Goal: Task Accomplishment & Management: Manage account settings

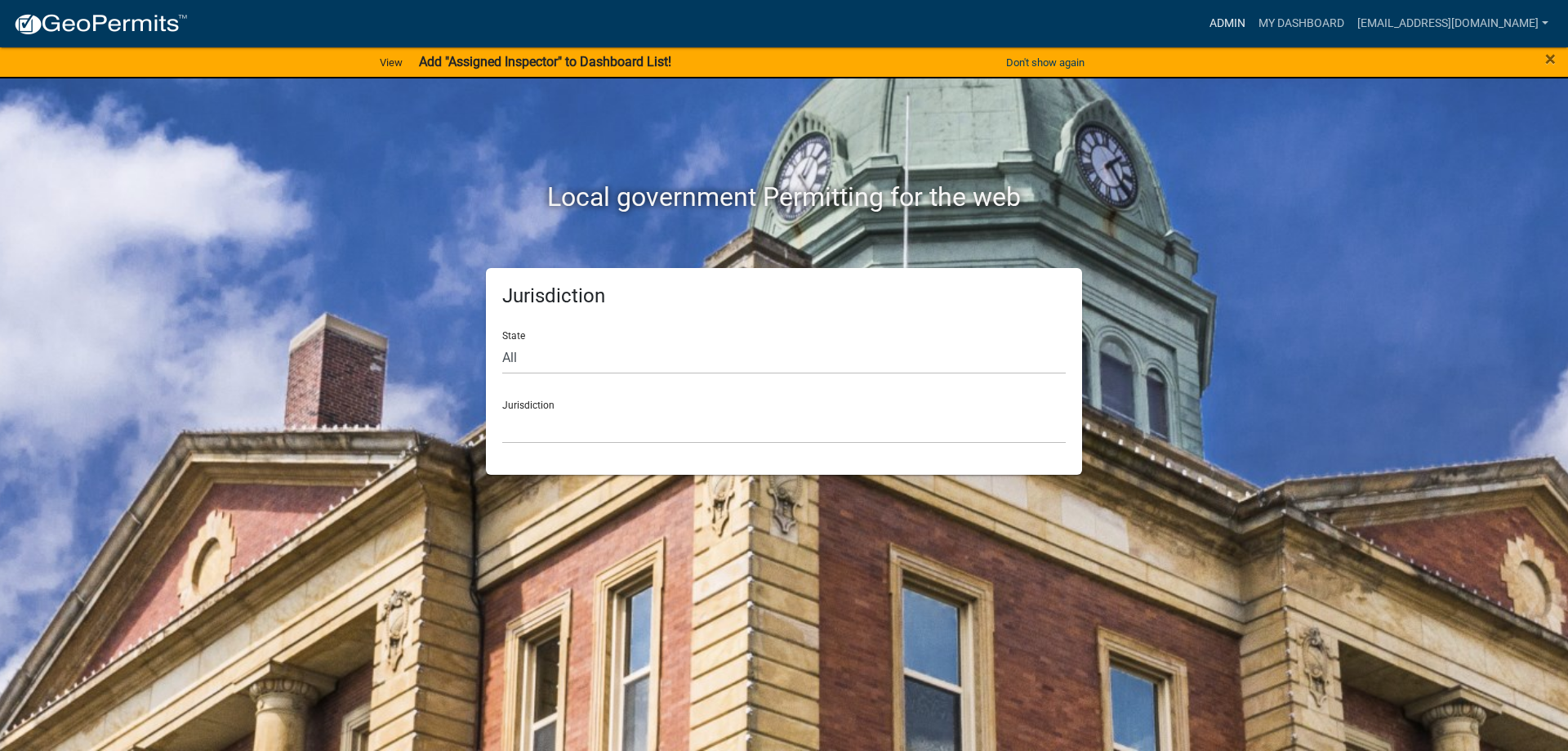
click at [1203, 32] on link "Admin" at bounding box center [1227, 23] width 49 height 31
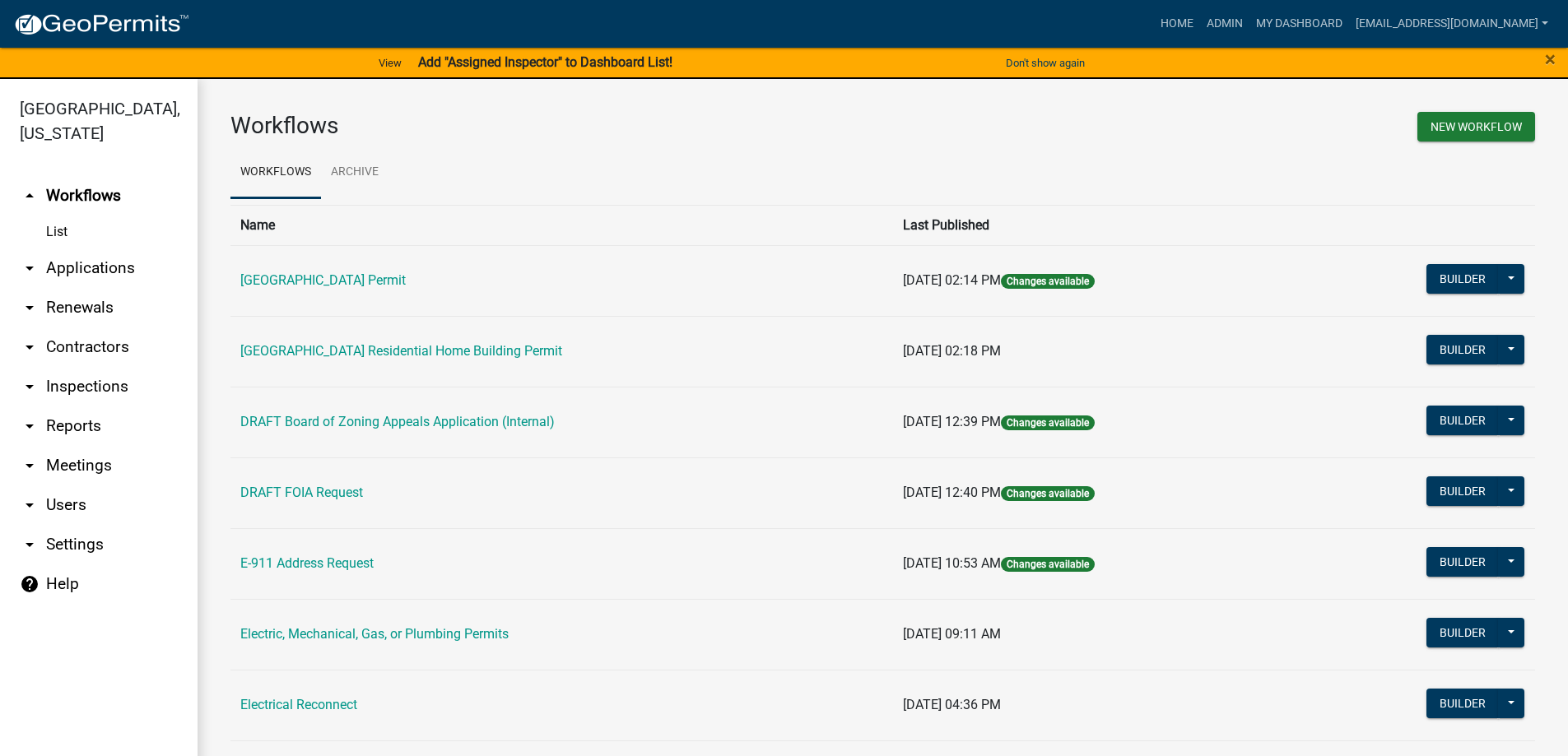
click at [21, 263] on icon "arrow_drop_down" at bounding box center [30, 269] width 20 height 20
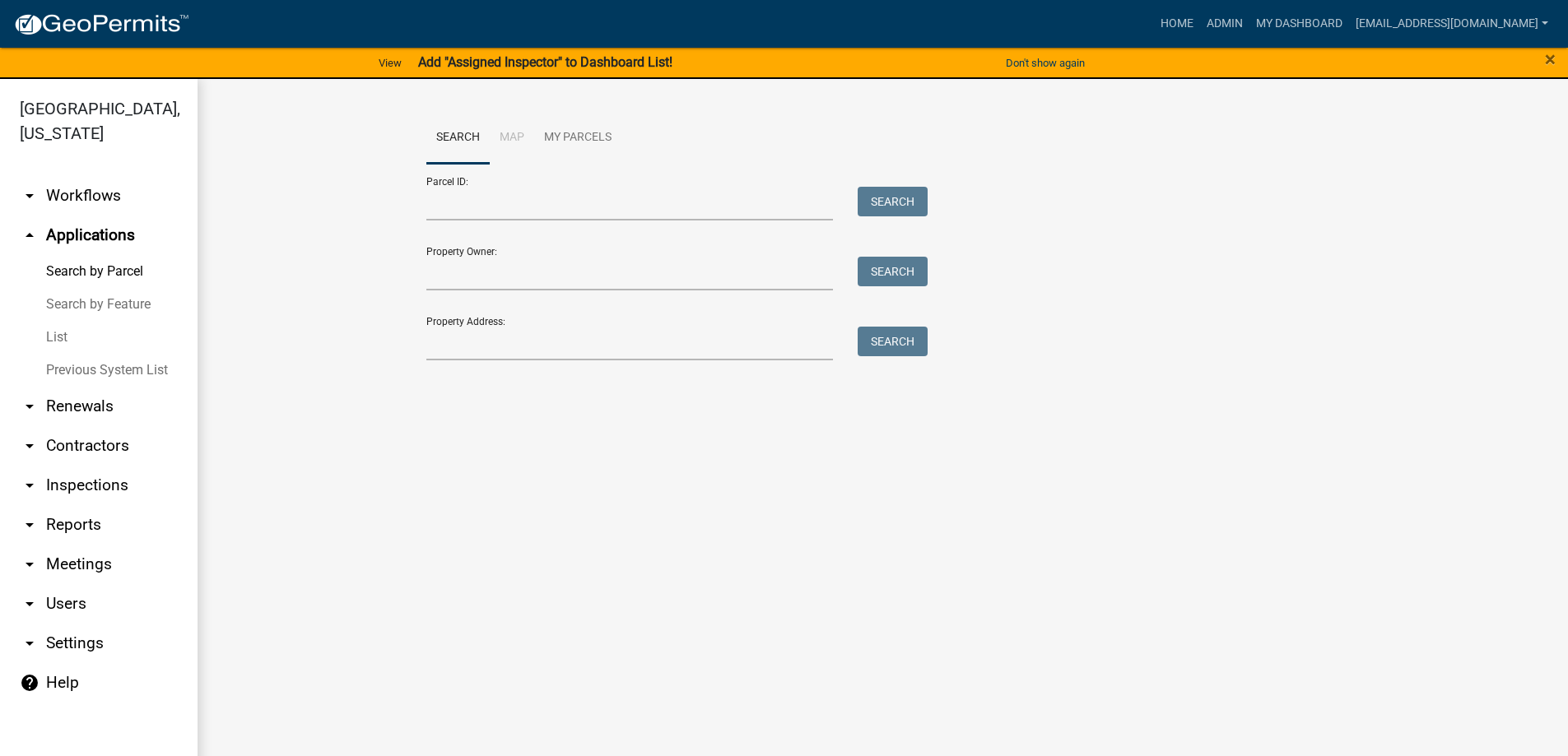
click at [50, 334] on link "List" at bounding box center [98, 337] width 197 height 33
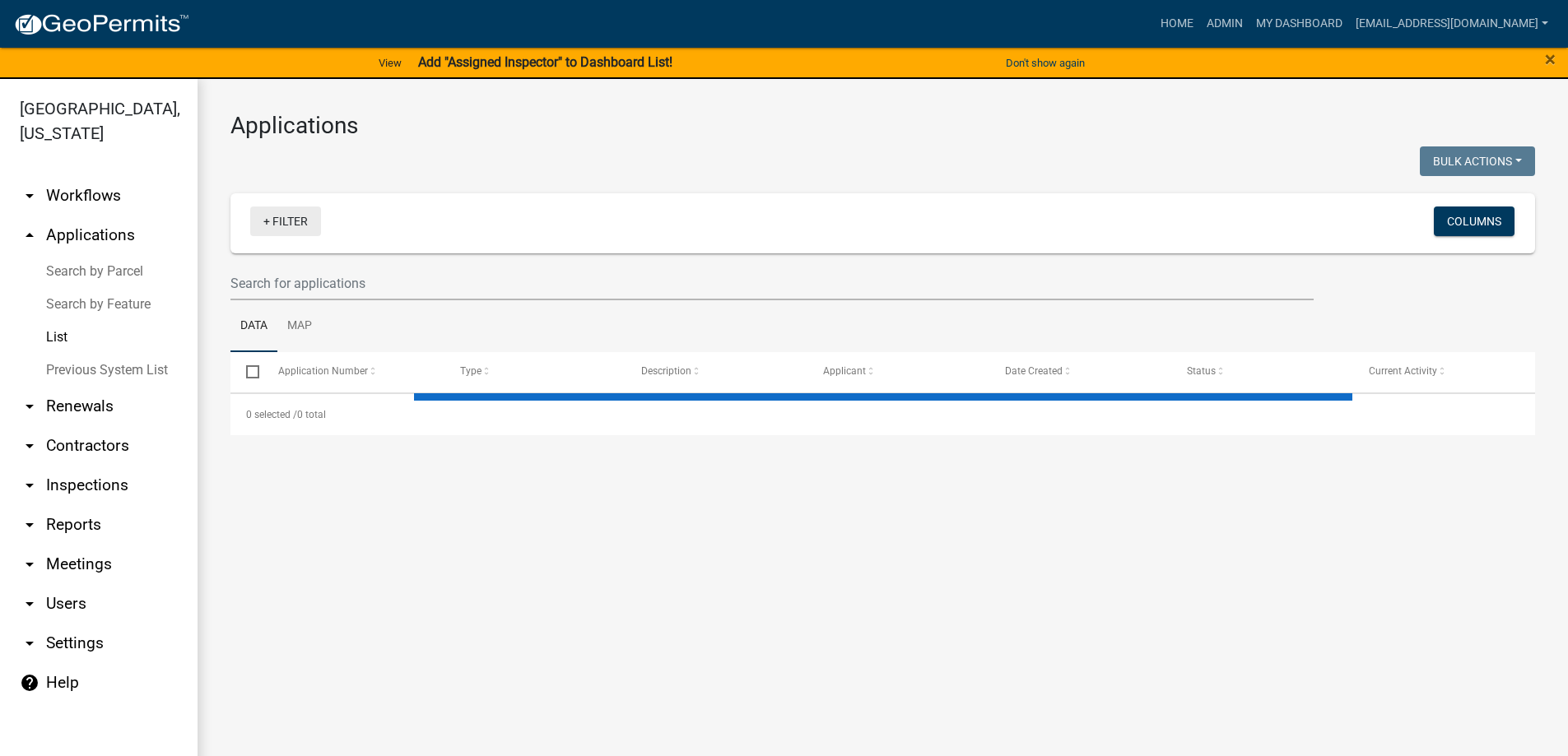
click at [267, 225] on link "+ Filter" at bounding box center [285, 221] width 70 height 30
select select "3: 100"
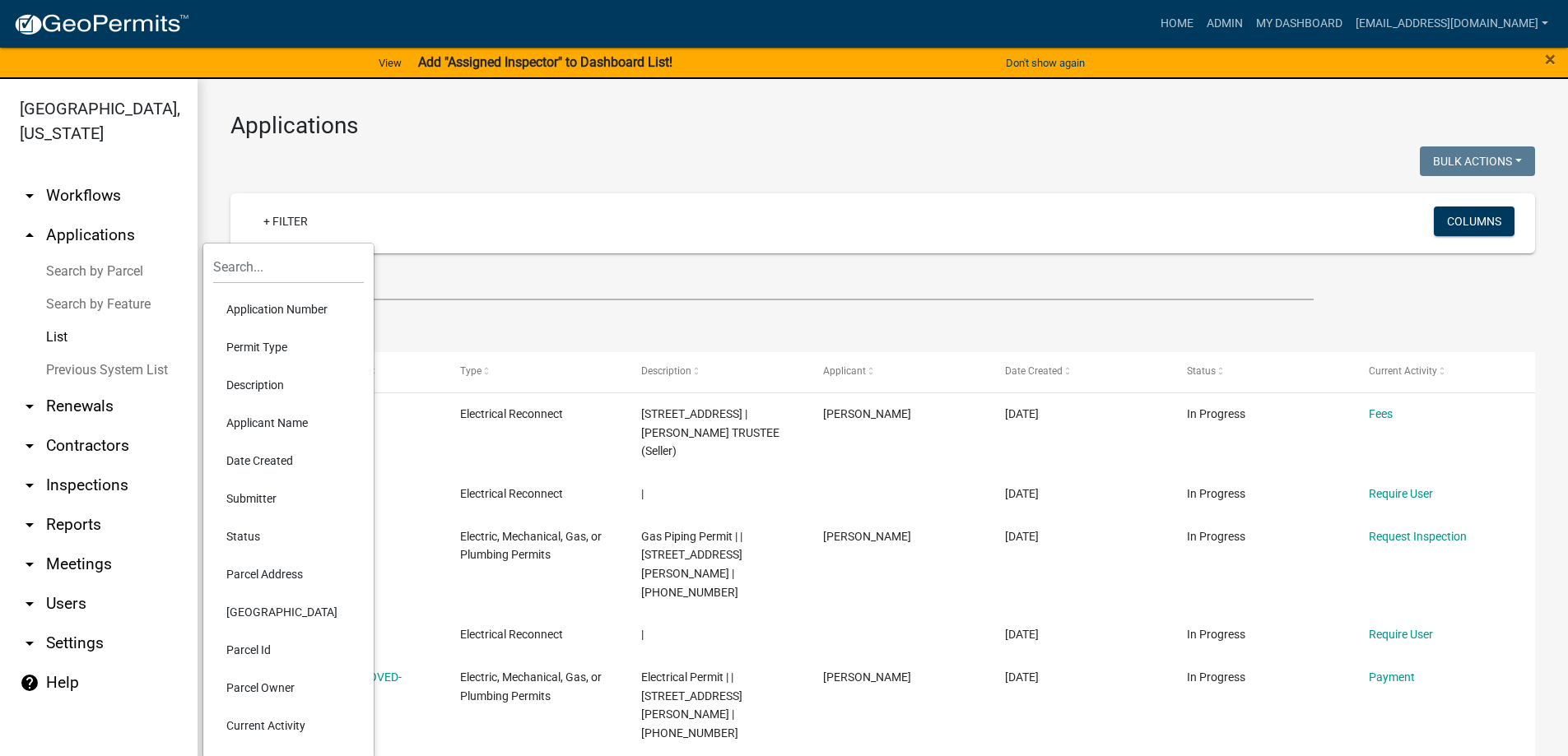
click at [263, 341] on li "Permit Type" at bounding box center [288, 347] width 151 height 38
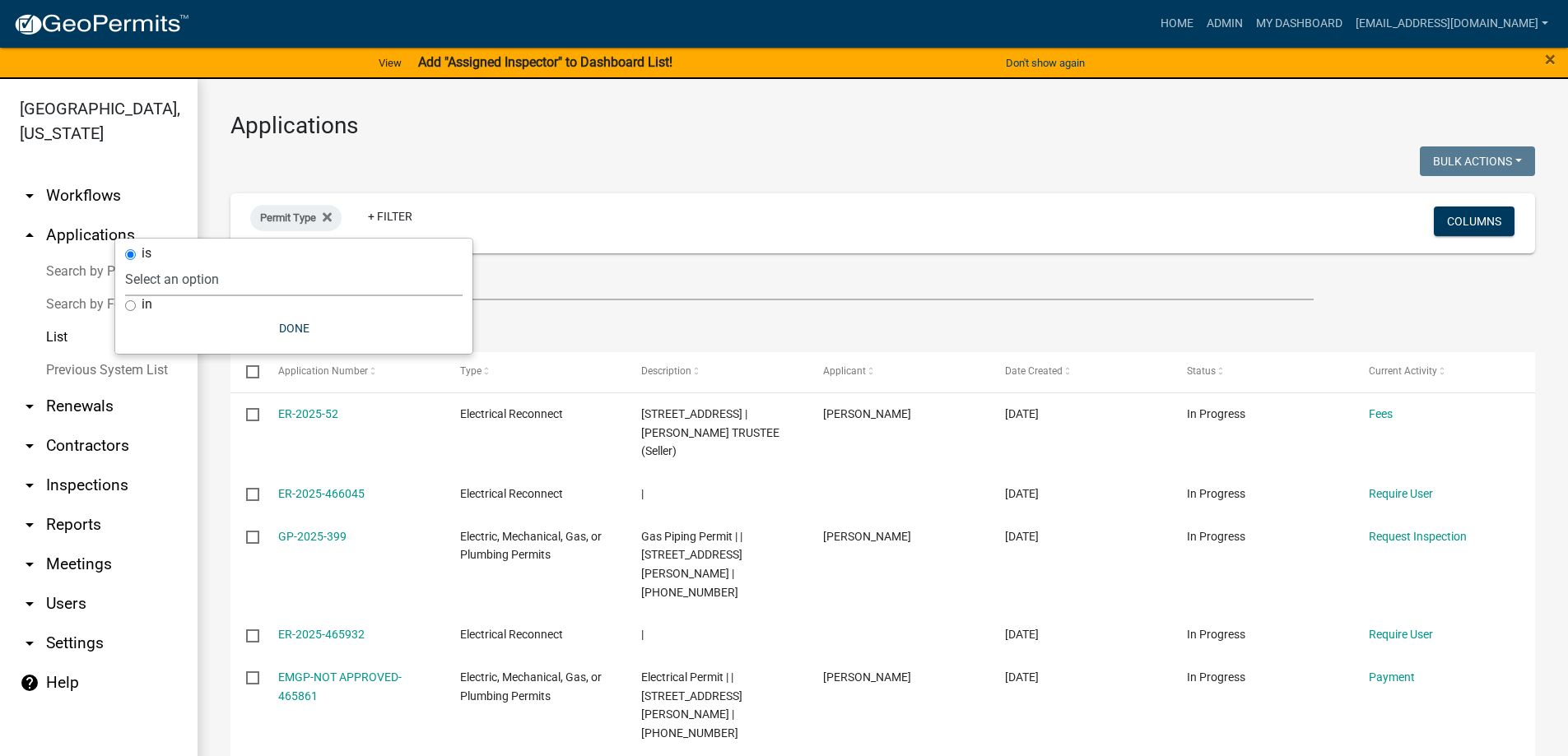
click at [206, 284] on select "Select an option Abbeville County Building Permit Abbeville County Residential …" at bounding box center [294, 278] width 337 height 33
select select "0cdbe4d6-3ee6-499a-824a-a59789f94346"
click at [252, 262] on select "Select an option Abbeville County Building Permit Abbeville County Residential …" at bounding box center [294, 278] width 337 height 33
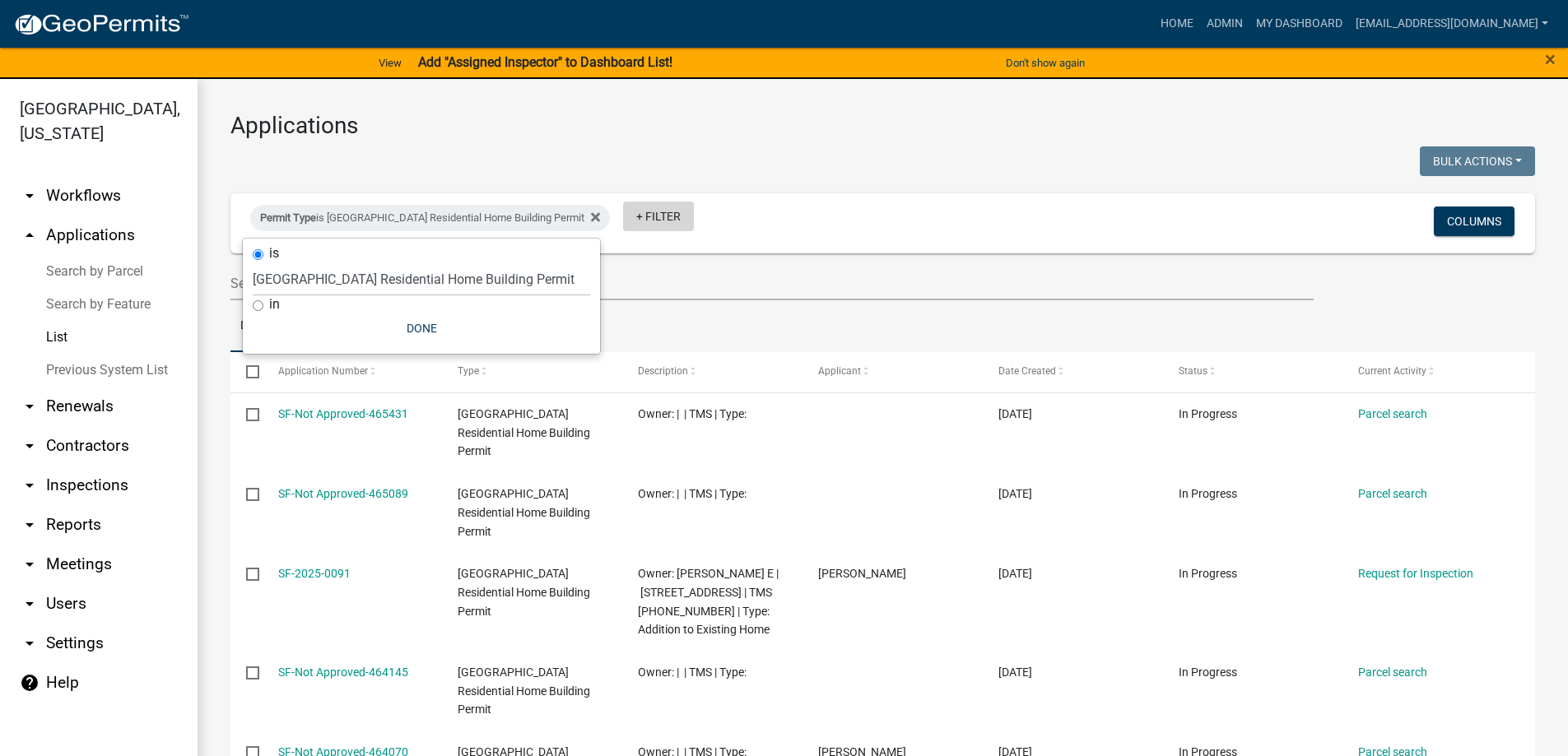
click at [647, 214] on link "+ Filter" at bounding box center [658, 216] width 70 height 30
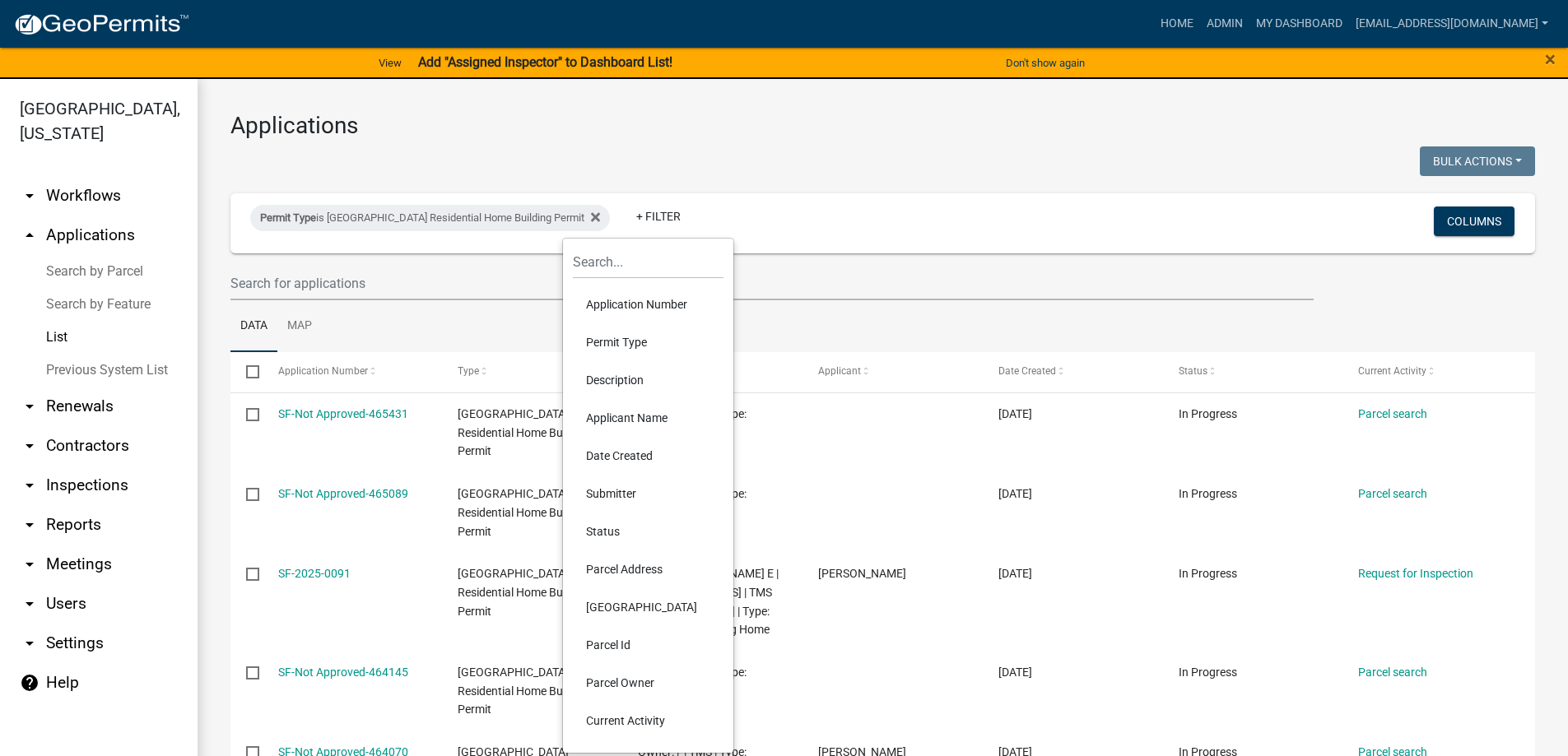
click at [617, 333] on li "Permit Type" at bounding box center [647, 342] width 151 height 38
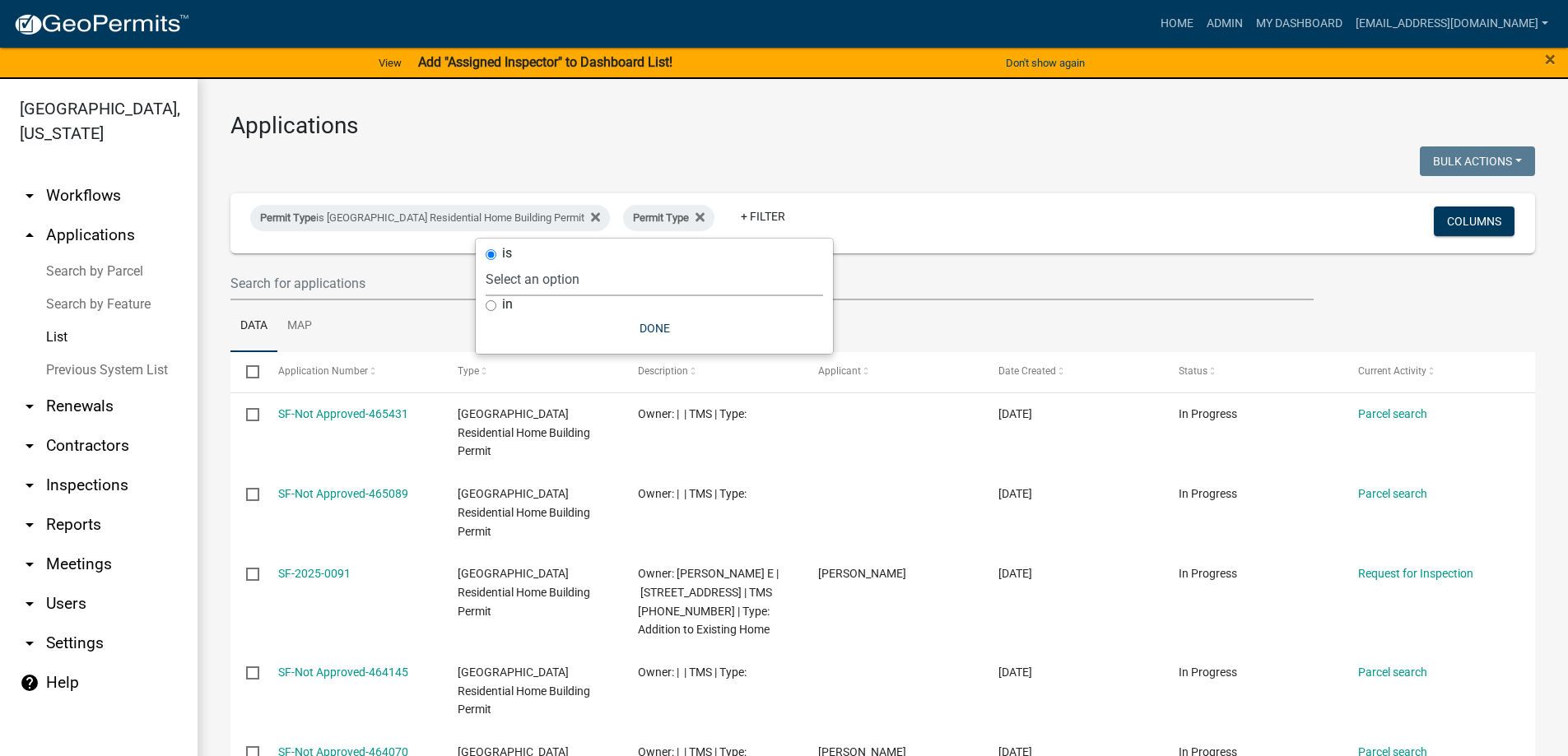
click at [571, 282] on select "Select an option Abbeville County Building Permit Abbeville County Residential …" at bounding box center [654, 278] width 337 height 33
select select "3802f7aa-e475-42cf-9d36-345c773ec921"
click at [570, 262] on select "Select an option Abbeville County Building Permit Abbeville County Residential …" at bounding box center [654, 278] width 337 height 33
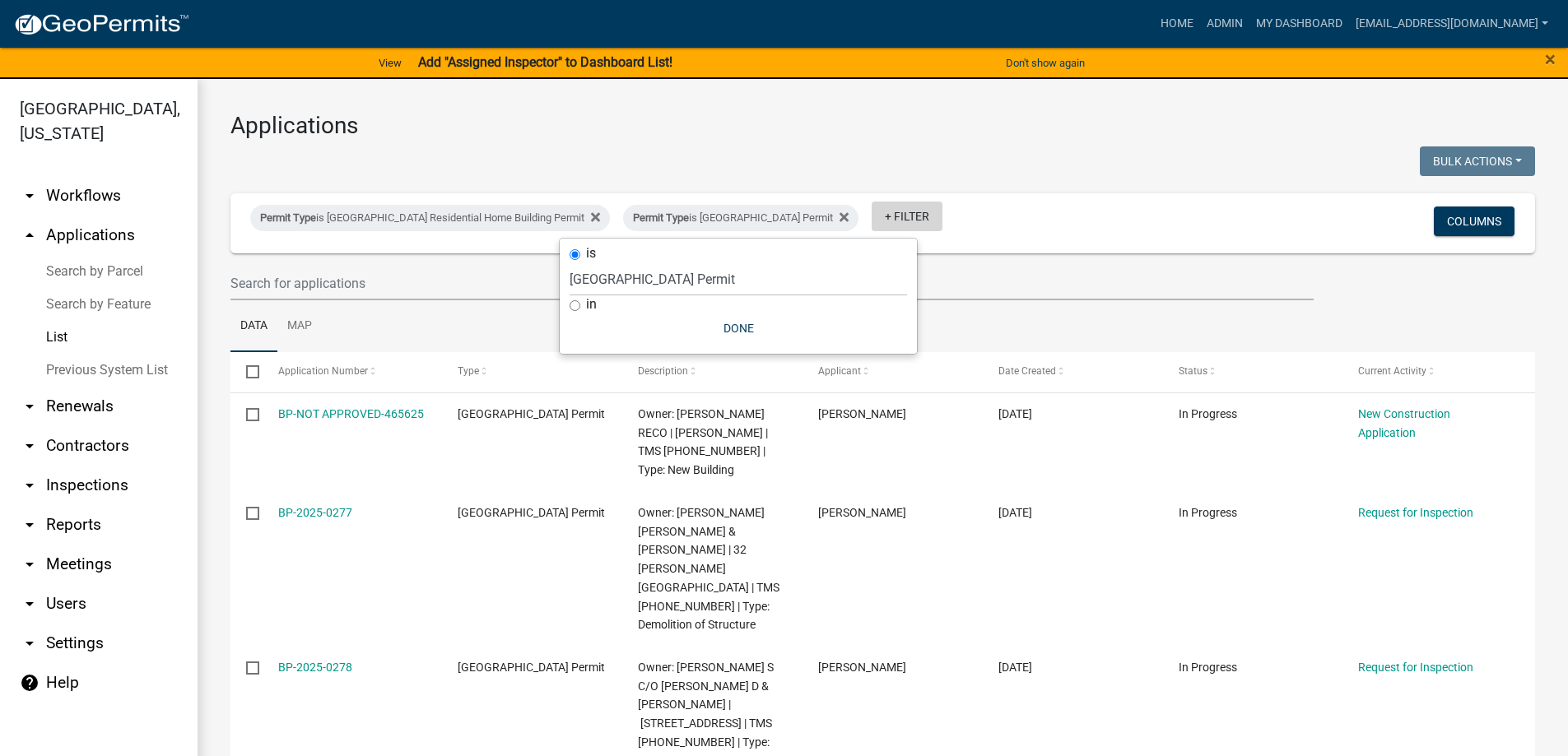
click at [914, 222] on link "+ Filter" at bounding box center [907, 216] width 70 height 30
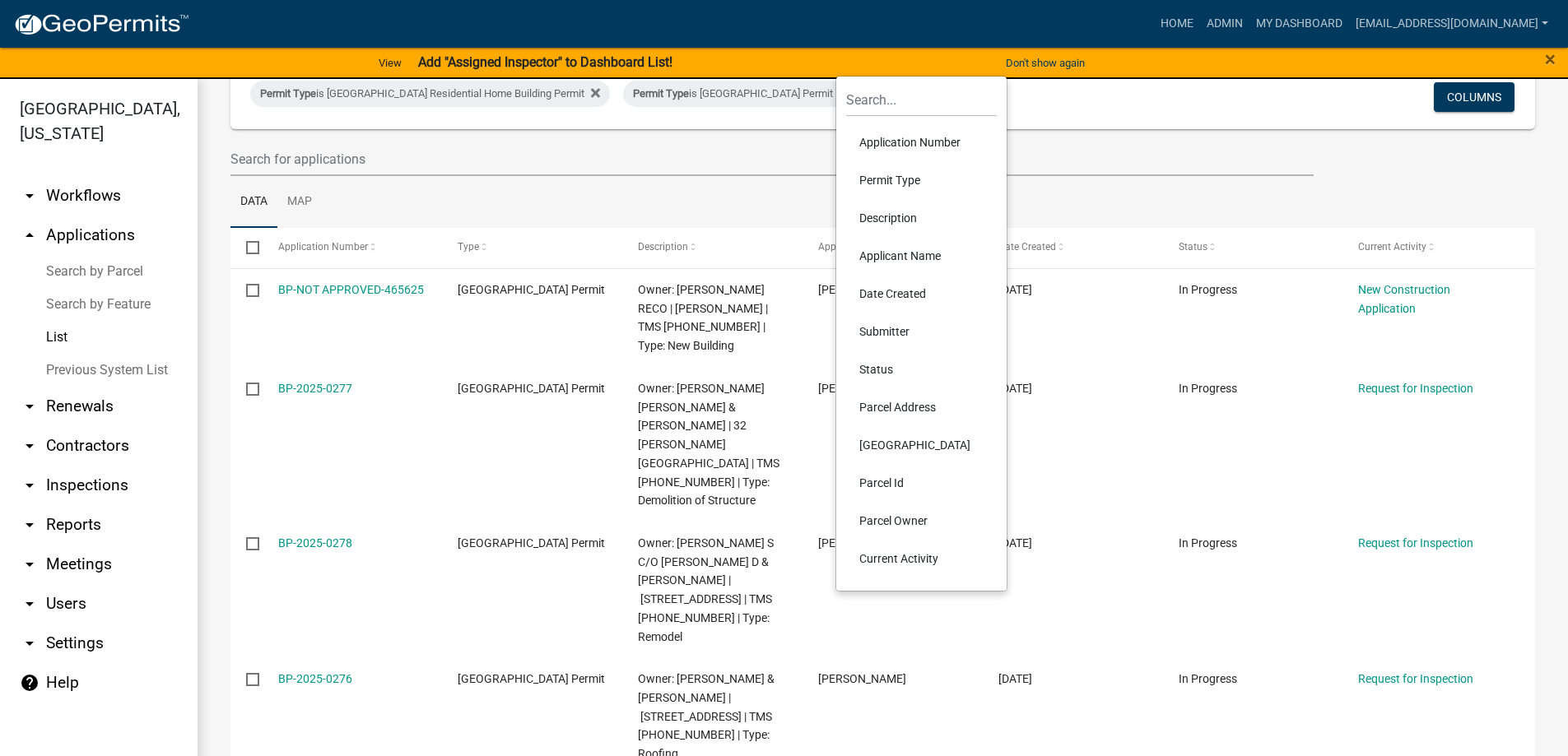
scroll to position [165, 0]
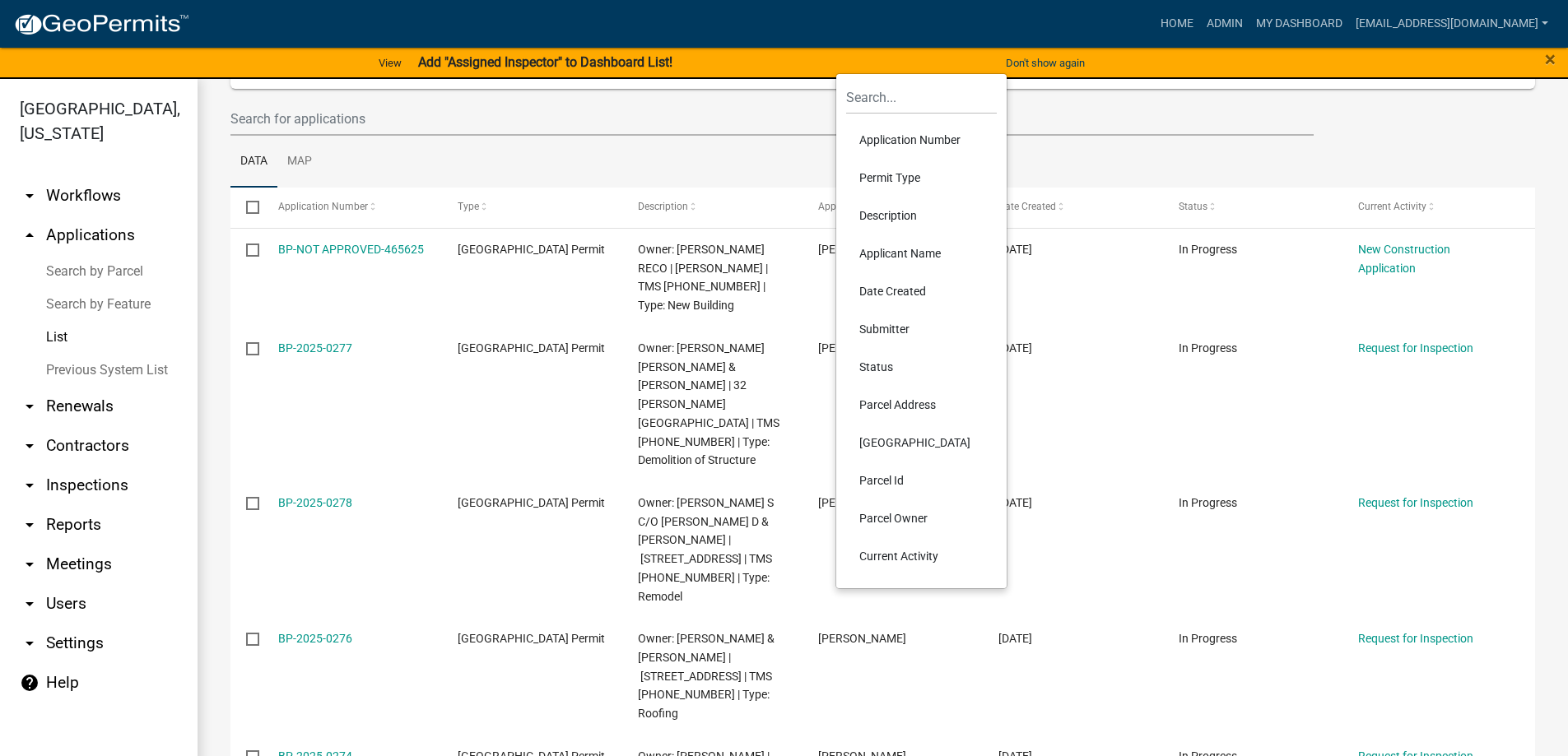
click at [889, 294] on li "Date Created" at bounding box center [921, 291] width 151 height 38
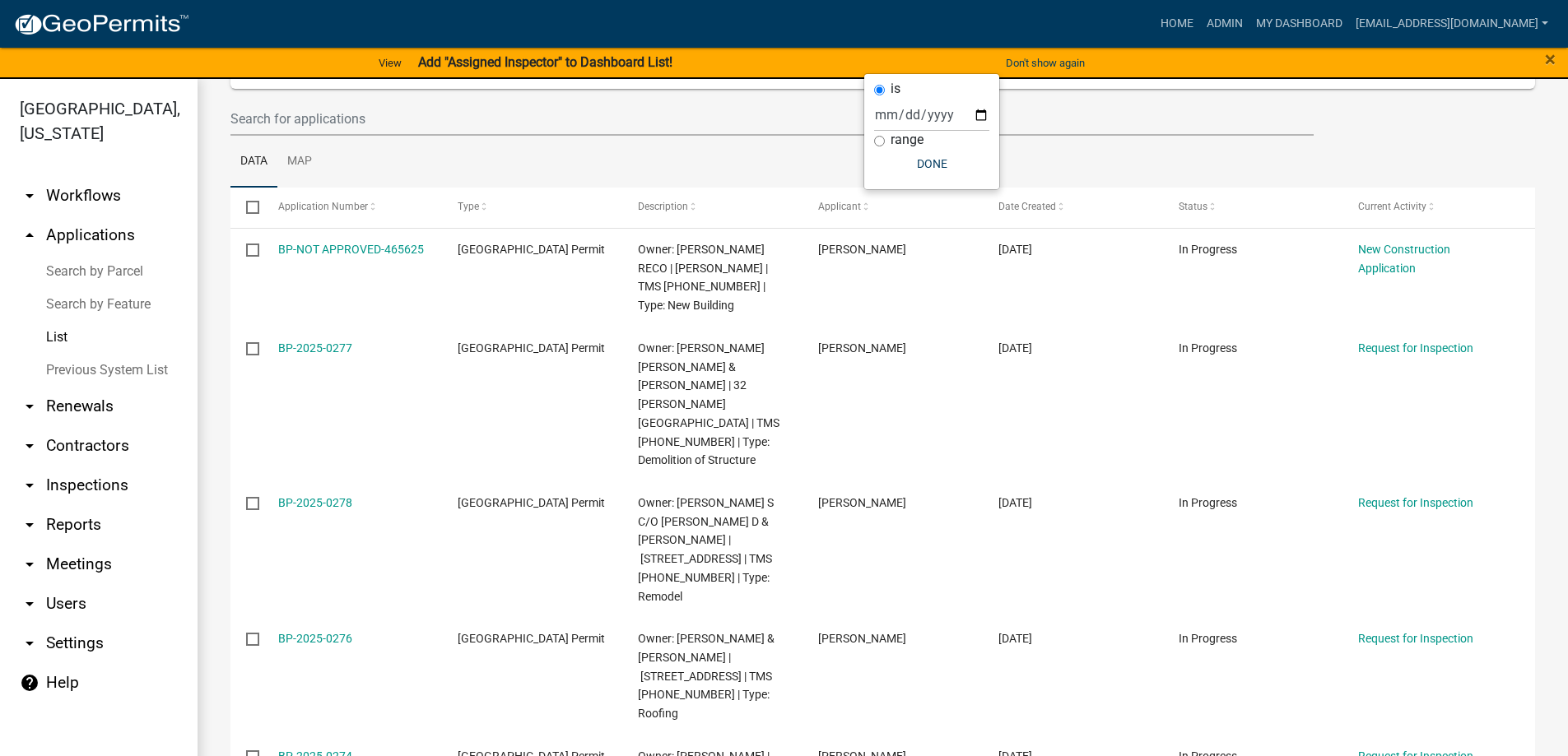
click at [889, 137] on div "range" at bounding box center [931, 140] width 115 height 17
click at [874, 141] on input "range" at bounding box center [879, 141] width 11 height 11
radio input "true"
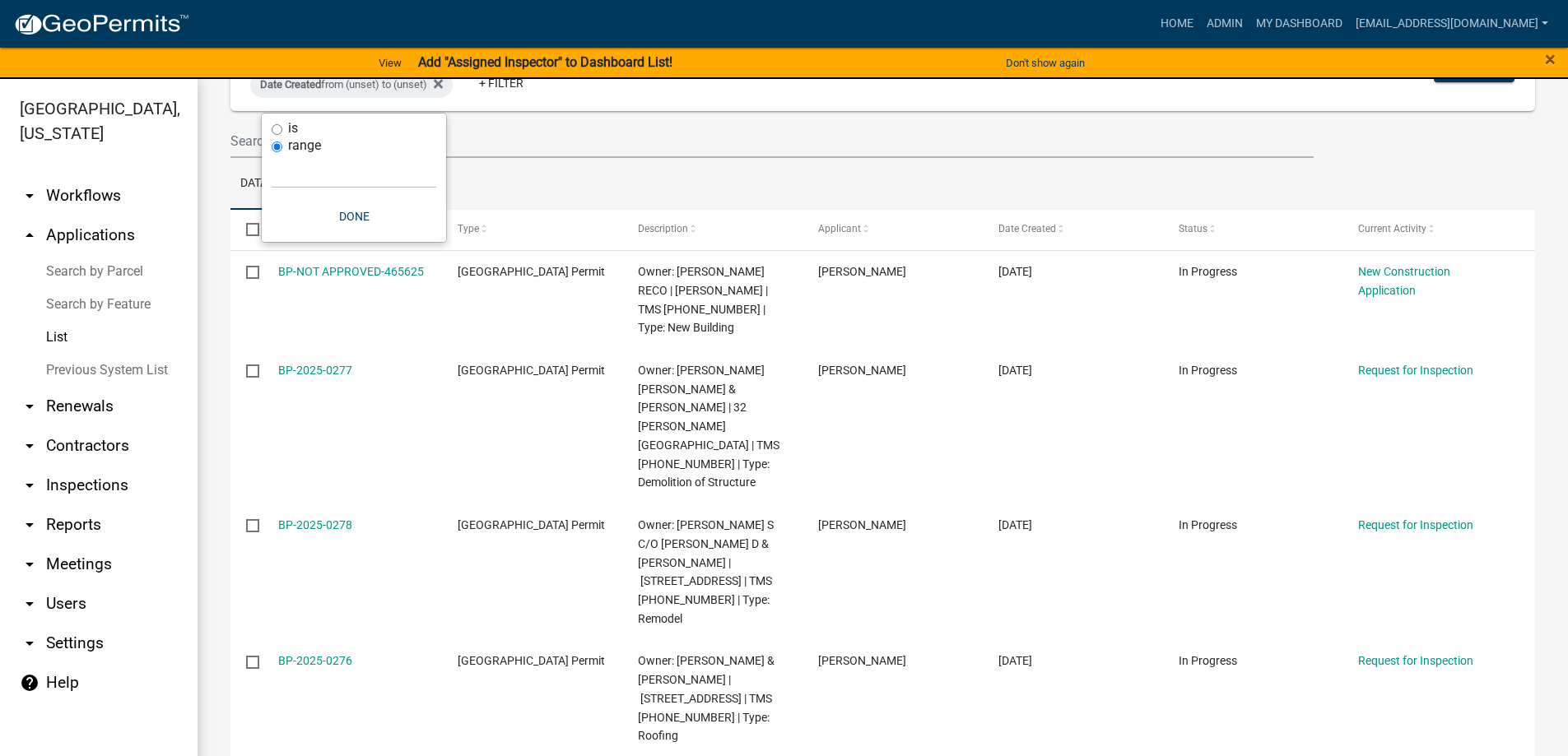
scroll to position [156, 0]
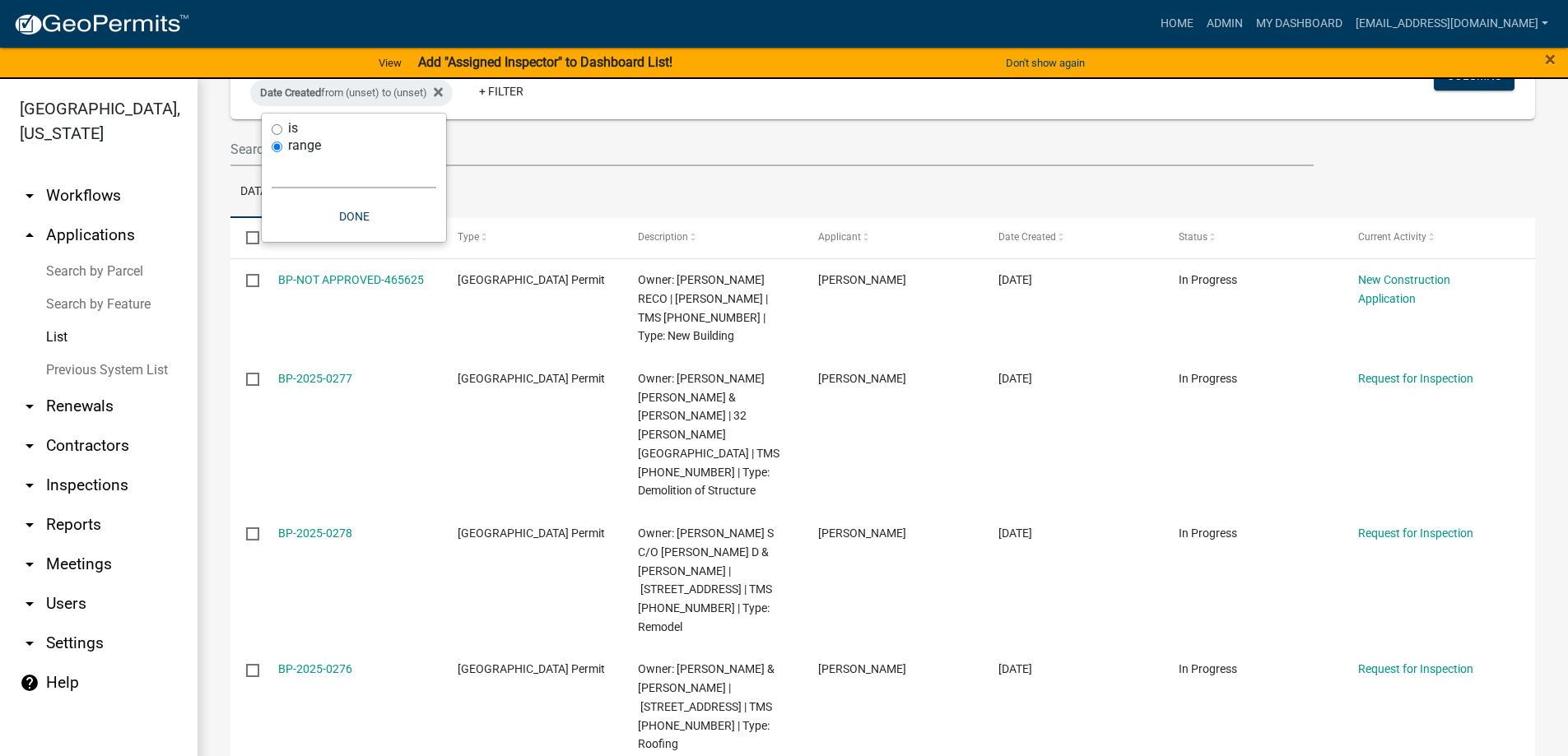
click at [289, 179] on select "Today Yesterday Current Week Previous Week Current Month Last Month Current Cal…" at bounding box center [353, 171] width 165 height 33
select select "custom"
click at [271, 155] on select "Today Yesterday Current Week Previous Week Current Month Last Month Current Cal…" at bounding box center [353, 171] width 165 height 33
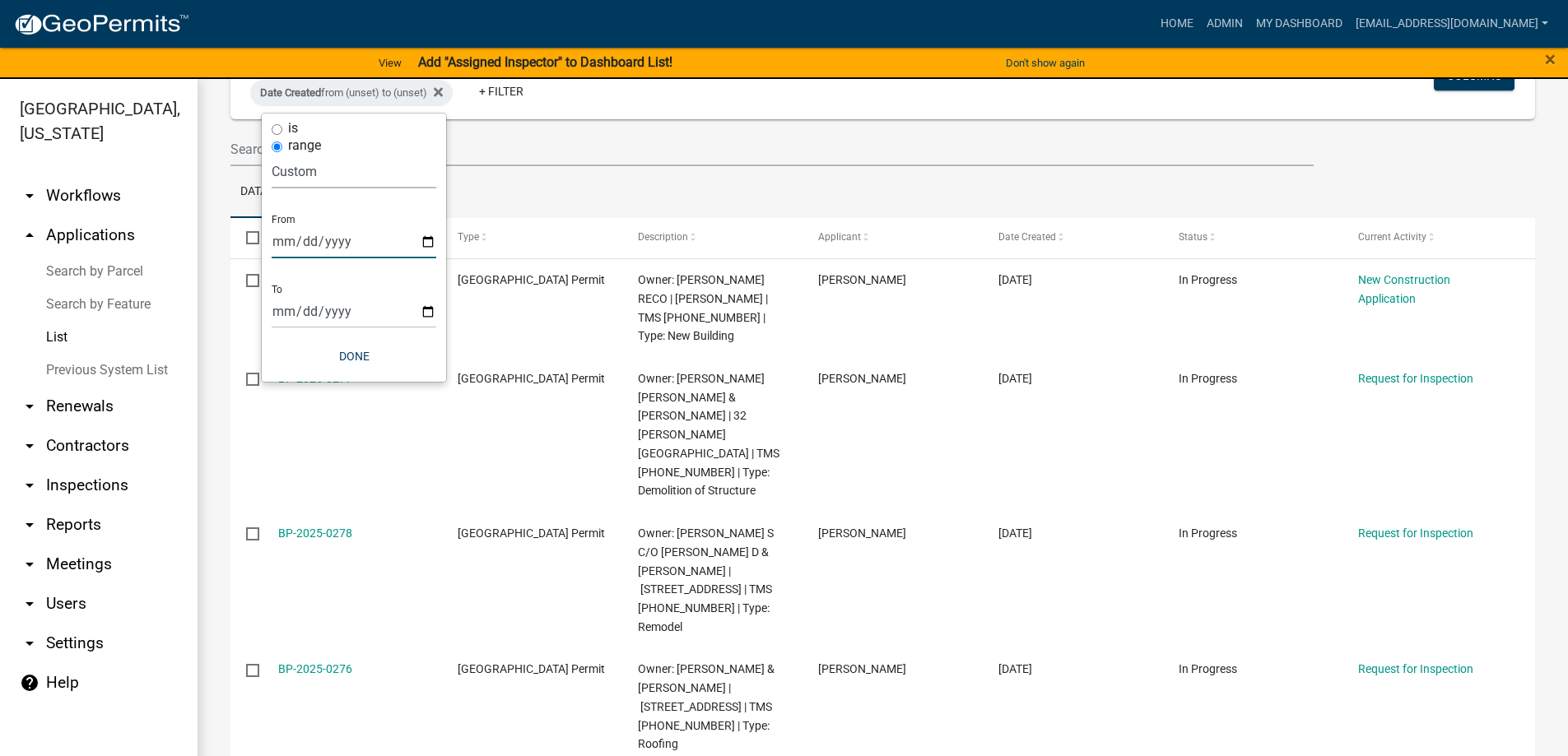
click at [424, 238] on input "date" at bounding box center [353, 241] width 165 height 33
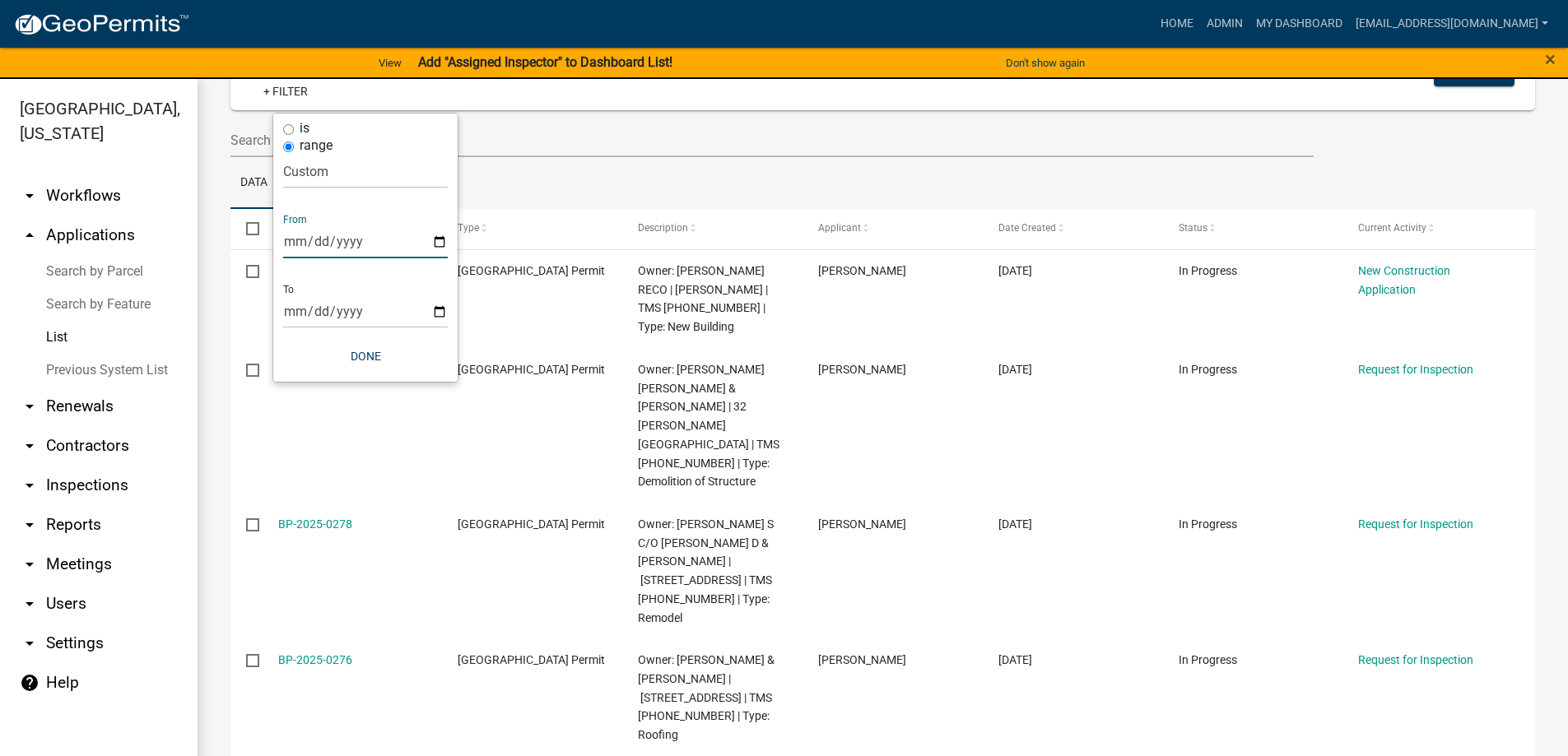
type input "2025-05-01"
click at [434, 310] on input "date" at bounding box center [365, 311] width 165 height 33
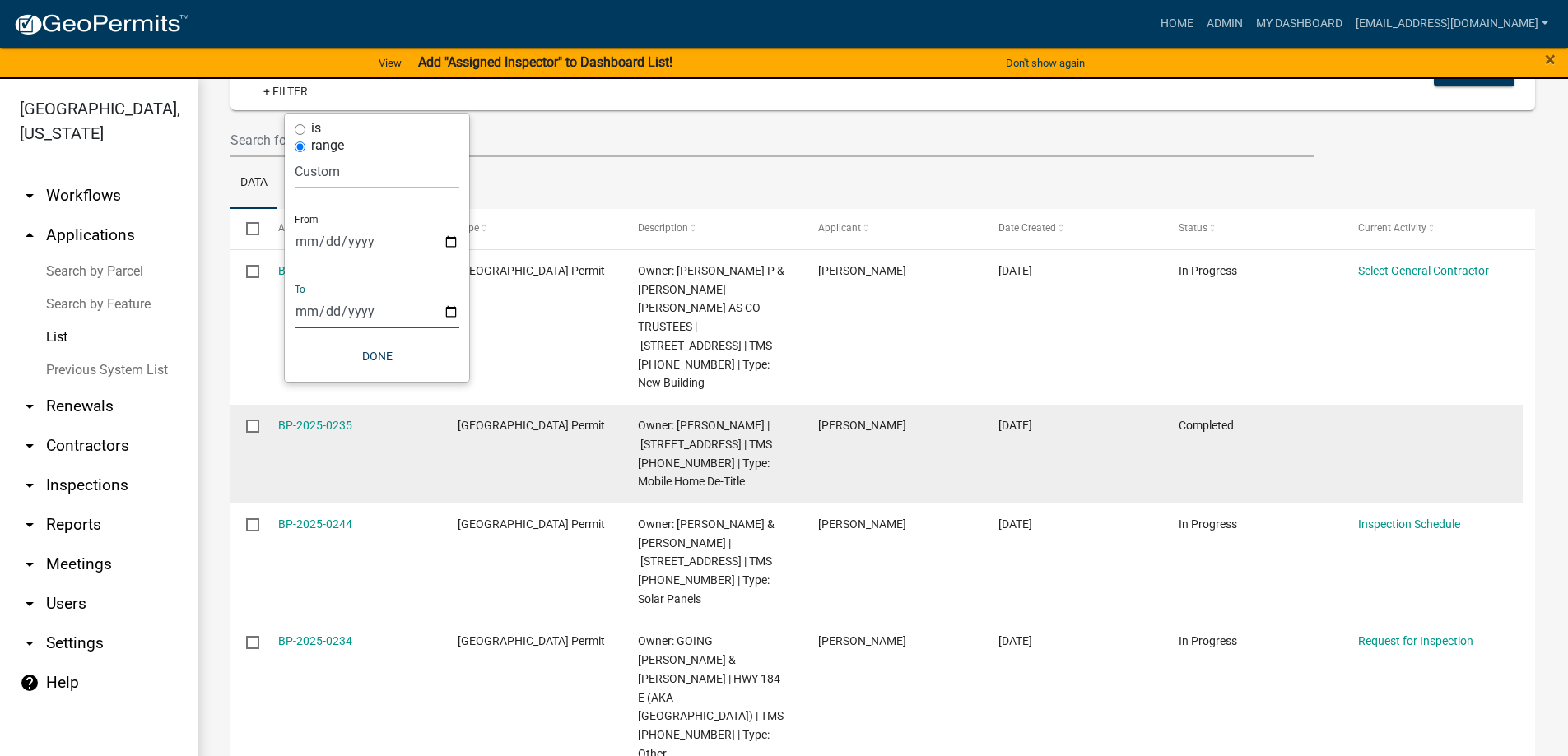
type input "2025-07-31"
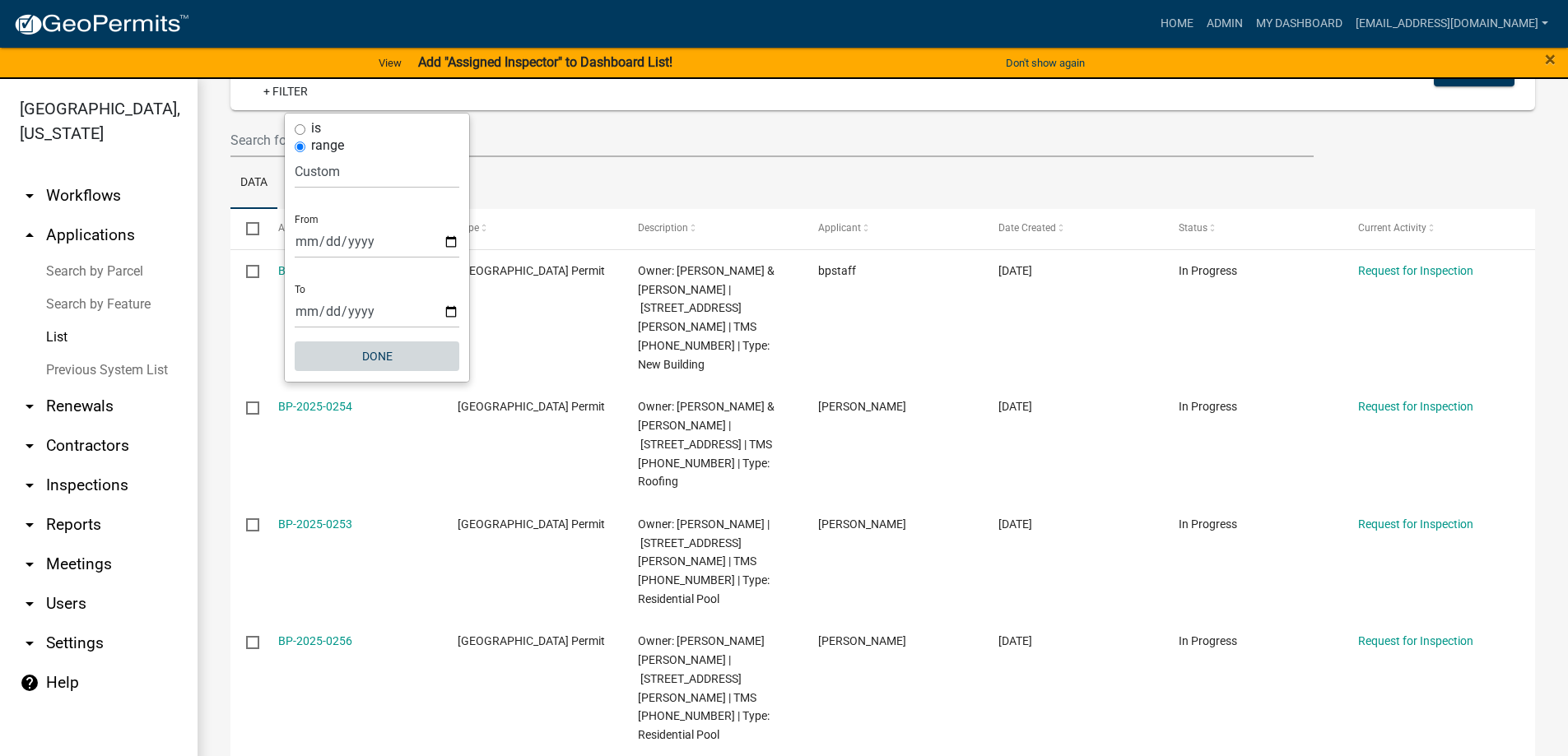
click at [381, 361] on button "Done" at bounding box center [377, 356] width 165 height 30
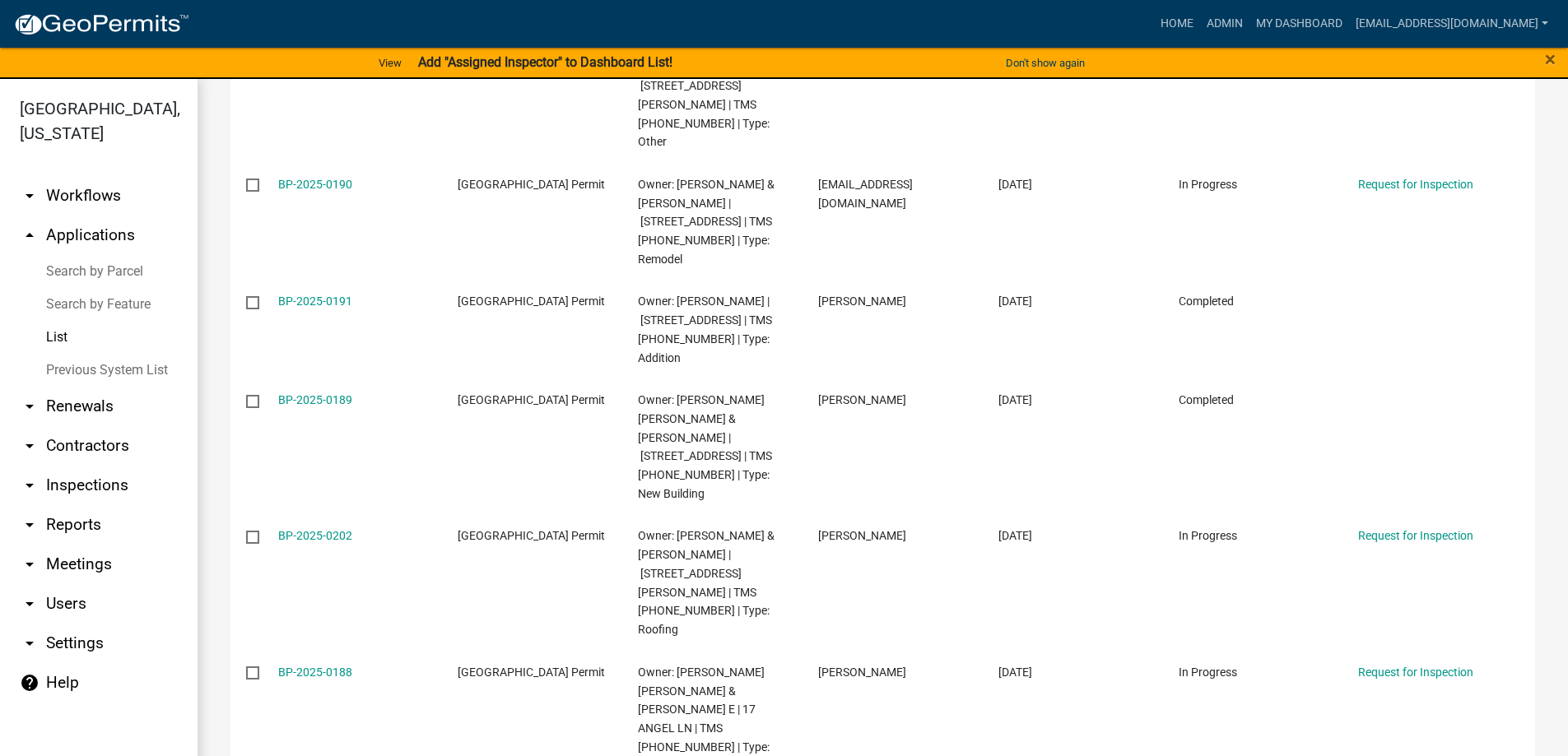
scroll to position [10015, 0]
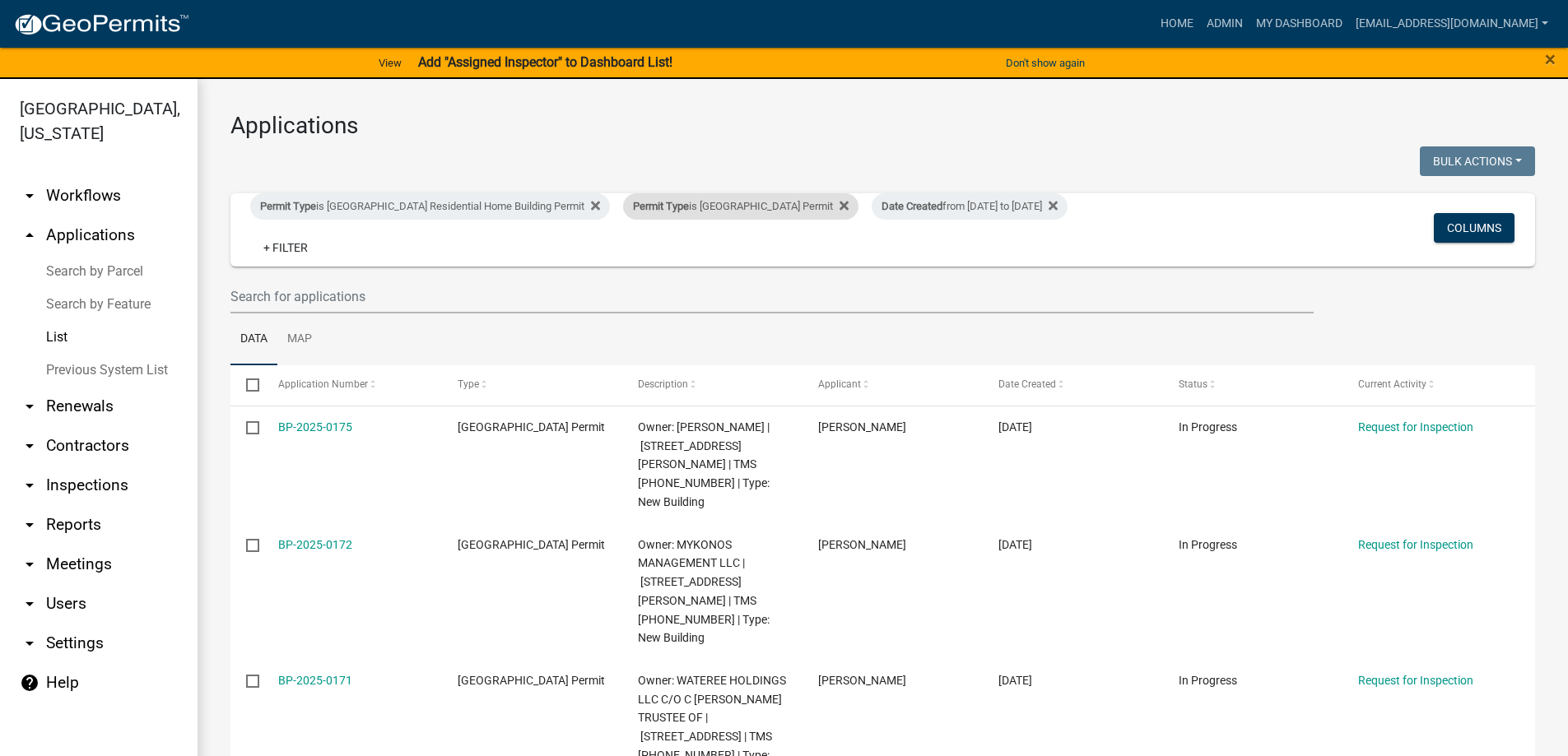
click at [858, 209] on div "Permit Type is Abbeville County Building Permit" at bounding box center [740, 205] width 235 height 26
select select "3802f7aa-e475-42cf-9d36-345c773ec921"
click at [858, 206] on div "Permit Type is Abbeville County Building Permit" at bounding box center [740, 205] width 235 height 26
click at [848, 209] on icon at bounding box center [844, 205] width 9 height 14
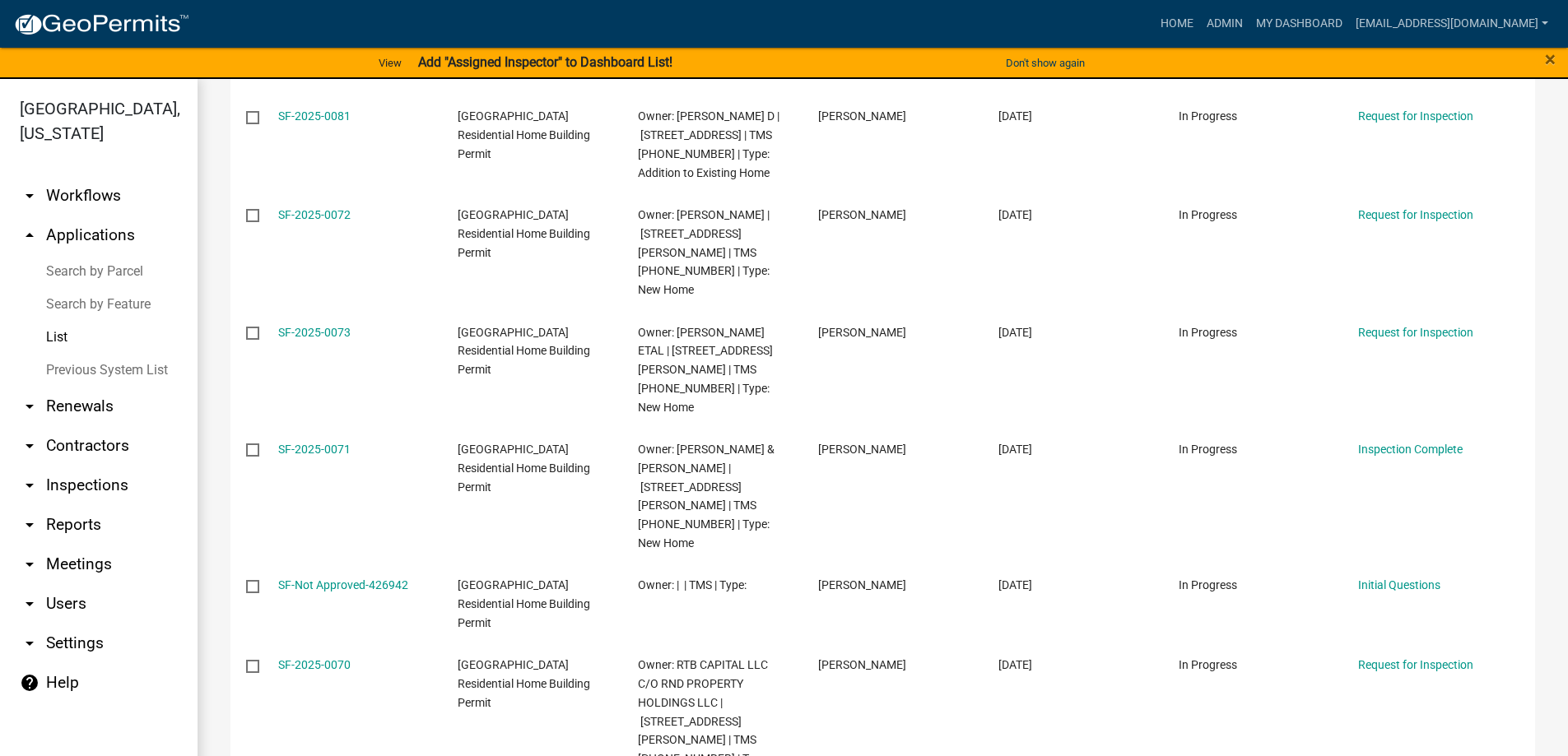
scroll to position [2921, 0]
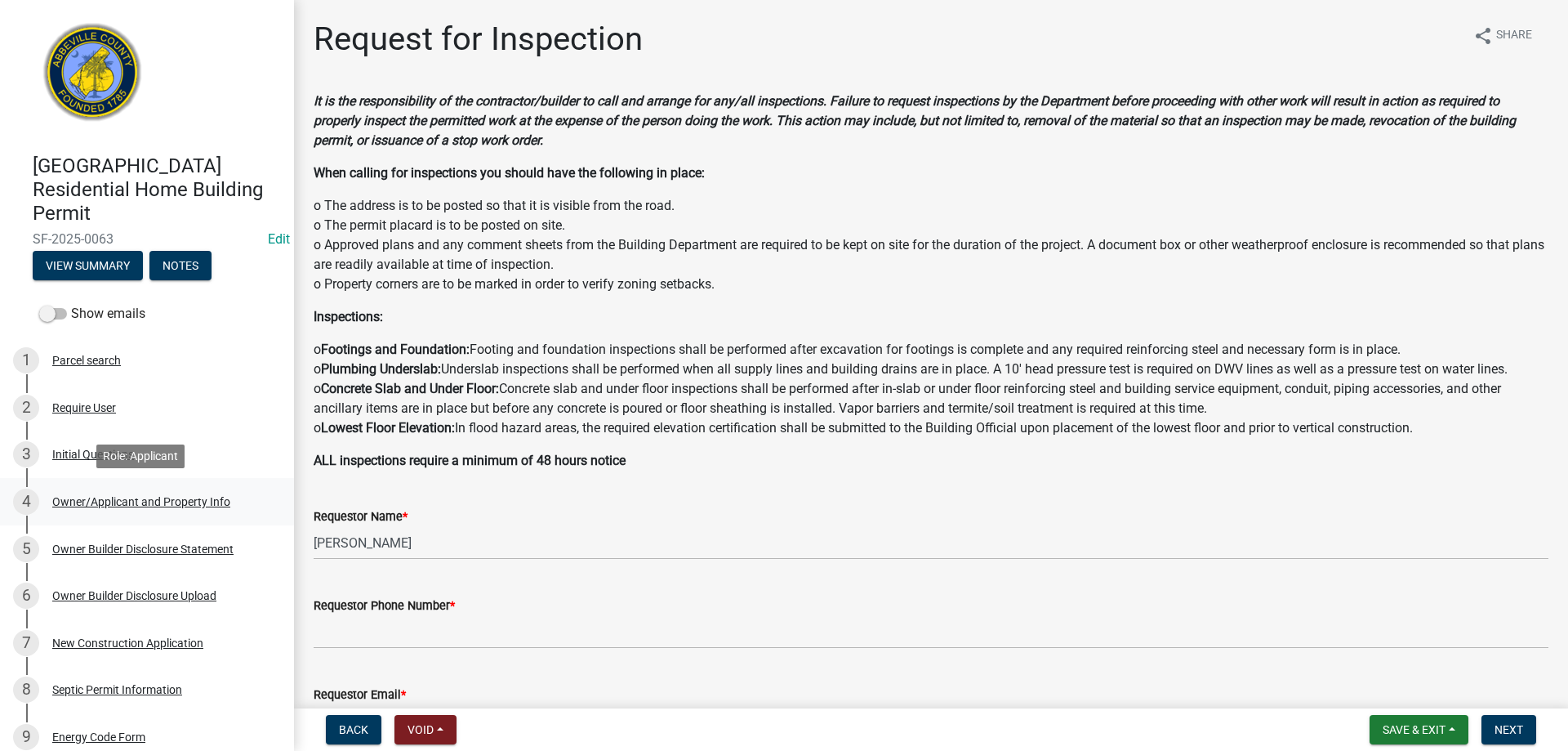
click at [86, 496] on div "Owner/Applicant and Property Info" at bounding box center [141, 501] width 178 height 12
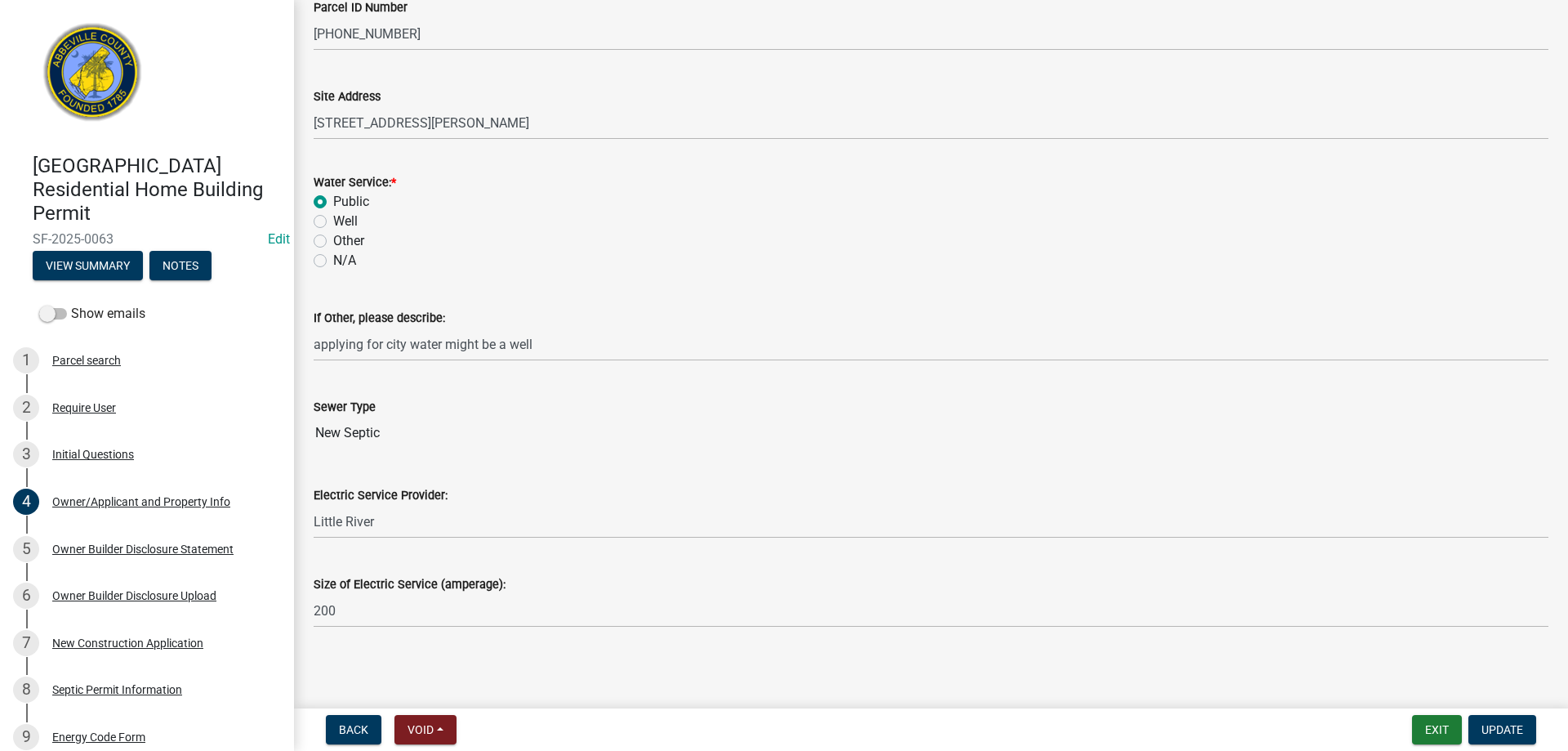
scroll to position [882, 0]
click at [124, 551] on div "Owner Builder Disclosure Statement" at bounding box center [142, 549] width 182 height 12
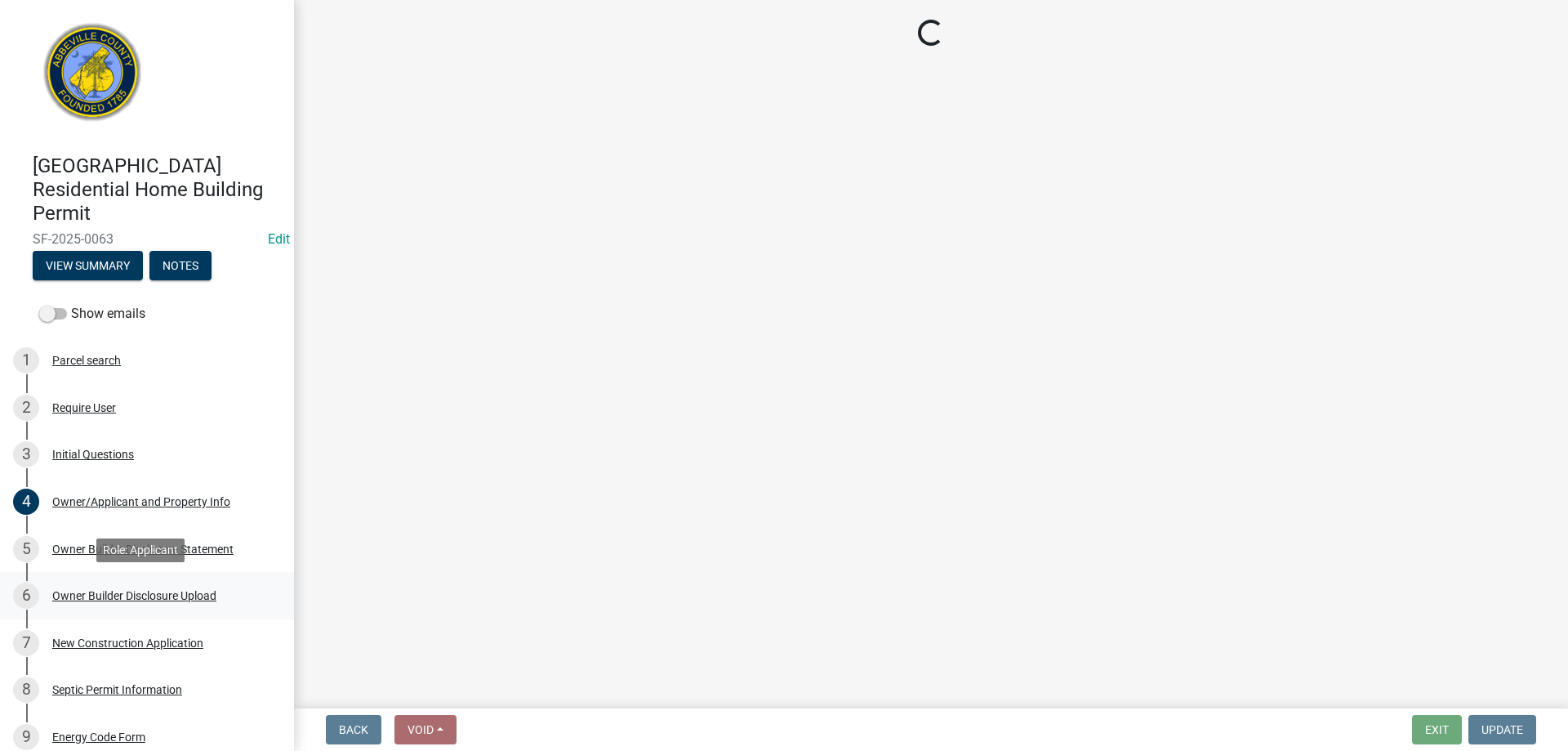
scroll to position [0, 0]
click at [141, 602] on div "Owner Builder Disclosure Upload" at bounding box center [133, 595] width 164 height 12
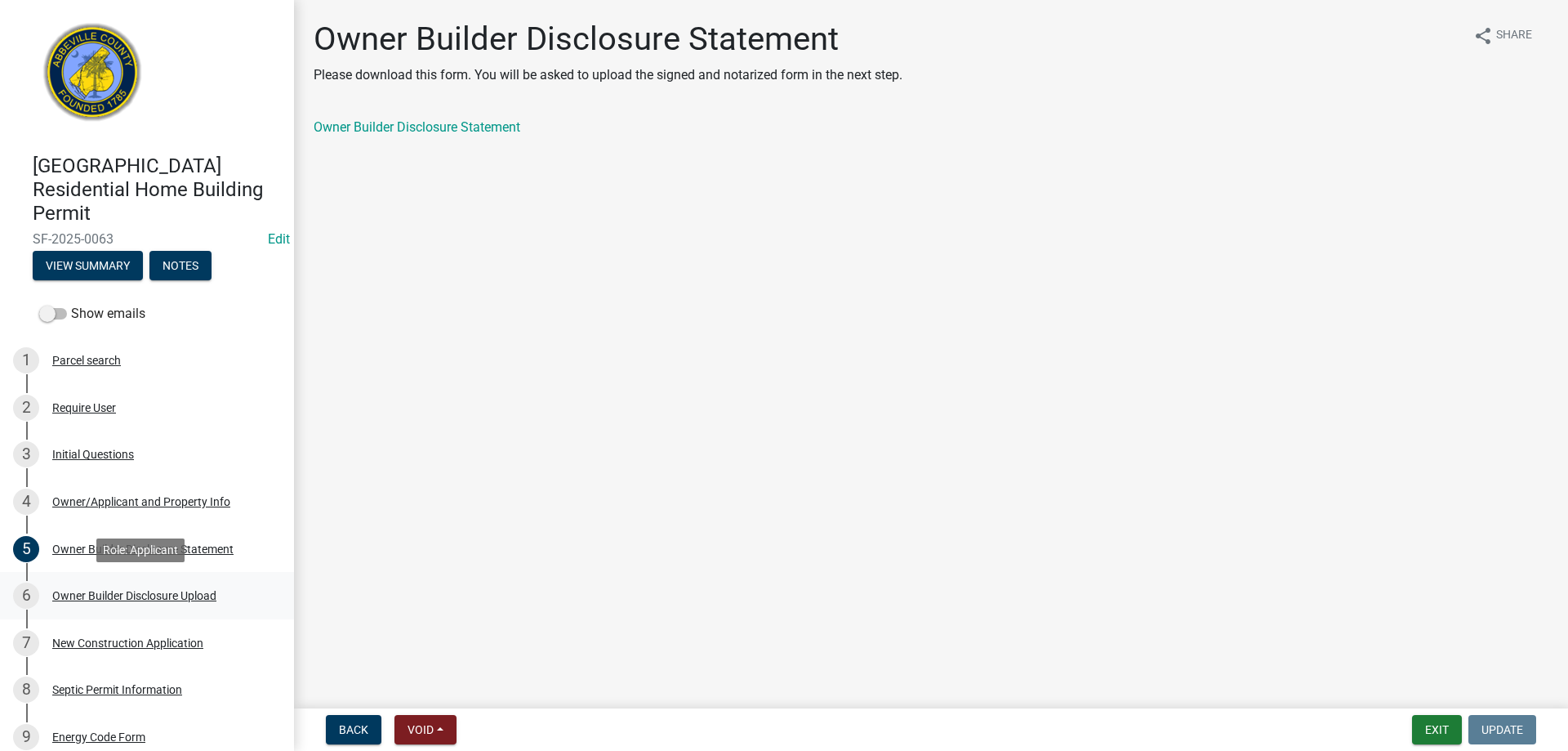
click at [158, 592] on div "Owner Builder Disclosure Upload" at bounding box center [133, 595] width 164 height 12
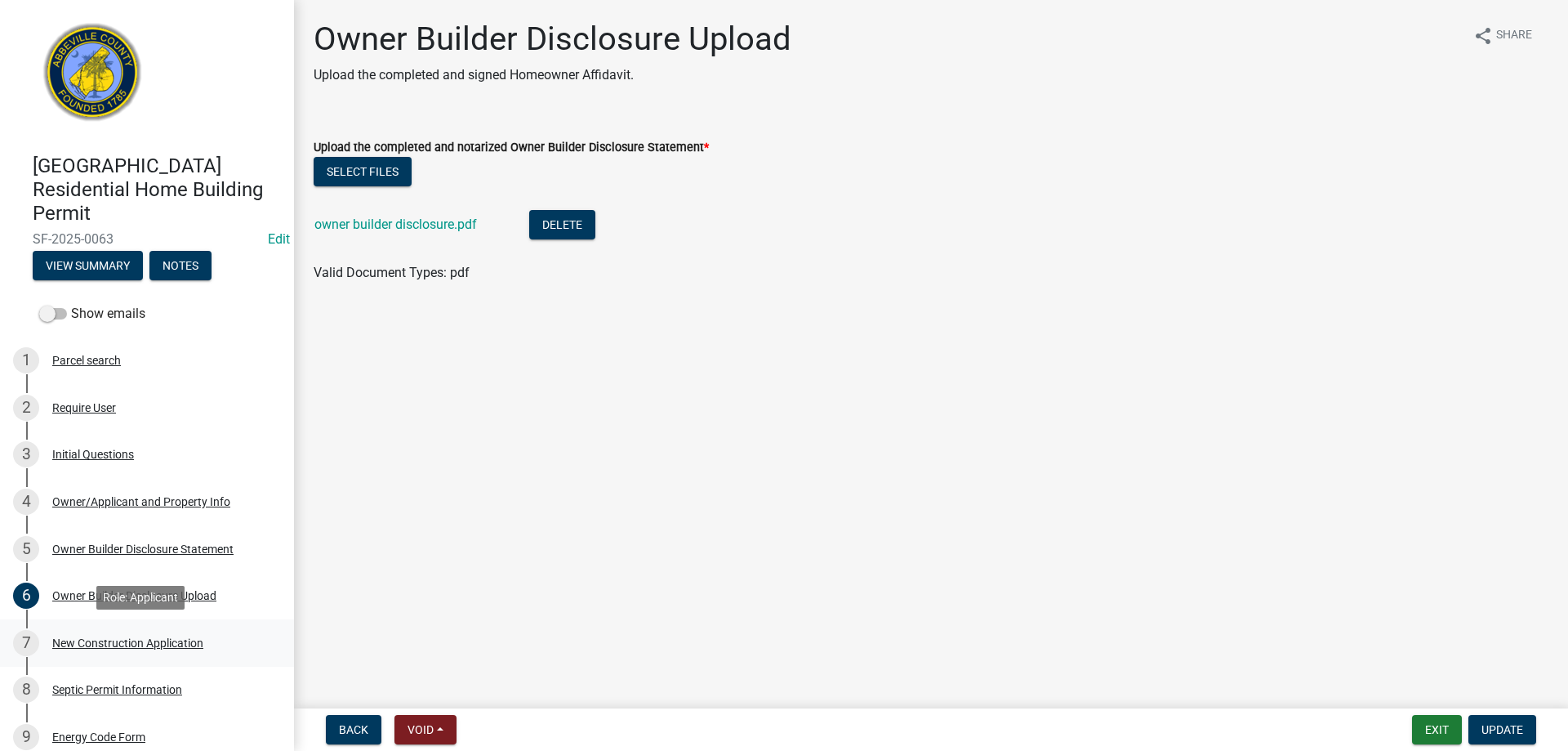
click at [93, 633] on div "7 New Construction Application" at bounding box center [141, 643] width 255 height 26
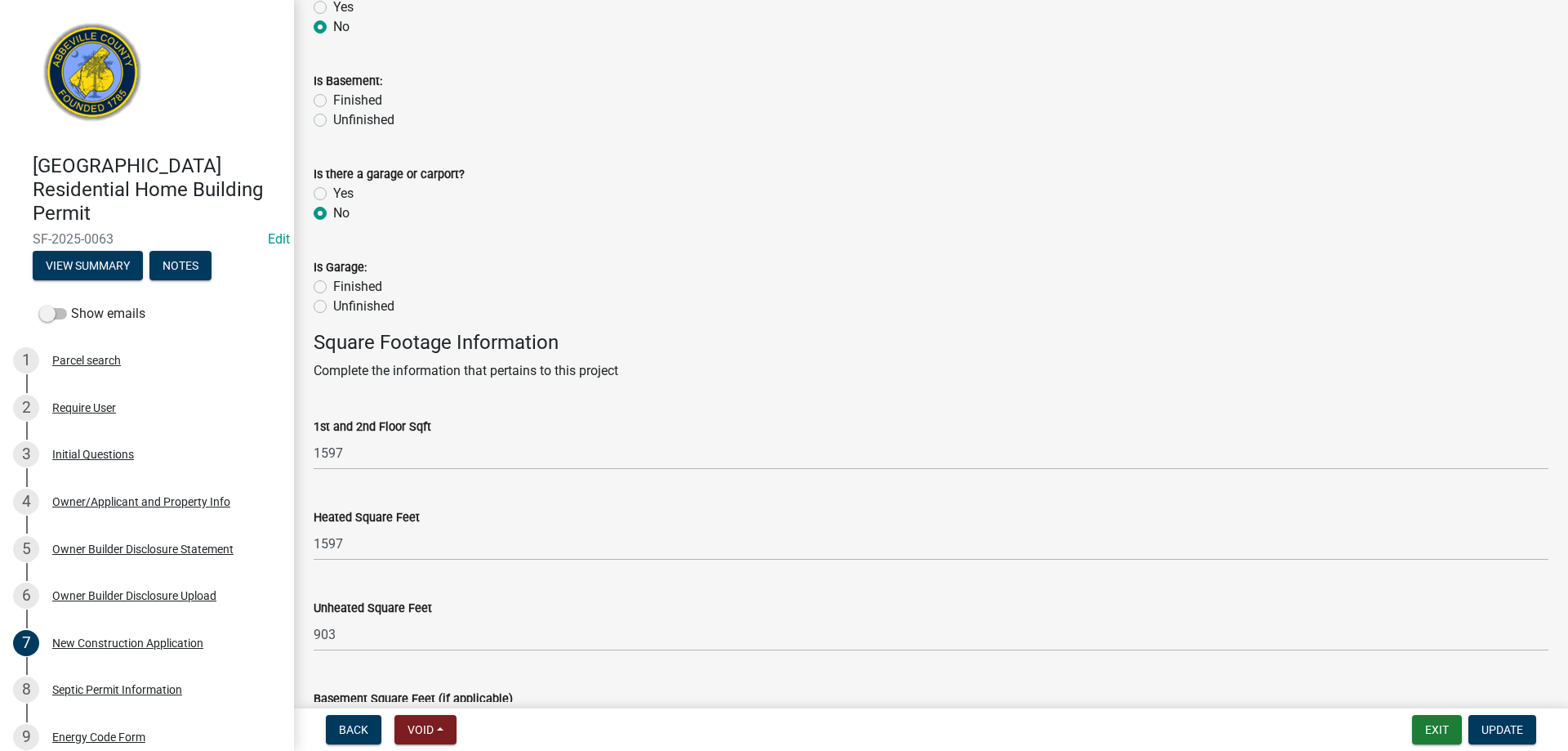
scroll to position [620, 0]
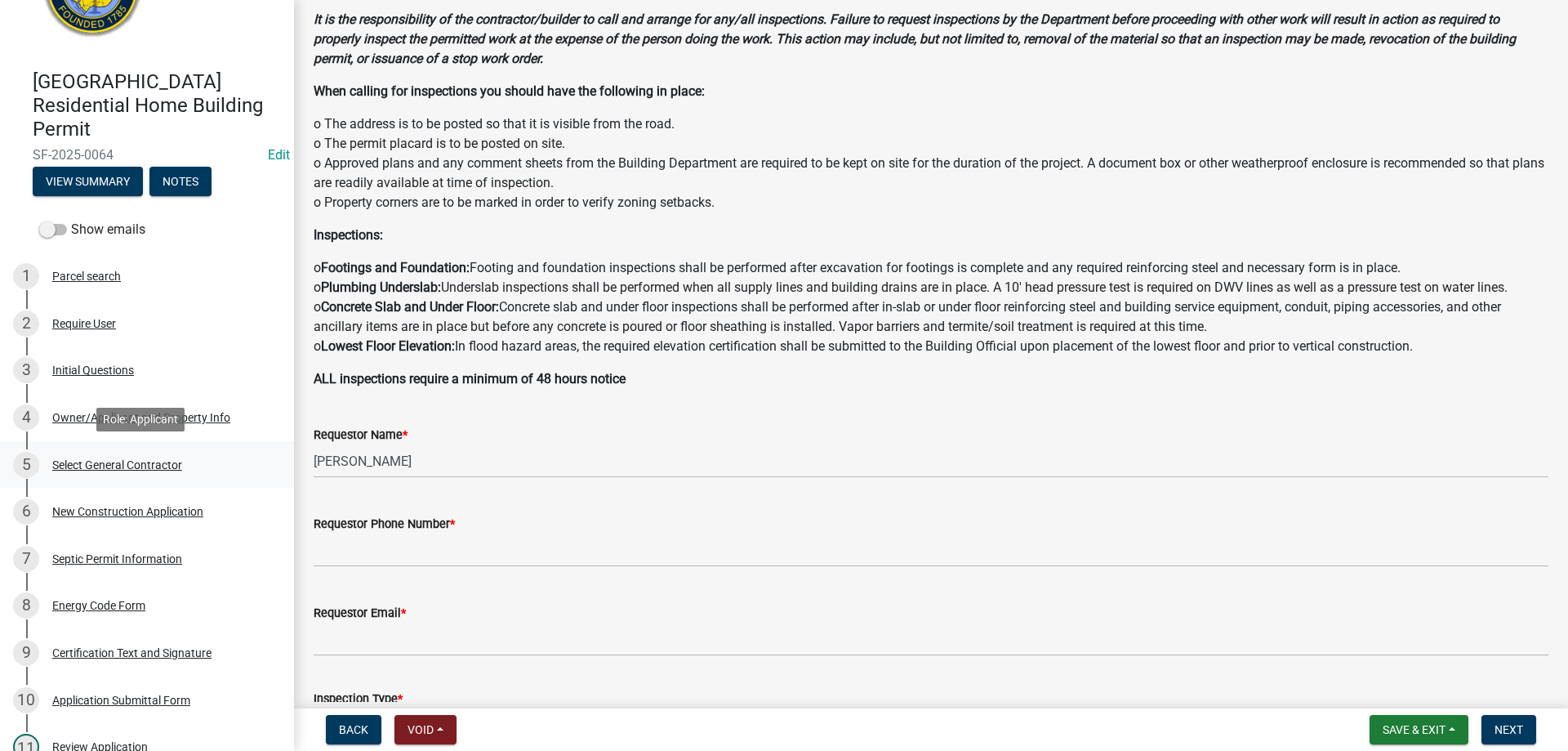
scroll to position [164, 0]
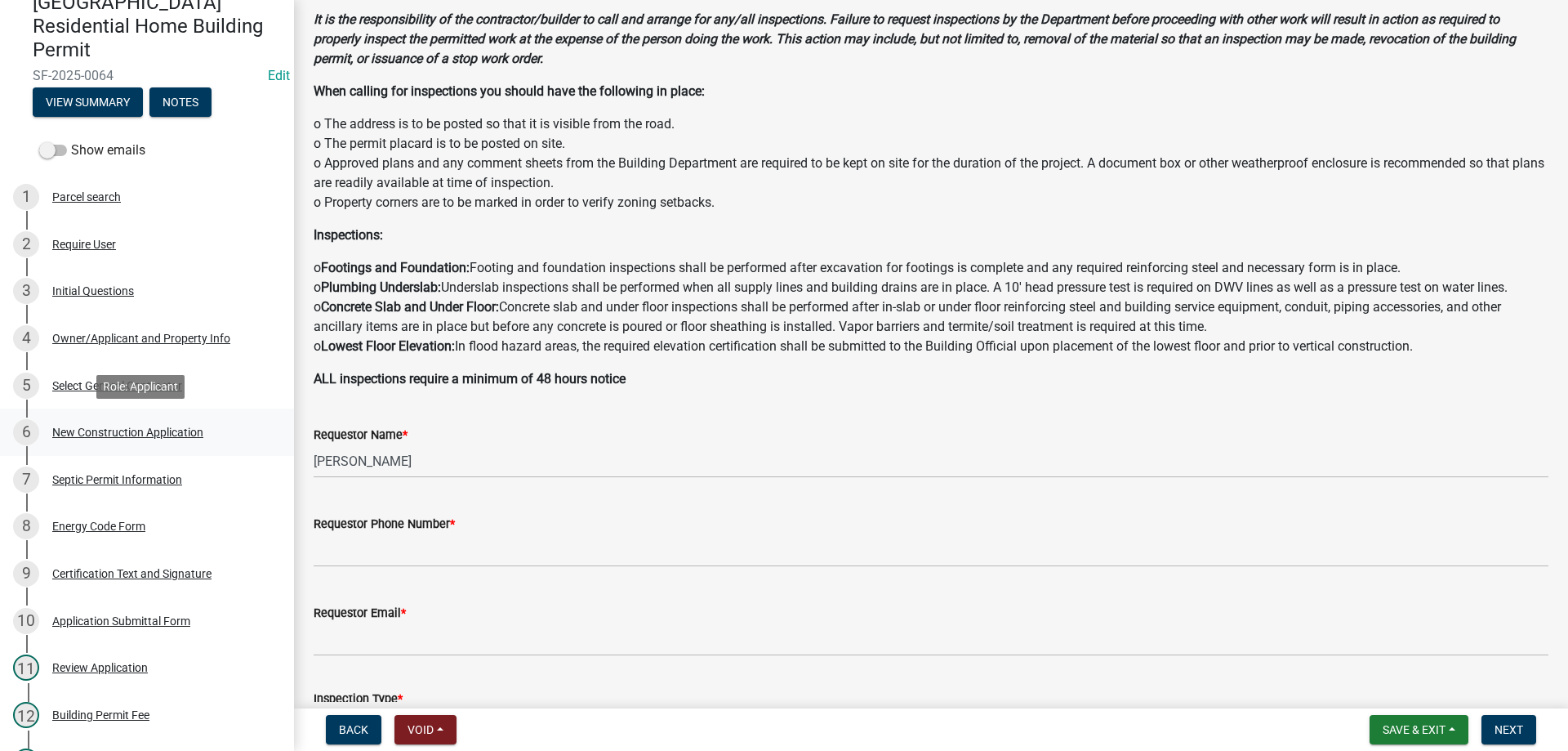
click at [82, 431] on div "New Construction Application" at bounding box center [127, 431] width 151 height 12
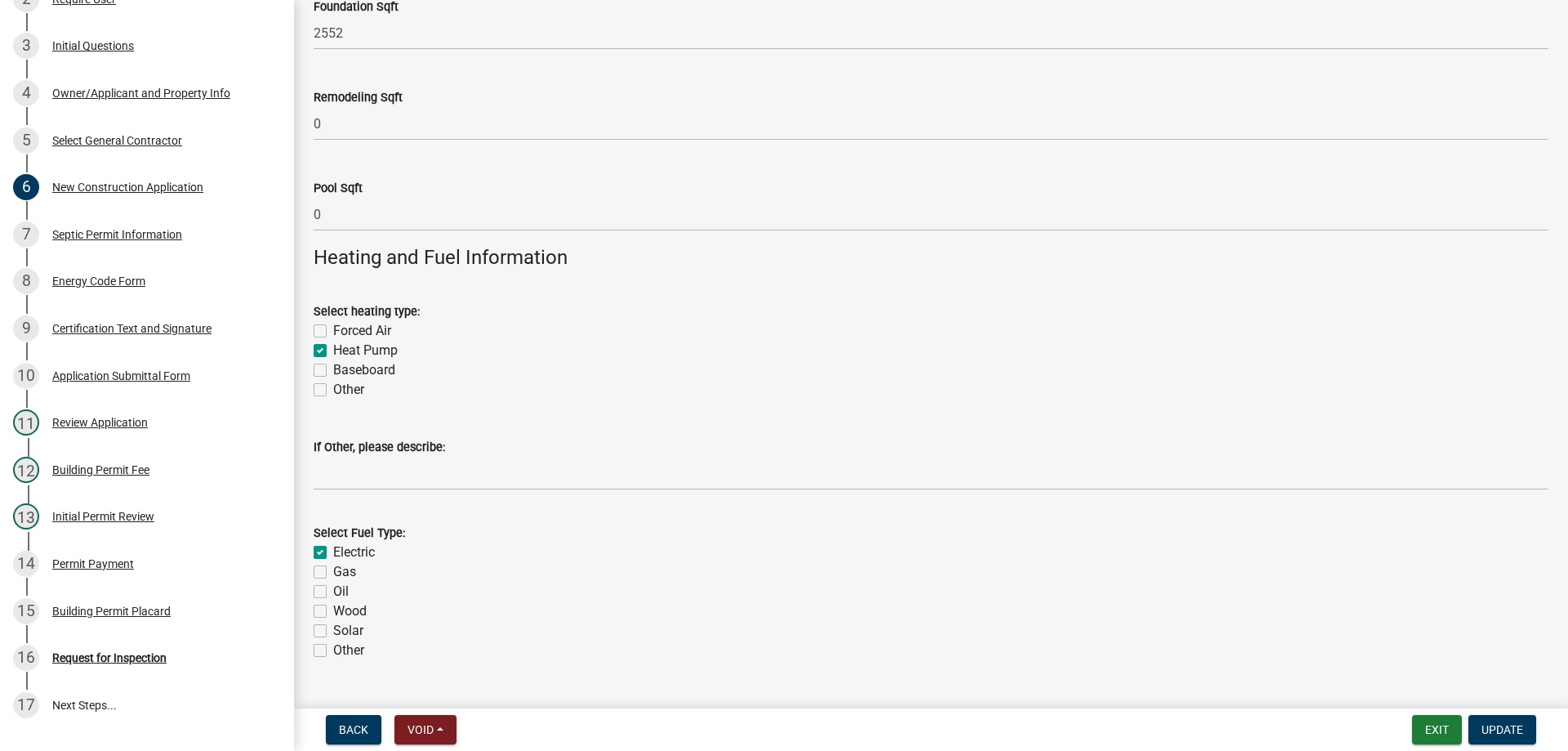
scroll to position [2532, 0]
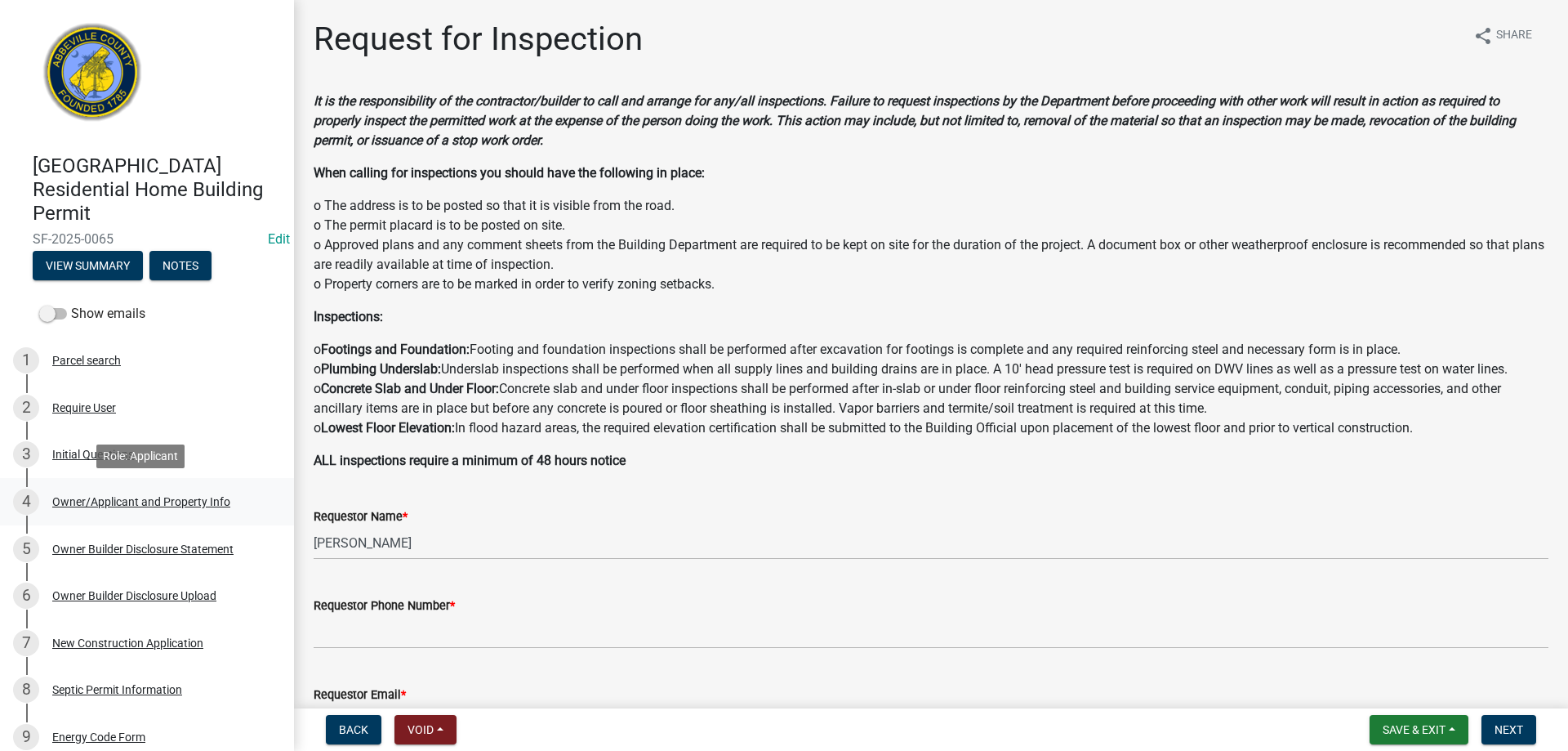
click at [72, 491] on div "4 Owner/Applicant and Property Info" at bounding box center [141, 501] width 255 height 26
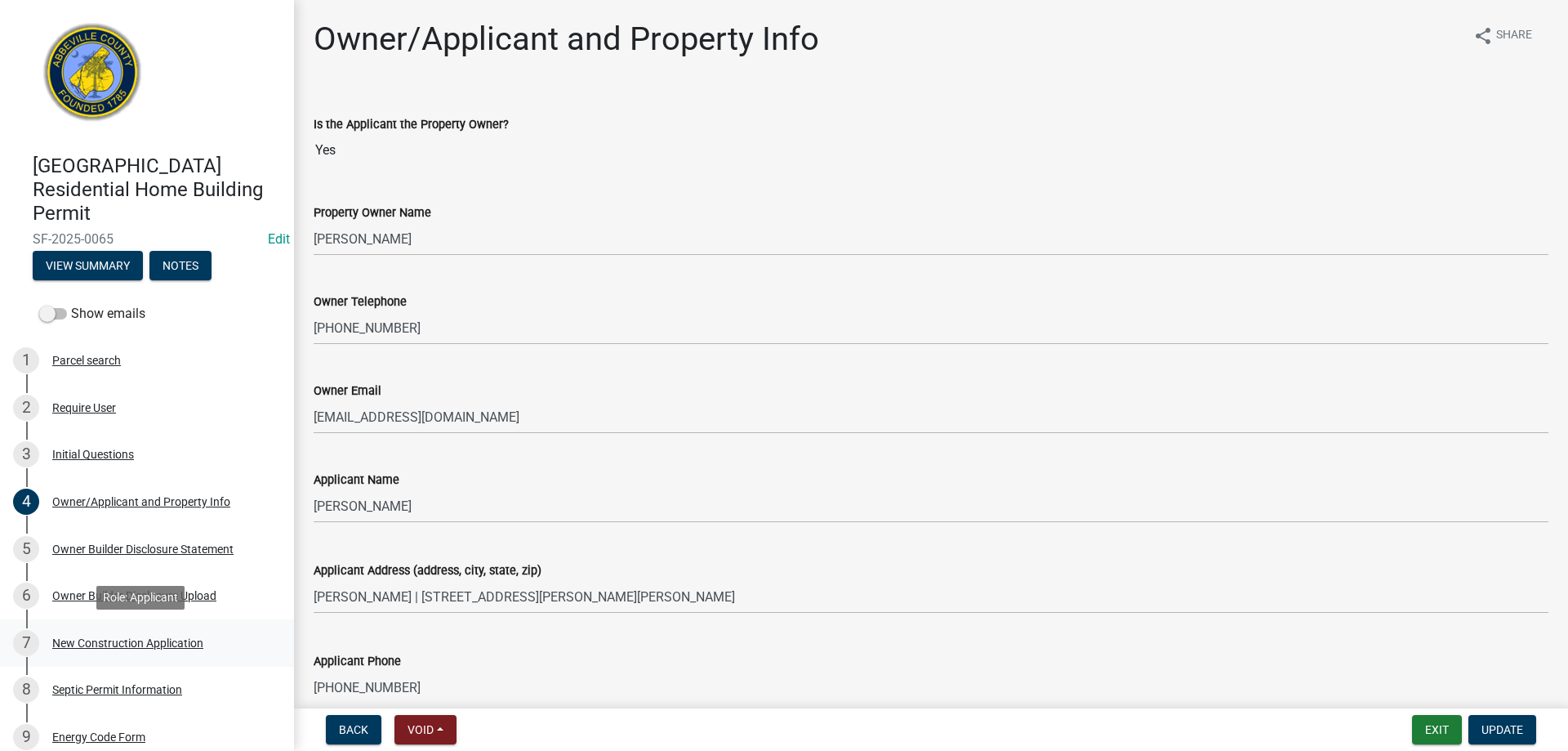
click at [123, 647] on div "New Construction Application" at bounding box center [127, 643] width 151 height 12
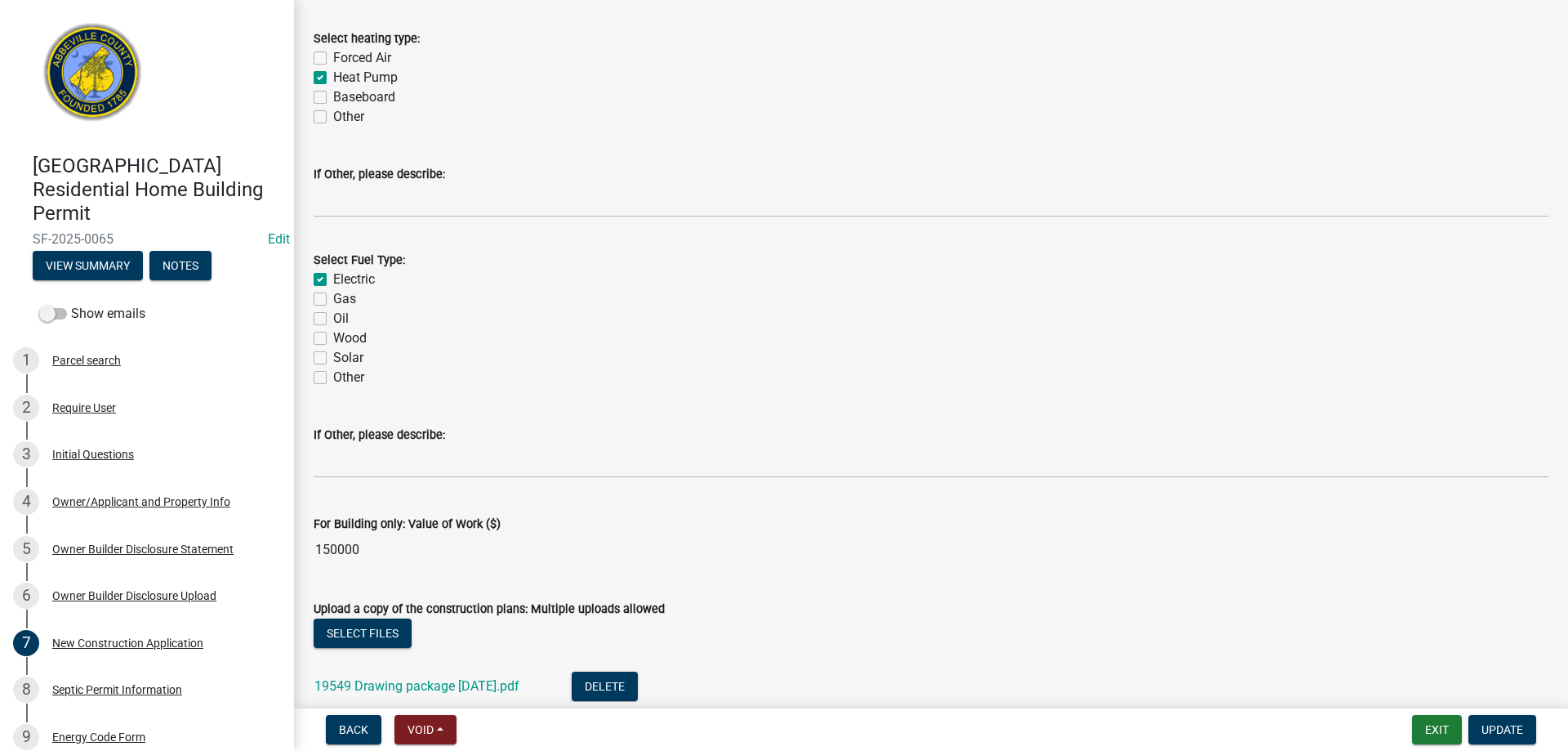
scroll to position [2778, 0]
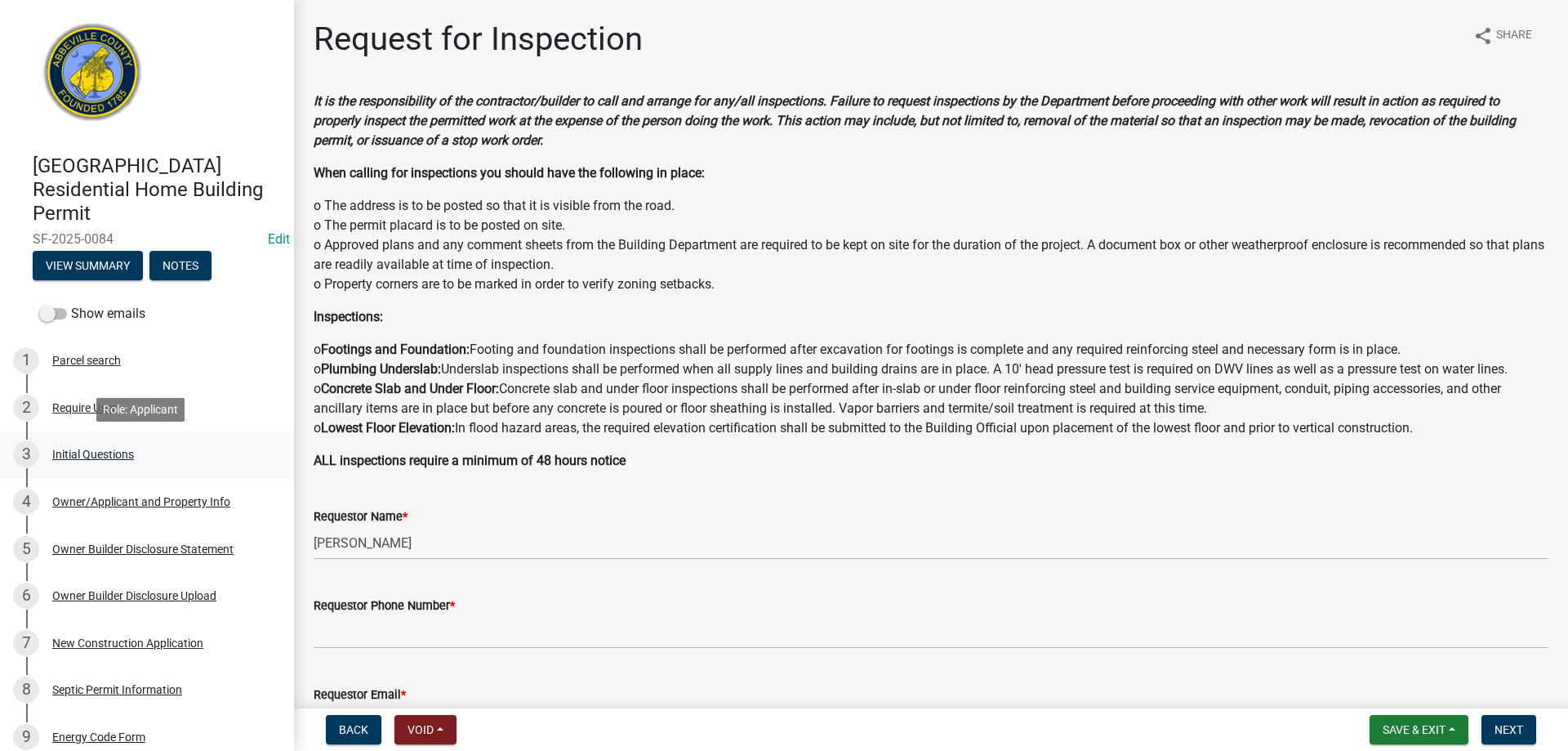
click at [107, 448] on div "Initial Questions" at bounding box center [92, 454] width 81 height 12
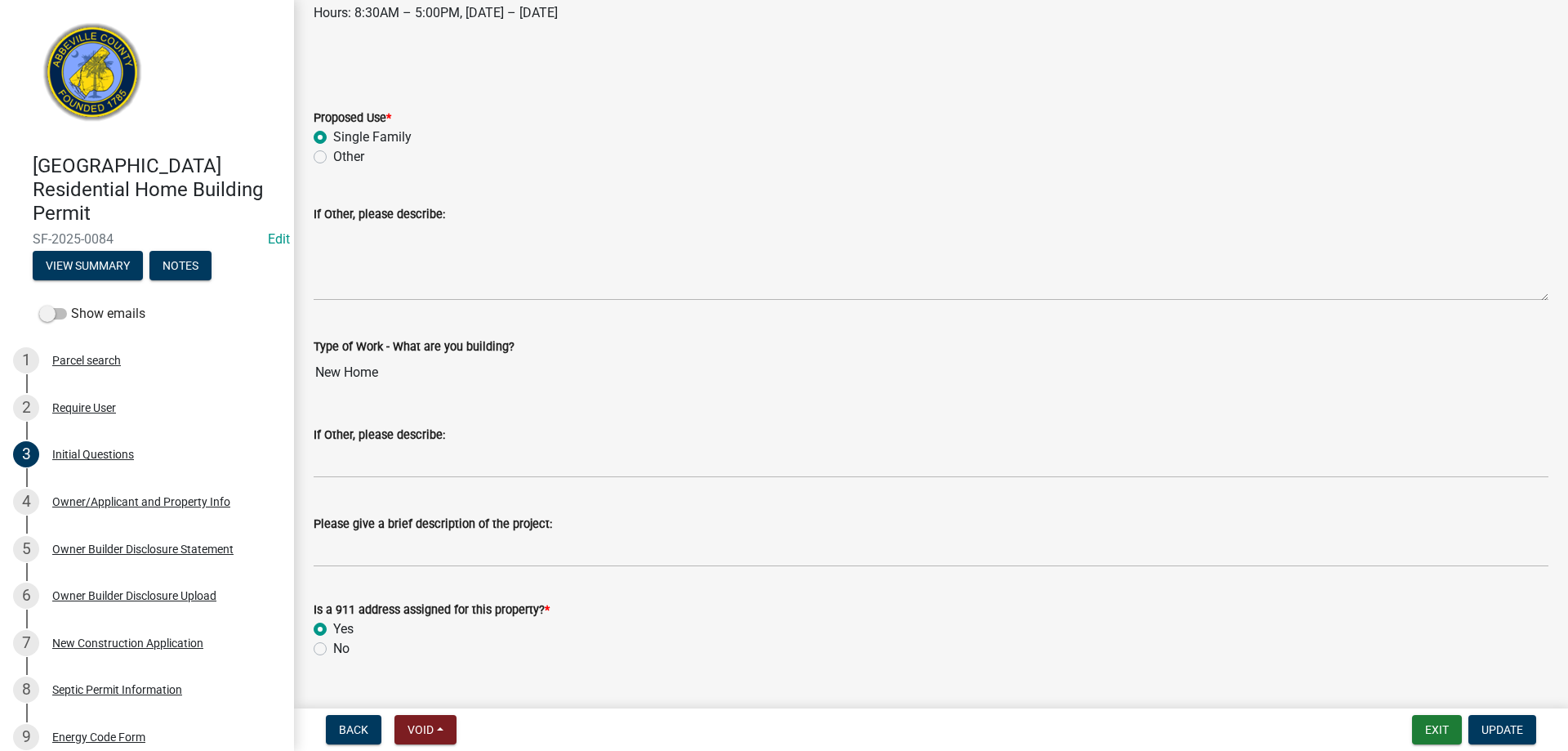
scroll to position [337, 0]
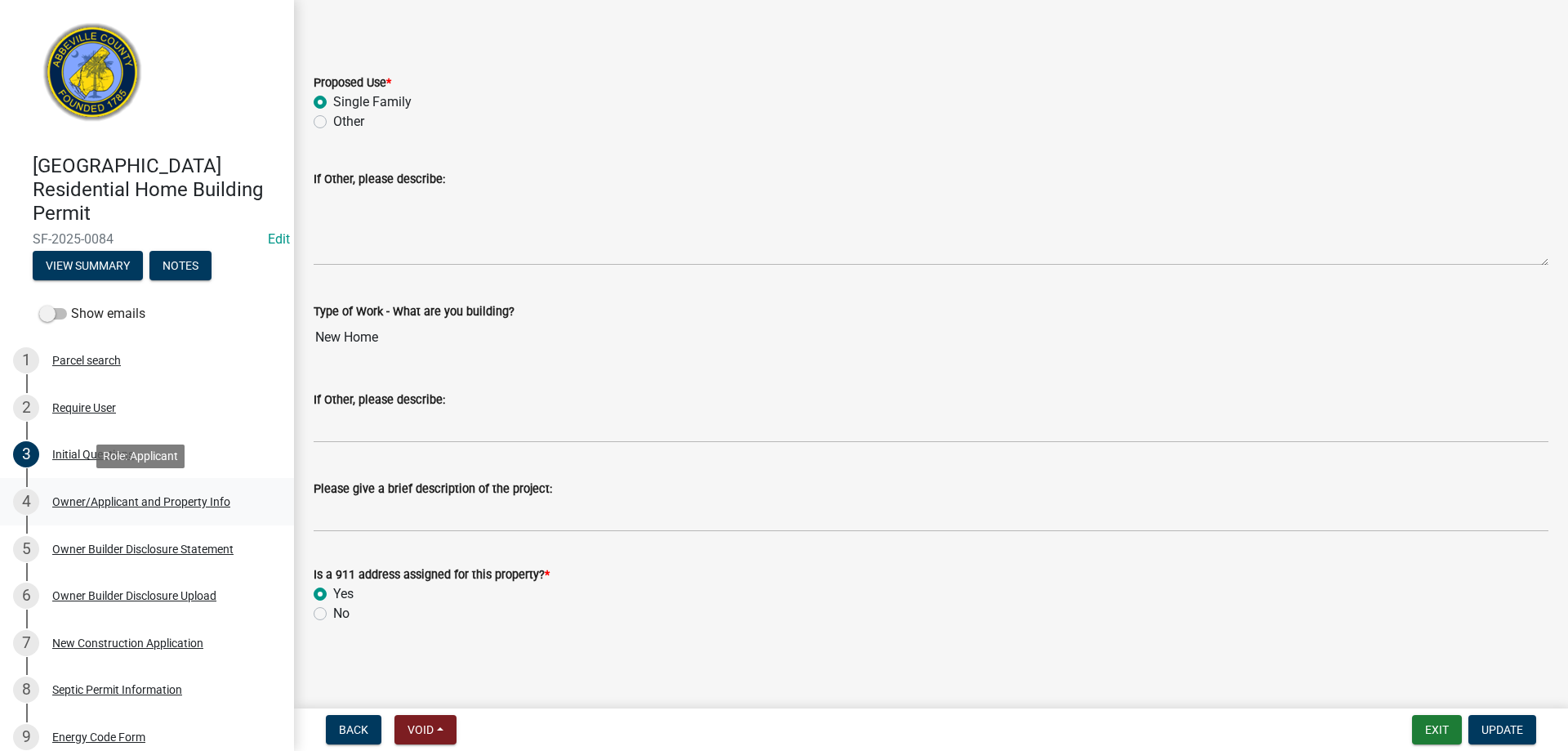
click at [131, 491] on div "4 Owner/Applicant and Property Info" at bounding box center [141, 501] width 255 height 26
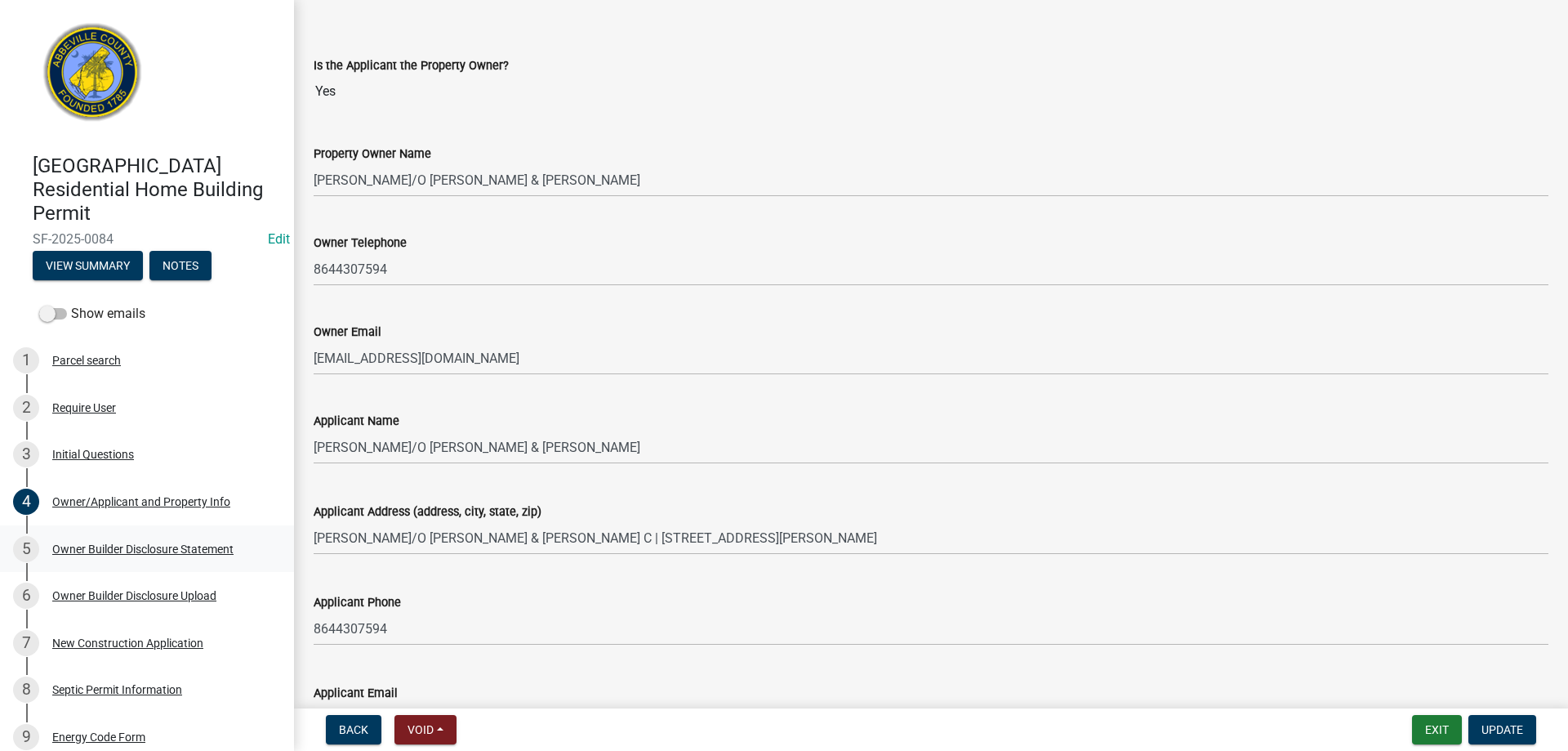
scroll to position [81, 0]
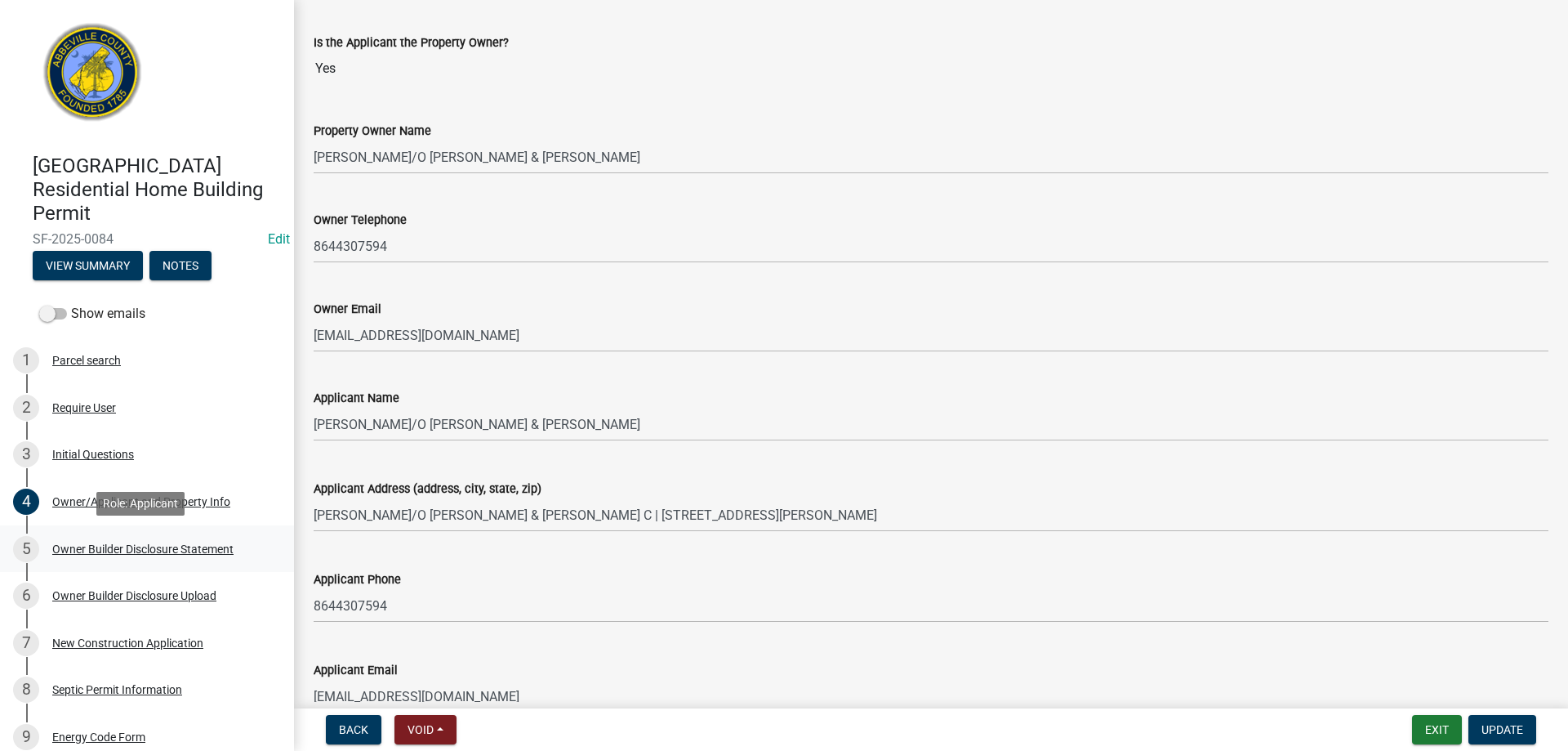
click at [64, 544] on div "Owner Builder Disclosure Statement" at bounding box center [142, 549] width 182 height 12
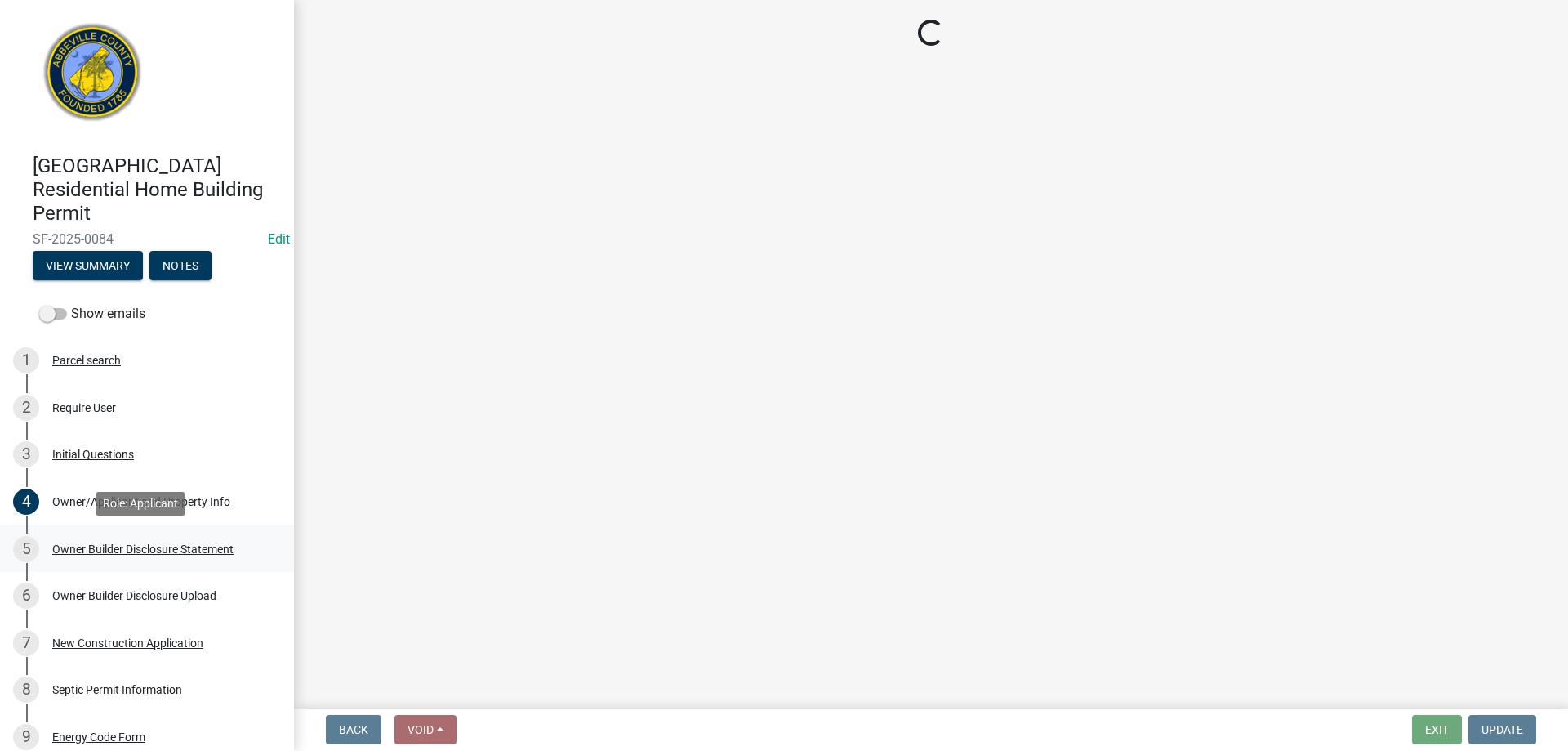
scroll to position [0, 0]
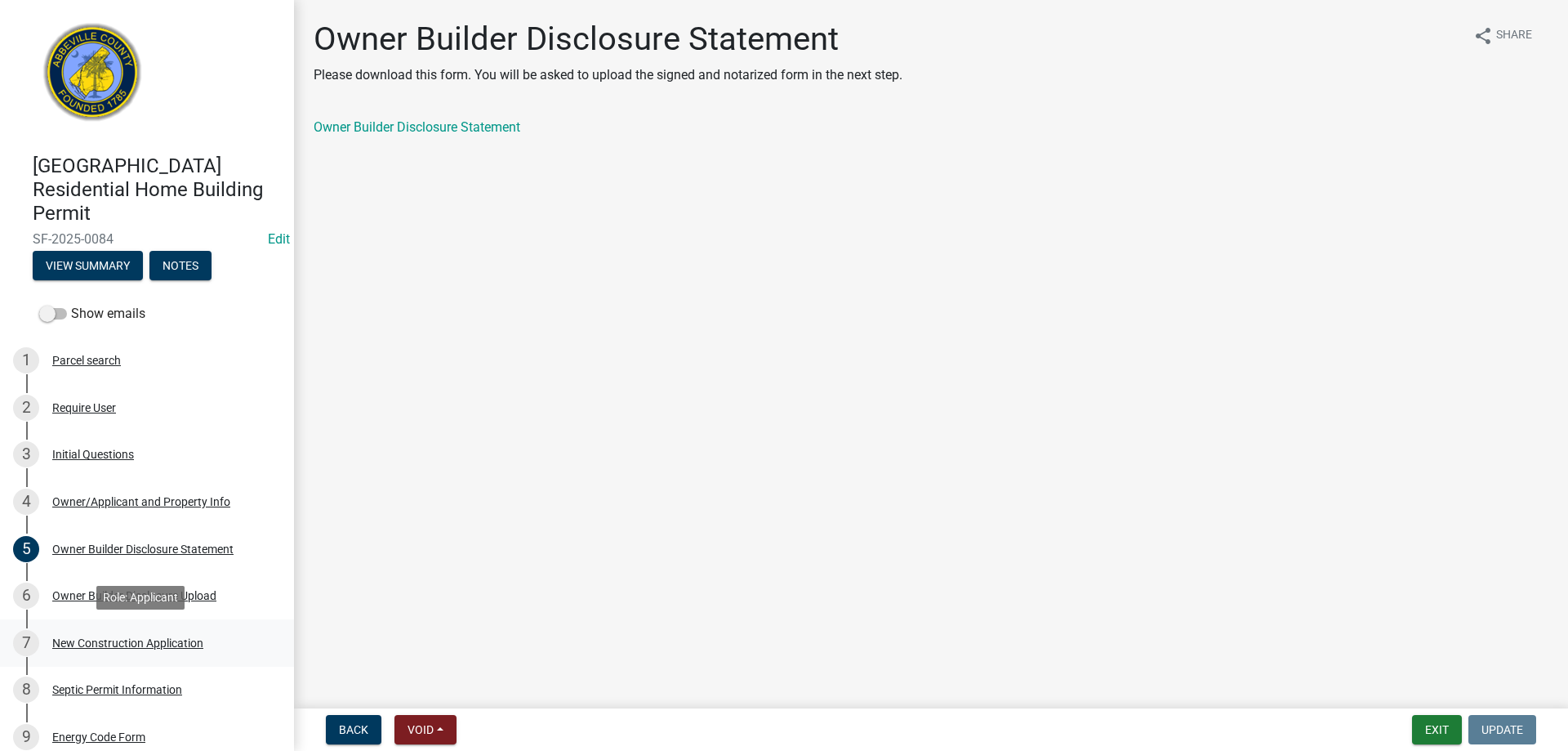
click at [132, 634] on div "7 New Construction Application" at bounding box center [141, 643] width 255 height 26
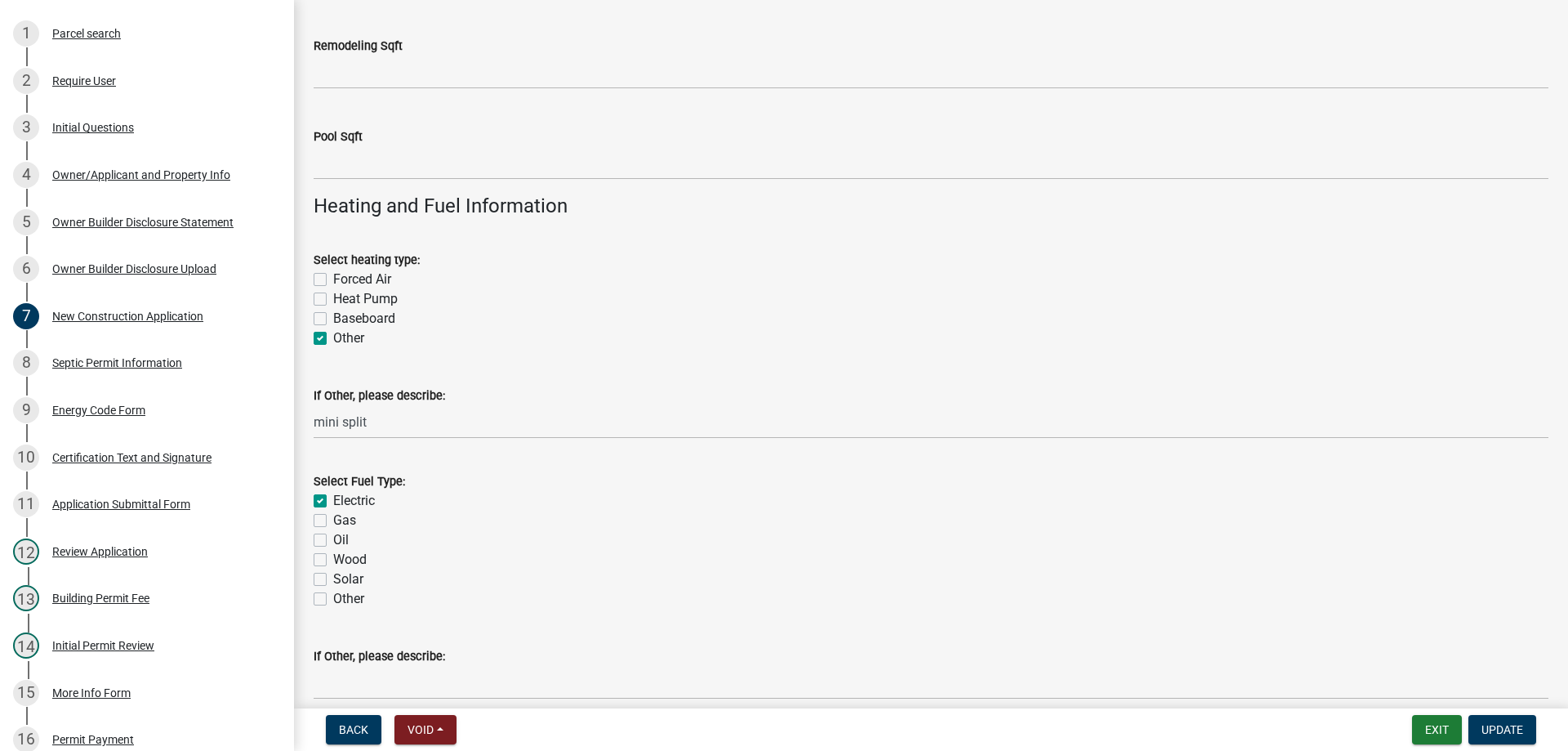
scroll to position [2615, 0]
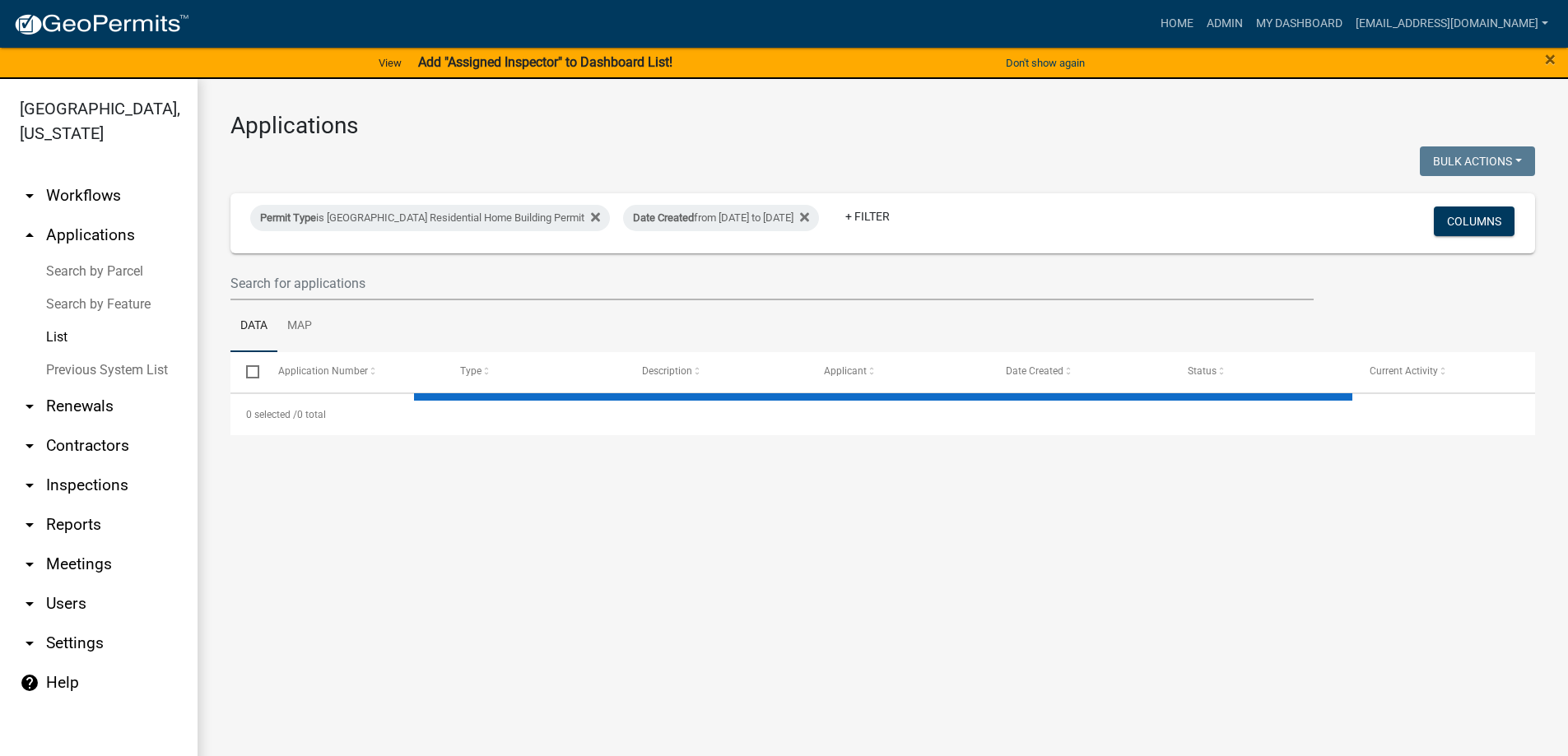
select select "3: 100"
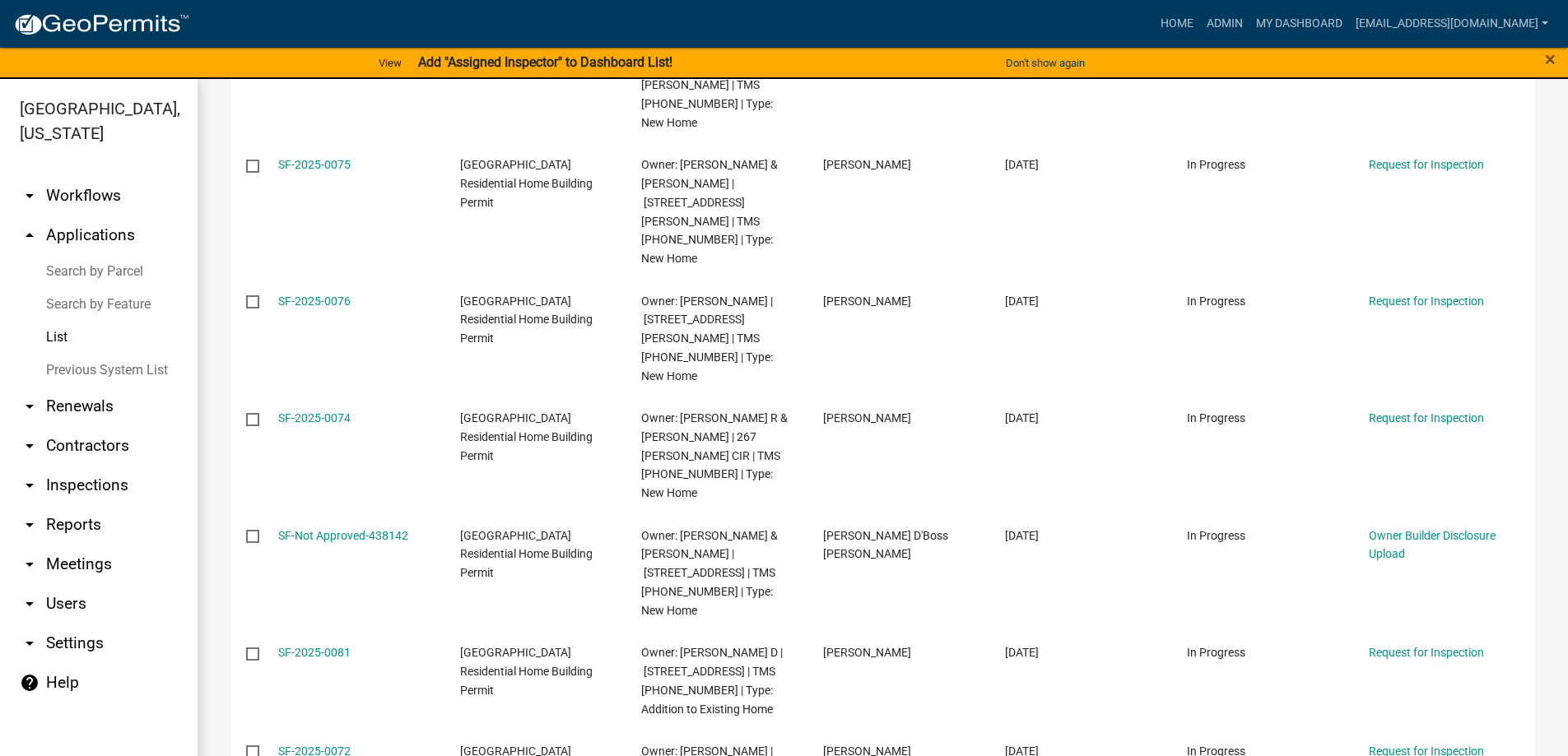
scroll to position [2385, 0]
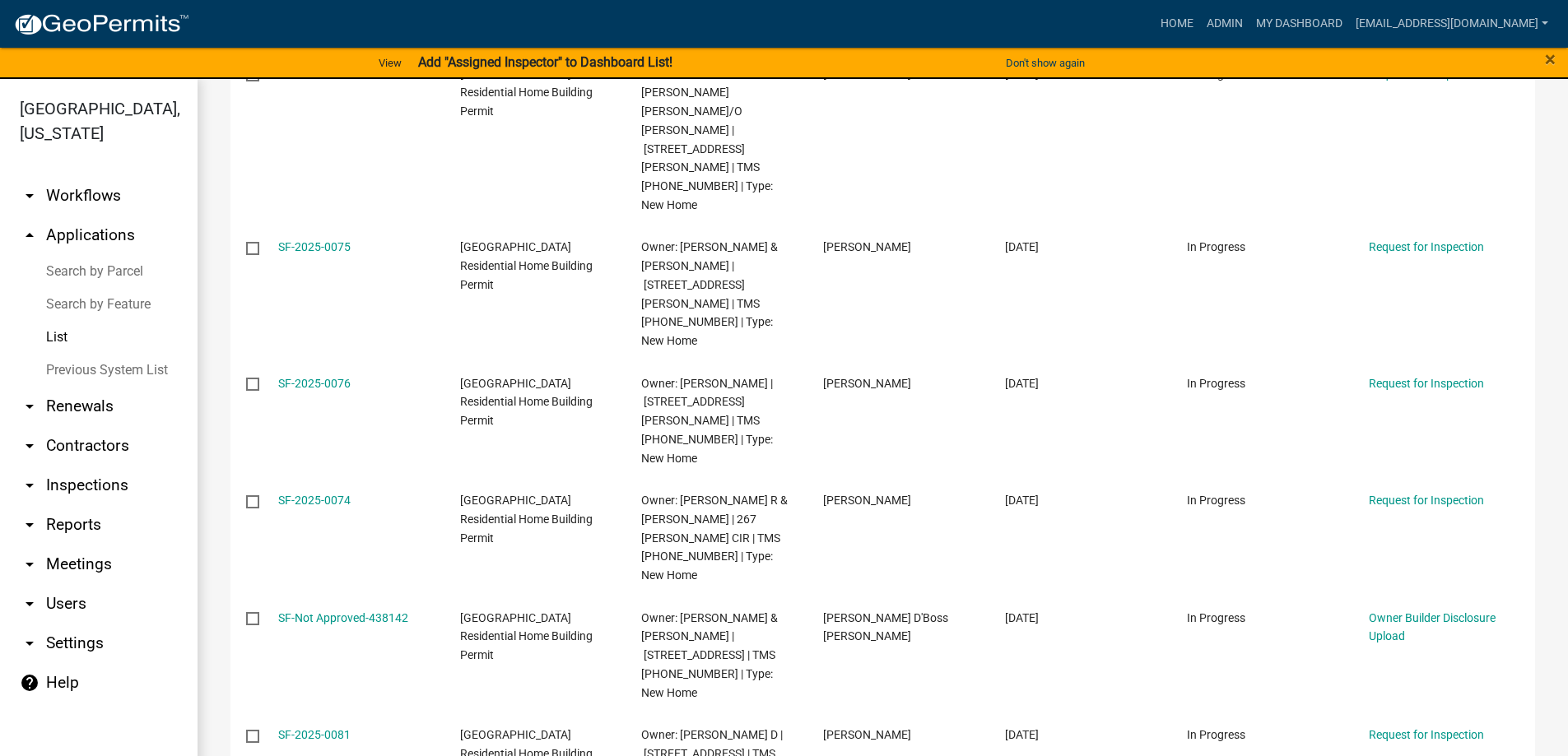
drag, startPoint x: 310, startPoint y: 642, endPoint x: 313, endPoint y: 650, distance: 8.5
drag, startPoint x: 313, startPoint y: 650, endPoint x: 301, endPoint y: 651, distance: 12.0
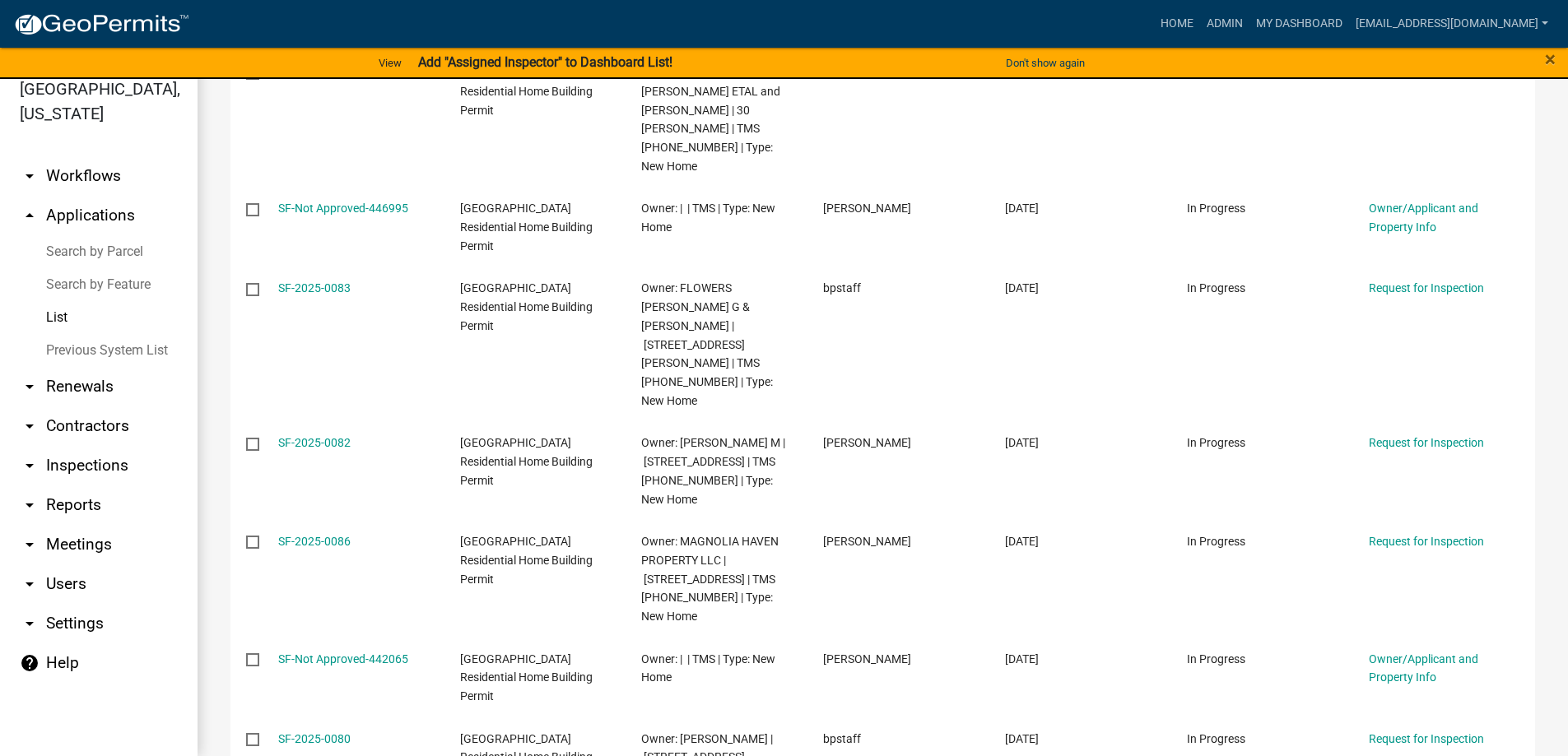
scroll to position [1184, 0]
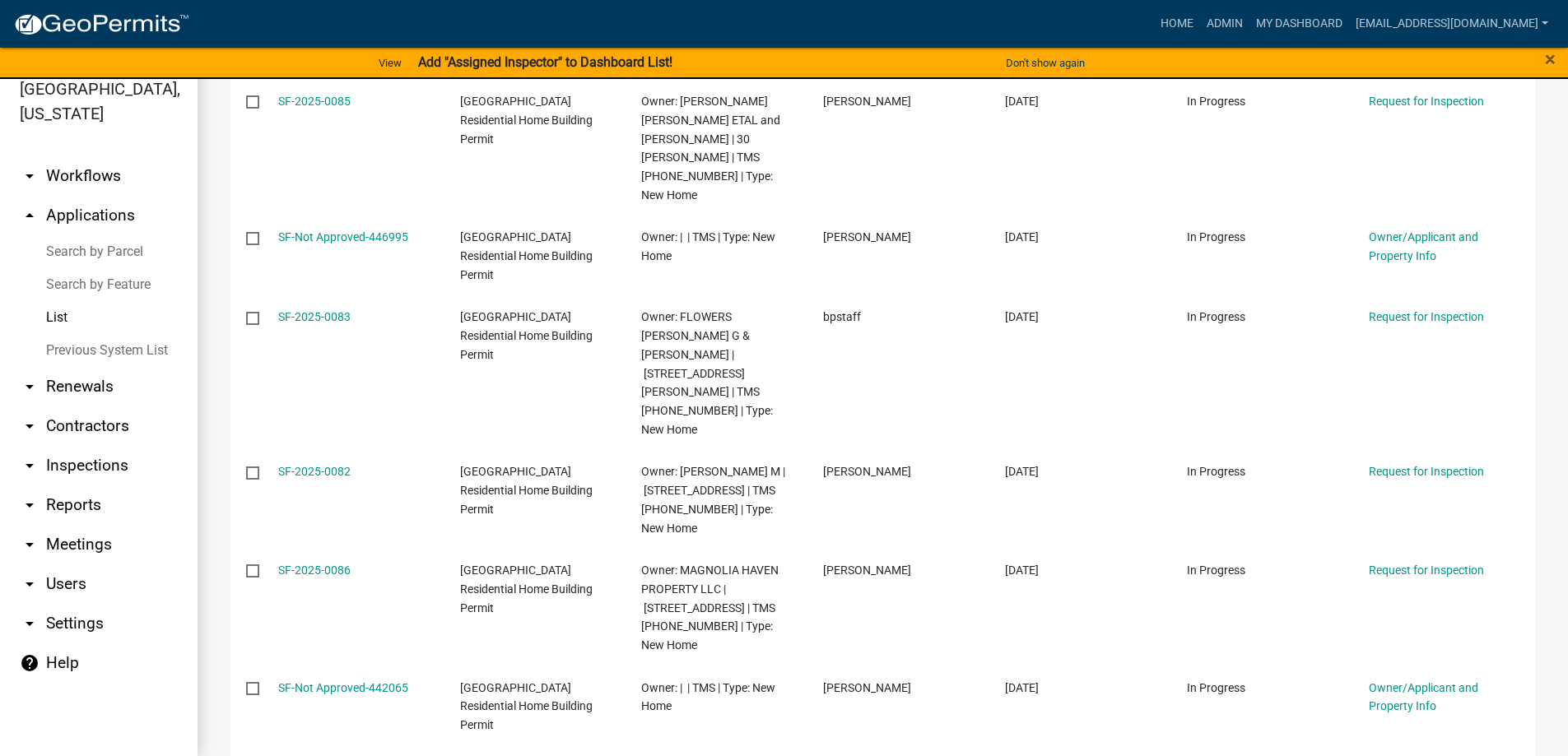
drag, startPoint x: 326, startPoint y: 660, endPoint x: 297, endPoint y: 668, distance: 30.1
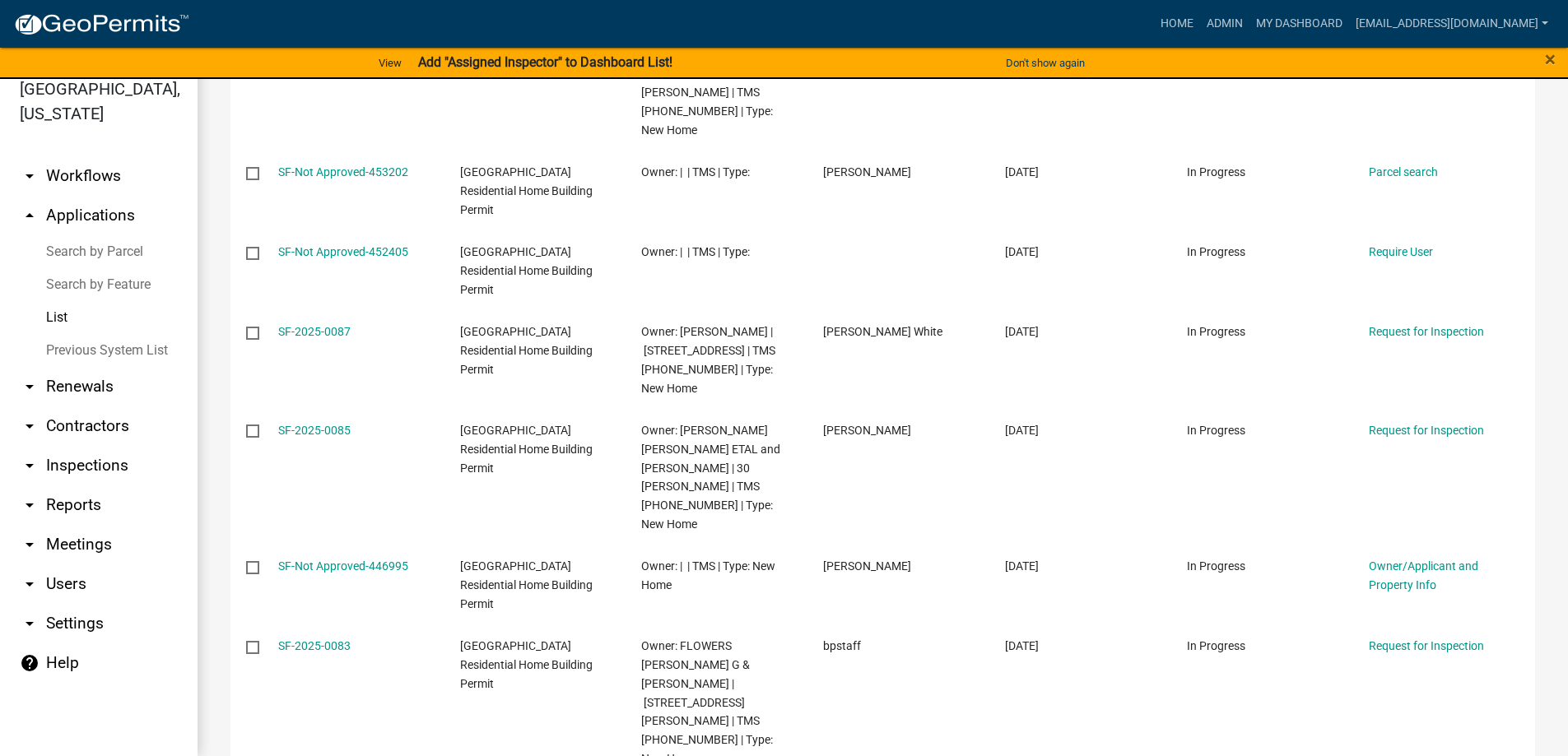
scroll to position [937, 0]
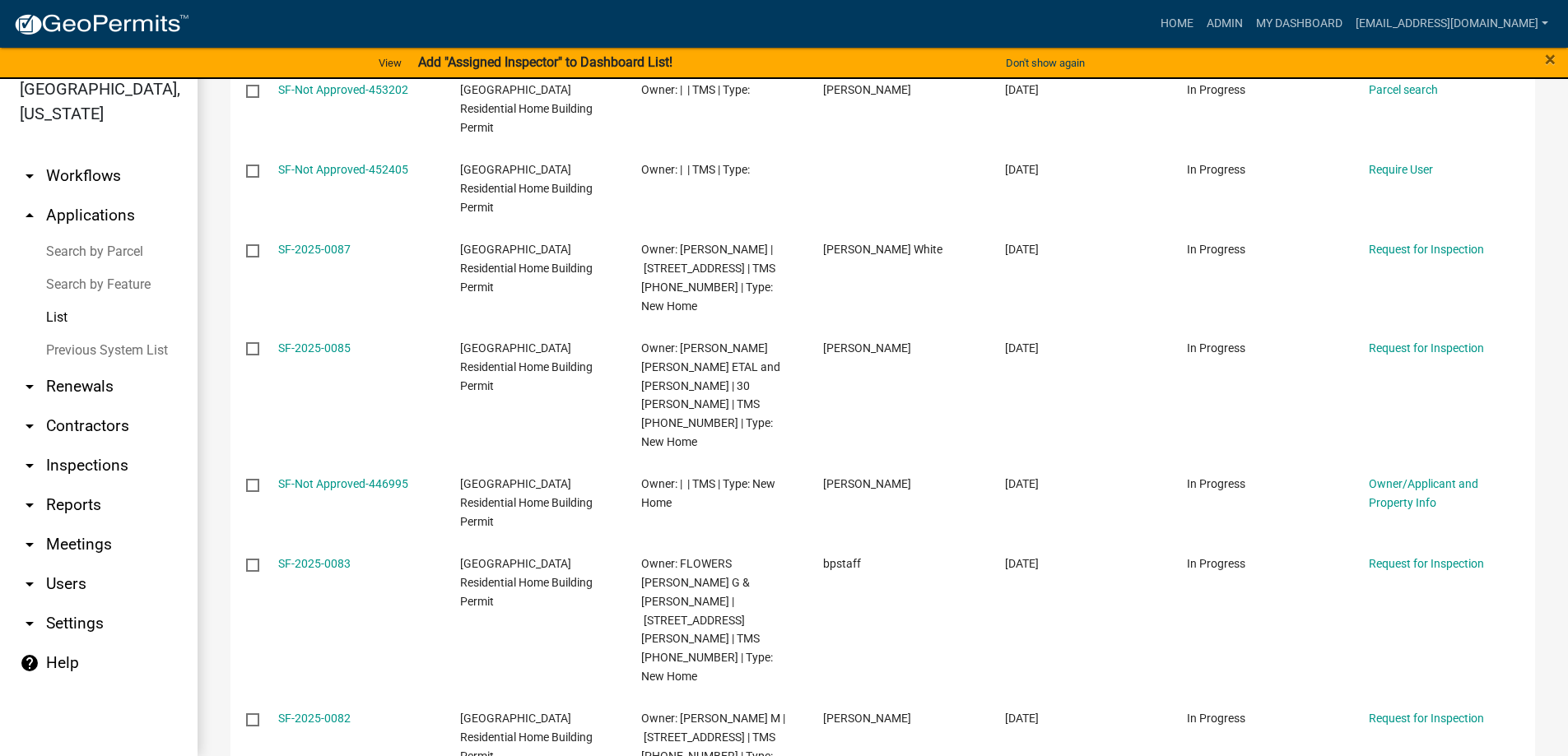
drag, startPoint x: 326, startPoint y: 655, endPoint x: 360, endPoint y: 23, distance: 632.9
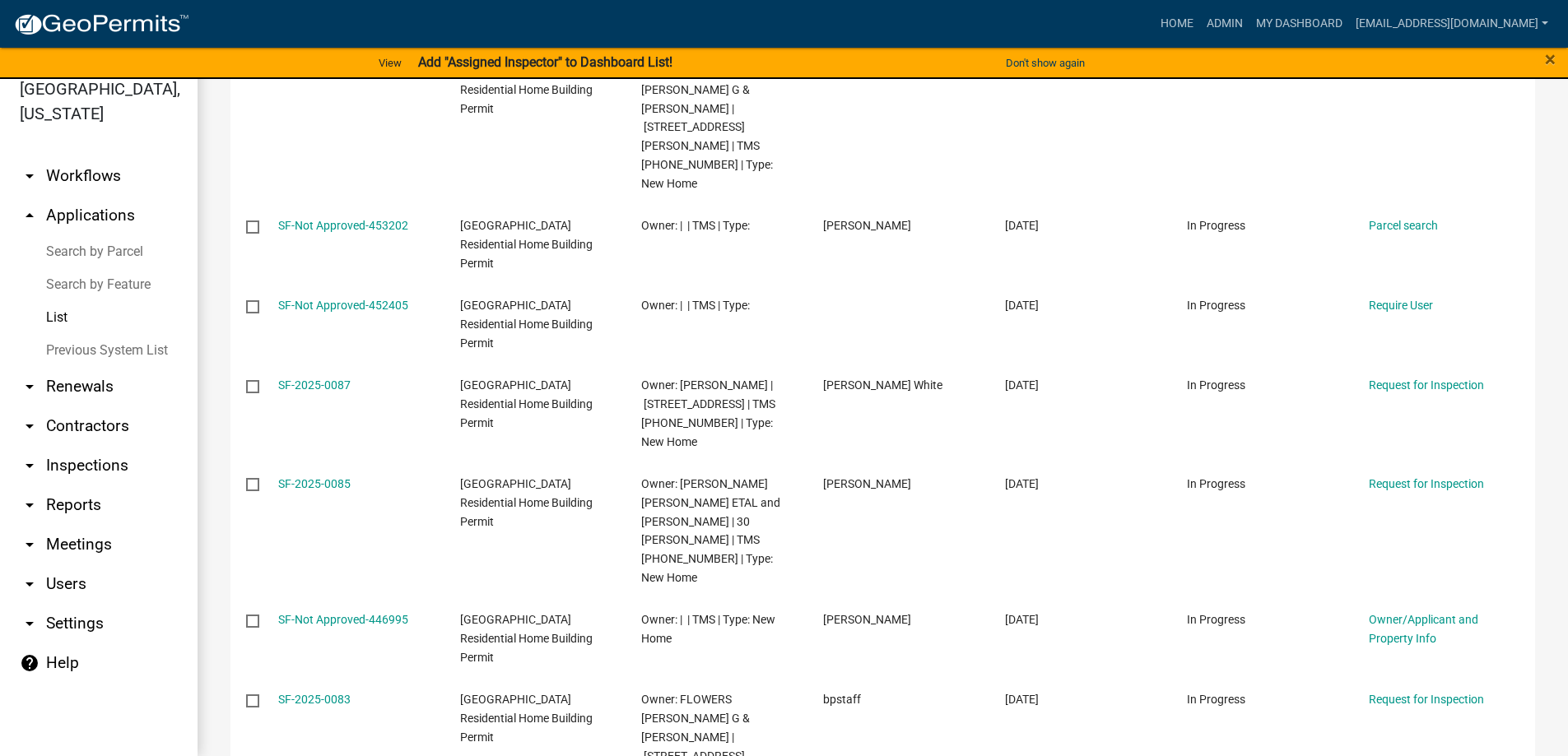
scroll to position [773, 0]
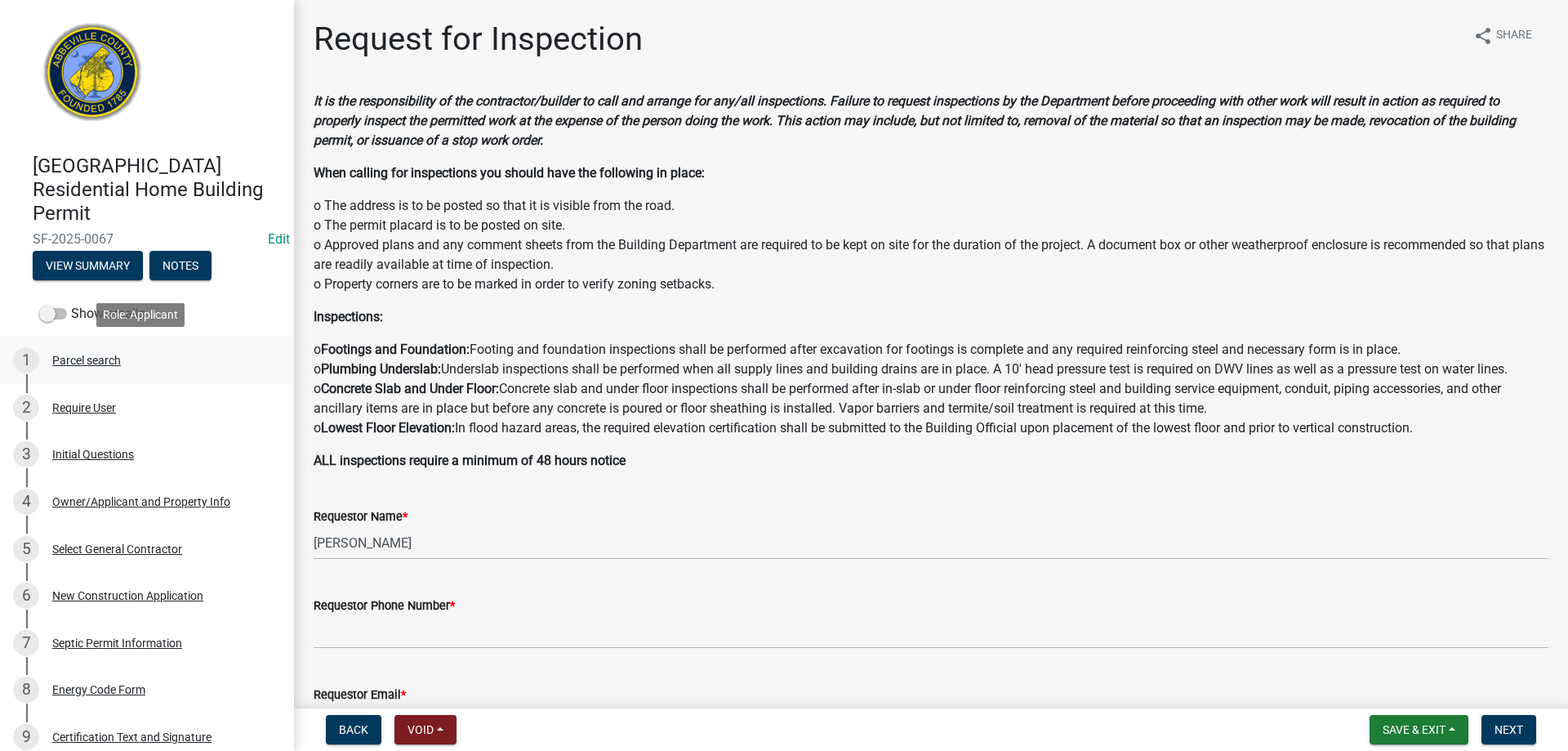
click at [51, 363] on div "1 Parcel search" at bounding box center [141, 360] width 255 height 26
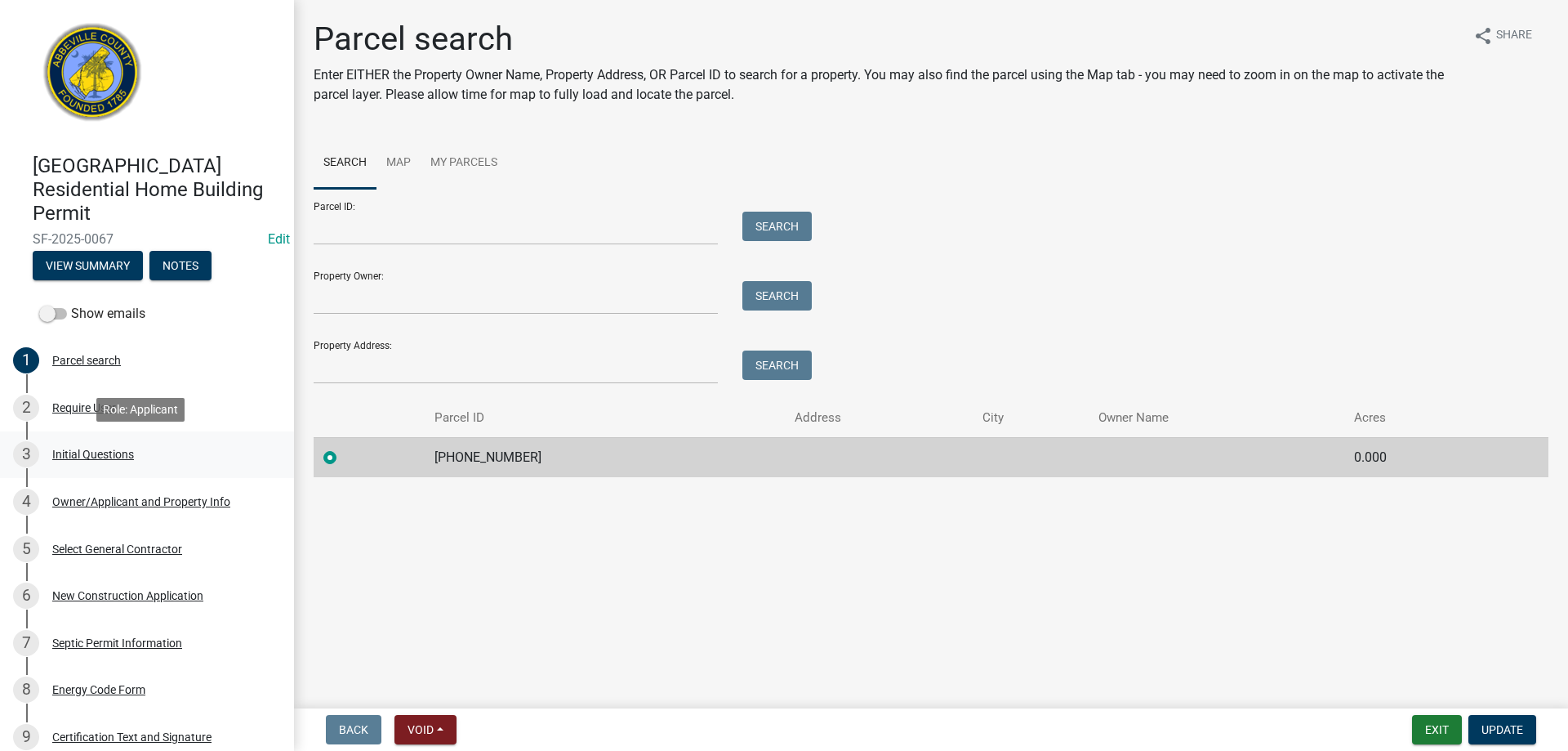
click at [82, 448] on div "Initial Questions" at bounding box center [92, 454] width 81 height 12
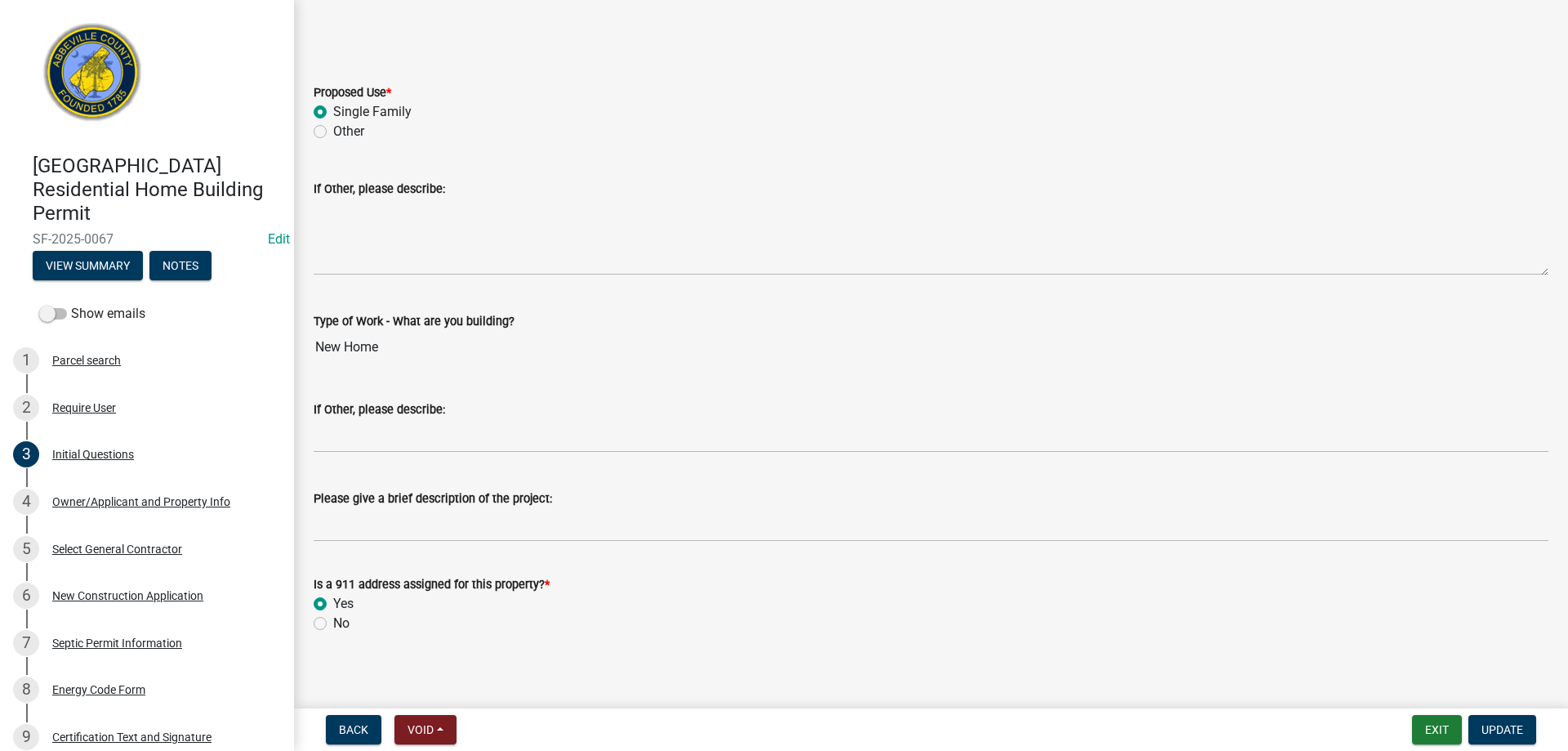
scroll to position [337, 0]
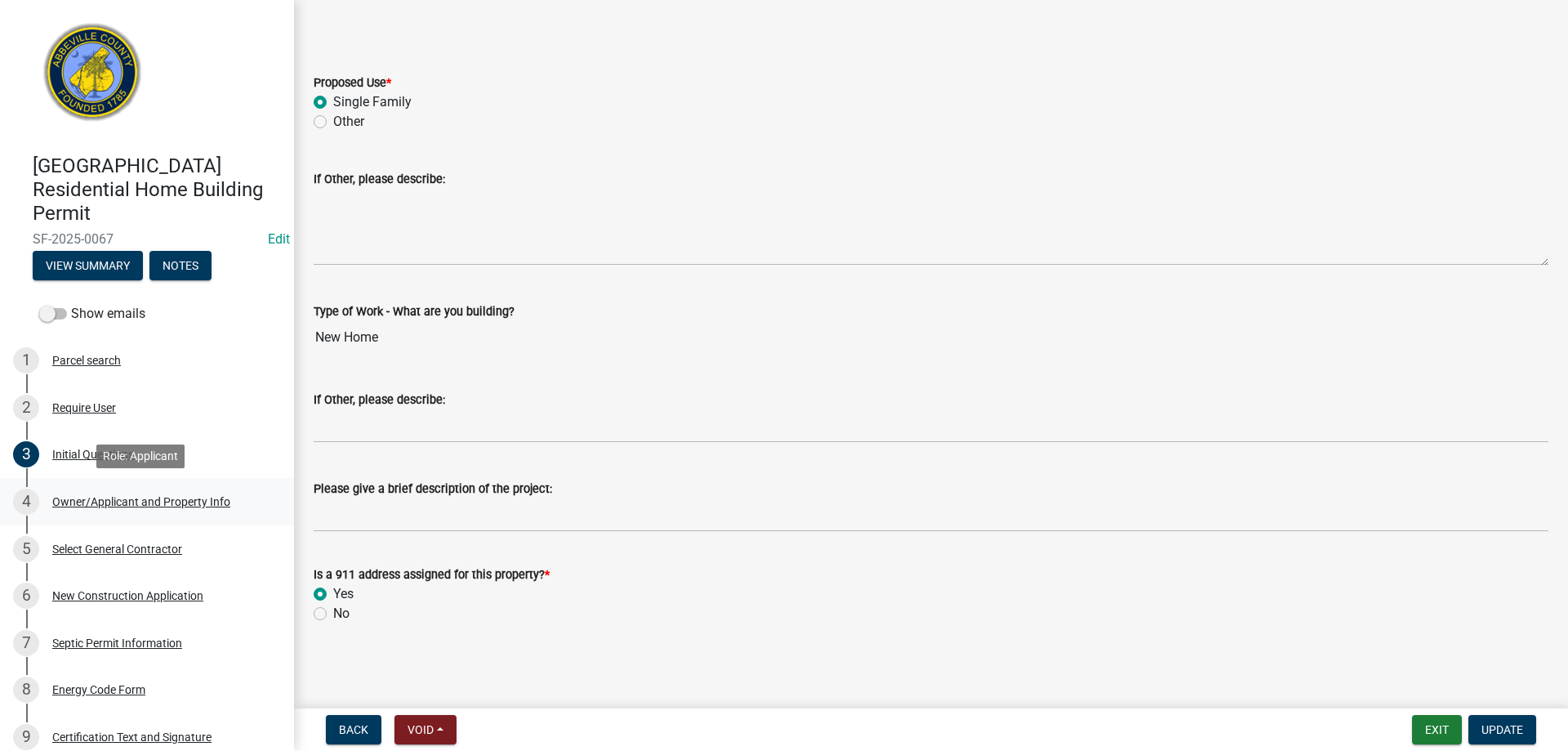
click at [79, 500] on div "Owner/Applicant and Property Info" at bounding box center [141, 501] width 178 height 12
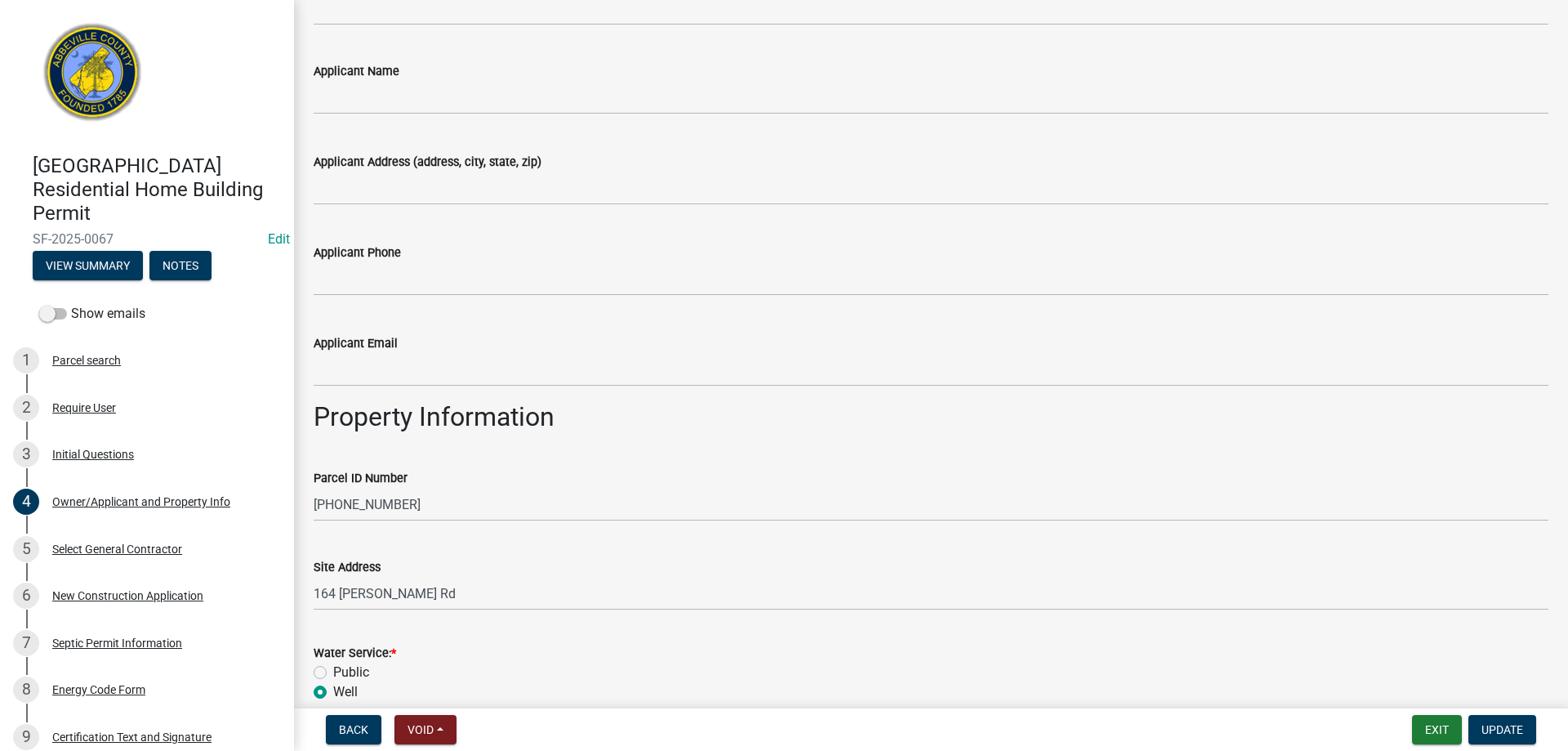
scroll to position [882, 0]
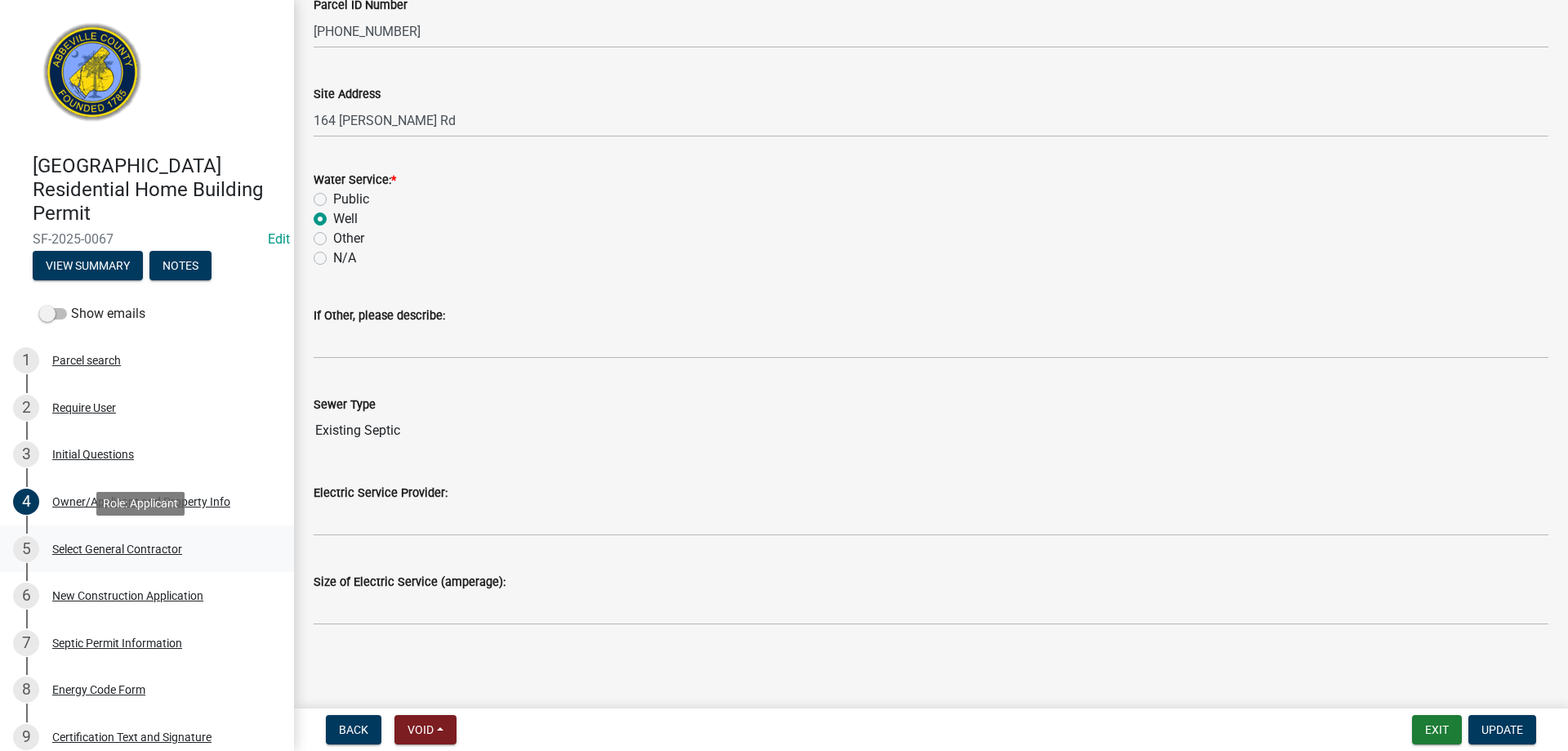
click at [138, 547] on div "Select General Contractor" at bounding box center [116, 549] width 130 height 12
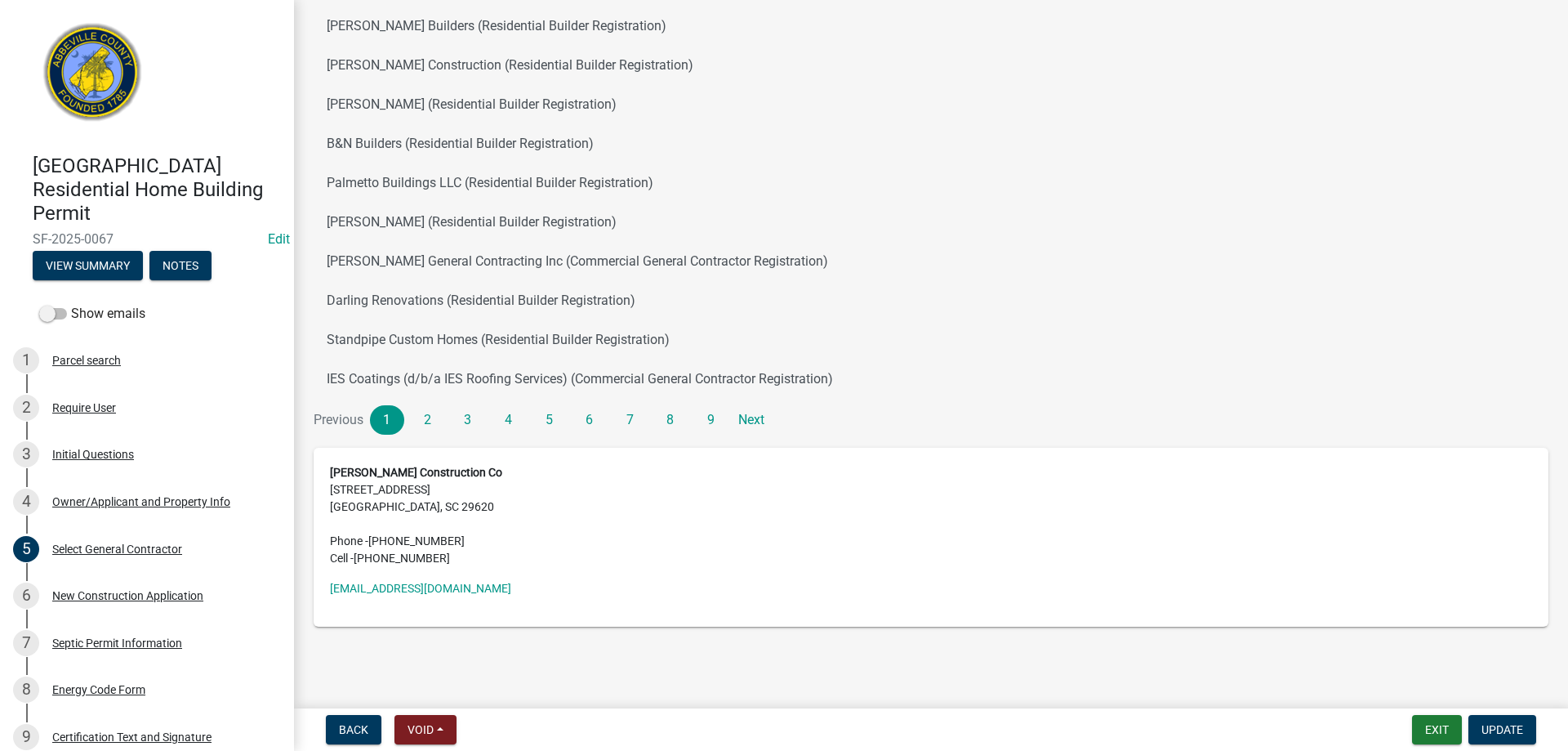
scroll to position [163, 0]
click at [127, 586] on div "6 New Construction Application" at bounding box center [141, 595] width 255 height 26
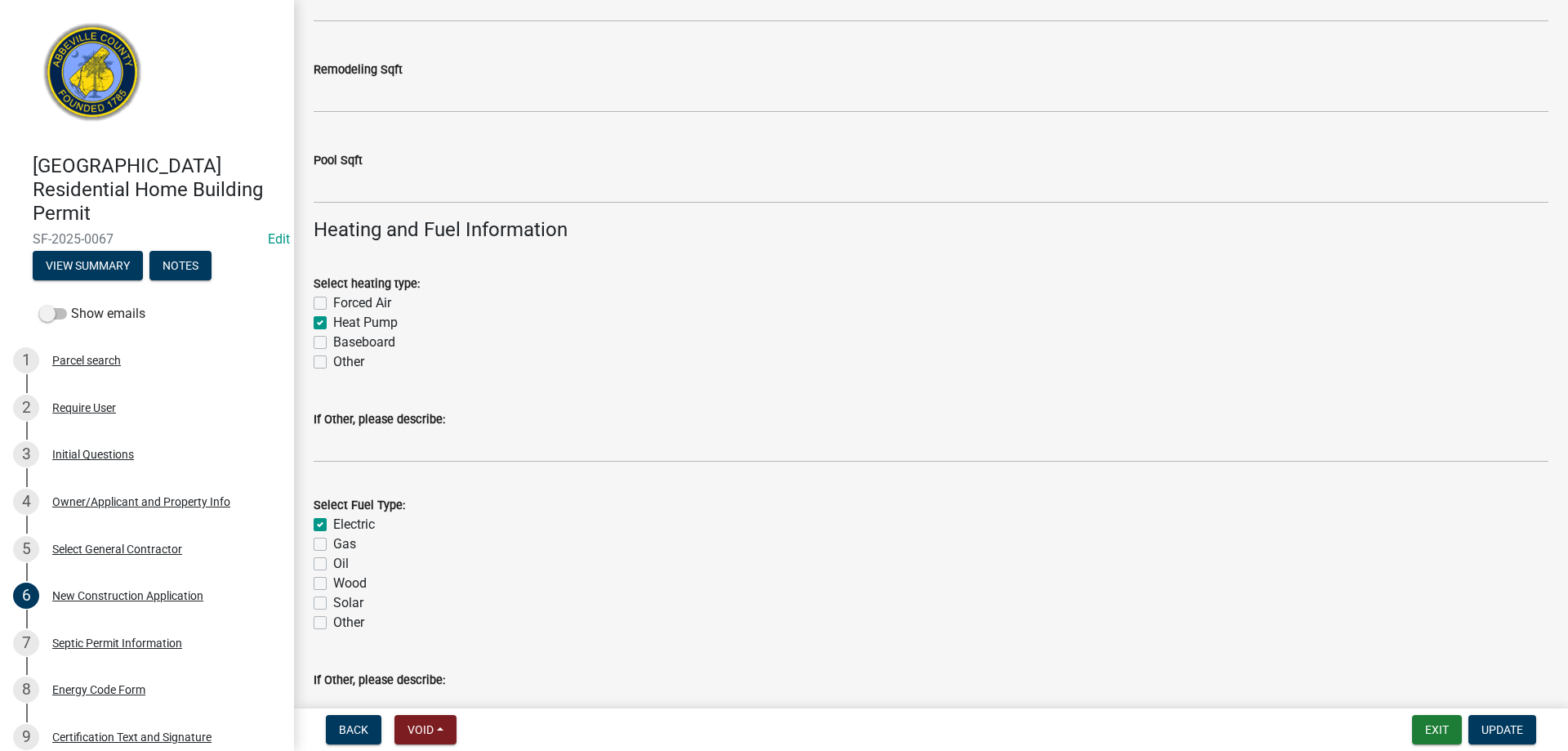
scroll to position [2696, 0]
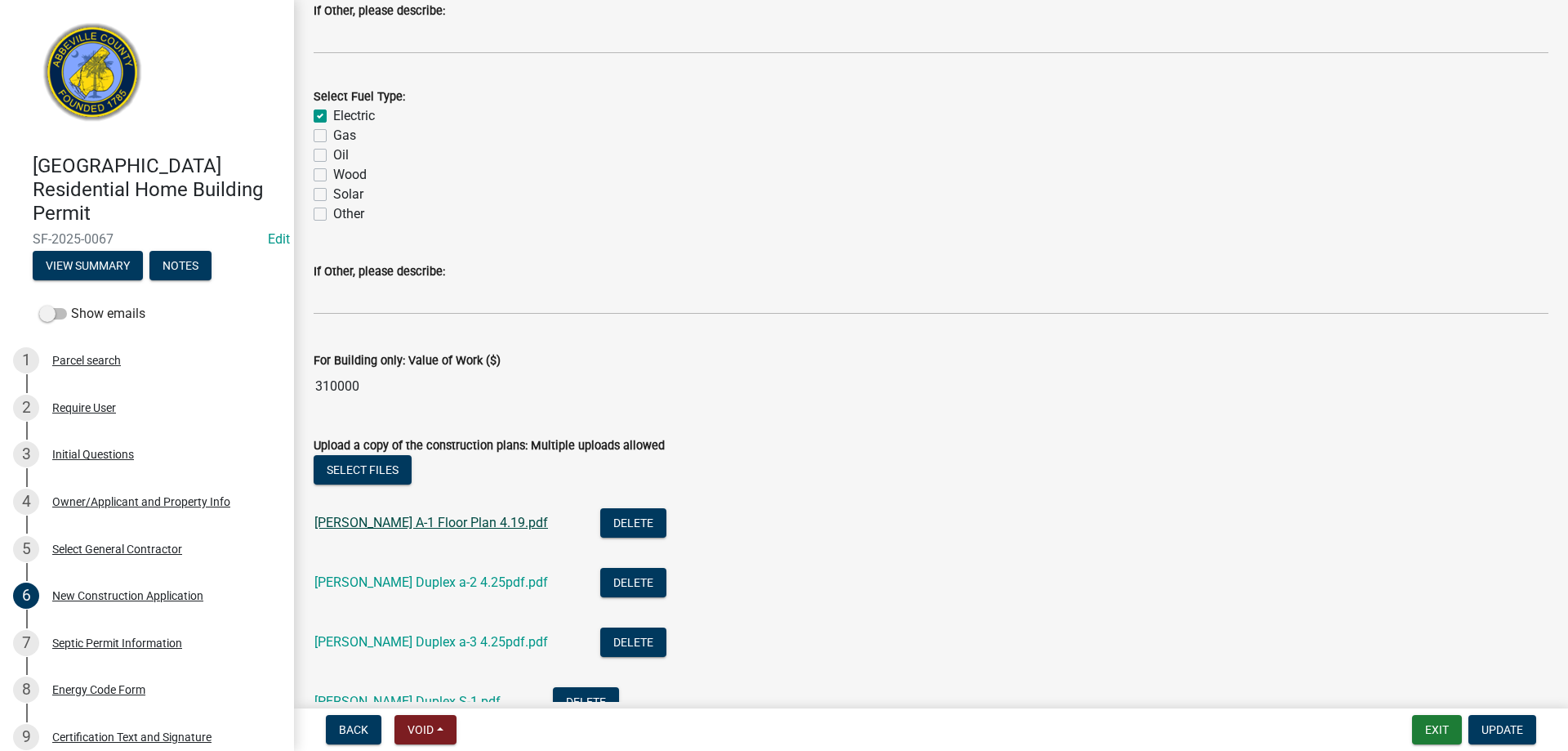
click at [385, 523] on link "[PERSON_NAME] A-1 Floor Plan 4.19.pdf" at bounding box center [430, 522] width 234 height 15
click at [186, 267] on button "Notes" at bounding box center [180, 265] width 62 height 30
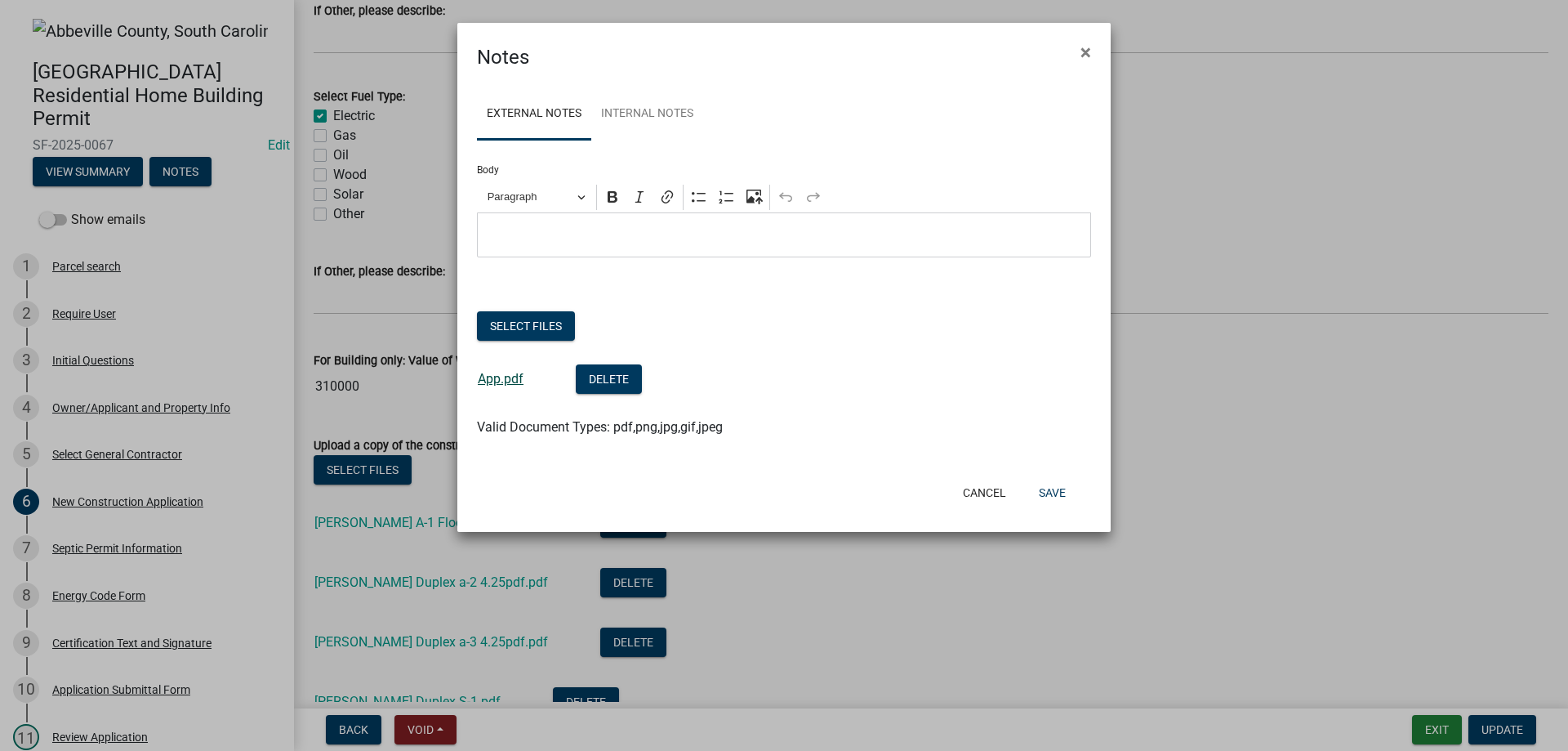
click at [503, 379] on link "App.pdf" at bounding box center [500, 378] width 46 height 15
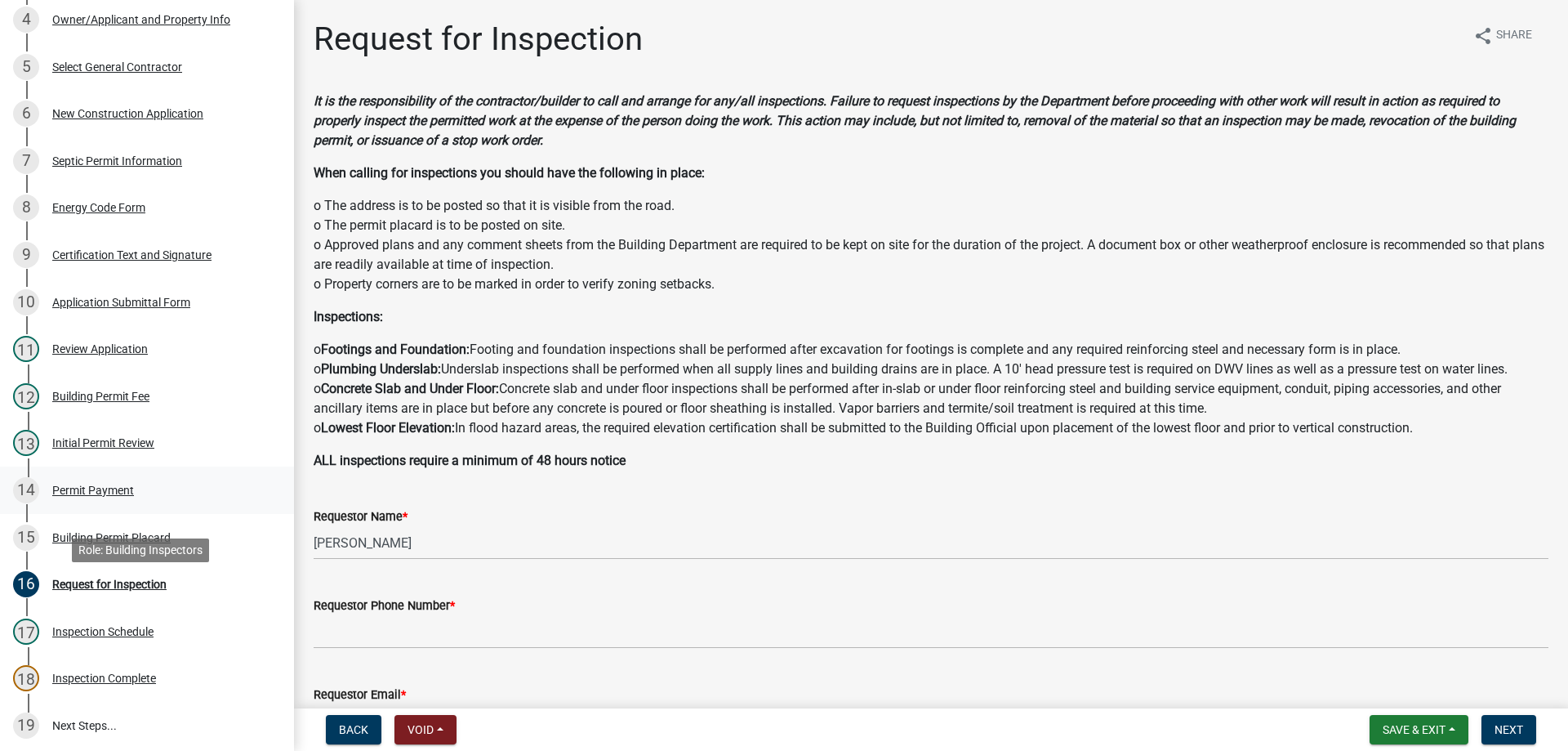
scroll to position [469, 0]
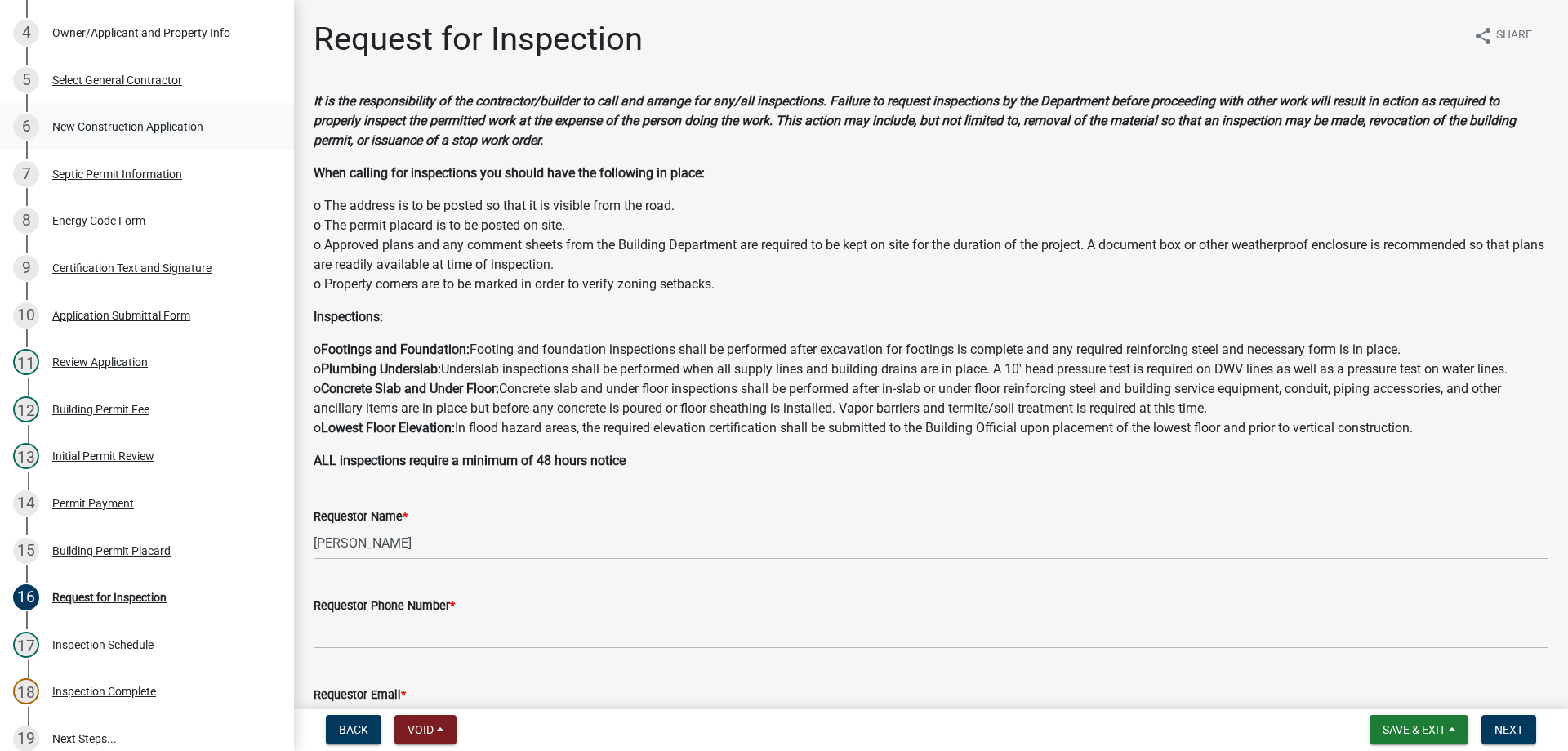
click at [101, 126] on div "New Construction Application" at bounding box center [127, 126] width 151 height 12
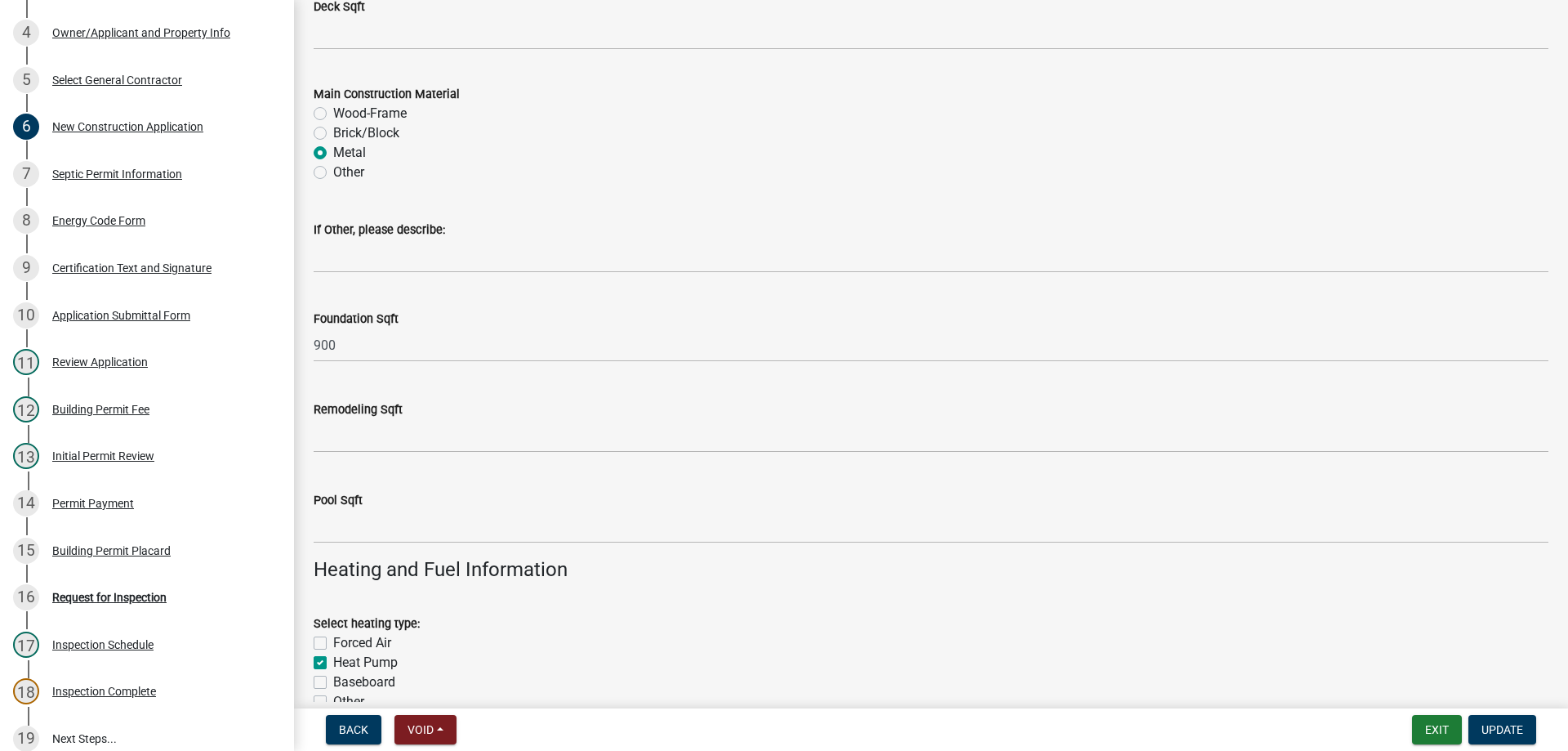
scroll to position [1879, 0]
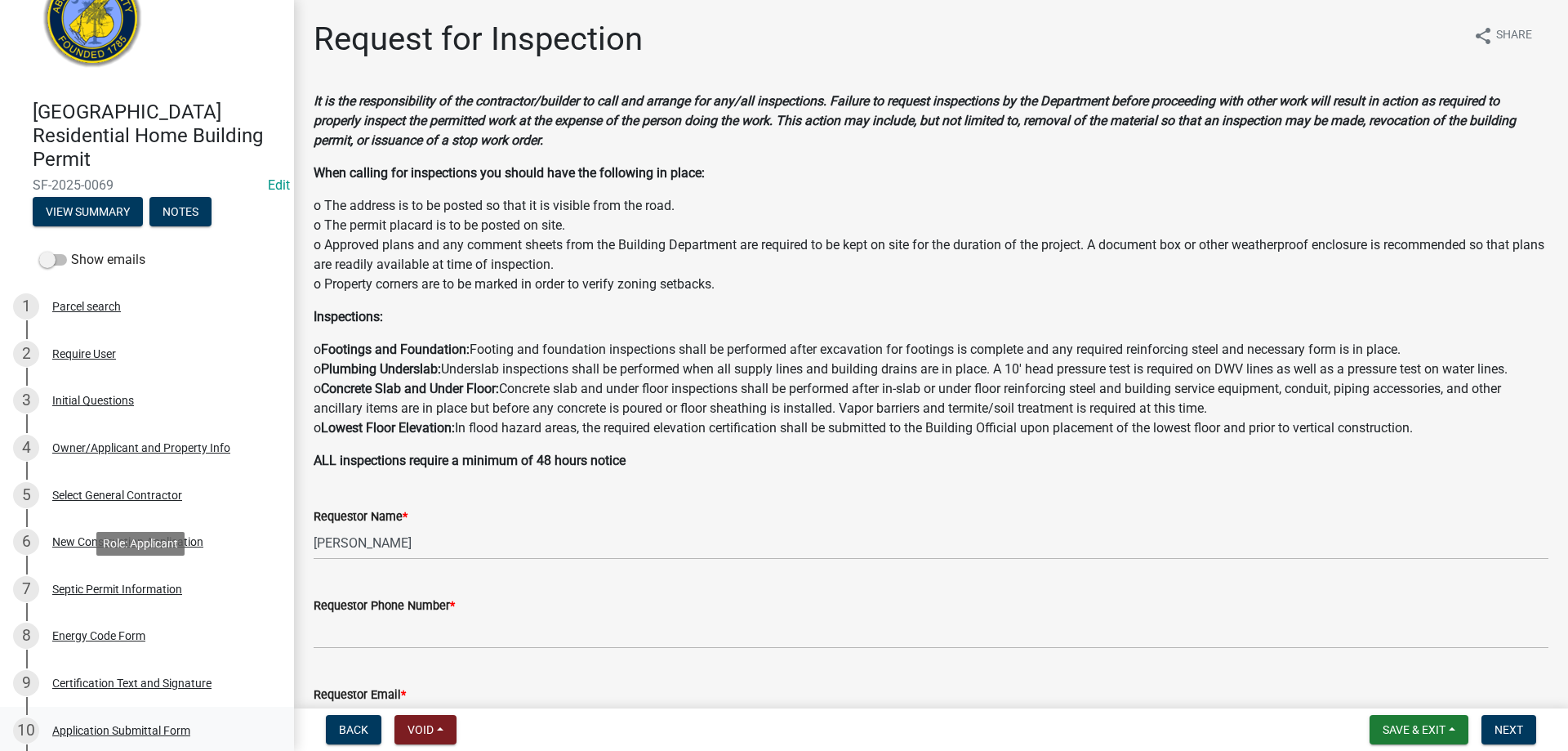
scroll to position [164, 0]
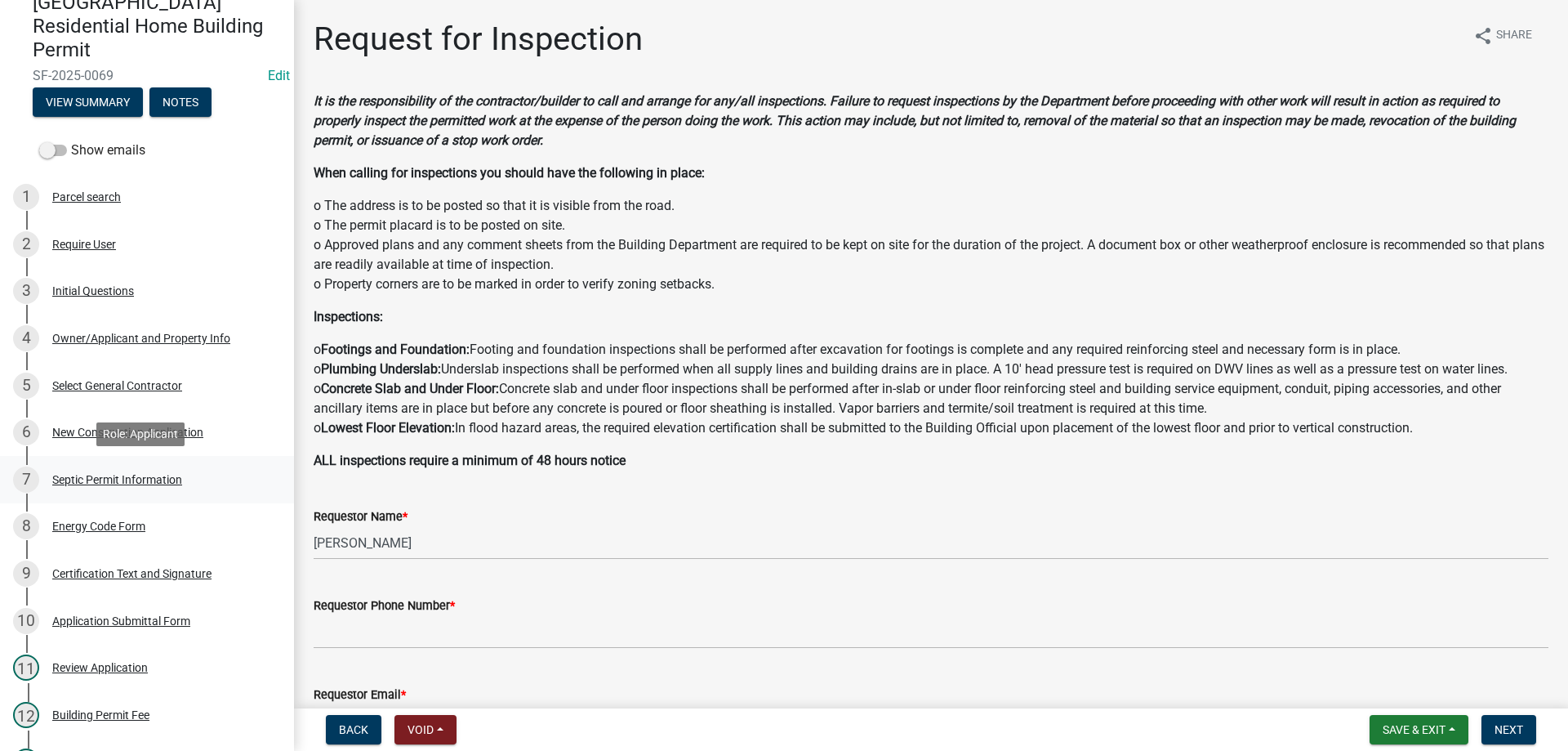
click at [76, 482] on div "Septic Permit Information" at bounding box center [116, 479] width 130 height 12
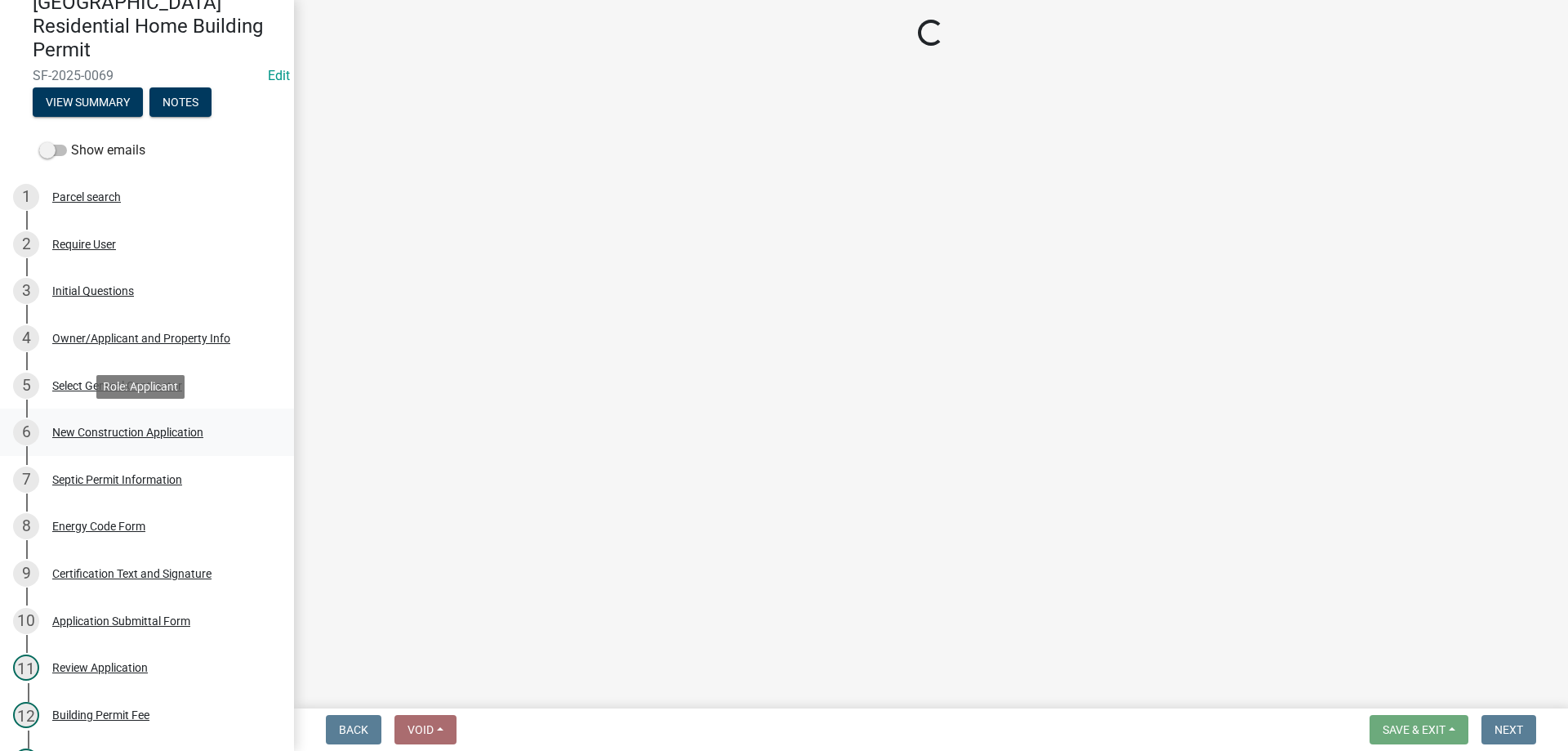
click at [69, 431] on div "New Construction Application" at bounding box center [127, 431] width 151 height 12
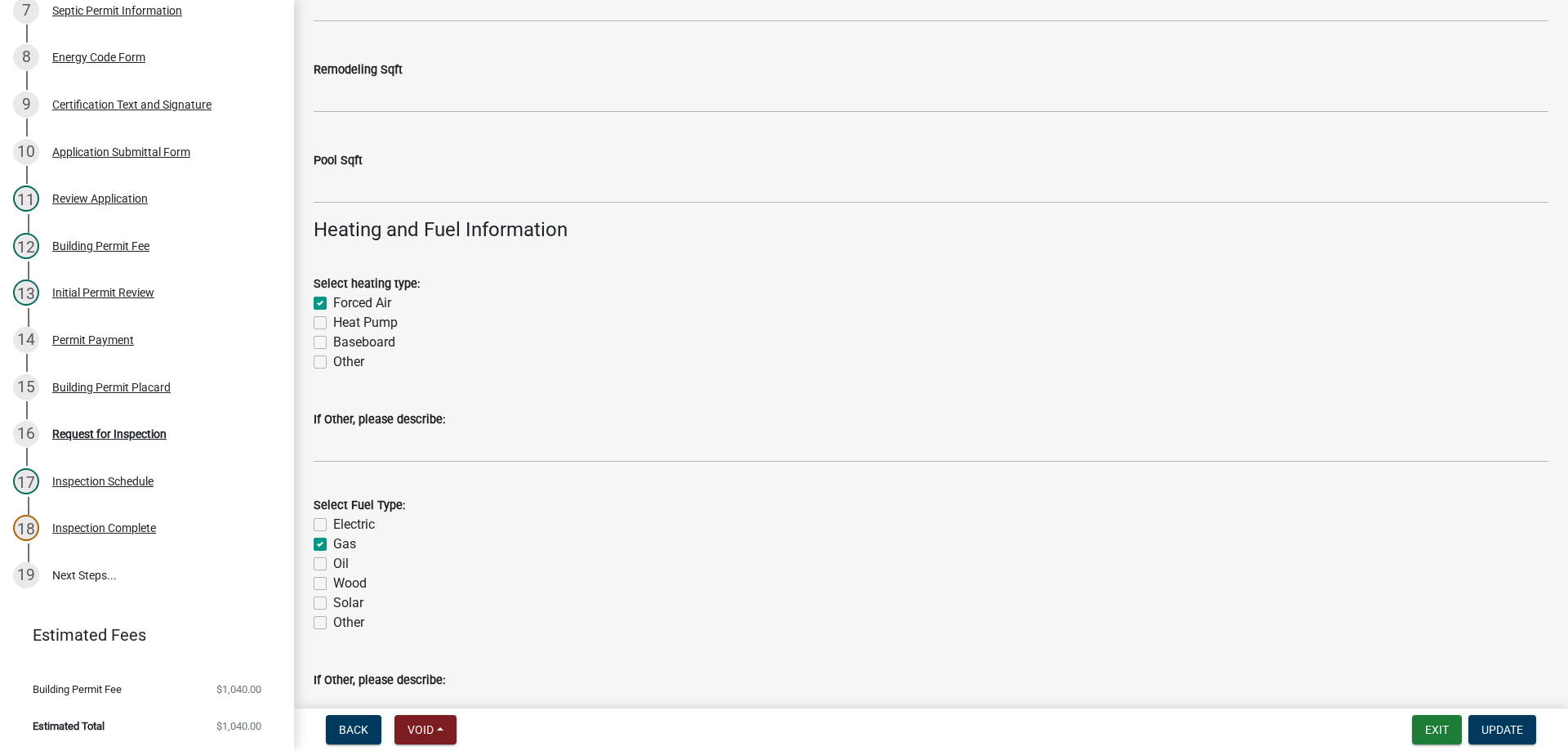
scroll to position [2615, 0]
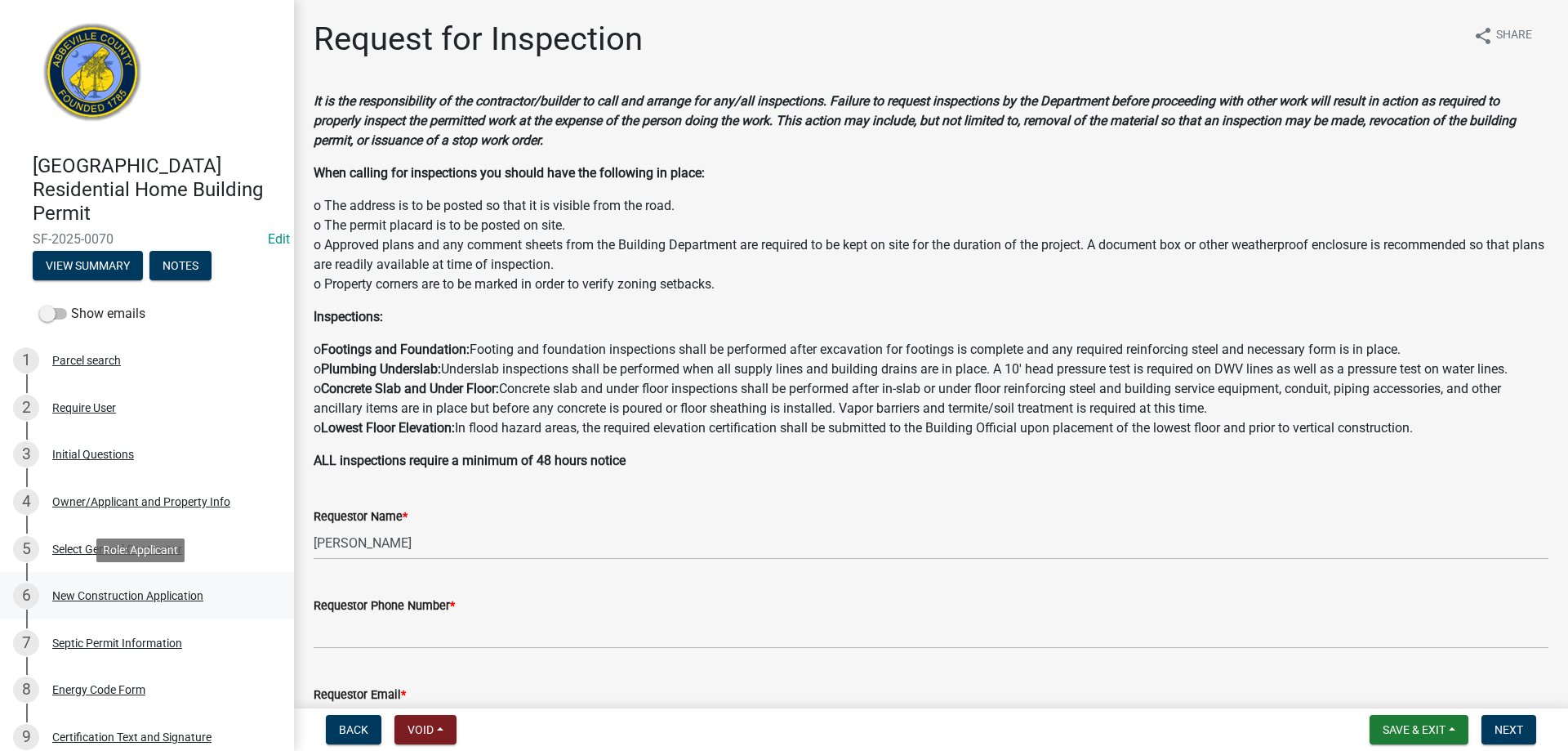
click at [72, 585] on div "6 New Construction Application" at bounding box center [141, 595] width 255 height 26
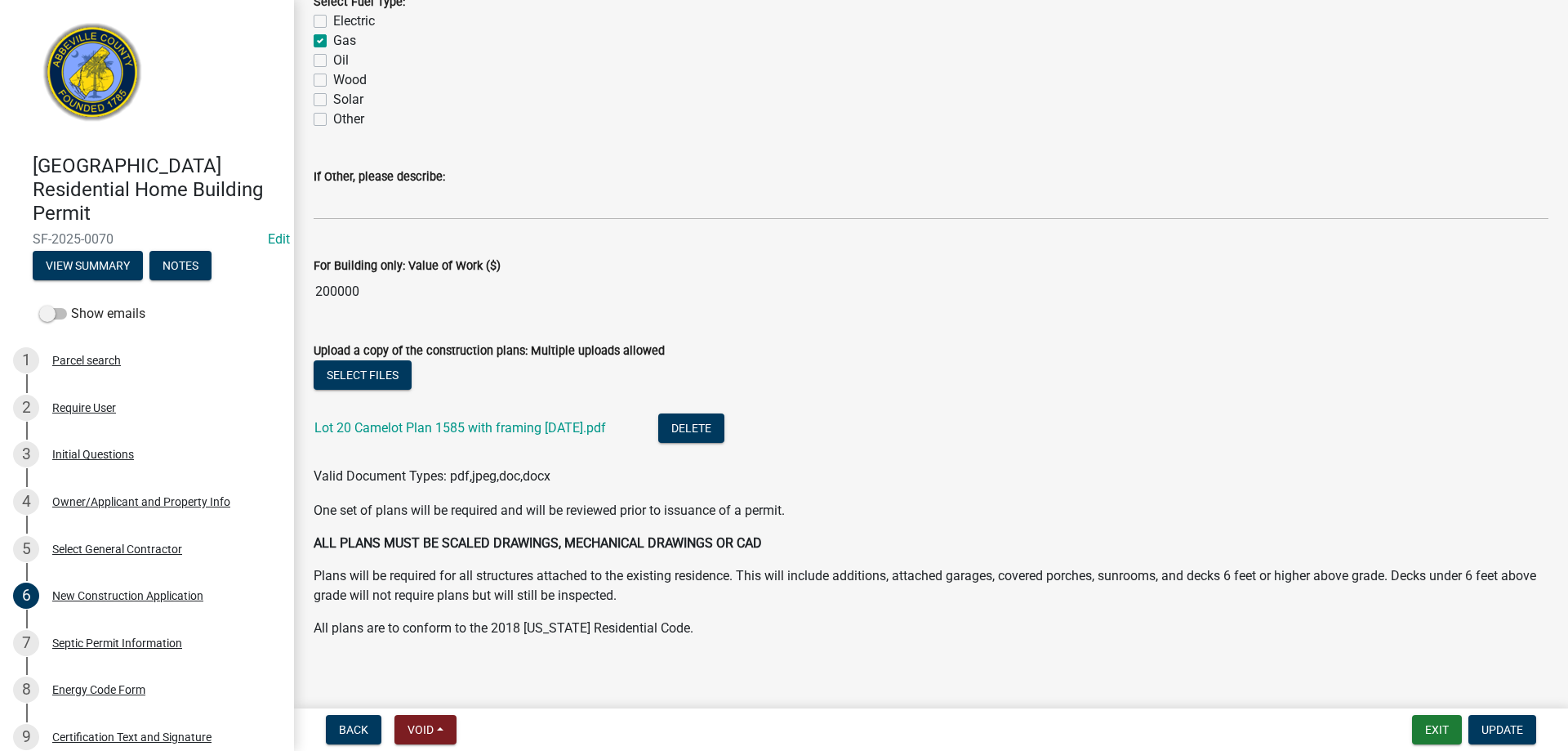
scroll to position [2803, 0]
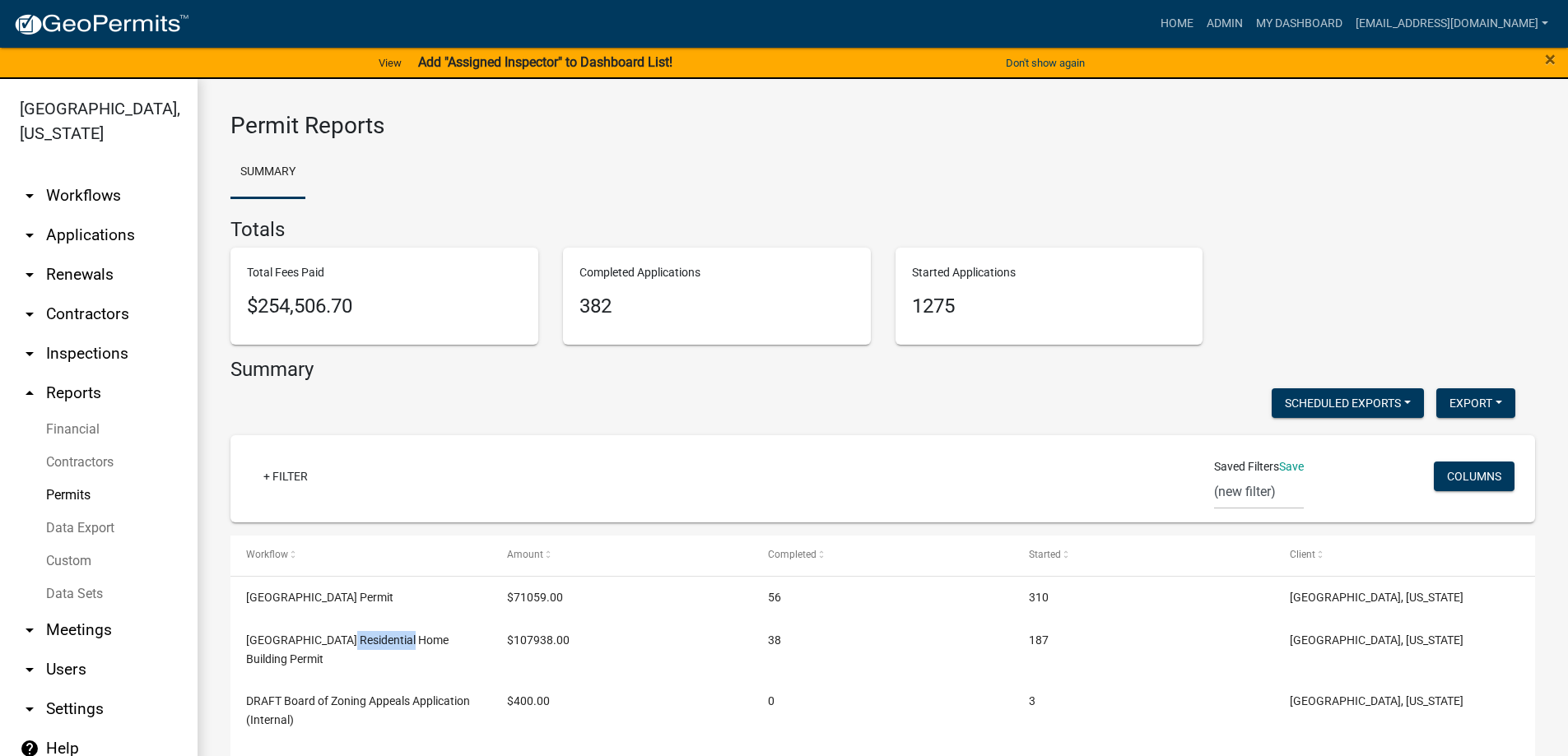
scroll to position [103, 0]
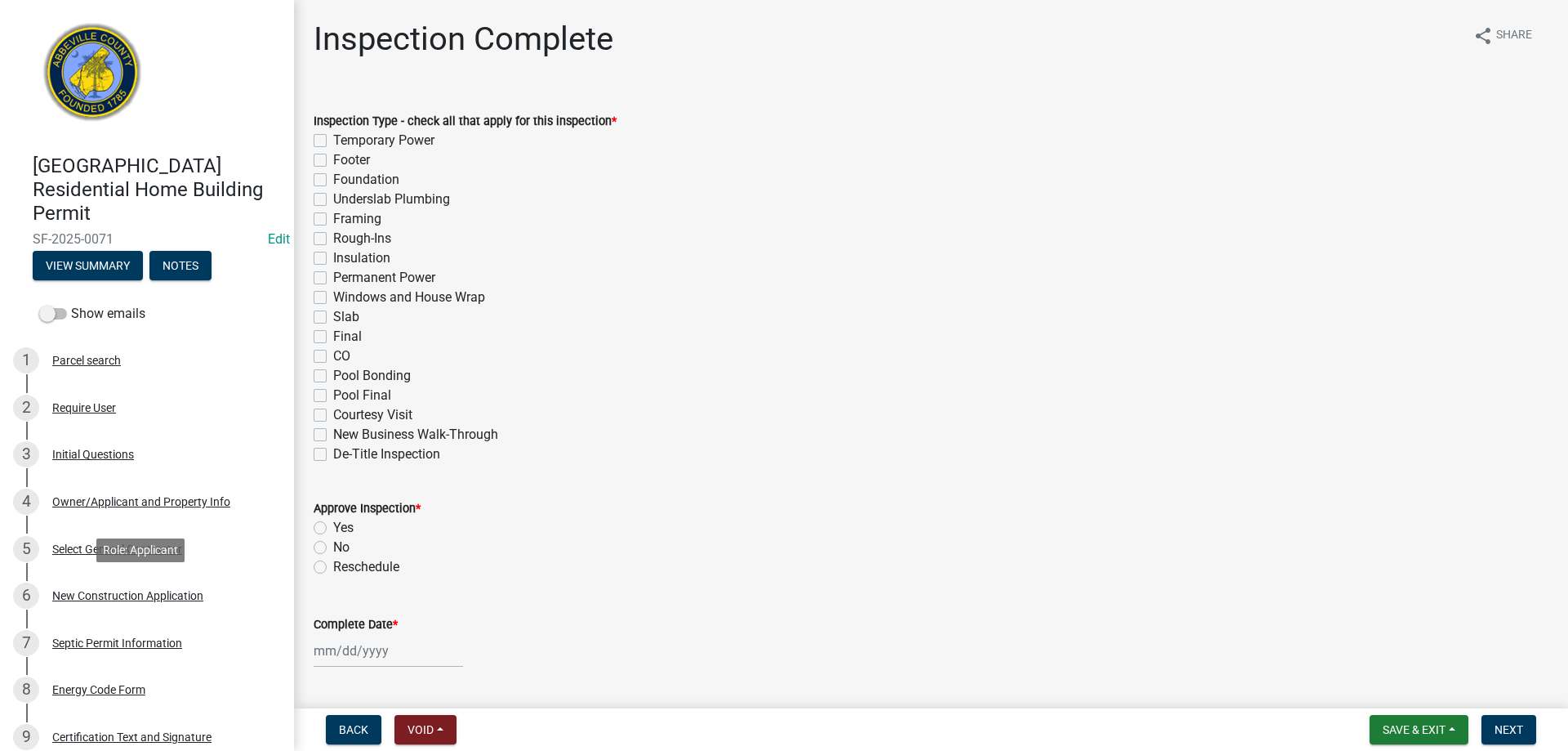
click at [133, 586] on div "6 New Construction Application" at bounding box center [141, 595] width 255 height 26
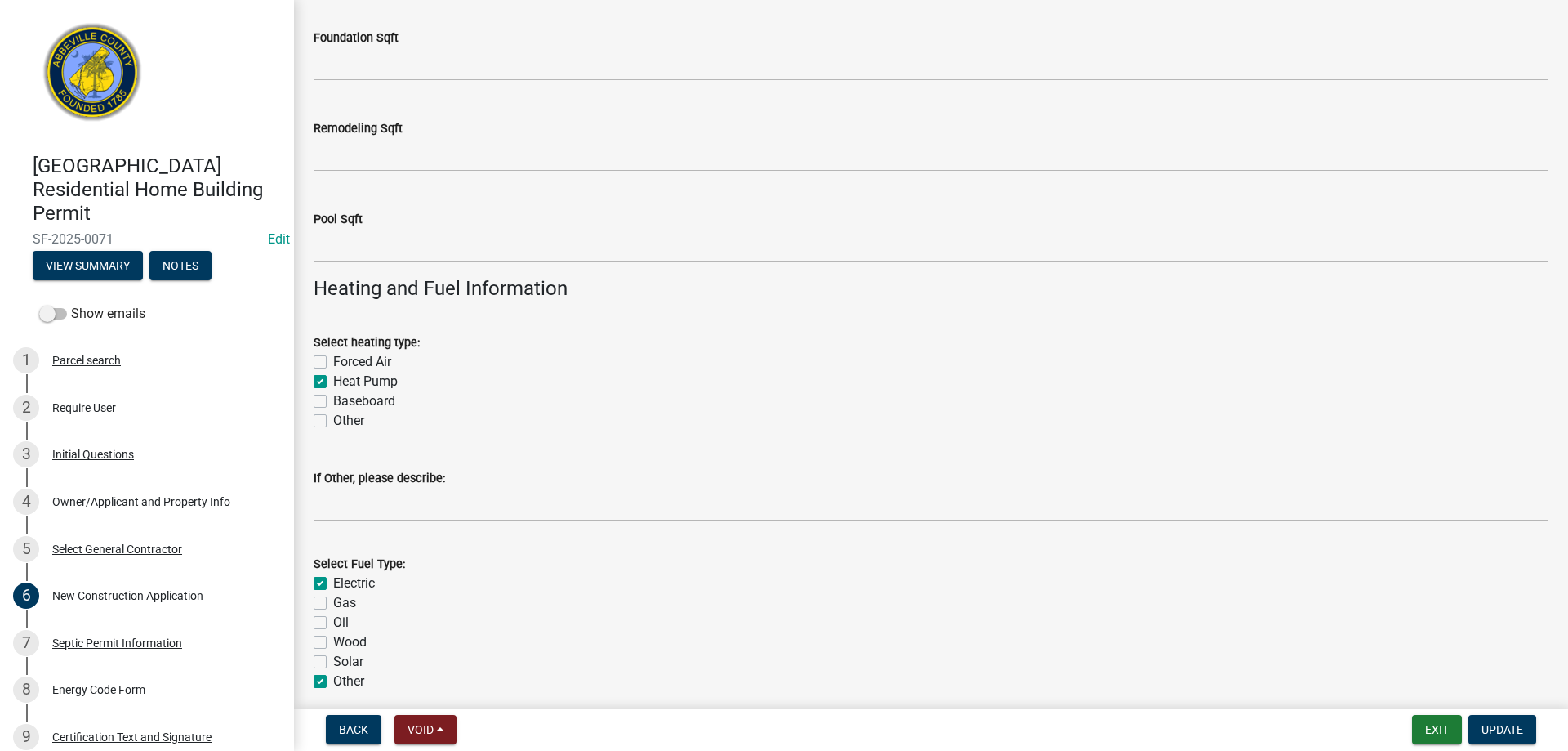
scroll to position [2532, 0]
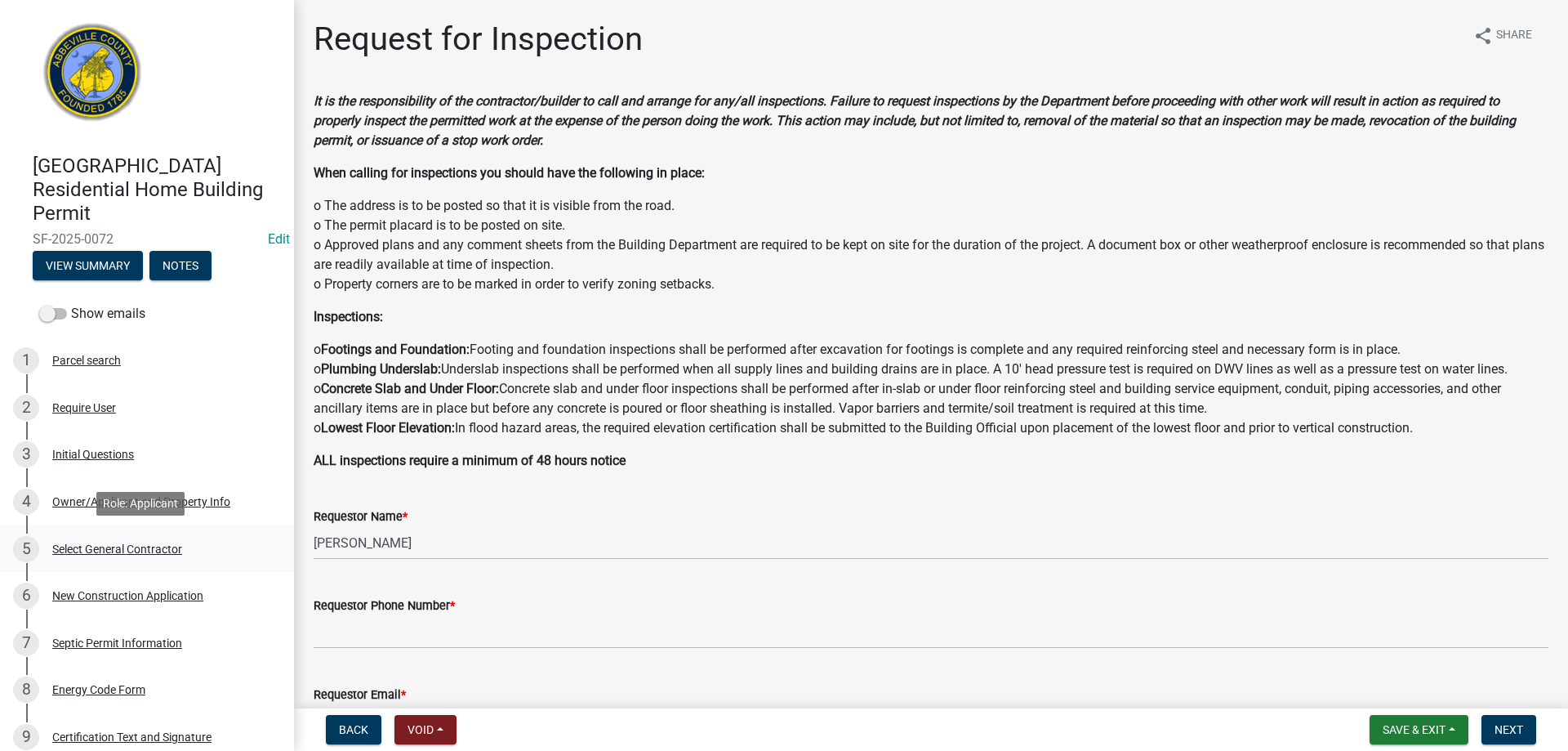
click at [72, 547] on div "Select General Contractor" at bounding box center [116, 549] width 130 height 12
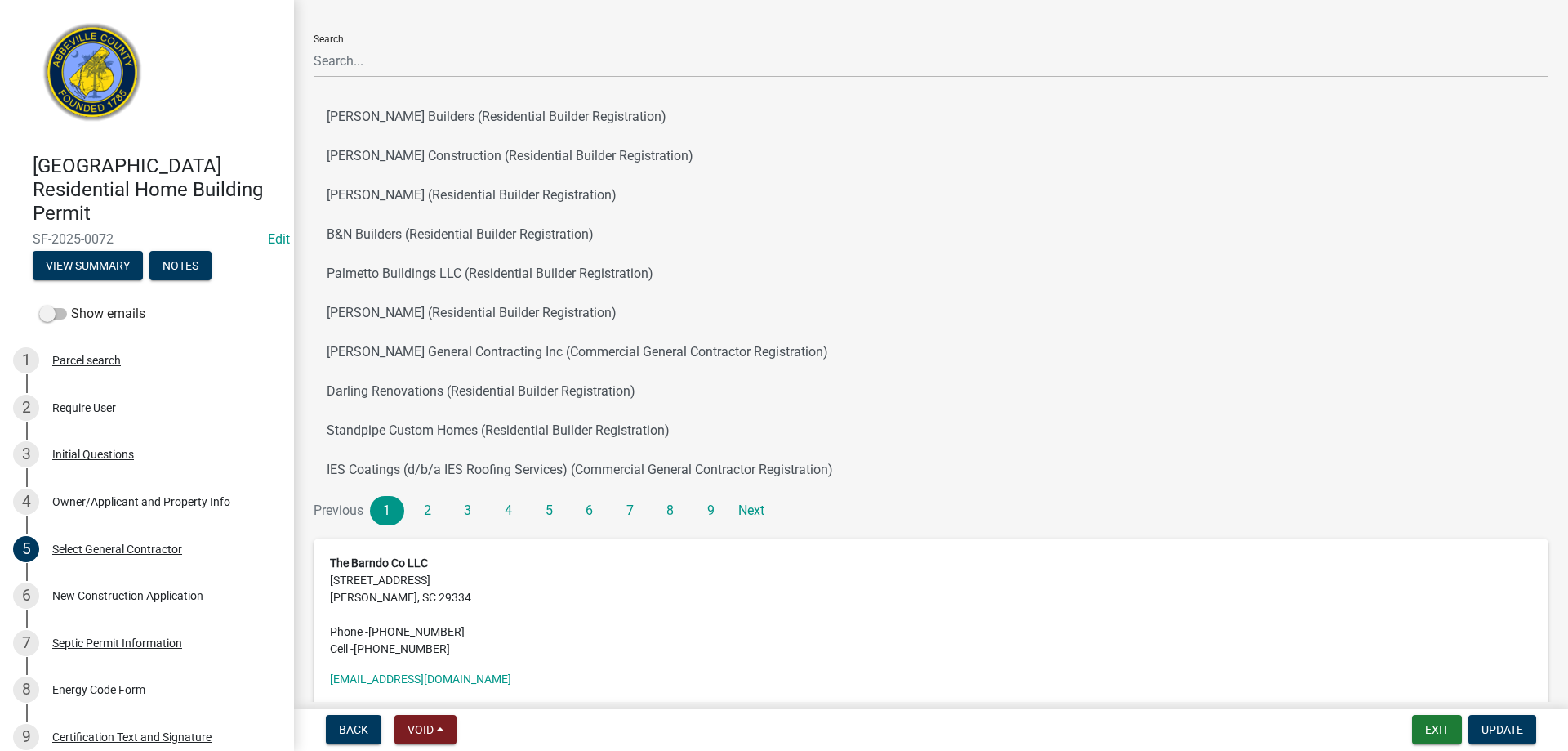
scroll to position [163, 0]
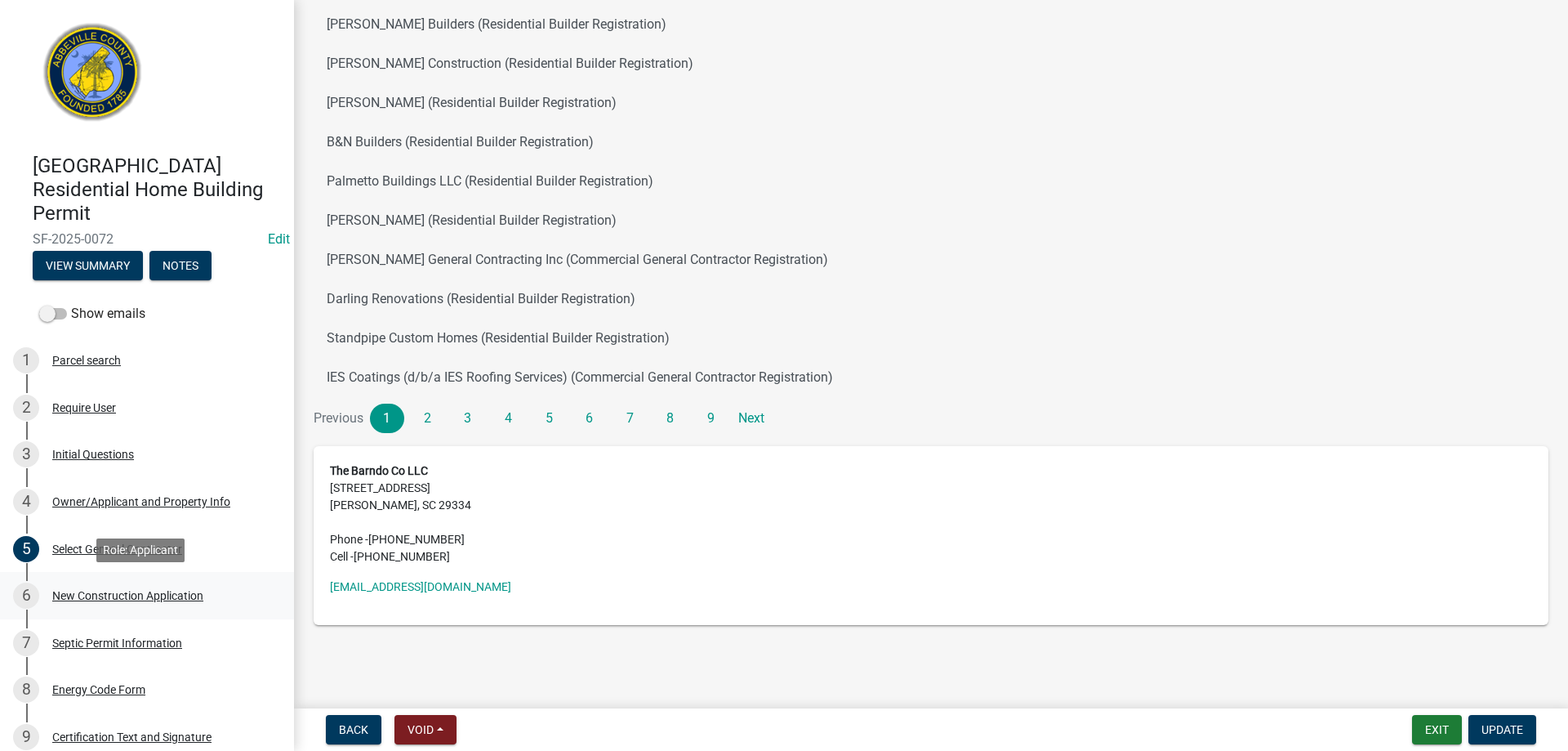
click at [175, 593] on div "New Construction Application" at bounding box center [127, 595] width 151 height 12
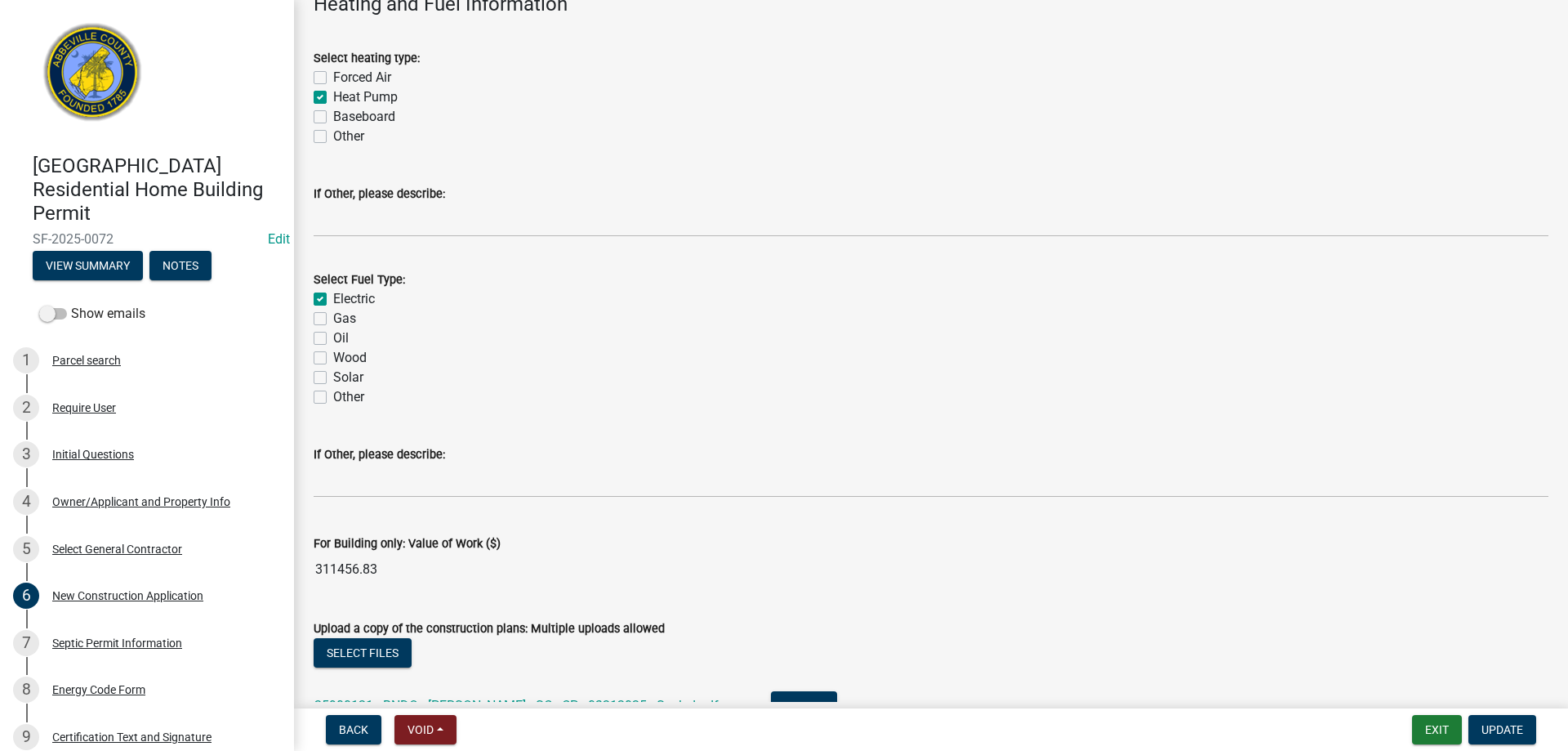
scroll to position [2532, 0]
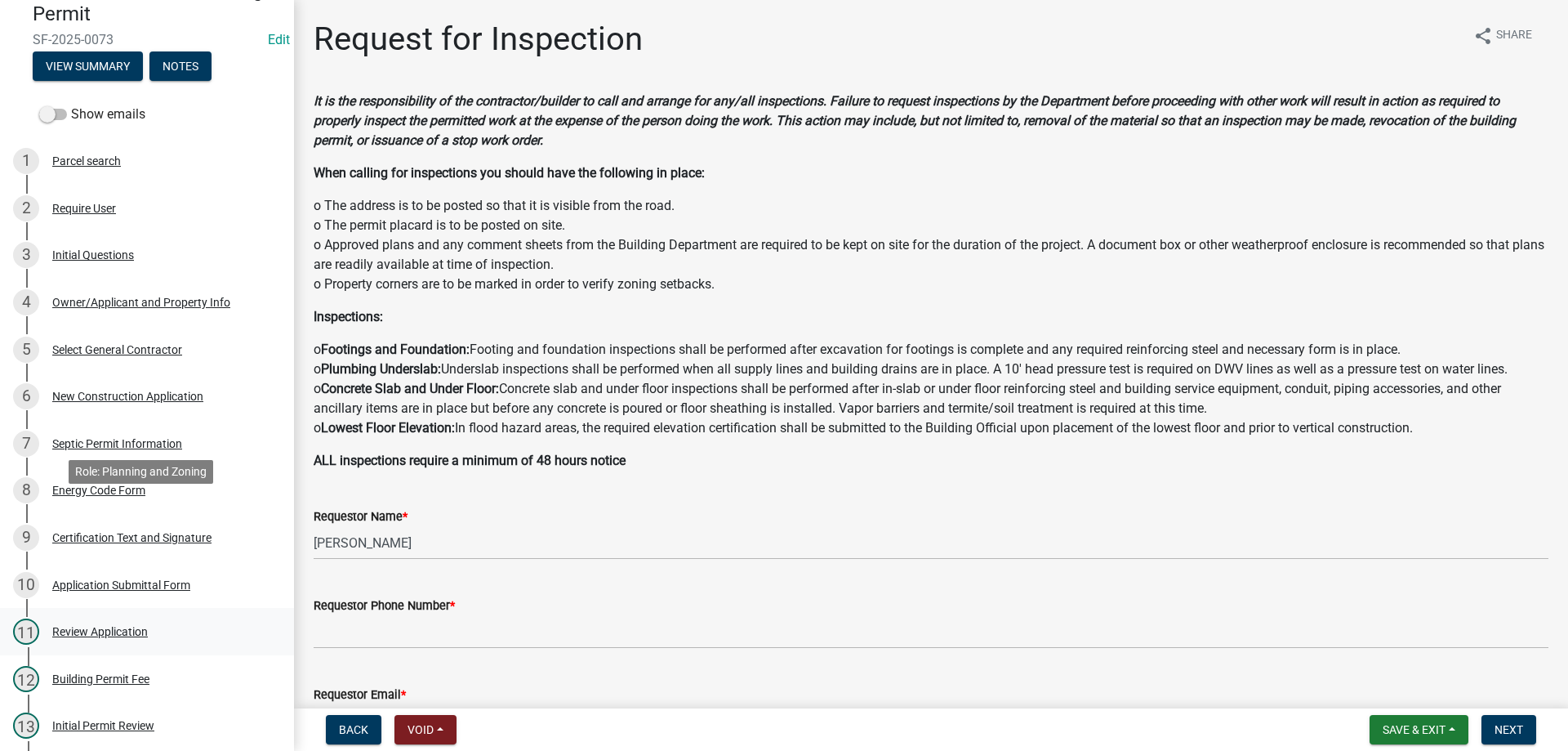
scroll to position [327, 0]
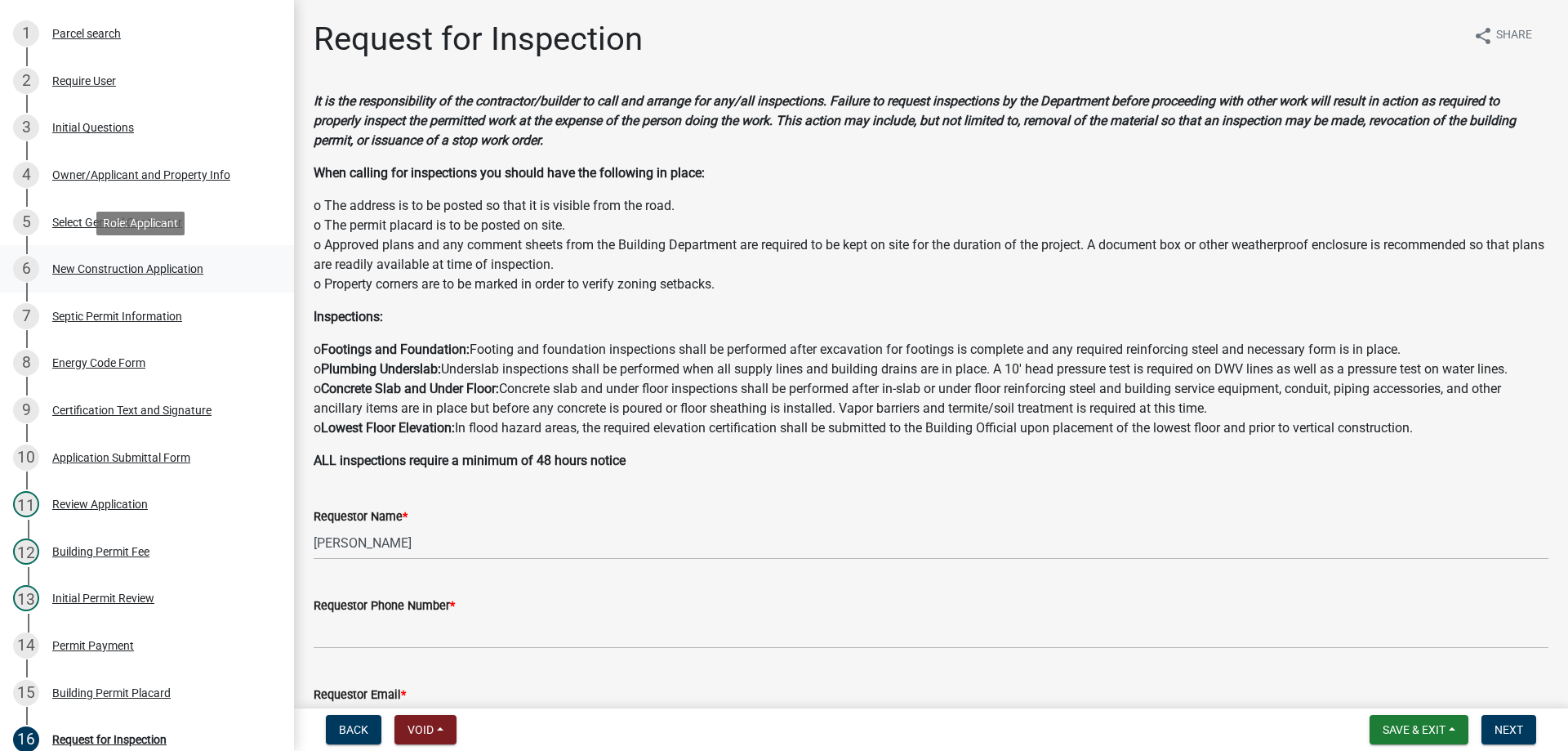
click at [91, 266] on div "New Construction Application" at bounding box center [127, 269] width 151 height 12
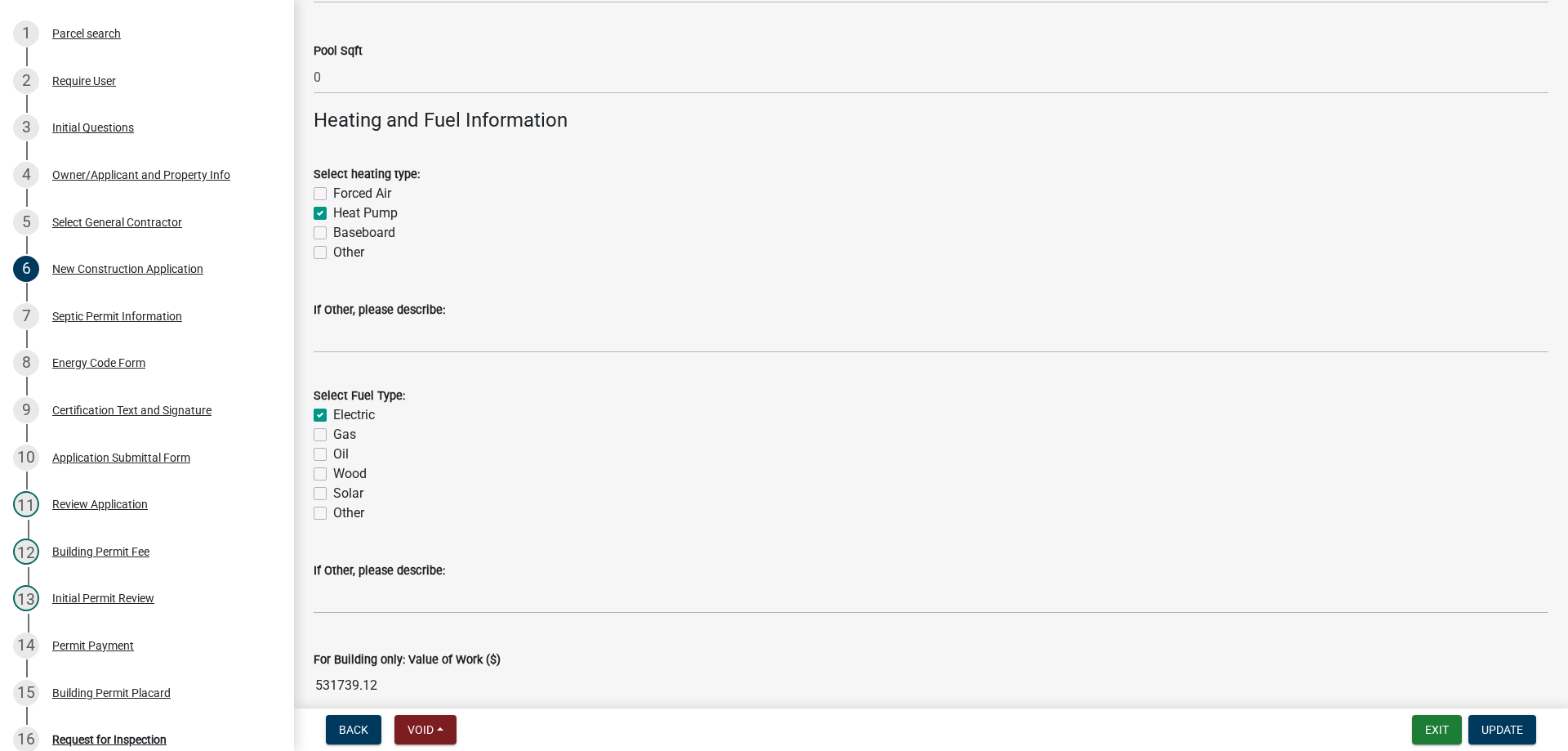
scroll to position [2696, 0]
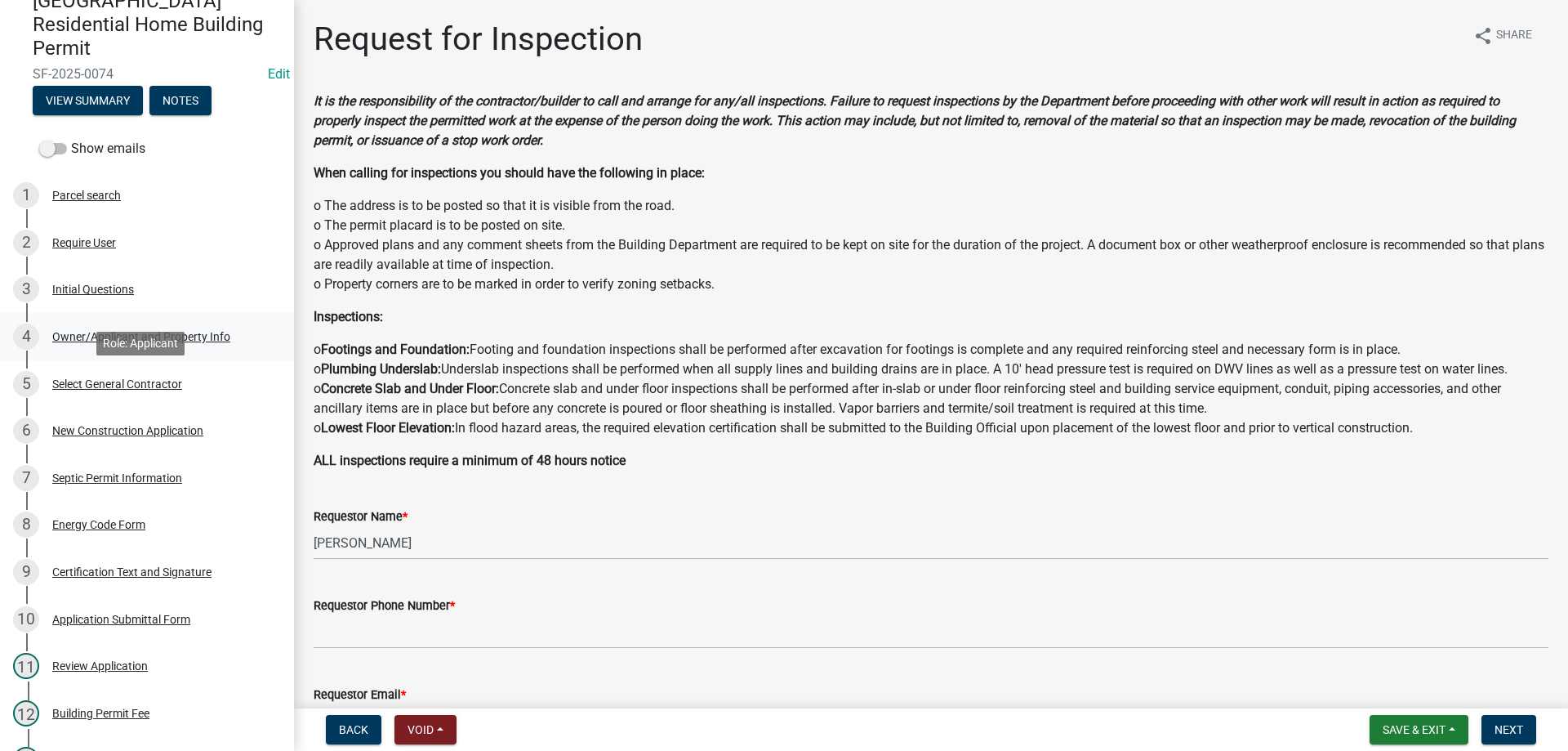
scroll to position [408, 0]
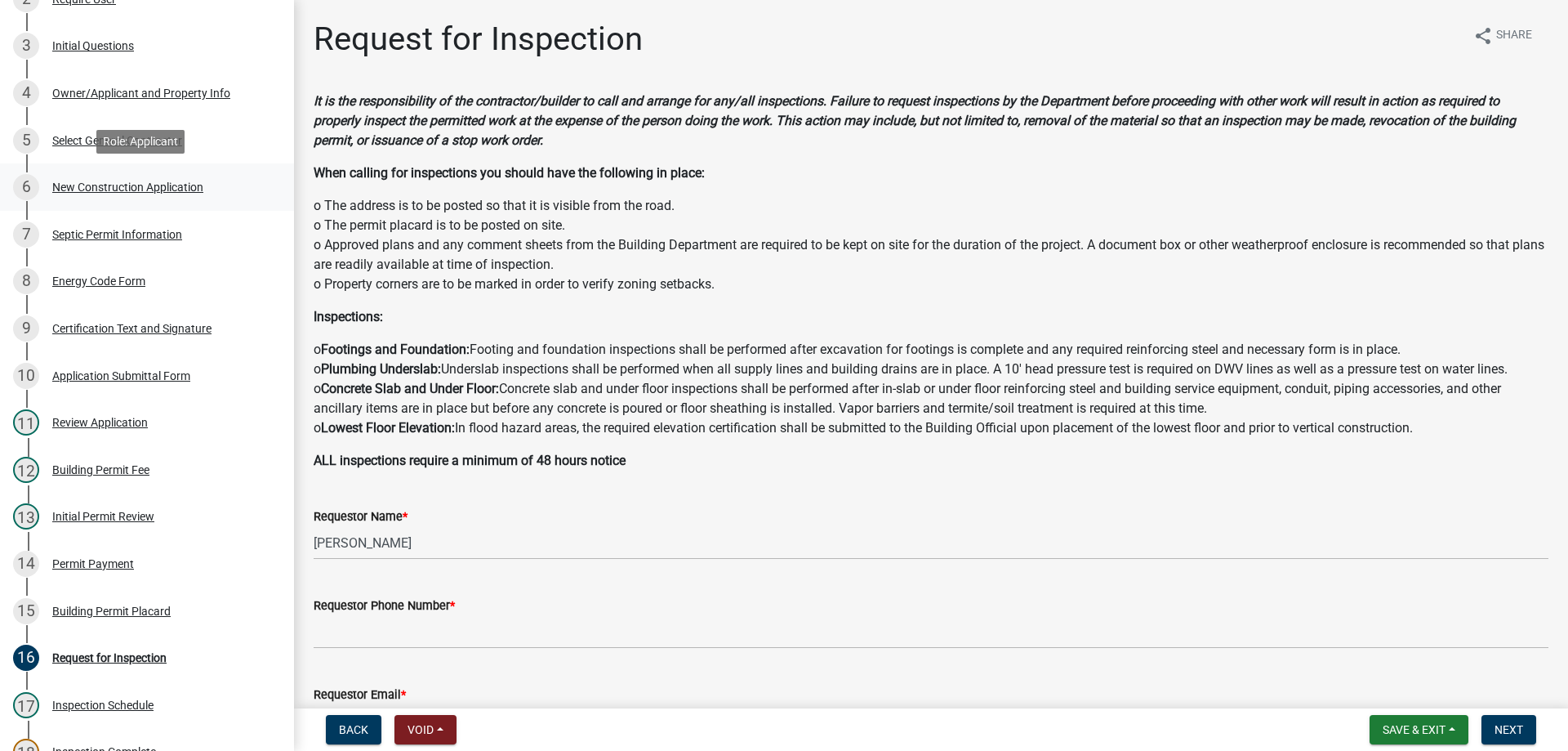
click at [116, 191] on div "New Construction Application" at bounding box center [127, 187] width 151 height 12
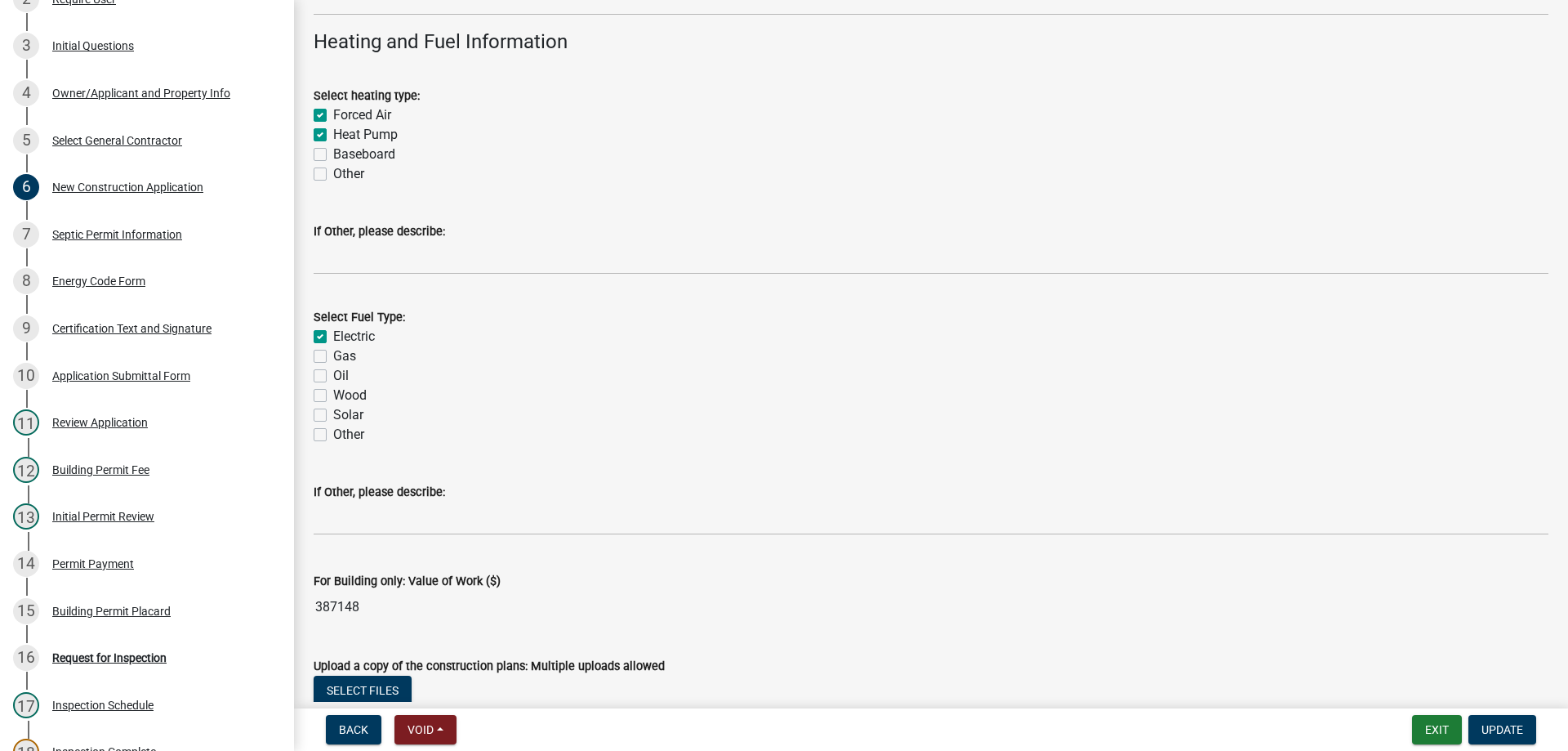
scroll to position [2615, 0]
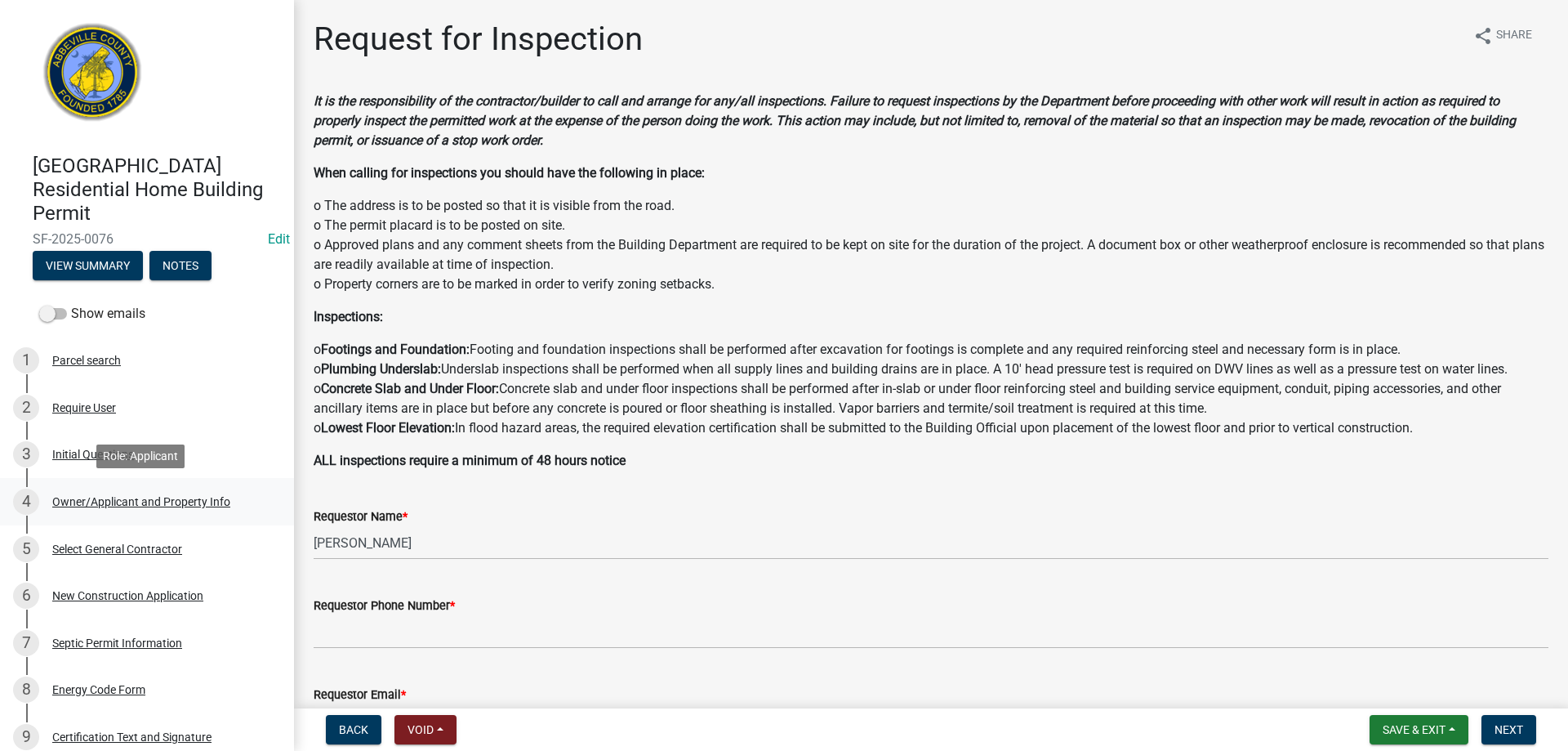
click at [88, 492] on div "4 Owner/Applicant and Property Info" at bounding box center [141, 501] width 255 height 26
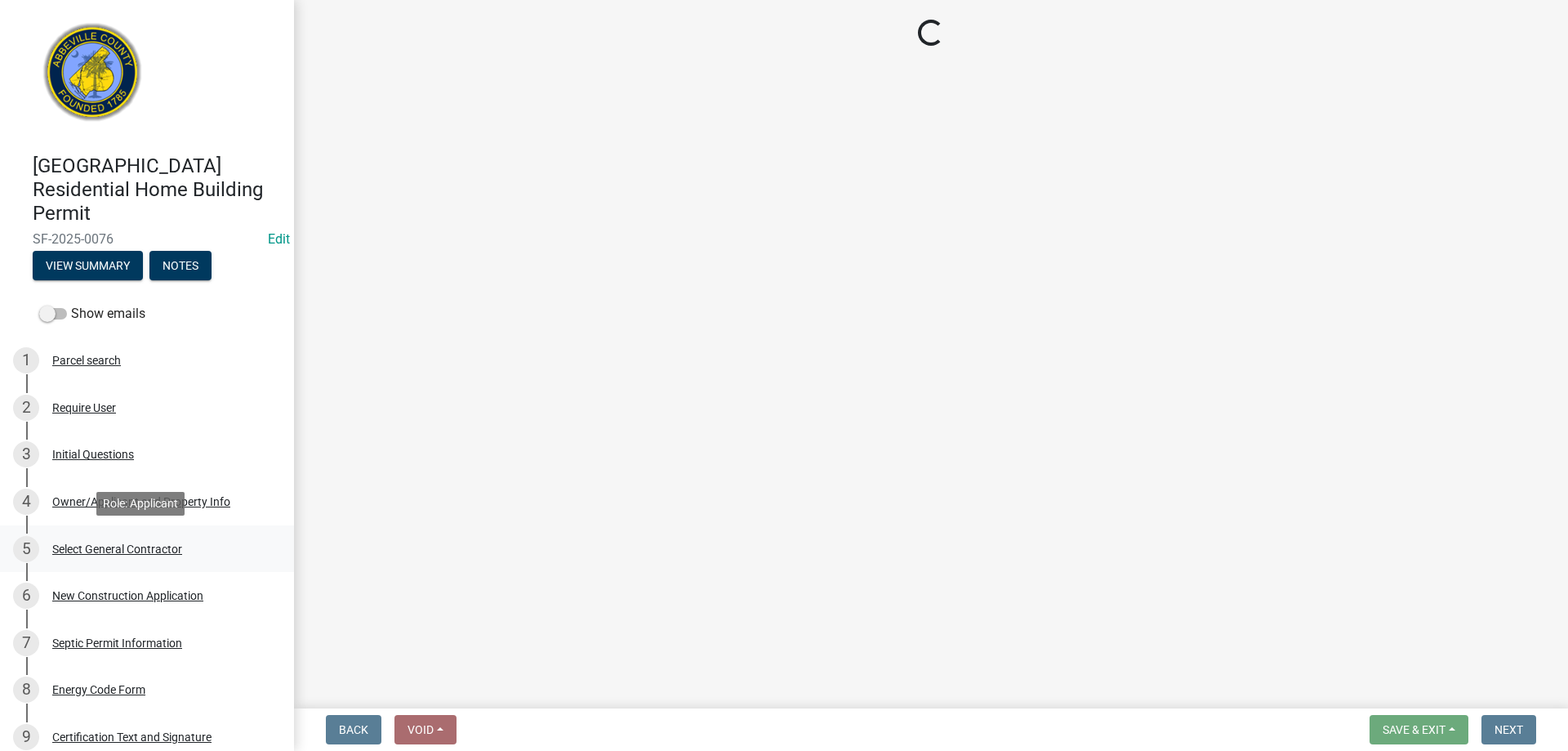
click at [97, 546] on div "Select General Contractor" at bounding box center [116, 549] width 130 height 12
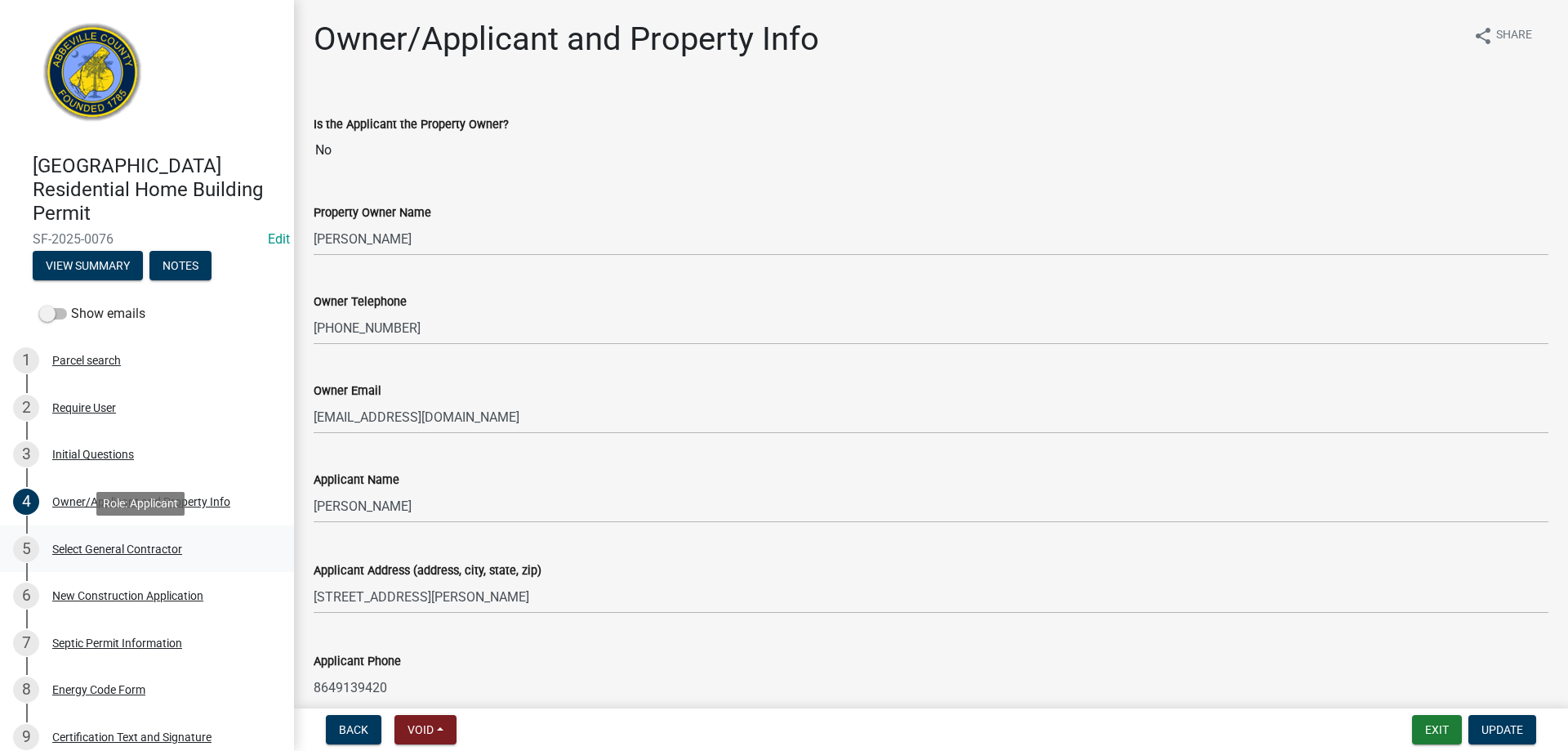
click at [139, 550] on div "Select General Contractor" at bounding box center [116, 549] width 130 height 12
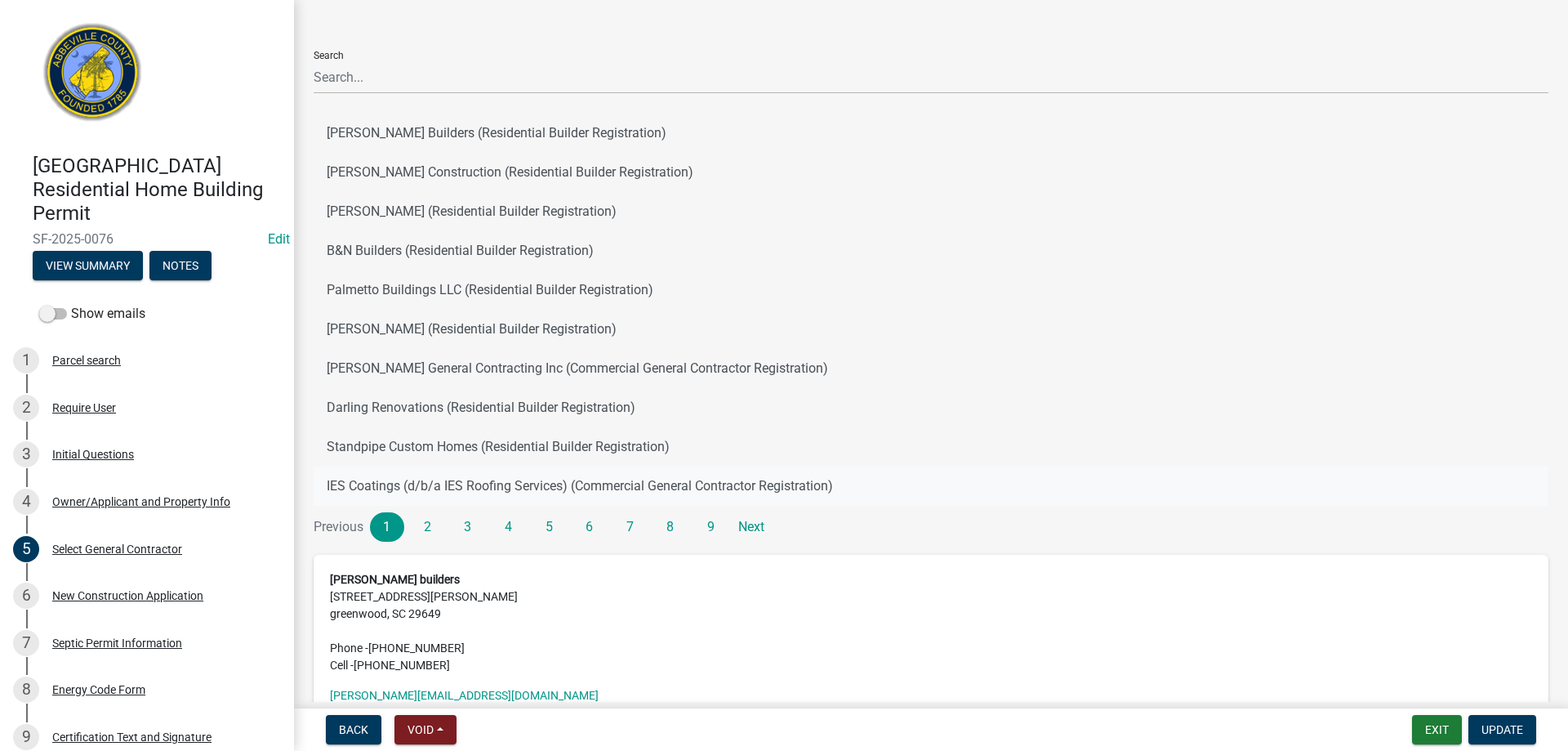
scroll to position [81, 0]
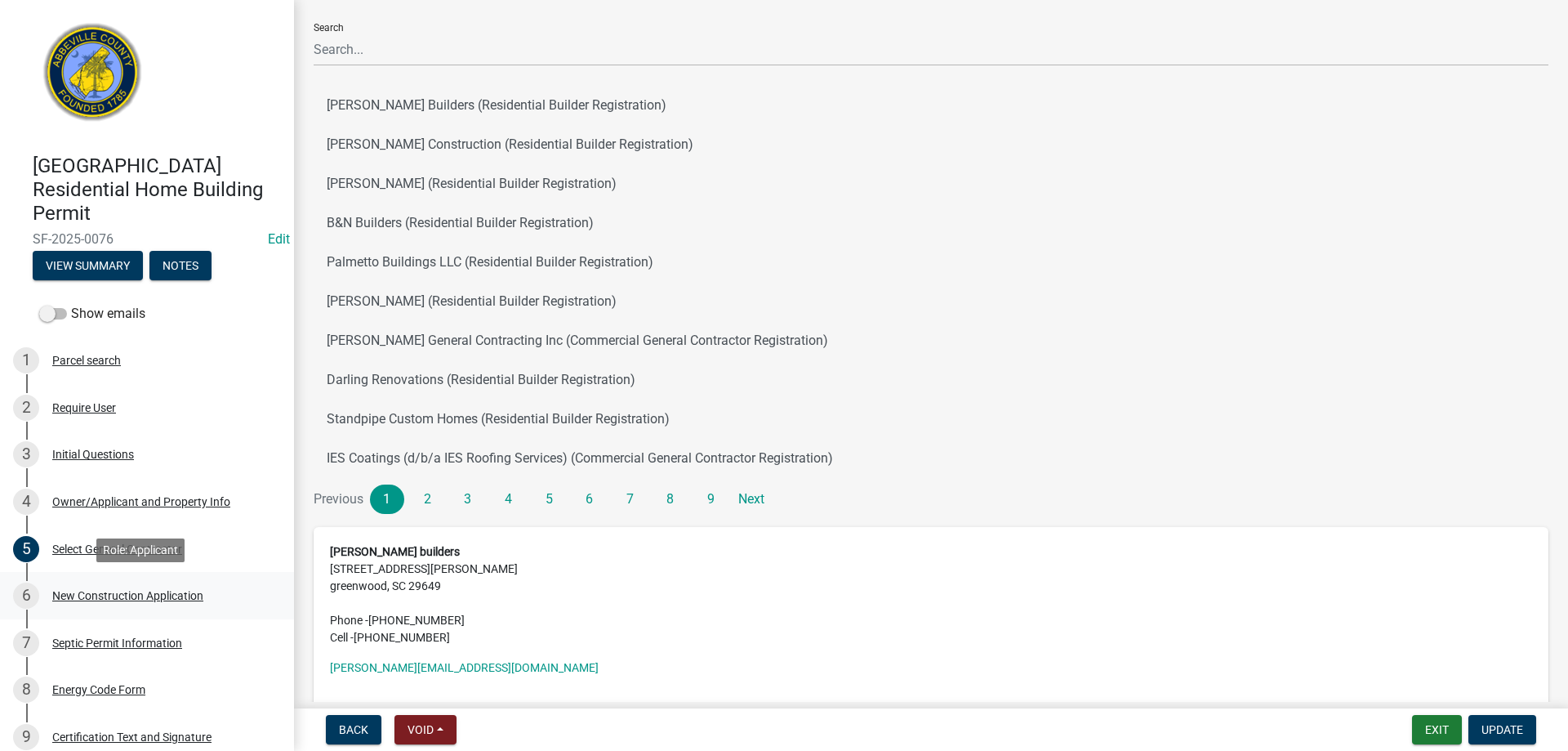
drag, startPoint x: 87, startPoint y: 595, endPoint x: 55, endPoint y: 609, distance: 34.9
click at [87, 595] on div "New Construction Application" at bounding box center [127, 595] width 151 height 12
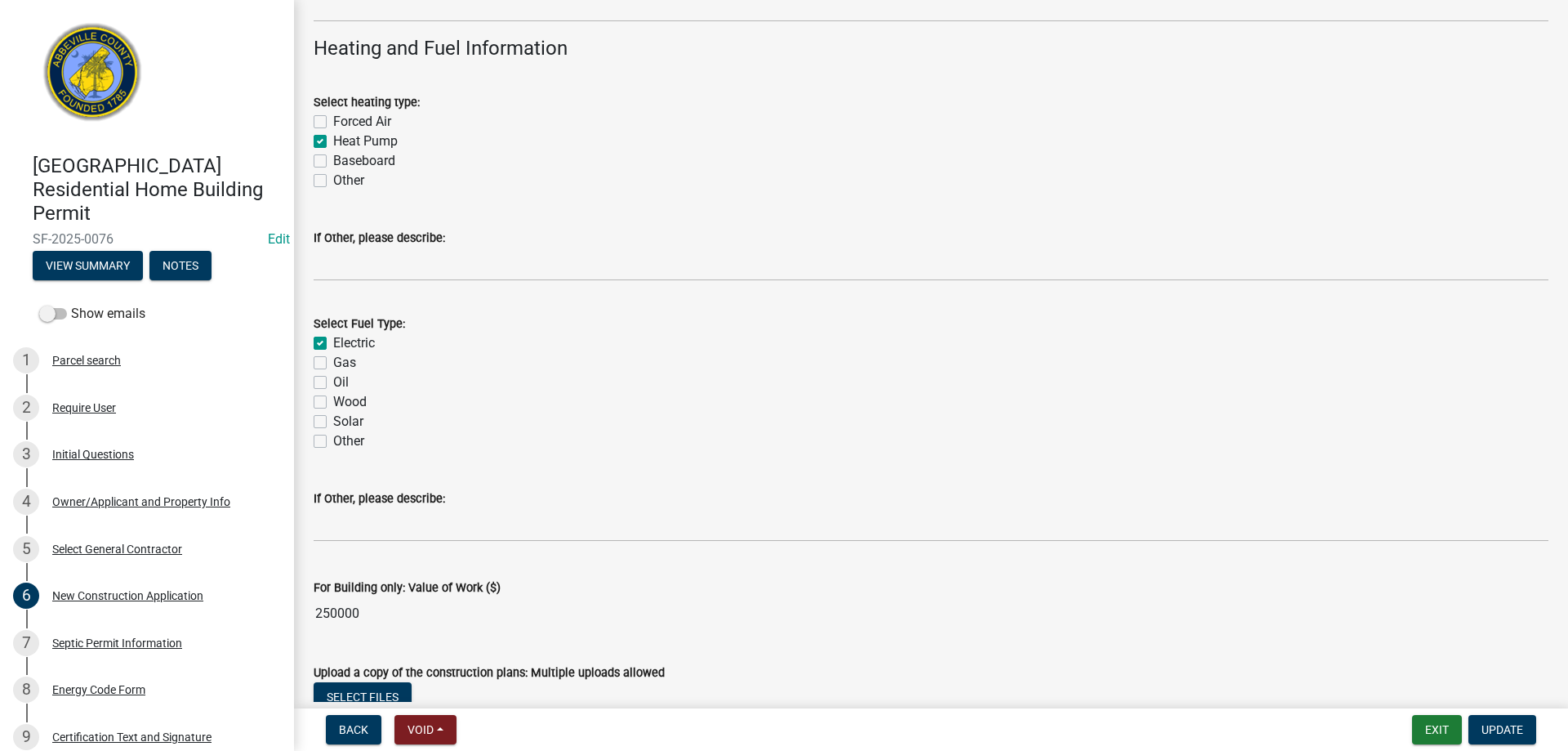
scroll to position [2615, 0]
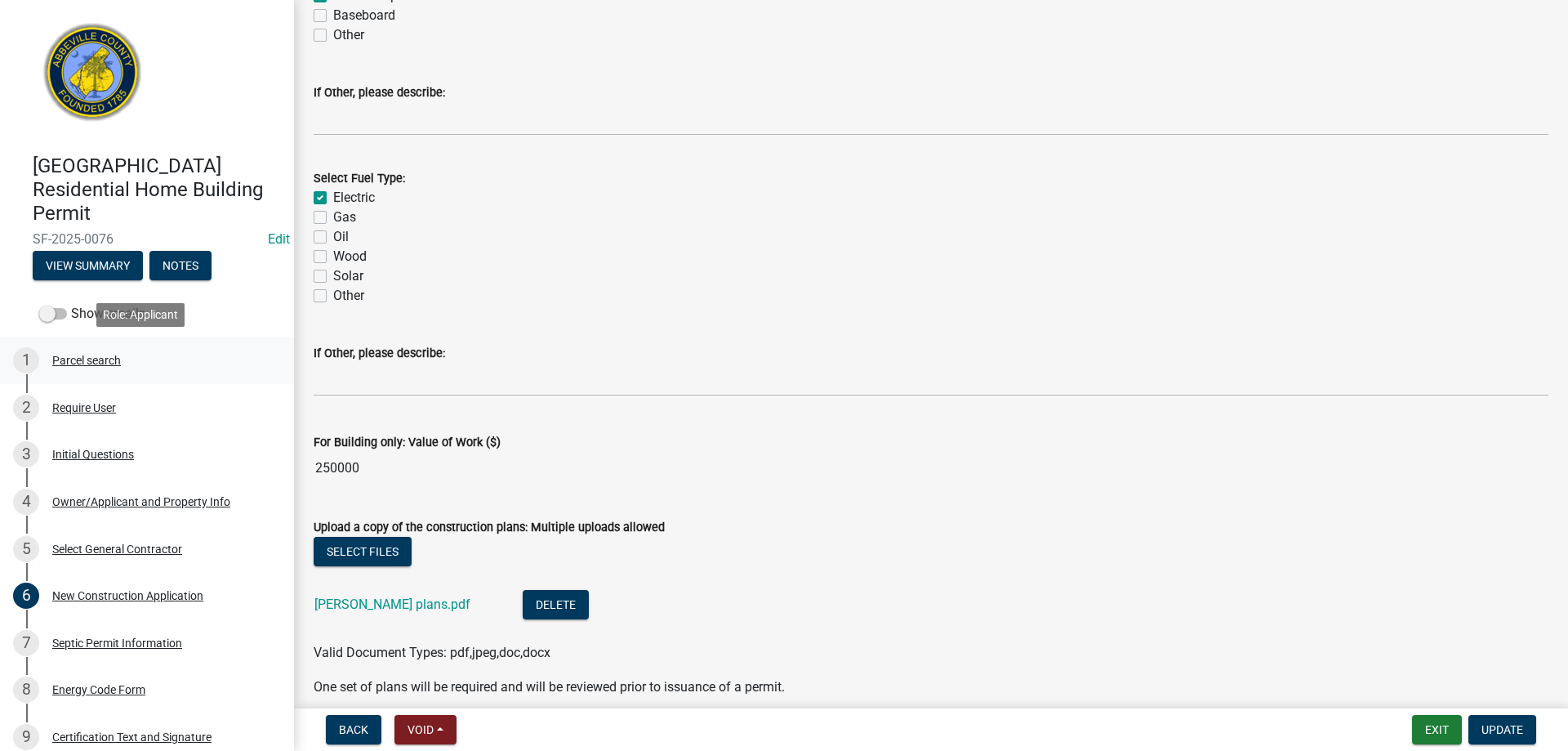
click at [98, 364] on div "Parcel search" at bounding box center [86, 360] width 69 height 12
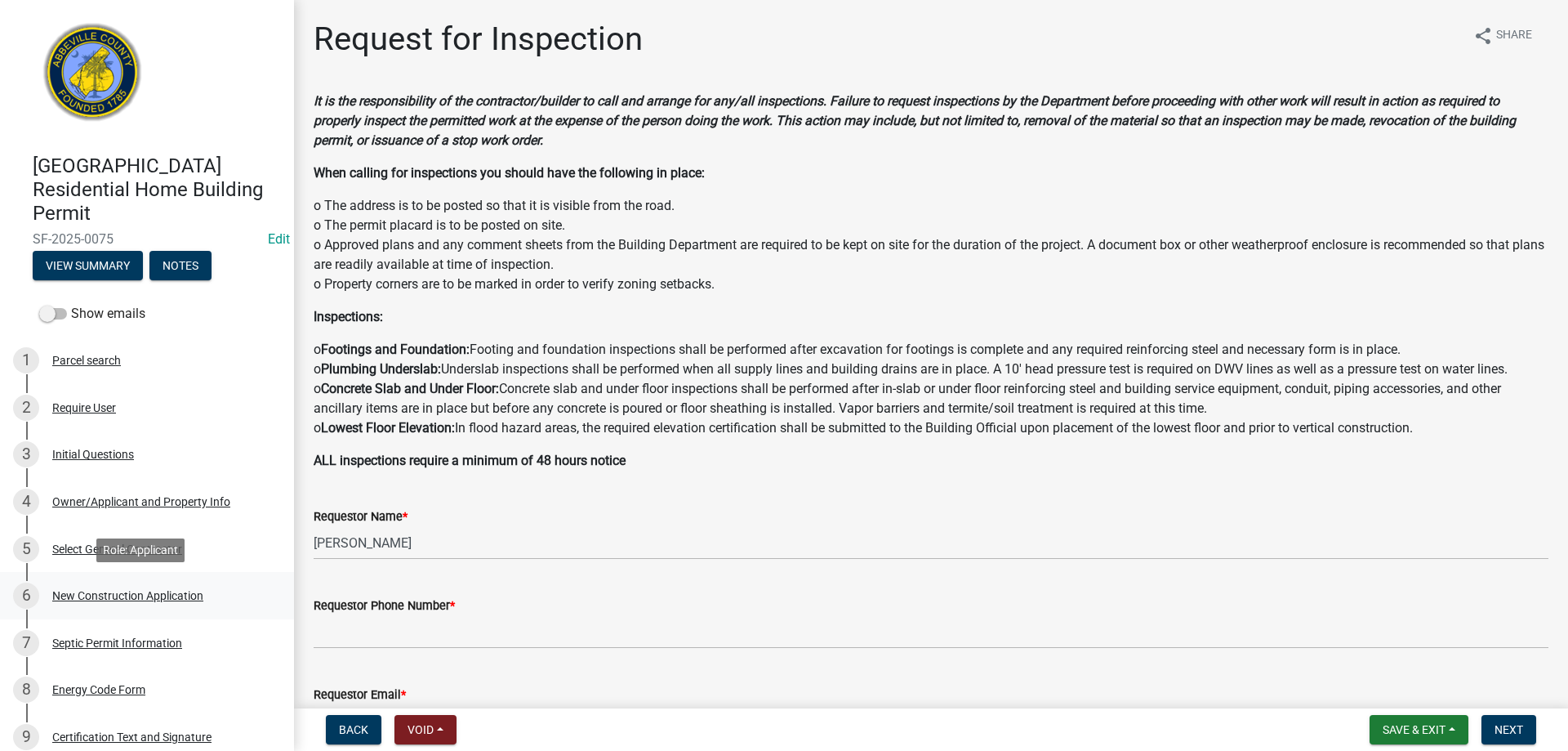
click at [147, 601] on div "New Construction Application" at bounding box center [127, 595] width 151 height 12
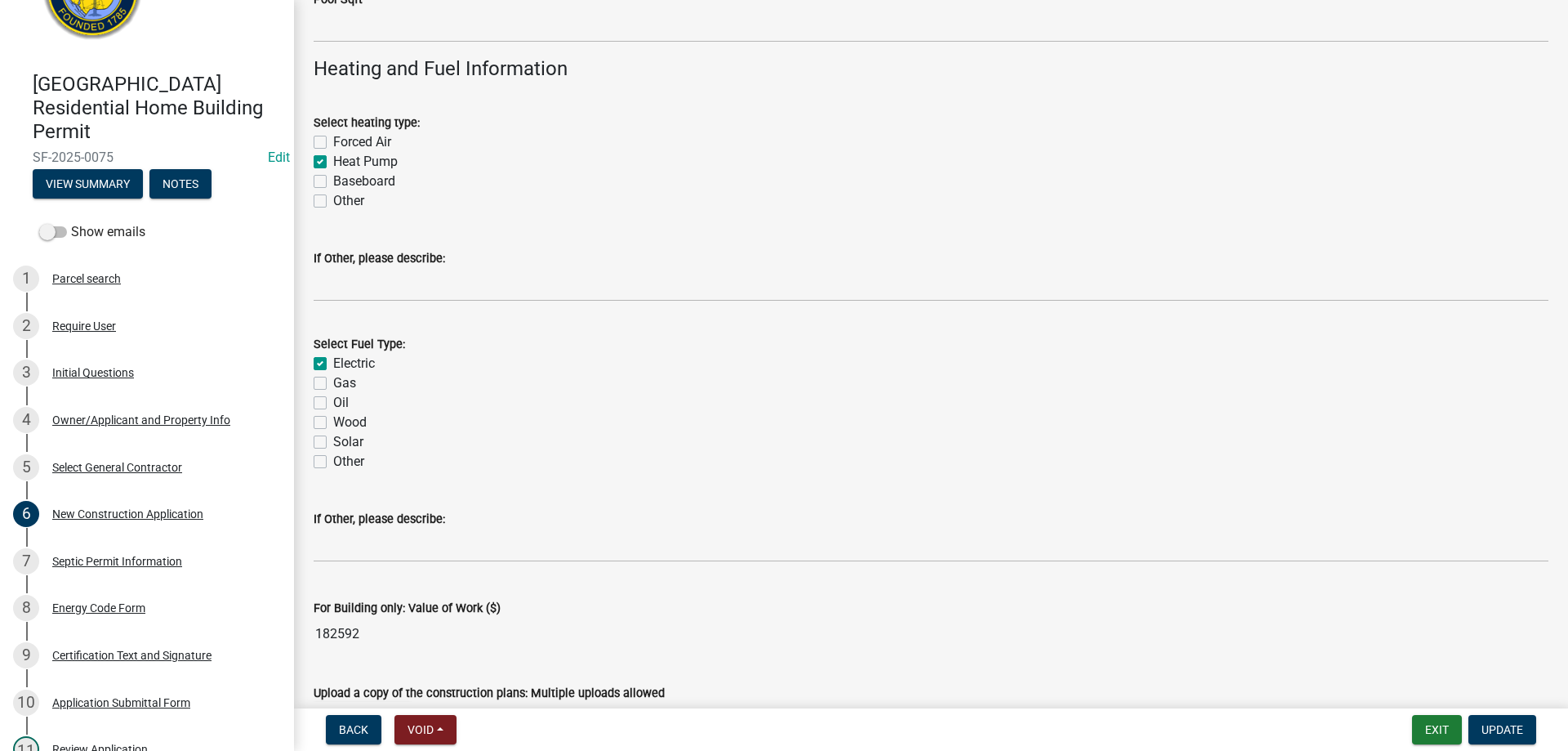
scroll to position [2803, 0]
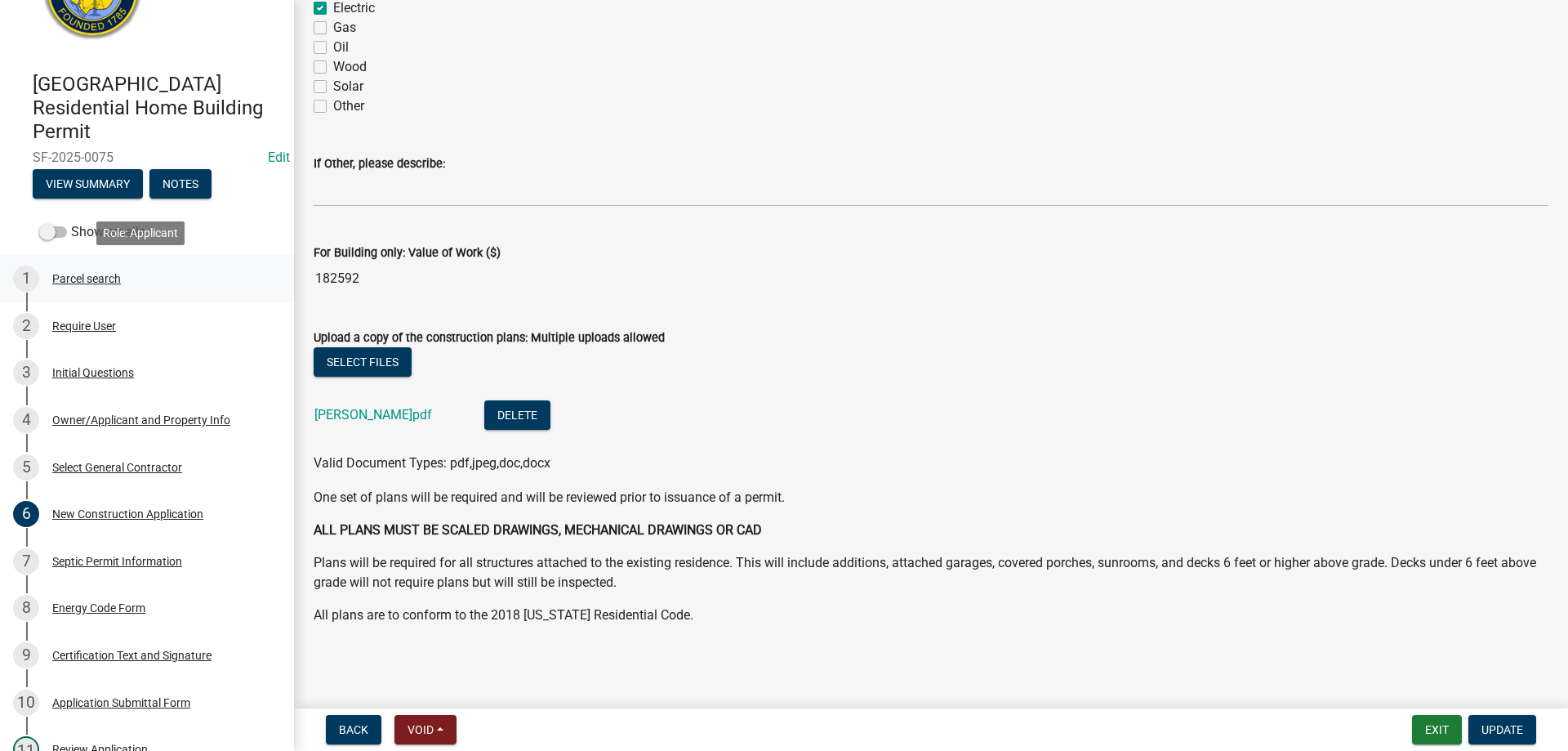
click at [110, 273] on div "Parcel search" at bounding box center [86, 278] width 69 height 12
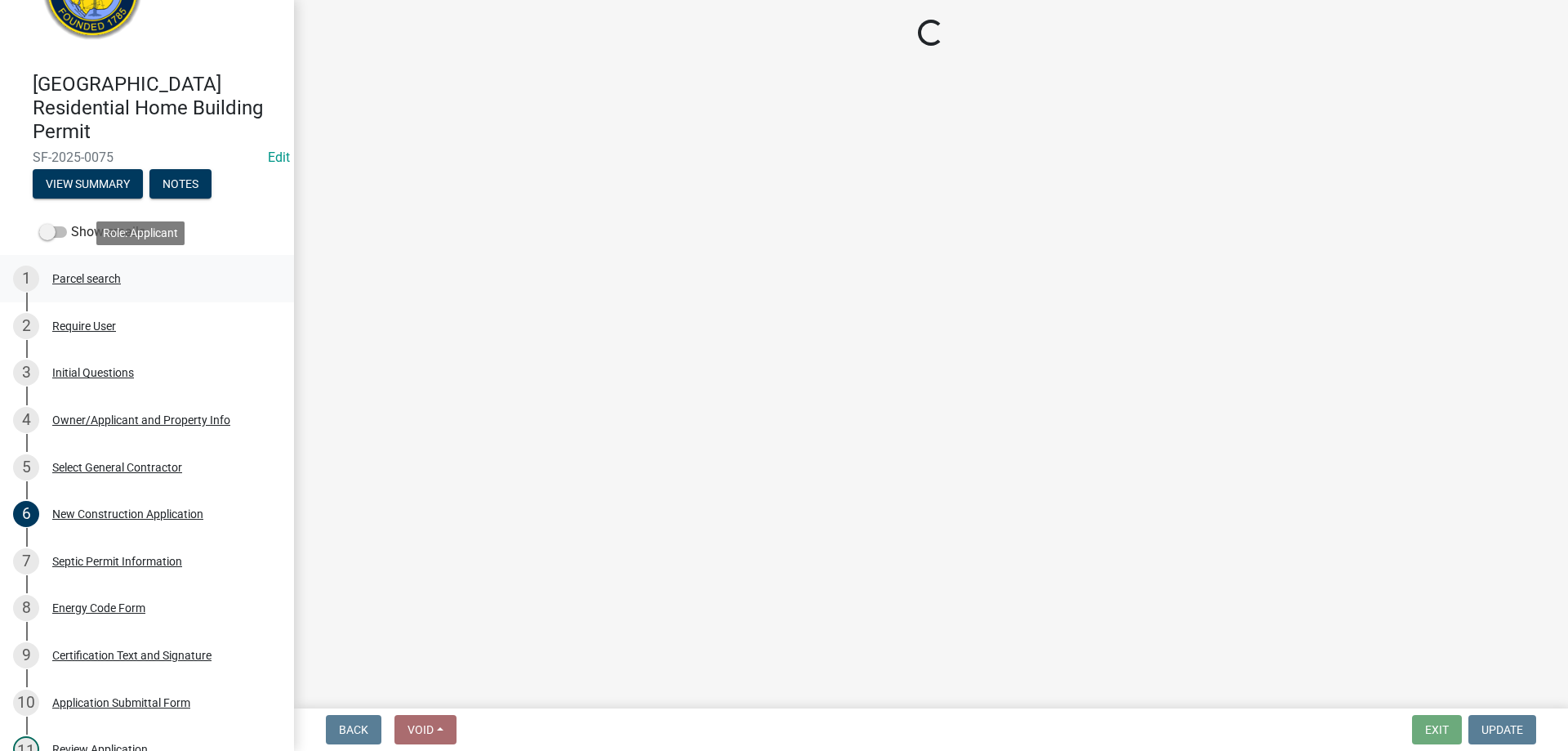
scroll to position [0, 0]
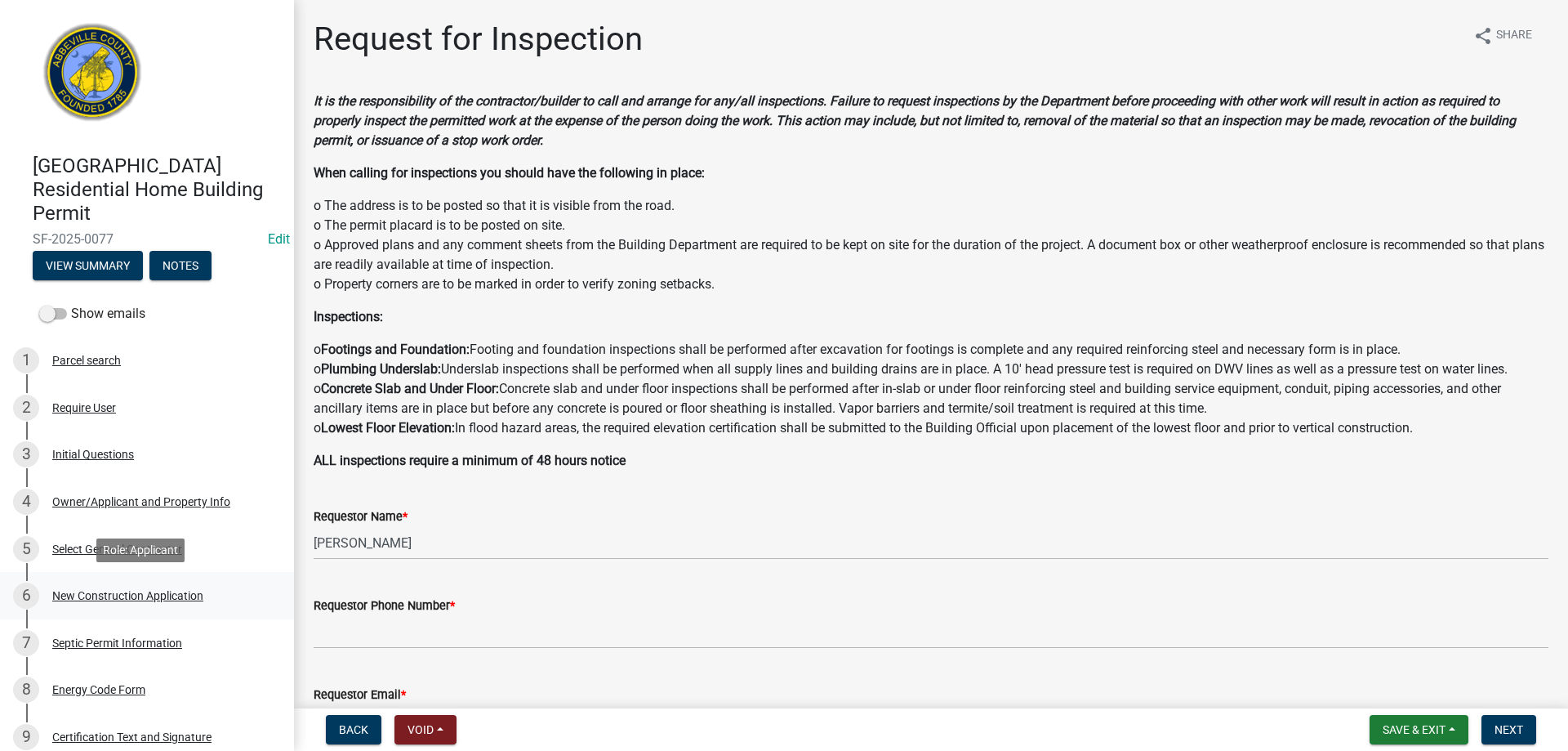
click at [91, 594] on div "New Construction Application" at bounding box center [127, 595] width 151 height 12
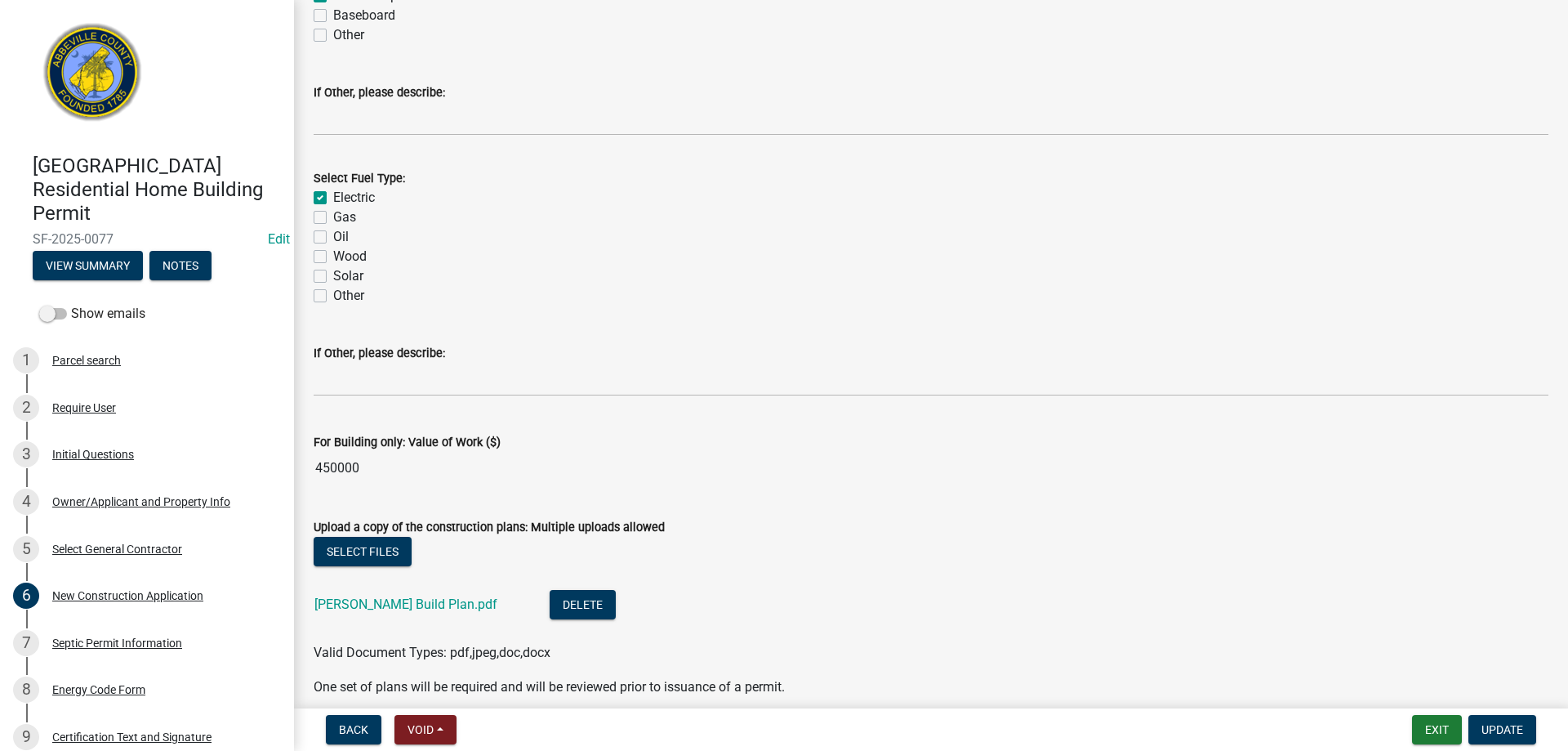
scroll to position [2803, 0]
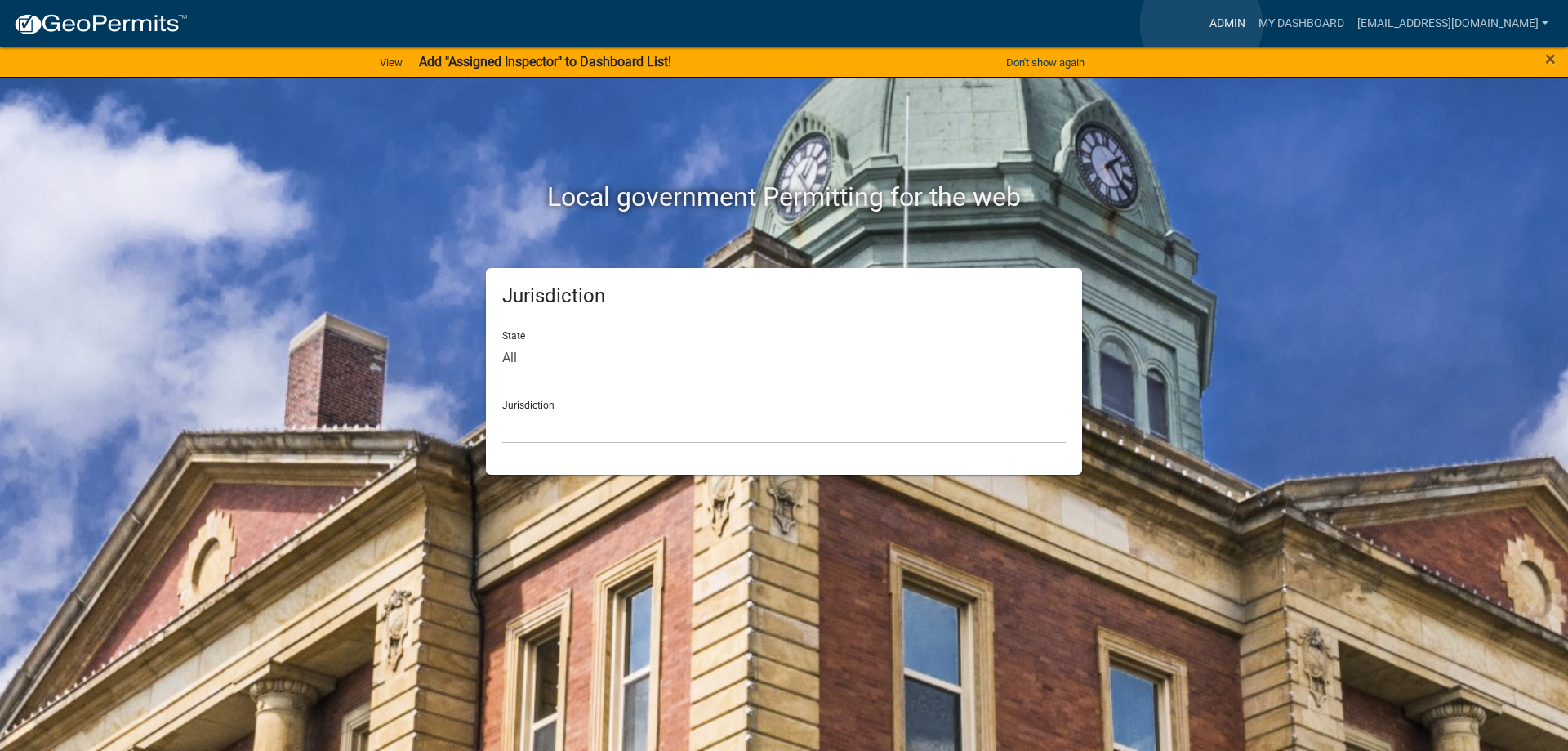
click at [1203, 24] on link "Admin" at bounding box center [1227, 23] width 49 height 31
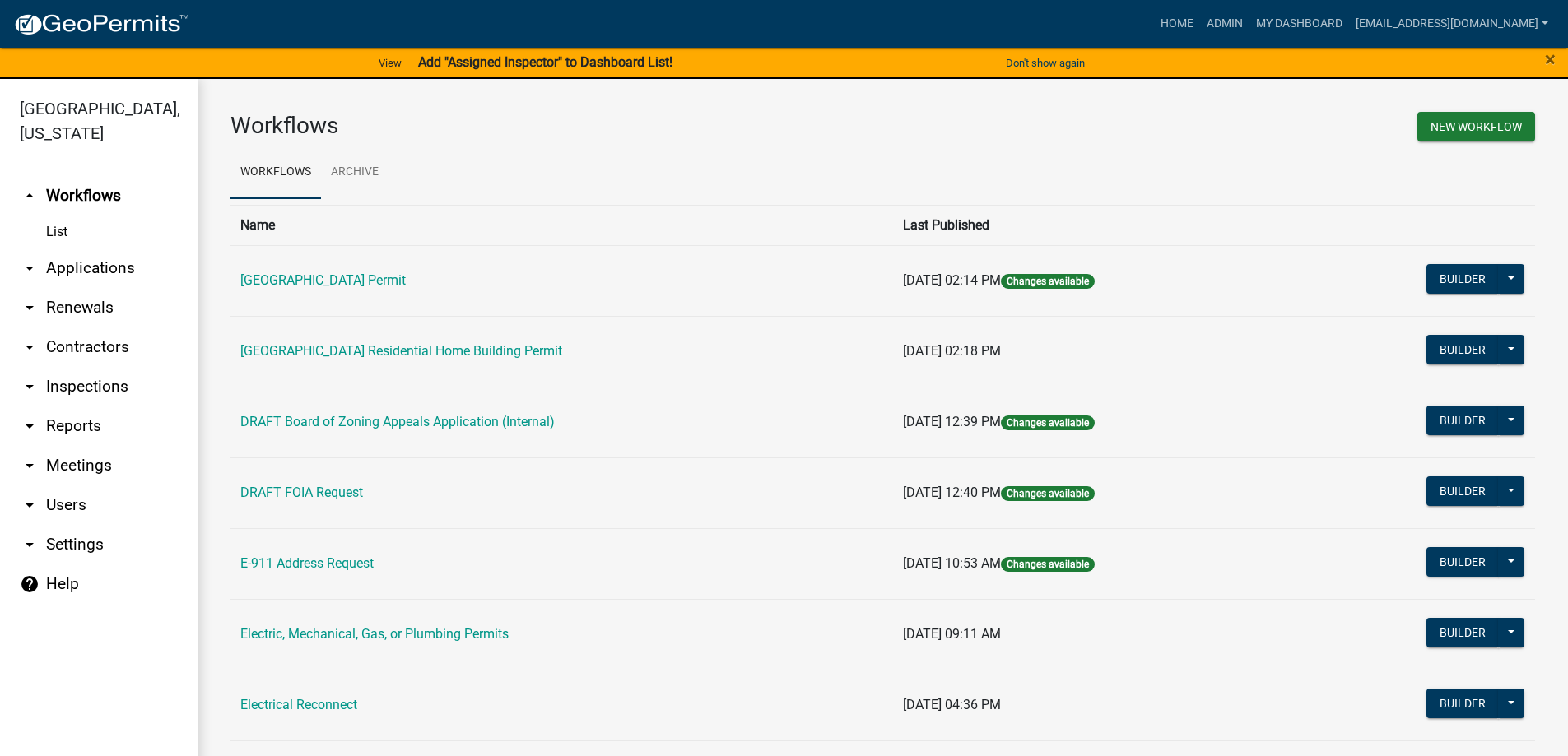
click at [40, 264] on link "arrow_drop_down Applications" at bounding box center [98, 269] width 197 height 40
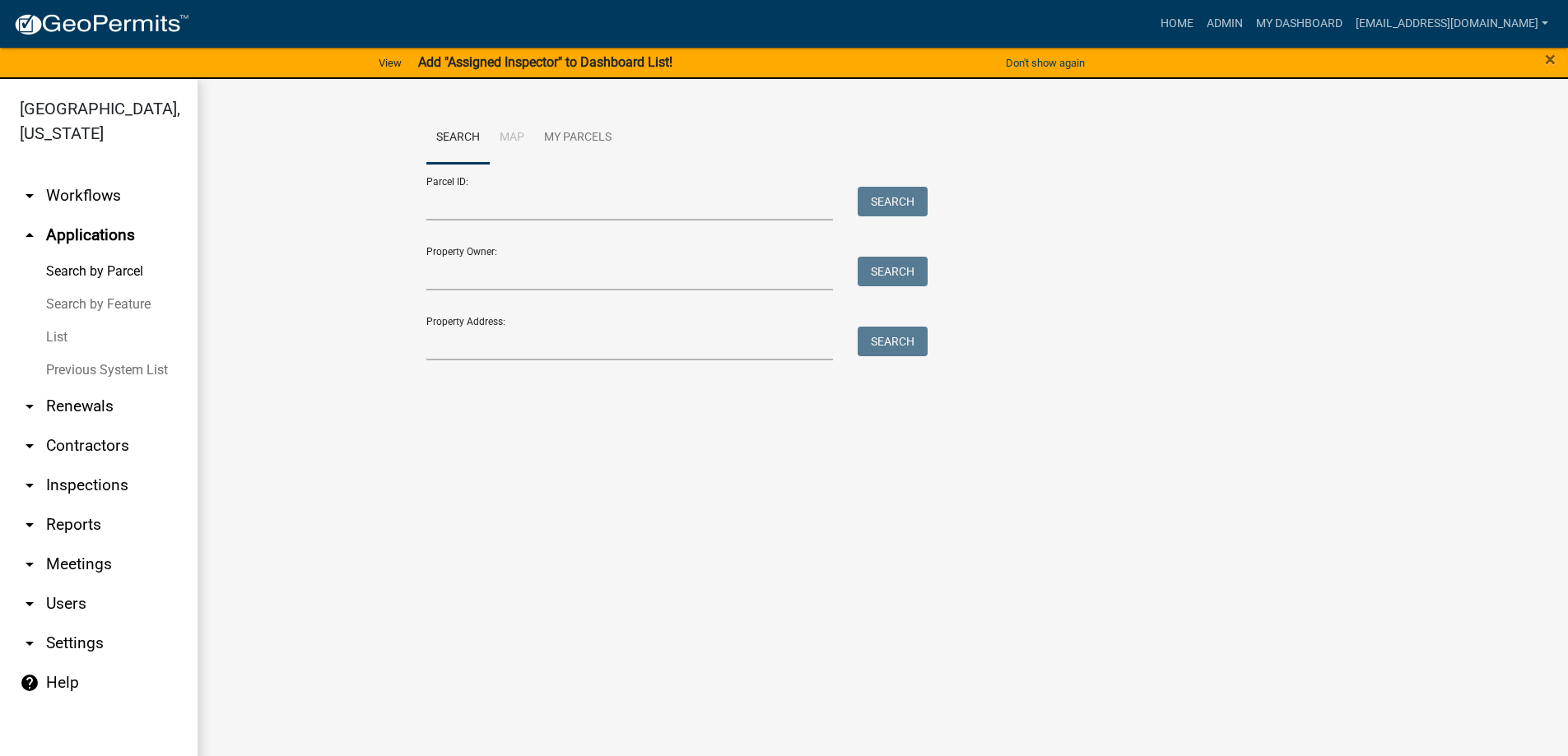
click at [55, 342] on link "List" at bounding box center [98, 337] width 197 height 33
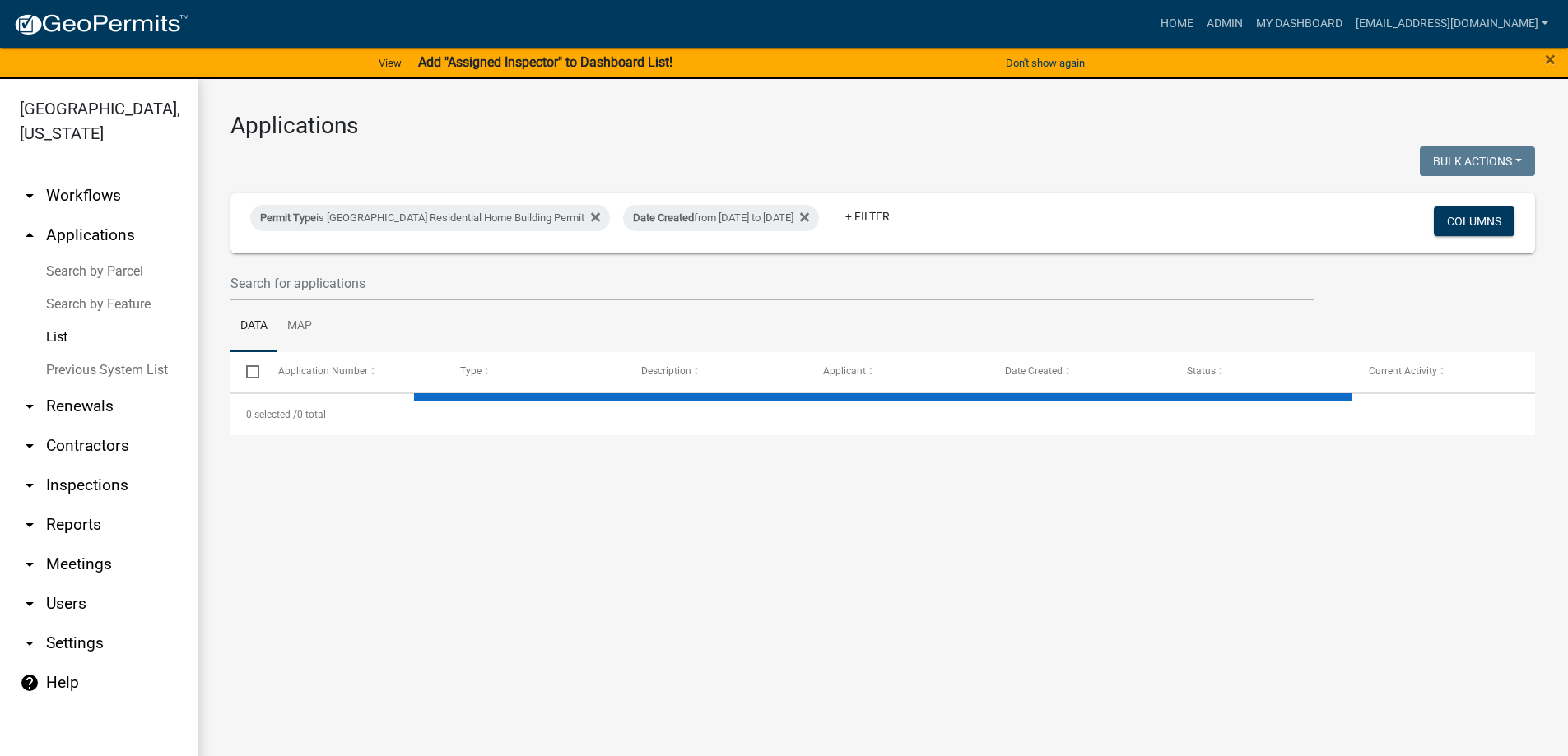
select select "3: 100"
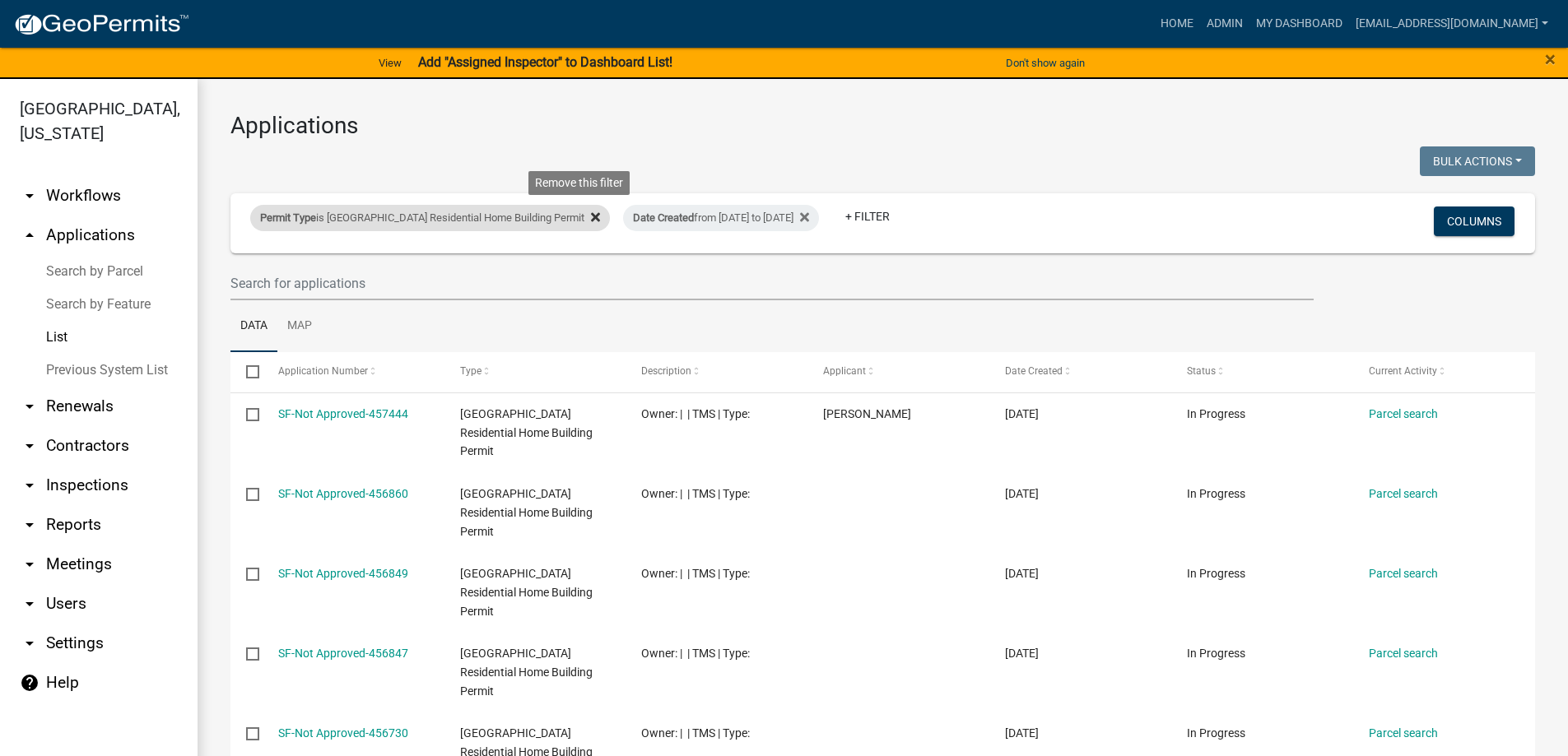
click at [584, 219] on fa-icon at bounding box center [591, 217] width 15 height 26
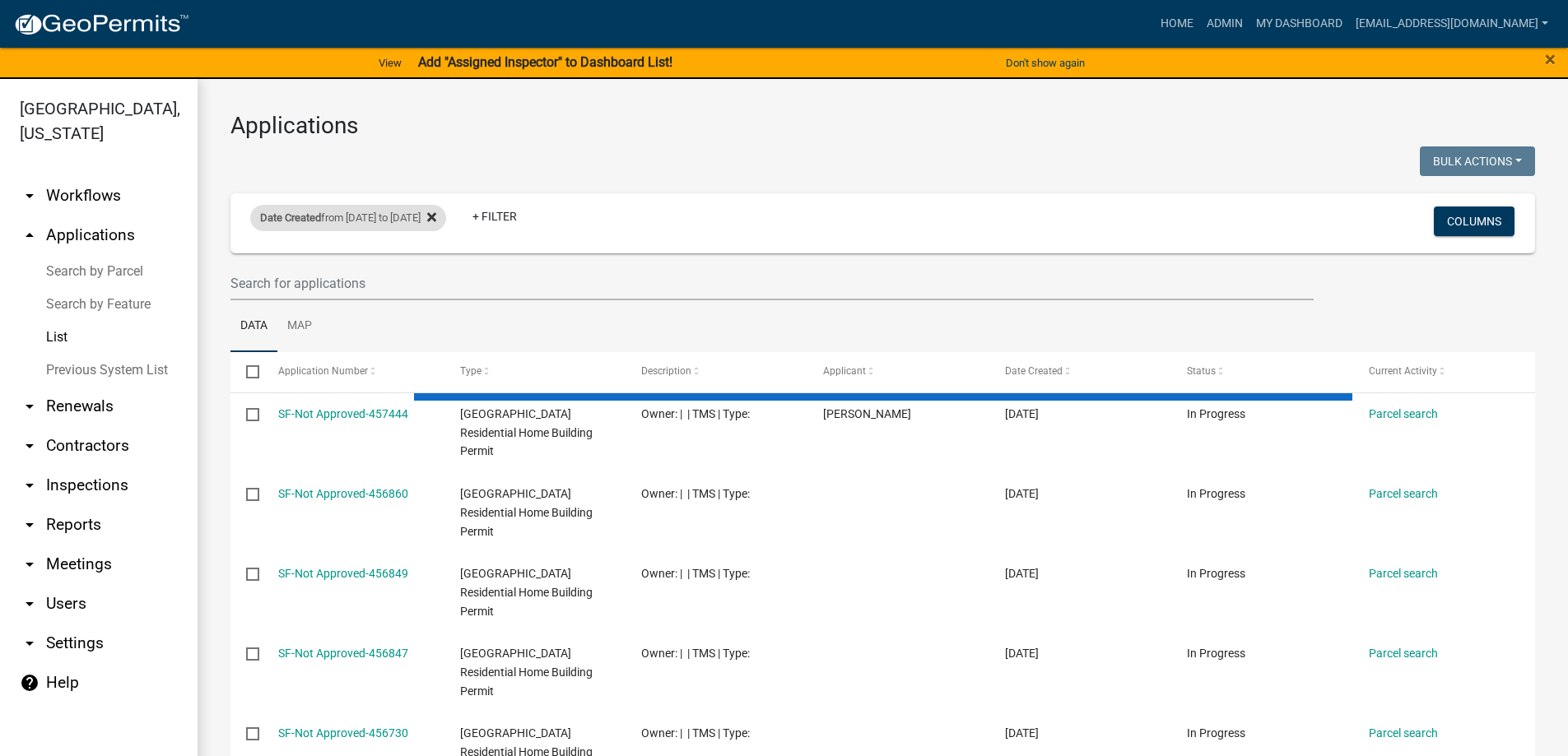
click at [436, 218] on icon at bounding box center [432, 217] width 9 height 14
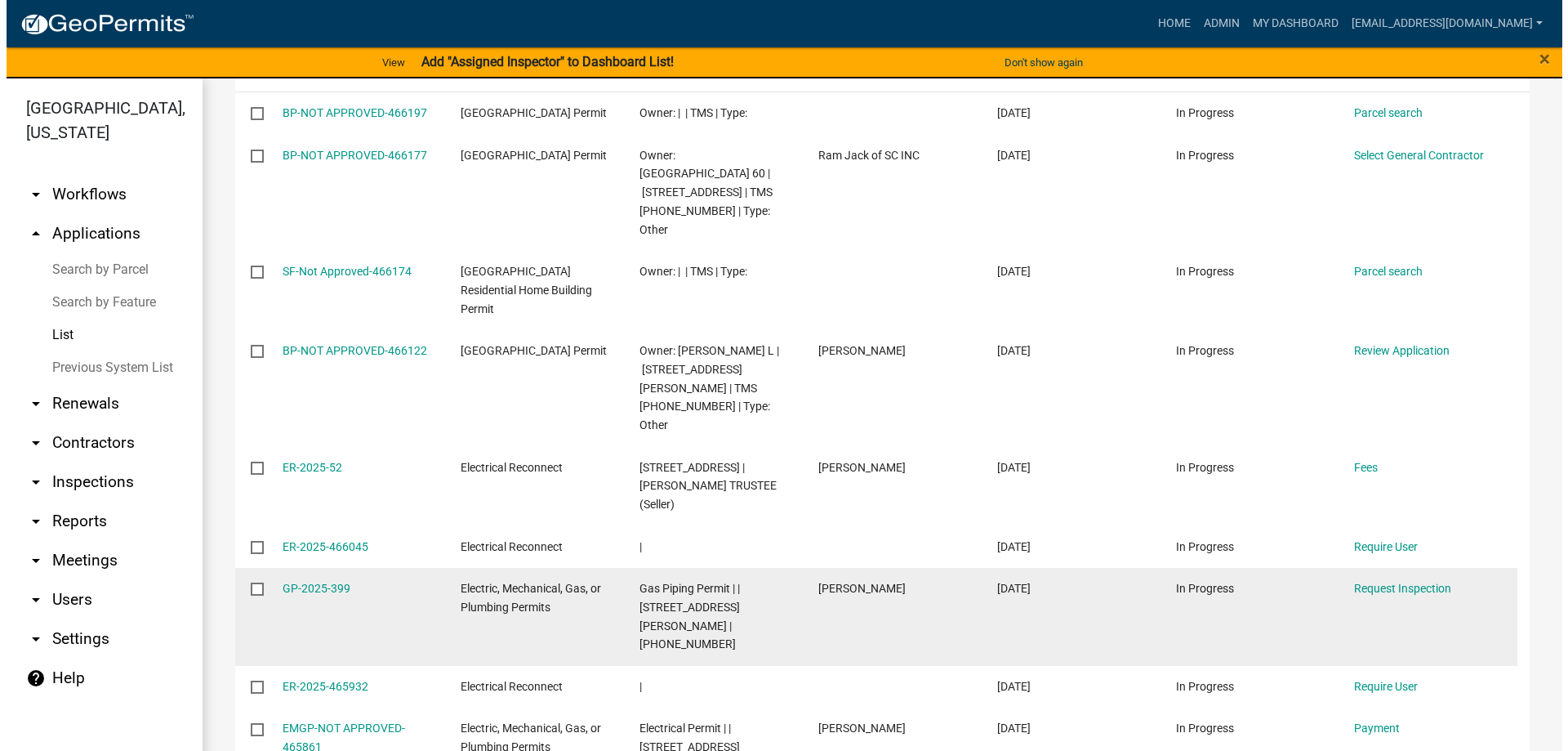
scroll to position [327, 0]
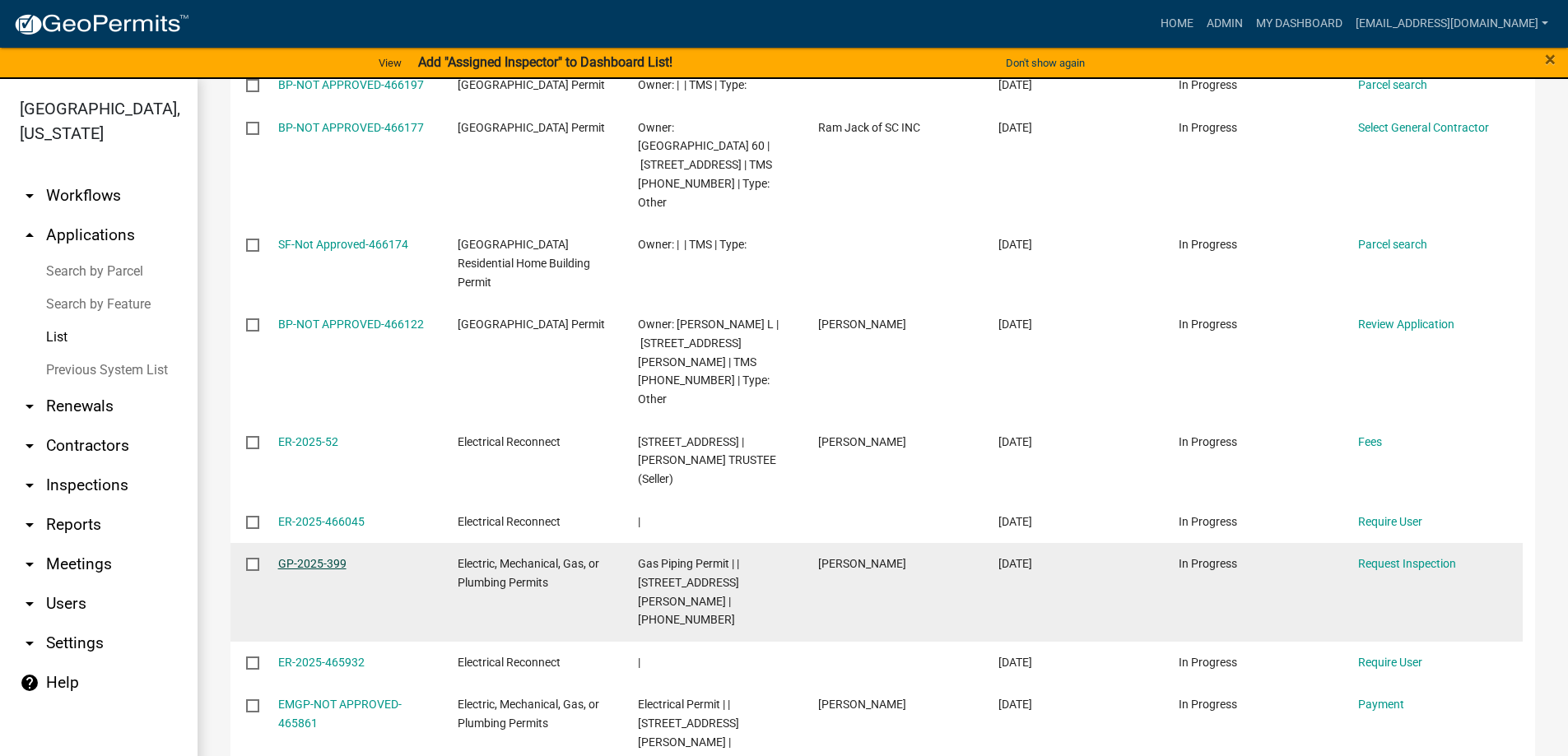
click at [335, 557] on link "GP-2025-399" at bounding box center [312, 563] width 69 height 14
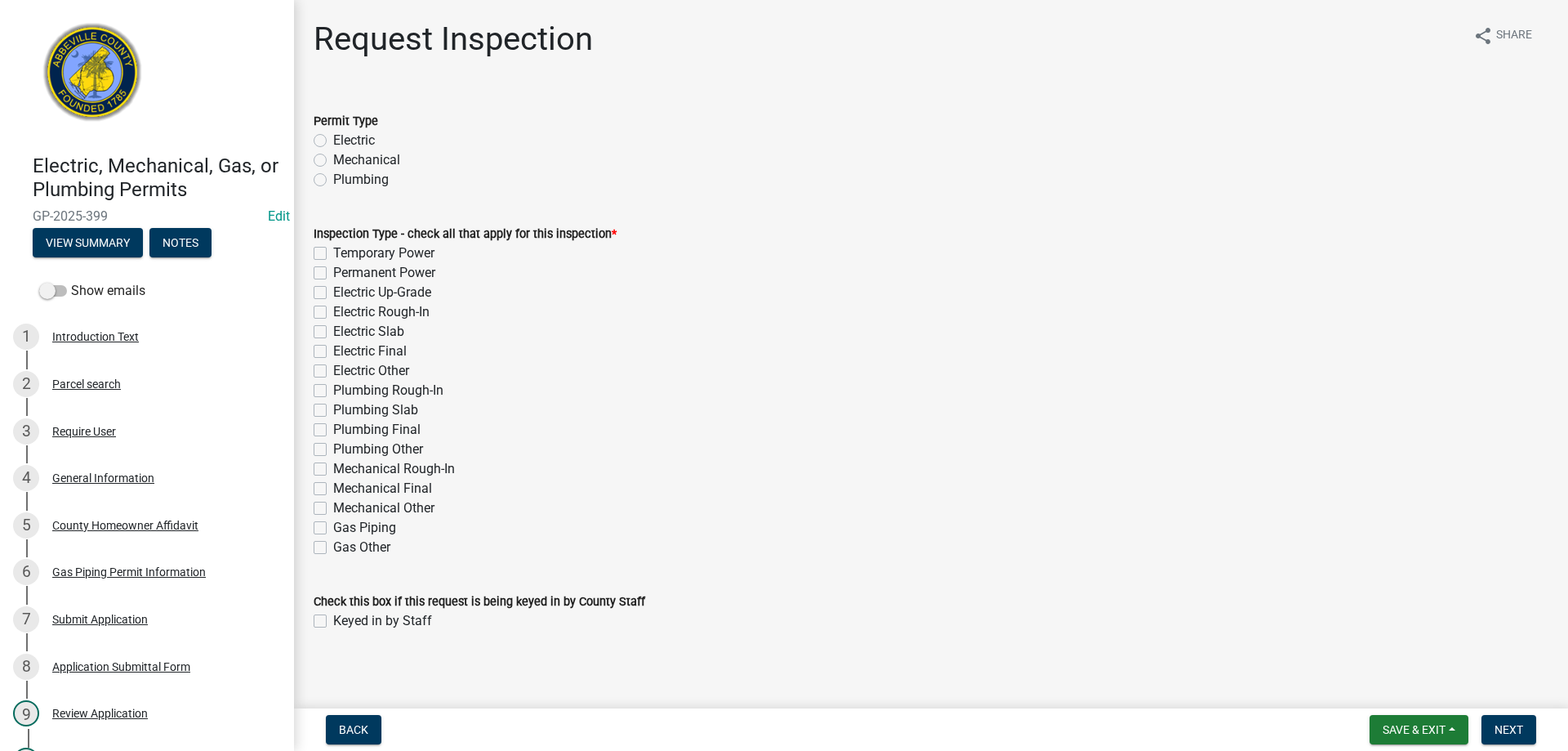
click at [333, 527] on label "Gas Piping" at bounding box center [364, 528] width 63 height 20
click at [333, 527] on input "Gas Piping" at bounding box center [338, 524] width 11 height 11
checkbox input "true"
checkbox input "false"
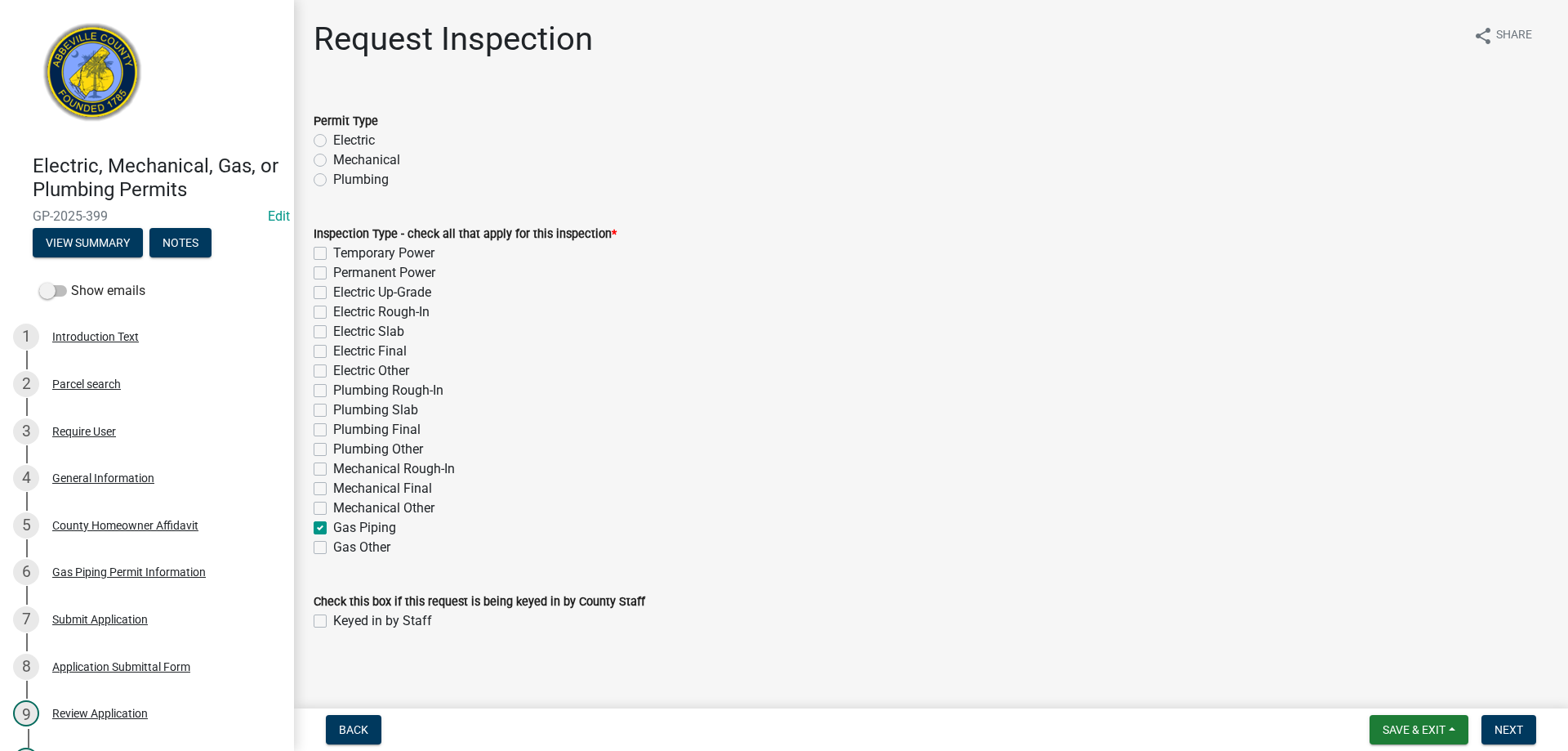
checkbox input "false"
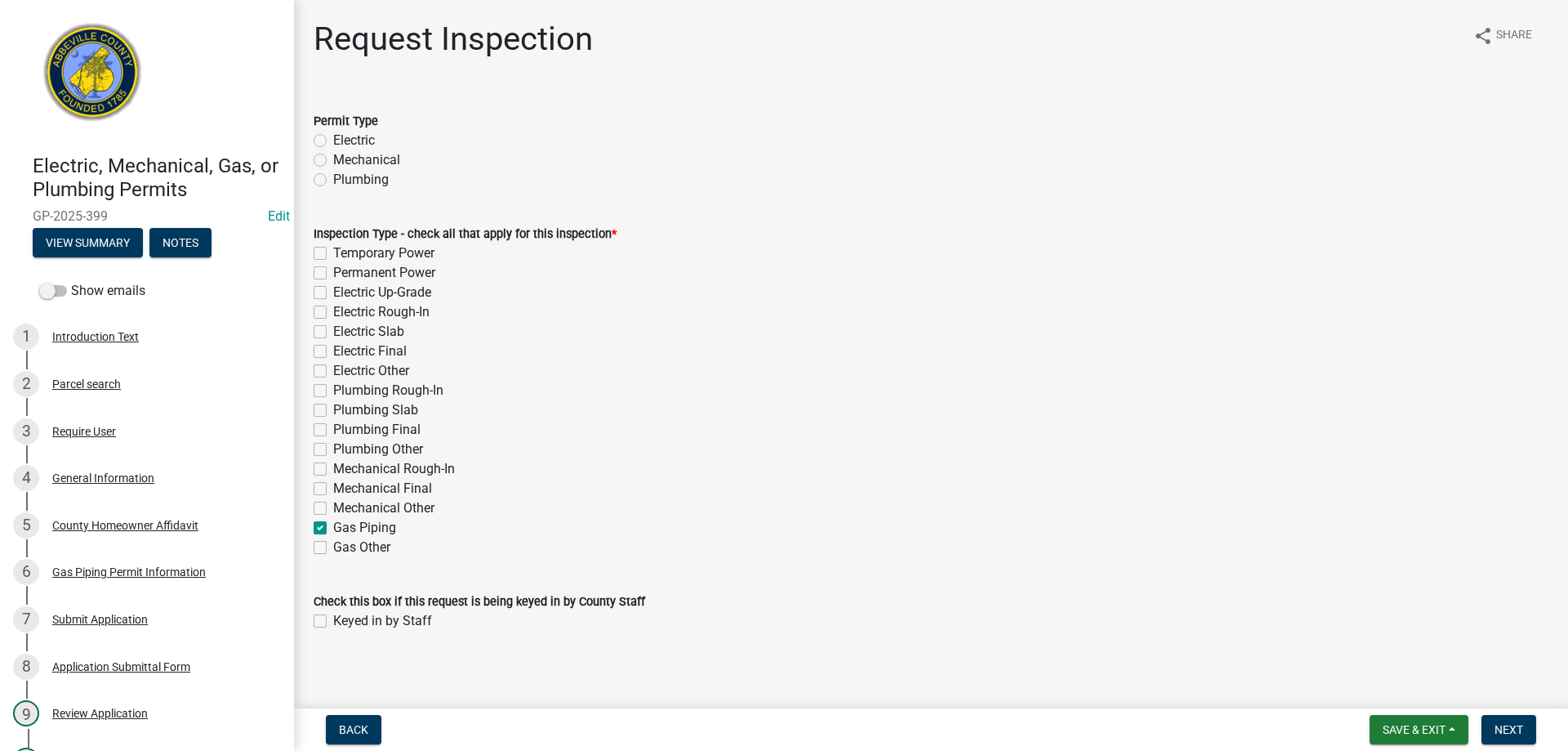
checkbox input "false"
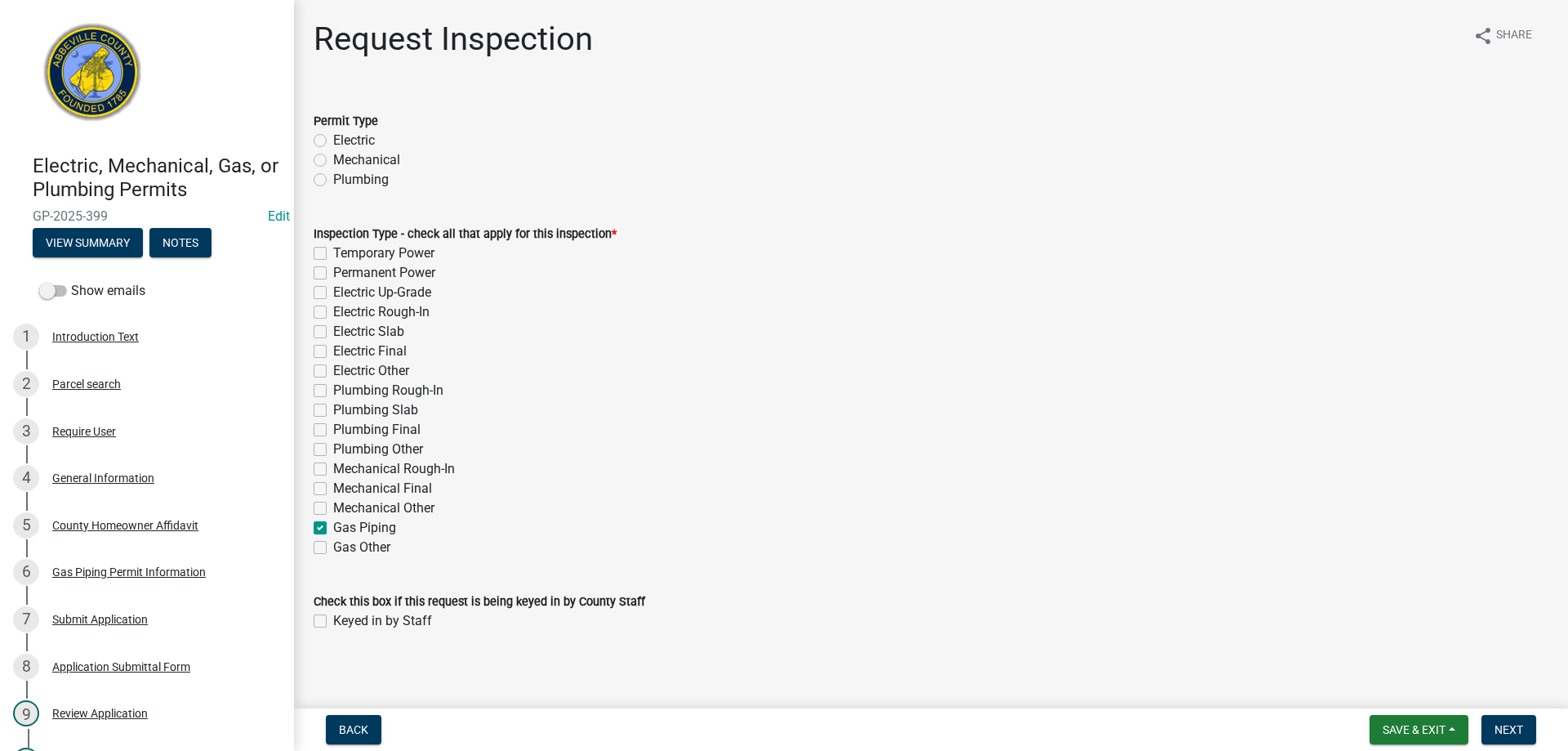
checkbox input "false"
checkbox input "true"
checkbox input "false"
click at [328, 619] on div "Keyed in by Staff" at bounding box center [931, 621] width 1235 height 20
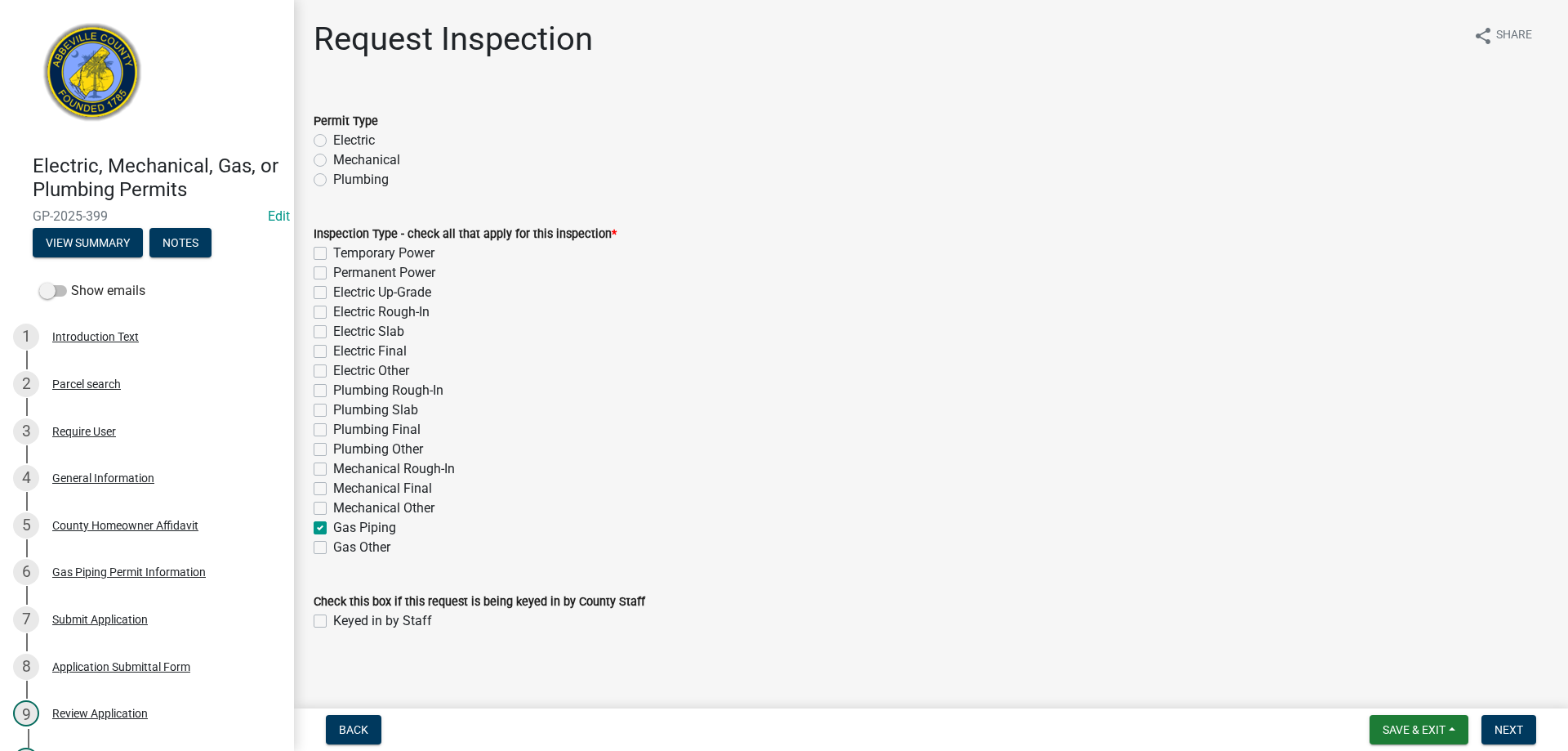
click at [333, 620] on label "Keyed in by Staff" at bounding box center [382, 621] width 98 height 20
click at [333, 620] on input "Keyed in by Staff" at bounding box center [338, 617] width 11 height 11
checkbox input "true"
click at [1516, 728] on span "Next" at bounding box center [1509, 730] width 29 height 13
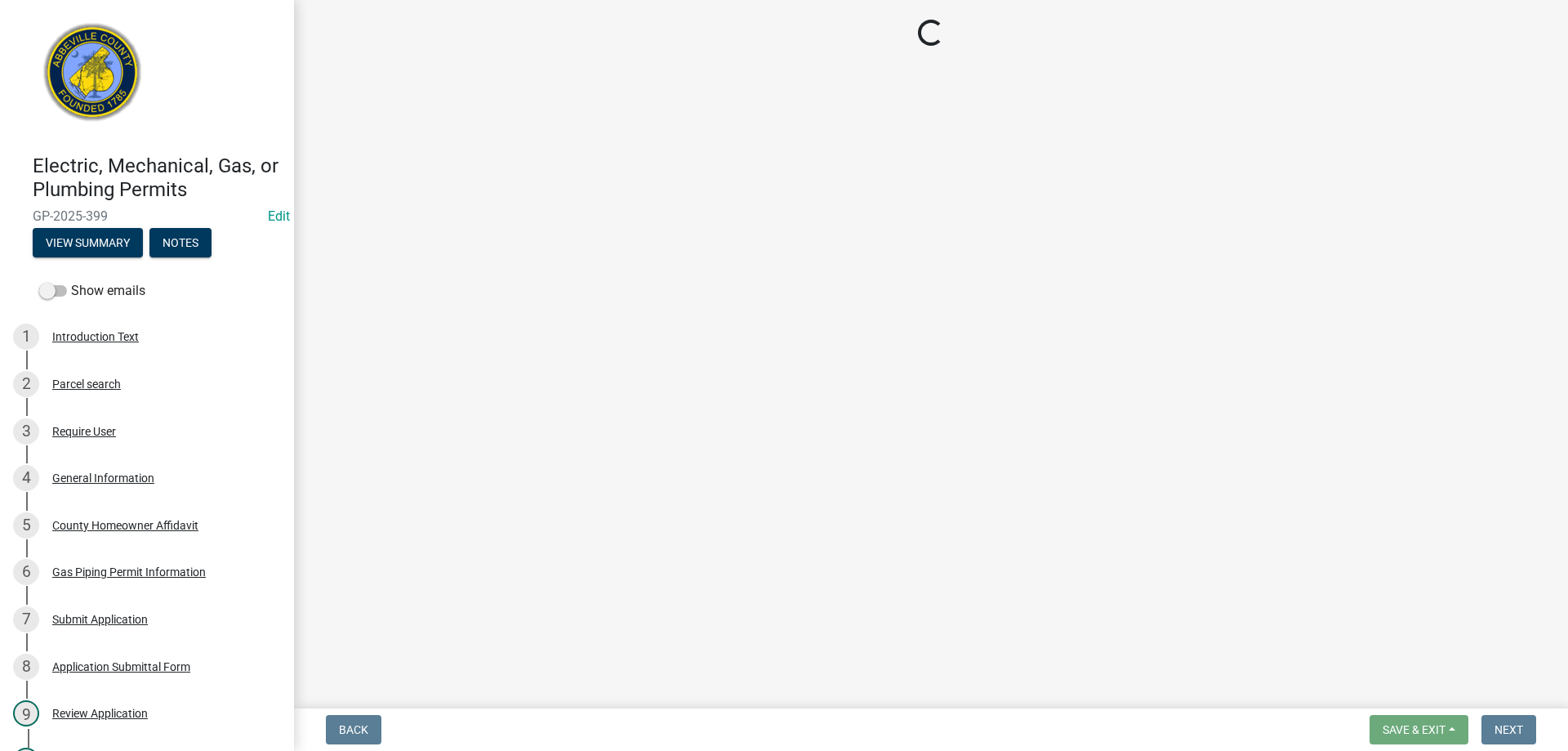
select select "896ec84b-7942-43b9-a78d-4f1554b7930c"
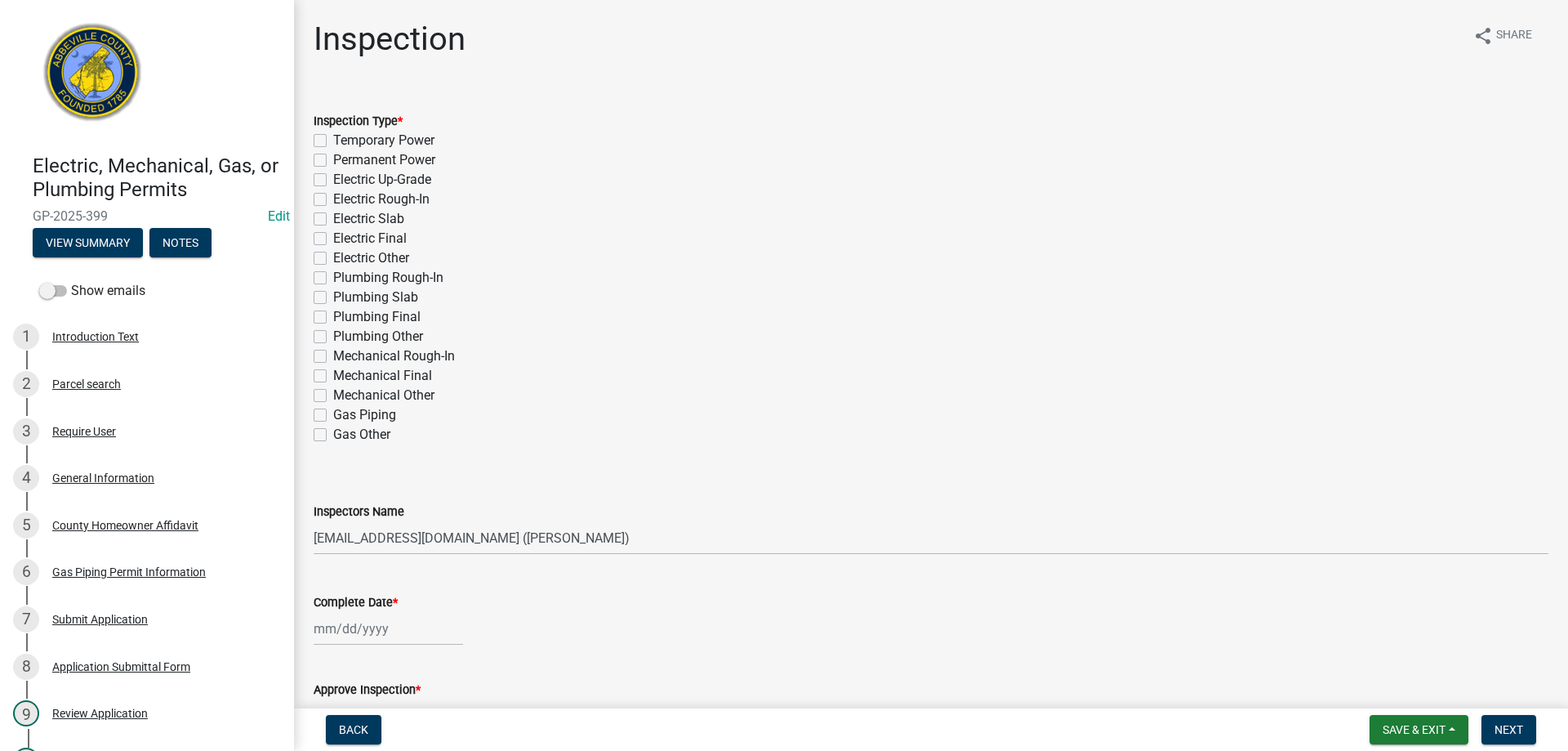
click at [333, 413] on label "Gas Piping" at bounding box center [364, 415] width 63 height 20
click at [333, 413] on input "Gas Piping" at bounding box center [338, 411] width 11 height 11
checkbox input "true"
checkbox input "false"
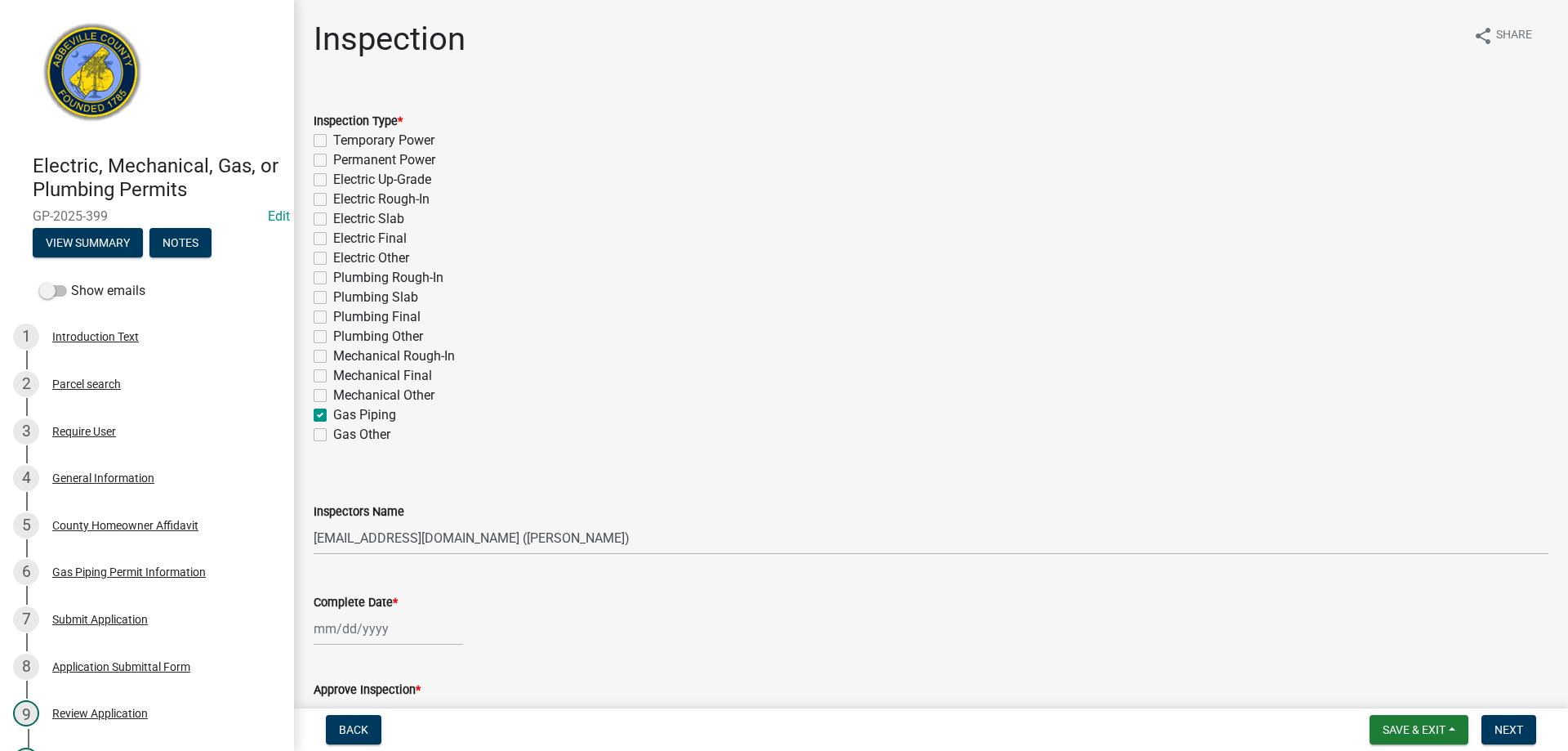
checkbox input "false"
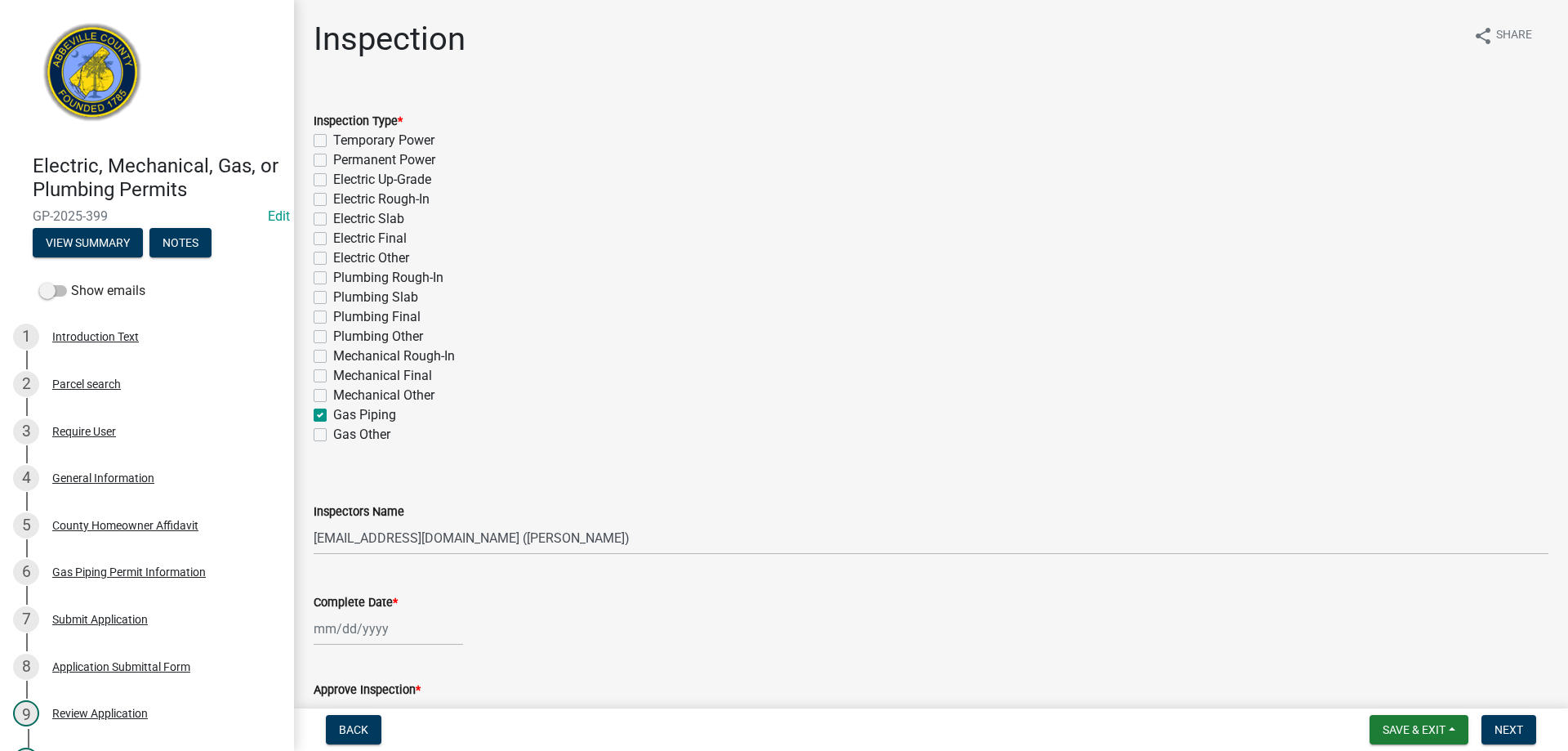
checkbox input "false"
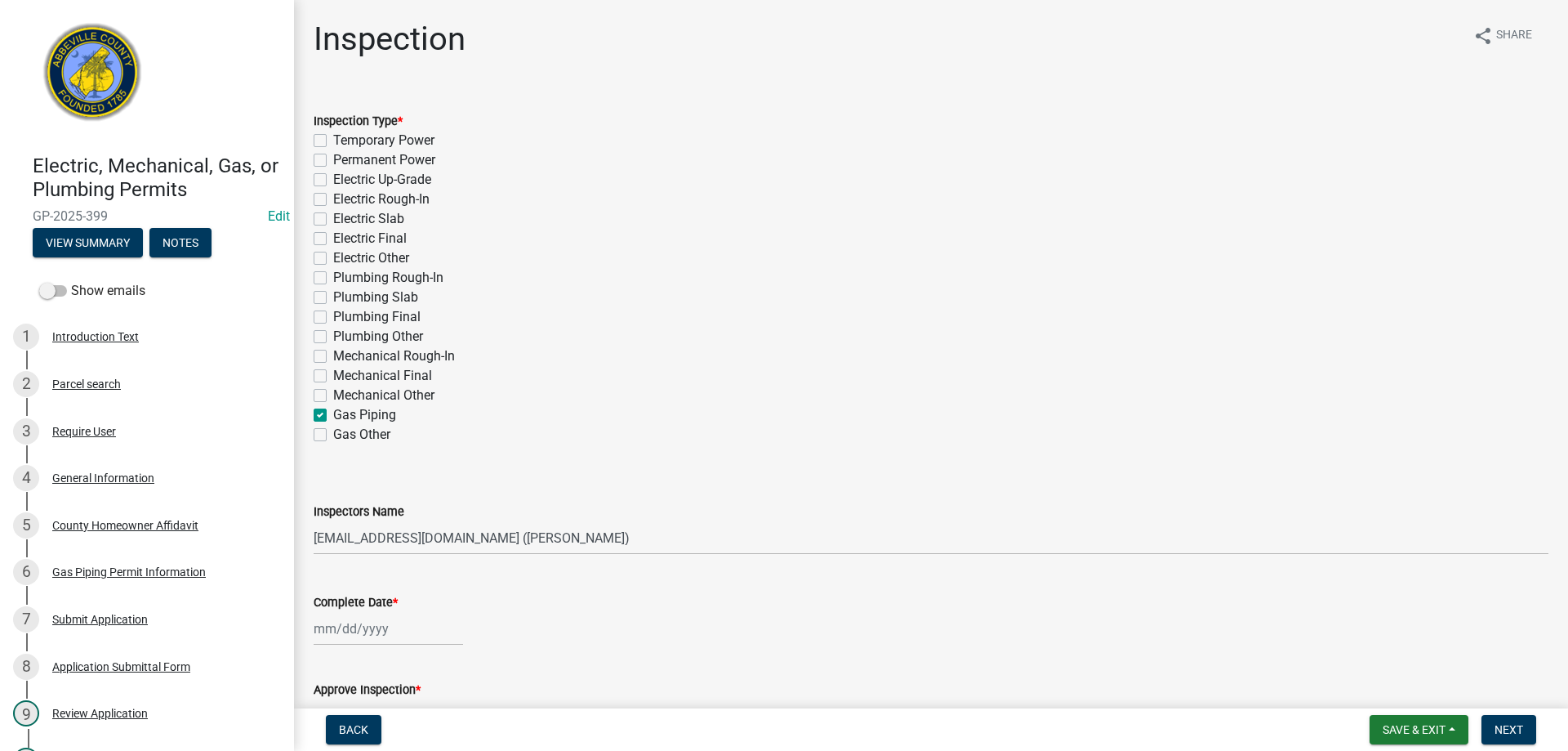
checkbox input "false"
checkbox input "true"
checkbox input "false"
click at [350, 631] on div at bounding box center [388, 628] width 149 height 33
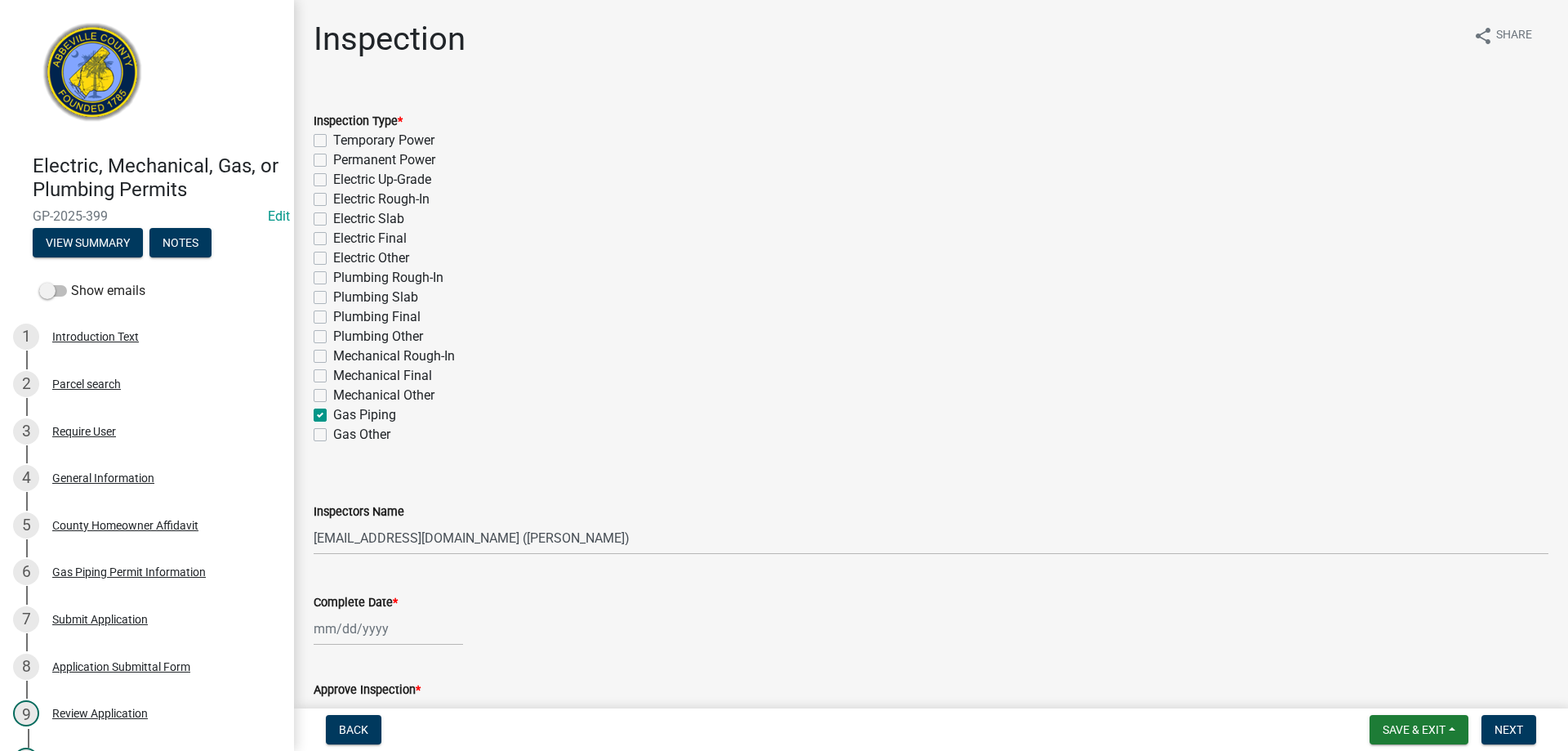
select select "8"
select select "2025"
click at [353, 546] on div "19" at bounding box center [355, 541] width 26 height 26
type input "08/19/2025"
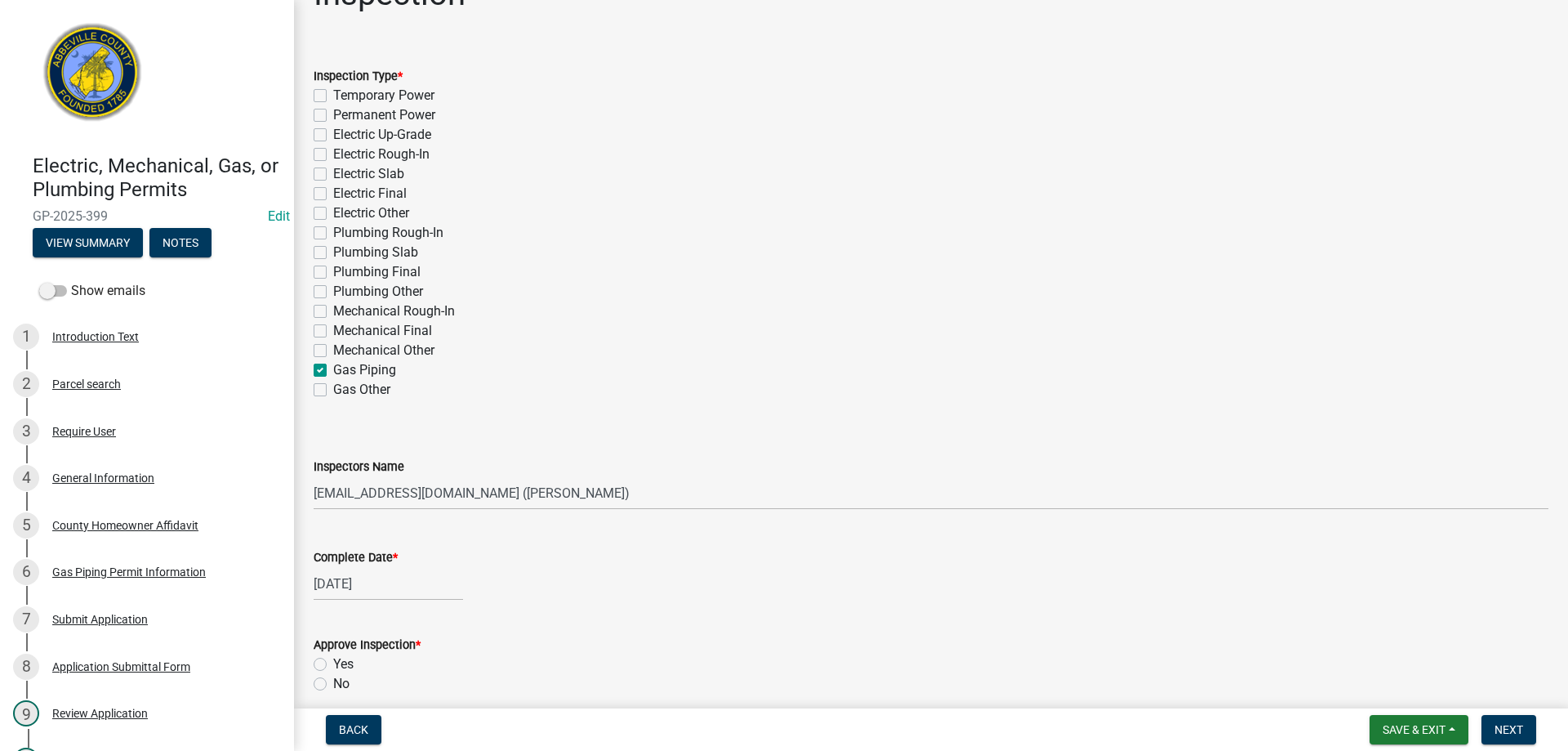
scroll to position [164, 0]
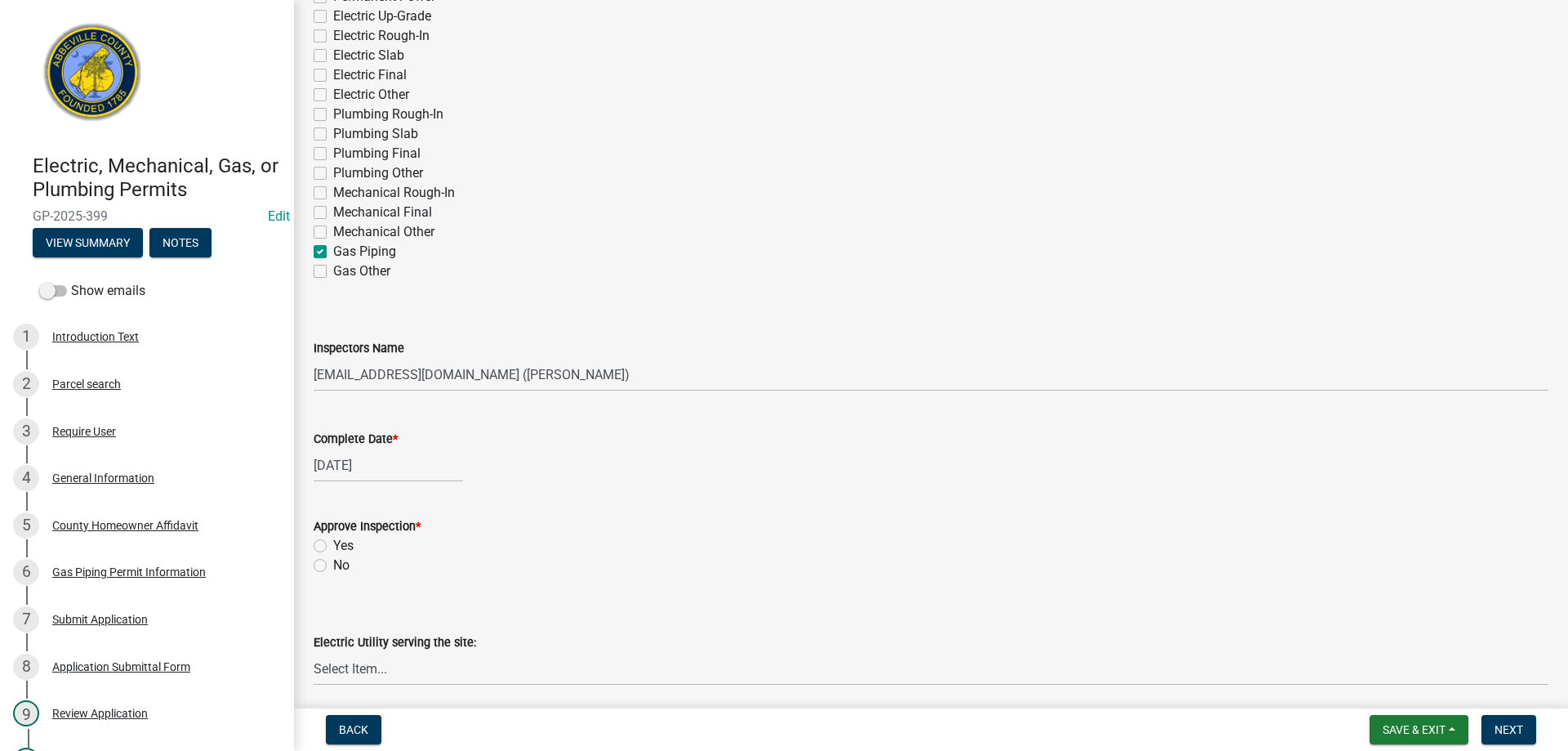
click at [333, 541] on label "Yes" at bounding box center [343, 546] width 21 height 20
click at [333, 541] on input "Yes" at bounding box center [338, 542] width 11 height 11
radio input "true"
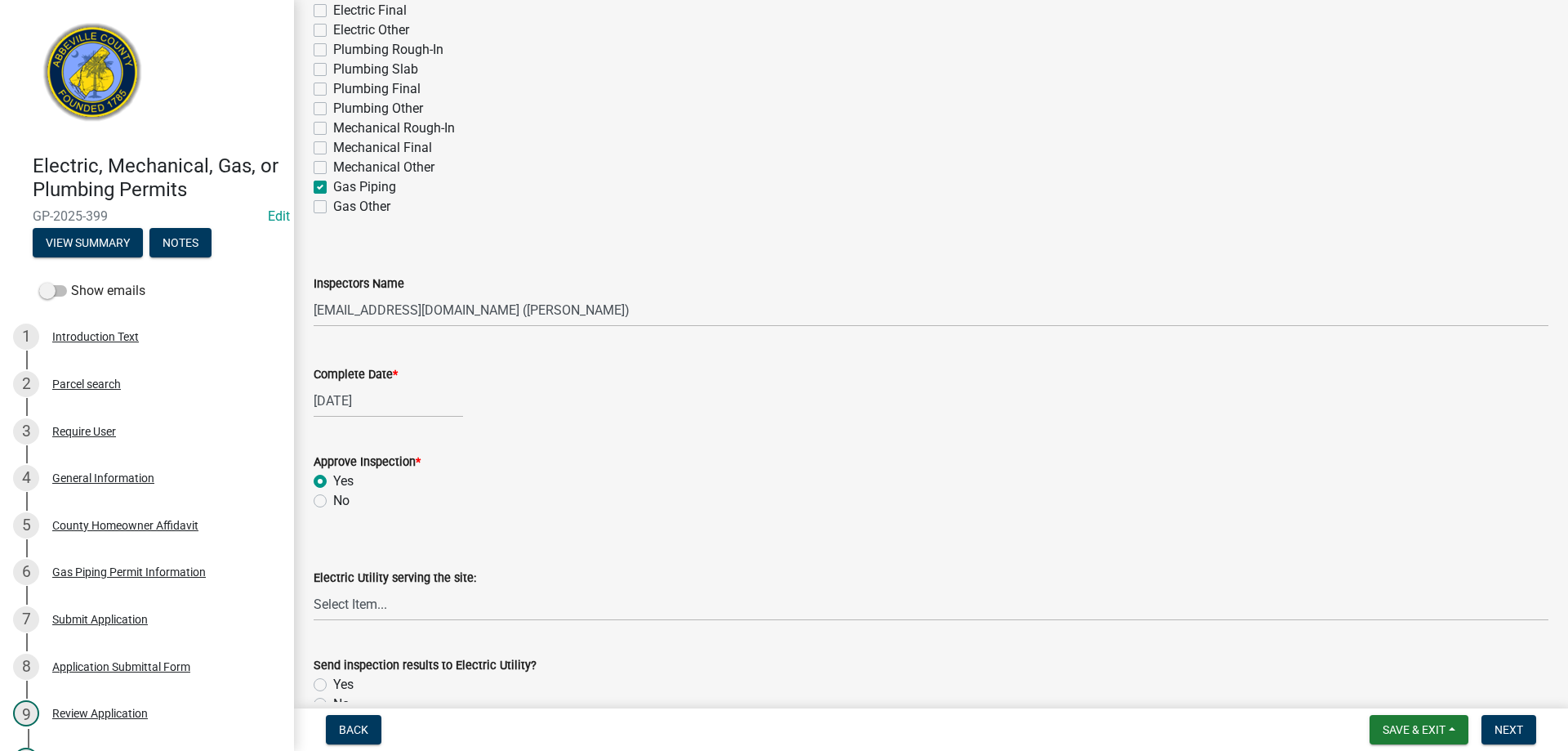
scroll to position [327, 0]
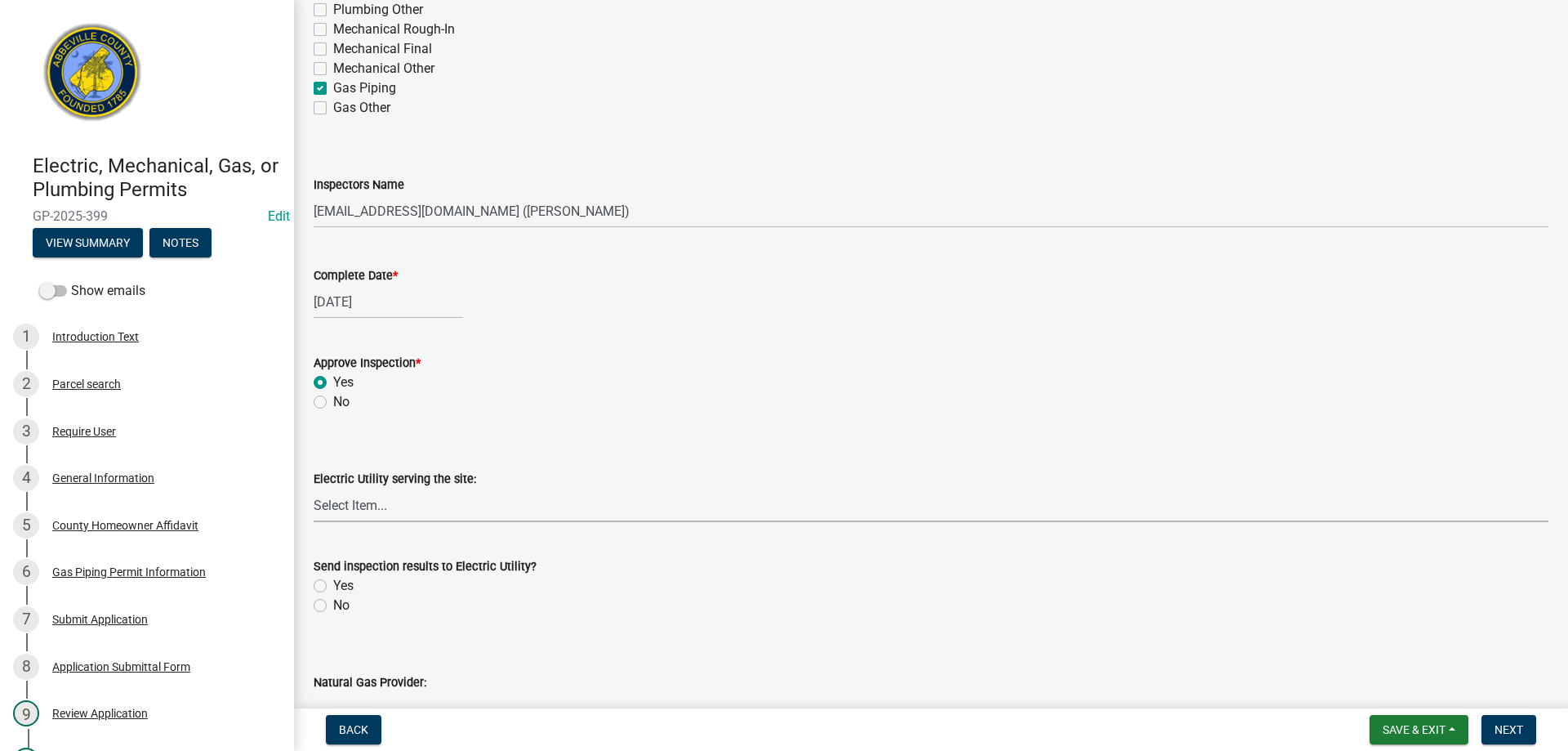
click at [363, 509] on select "Select Item... Little River Electric Co-Op Laurens Electric Co-Op Duke Energy D…" at bounding box center [931, 505] width 1235 height 33
click at [313, 489] on select "Select Item... Little River Electric Co-Op Laurens Electric Co-Op Duke Energy D…" at bounding box center [931, 505] width 1235 height 33
select select "62ac9dc3-7253-4335-a12e-1e63762f8e94"
click at [333, 585] on label "Yes" at bounding box center [343, 585] width 21 height 20
click at [333, 585] on input "Yes" at bounding box center [338, 581] width 11 height 11
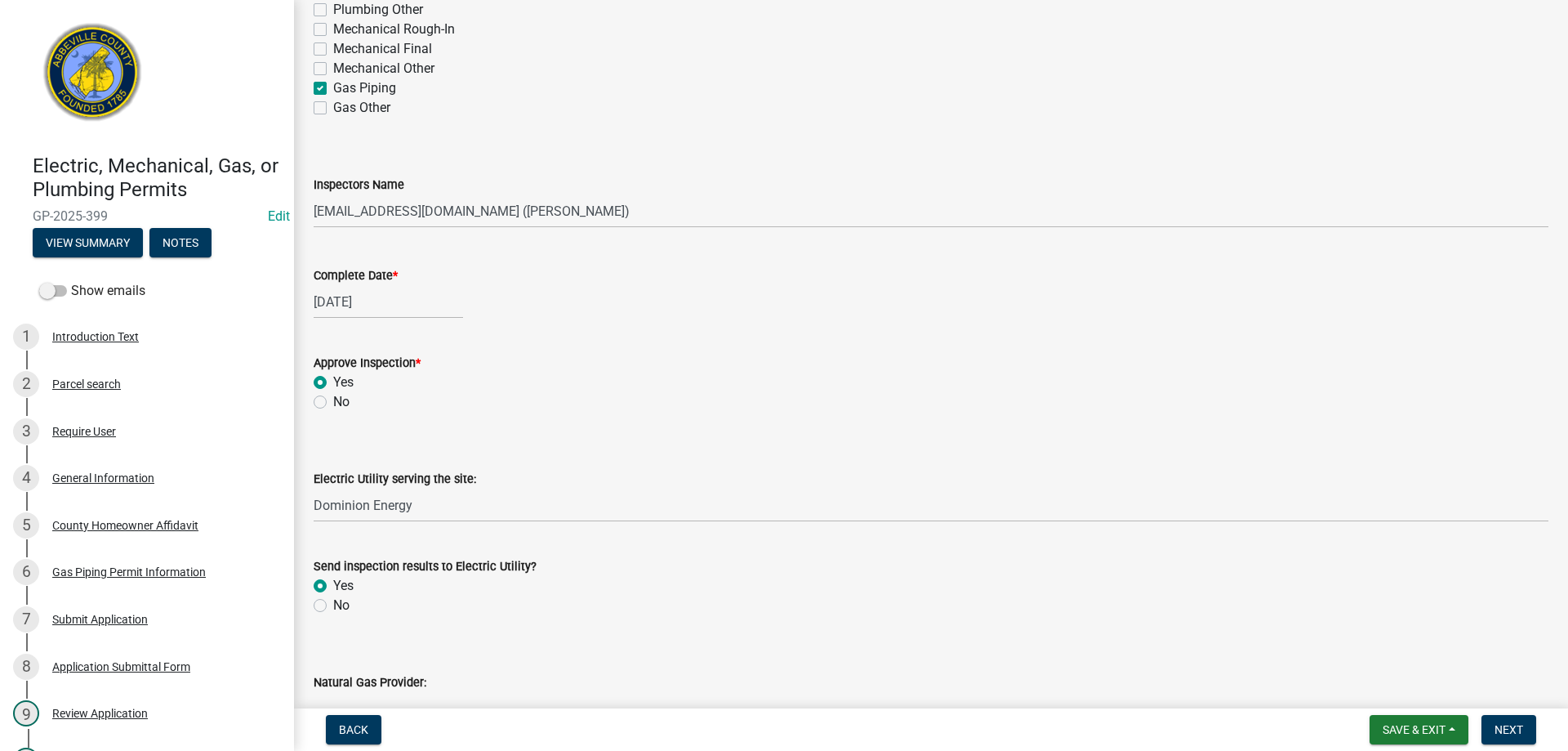
radio input "true"
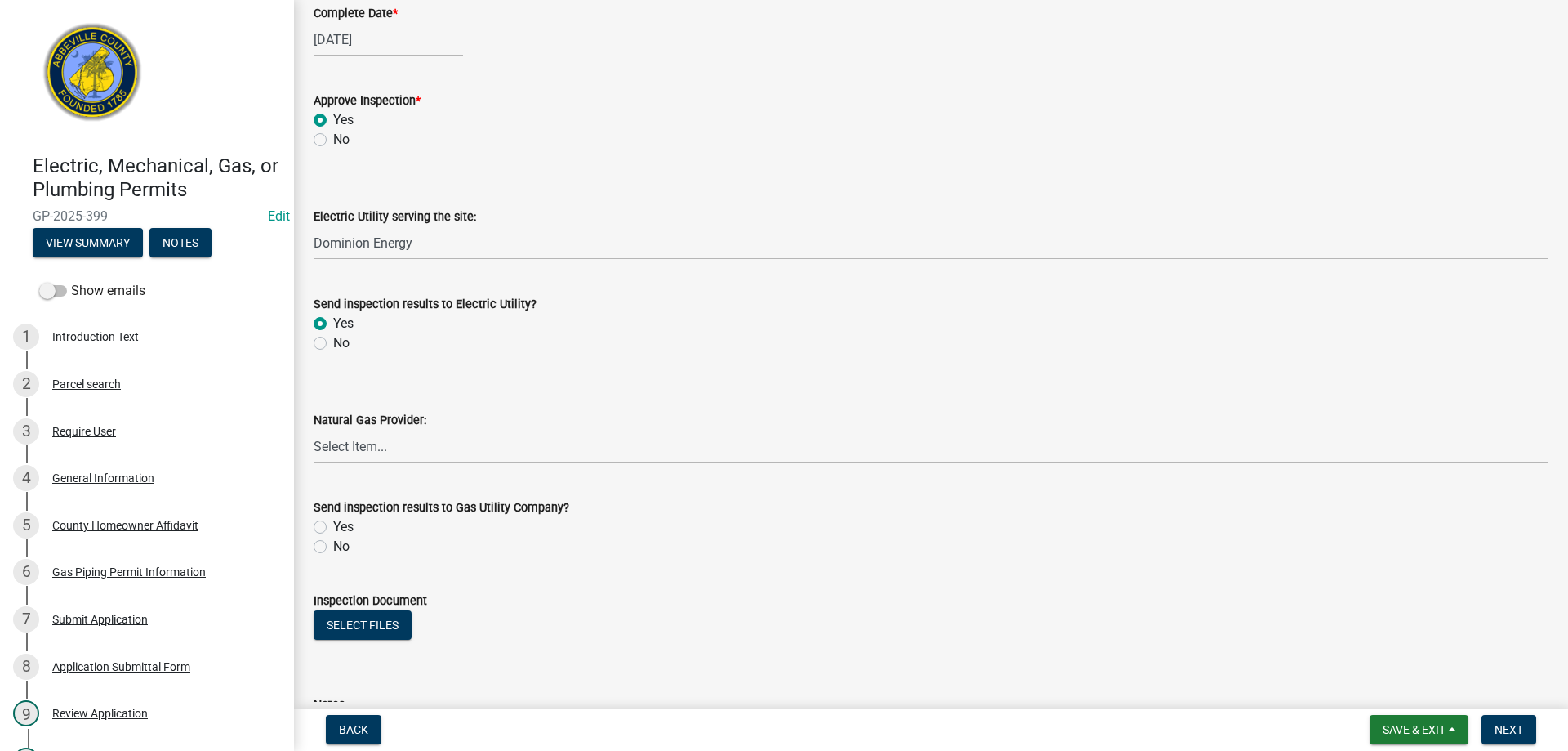
scroll to position [653, 0]
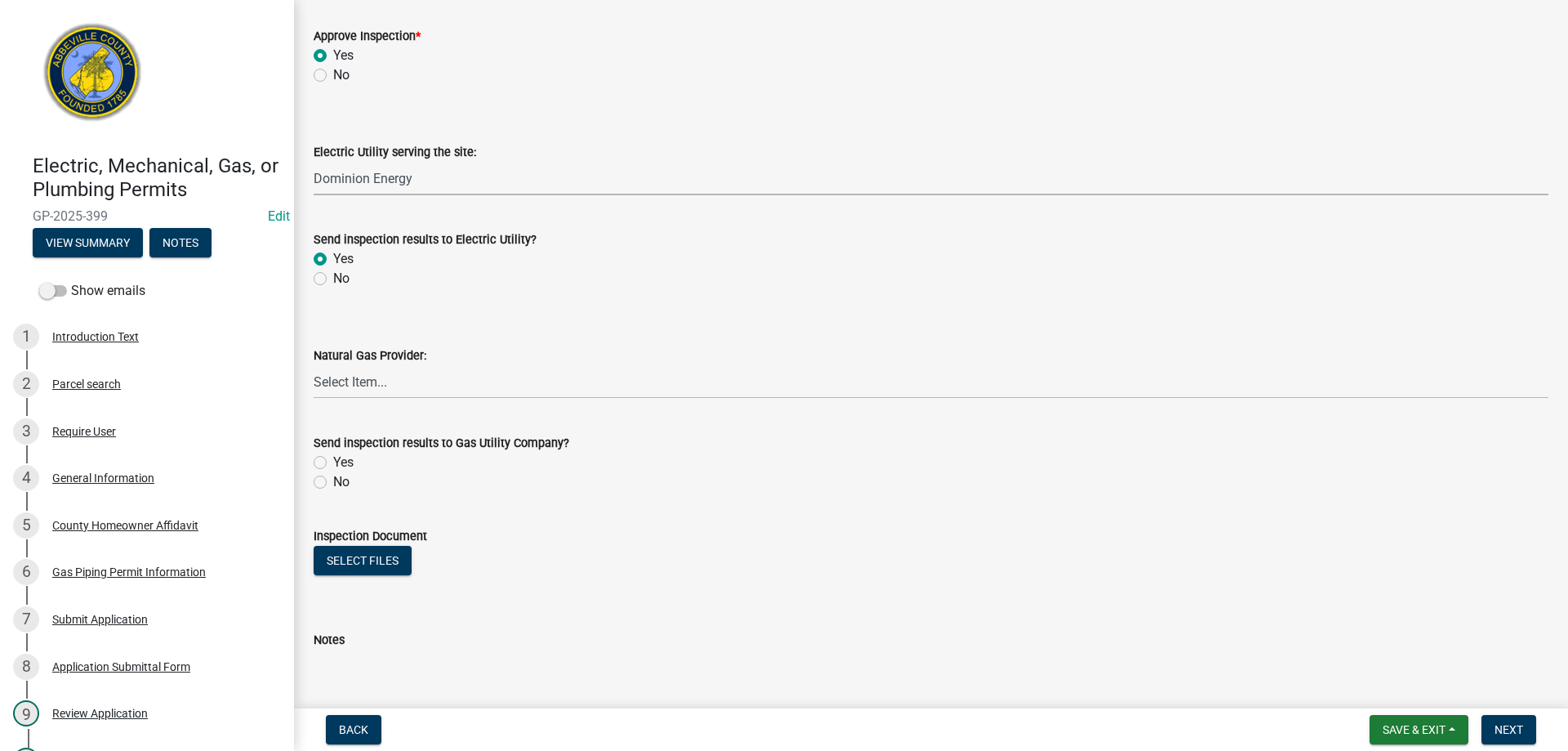
click at [429, 173] on select "Select Item... Little River Electric Co-Op Laurens Electric Co-Op Duke Energy D…" at bounding box center [931, 178] width 1235 height 33
drag, startPoint x: 603, startPoint y: 534, endPoint x: 473, endPoint y: 344, distance: 230.2
click at [602, 533] on div "Inspection Document" at bounding box center [931, 536] width 1235 height 20
click at [410, 175] on select "Select Item... Little River Electric Co-Op Laurens Electric Co-Op Duke Energy D…" at bounding box center [931, 178] width 1235 height 33
drag, startPoint x: 560, startPoint y: 567, endPoint x: 499, endPoint y: 528, distance: 72.4
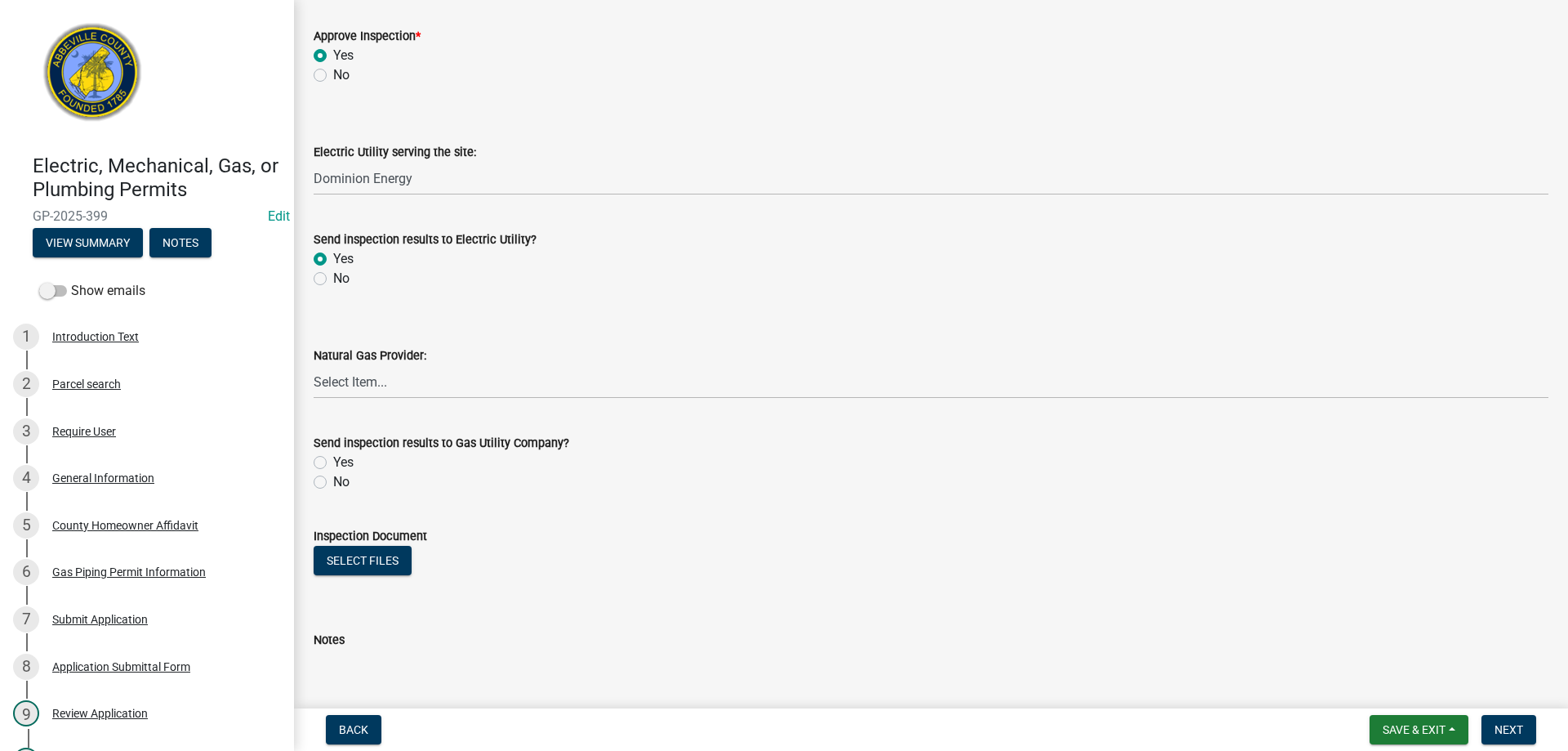
click at [558, 567] on div "Select files" at bounding box center [931, 562] width 1235 height 33
click at [311, 461] on div "Send inspection results to Gas Utility Company? Yes No" at bounding box center [931, 453] width 1259 height 79
click at [333, 460] on label "Yes" at bounding box center [343, 463] width 21 height 20
click at [333, 460] on input "Yes" at bounding box center [338, 458] width 11 height 11
radio input "true"
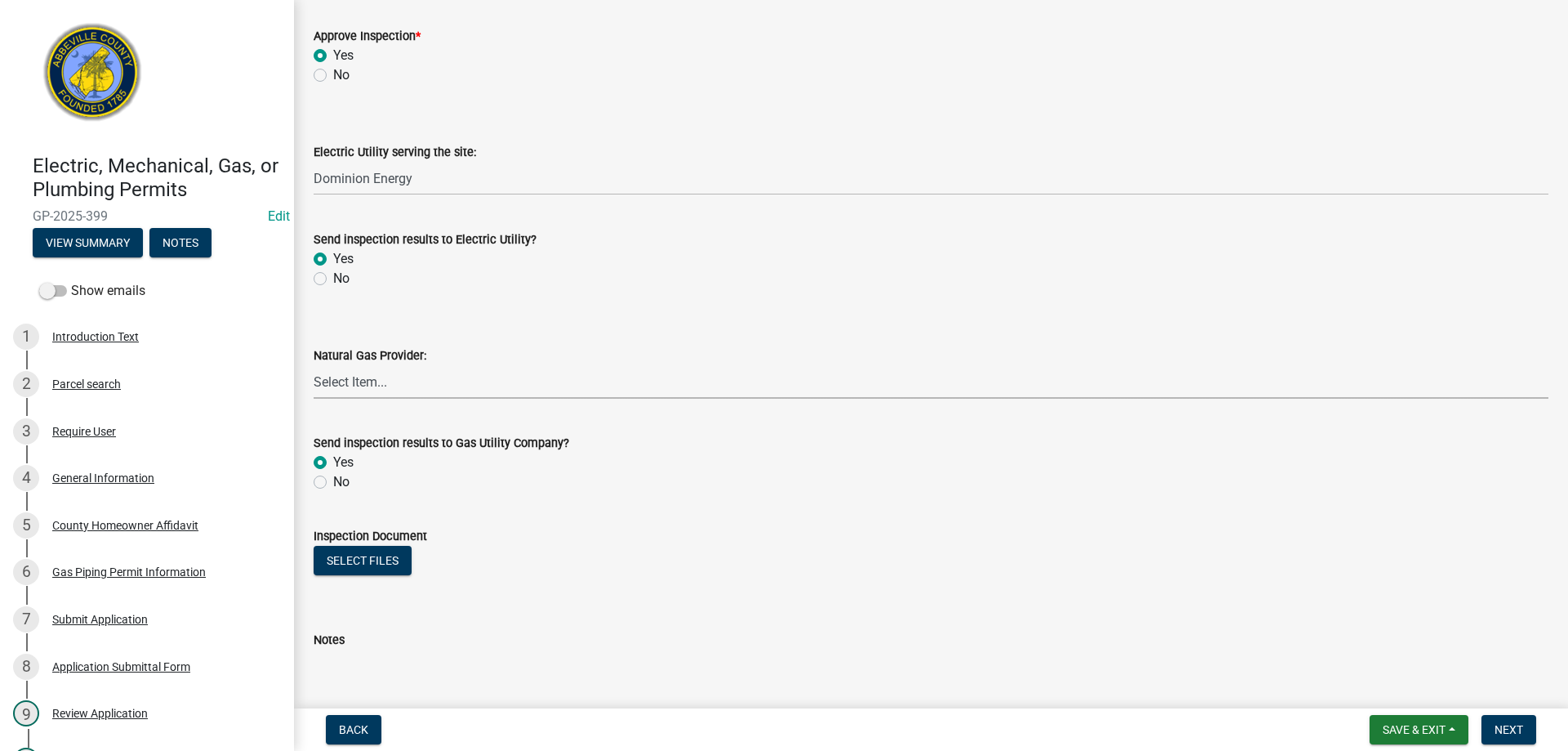
click at [351, 383] on select "Select Item... Dominion Energy Piedmont Natural Gas Greenwood CPW" at bounding box center [931, 381] width 1235 height 33
click at [313, 365] on select "Select Item... Dominion Energy Piedmont Natural Gas Greenwood CPW" at bounding box center [931, 381] width 1235 height 33
select select "a64d0054-e00c-4ca4-ba93-3120c34f7496"
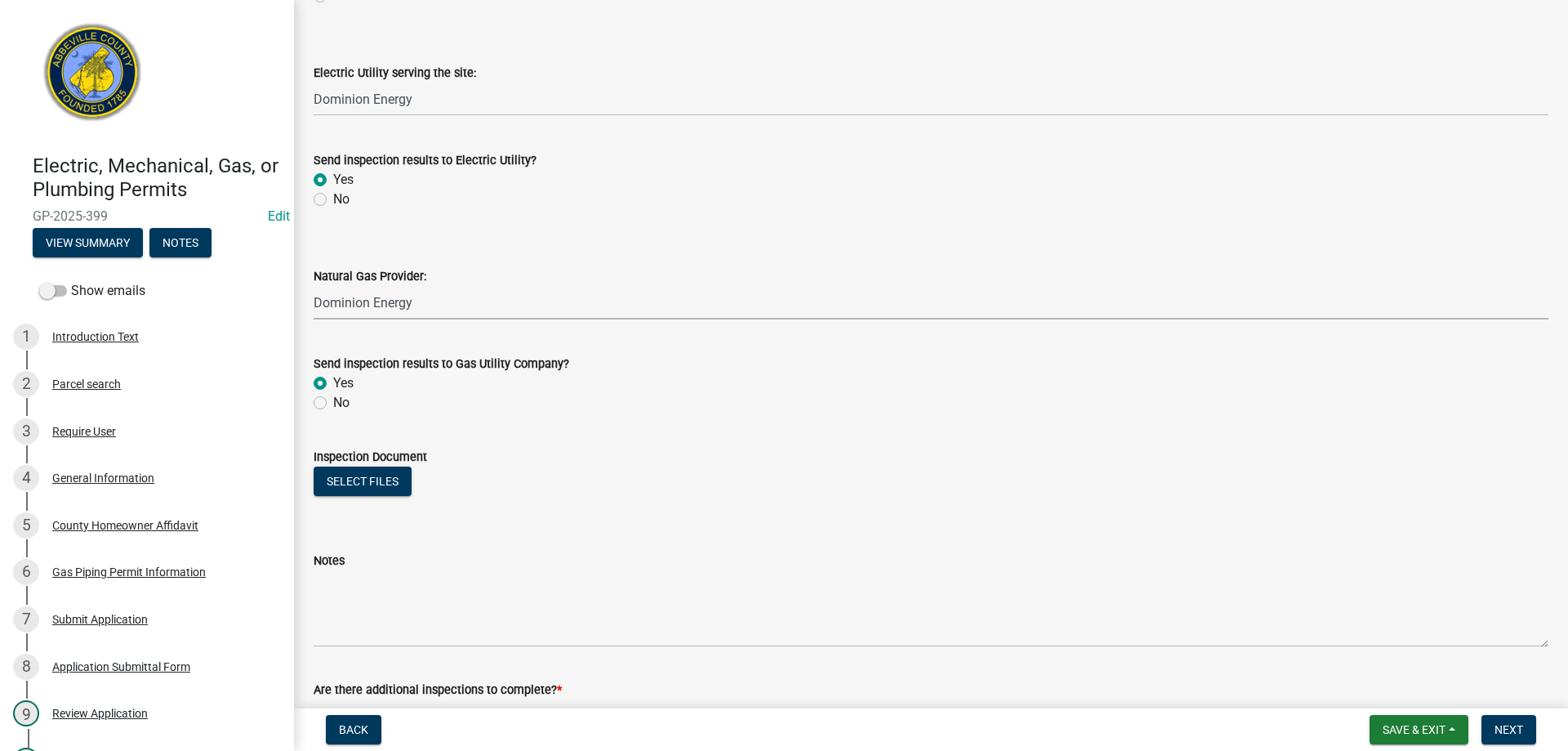
scroll to position [848, 0]
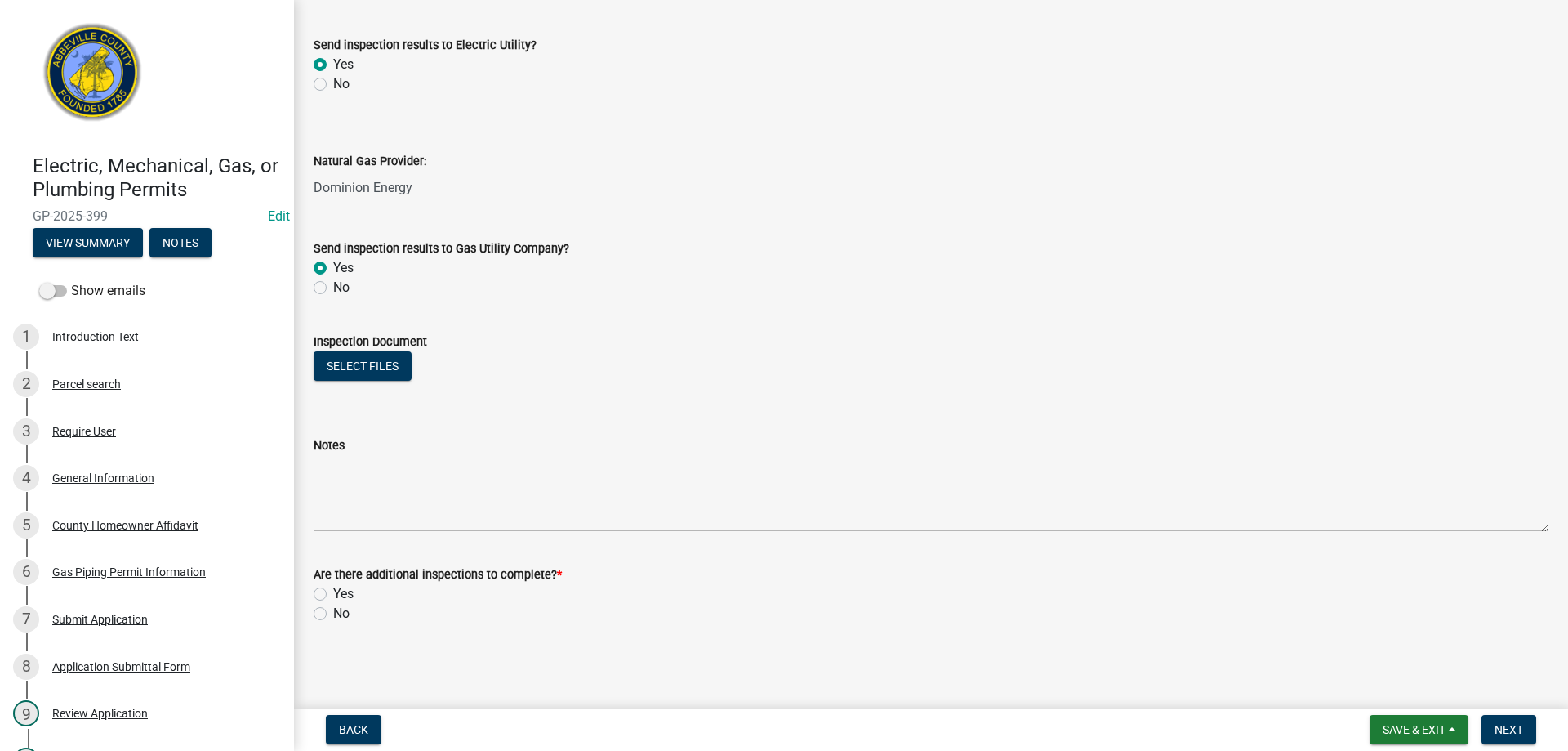
click at [333, 614] on label "No" at bounding box center [341, 613] width 16 height 20
click at [333, 614] on input "No" at bounding box center [338, 609] width 11 height 11
radio input "true"
click at [1522, 729] on span "Next" at bounding box center [1509, 730] width 29 height 13
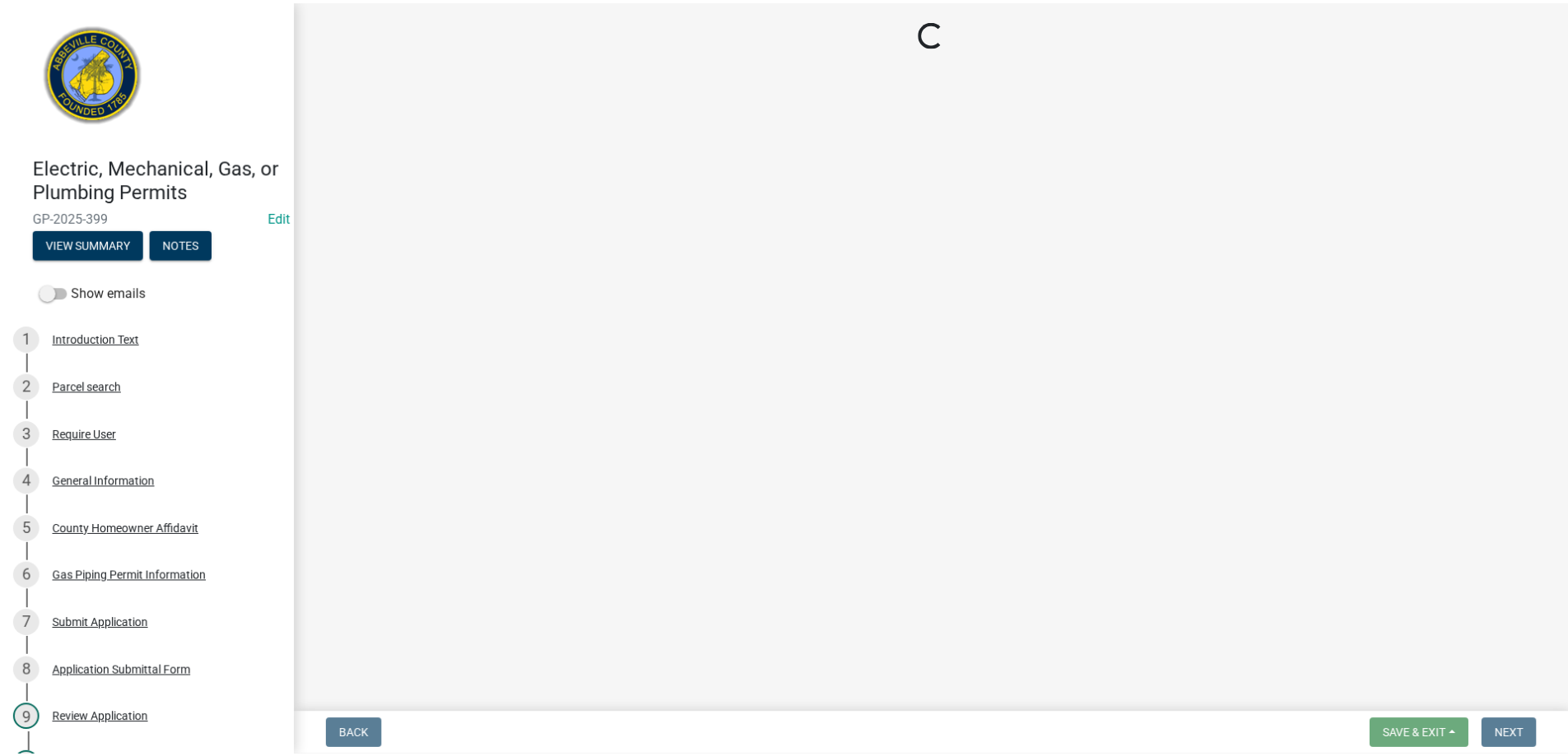
scroll to position [0, 0]
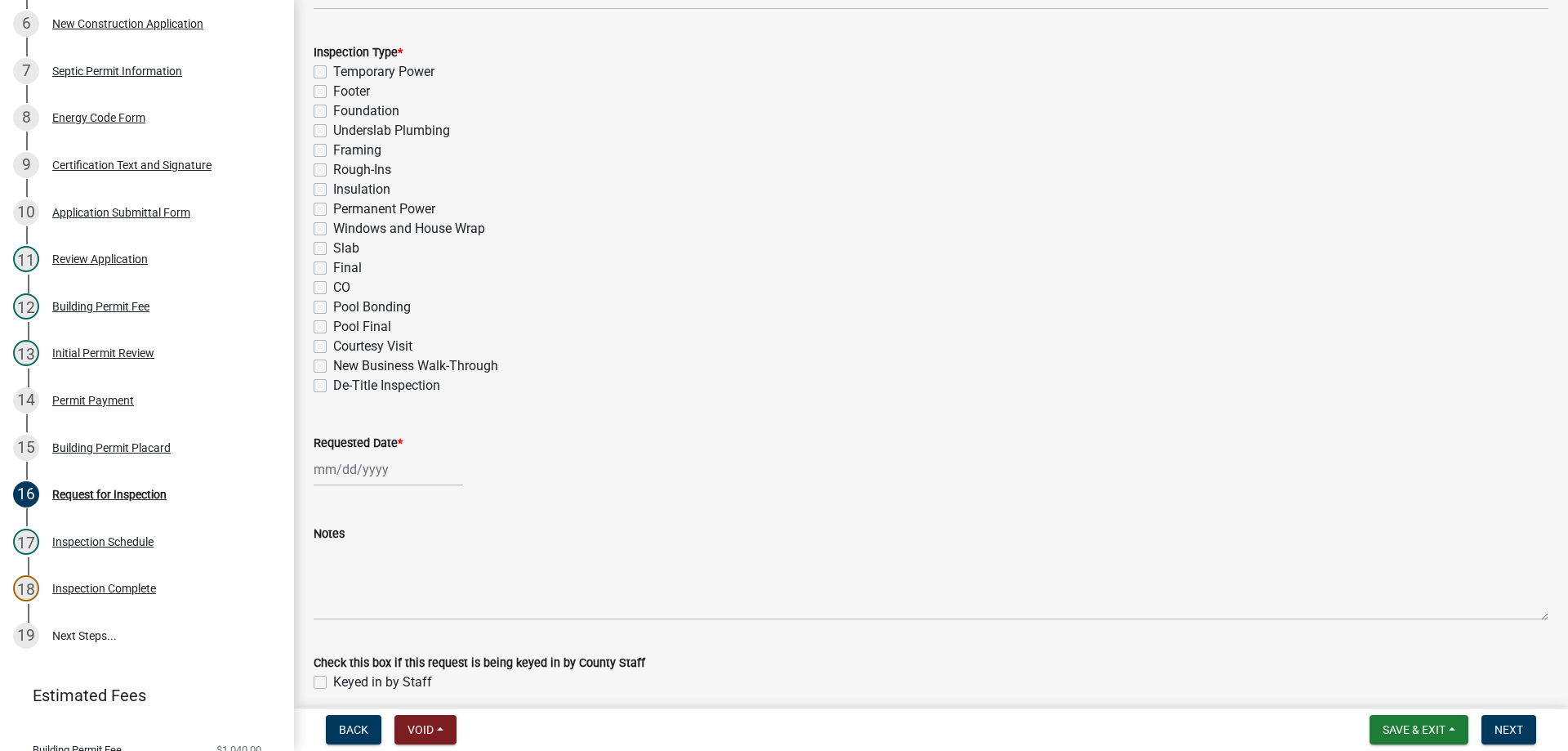
scroll to position [797, 0]
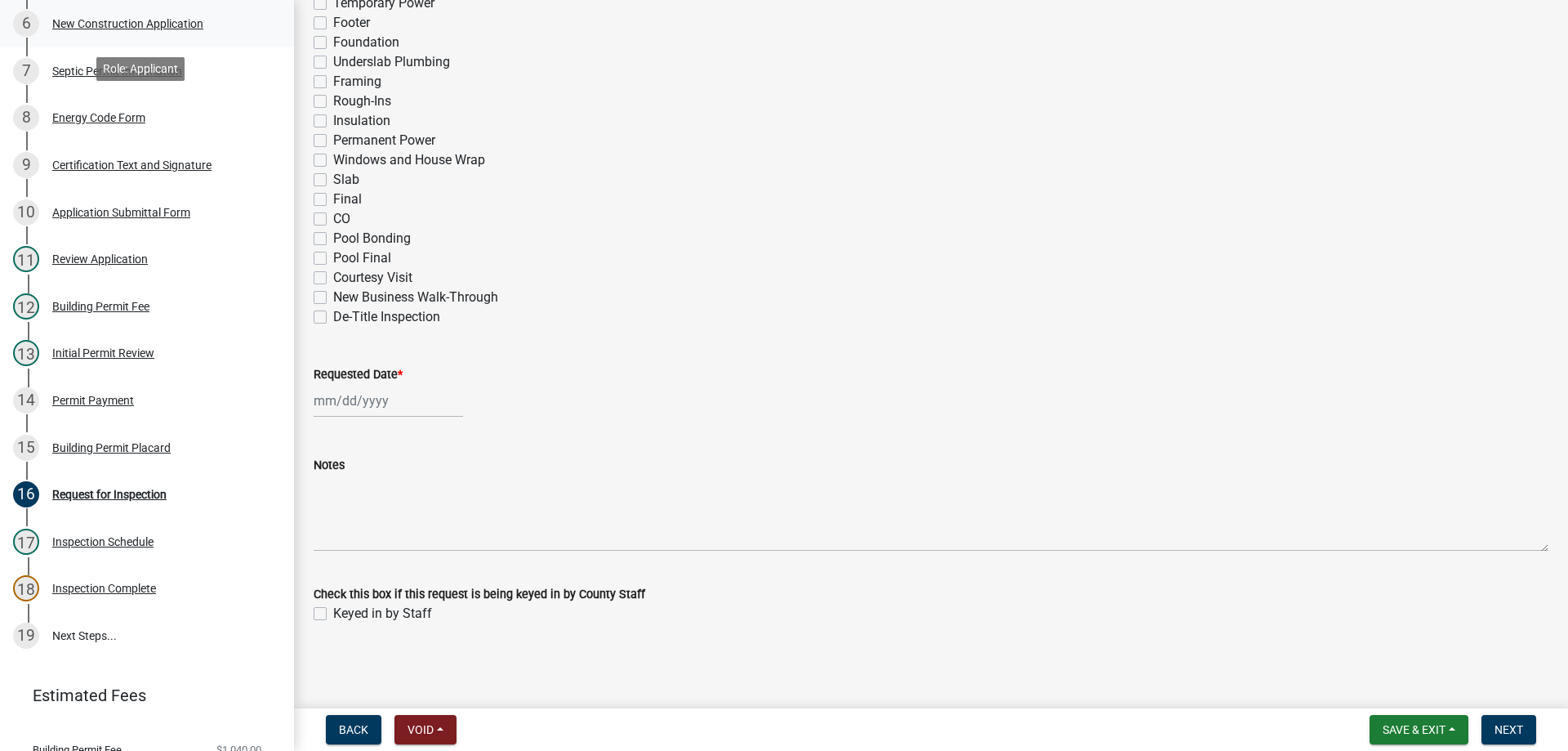
click at [89, 23] on div "New Construction Application" at bounding box center [127, 23] width 151 height 12
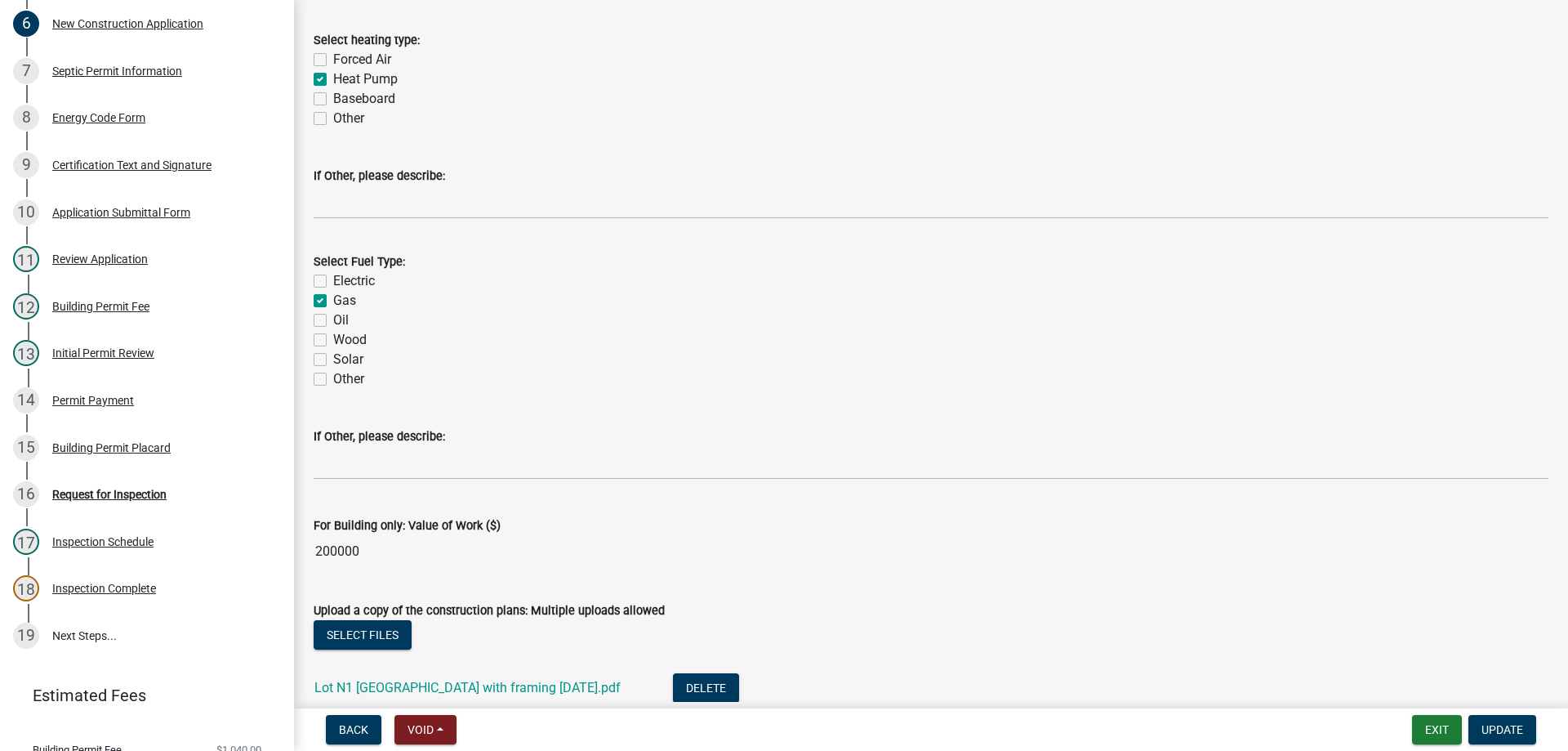
scroll to position [2532, 0]
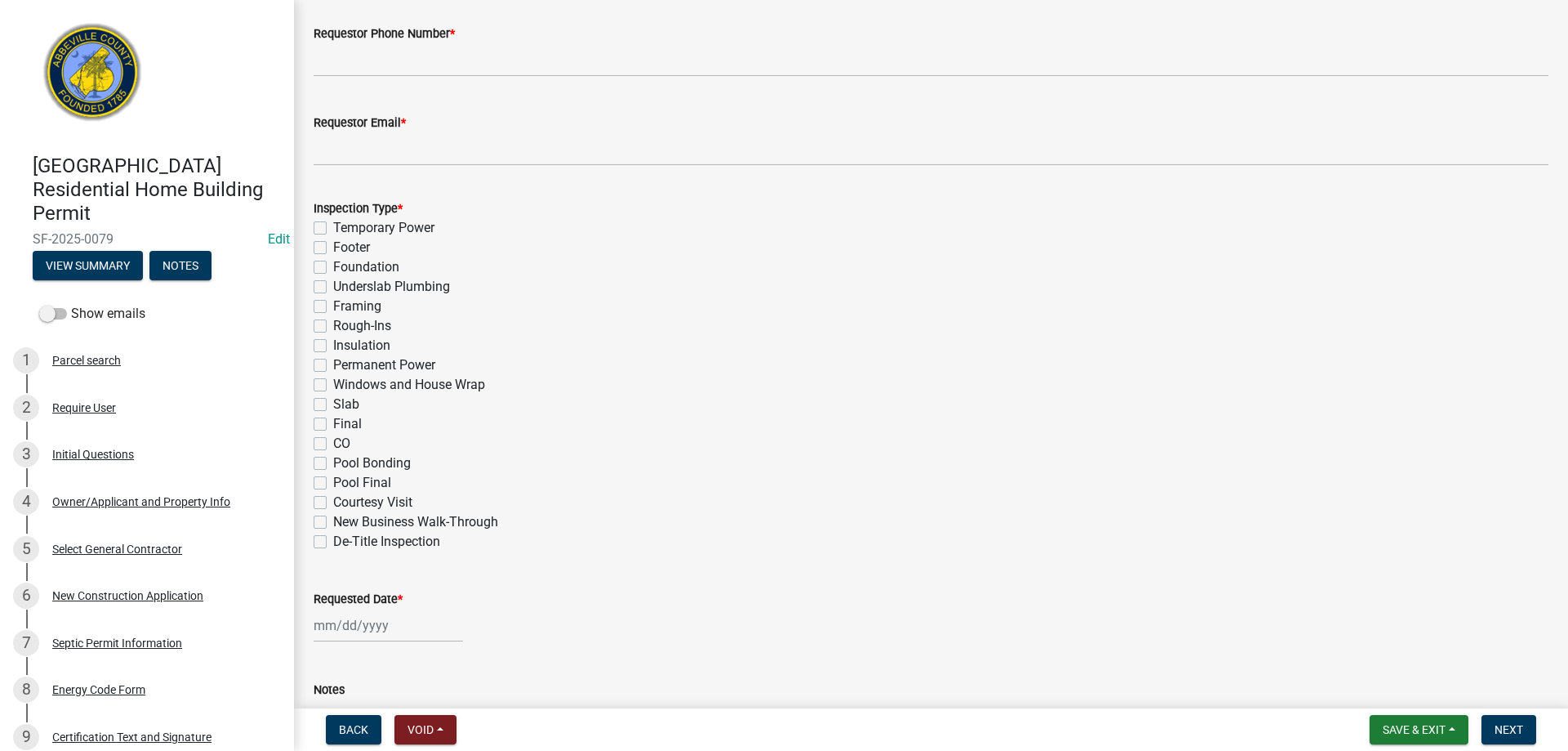
scroll to position [797, 0]
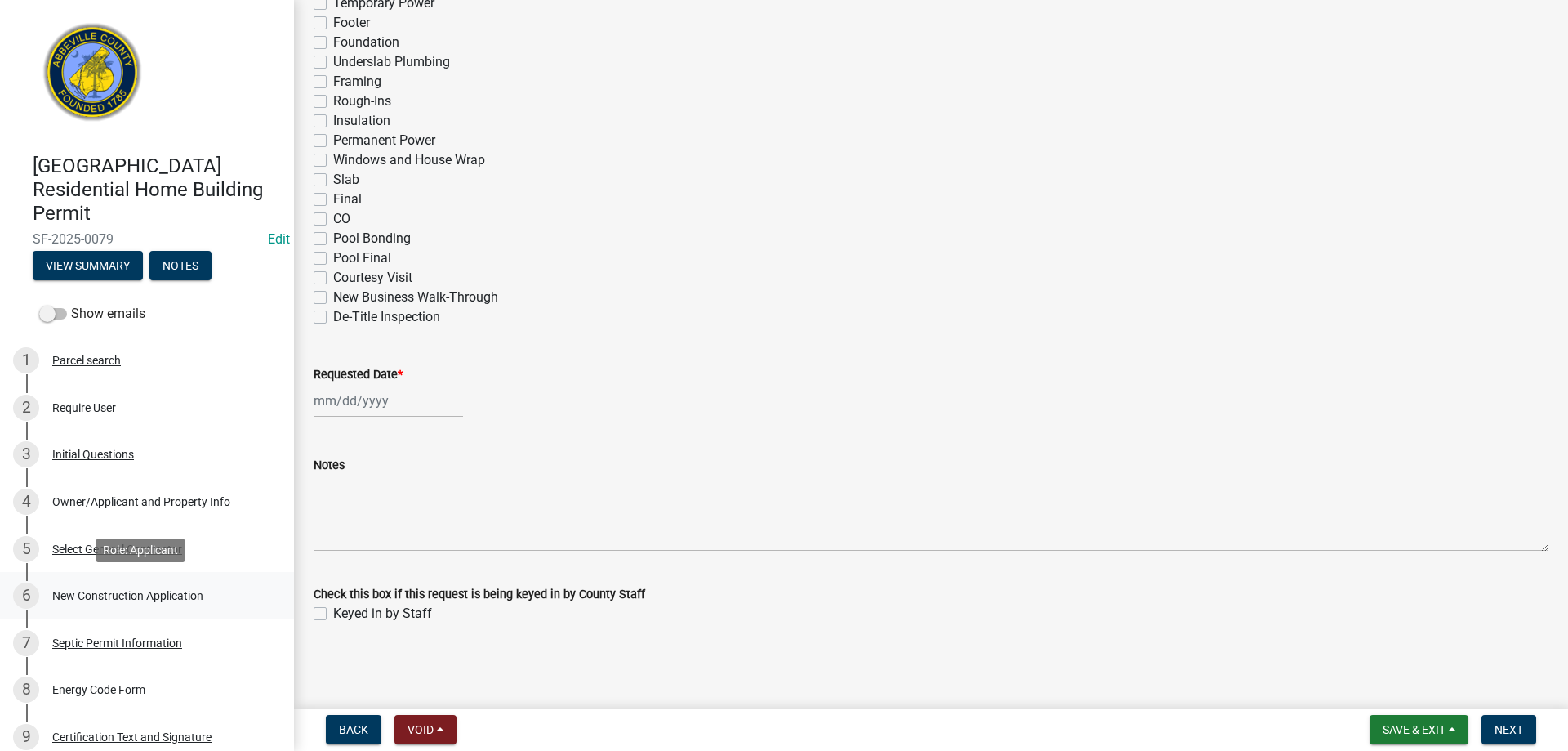
click at [127, 595] on div "New Construction Application" at bounding box center [127, 595] width 151 height 12
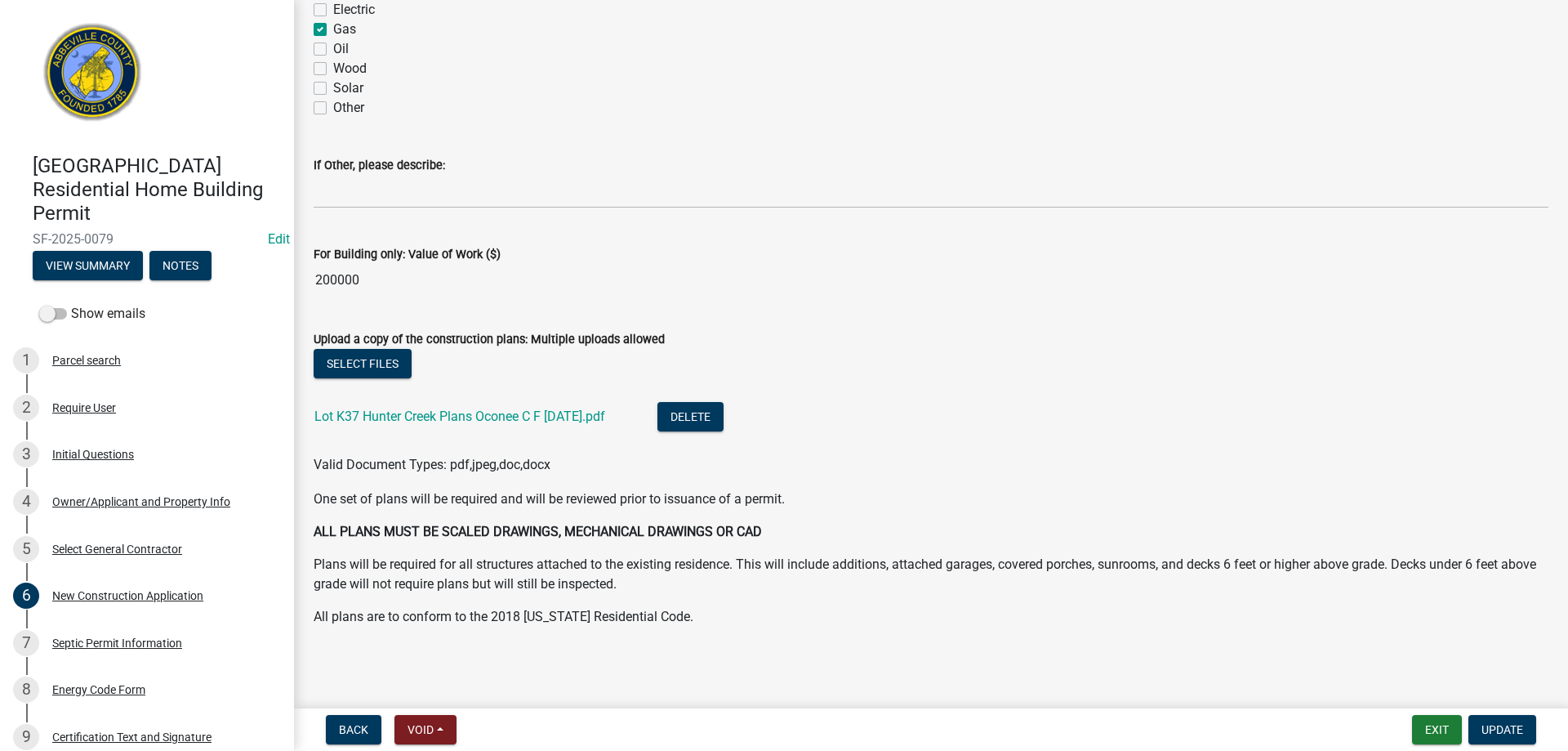
scroll to position [2803, 0]
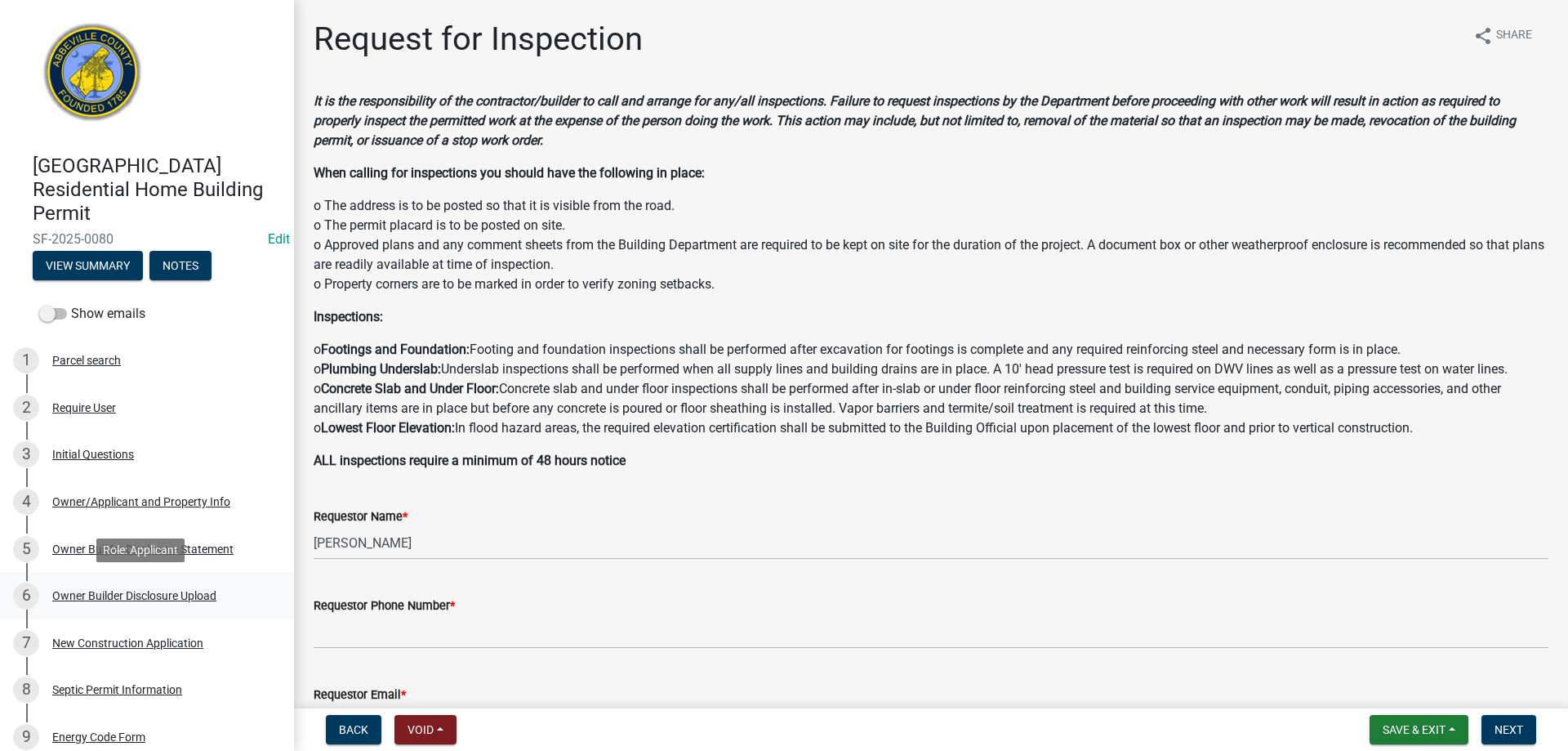
click at [75, 590] on div "Owner Builder Disclosure Upload" at bounding box center [133, 595] width 164 height 12
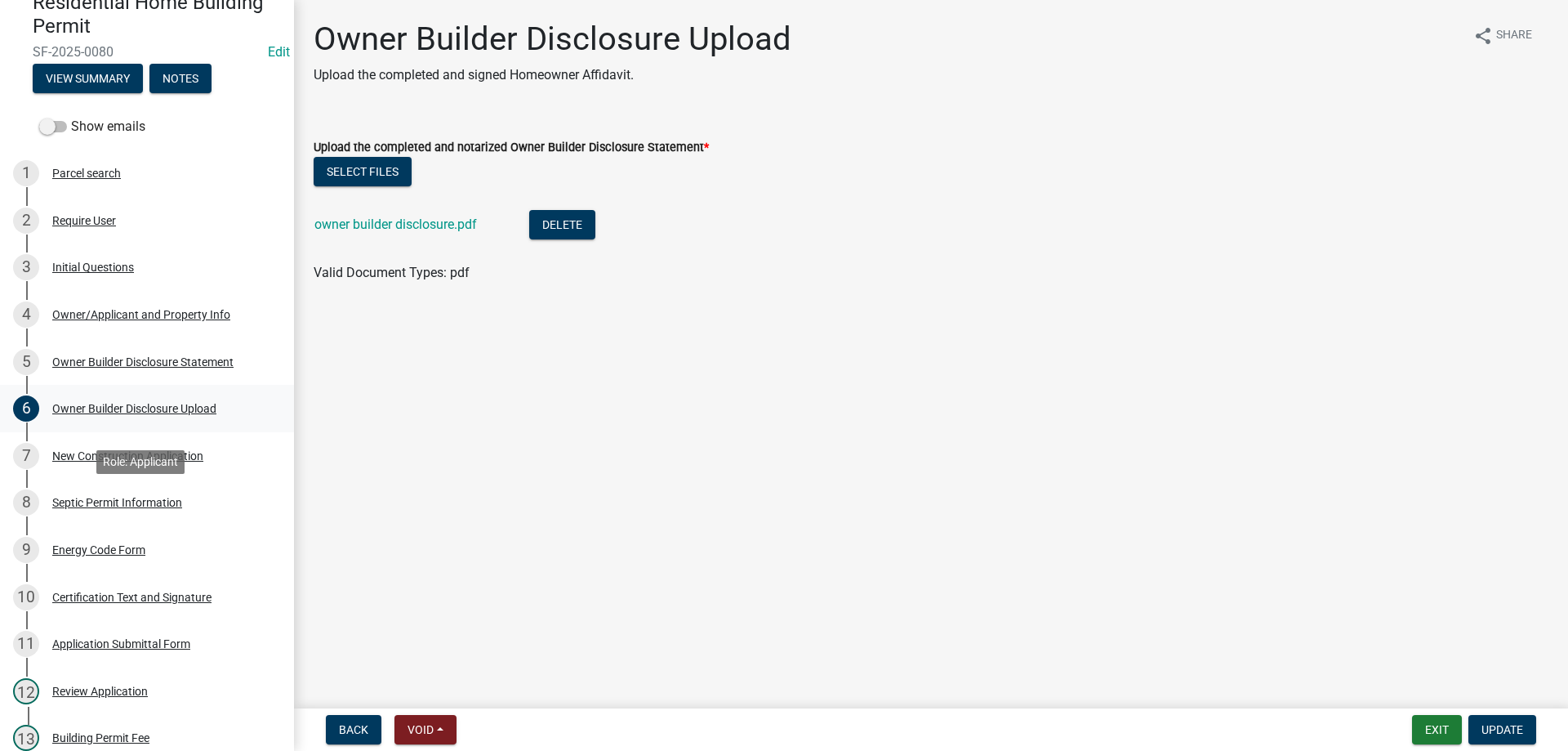
scroll to position [245, 0]
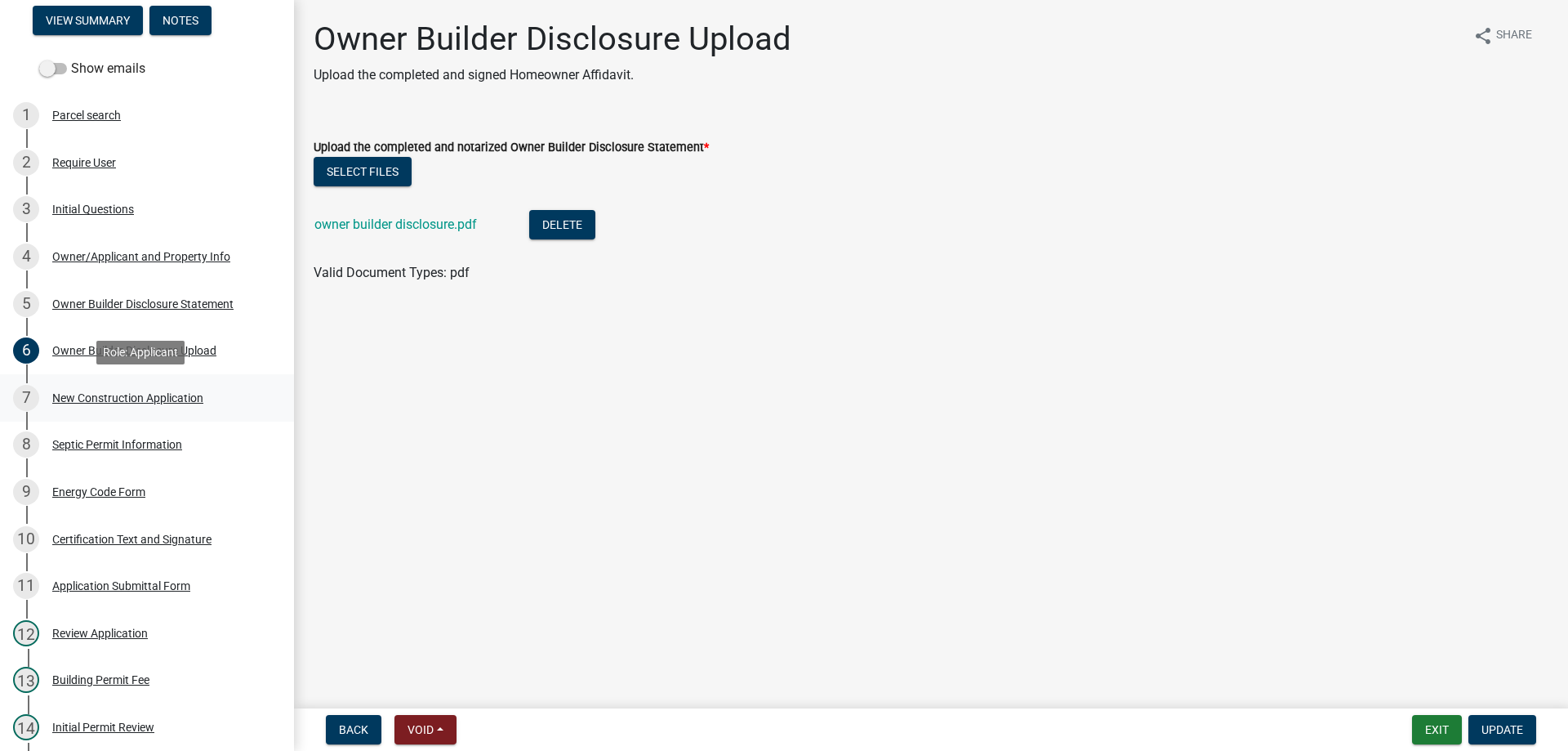
click at [89, 403] on div "New Construction Application" at bounding box center [127, 397] width 151 height 12
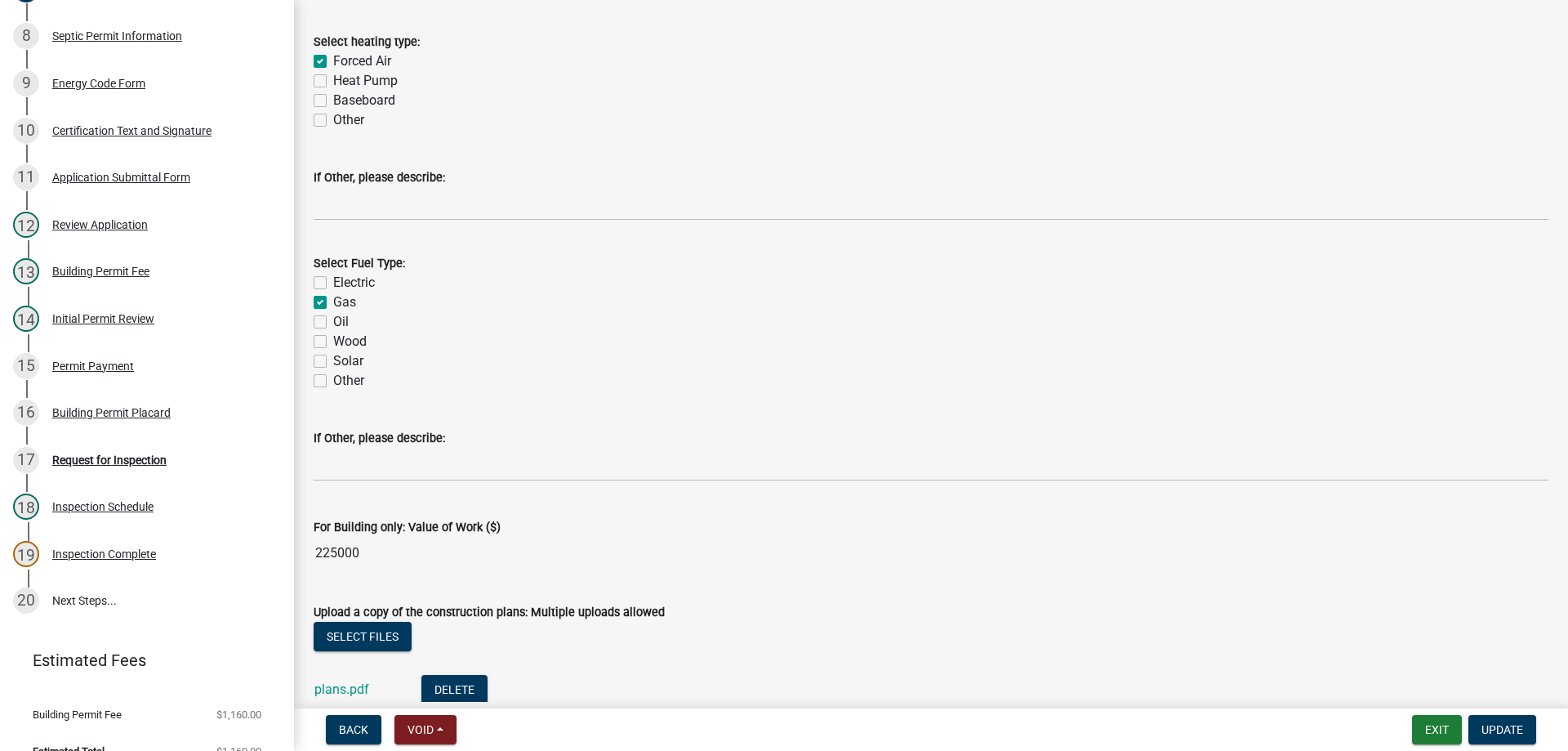
scroll to position [2778, 0]
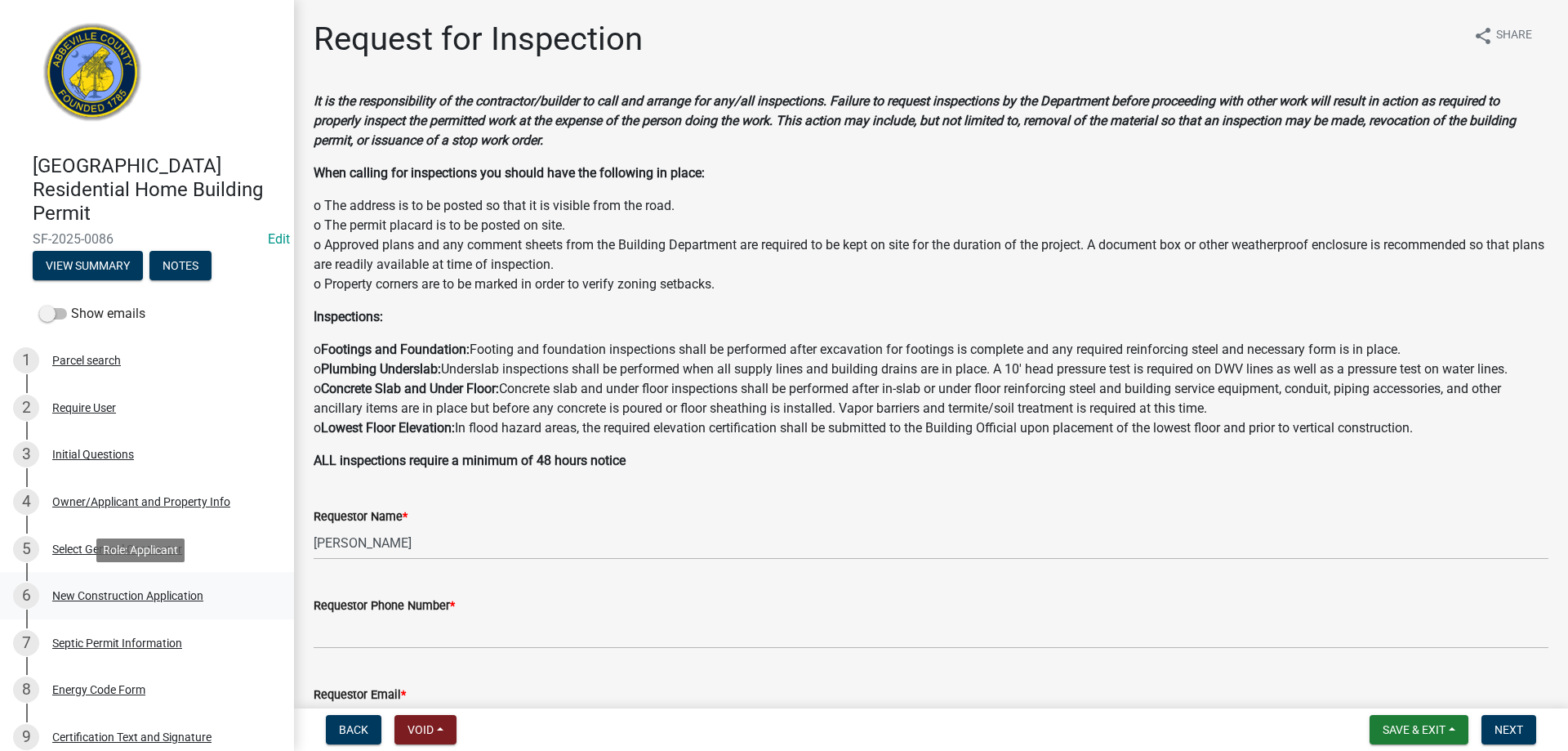
click at [81, 585] on div "6 New Construction Application" at bounding box center [141, 595] width 255 height 26
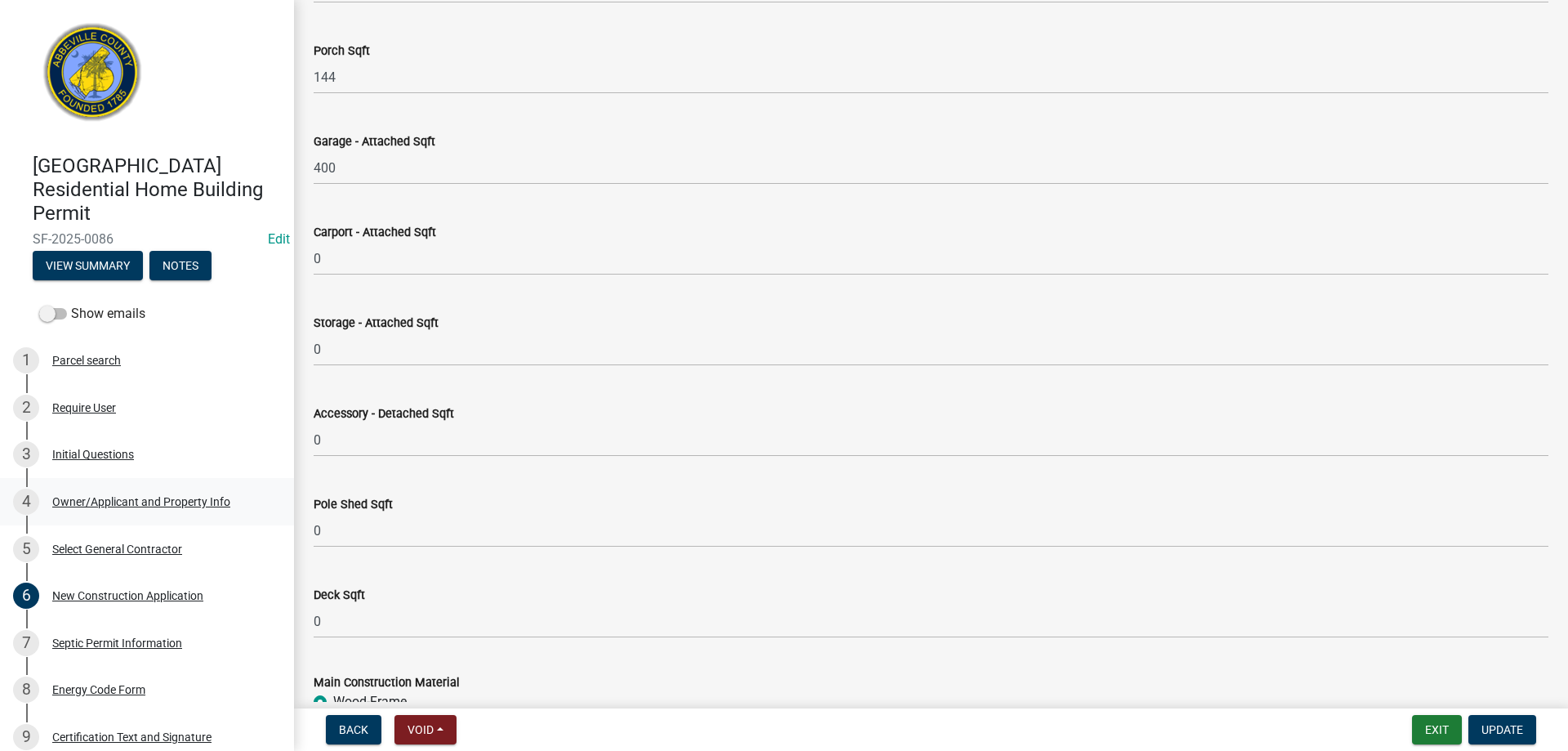
scroll to position [1307, 0]
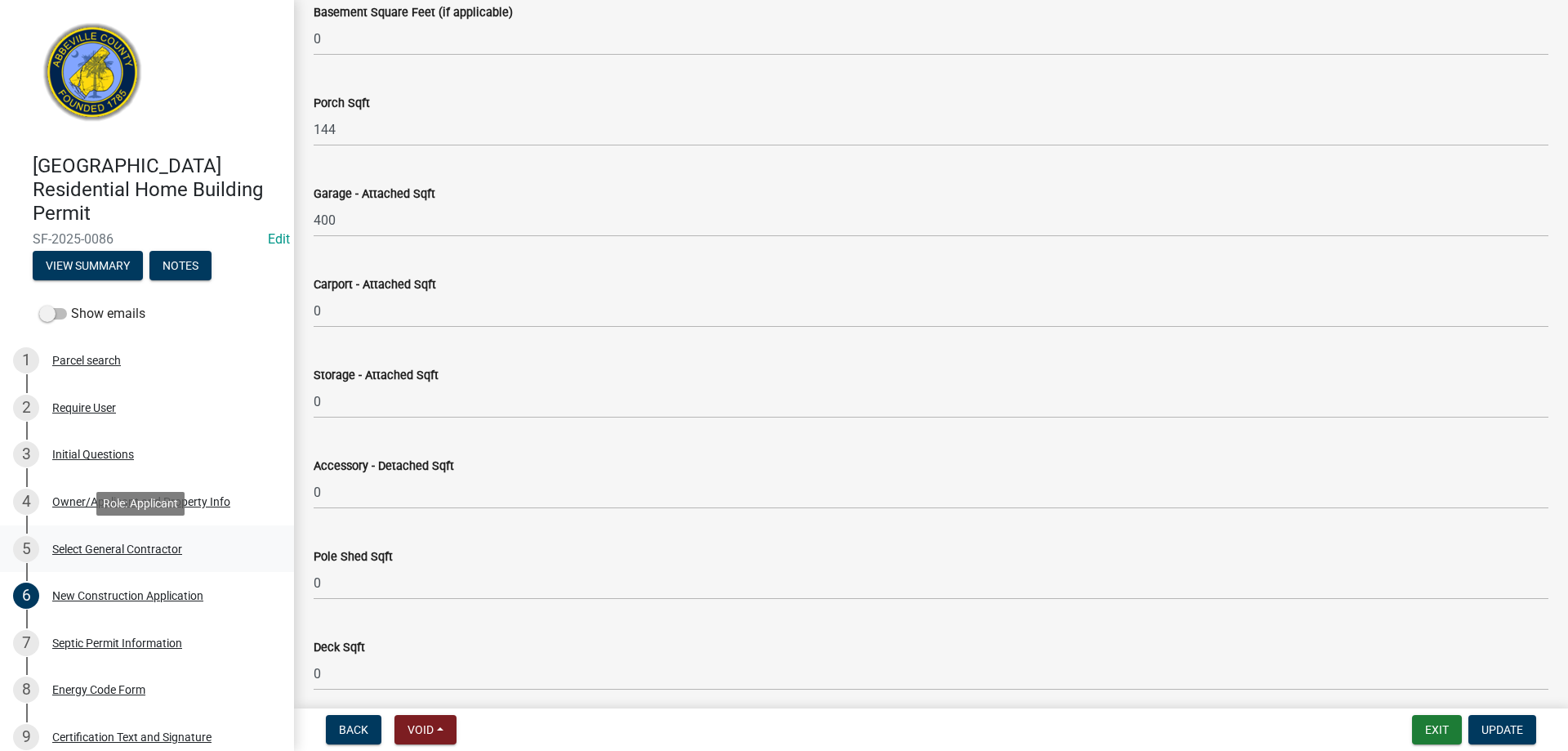
click at [107, 541] on div "5 Select General Contractor" at bounding box center [141, 549] width 255 height 26
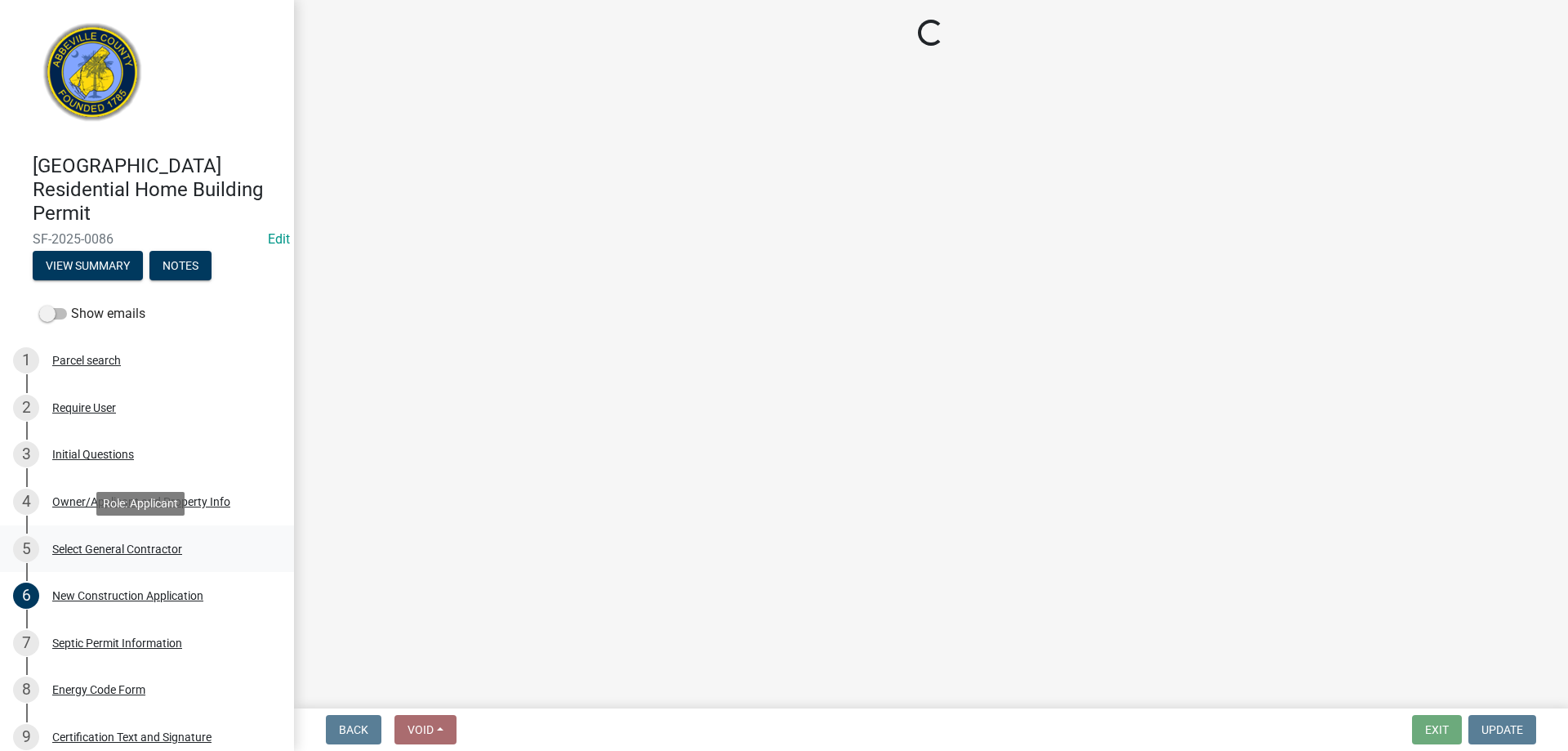
scroll to position [0, 0]
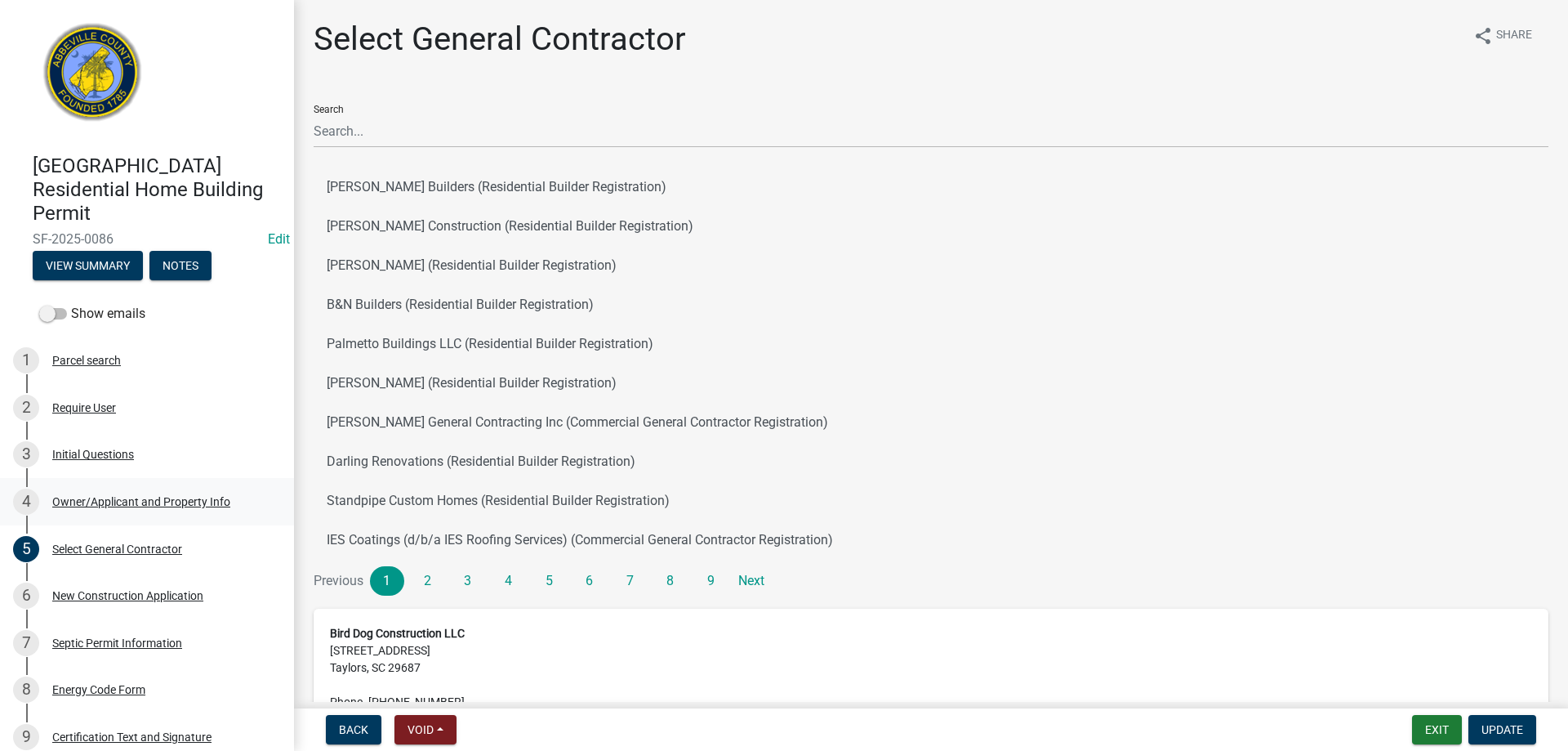
click at [107, 503] on div "Owner/Applicant and Property Info" at bounding box center [141, 501] width 178 height 12
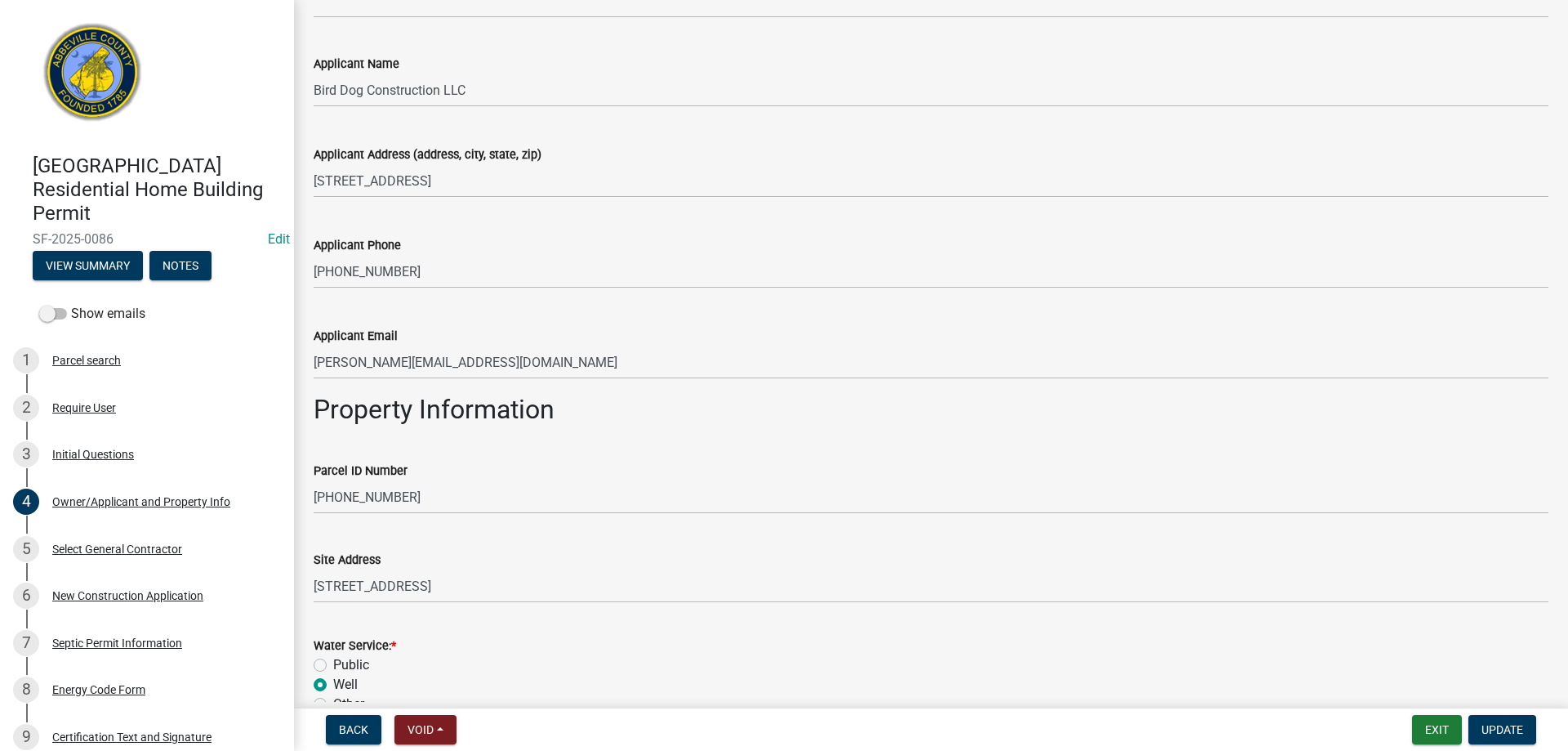
scroll to position [491, 0]
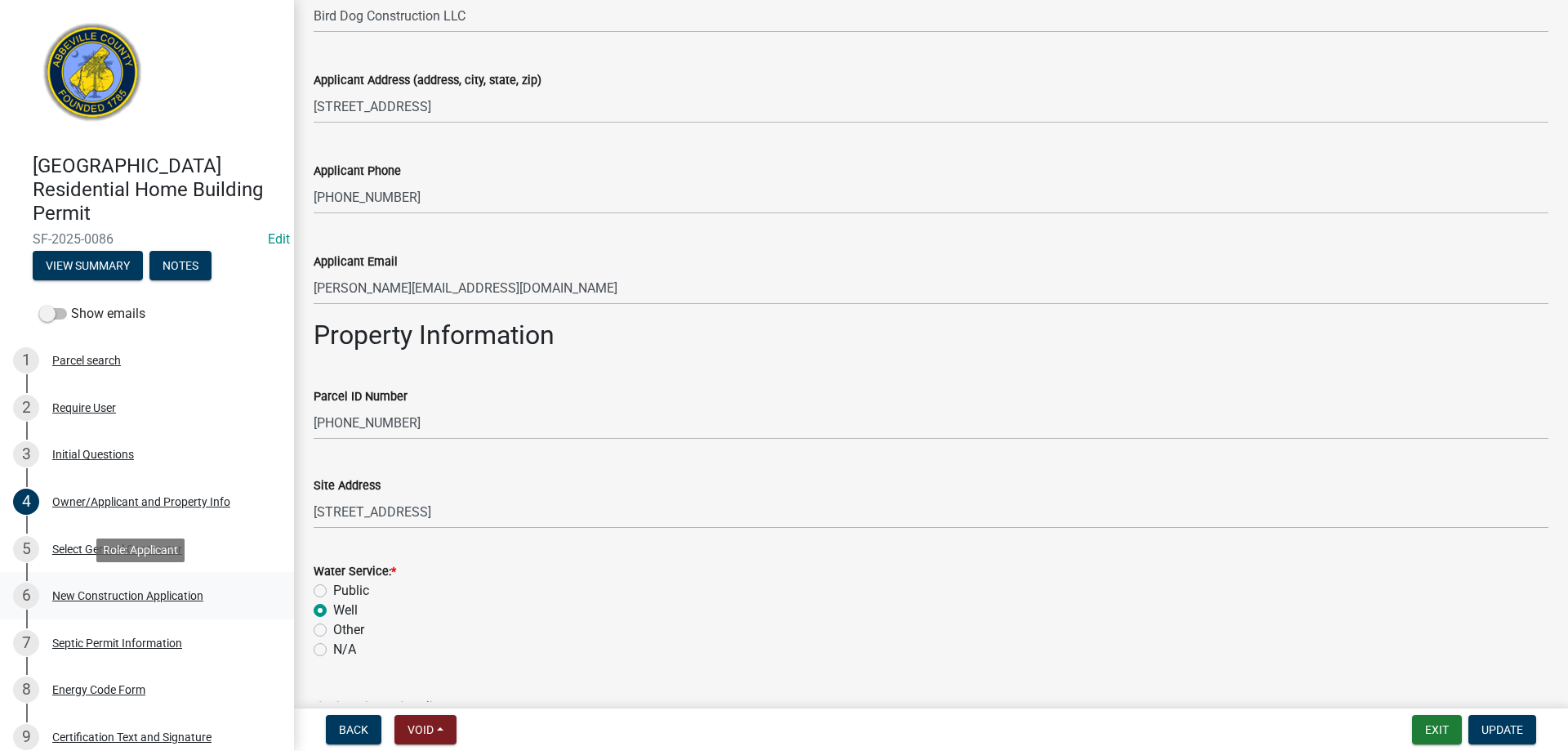
click at [176, 595] on div "New Construction Application" at bounding box center [127, 595] width 151 height 12
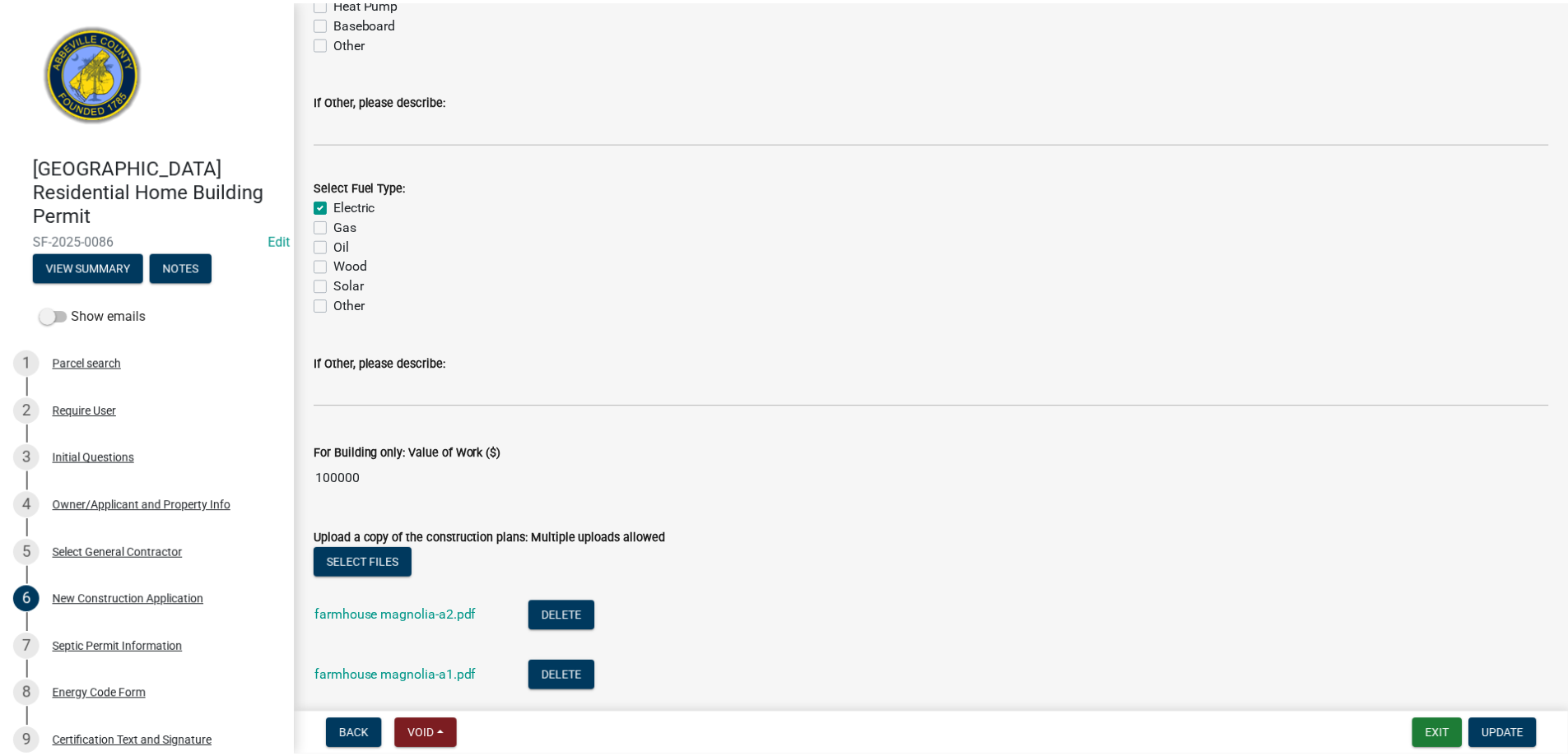
scroll to position [2714, 0]
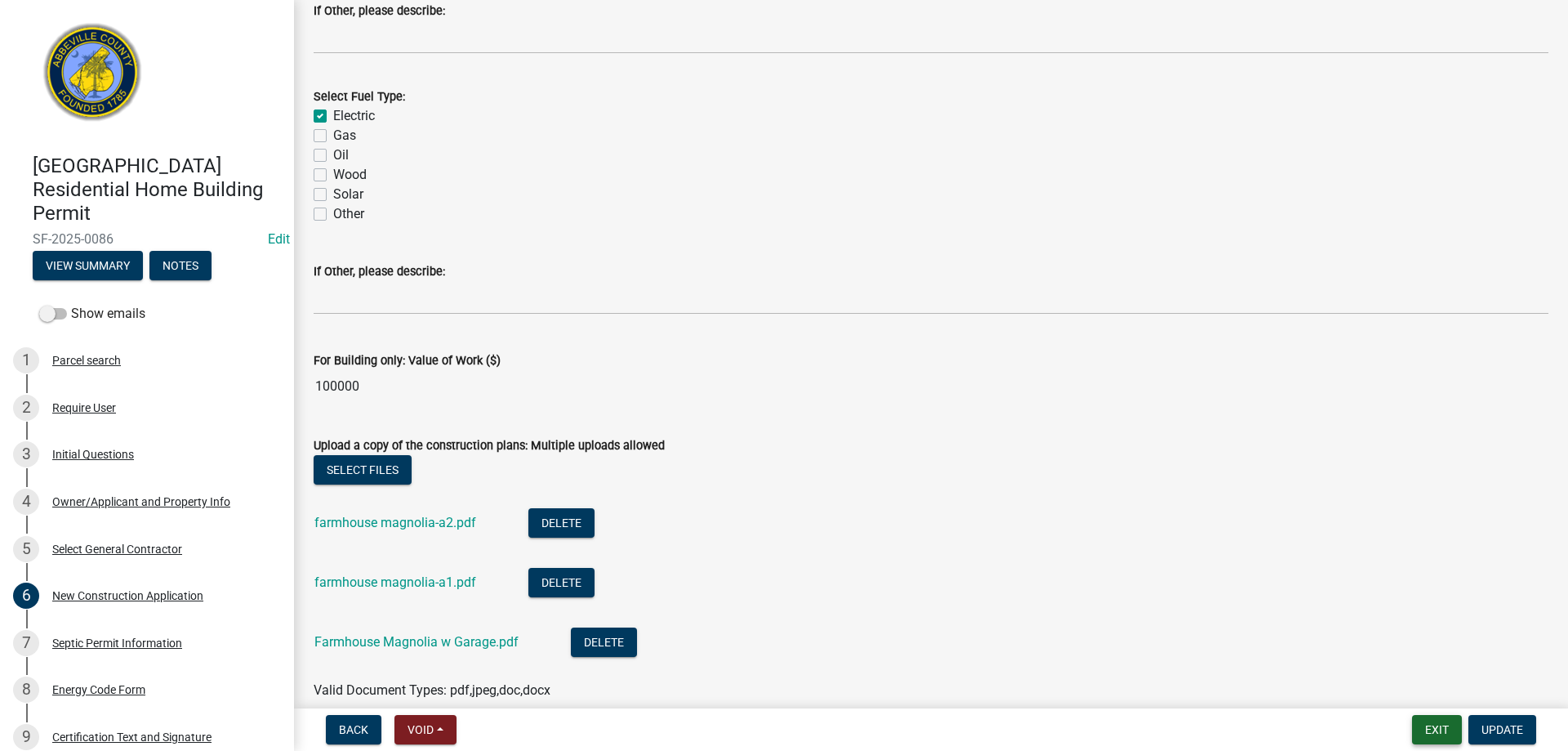
click at [1447, 735] on button "Exit" at bounding box center [1437, 730] width 50 height 30
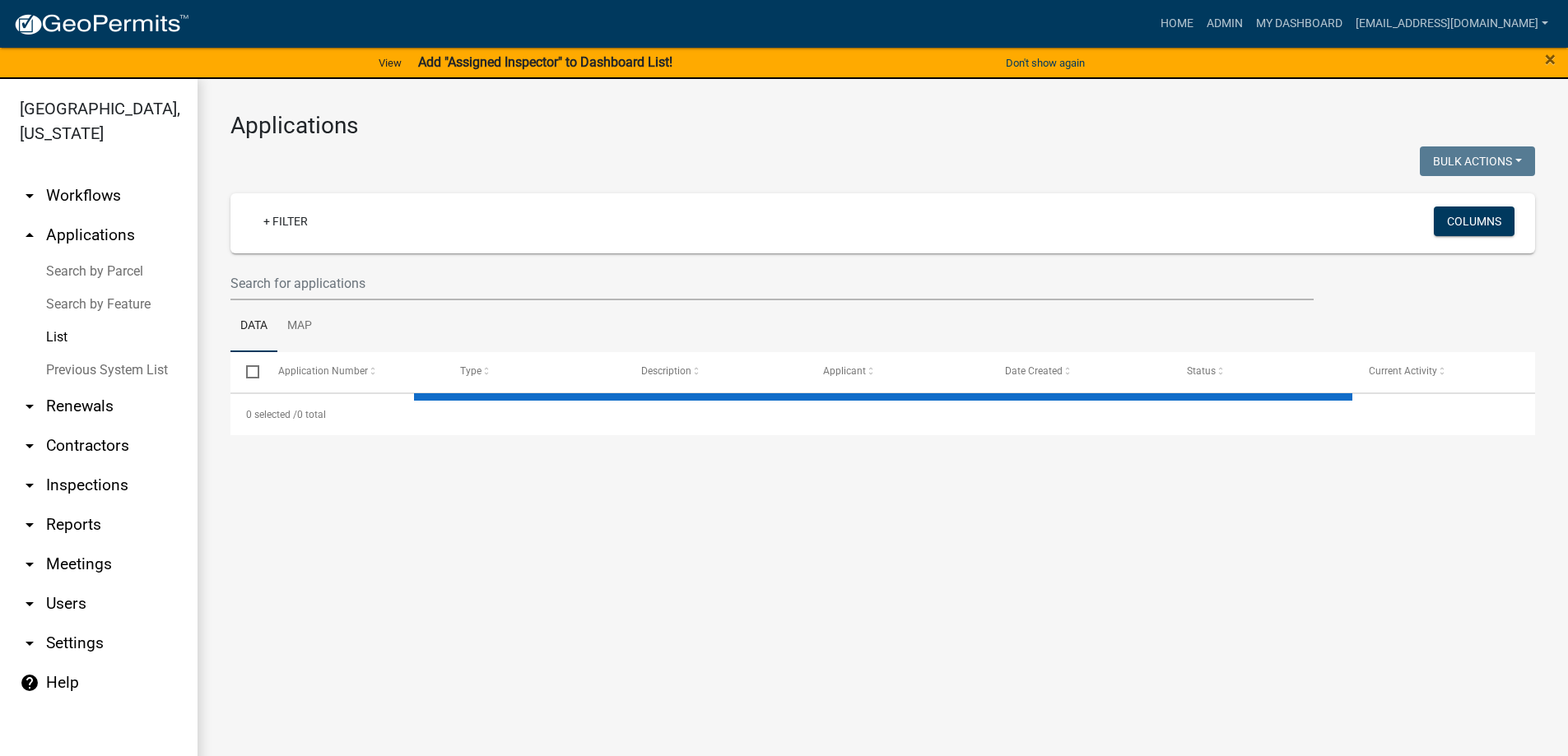
select select "3: 100"
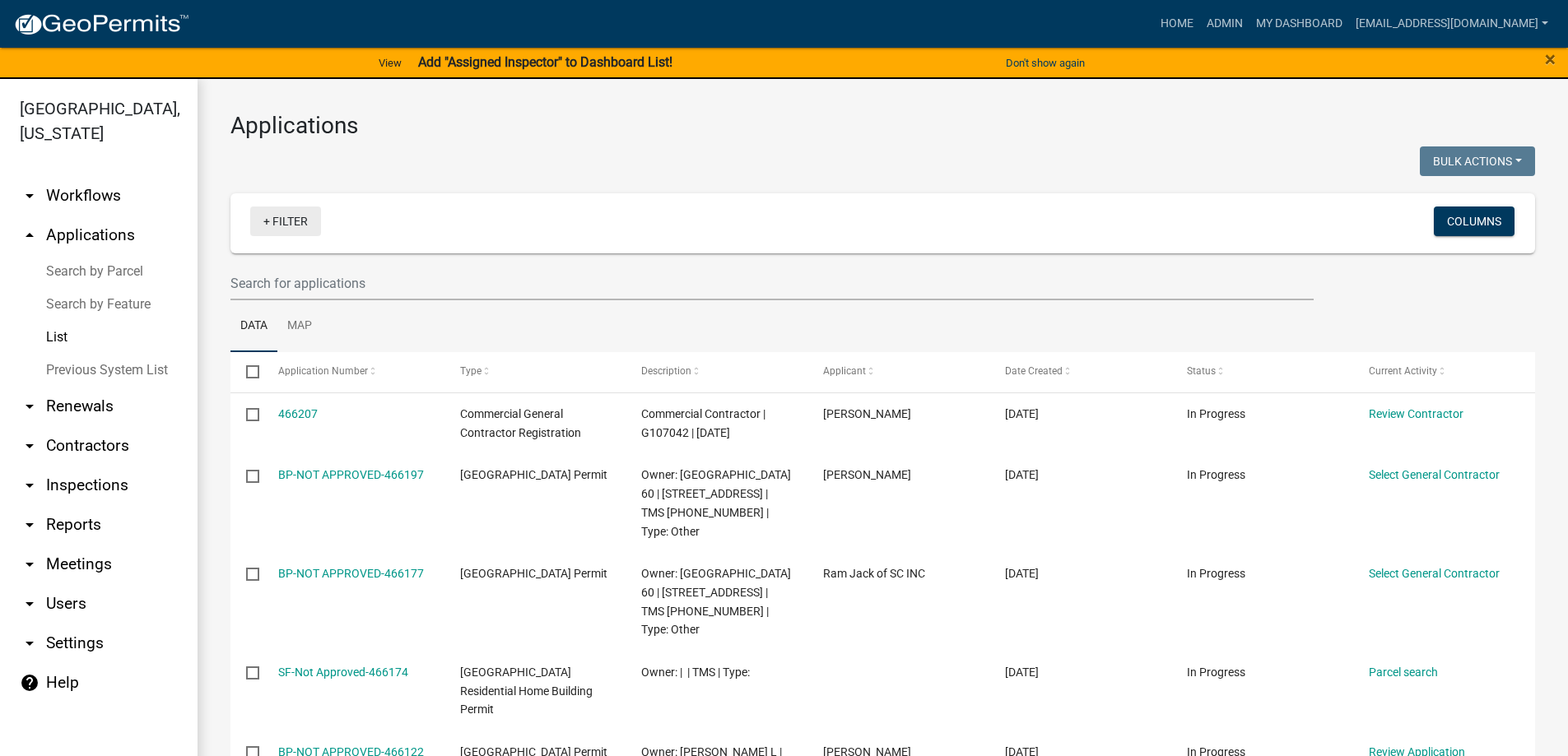
click at [270, 228] on link "+ Filter" at bounding box center [285, 221] width 70 height 30
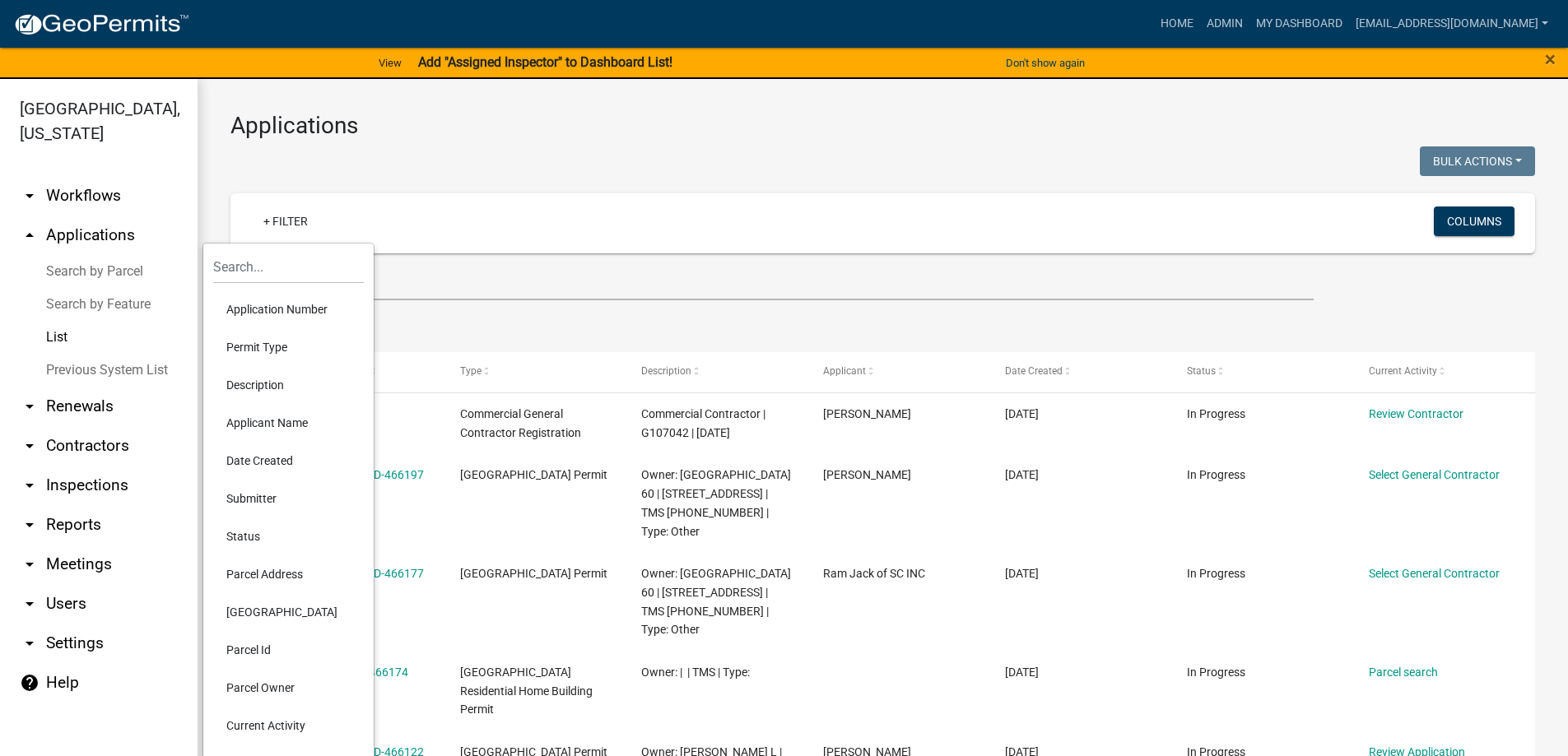
click at [269, 342] on li "Permit Type" at bounding box center [288, 347] width 151 height 38
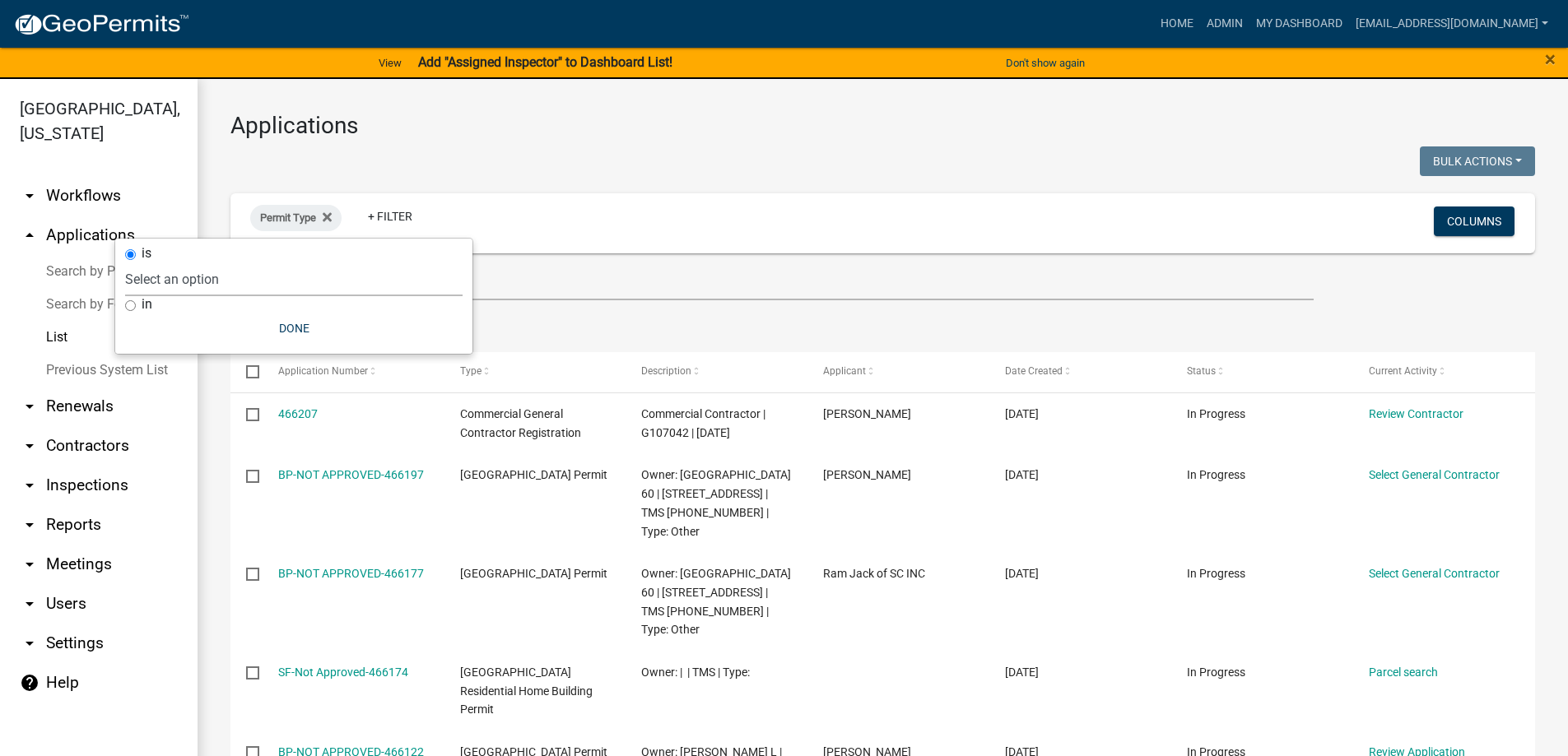
click at [236, 268] on select "Select an option Abbeville County Building Permit Abbeville County Residential …" at bounding box center [294, 278] width 337 height 33
select select "0cdbe4d6-3ee6-499a-824a-a59789f94346"
click at [252, 262] on select "Select an option Abbeville County Building Permit Abbeville County Residential …" at bounding box center [294, 278] width 337 height 33
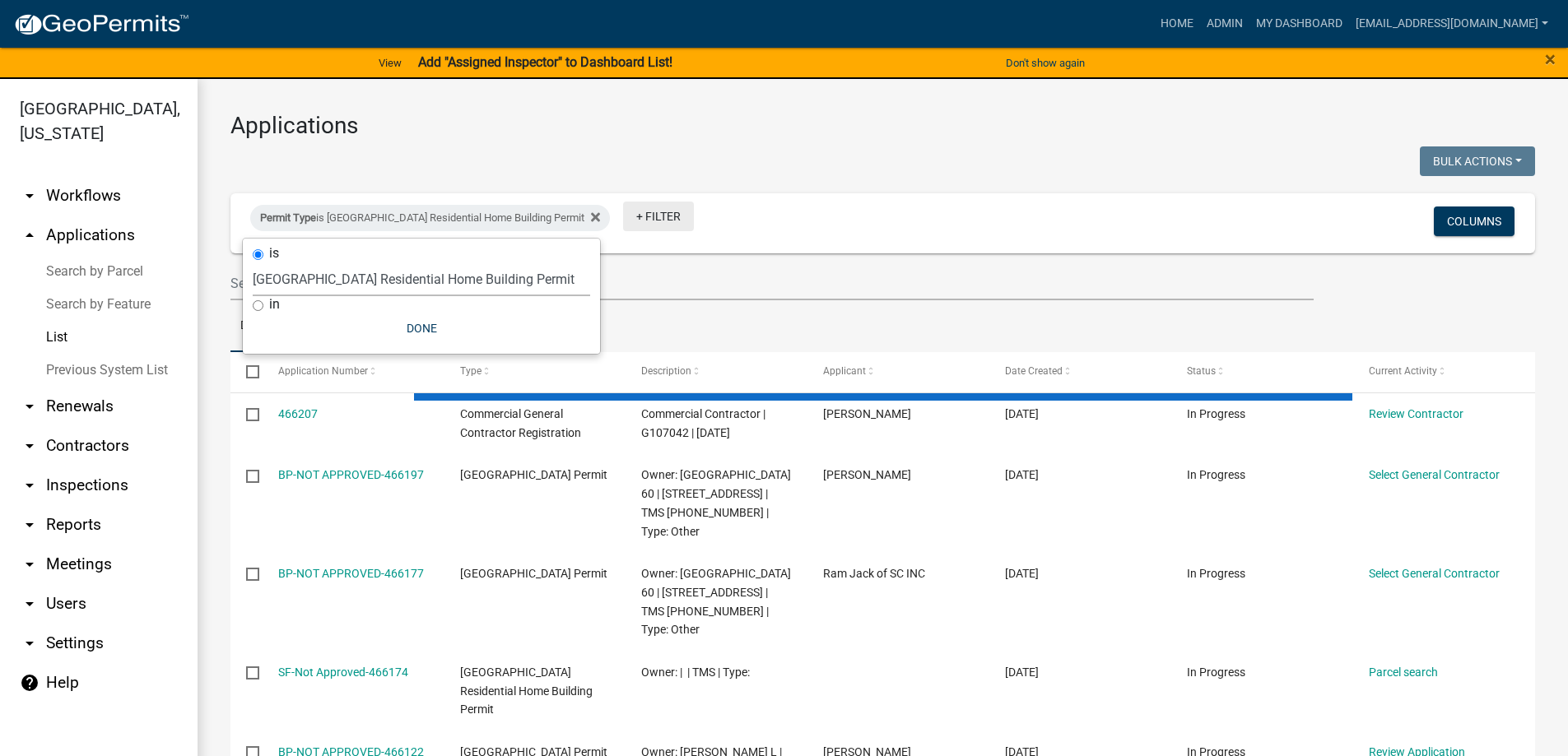
click at [662, 208] on link "+ Filter" at bounding box center [658, 216] width 70 height 30
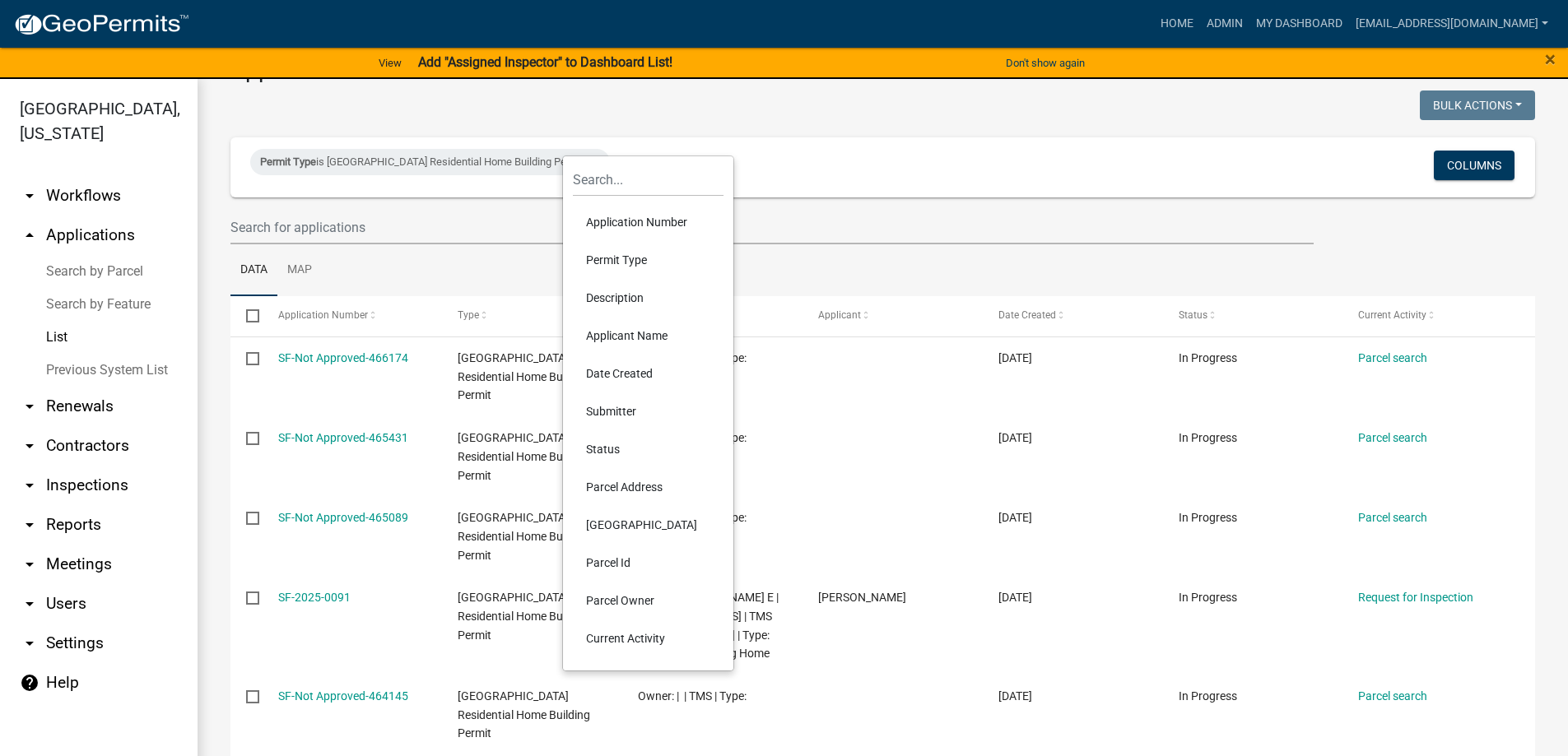
scroll to position [82, 0]
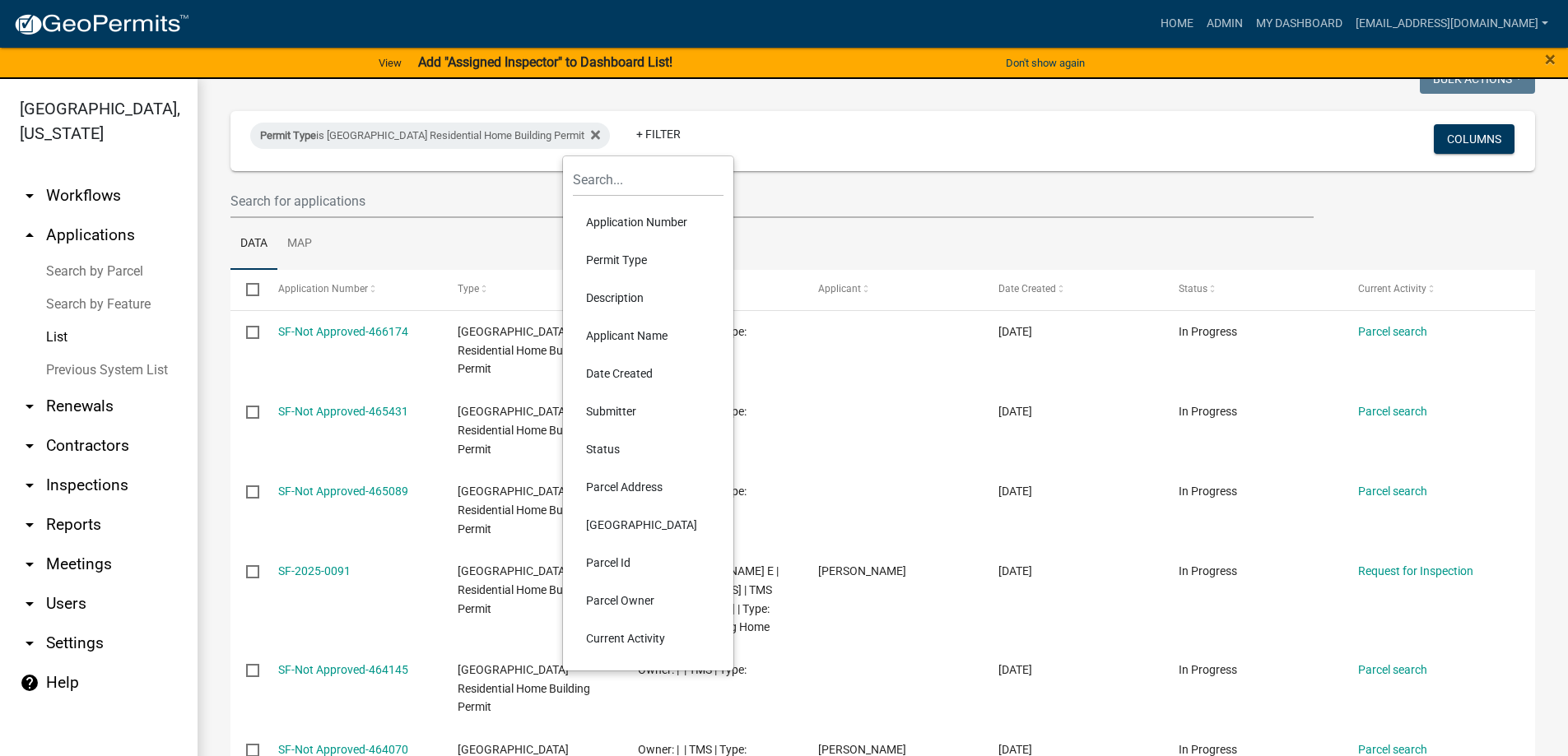
click at [626, 373] on li "Date Created" at bounding box center [647, 373] width 151 height 38
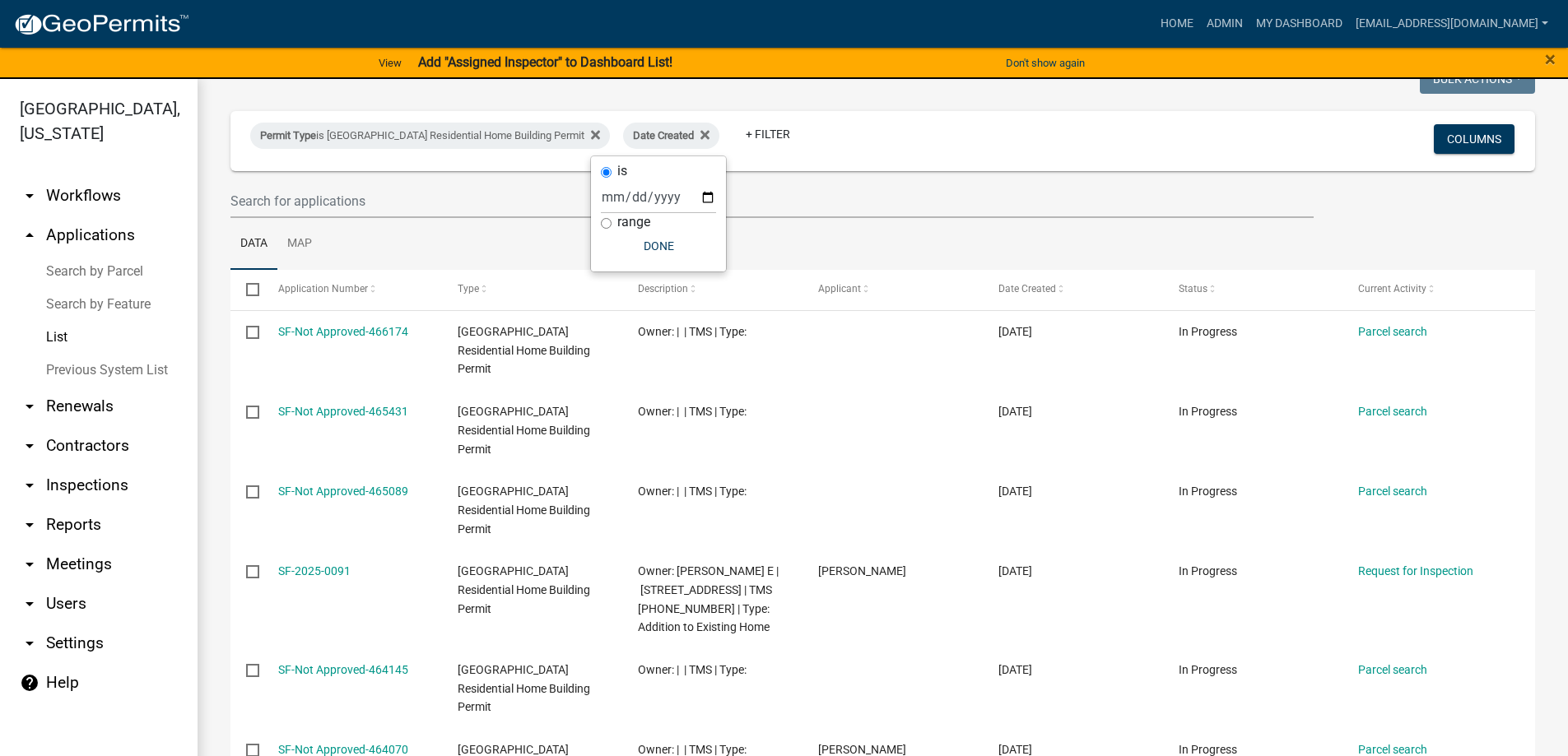
click at [656, 226] on div "range" at bounding box center [658, 222] width 115 height 17
click at [622, 229] on label "range" at bounding box center [634, 222] width 33 height 14
click at [611, 229] on input "range" at bounding box center [606, 223] width 11 height 11
radio input "true"
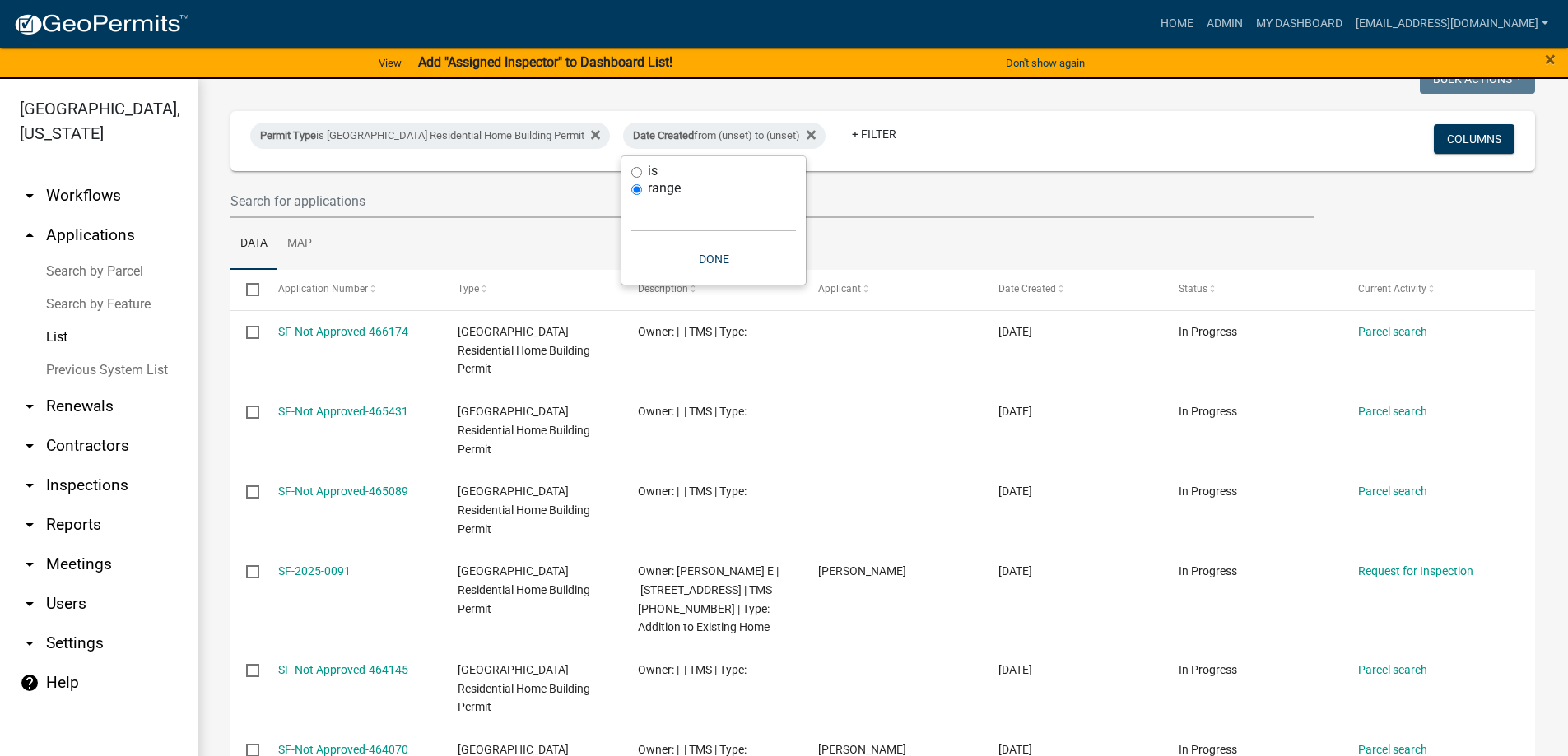
click at [692, 214] on select "Today Yesterday Current Week Previous Week Current Month Last Month Current Cal…" at bounding box center [713, 214] width 165 height 33
select select "custom"
click at [631, 197] on select "Today Yesterday Current Week Previous Week Current Month Last Month Current Cal…" at bounding box center [713, 214] width 165 height 33
click at [789, 278] on input "date" at bounding box center [713, 284] width 165 height 33
type input "2025-05-01"
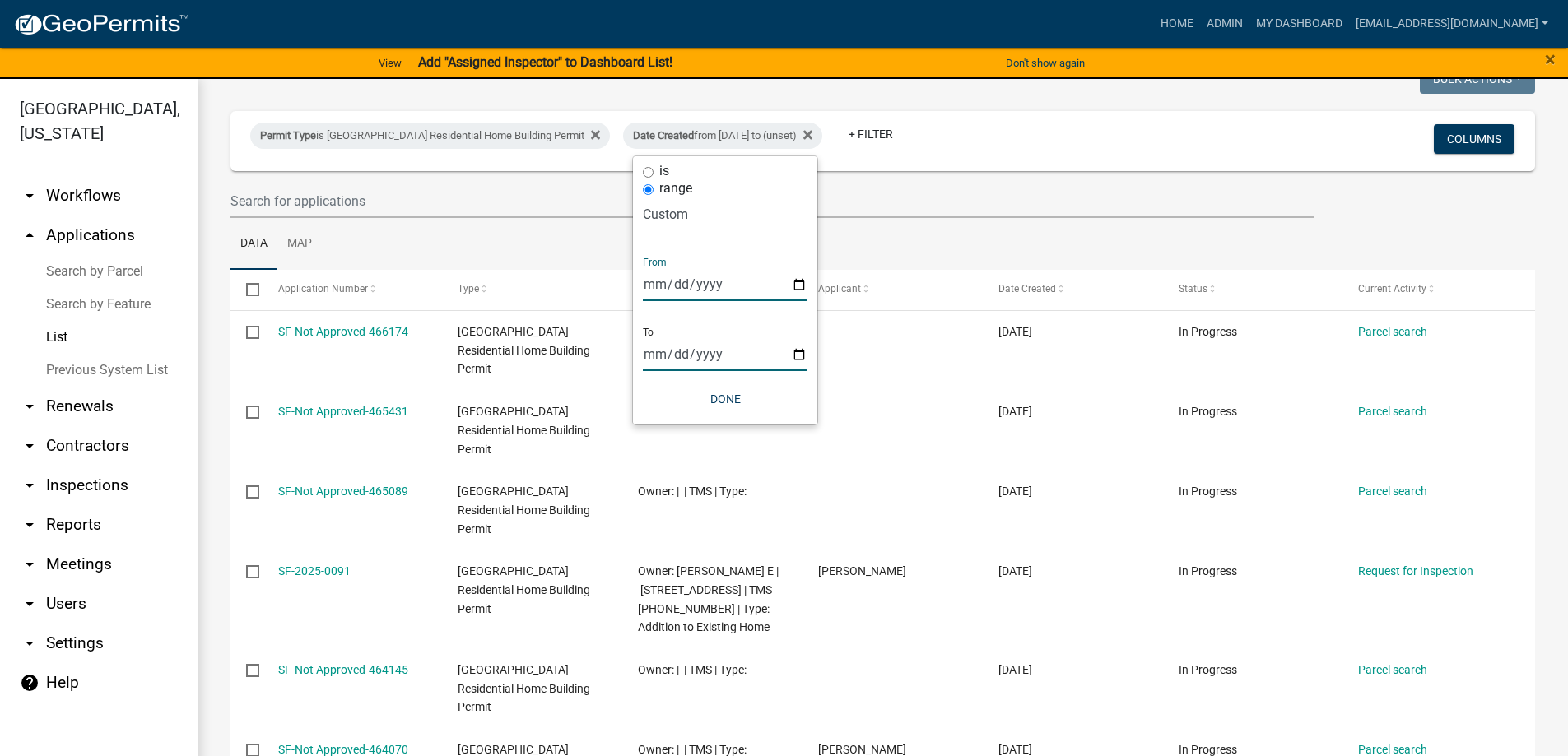
click at [796, 353] on input "date" at bounding box center [725, 353] width 165 height 33
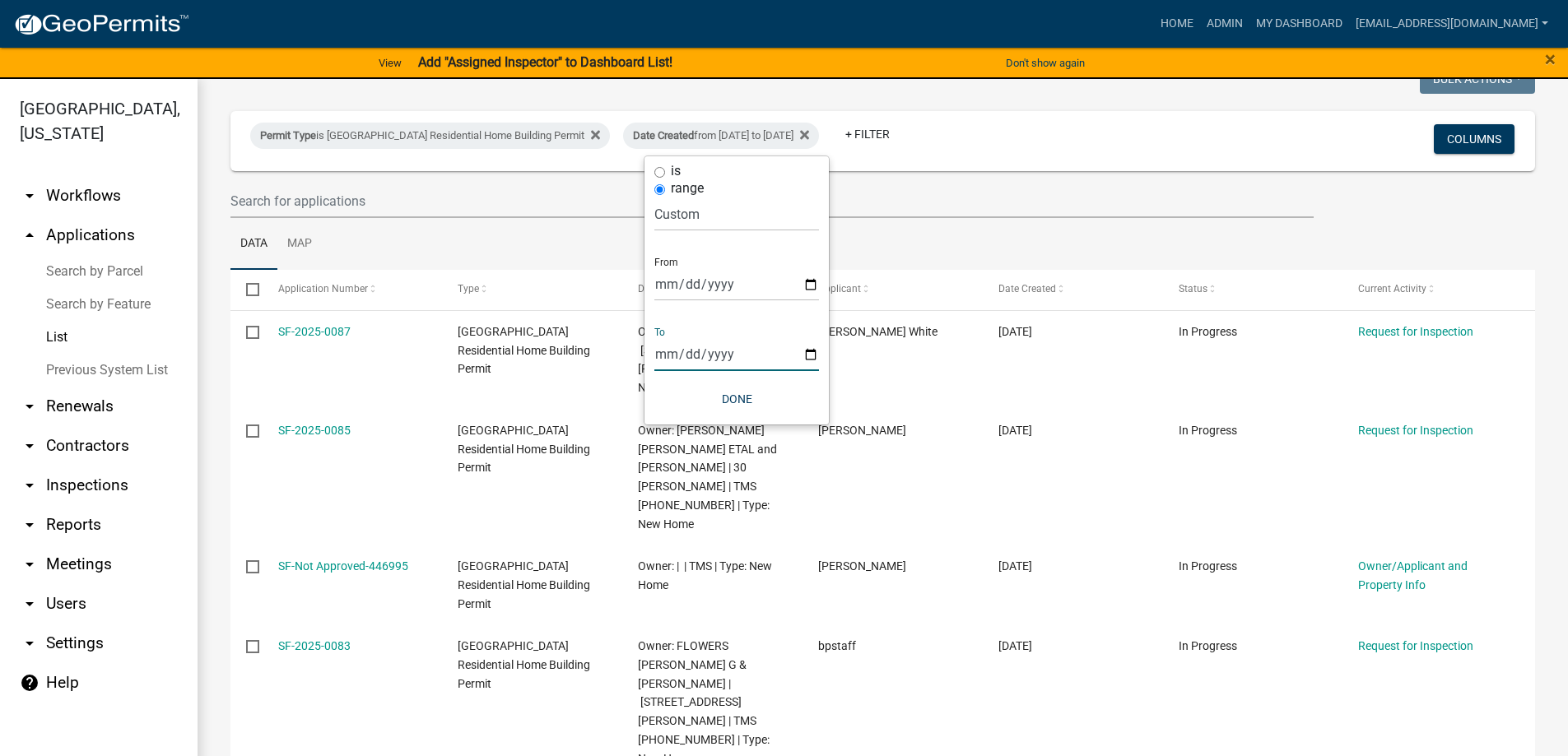
type input "2025-07-31"
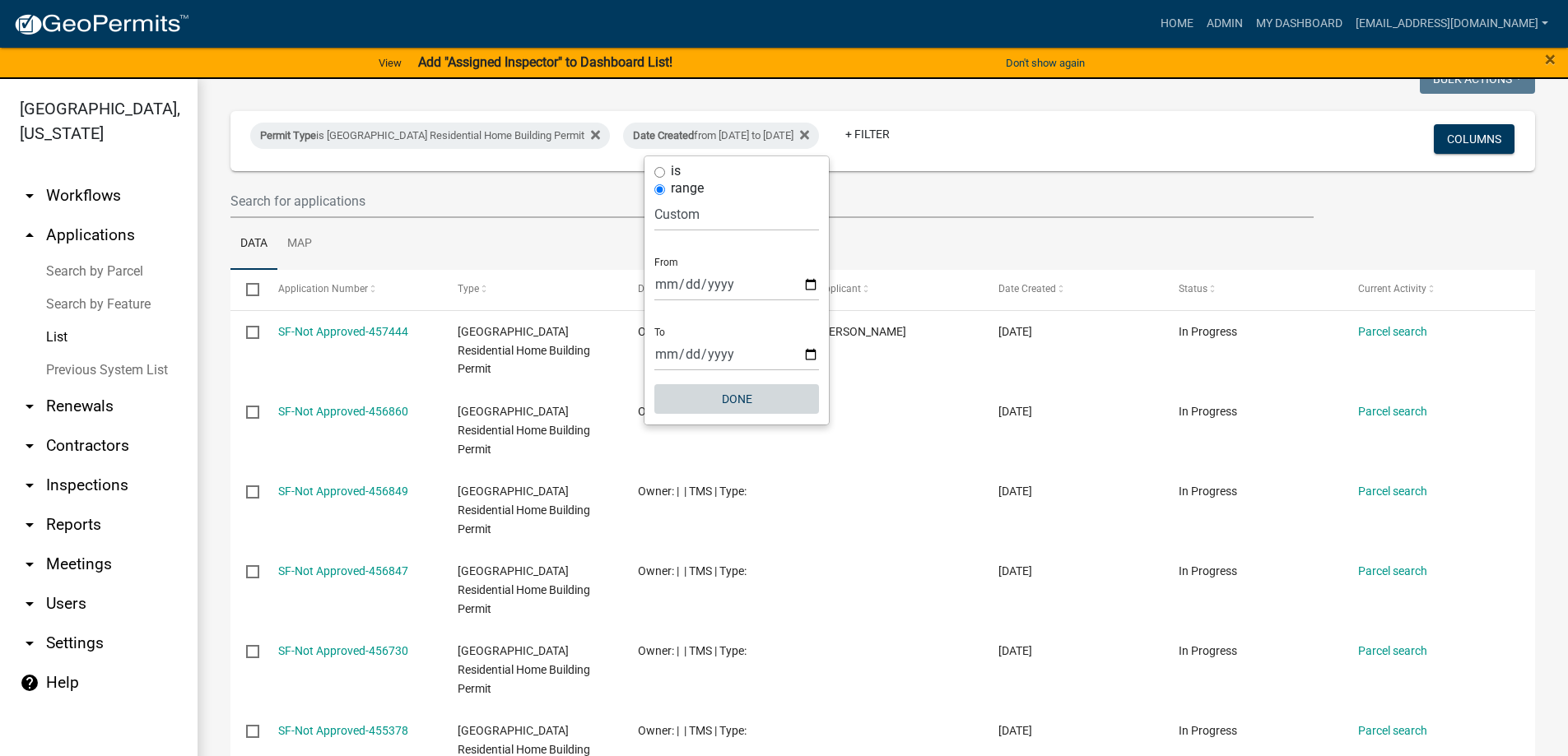
click at [732, 402] on button "Done" at bounding box center [737, 398] width 165 height 30
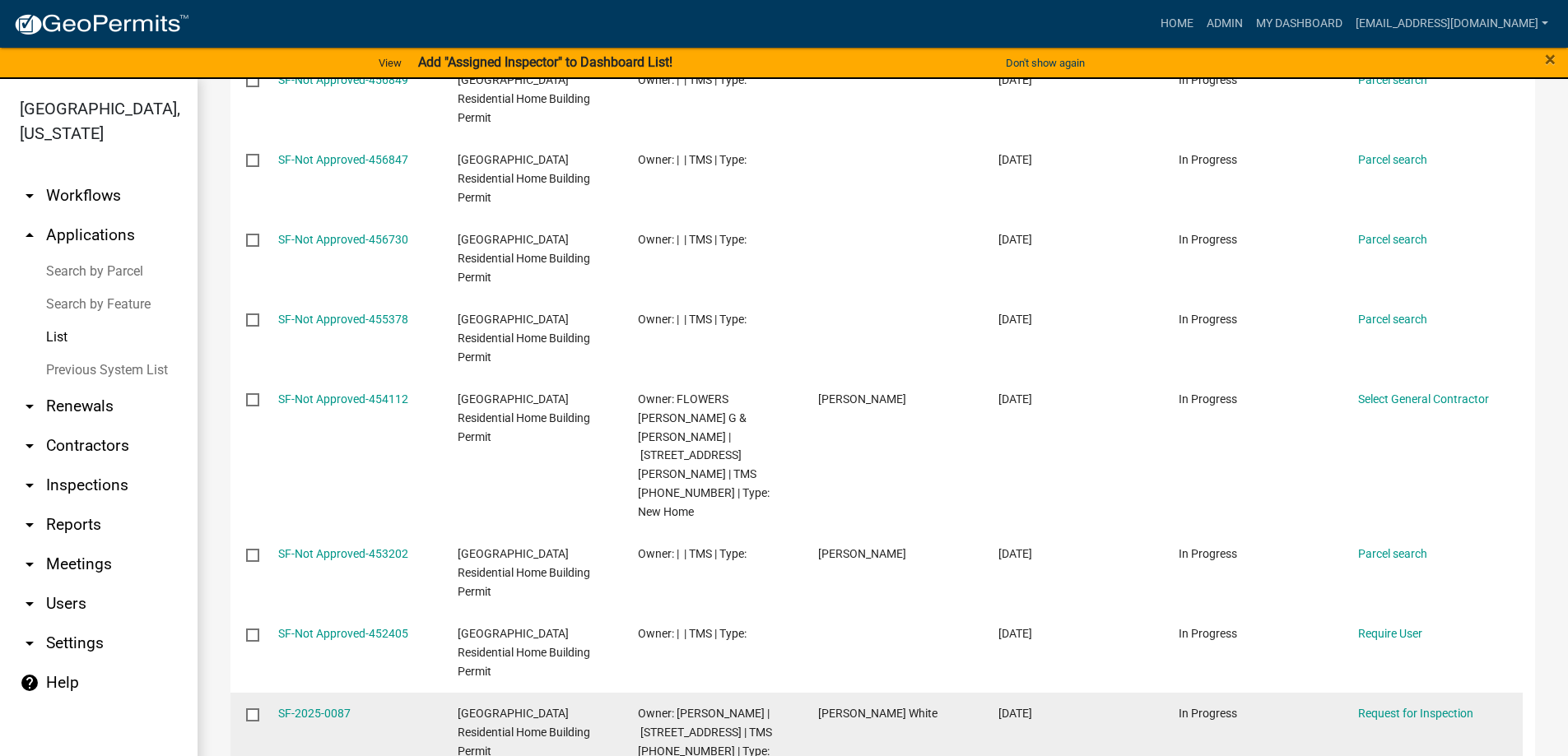
scroll to position [411, 0]
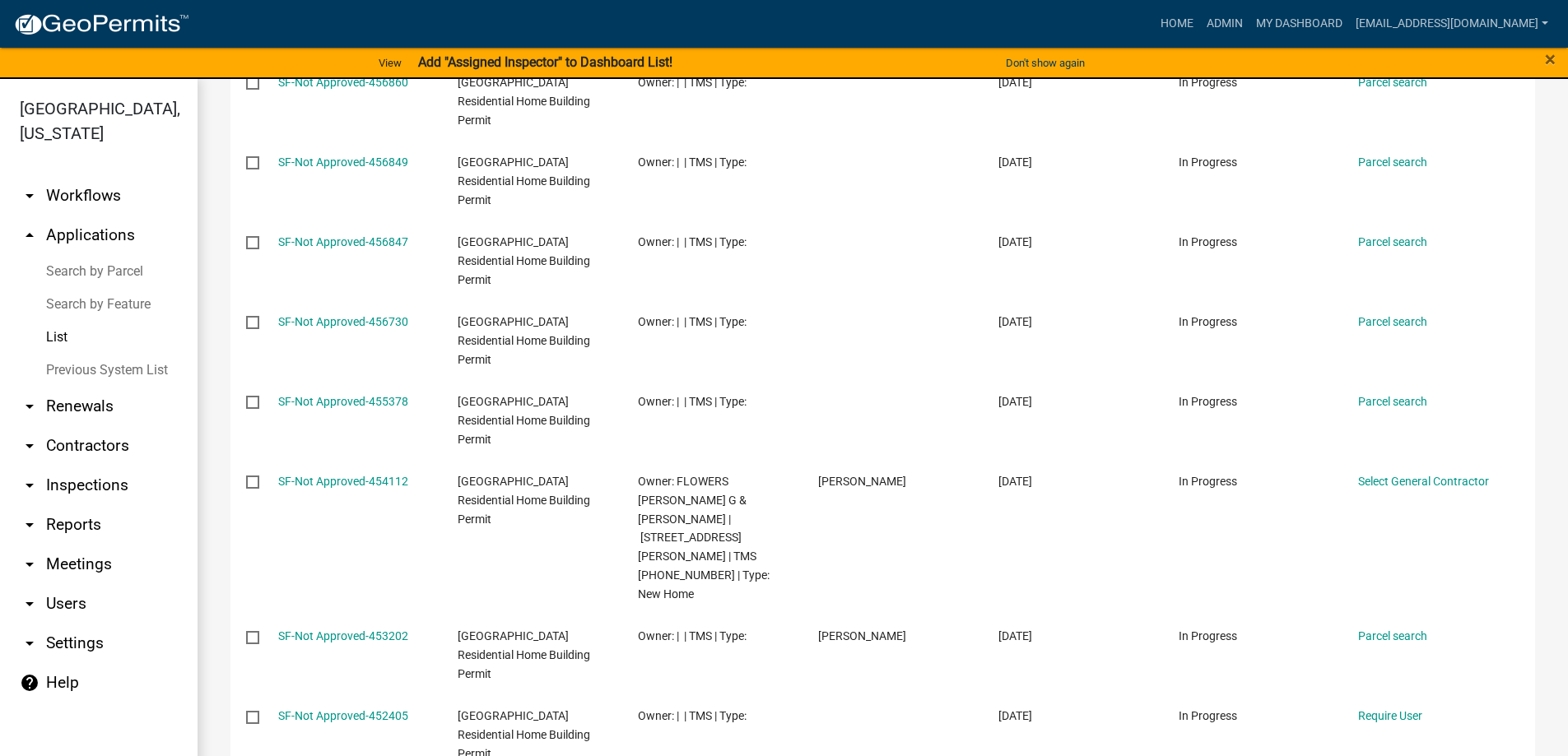
drag, startPoint x: 298, startPoint y: 660, endPoint x: 303, endPoint y: 670, distance: 11.2
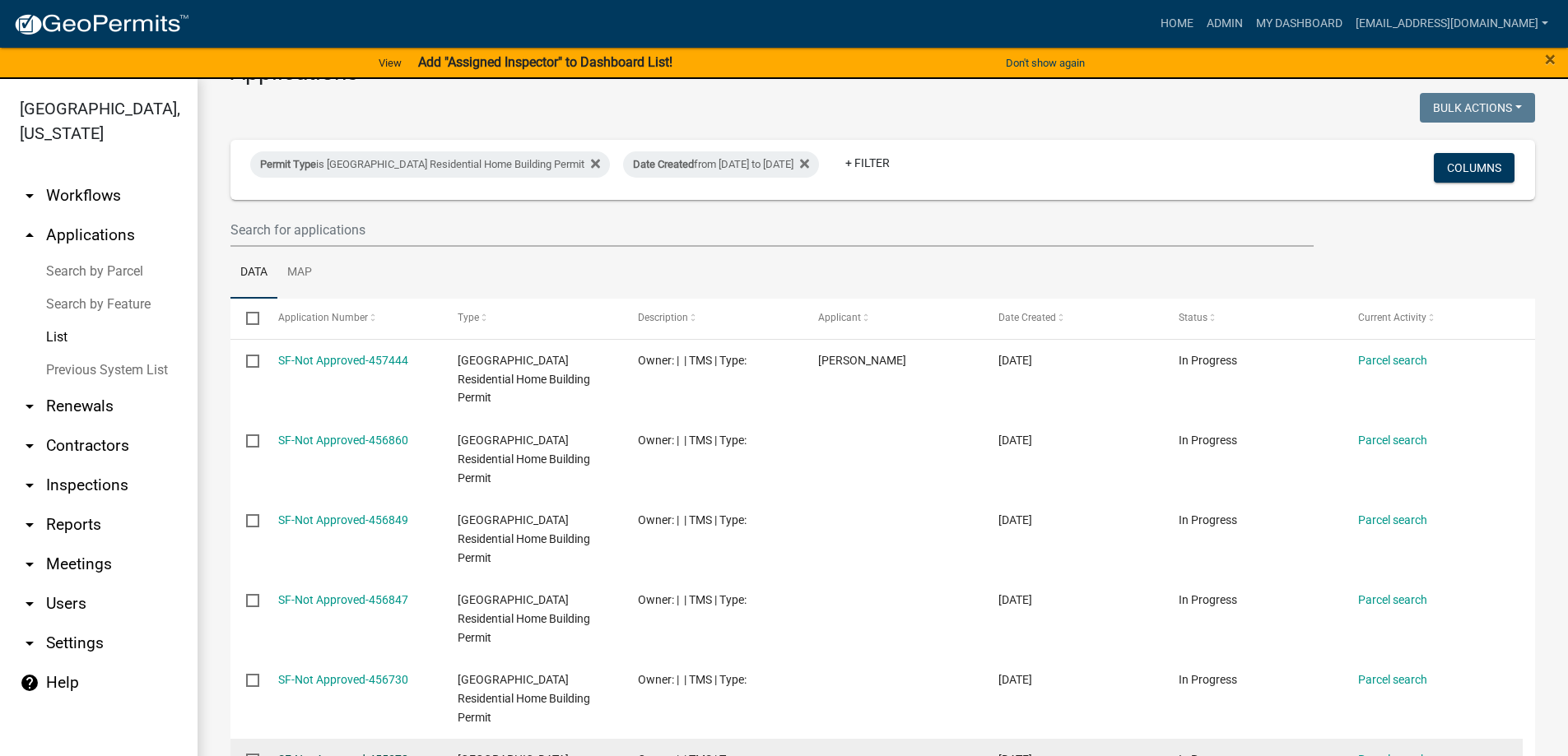
scroll to position [82, 0]
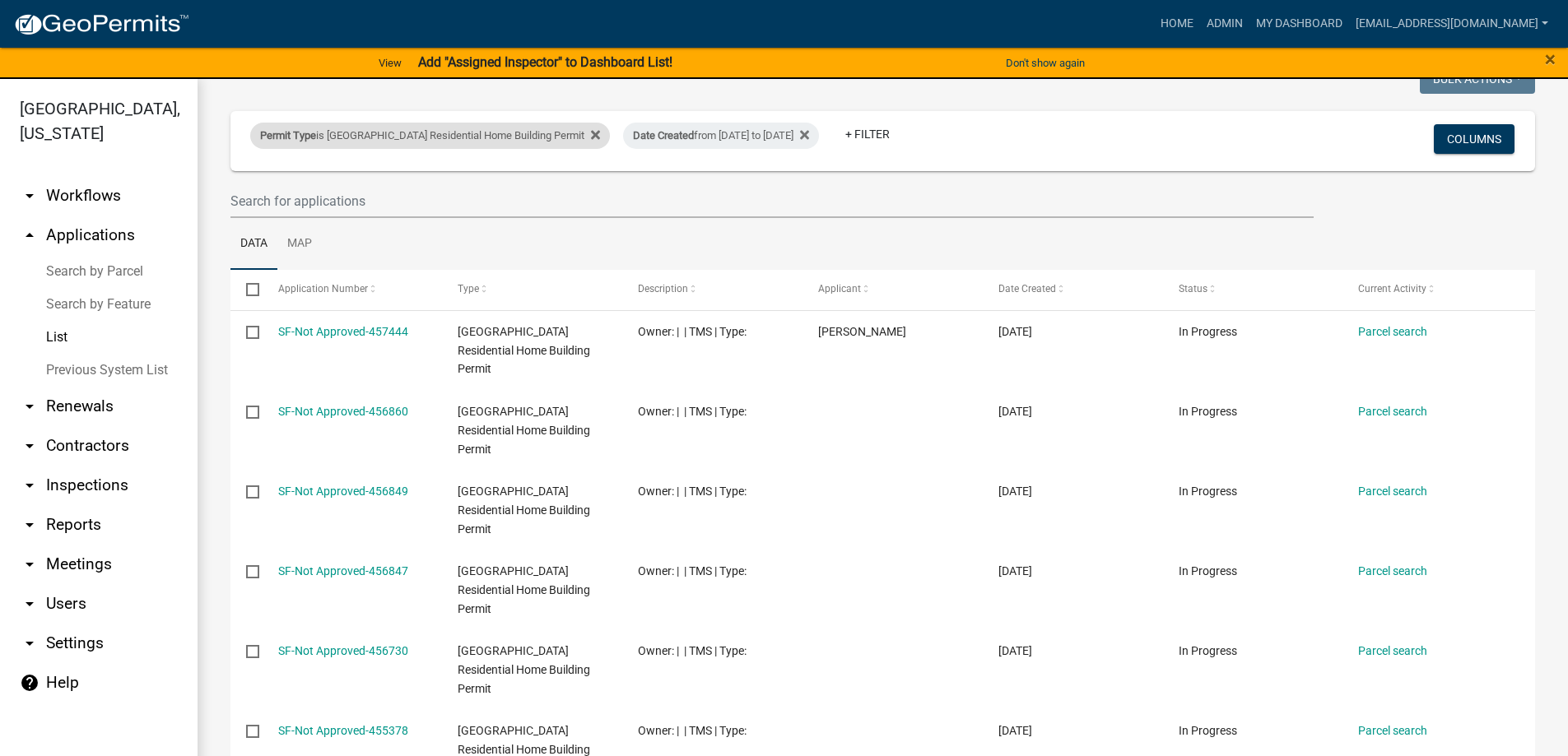
click at [511, 132] on div "Permit Type is Abbeville County Residential Home Building Permit" at bounding box center [429, 135] width 360 height 26
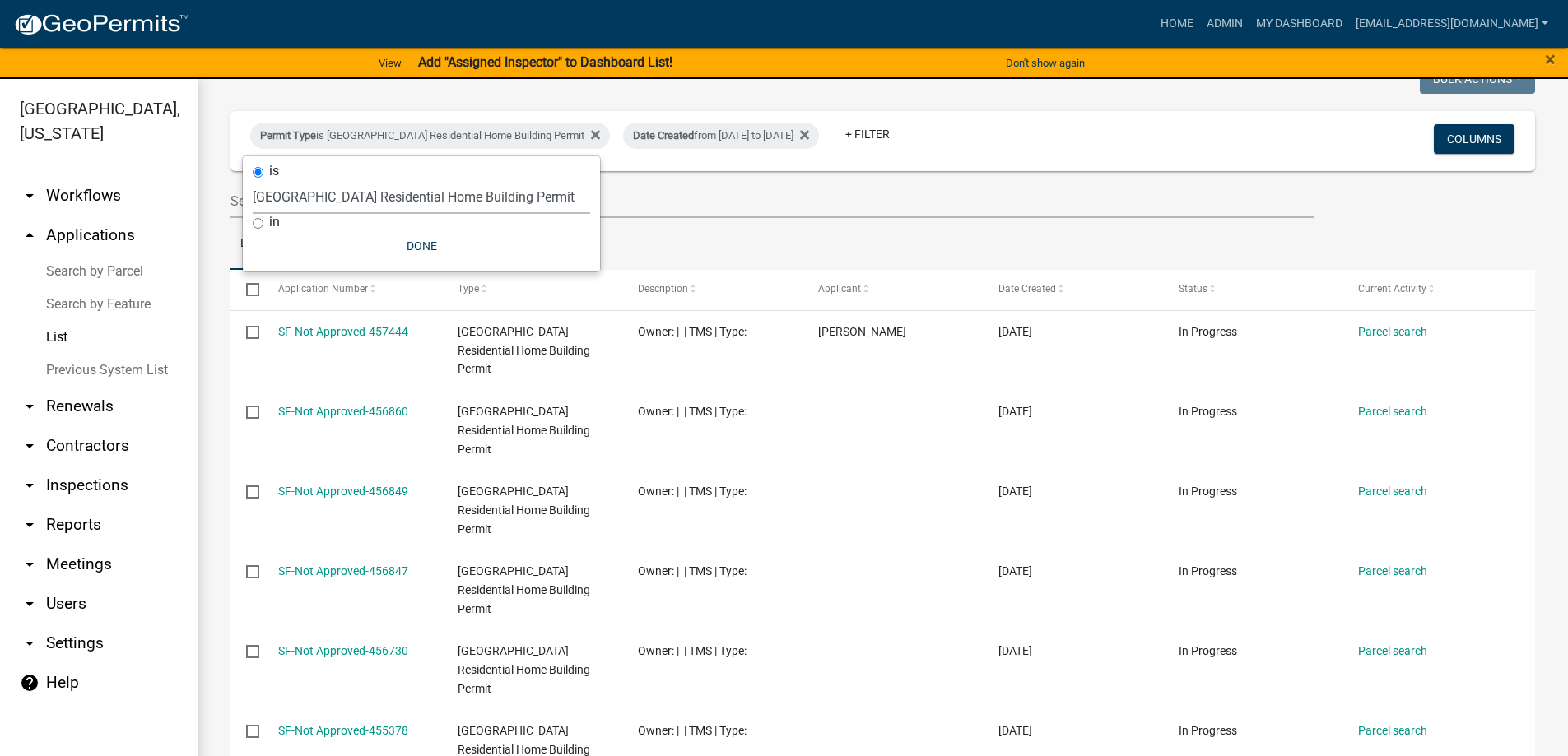
click at [466, 189] on select "Select an option Abbeville County Building Permit Abbeville County Residential …" at bounding box center [421, 196] width 337 height 33
select select "3802f7aa-e475-42cf-9d36-345c773ec921"
click at [252, 180] on select "Select an option Abbeville County Building Permit Abbeville County Residential …" at bounding box center [421, 196] width 337 height 33
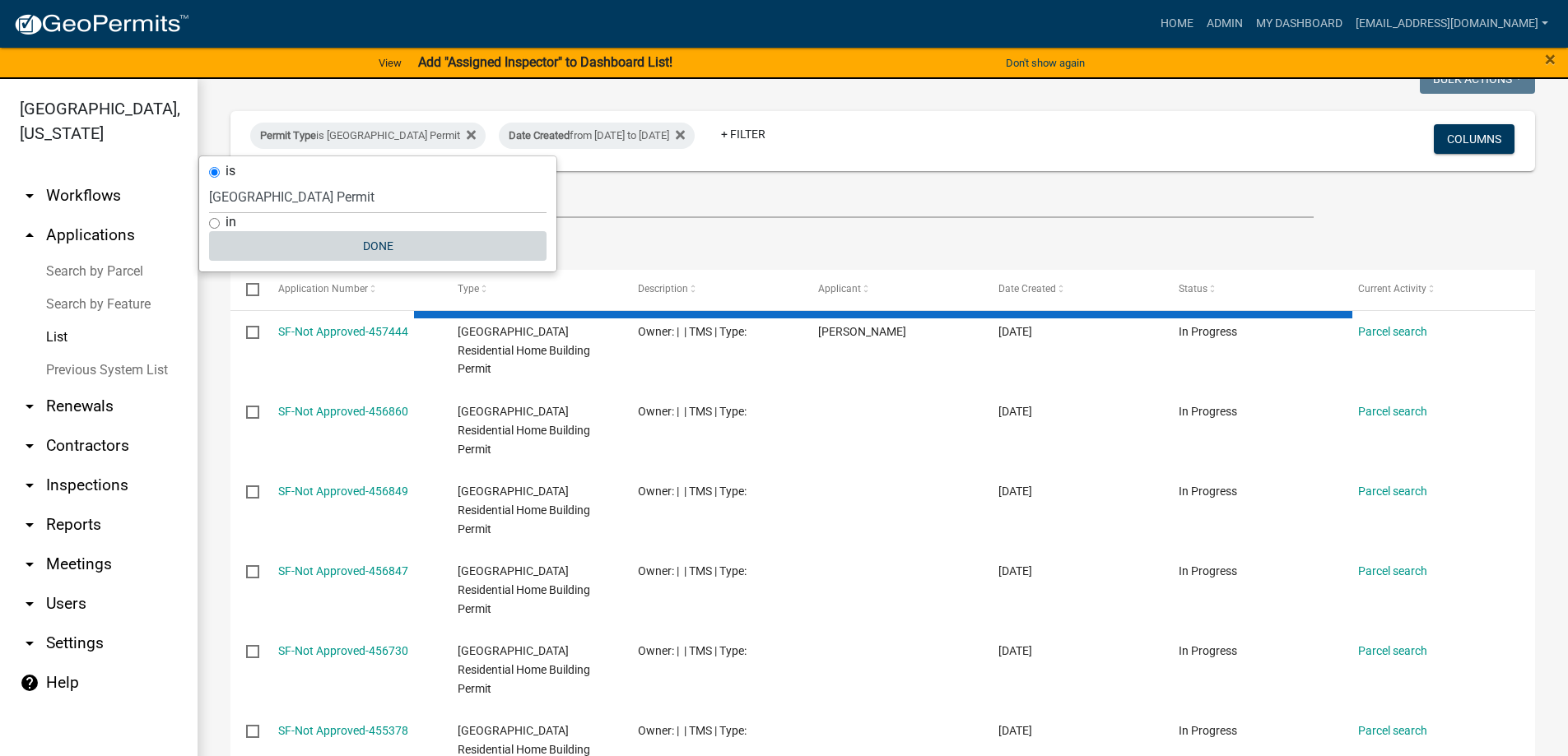
click at [381, 238] on button "Done" at bounding box center [378, 245] width 337 height 30
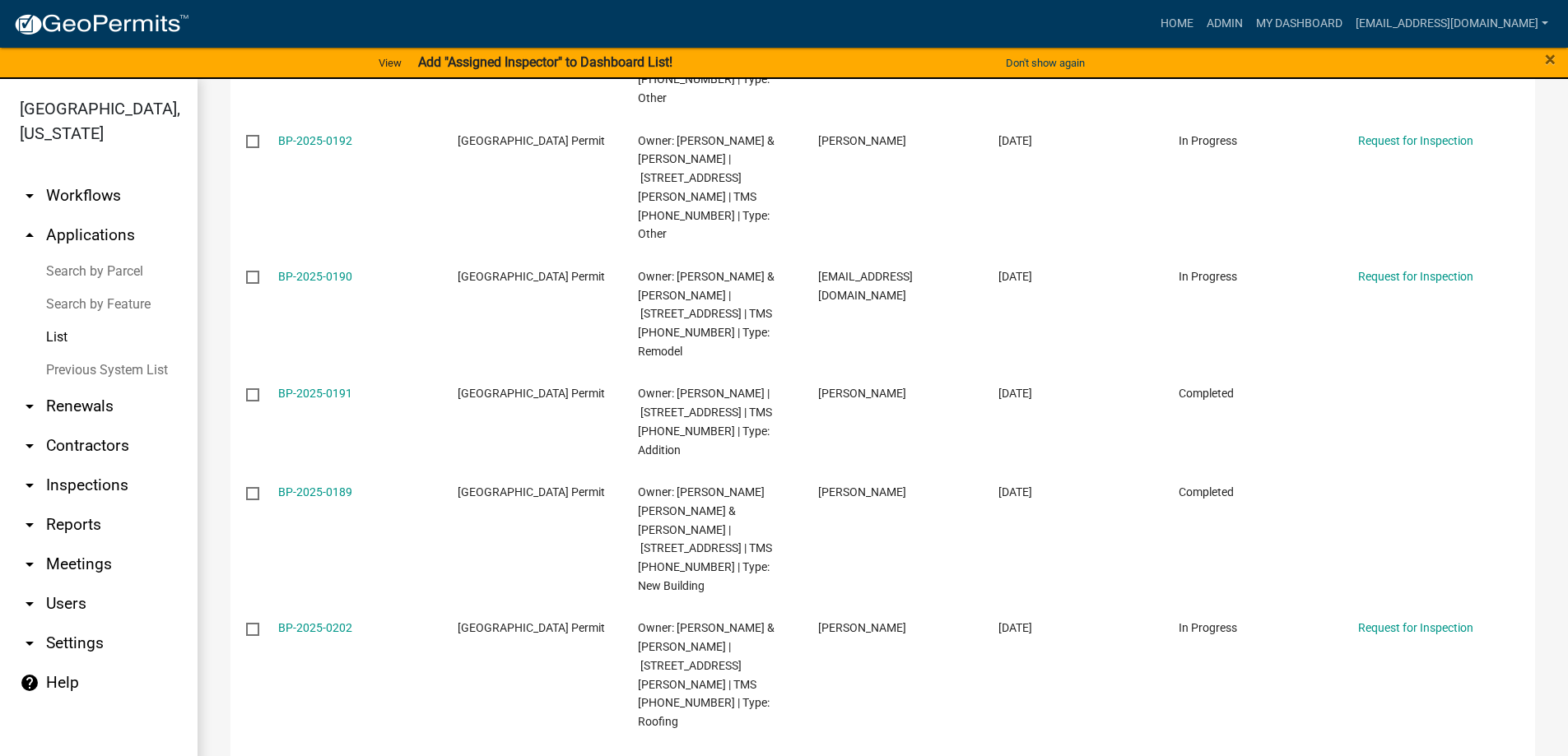
scroll to position [9993, 0]
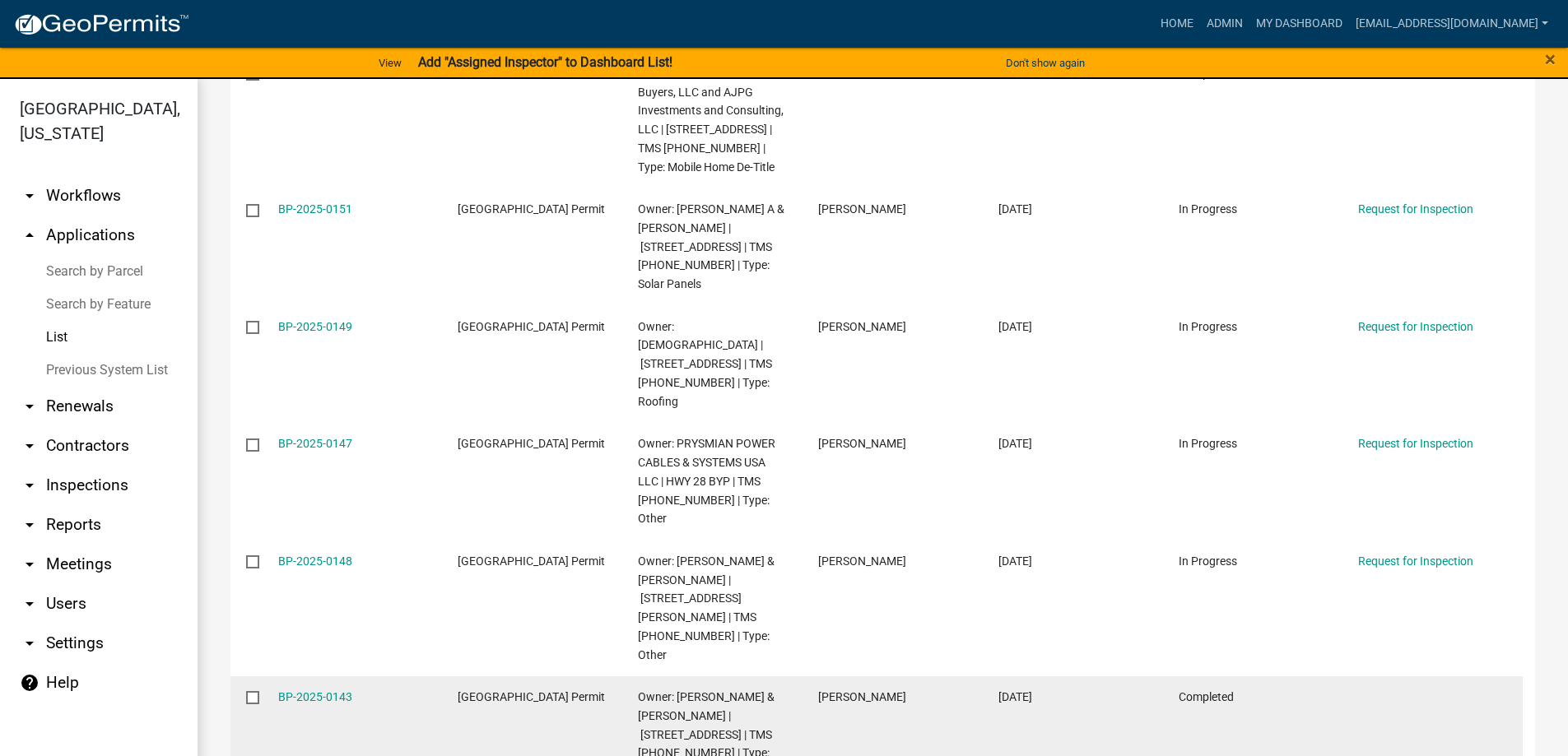
scroll to position [3229, 0]
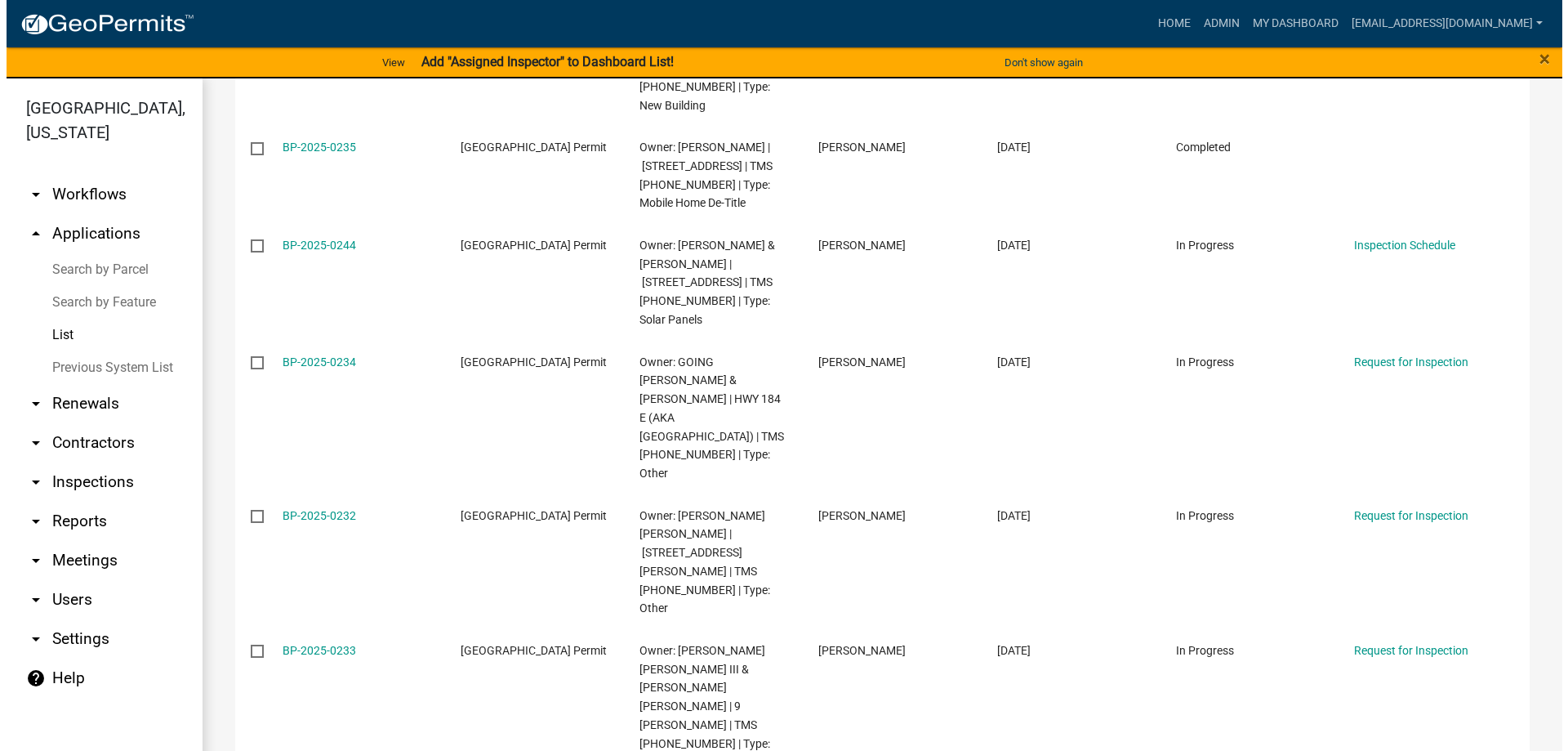
scroll to position [3268, 0]
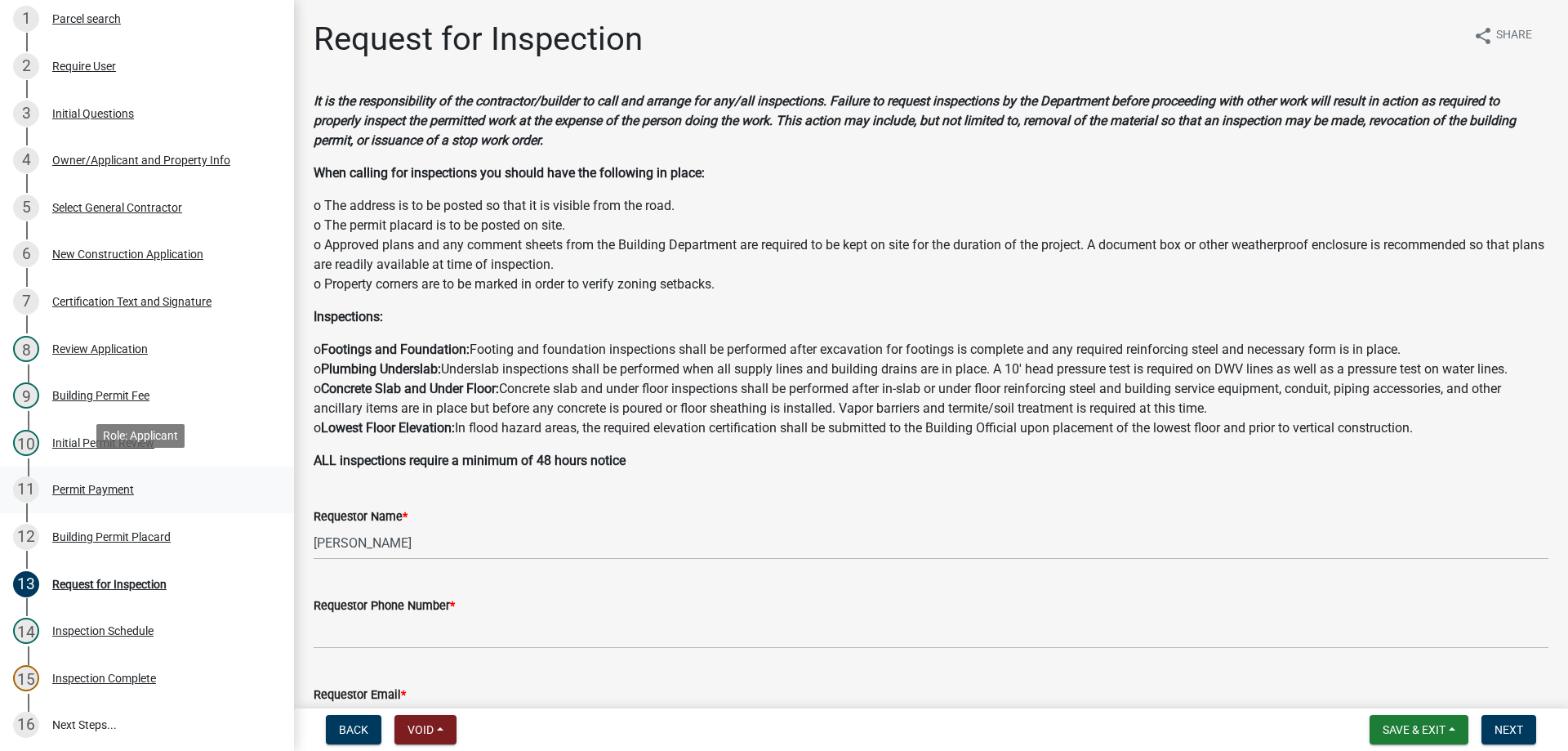
scroll to position [327, 0]
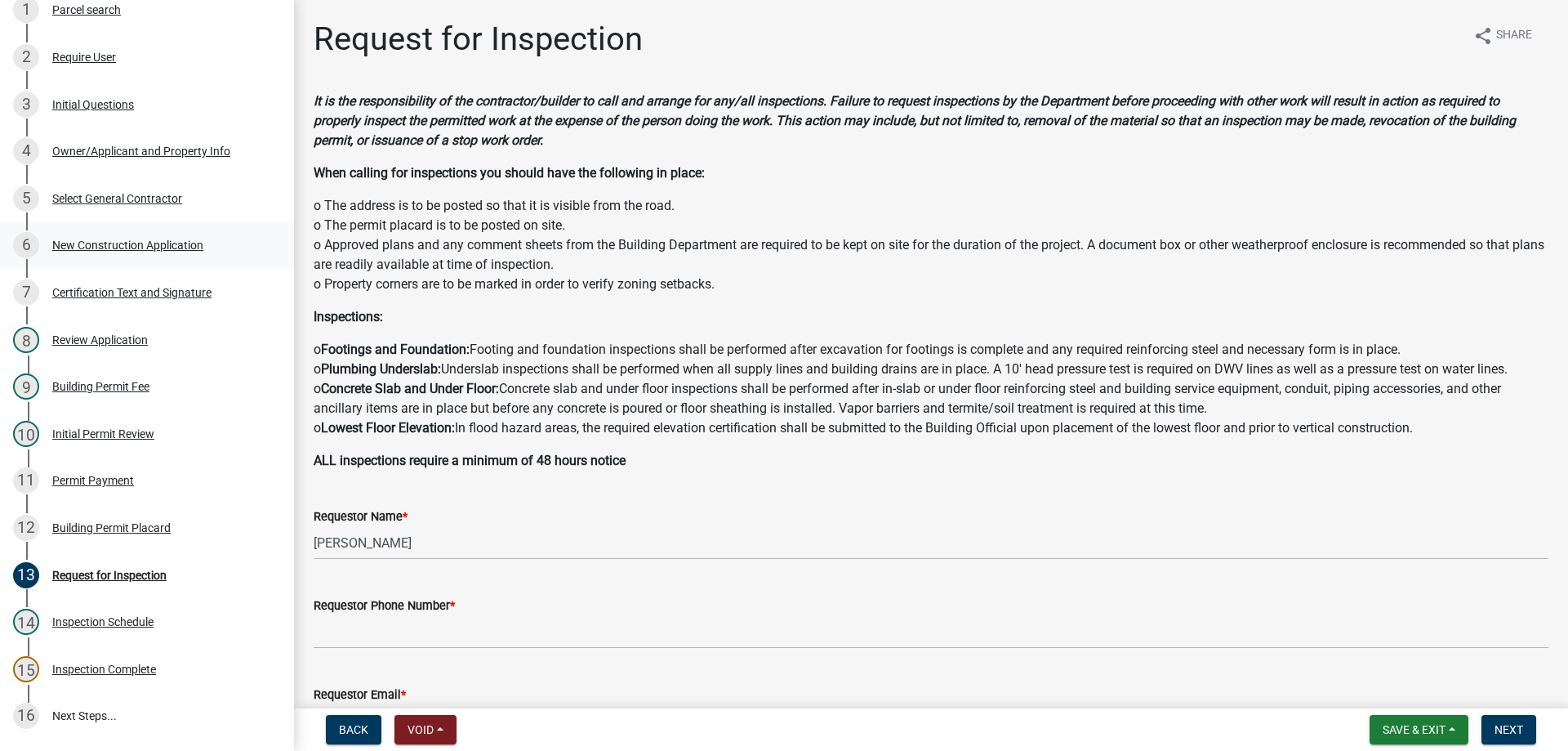
click at [135, 235] on div "6 New Construction Application" at bounding box center [141, 244] width 255 height 26
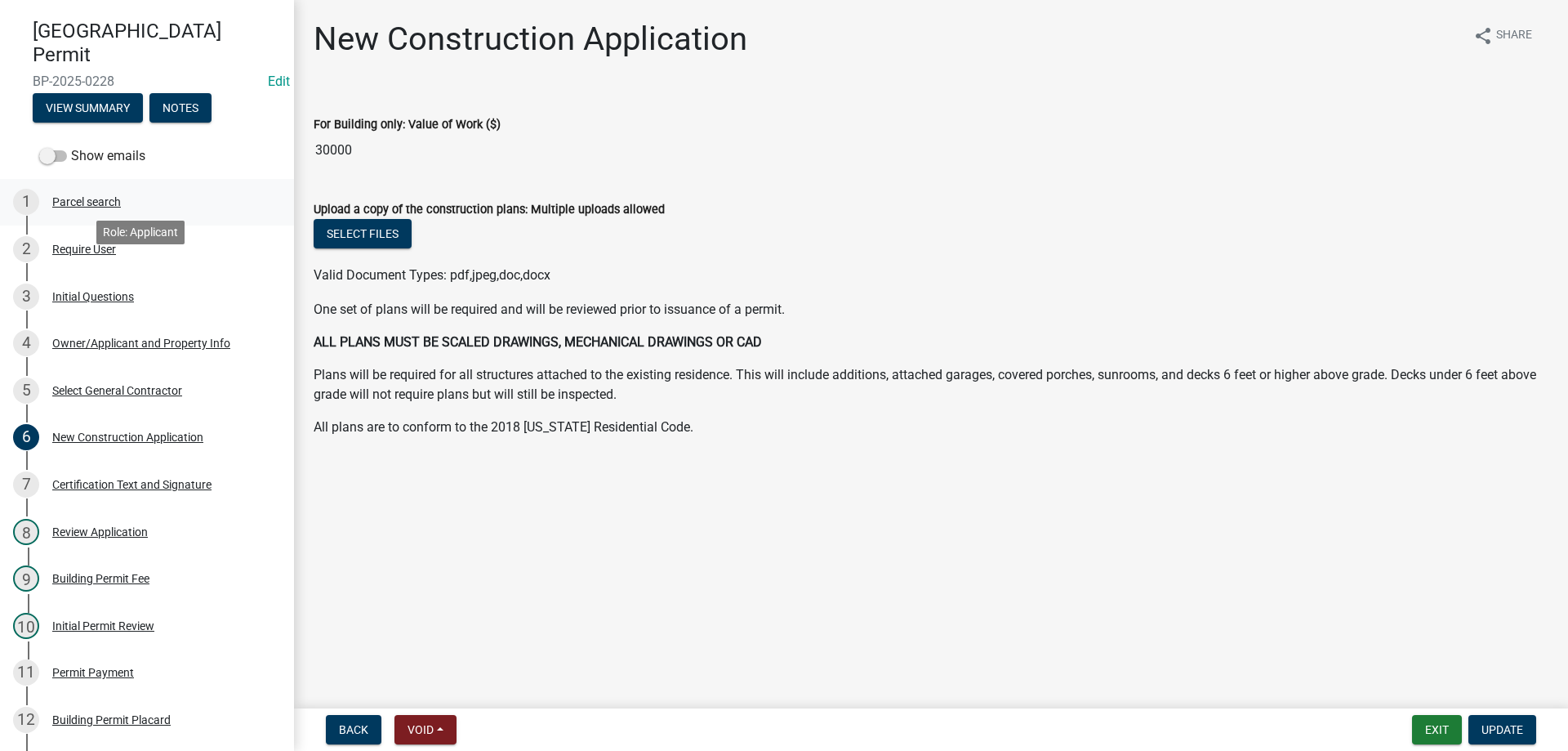
scroll to position [164, 0]
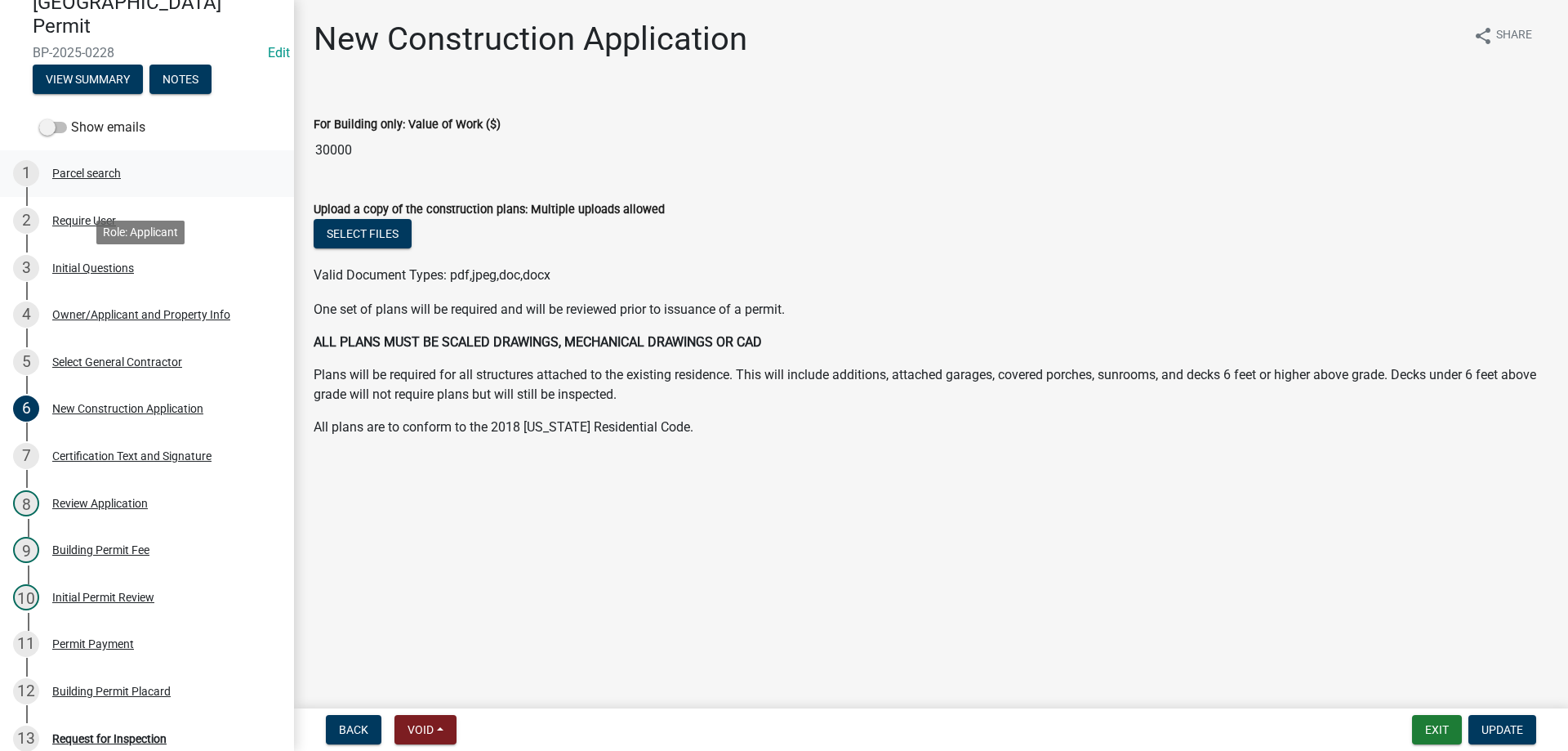
click at [81, 260] on ul "1 Parcel search 2 Require User 3 Initial Questions 4 Owner/Applicant and Proper…" at bounding box center [147, 527] width 294 height 766
click at [70, 177] on div "Parcel search" at bounding box center [86, 173] width 69 height 12
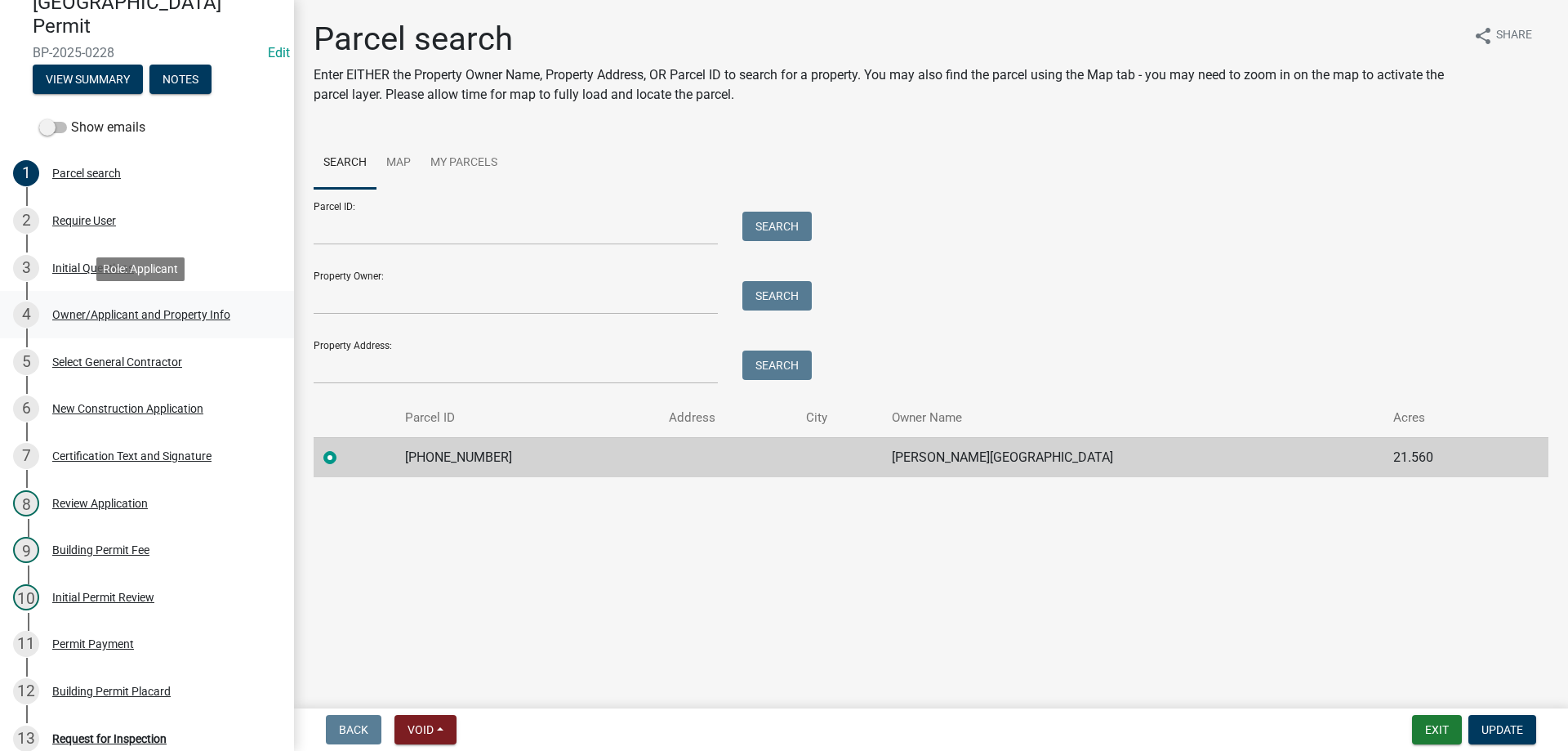
click at [124, 309] on div "Owner/Applicant and Property Info" at bounding box center [141, 314] width 178 height 12
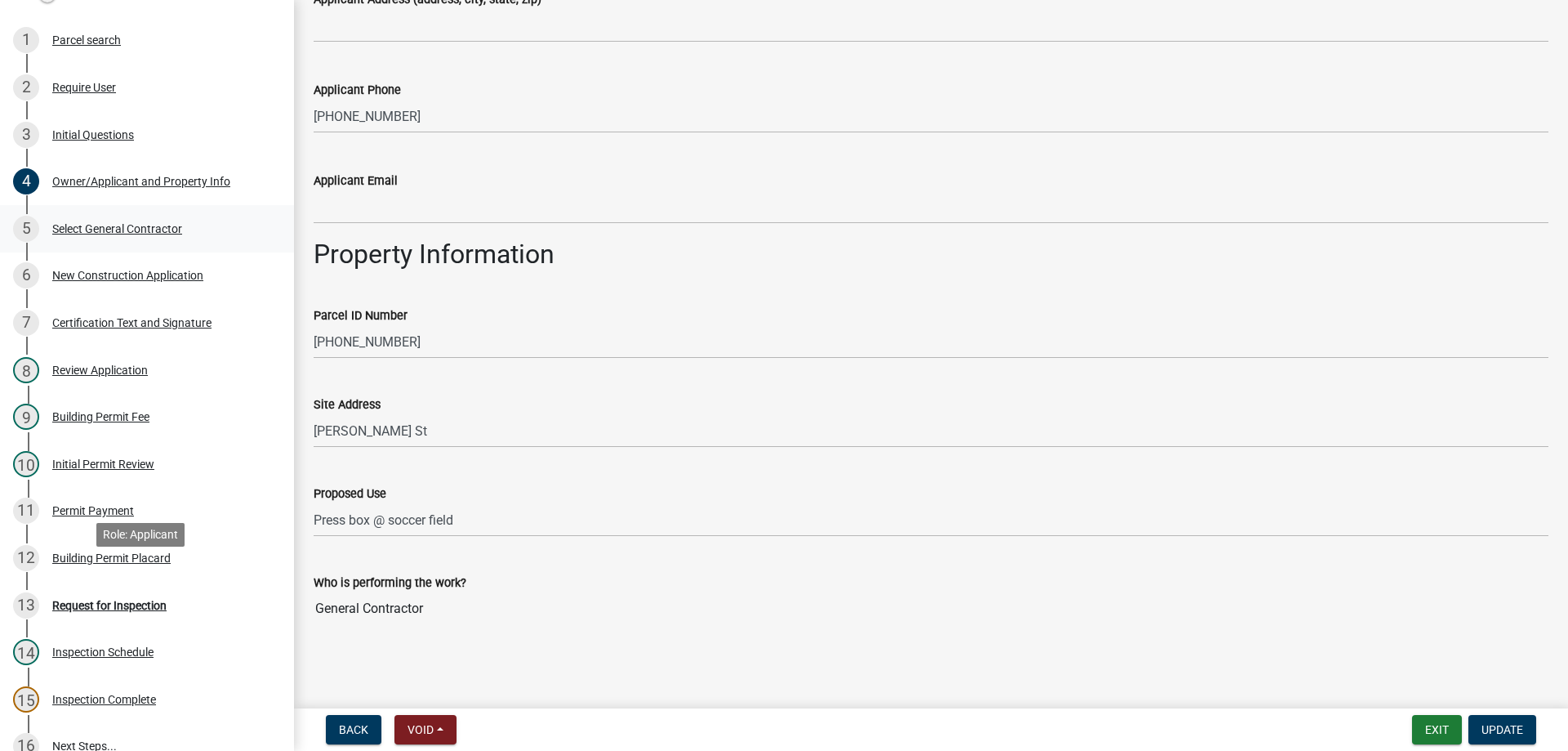
scroll to position [245, 0]
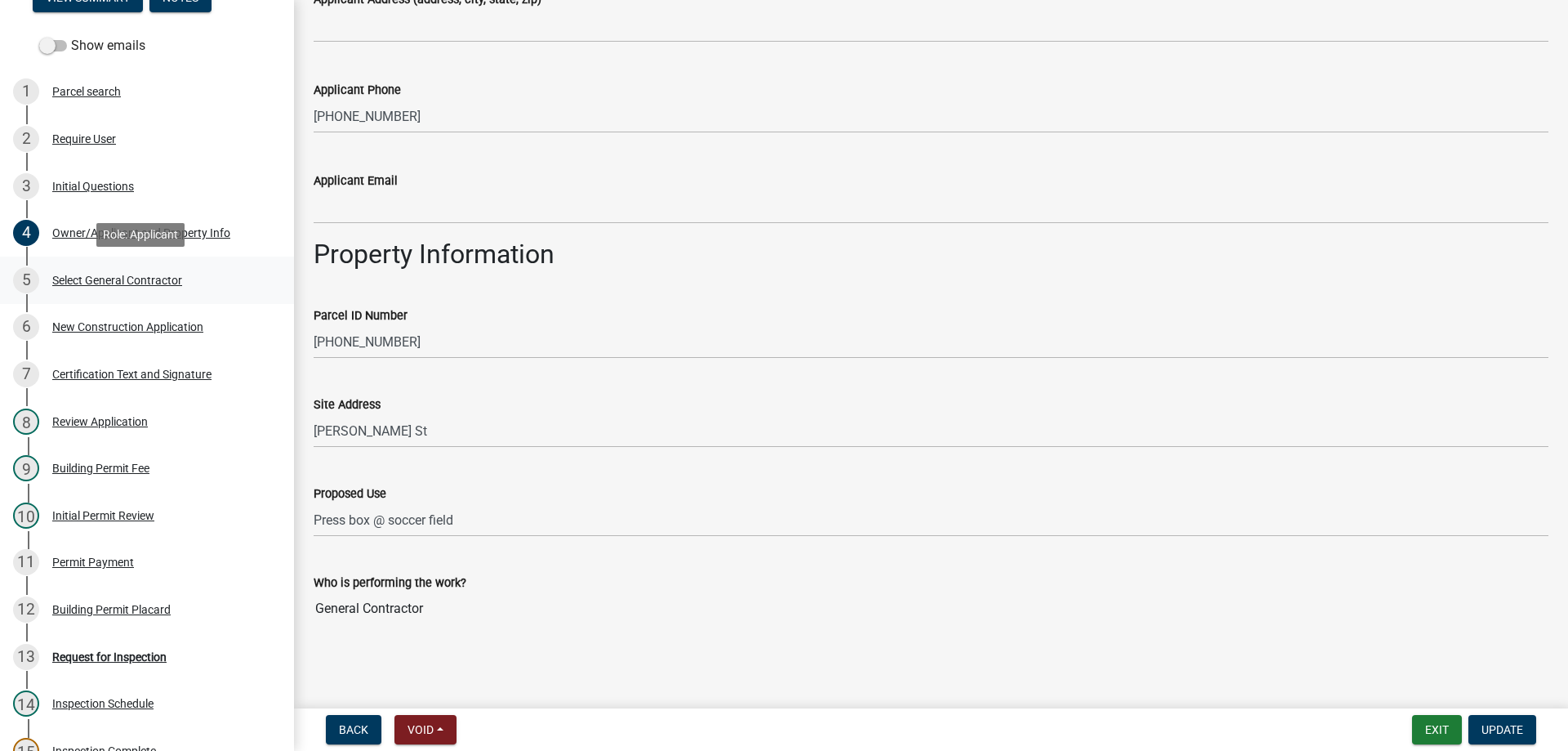
click at [107, 275] on div "Select General Contractor" at bounding box center [116, 280] width 130 height 12
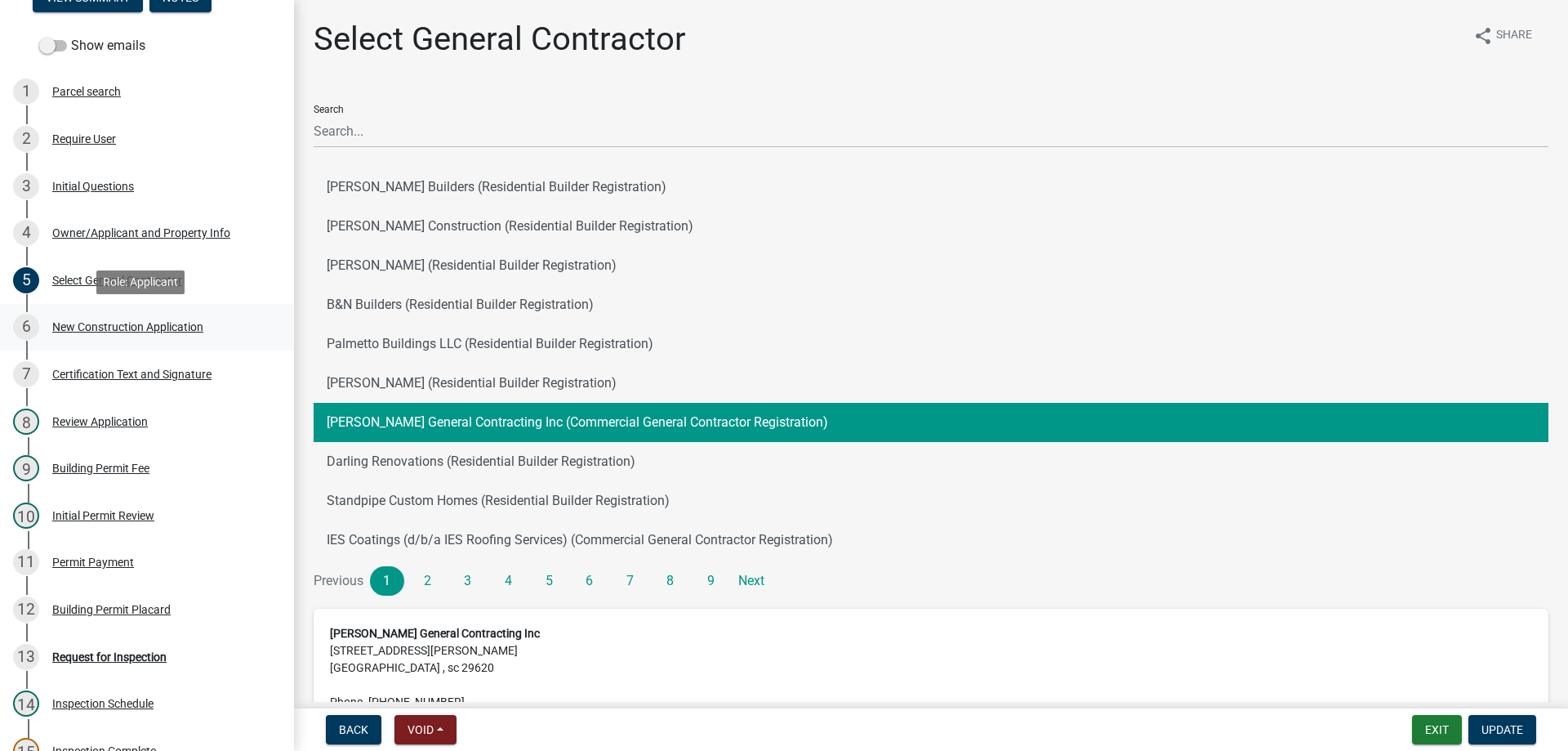
click at [139, 326] on div "New Construction Application" at bounding box center [127, 327] width 151 height 12
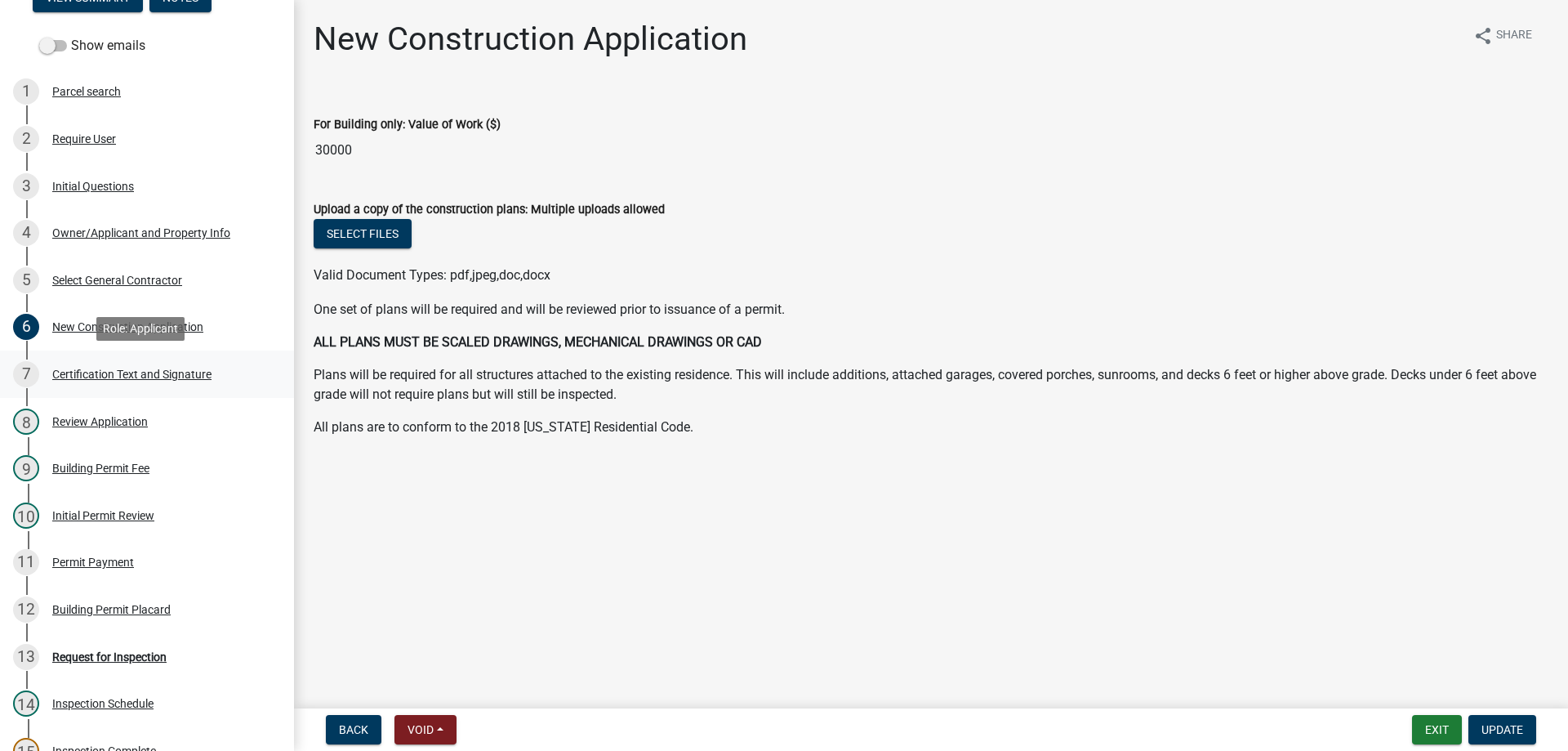
click at [136, 369] on div "Certification Text and Signature" at bounding box center [132, 374] width 159 height 12
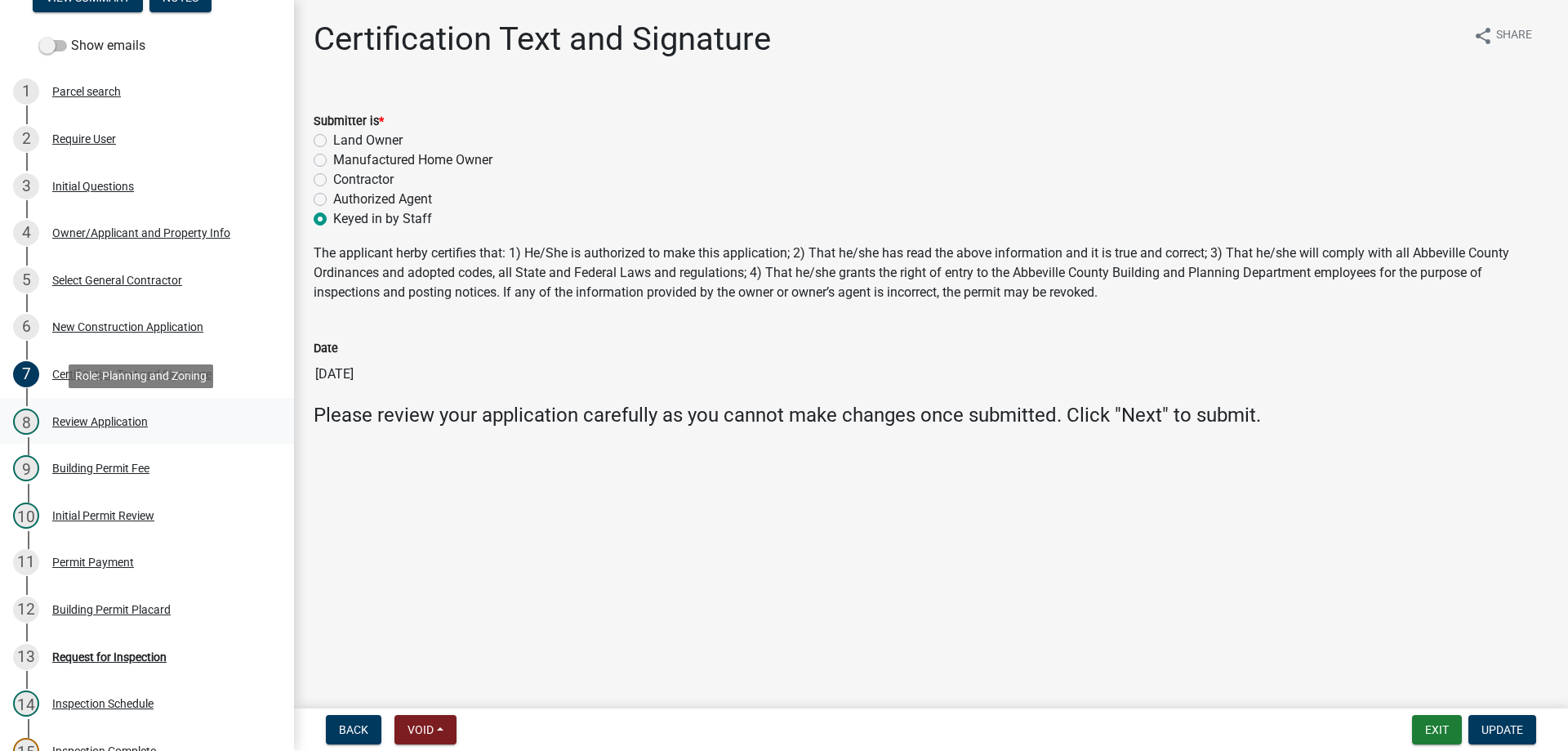
click at [115, 419] on div "Review Application" at bounding box center [99, 422] width 96 height 12
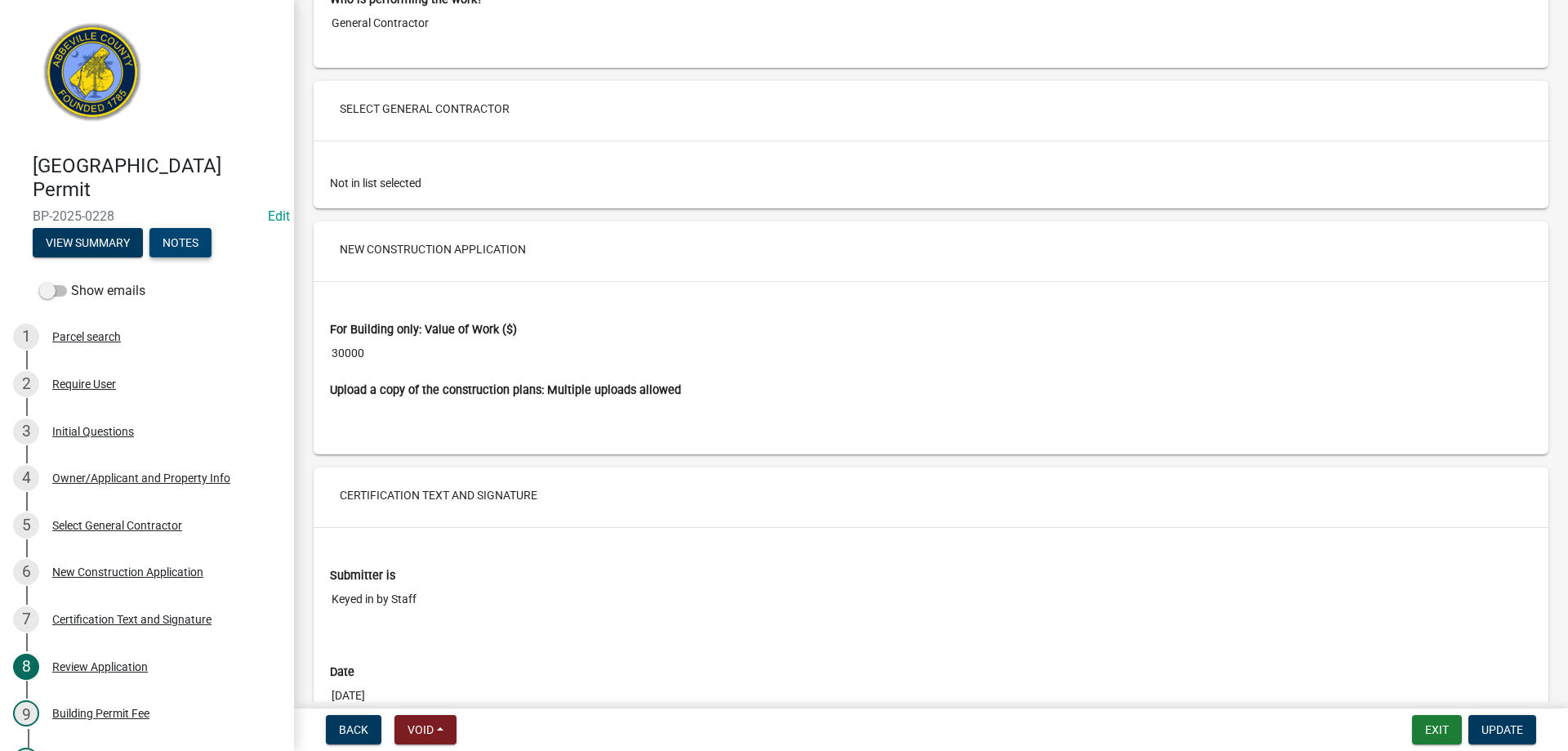
click at [175, 243] on button "Notes" at bounding box center [180, 243] width 62 height 30
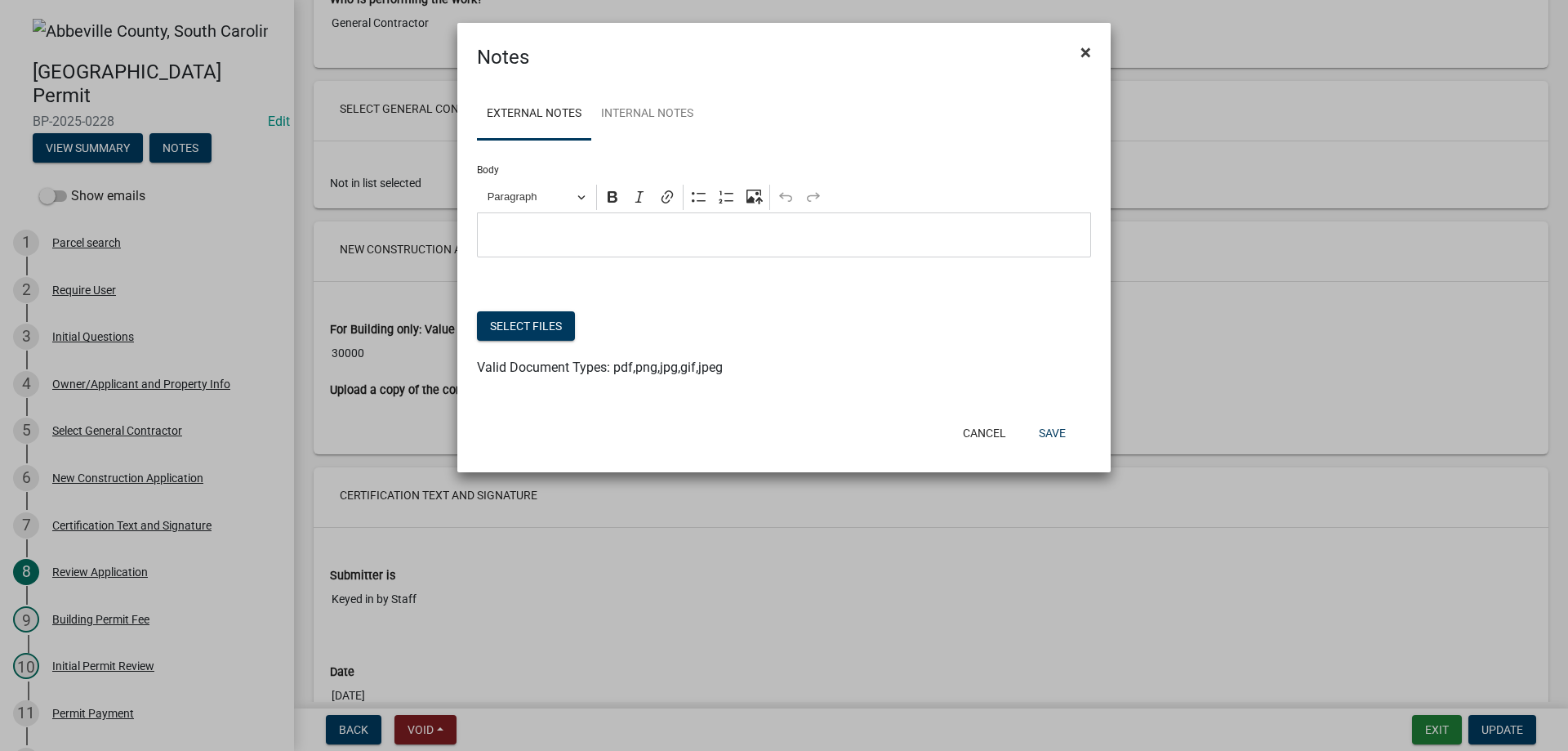
click at [1083, 55] on span "×" at bounding box center [1086, 53] width 11 height 23
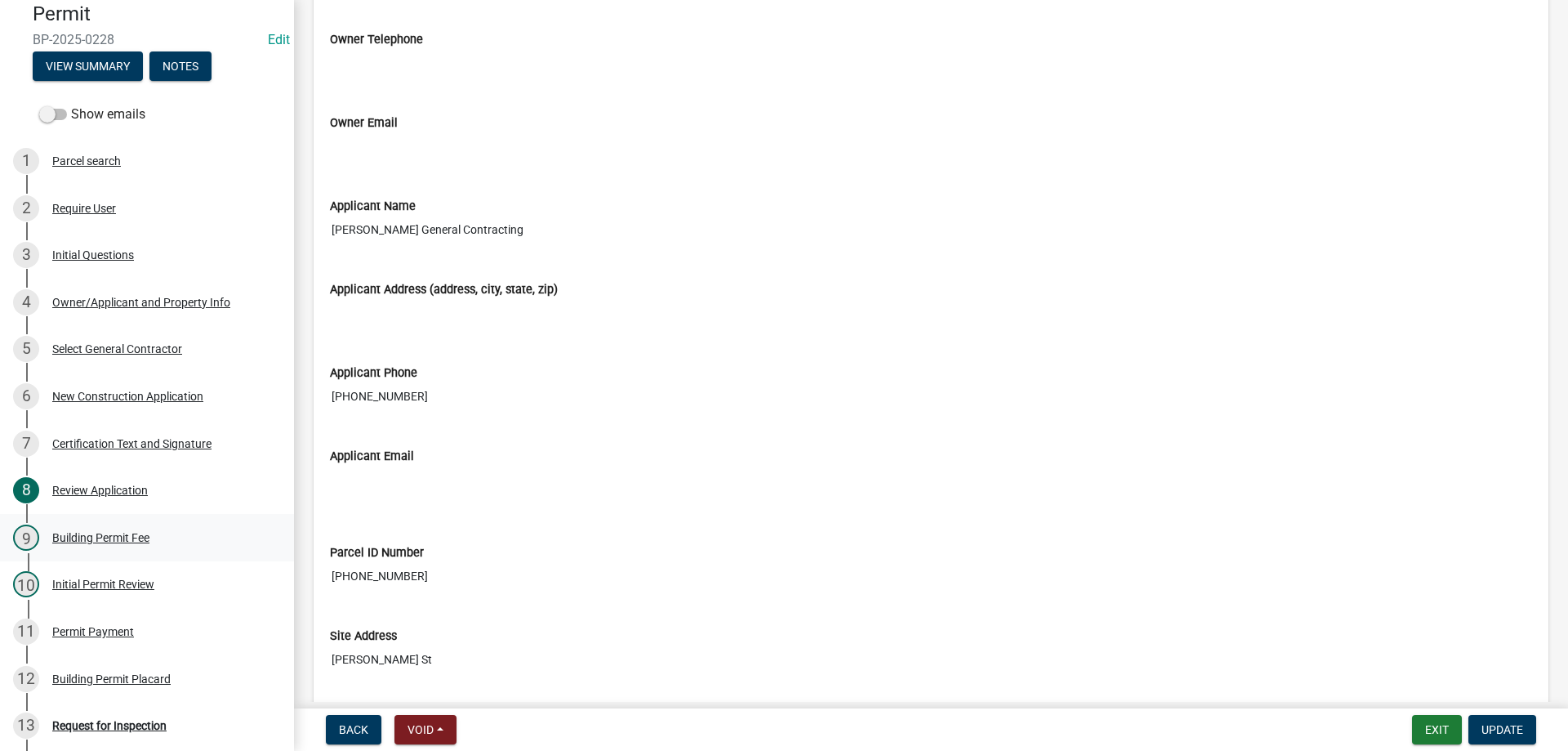
scroll to position [1913, 0]
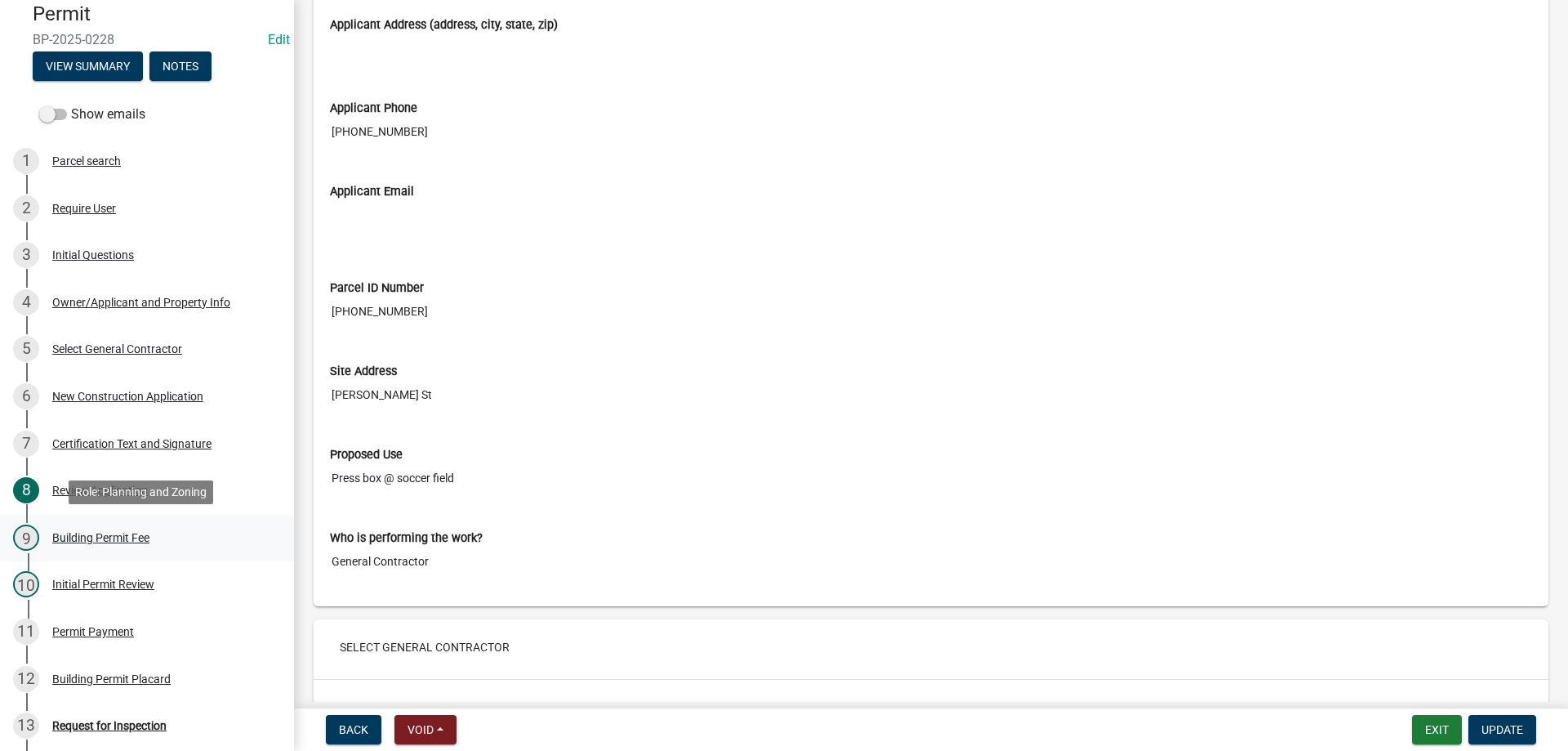
click at [76, 536] on div "Building Permit Fee" at bounding box center [100, 537] width 98 height 12
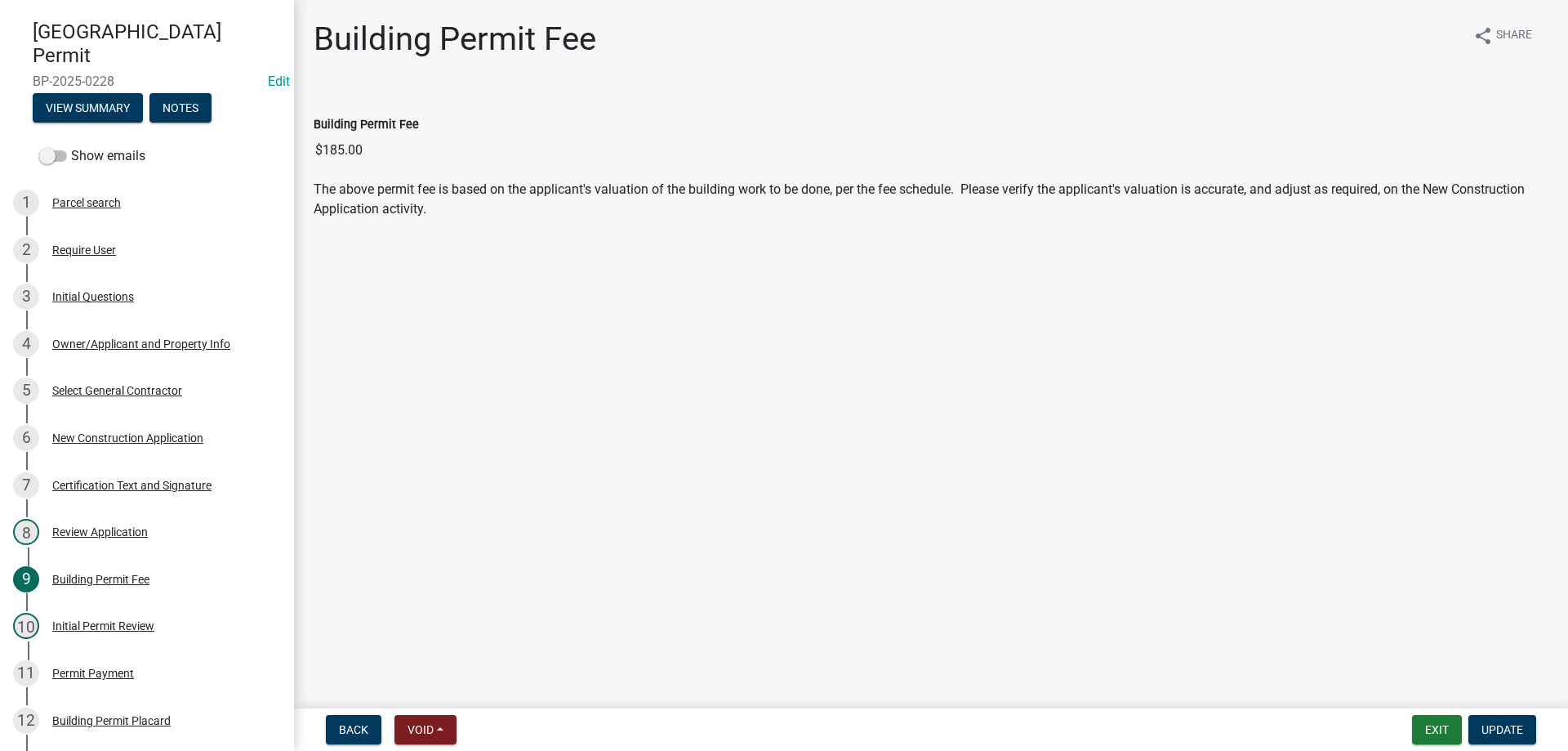
scroll to position [0, 0]
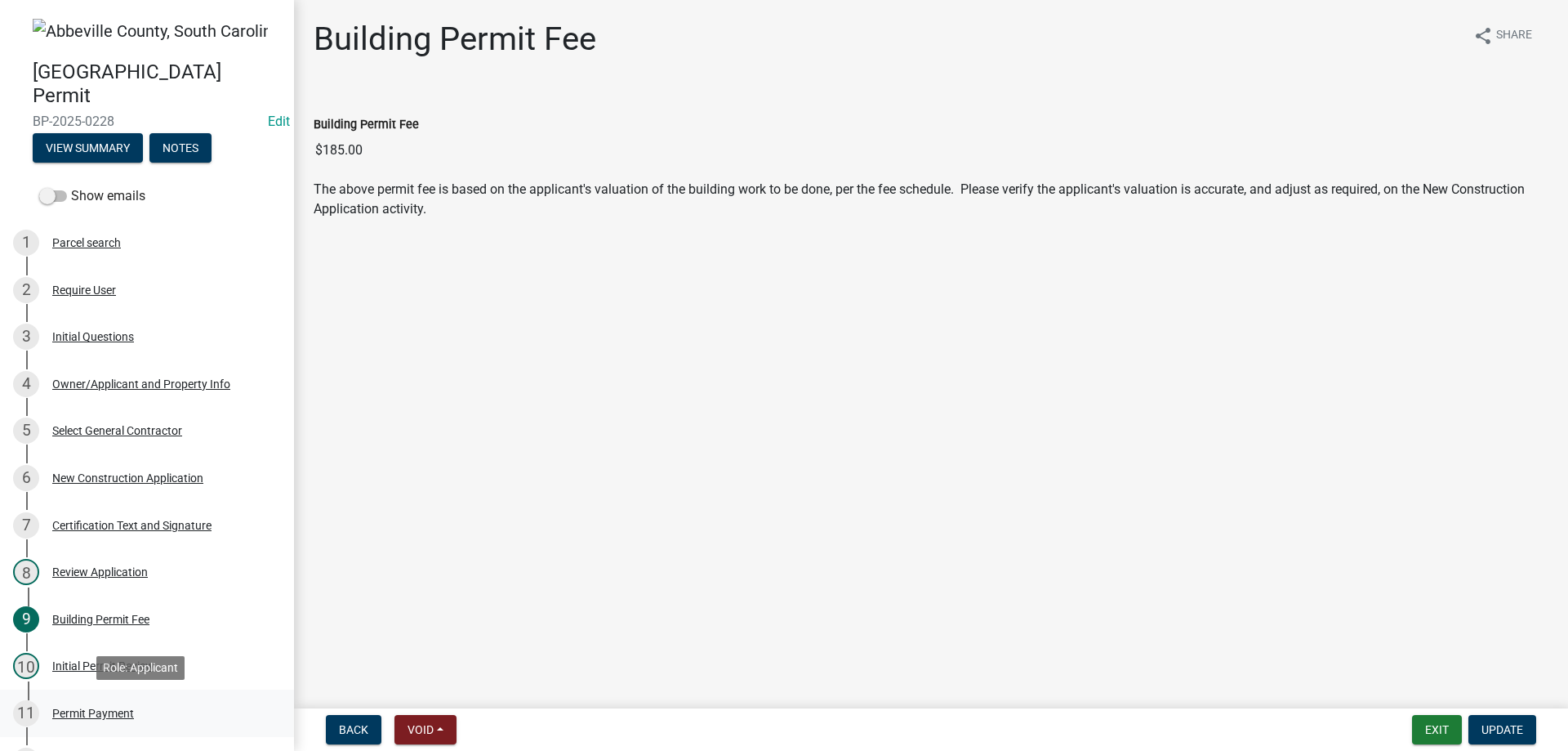
click at [61, 705] on div "11 Permit Payment" at bounding box center [141, 713] width 255 height 26
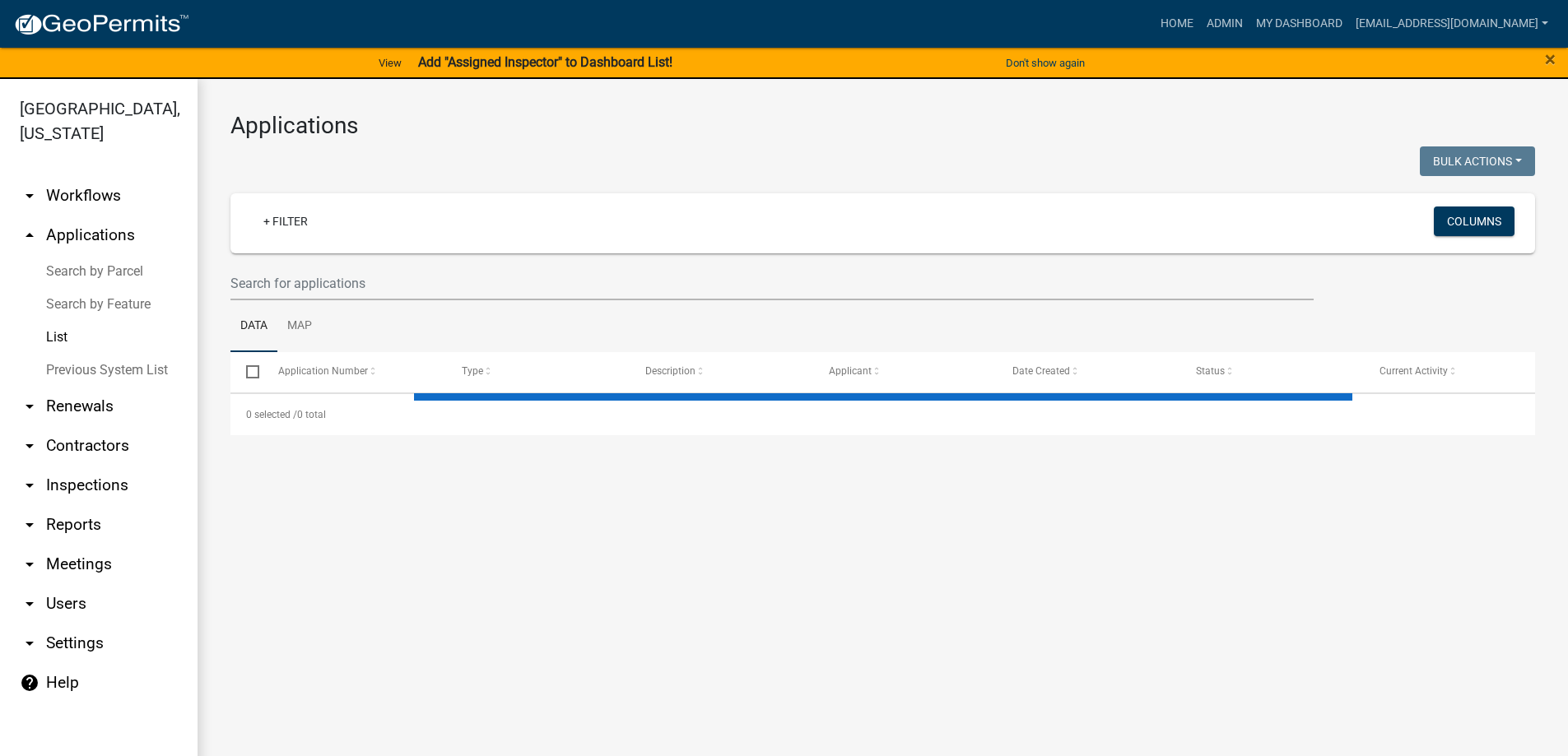
select select "3: 100"
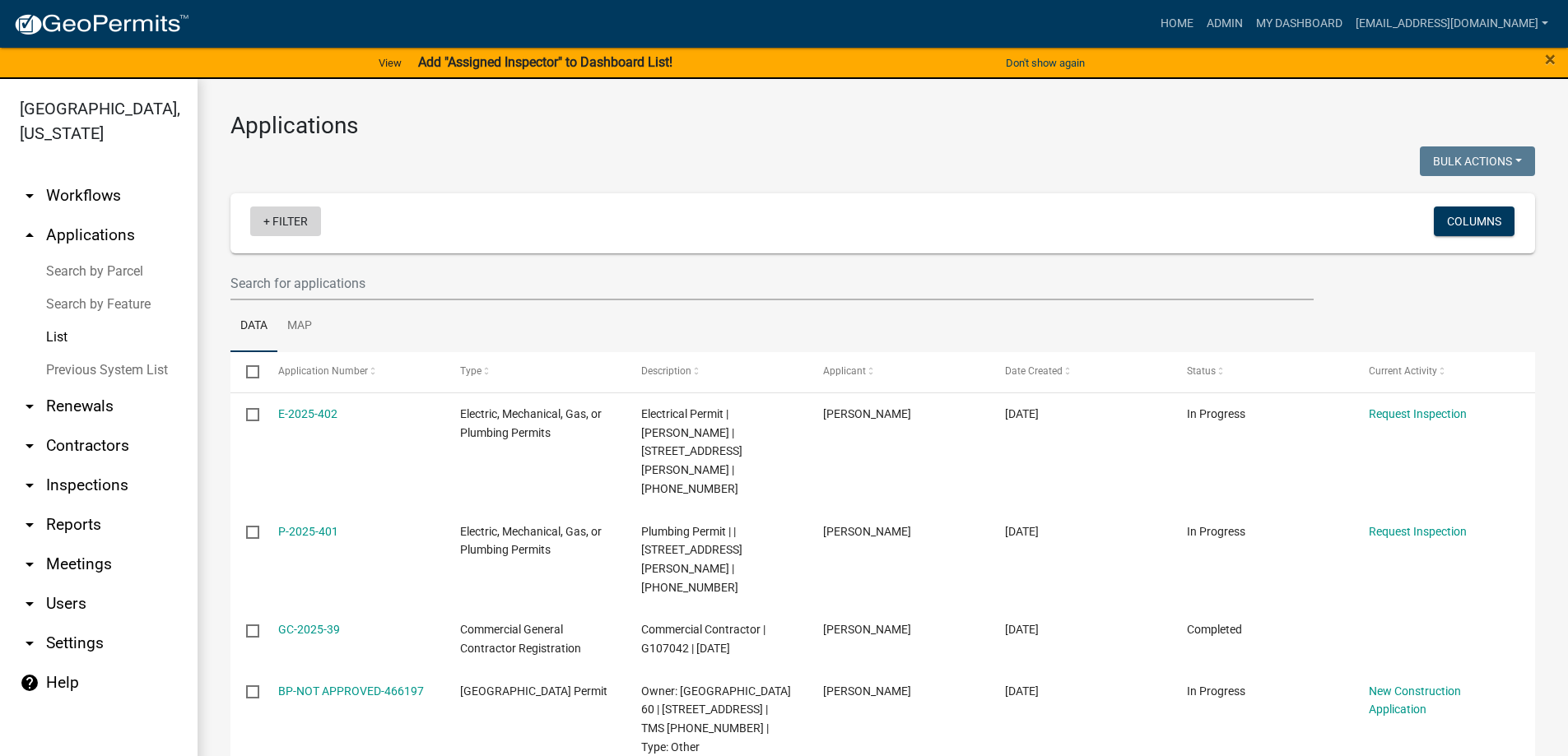
click at [261, 215] on link "+ Filter" at bounding box center [285, 221] width 70 height 30
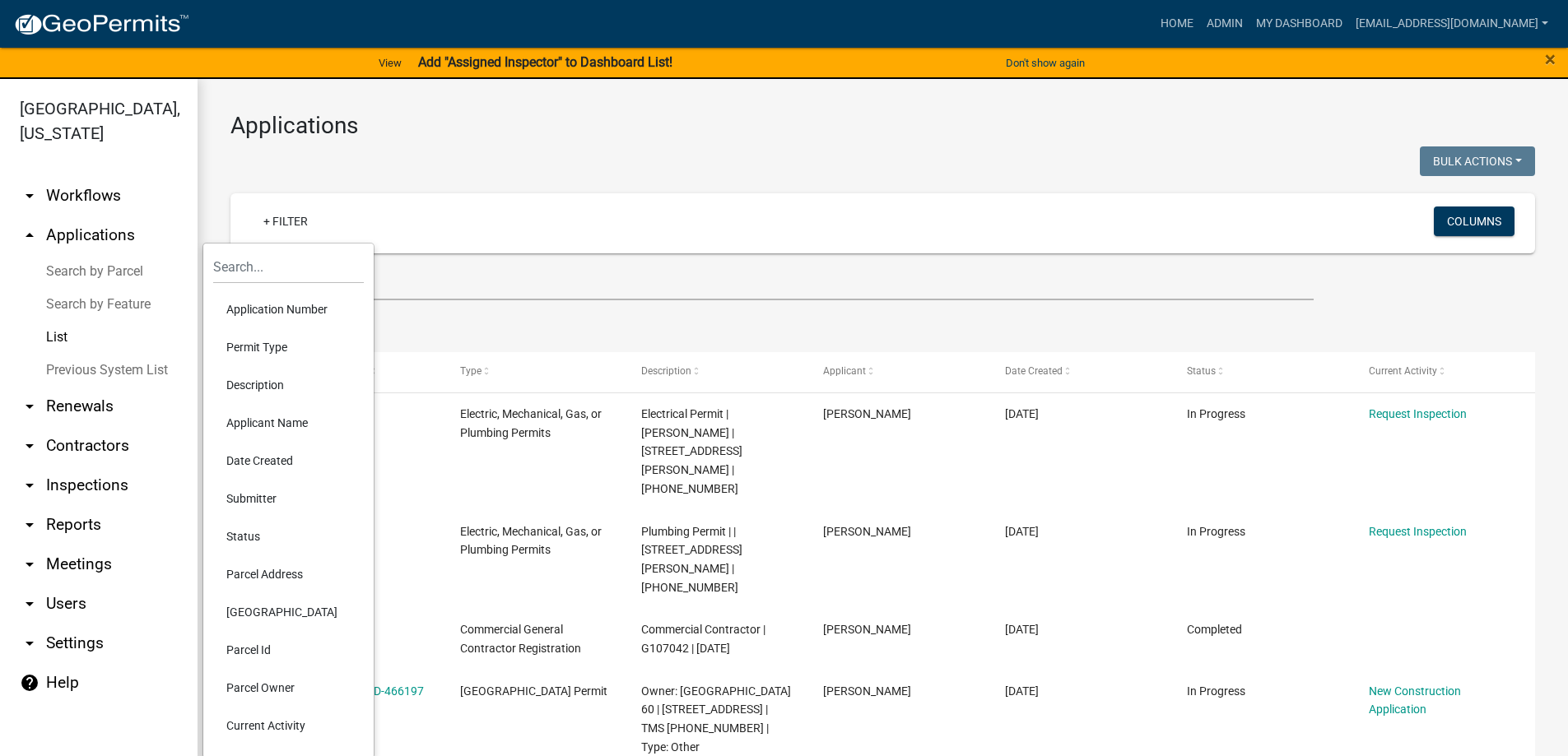
click at [271, 345] on li "Permit Type" at bounding box center [288, 347] width 151 height 38
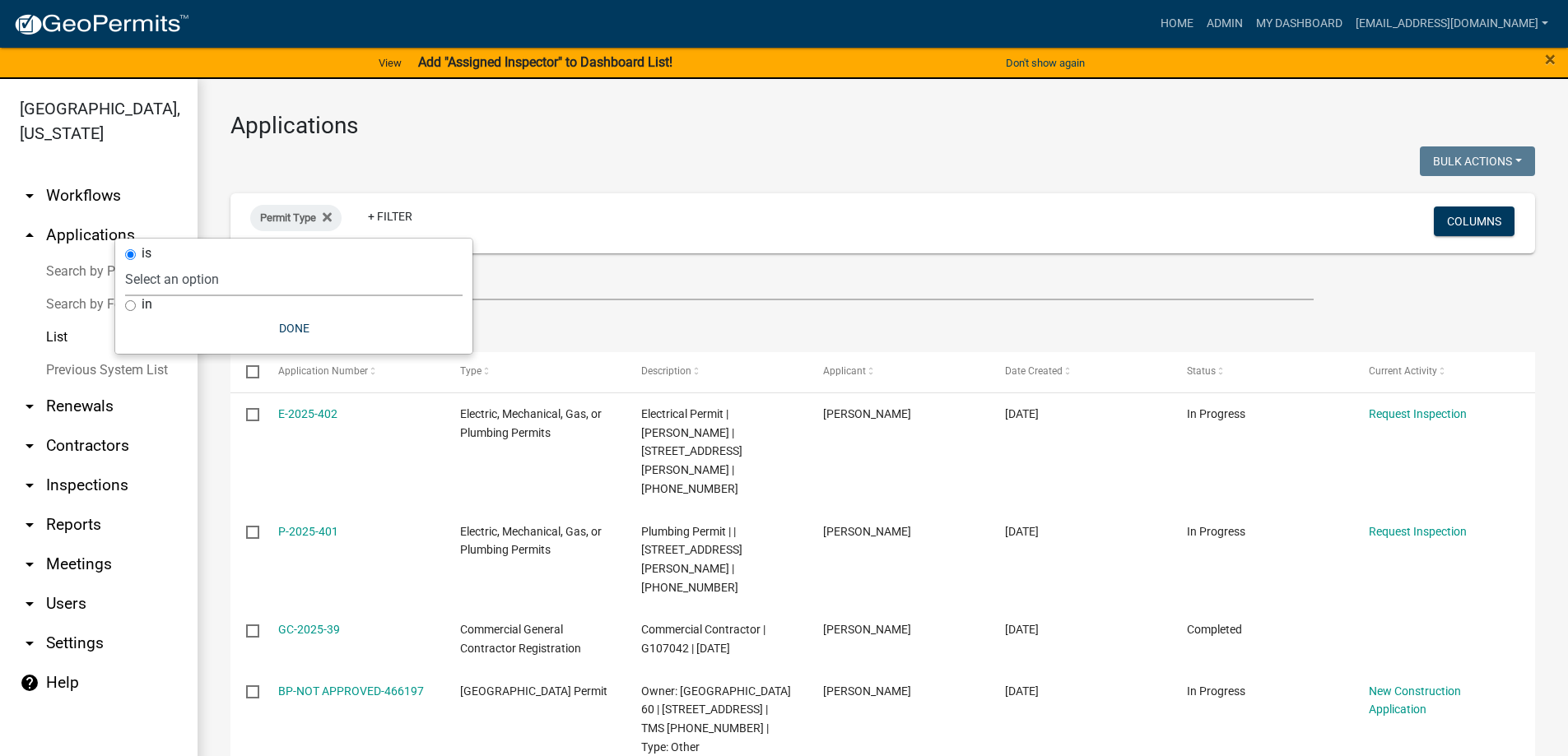
click at [257, 287] on select "Select an option Abbeville County Building Permit Abbeville County Residential …" at bounding box center [294, 278] width 337 height 33
select select "3802f7aa-e475-42cf-9d36-345c773ec921"
click at [209, 262] on select "Select an option Abbeville County Building Permit Abbeville County Residential …" at bounding box center [294, 278] width 337 height 33
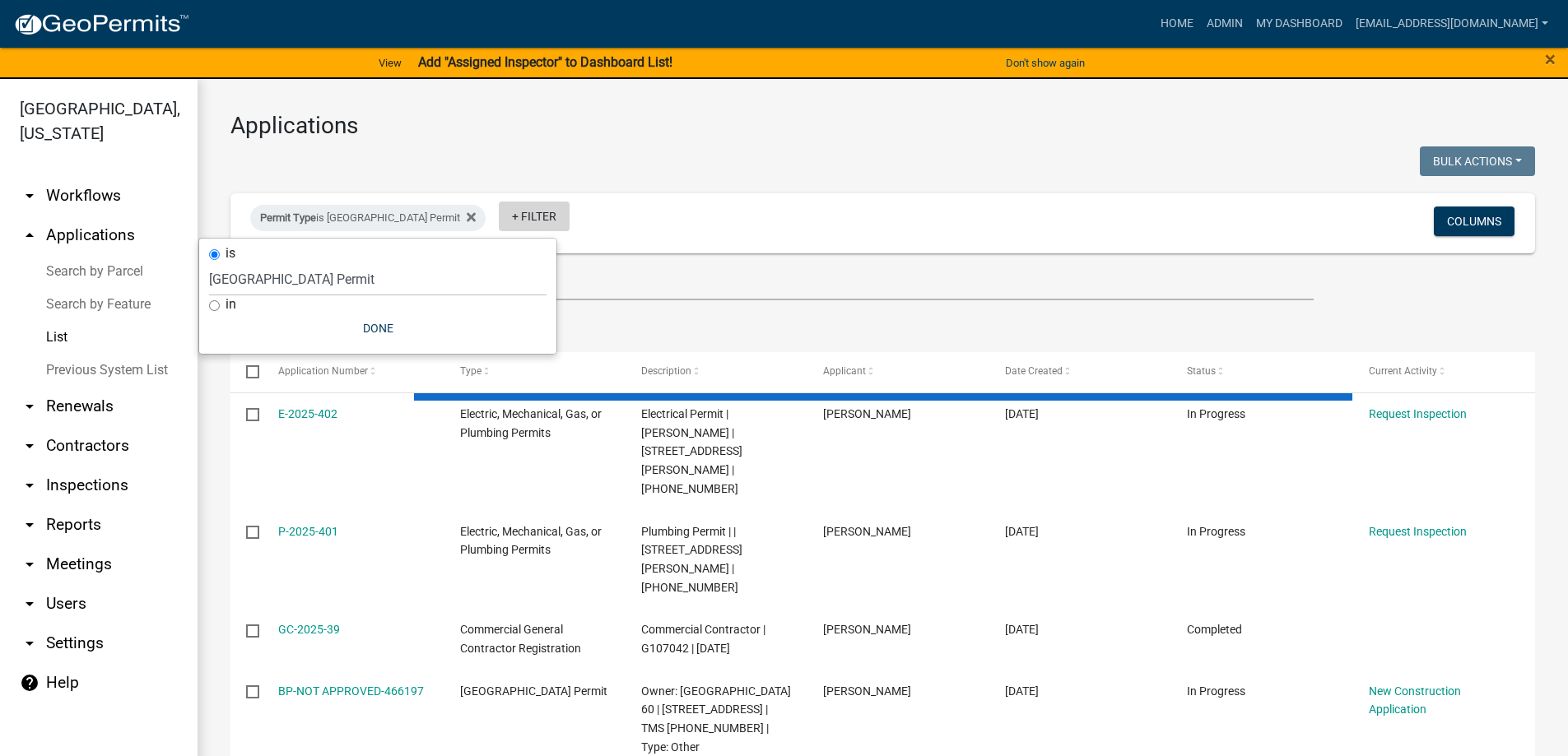
click at [556, 212] on link "+ Filter" at bounding box center [534, 216] width 70 height 30
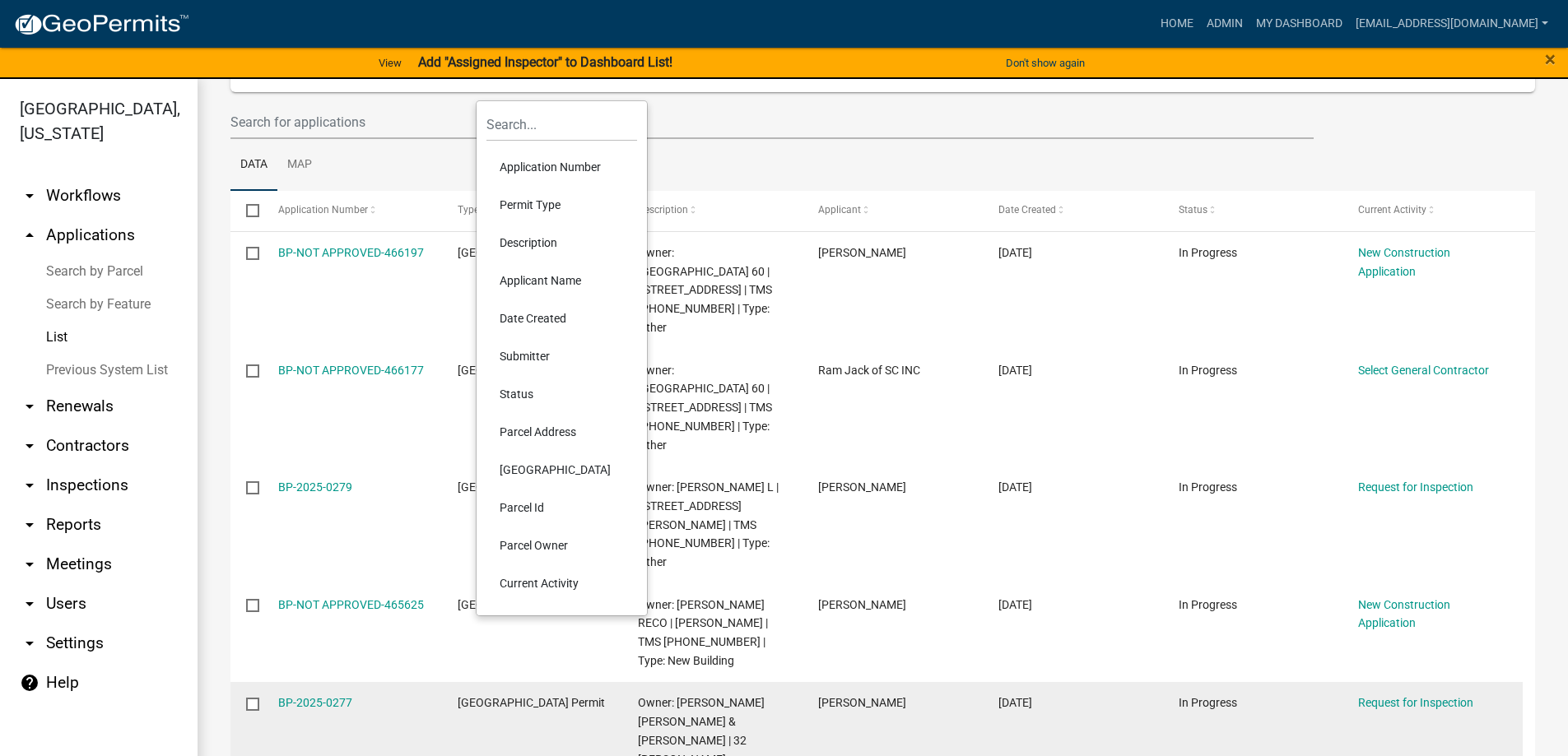
scroll to position [329, 0]
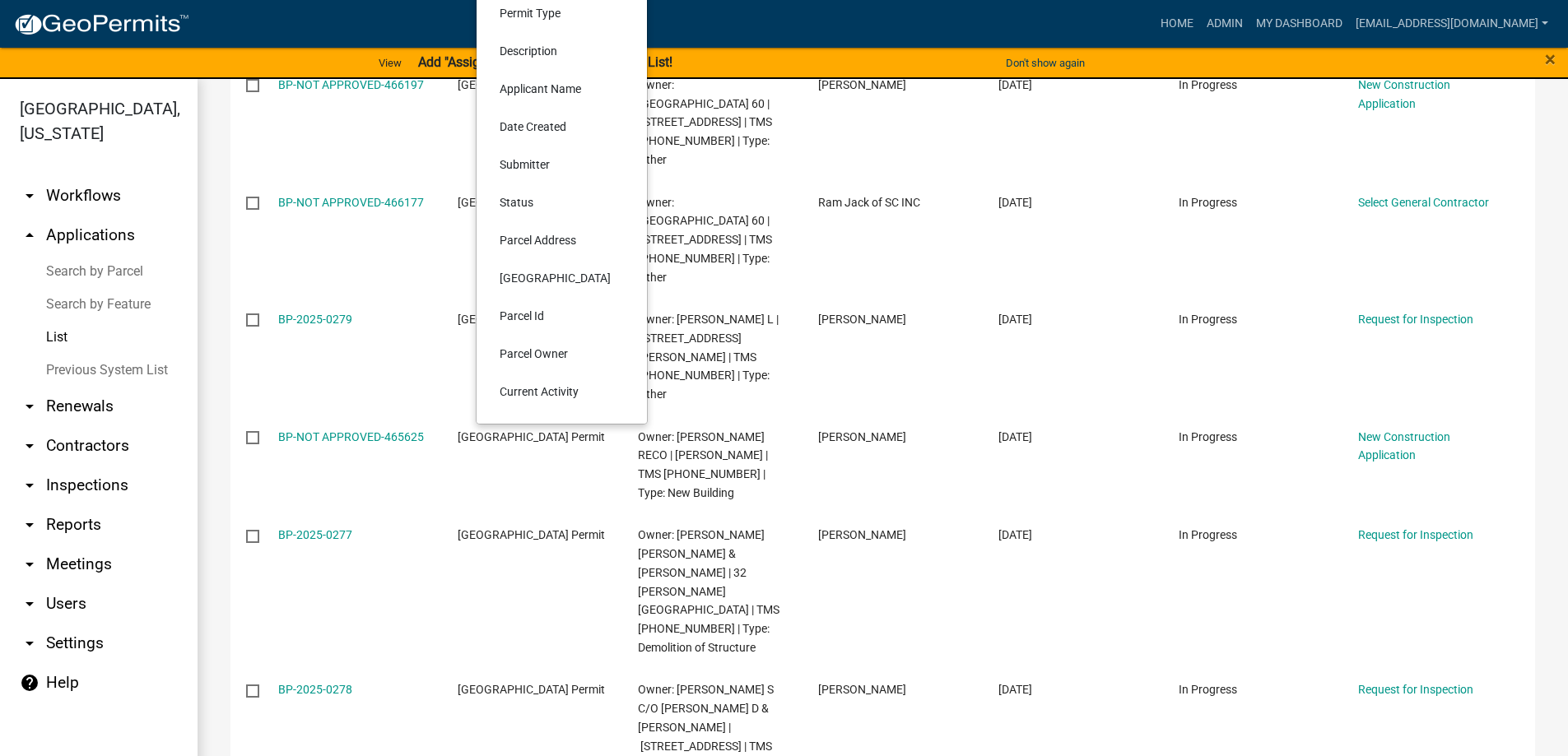
click at [529, 131] on li "Date Created" at bounding box center [561, 127] width 151 height 38
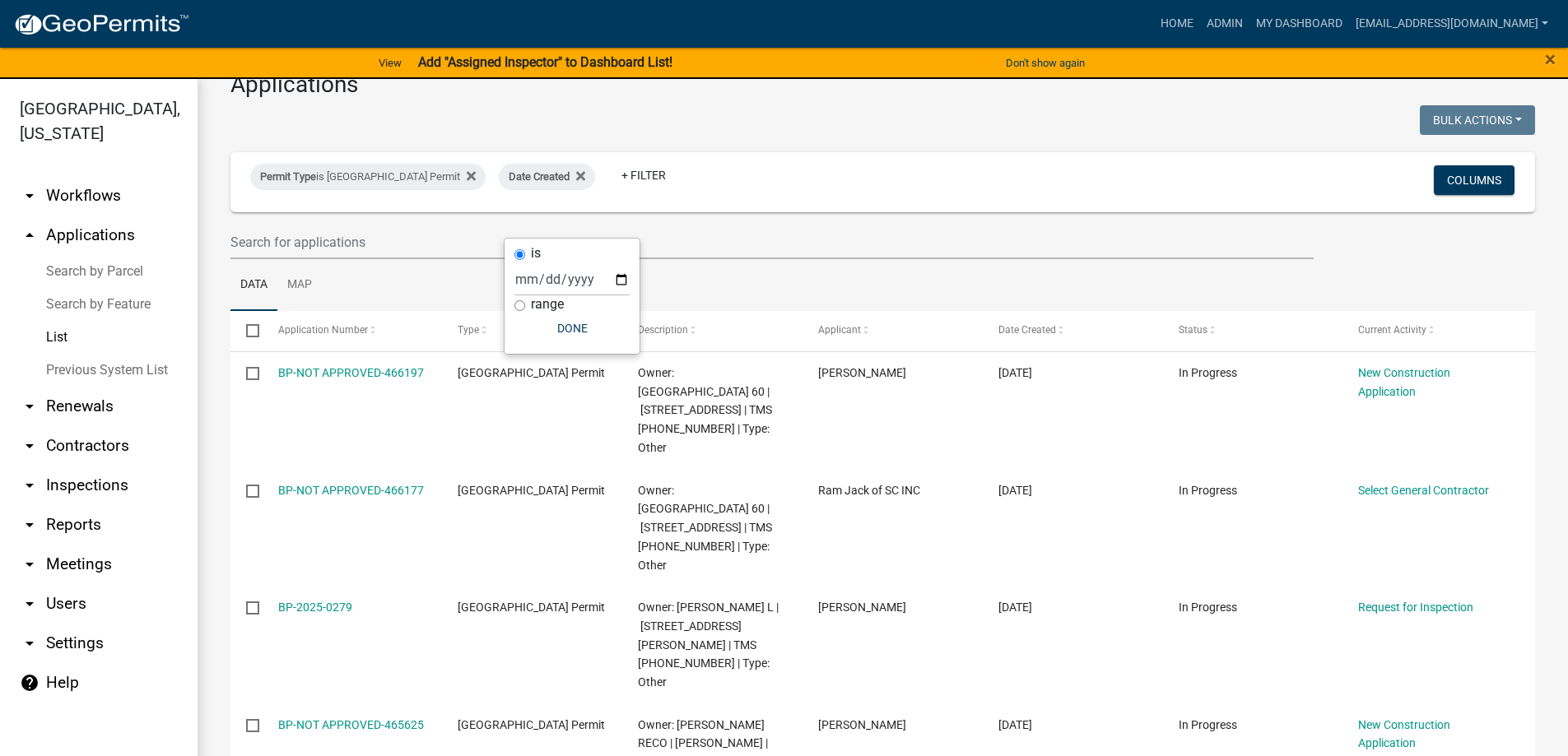
scroll to position [0, 0]
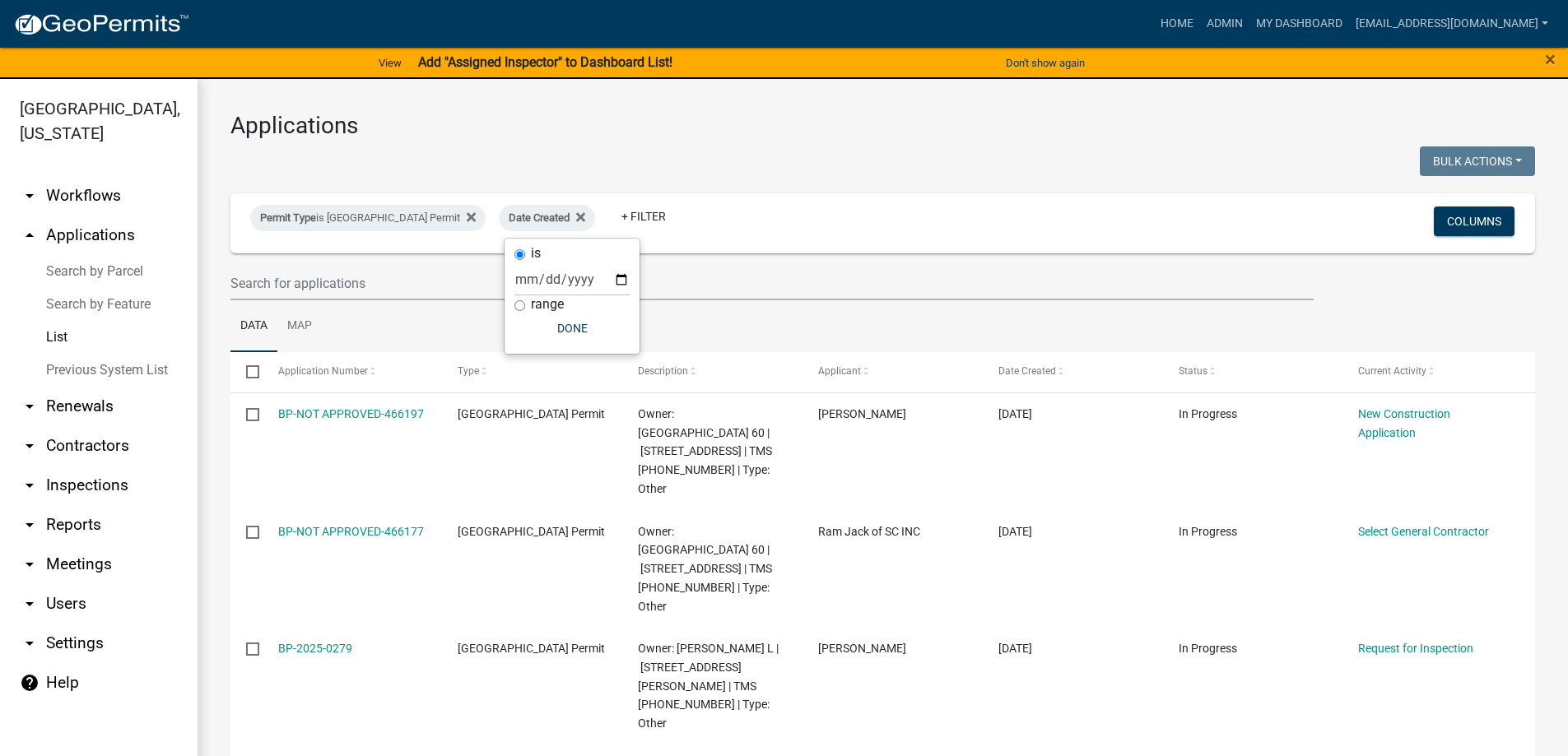
click at [532, 305] on label "range" at bounding box center [547, 304] width 33 height 14
click at [525, 305] on input "range" at bounding box center [519, 305] width 11 height 11
radio input "true"
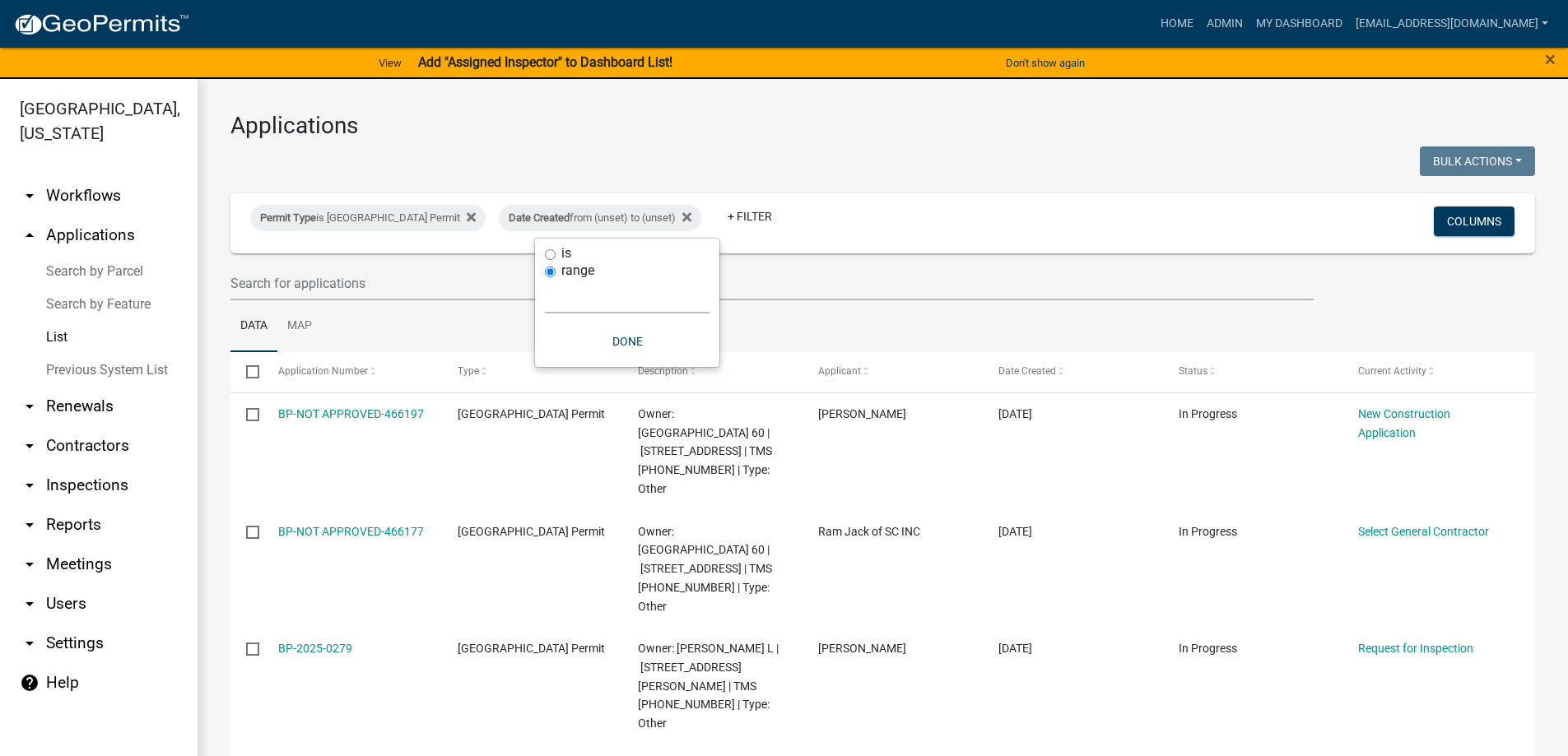
click at [584, 296] on select "Today Yesterday Current Week Previous Week Current Month Last Month Current Cal…" at bounding box center [627, 296] width 165 height 33
select select "custom"
click at [545, 279] on select "Today Yesterday Current Week Previous Week Current Month Last Month Current Cal…" at bounding box center [627, 296] width 165 height 33
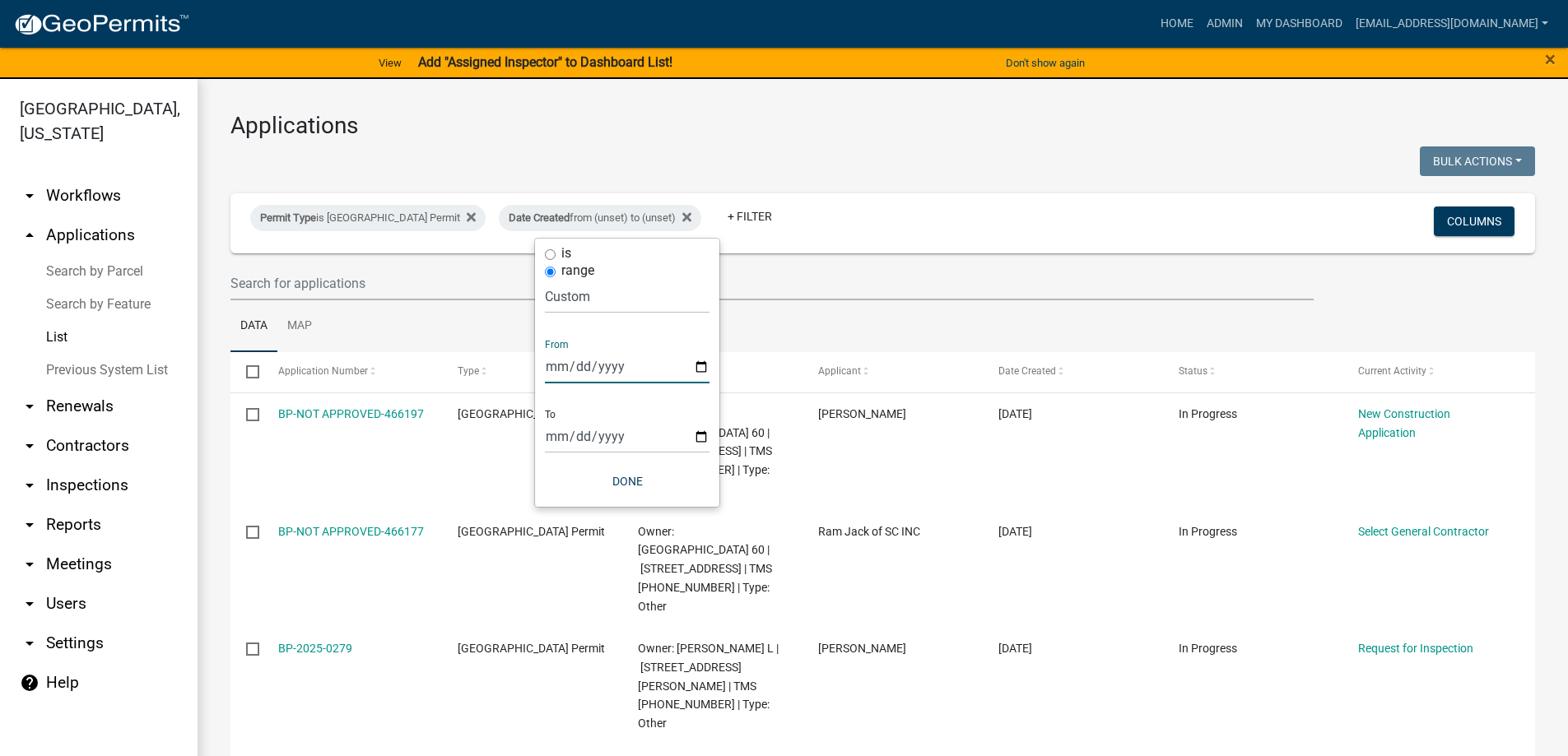
click at [697, 366] on input "date" at bounding box center [627, 366] width 165 height 33
type input "2025-05-01"
click at [710, 438] on input "date" at bounding box center [638, 435] width 165 height 33
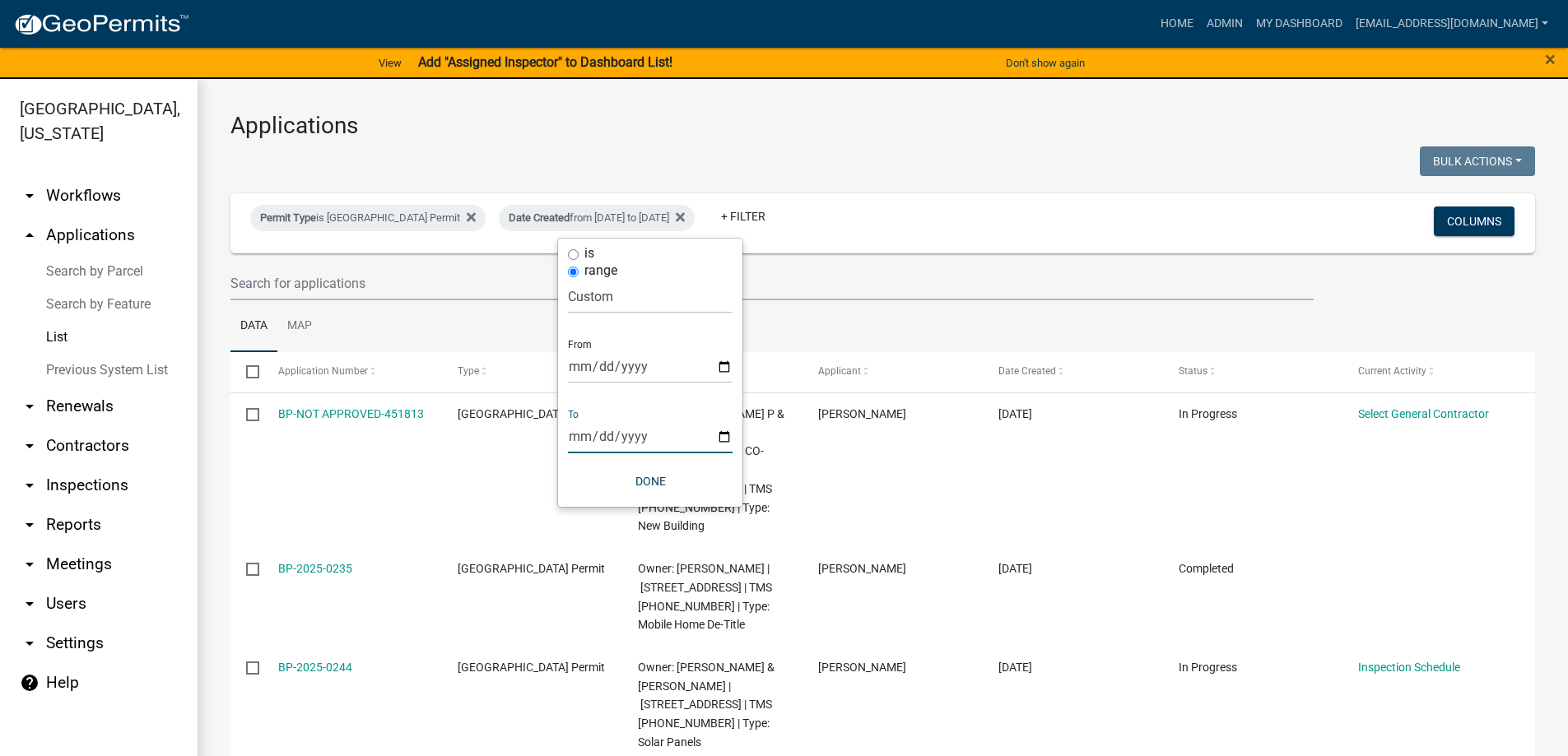
type input "2025-07-31"
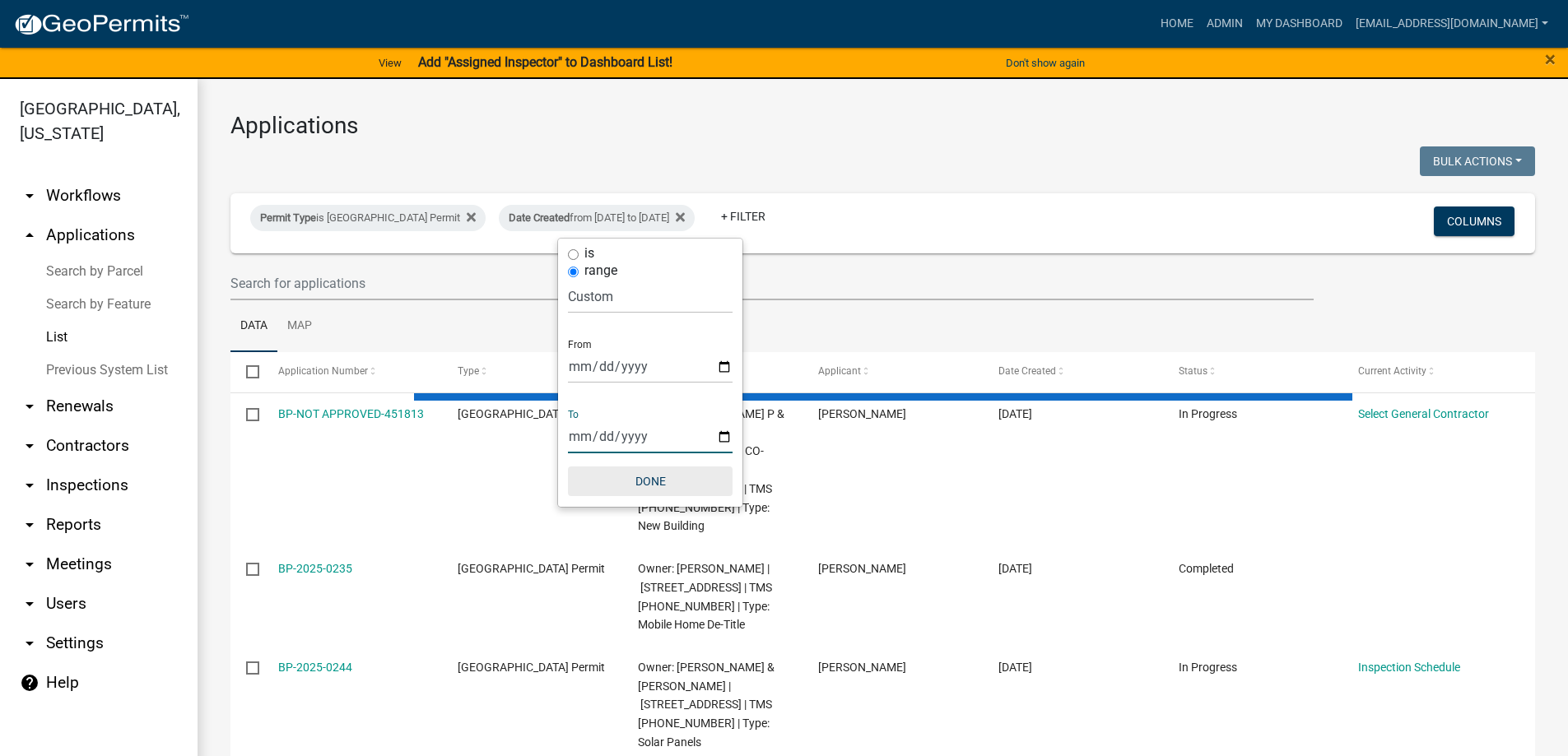
click at [696, 487] on button "Done" at bounding box center [650, 480] width 165 height 30
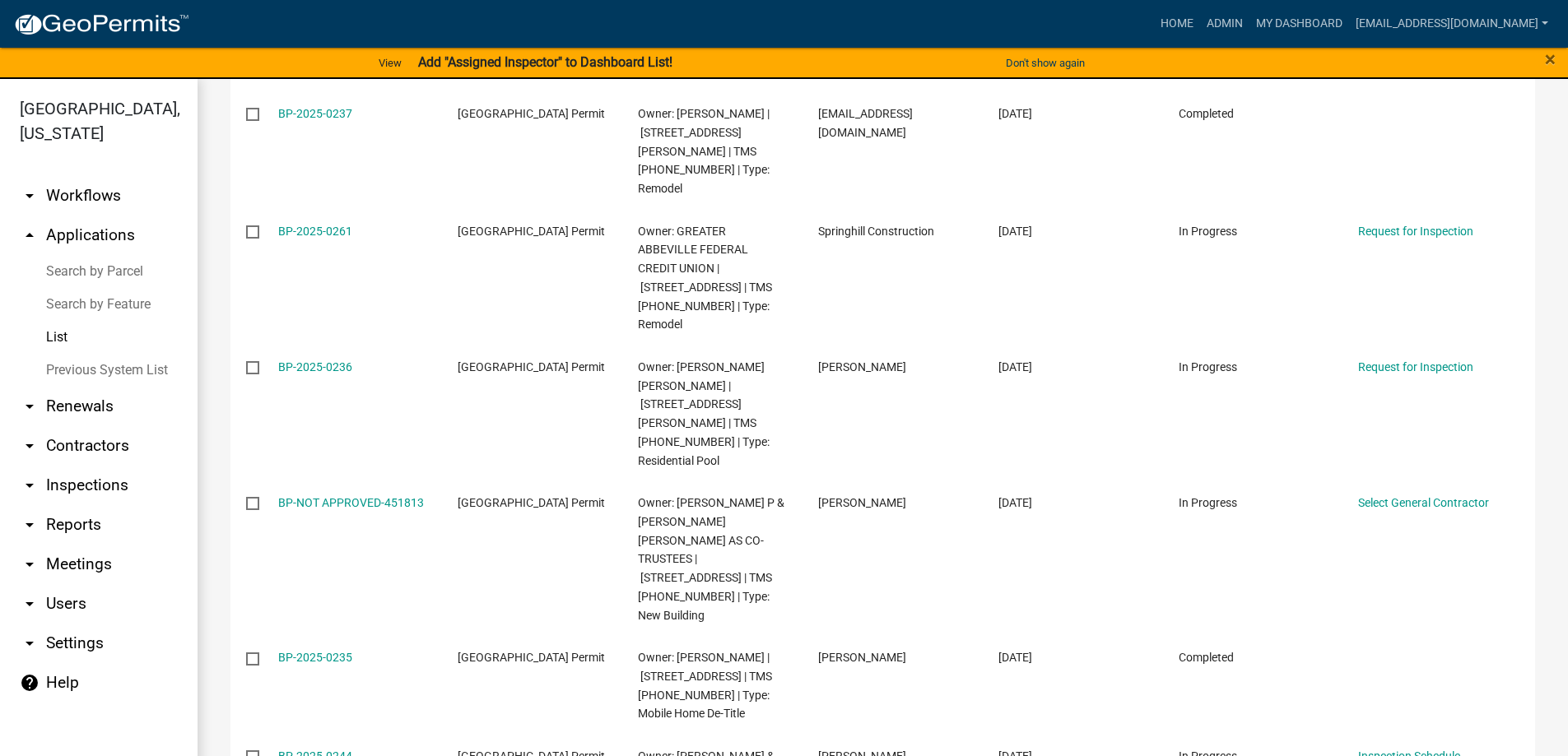
scroll to position [2796, 0]
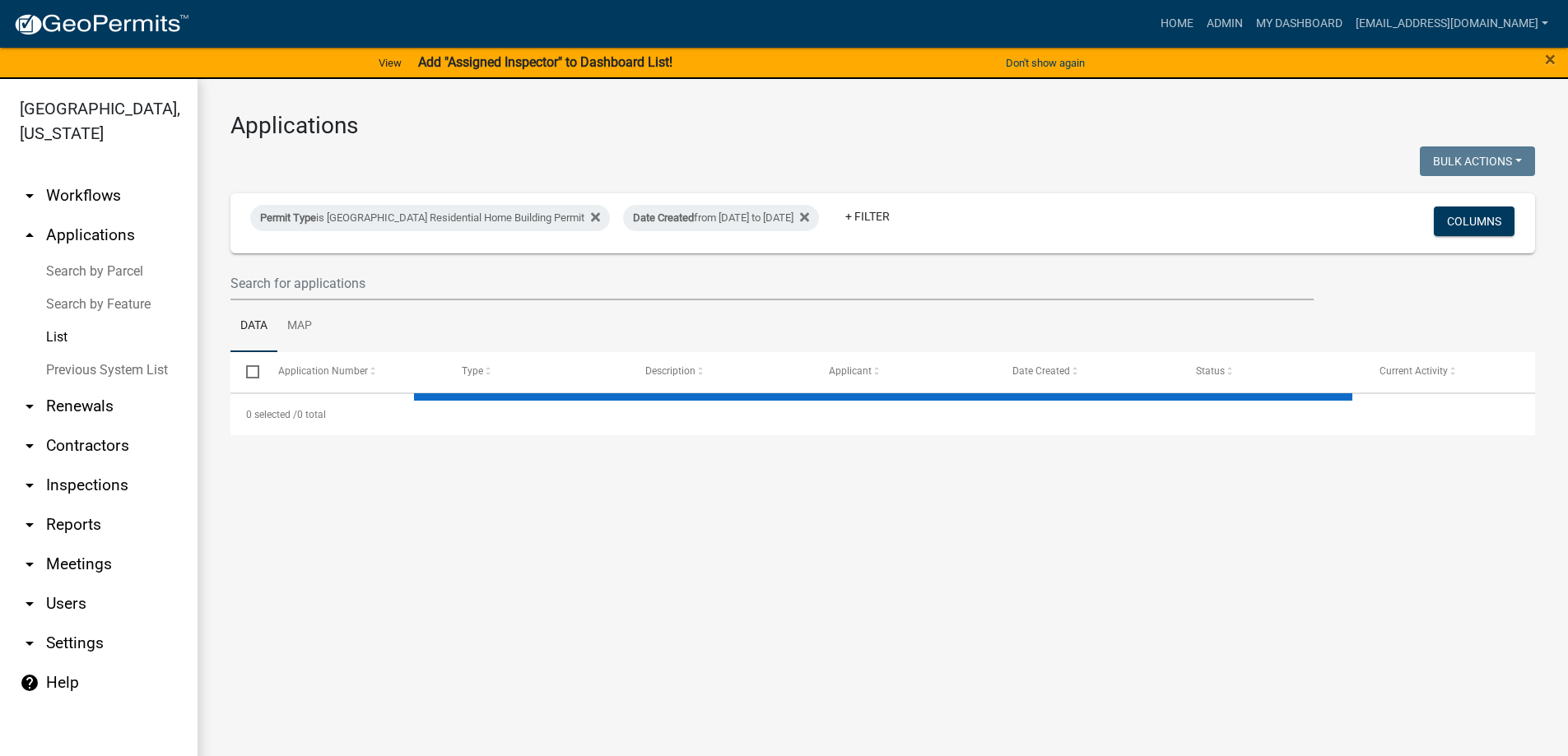
scroll to position [20, 0]
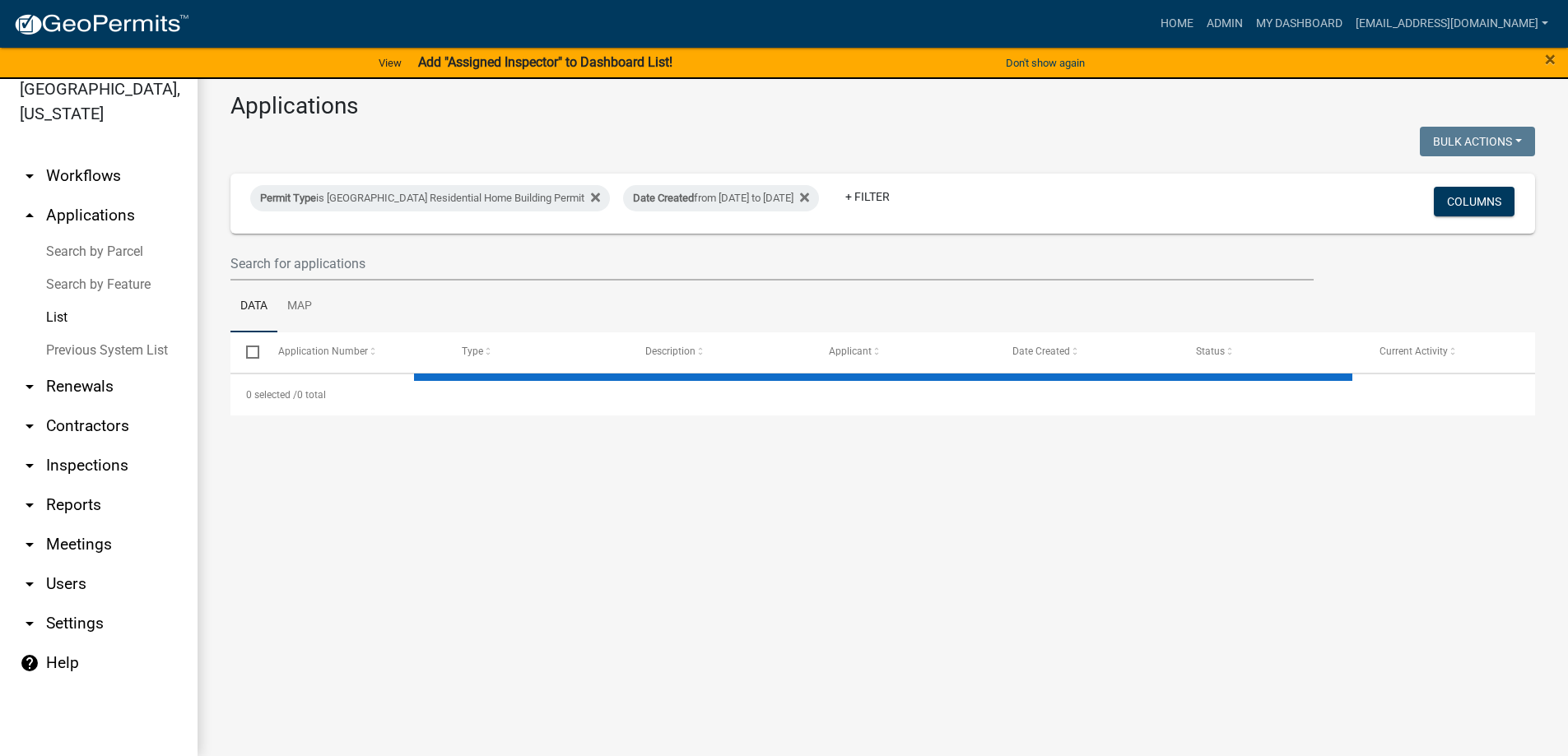
select select "3: 100"
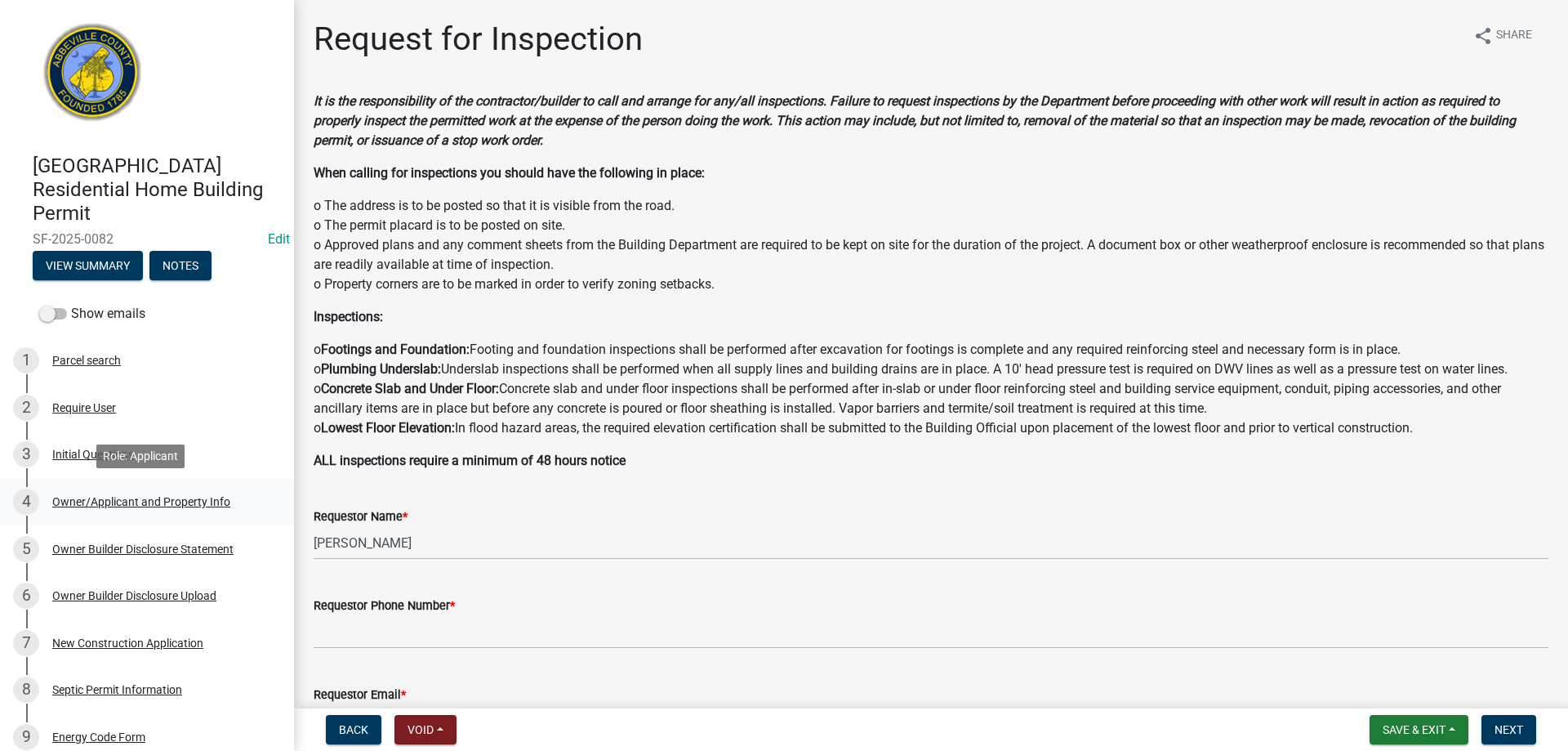
click at [89, 491] on div "4 Owner/Applicant and Property Info" at bounding box center [141, 501] width 255 height 26
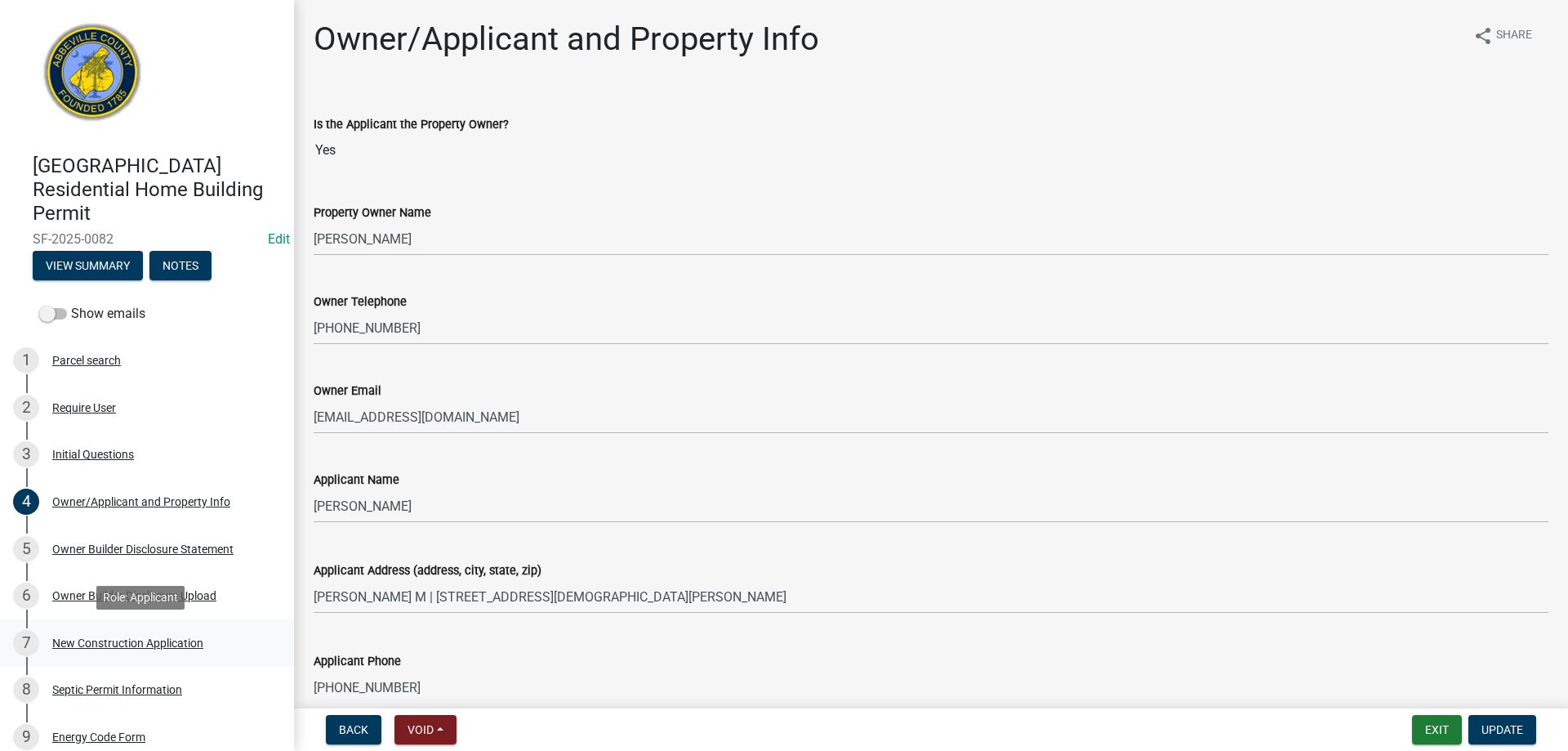
click at [141, 642] on div "New Construction Application" at bounding box center [127, 643] width 151 height 12
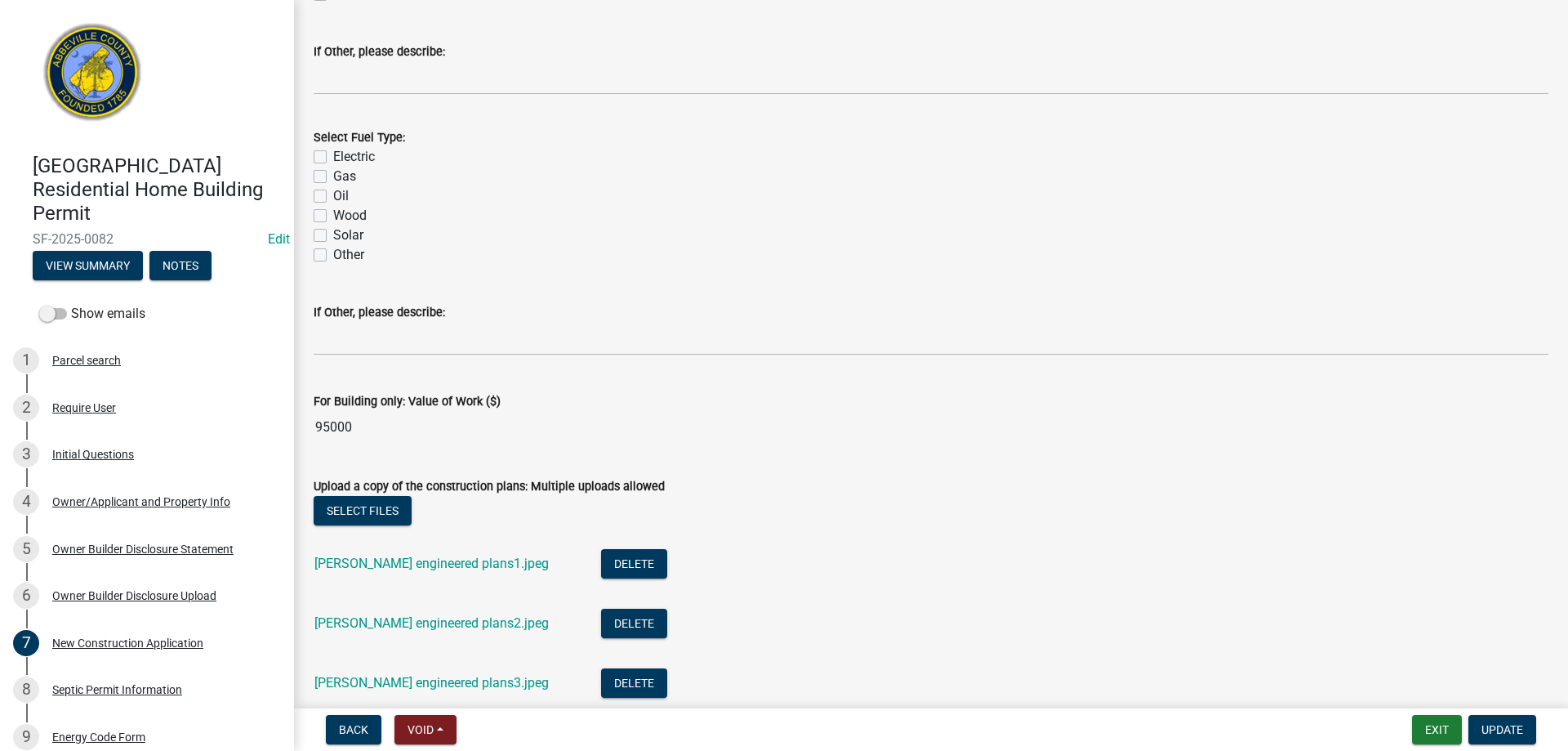
scroll to position [2696, 0]
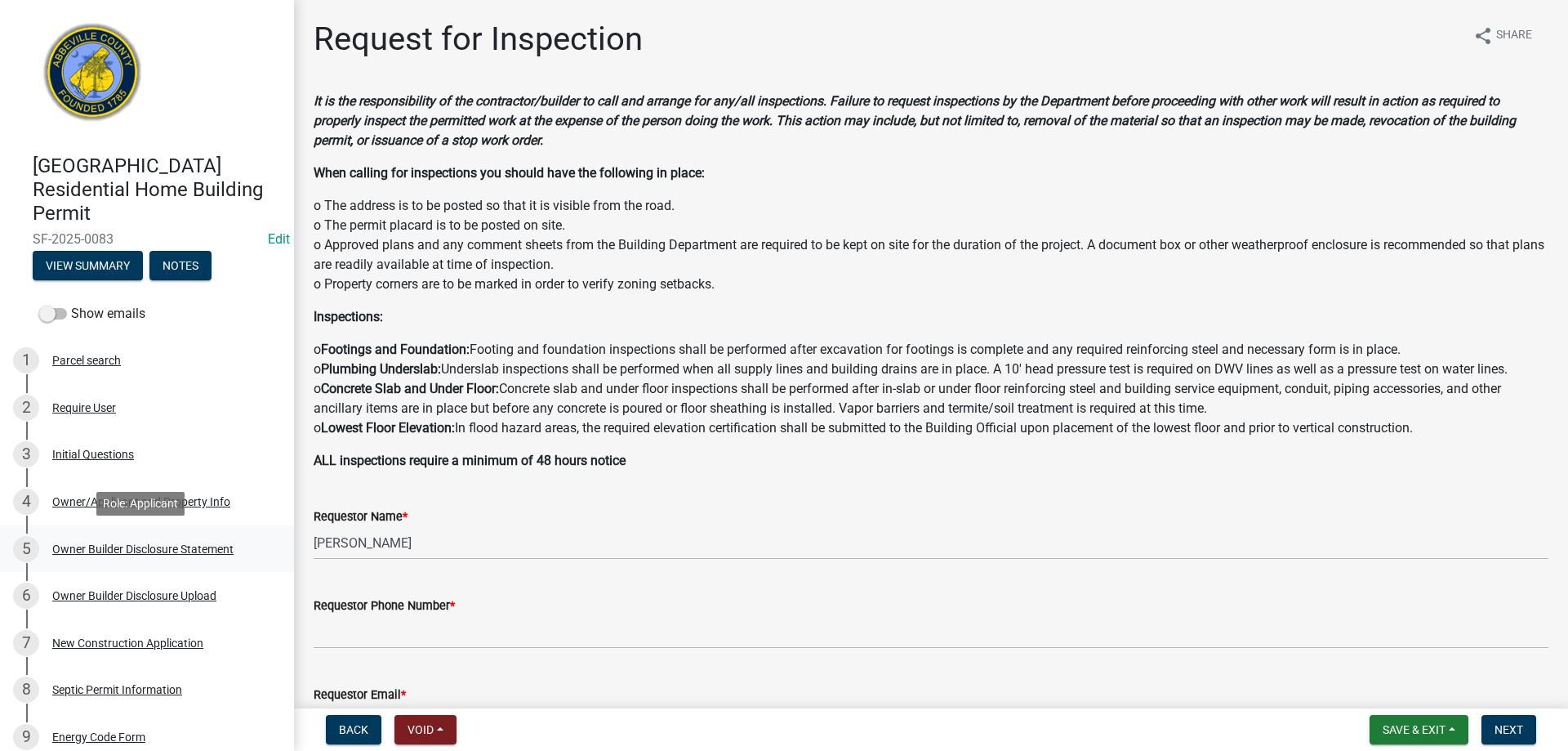
click at [98, 549] on div "Owner Builder Disclosure Statement" at bounding box center [142, 549] width 182 height 12
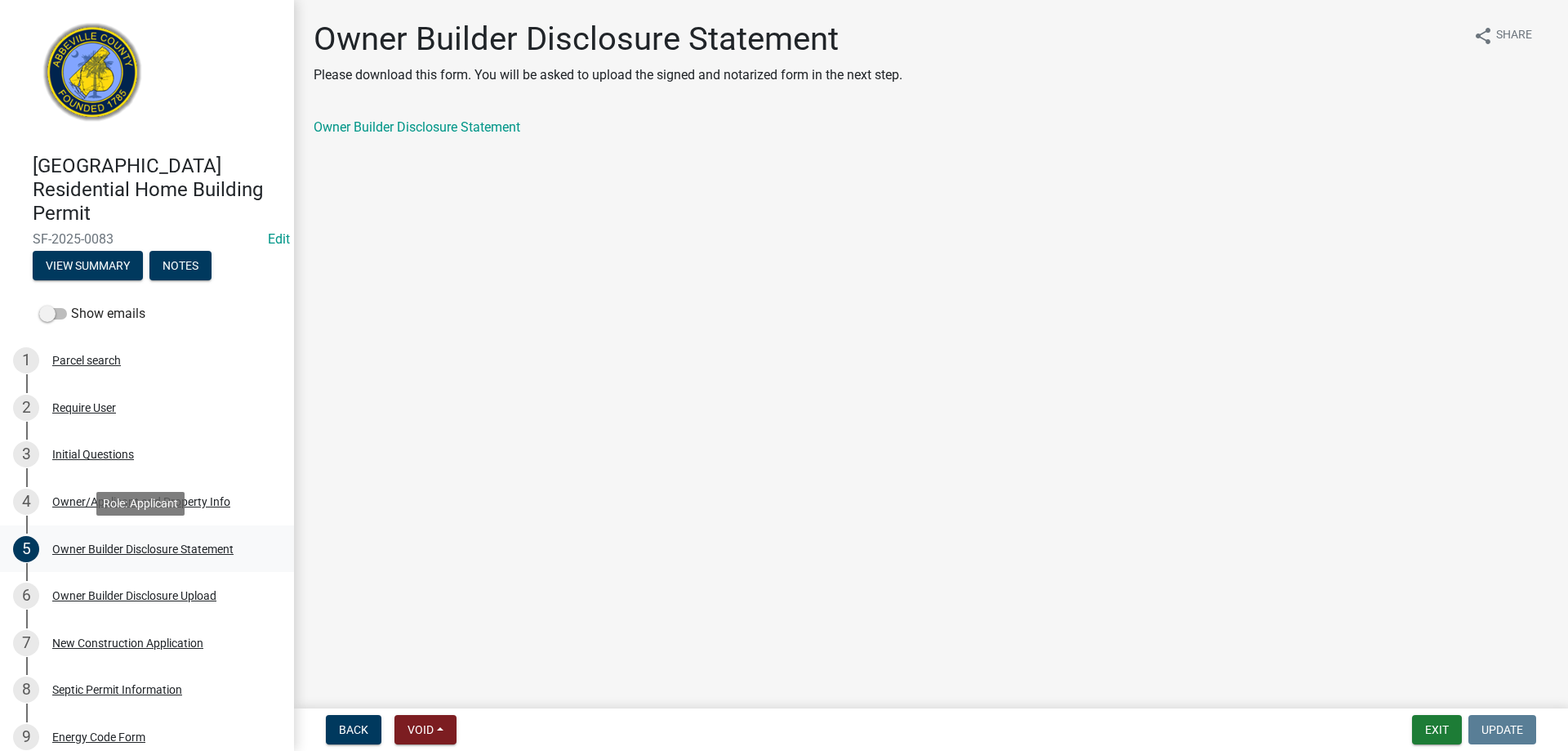
click at [83, 543] on div "Owner Builder Disclosure Statement" at bounding box center [142, 549] width 182 height 12
click at [91, 590] on div "Owner Builder Disclosure Upload" at bounding box center [133, 595] width 164 height 12
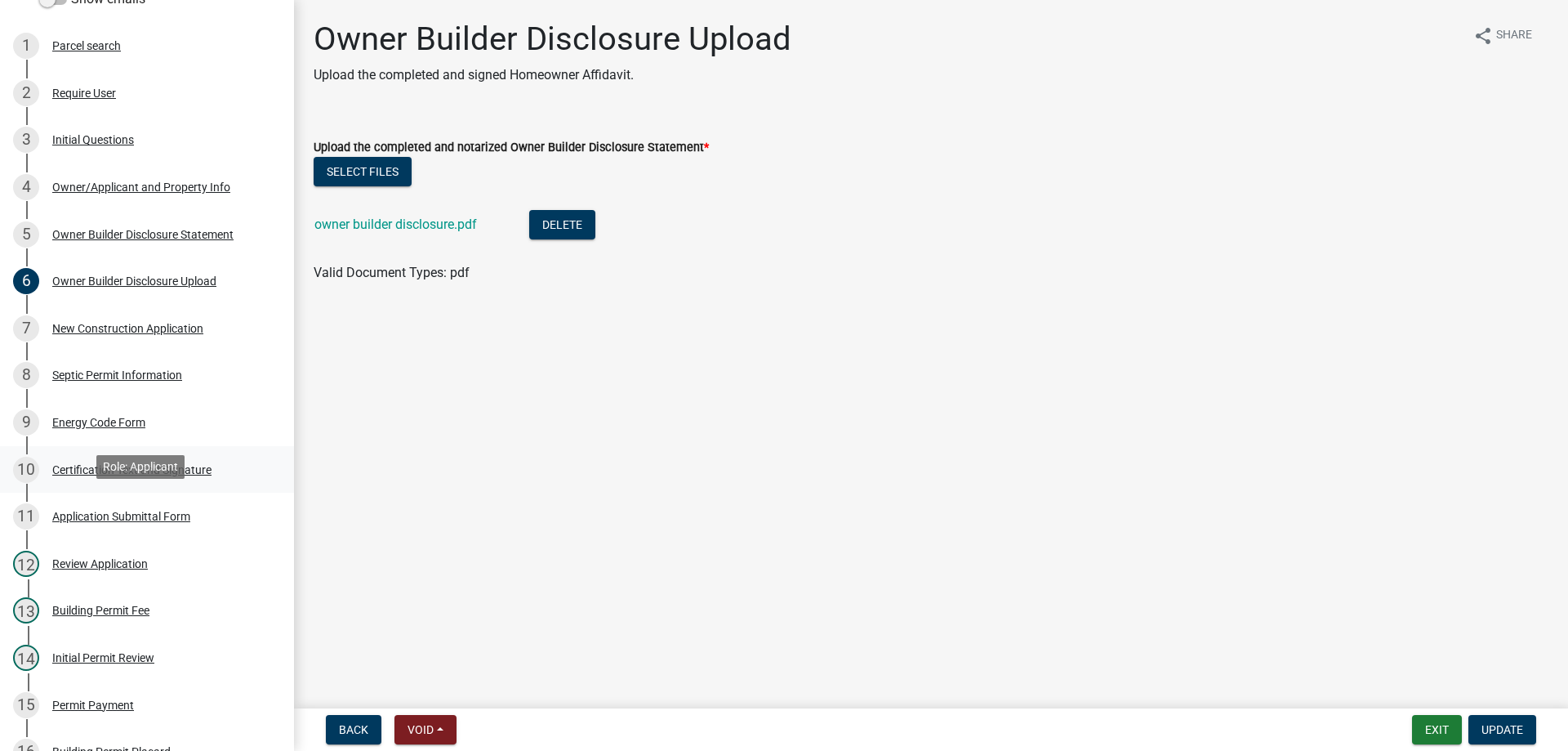
scroll to position [327, 0]
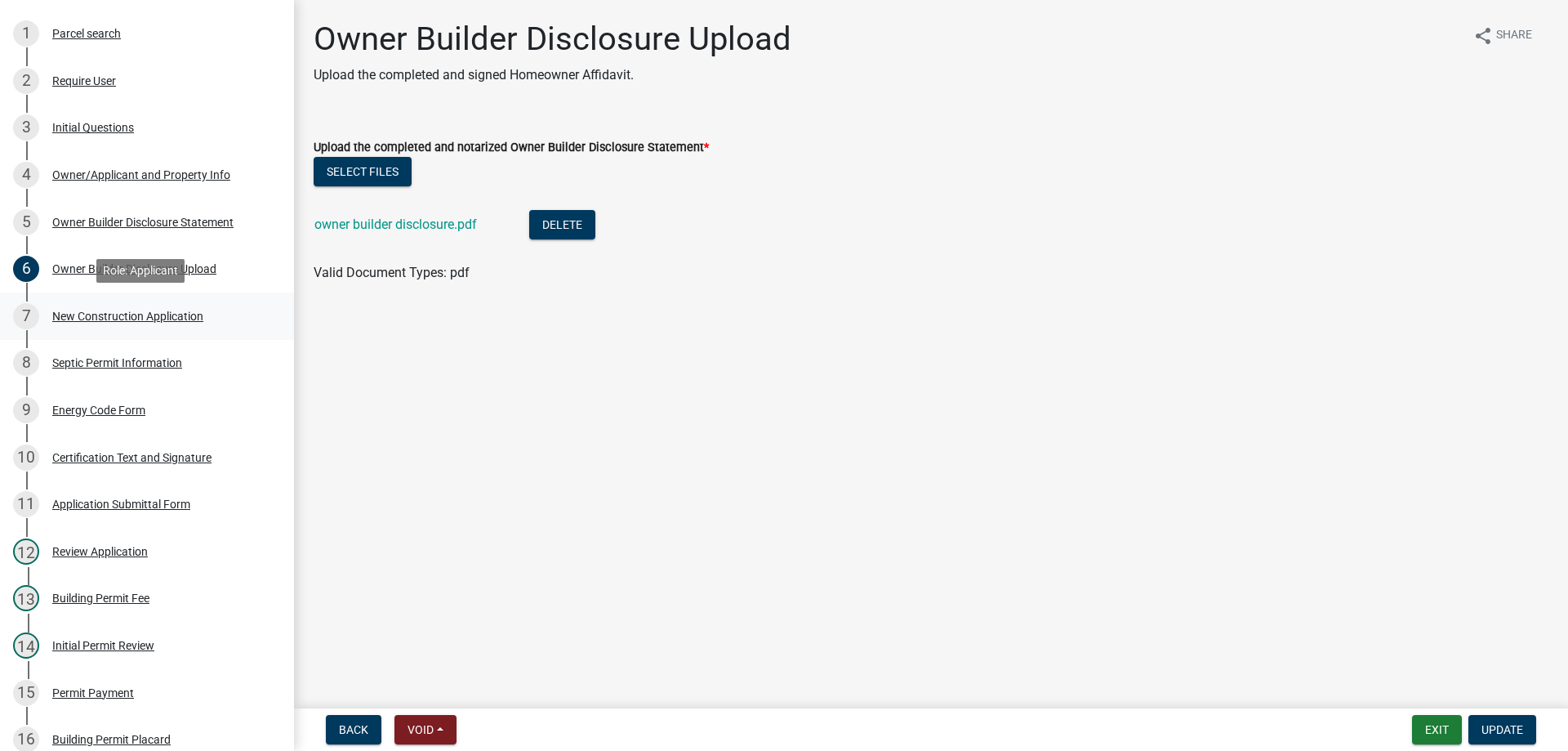
click at [121, 321] on div "New Construction Application" at bounding box center [127, 316] width 151 height 12
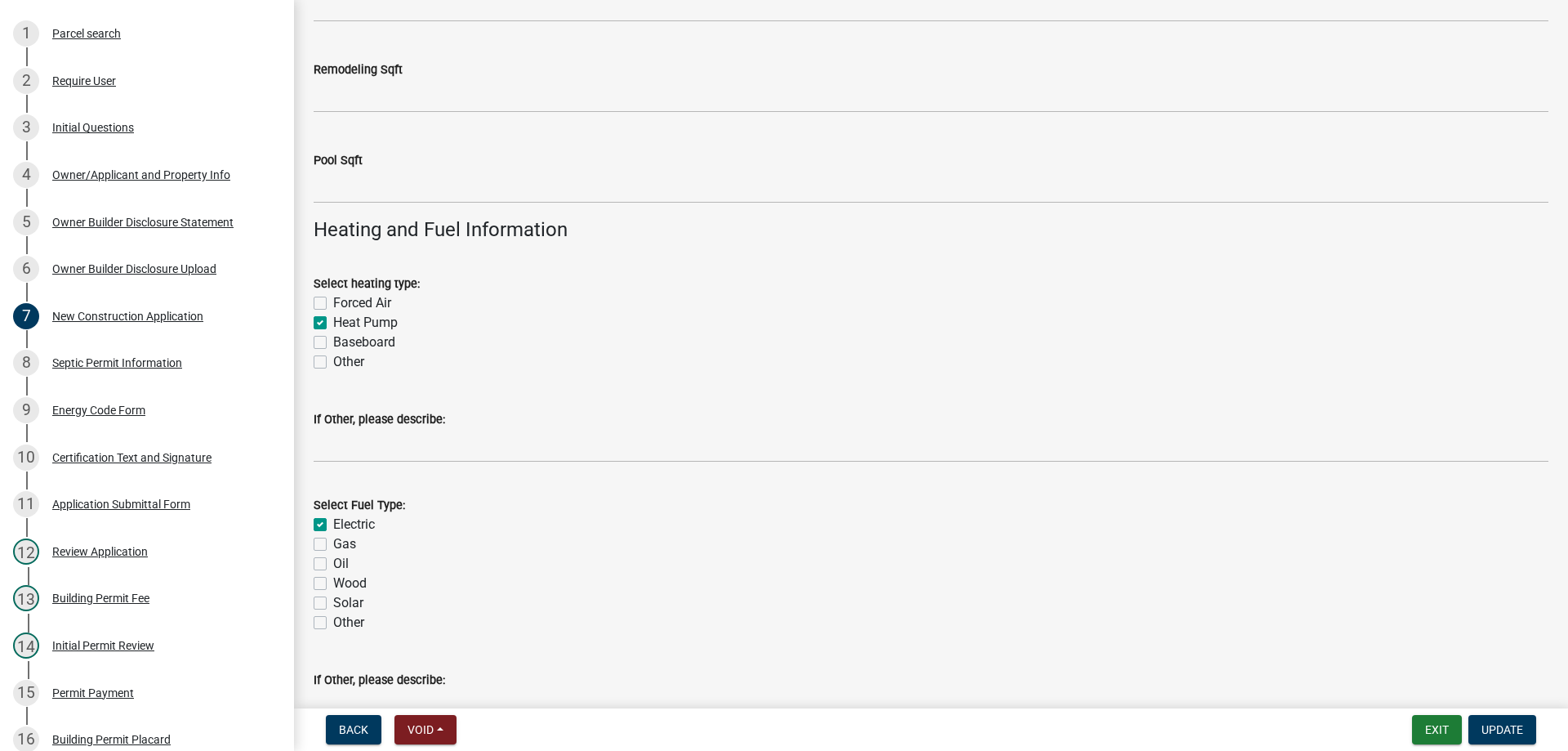
scroll to position [2615, 0]
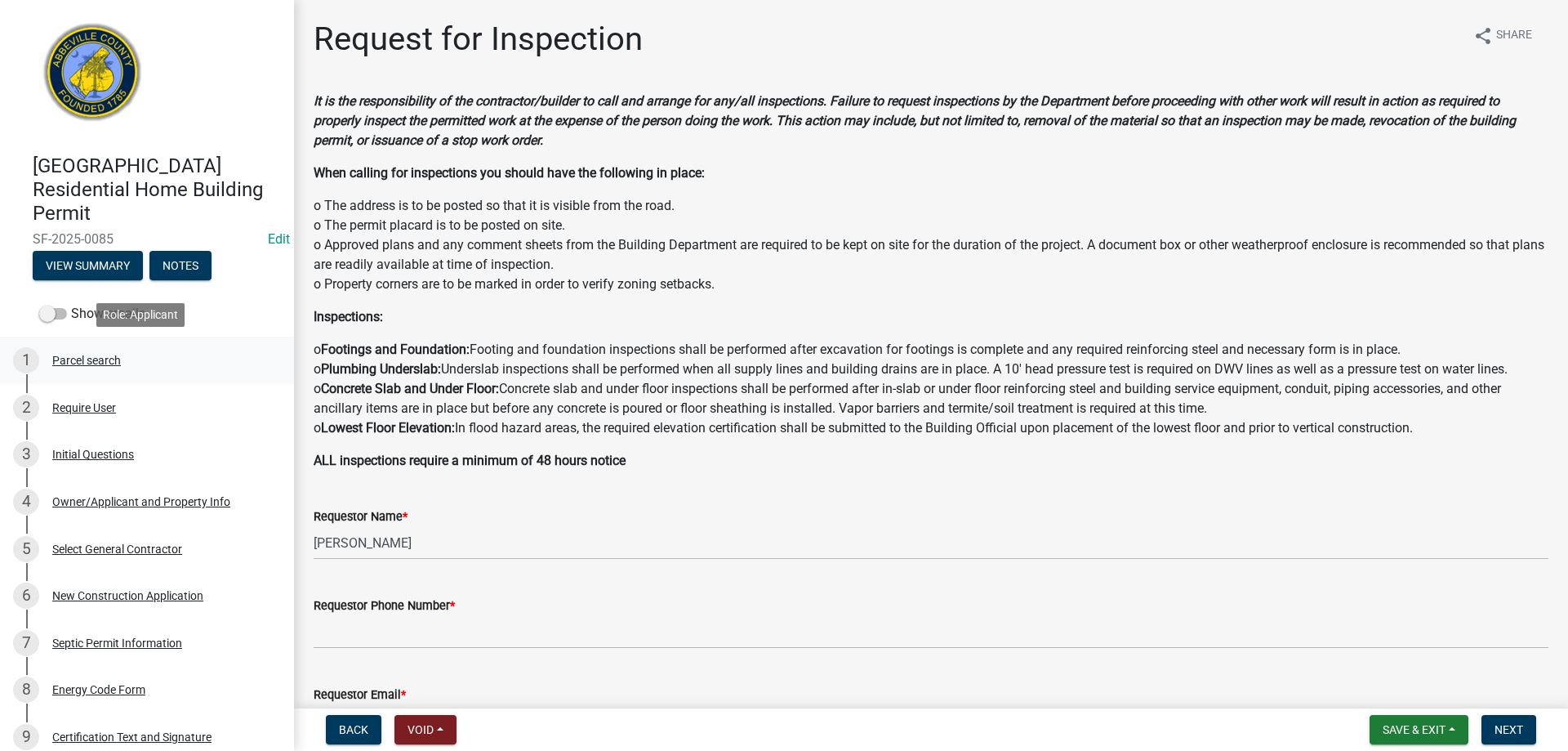
click at [89, 357] on div "Parcel search" at bounding box center [86, 360] width 69 height 12
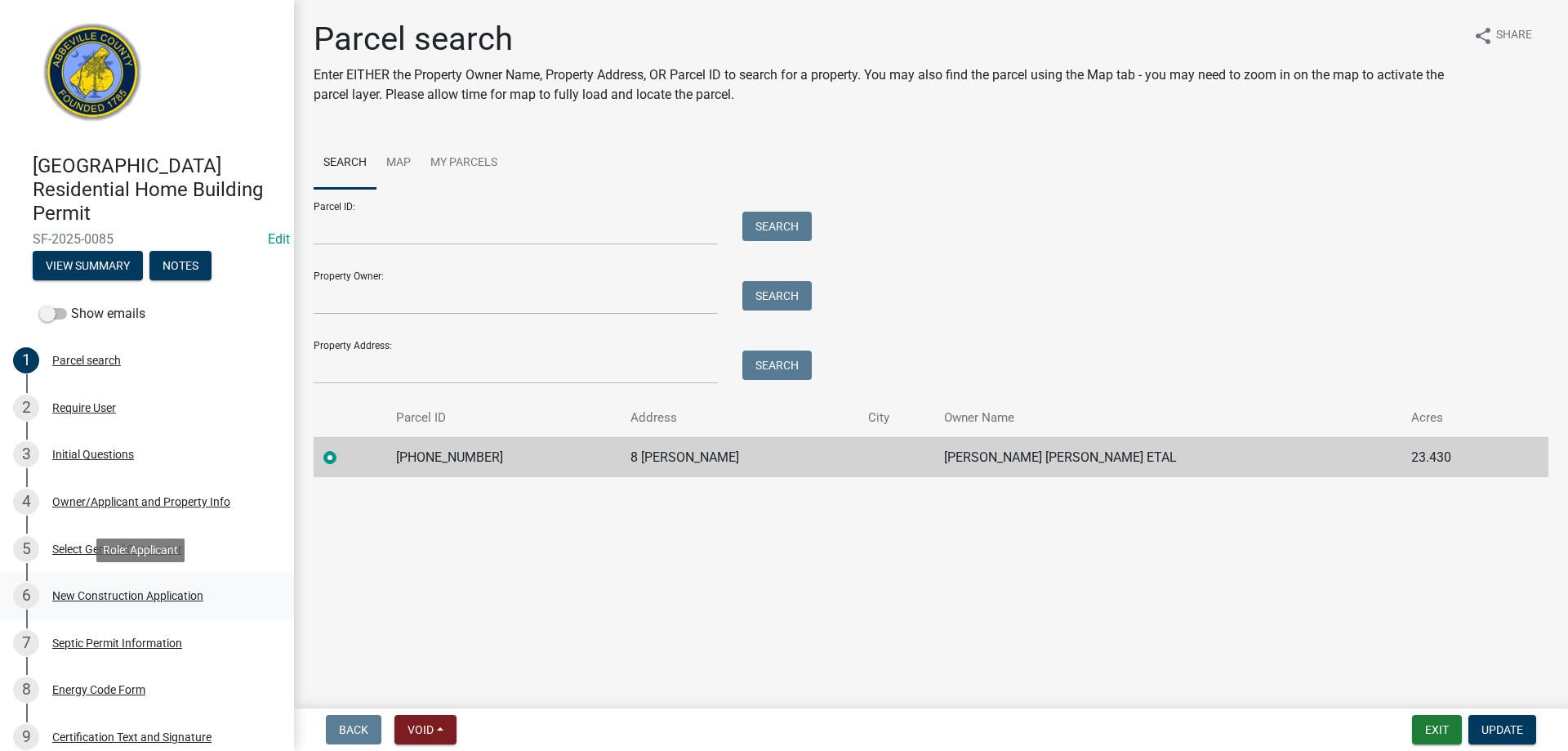
click at [97, 587] on div "6 New Construction Application" at bounding box center [141, 595] width 255 height 26
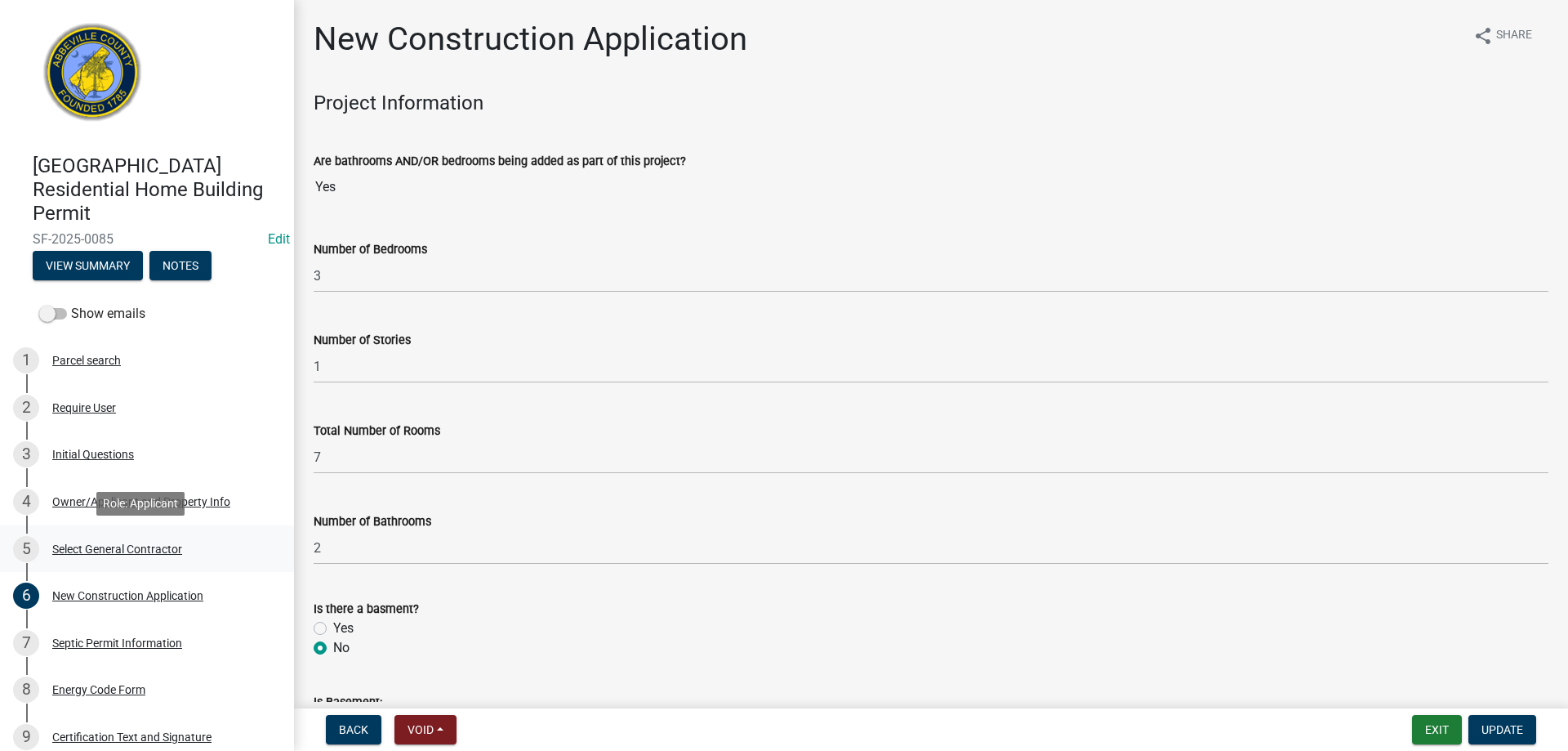
click at [89, 547] on div "Select General Contractor" at bounding box center [116, 549] width 130 height 12
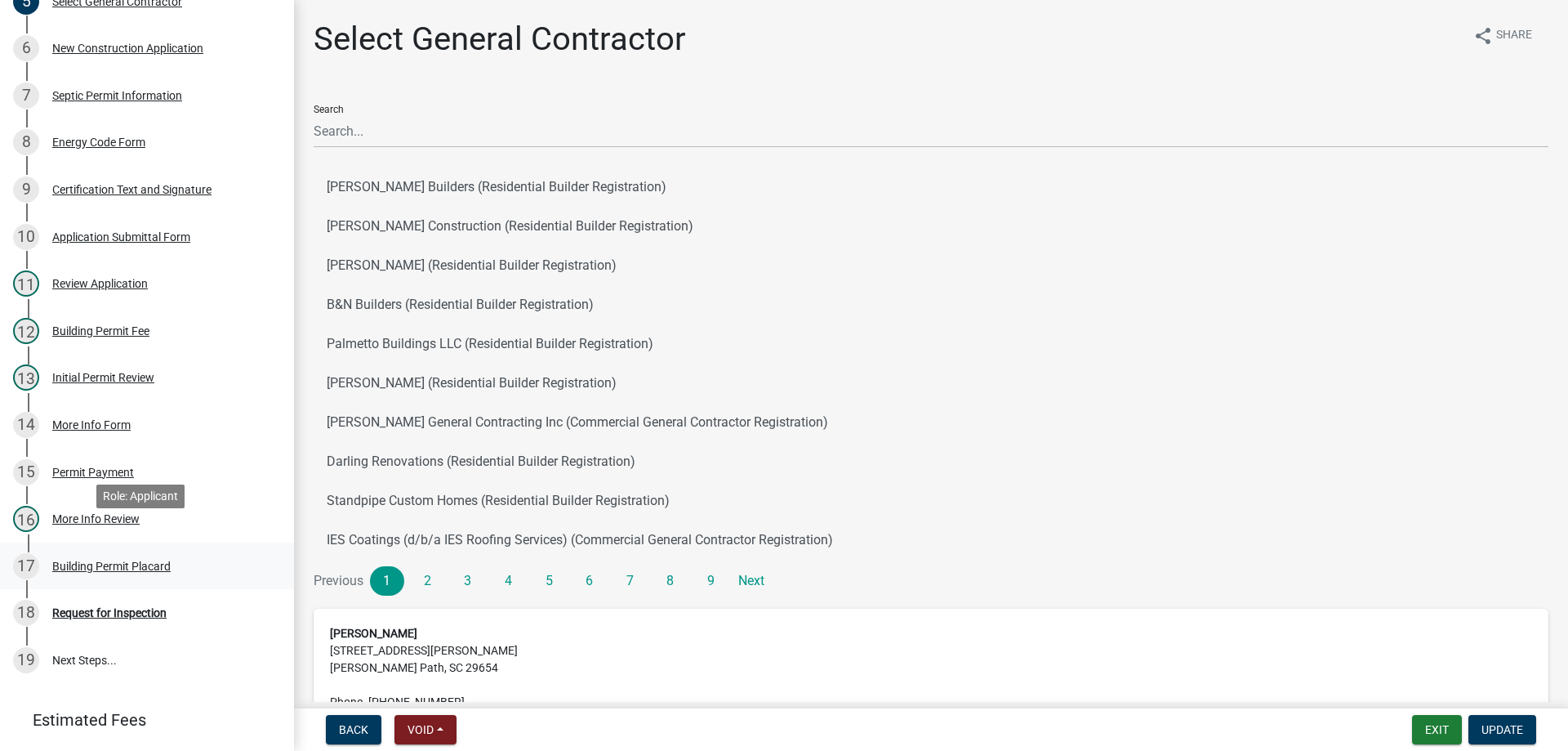
scroll to position [572, 0]
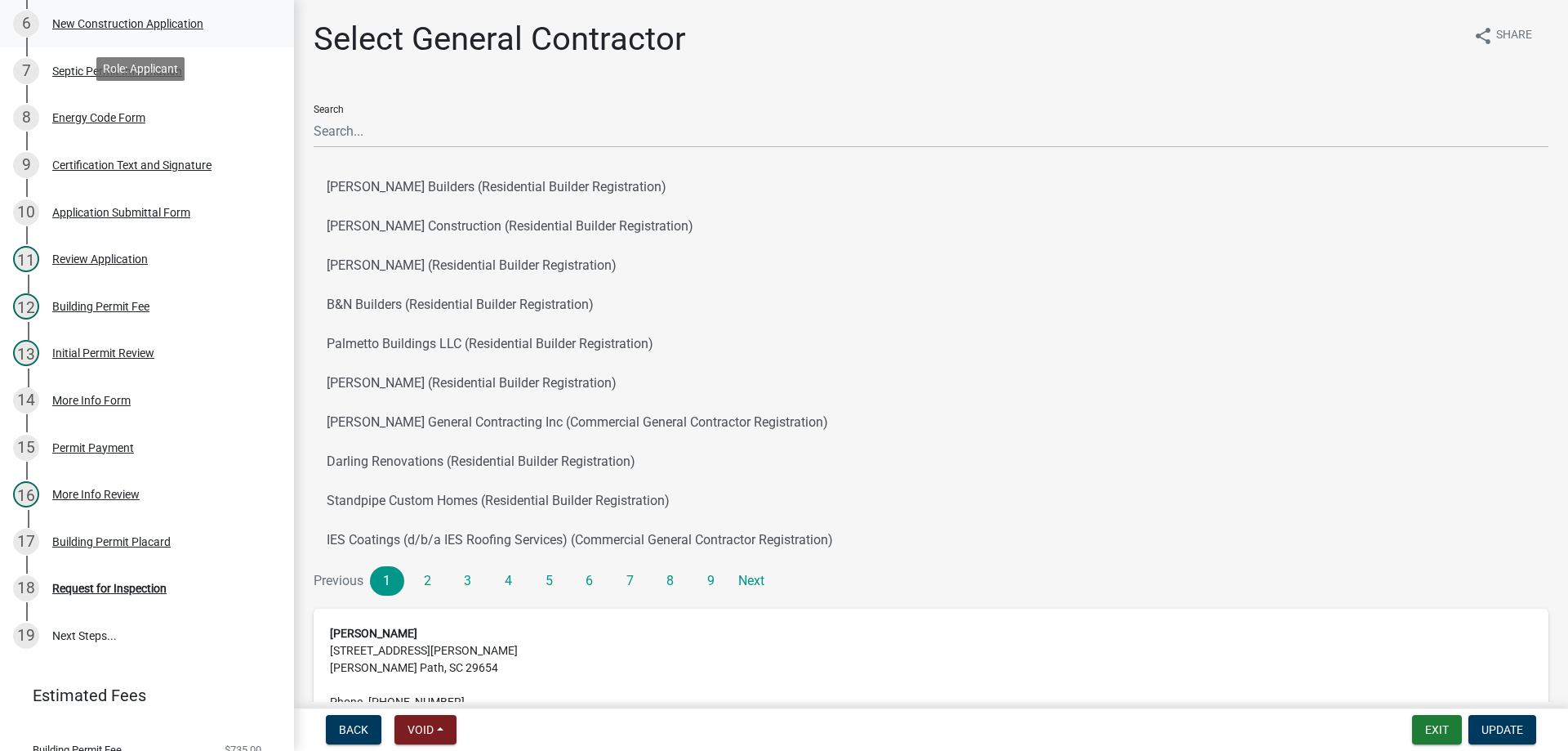
click at [77, 29] on div "New Construction Application" at bounding box center [127, 23] width 151 height 12
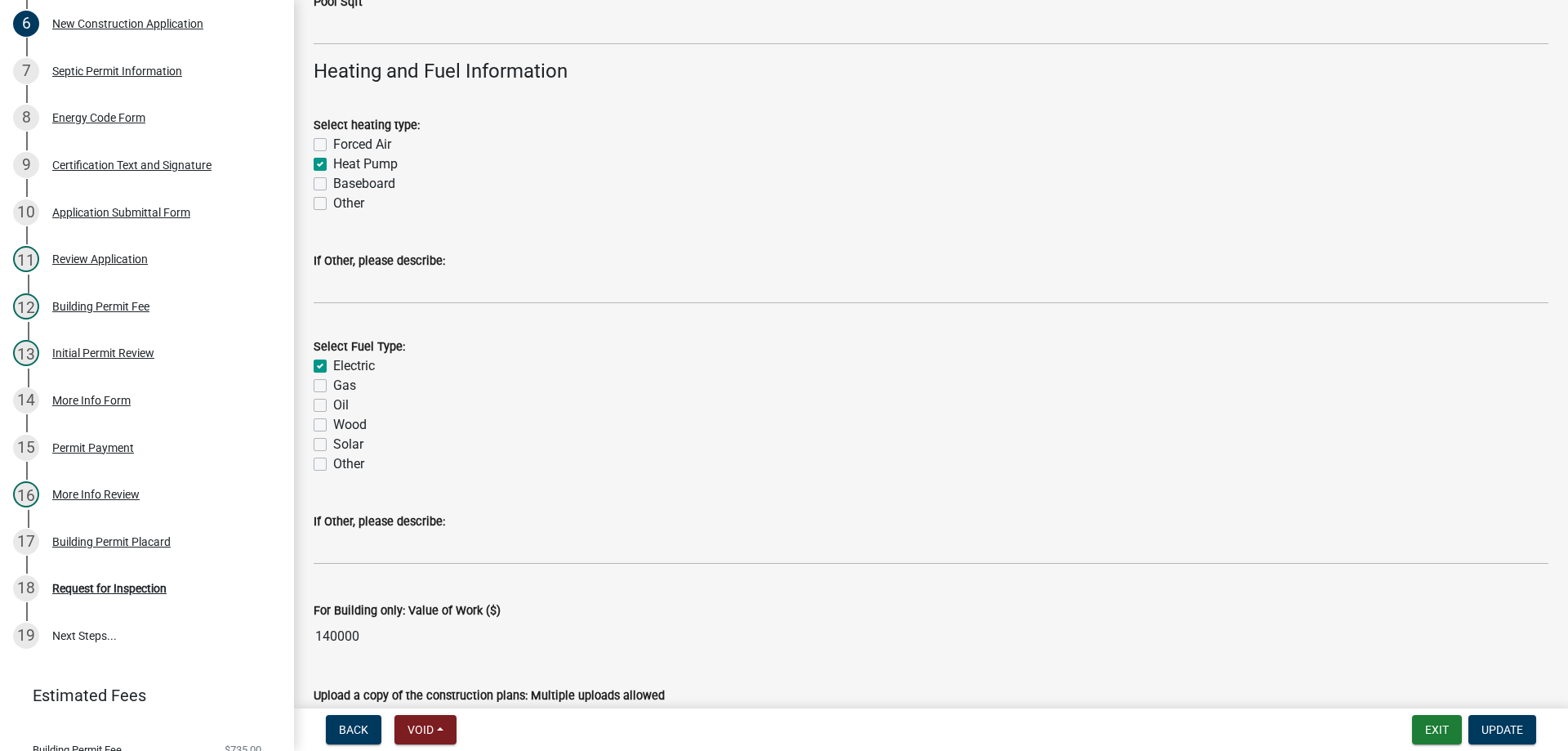
scroll to position [2696, 0]
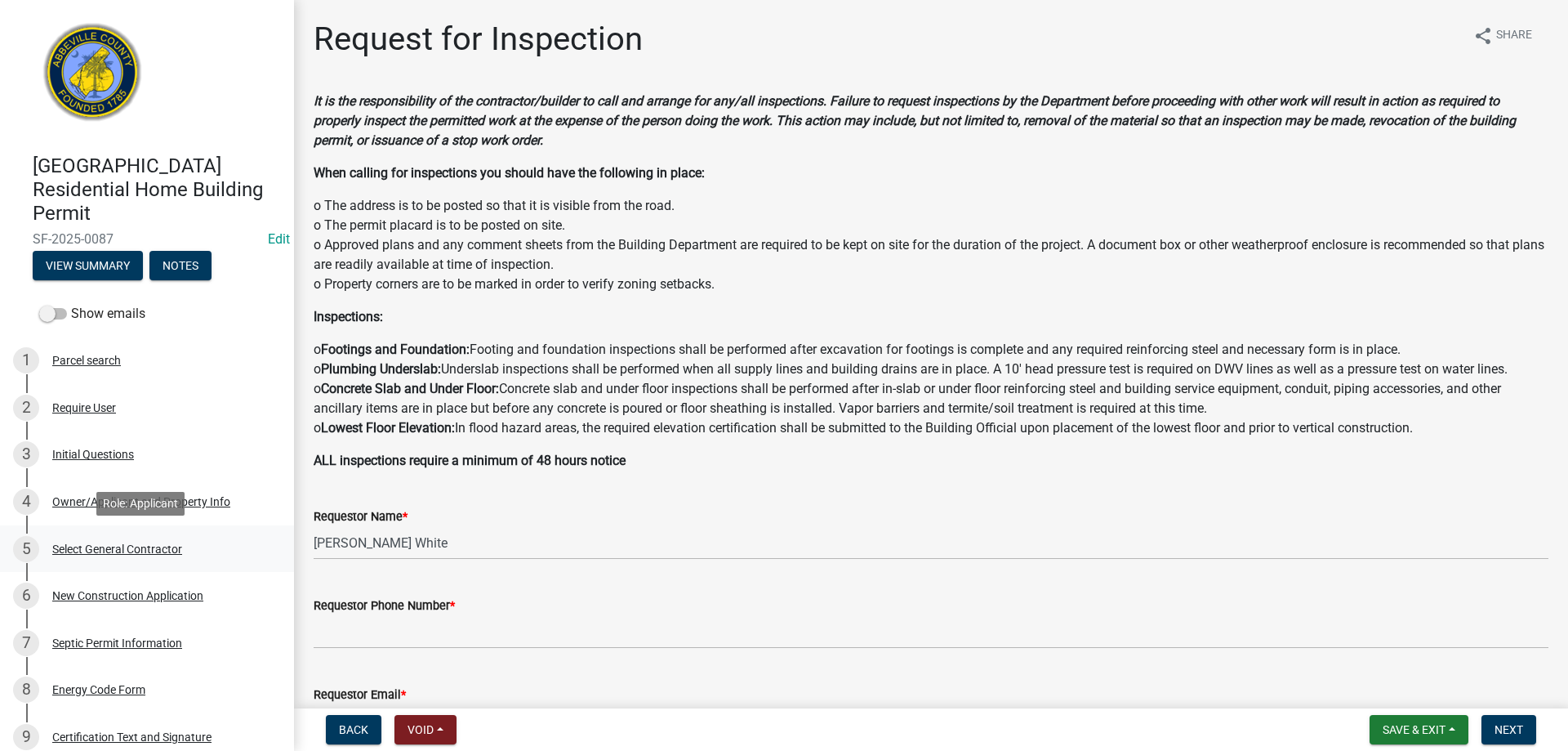
click at [119, 550] on div "Select General Contractor" at bounding box center [116, 549] width 130 height 12
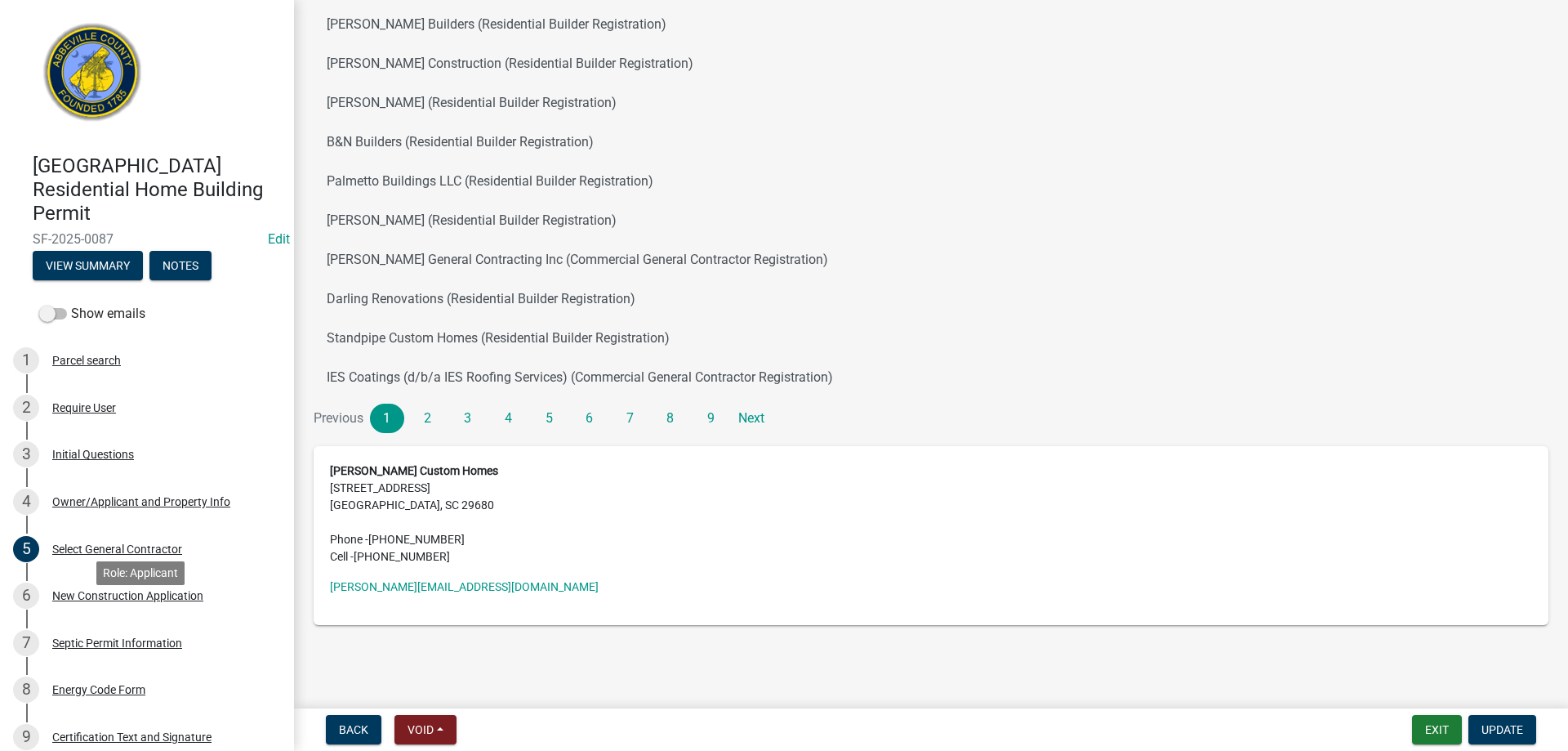
scroll to position [327, 0]
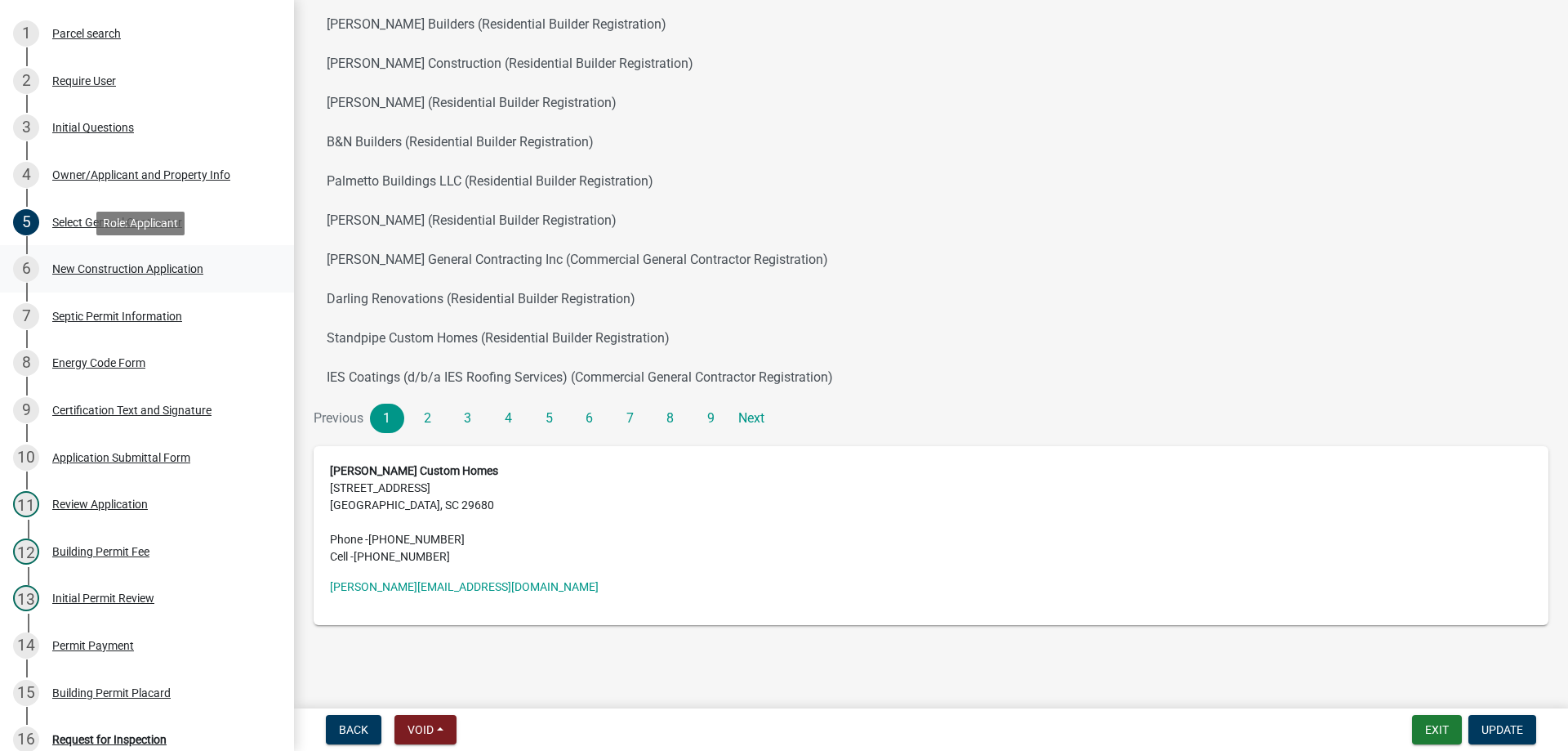
click at [85, 276] on div "6 New Construction Application" at bounding box center [141, 269] width 255 height 26
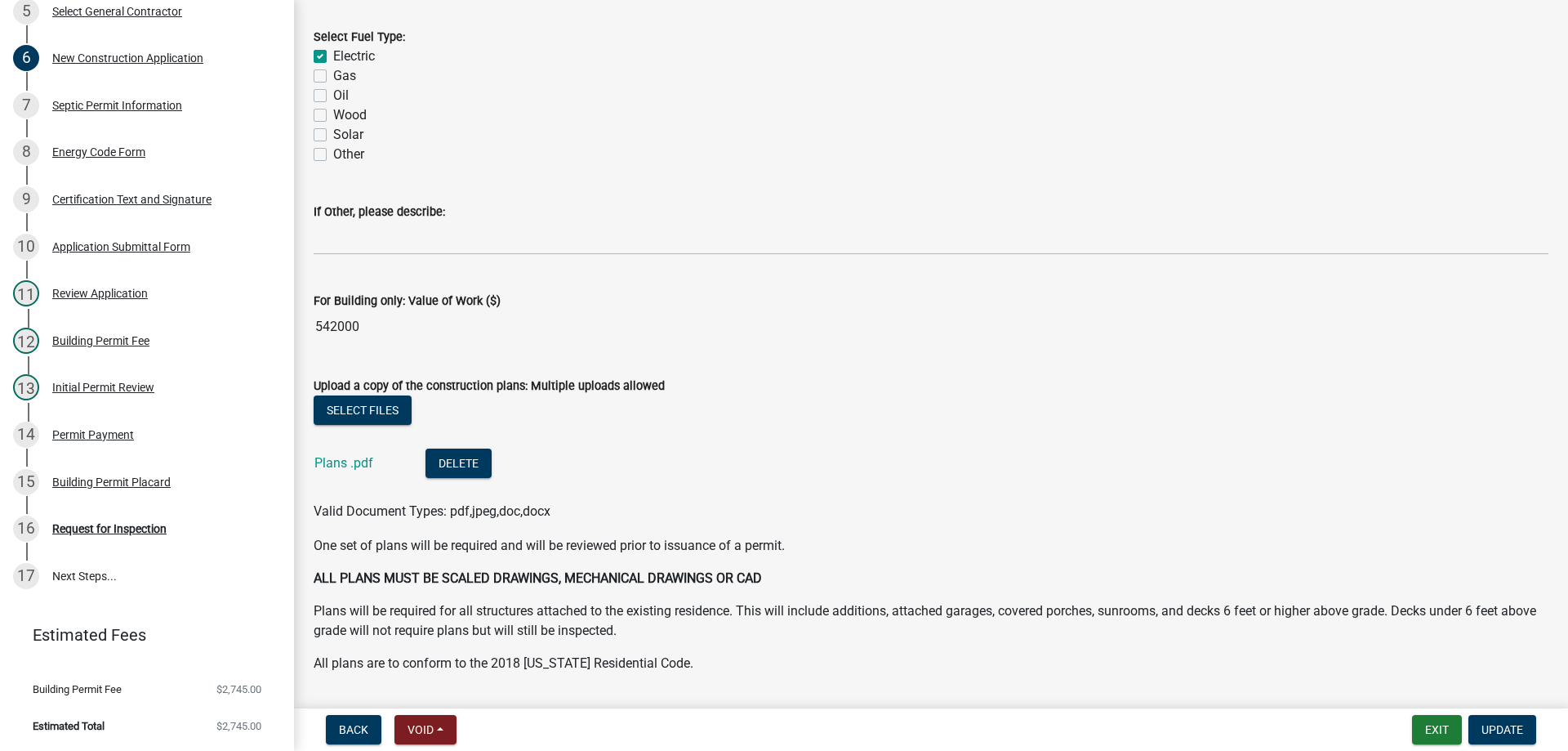
scroll to position [2778, 0]
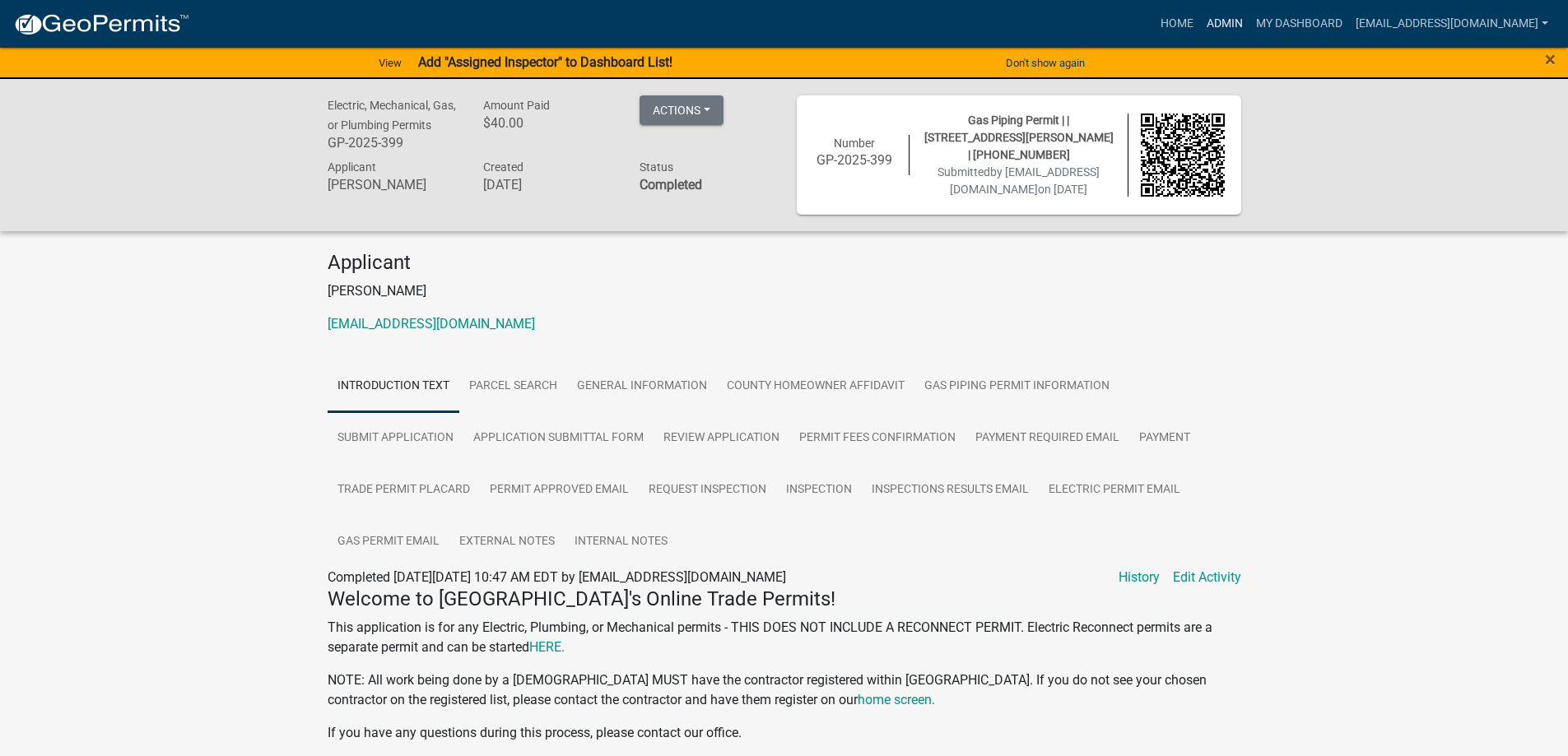
click at [1201, 27] on link "Admin" at bounding box center [1224, 23] width 50 height 32
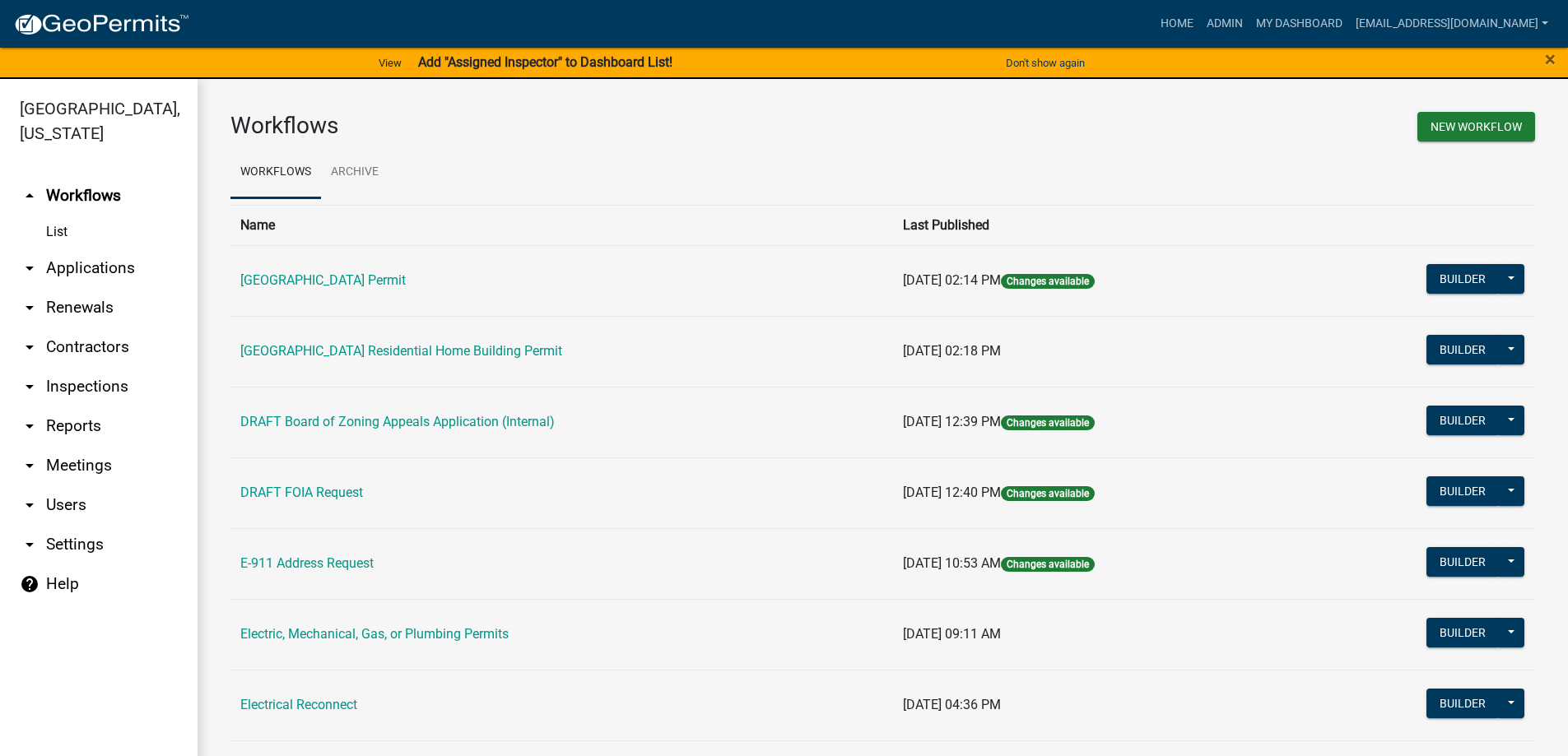
click at [57, 275] on link "arrow_drop_down Applications" at bounding box center [98, 269] width 197 height 40
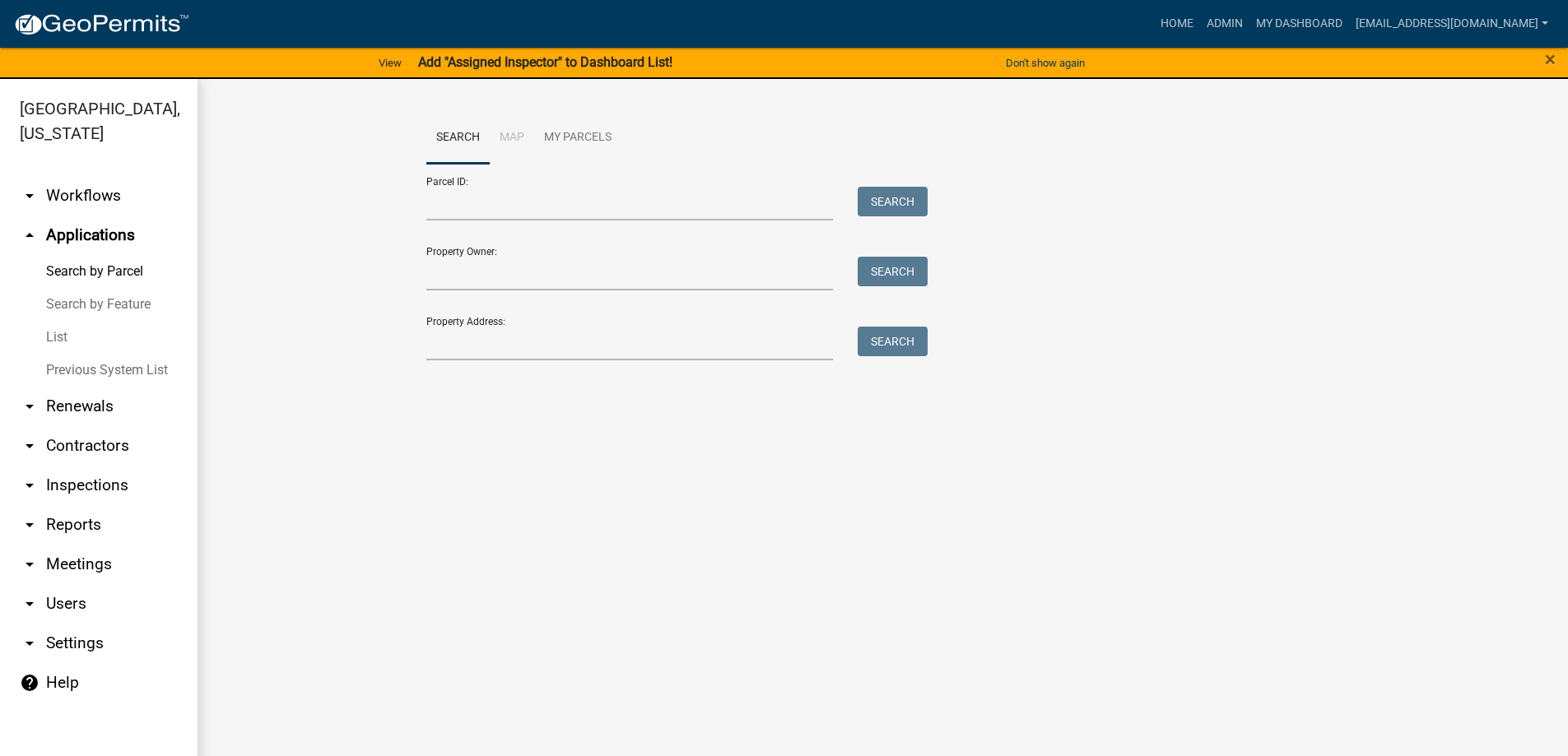
click at [42, 329] on link "List" at bounding box center [98, 337] width 197 height 33
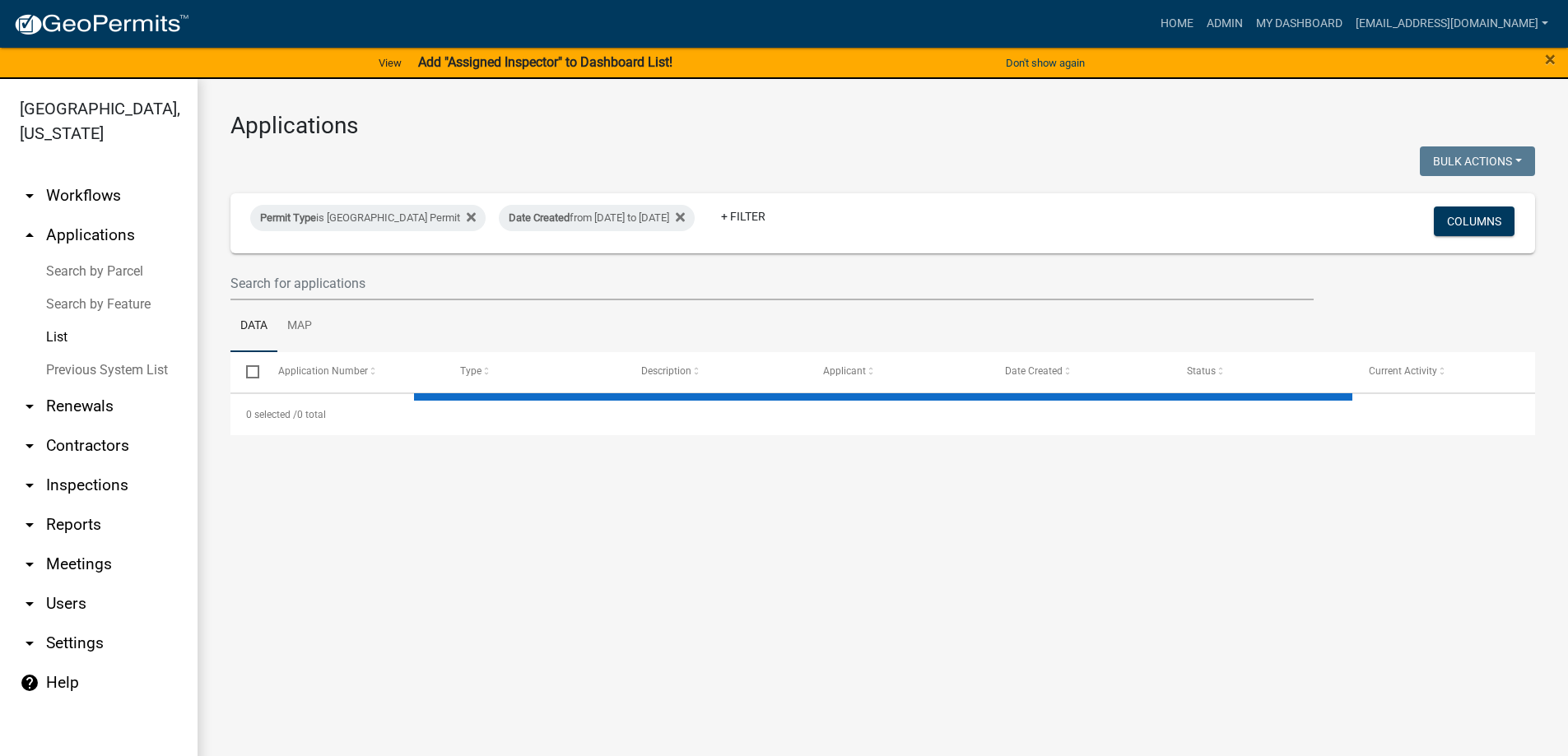
select select "3: 100"
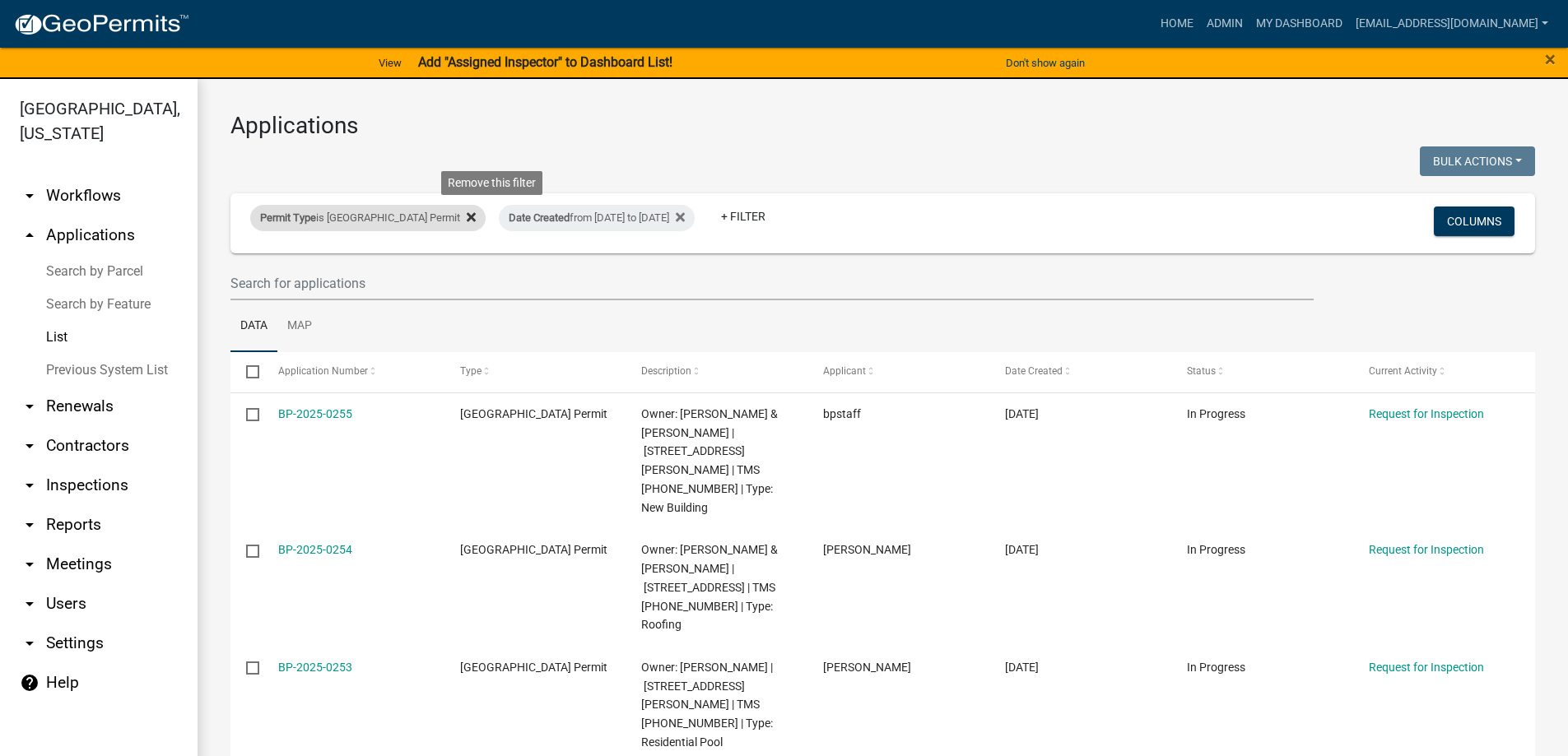
click at [476, 216] on icon at bounding box center [471, 217] width 9 height 9
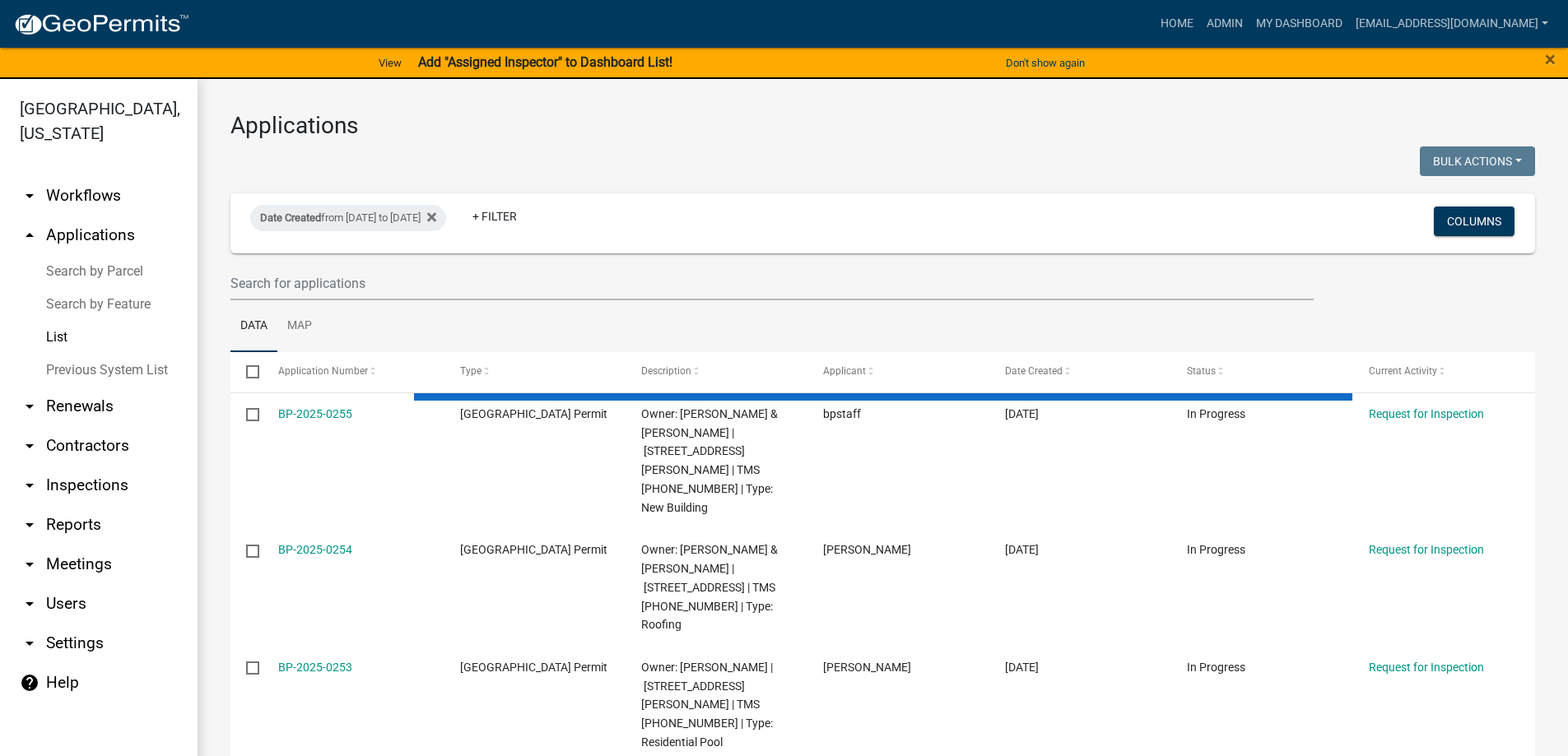
click at [446, 216] on div "Date Created from [DATE] to [DATE]" at bounding box center [347, 217] width 196 height 26
select select "custom"
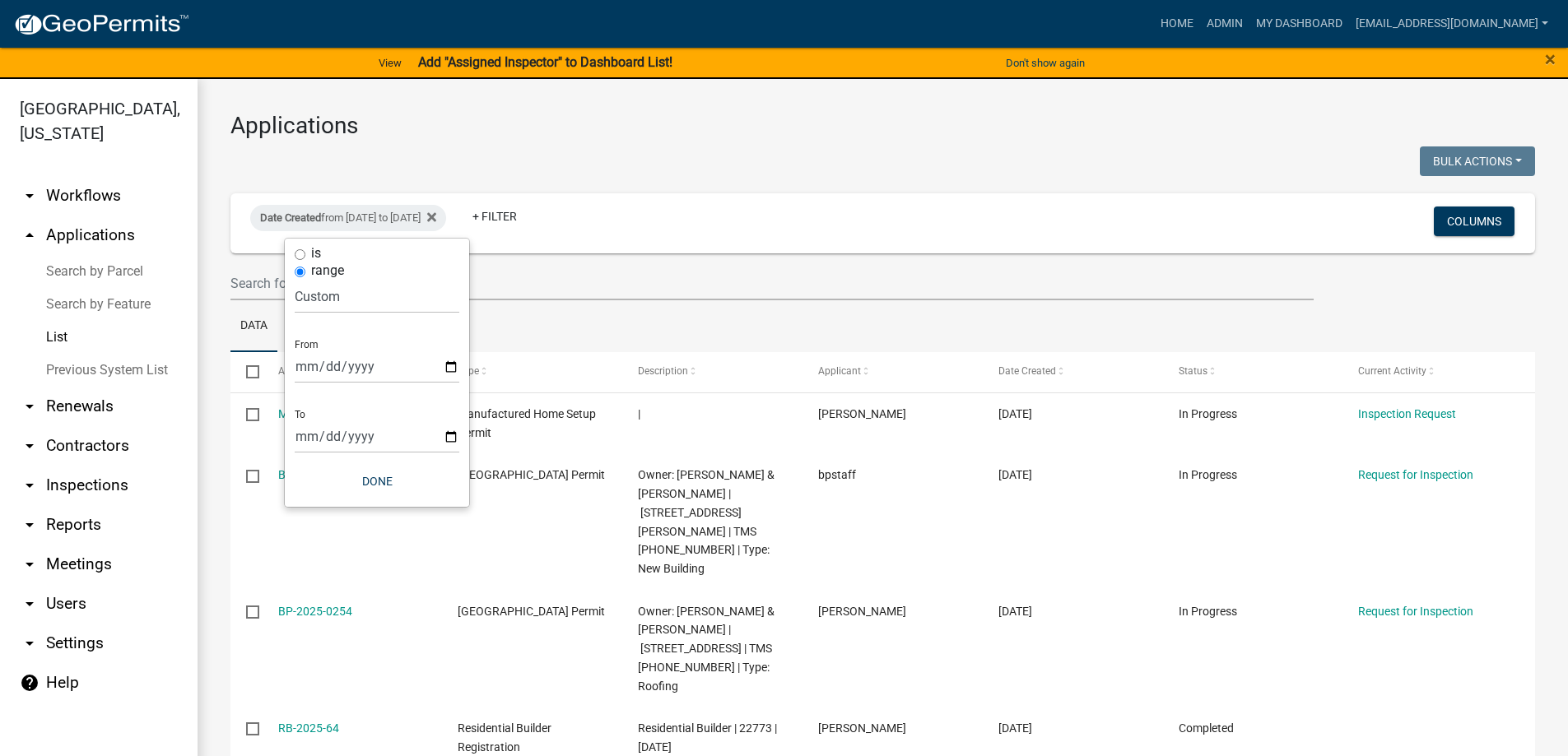
click at [446, 216] on div "Date Created from [DATE] to [DATE]" at bounding box center [347, 217] width 196 height 26
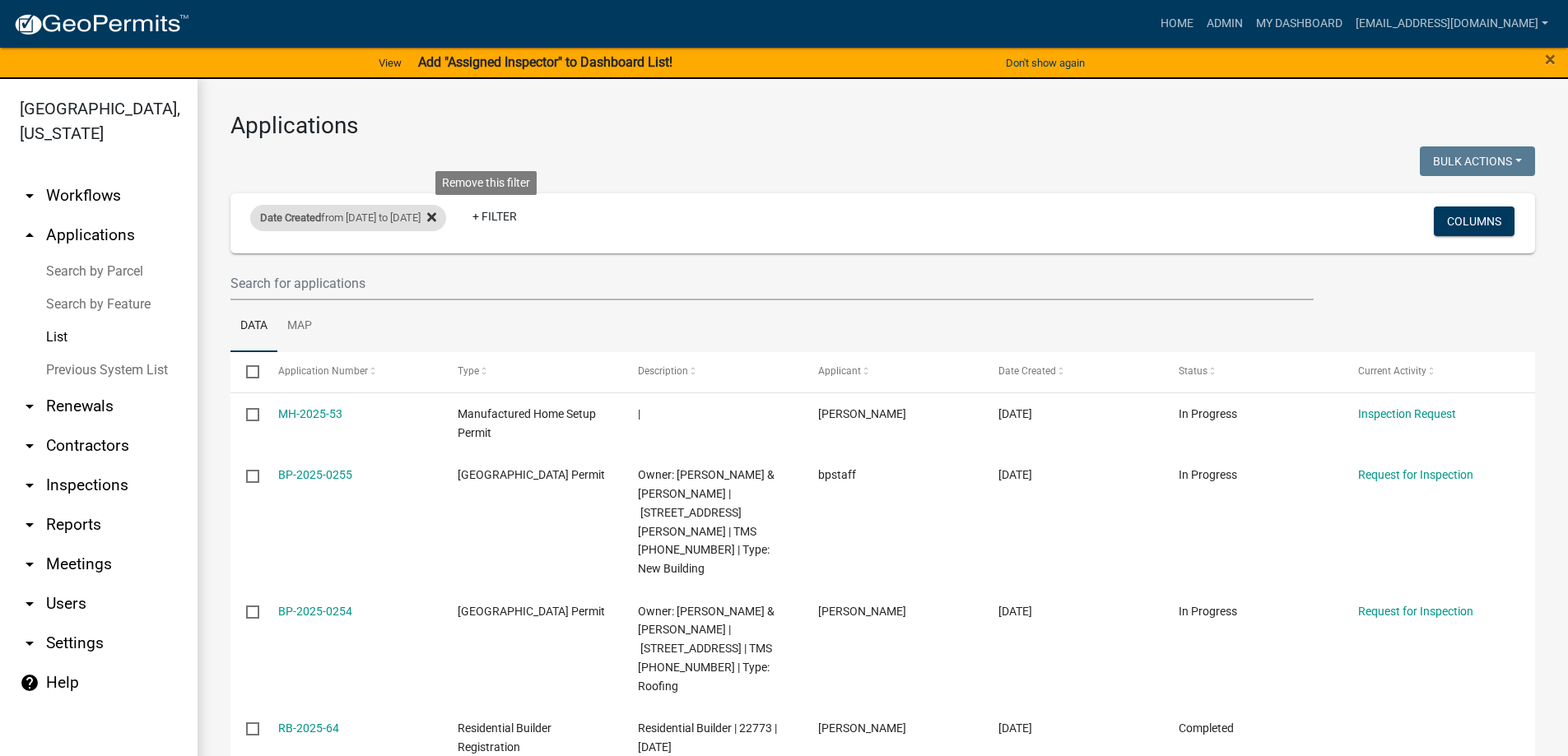
click at [436, 216] on icon at bounding box center [432, 217] width 9 height 9
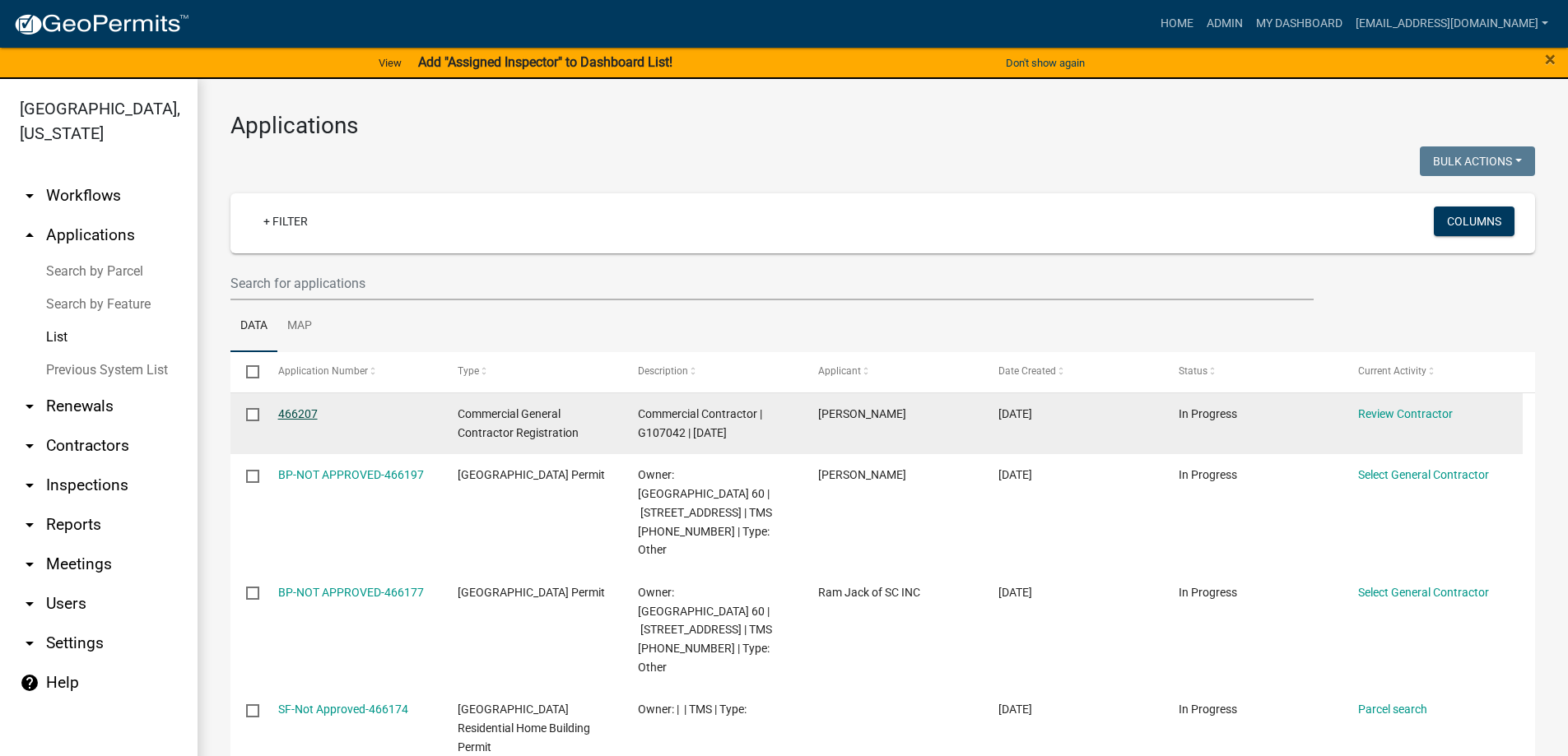
click at [303, 410] on link "466207" at bounding box center [298, 414] width 40 height 14
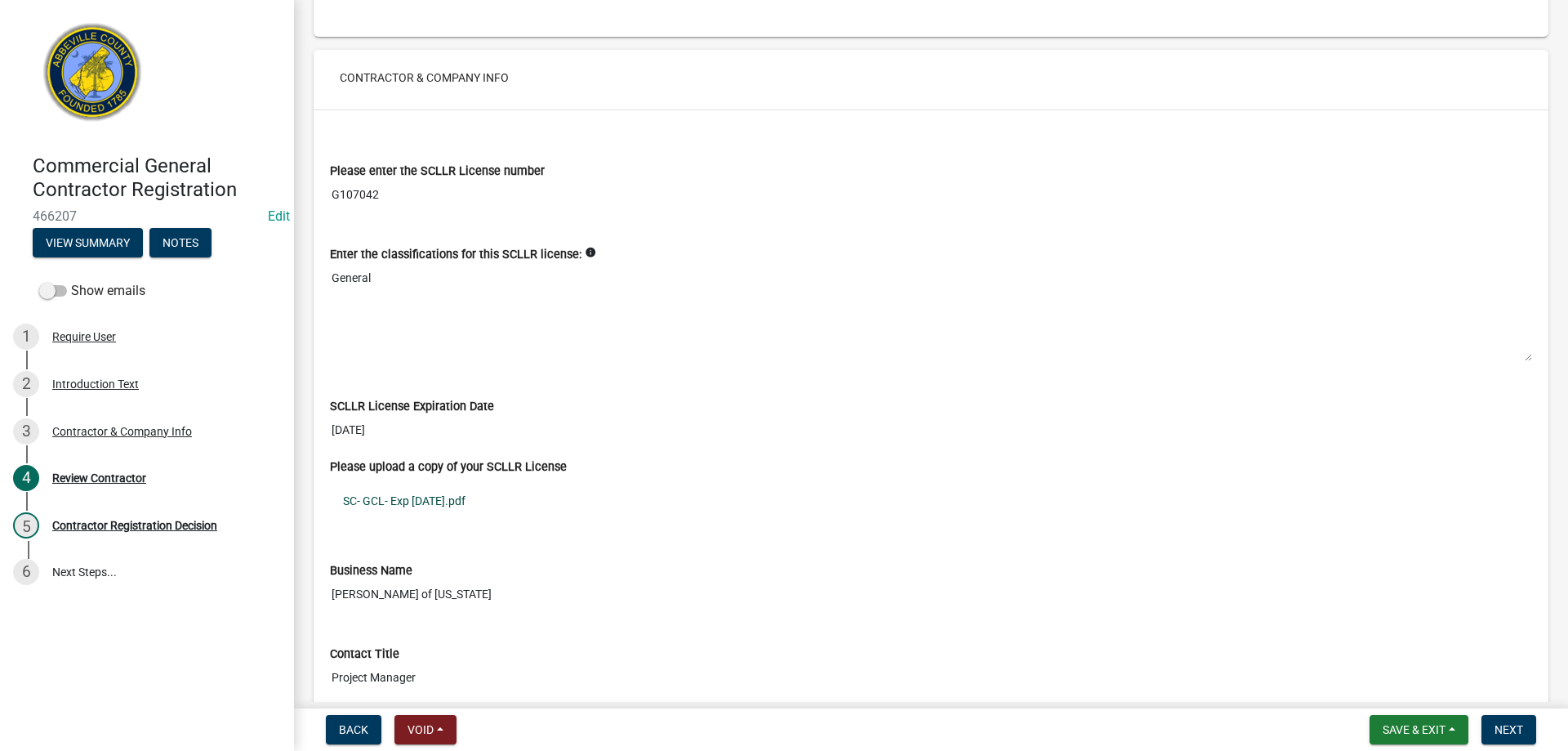
scroll to position [164, 0]
click at [414, 498] on link "SC- GCL- Exp 10-31-2026.pdf" at bounding box center [931, 499] width 1202 height 38
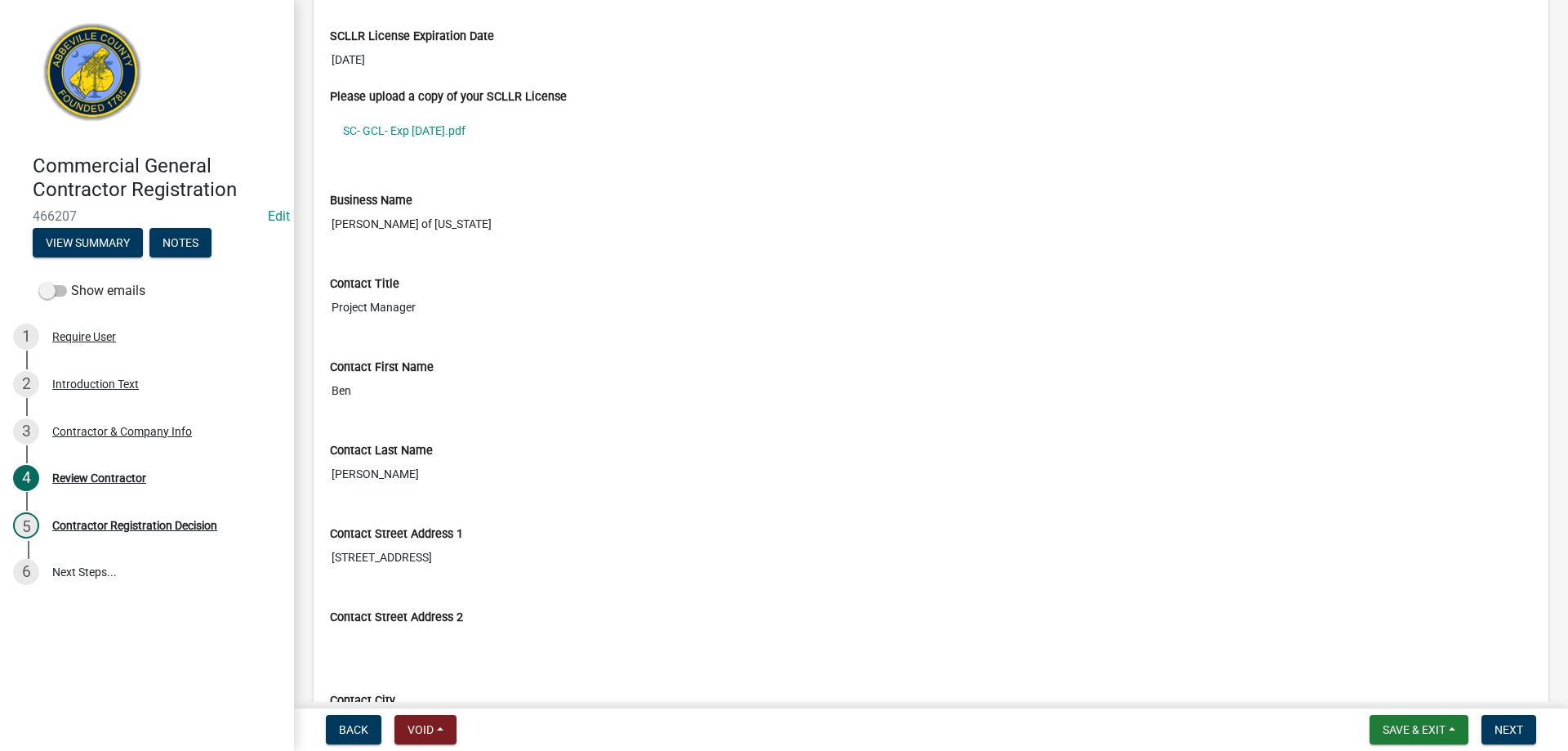
scroll to position [572, 0]
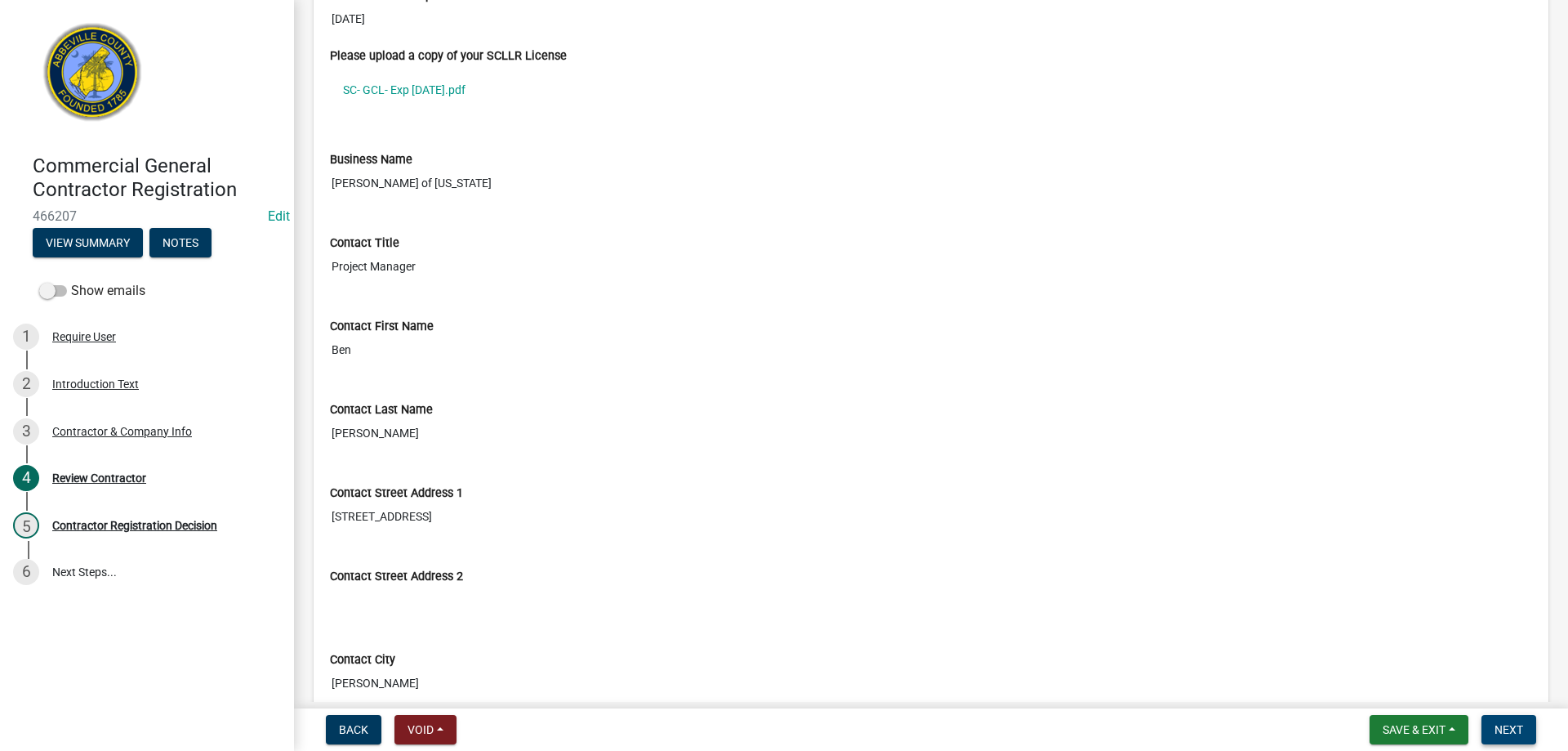
click at [1515, 725] on span "Next" at bounding box center [1509, 730] width 29 height 13
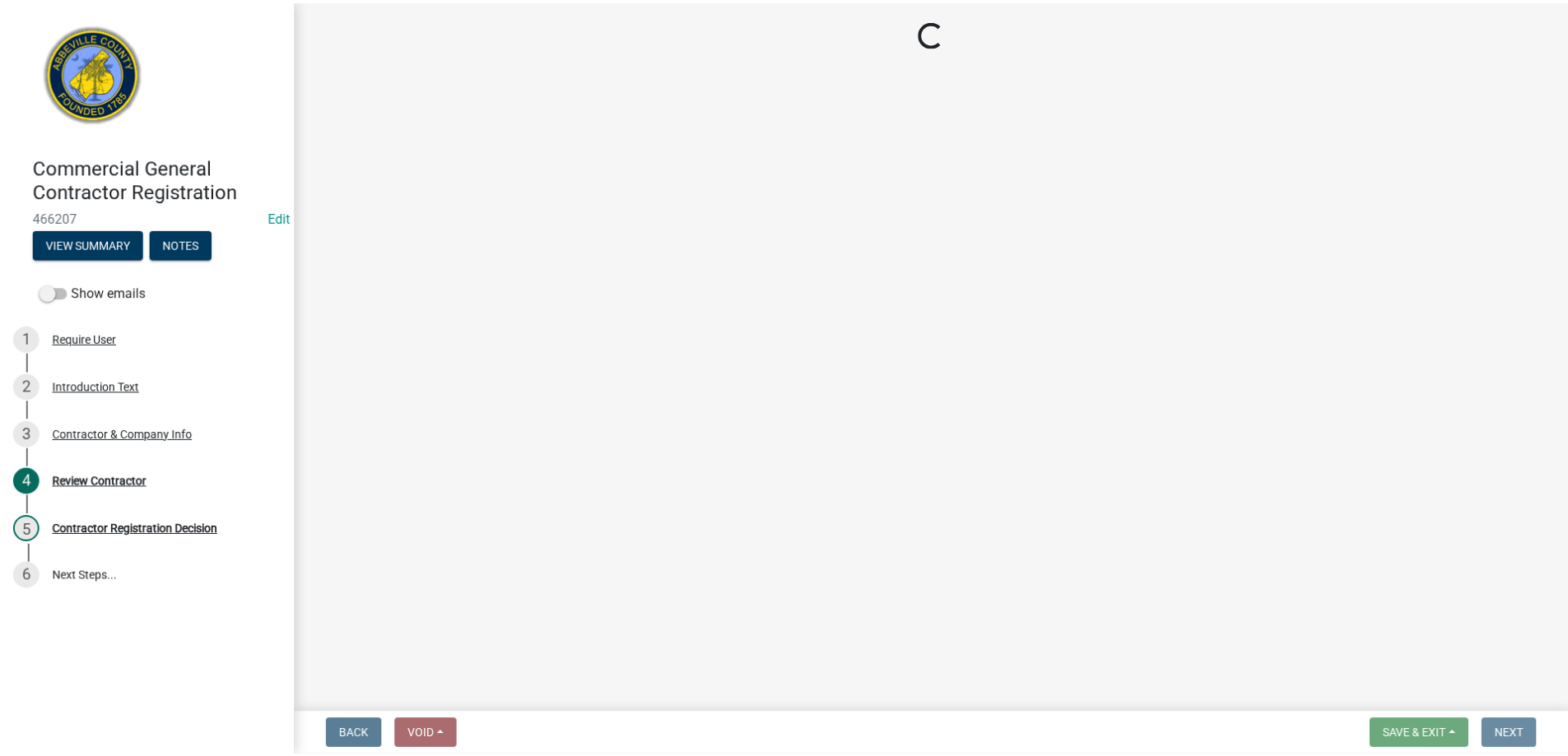
scroll to position [0, 0]
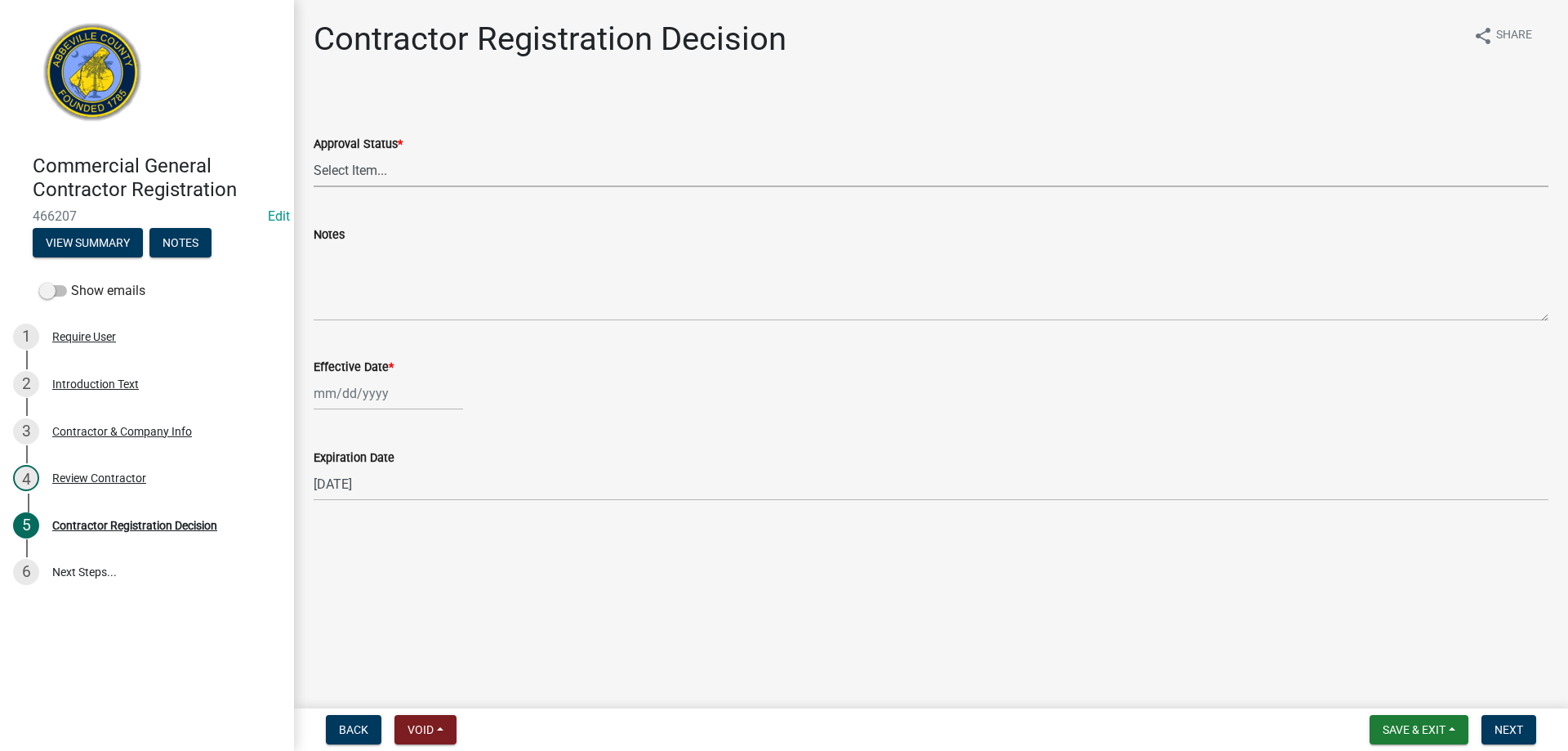
click at [404, 168] on select "Select Item... Approved Denied" at bounding box center [931, 170] width 1235 height 33
click at [313, 154] on select "Select Item... Approved Denied" at bounding box center [931, 170] width 1235 height 33
select select "4b86b809-39dd-4c68-9f3d-fdb3e7050482"
click at [338, 402] on div at bounding box center [388, 393] width 149 height 33
select select "8"
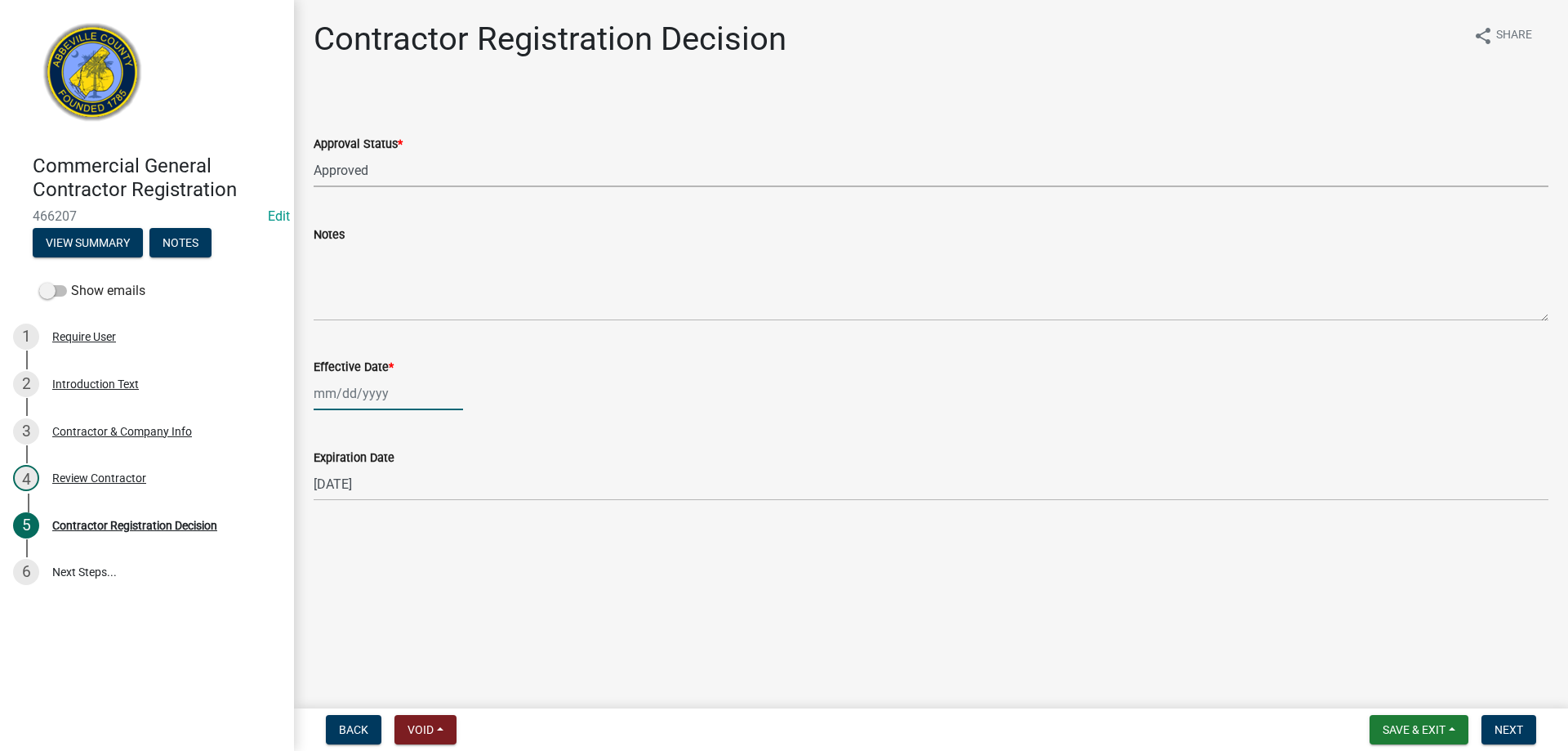
select select "2025"
click at [354, 560] on div "19" at bounding box center [355, 559] width 26 height 26
type input "[DATE]"
click at [1522, 730] on span "Next" at bounding box center [1509, 730] width 29 height 13
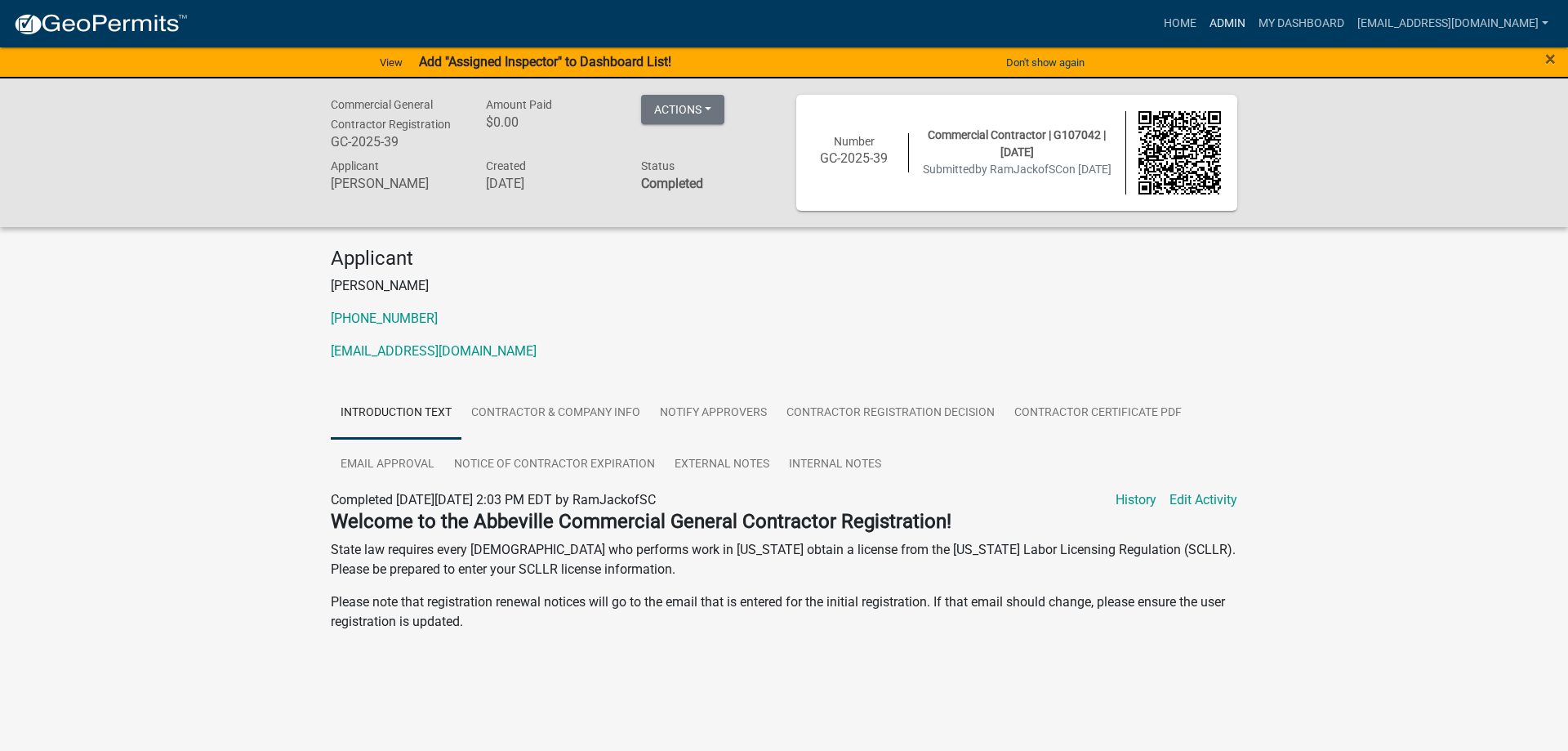
click at [1203, 25] on link "Admin" at bounding box center [1227, 23] width 49 height 31
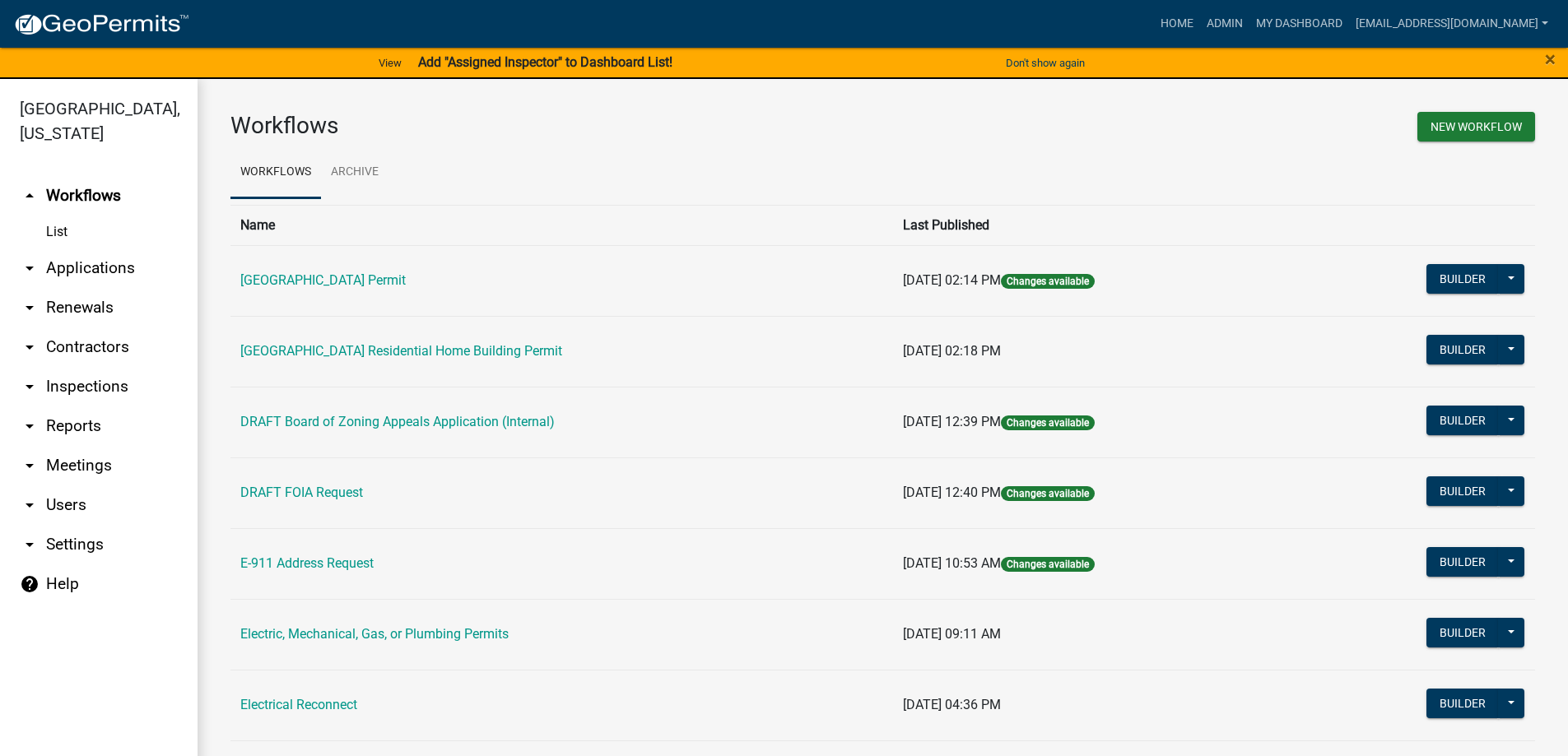
click at [54, 257] on link "arrow_drop_down Applications" at bounding box center [98, 269] width 197 height 40
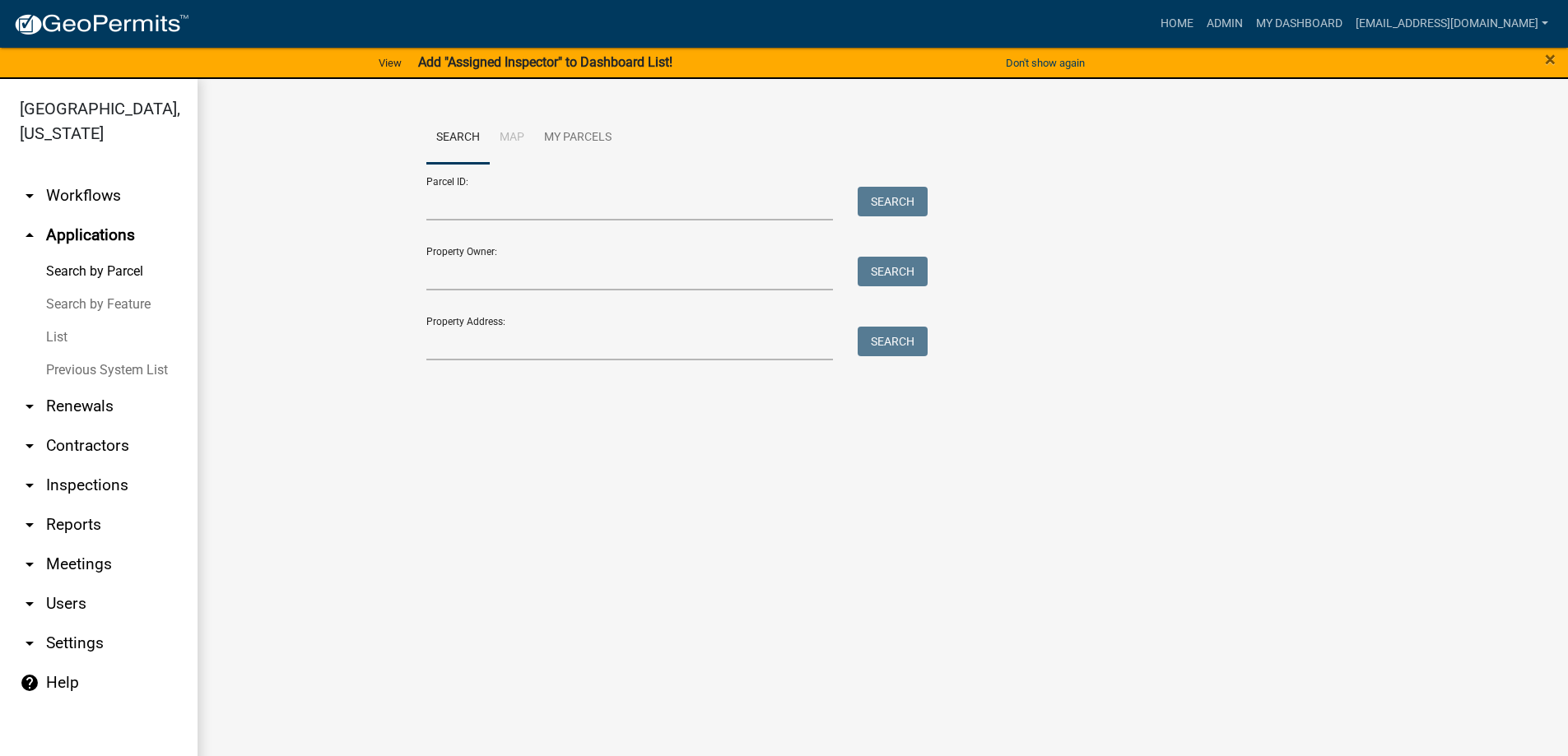
click at [49, 334] on link "List" at bounding box center [98, 337] width 197 height 33
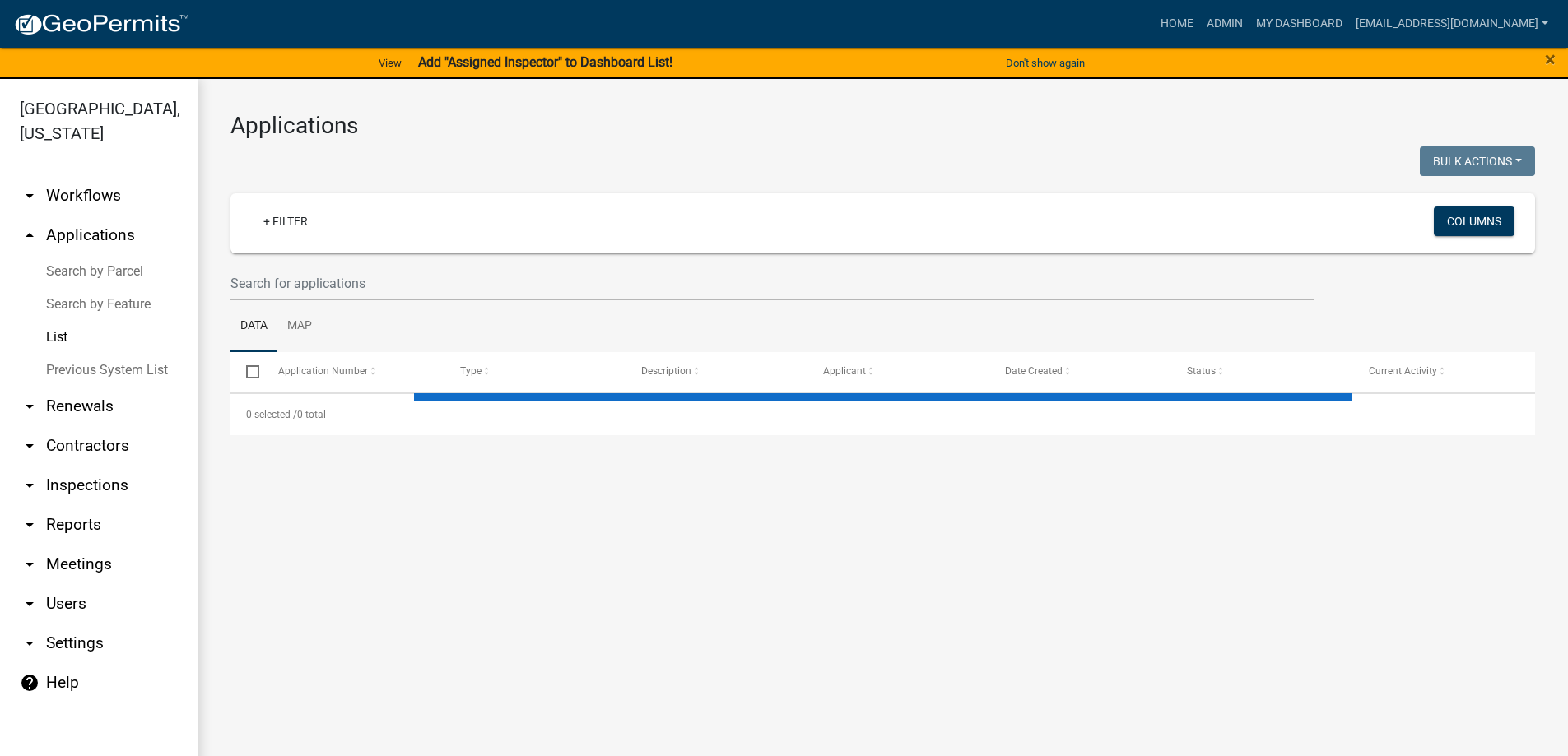
select select "3: 100"
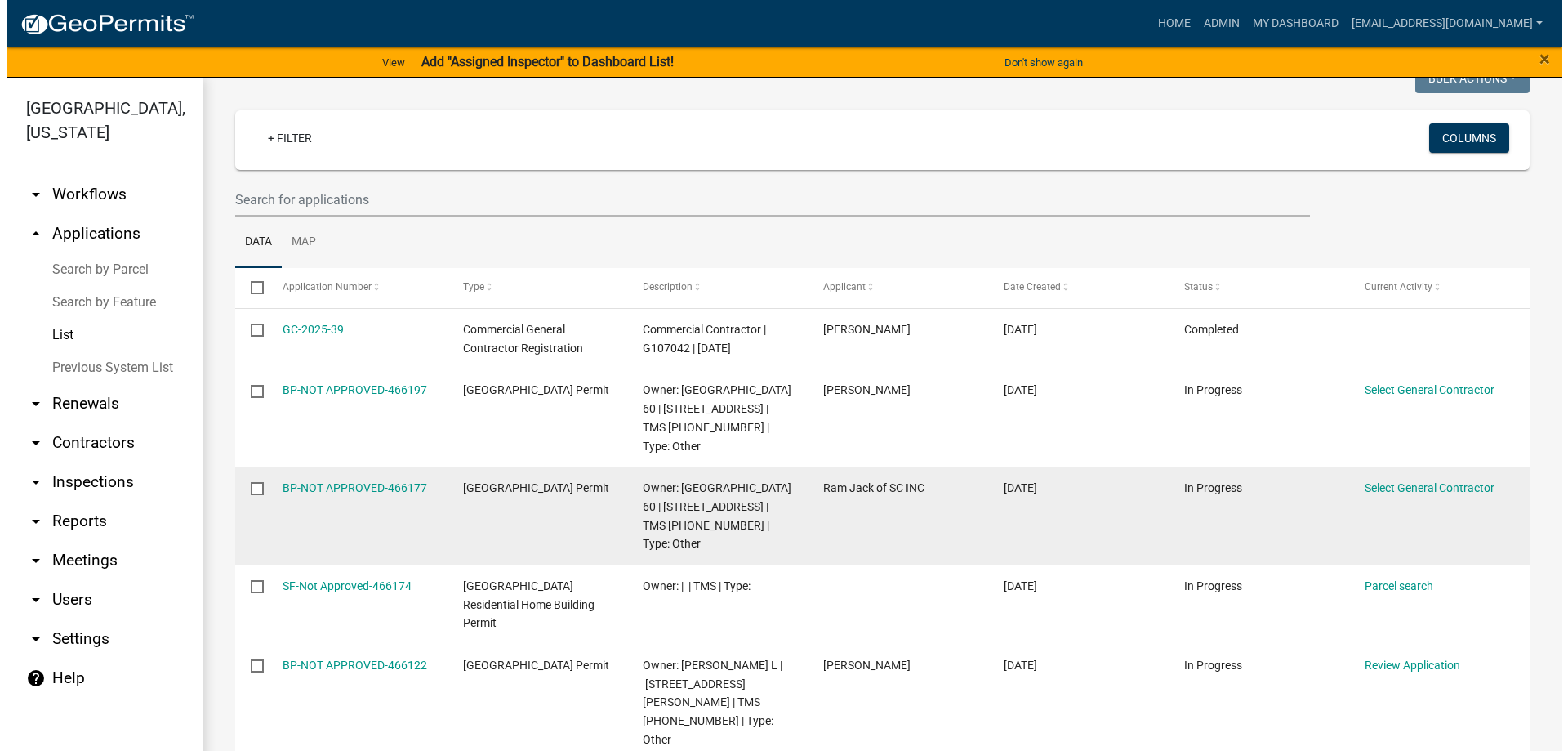
scroll to position [164, 0]
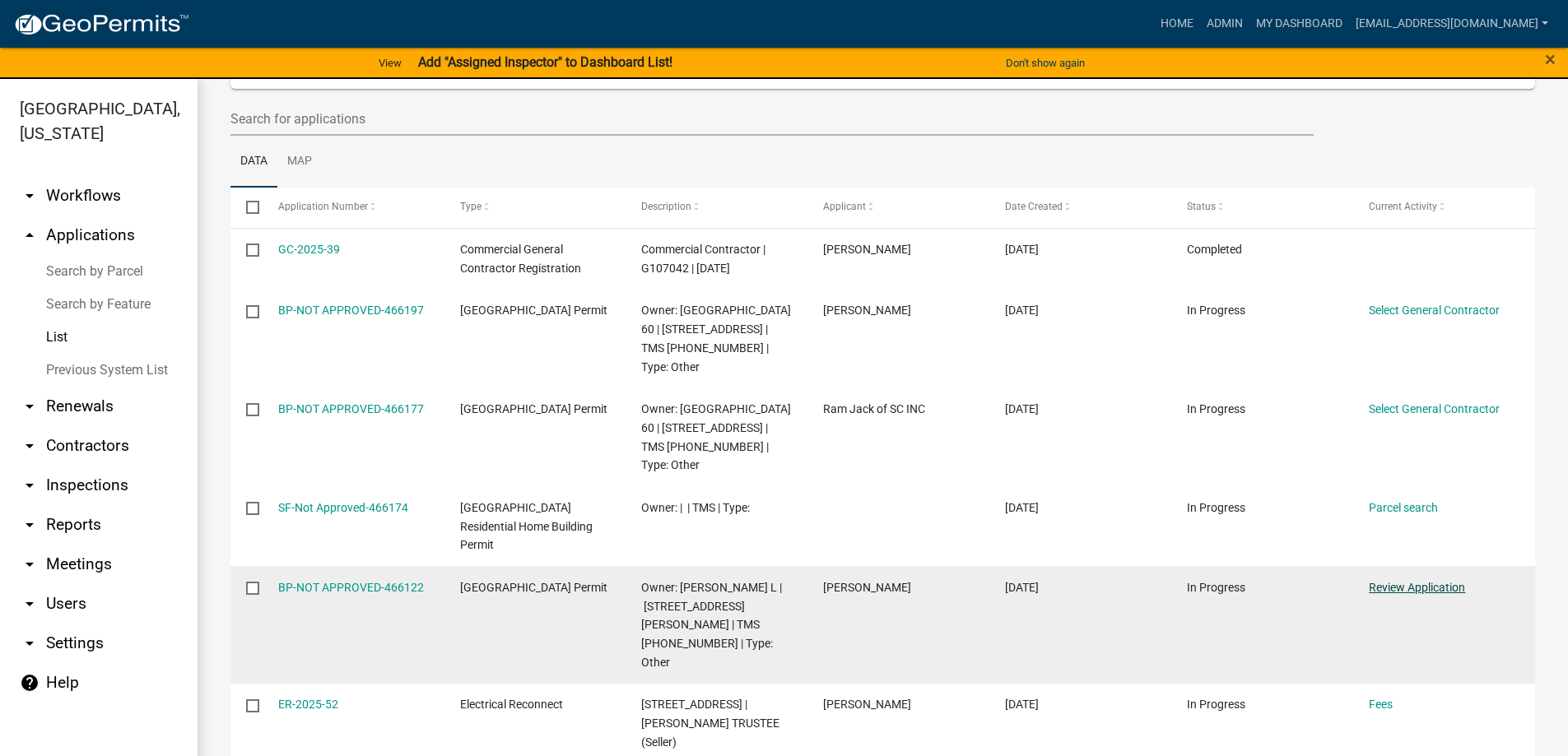
click at [1451, 580] on link "Review Application" at bounding box center [1417, 587] width 96 height 14
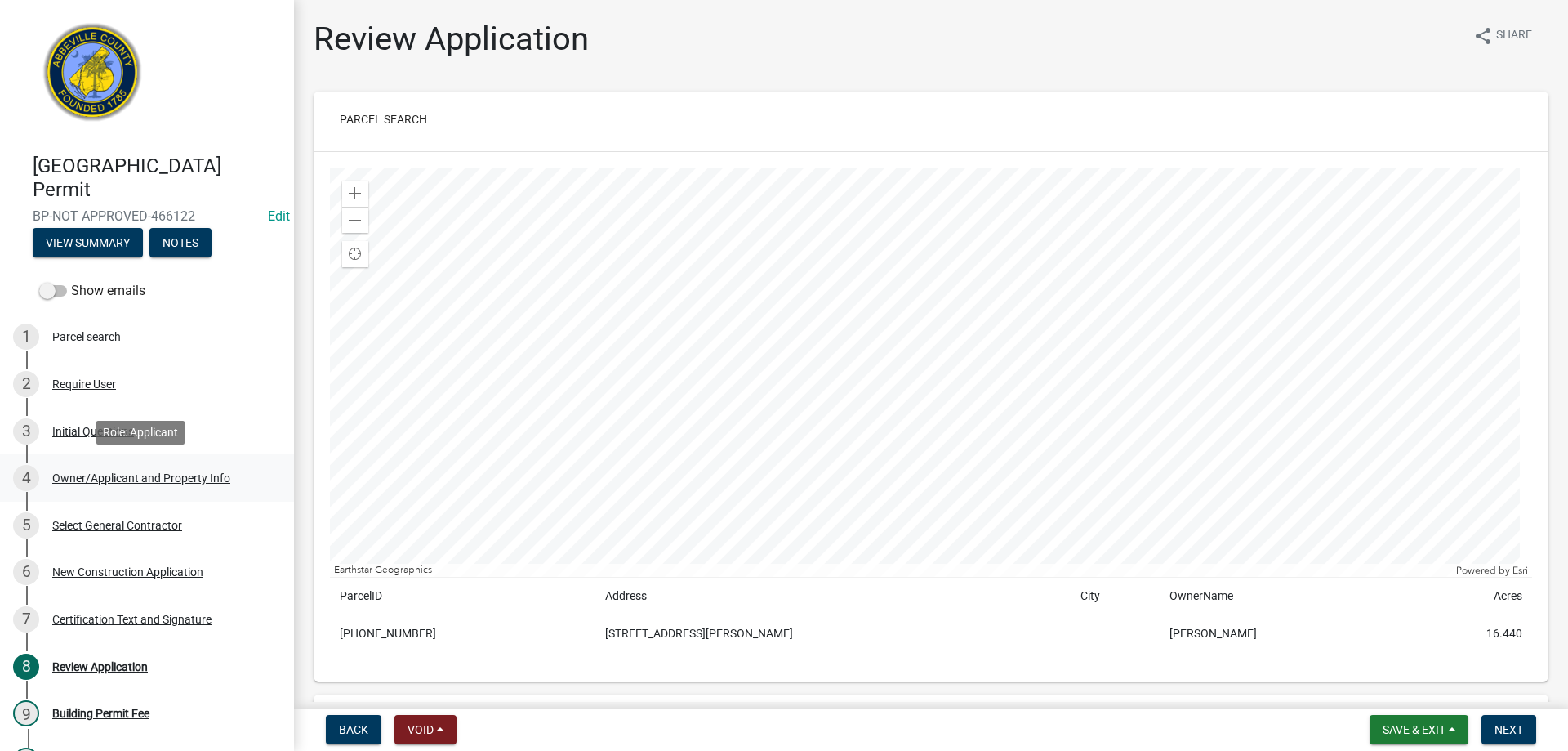
click at [83, 470] on div "4 Owner/Applicant and Property Info" at bounding box center [141, 477] width 255 height 26
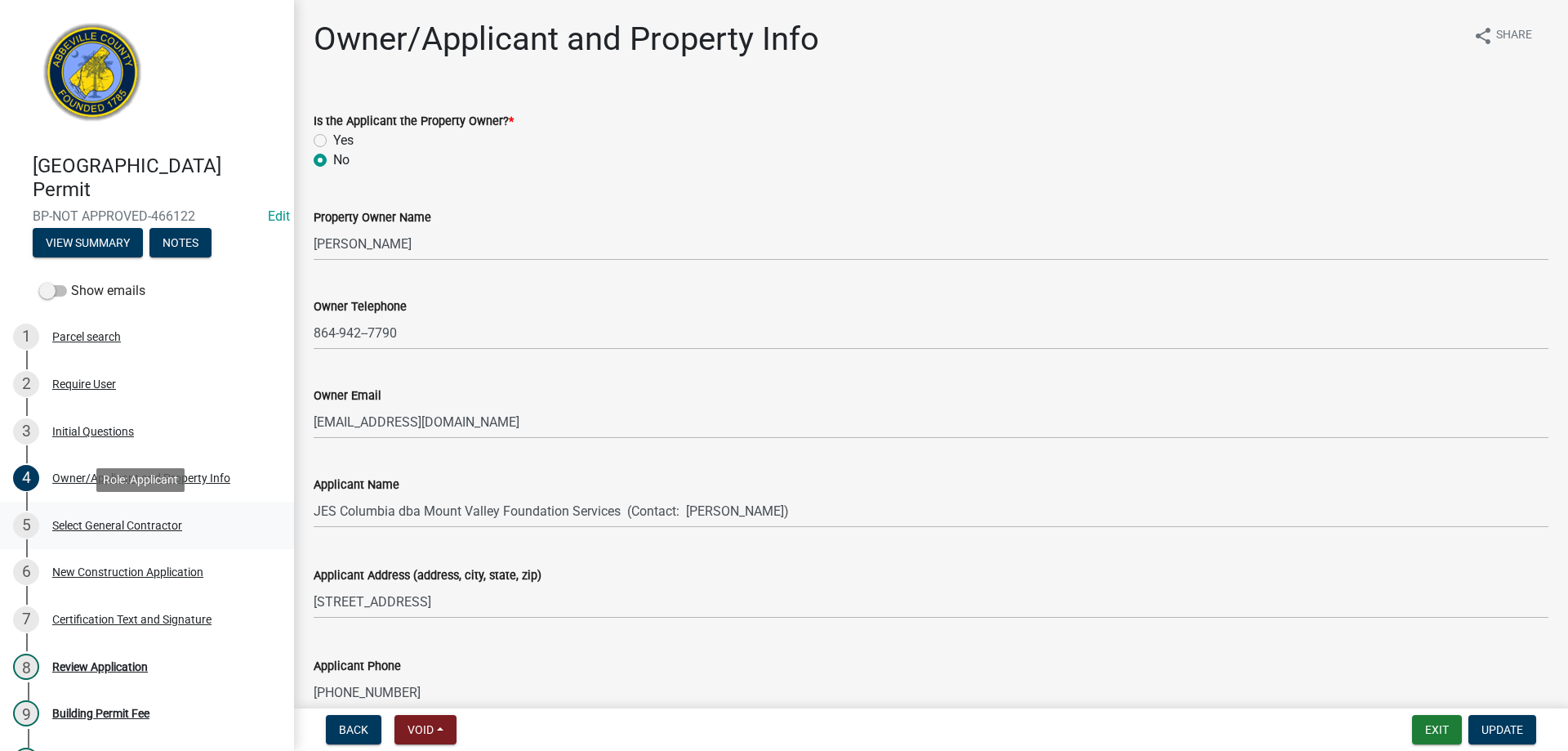
click at [95, 525] on div "Select General Contractor" at bounding box center [116, 525] width 130 height 12
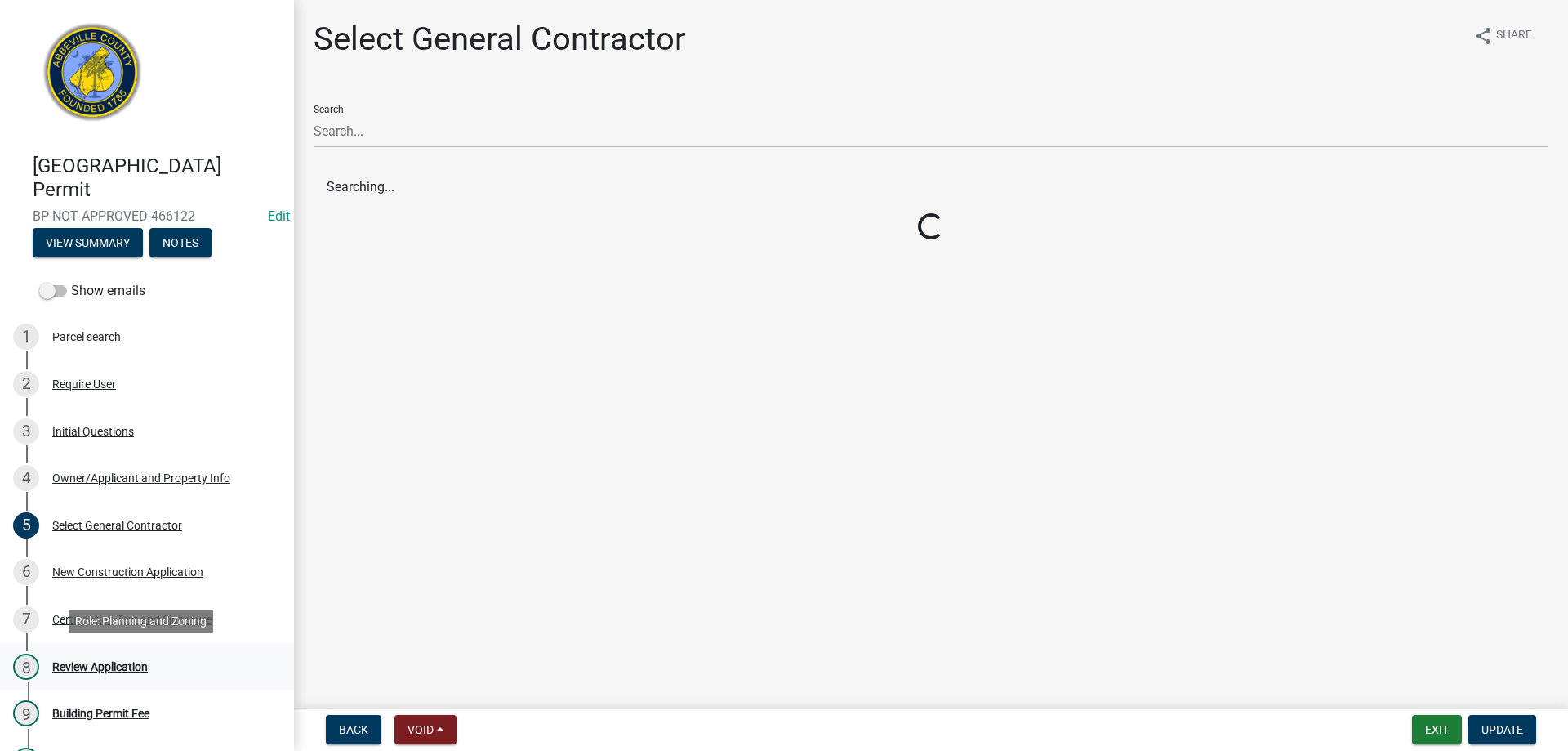
click at [80, 661] on div "Review Application" at bounding box center [99, 666] width 96 height 12
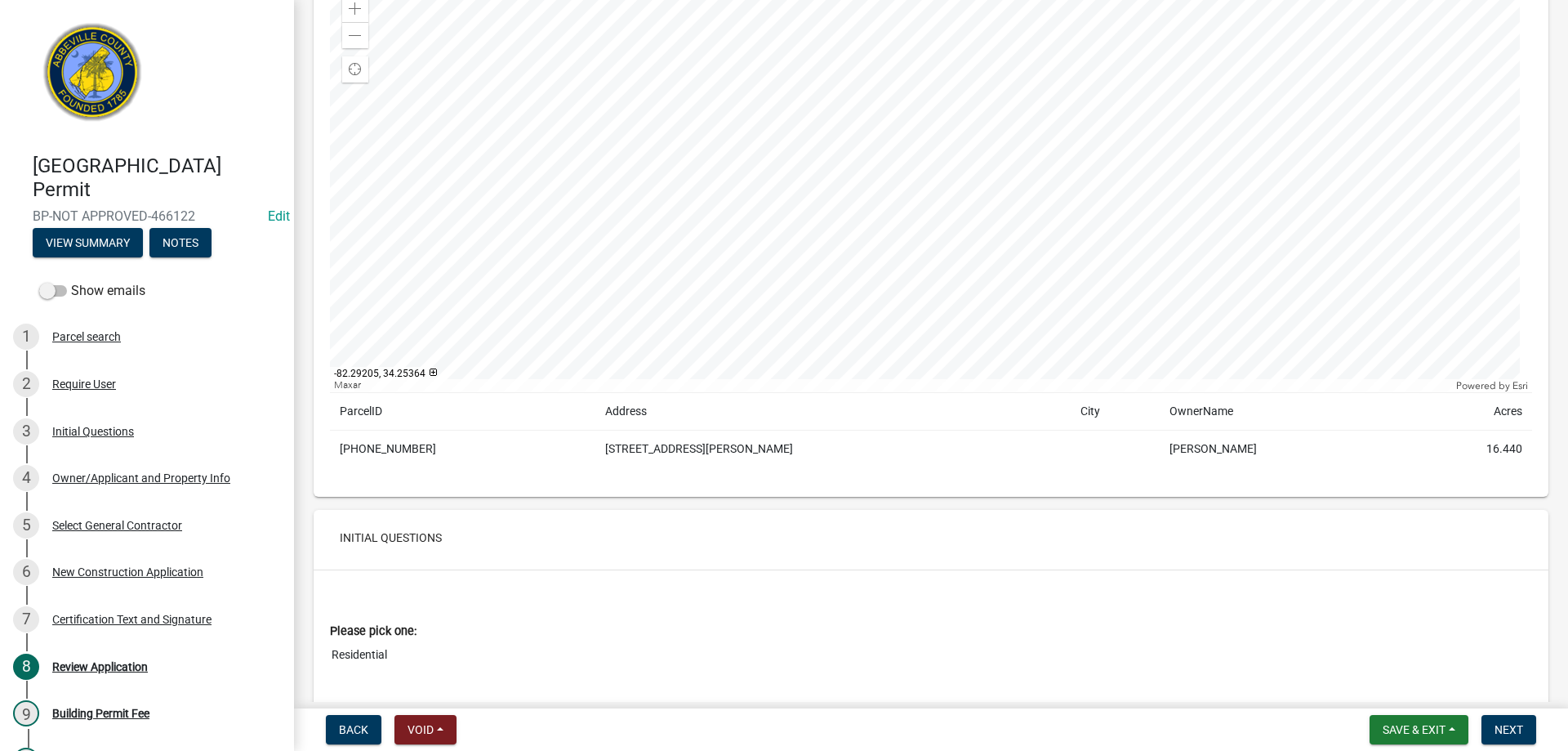
scroll to position [590, 0]
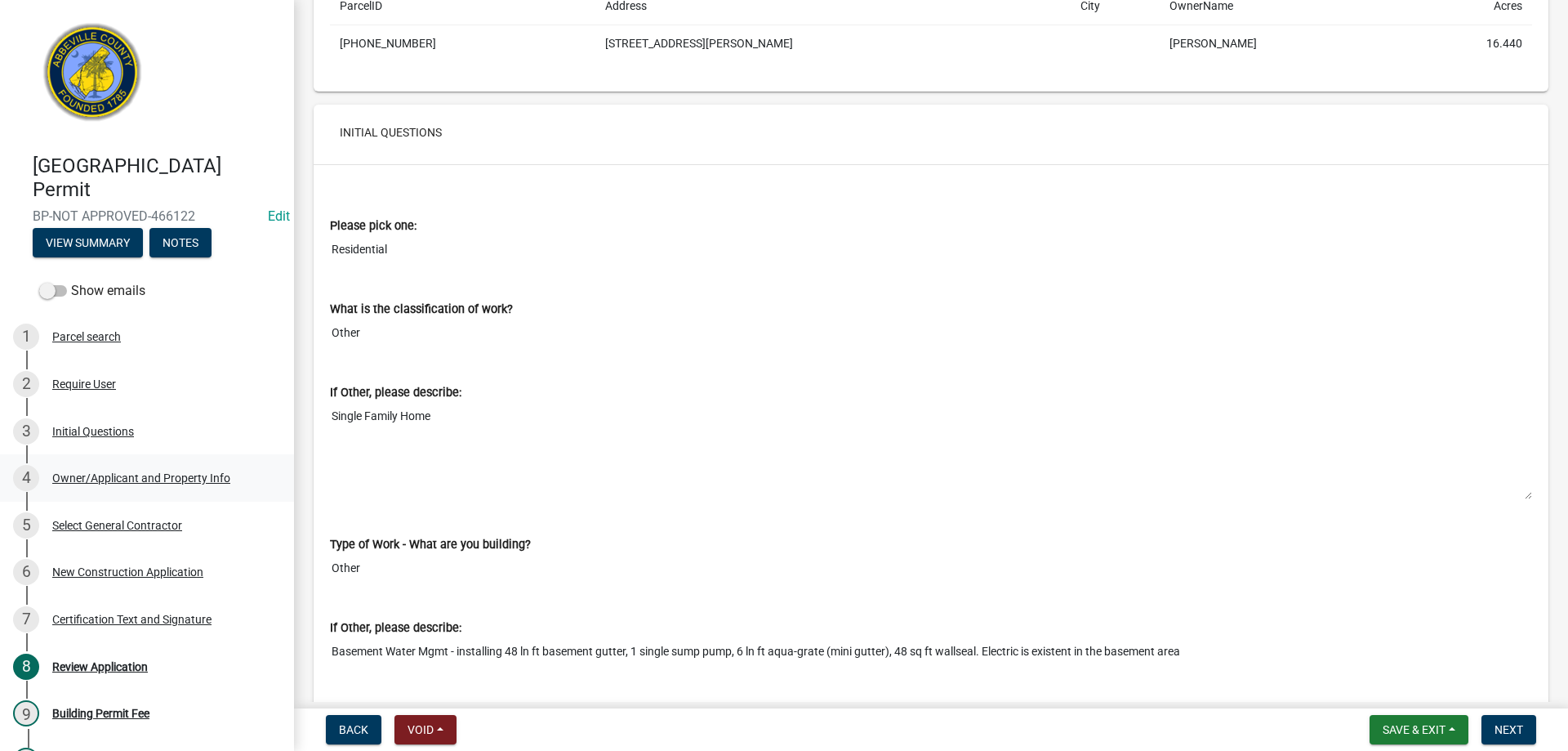
click at [172, 479] on div "Owner/Applicant and Property Info" at bounding box center [141, 478] width 178 height 12
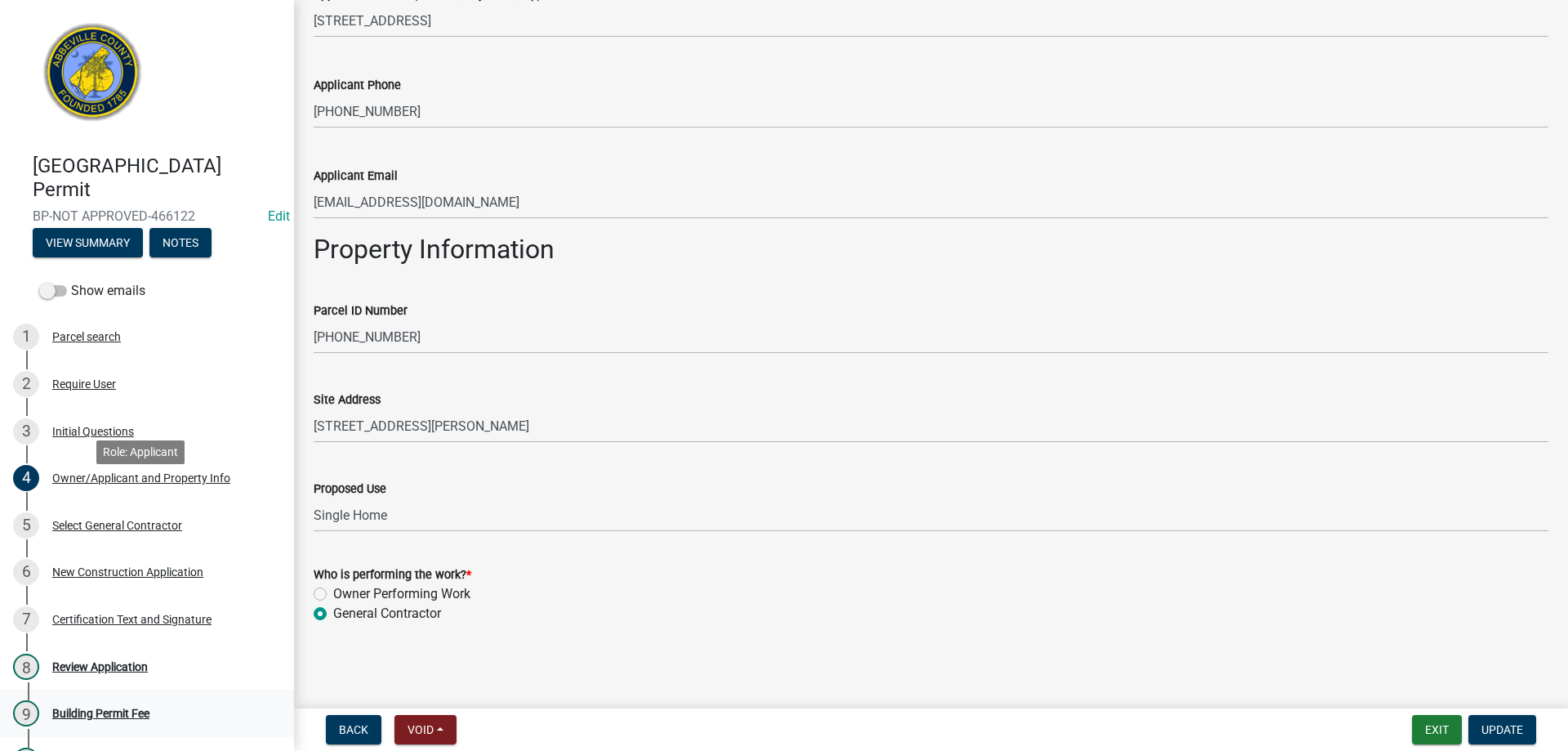
scroll to position [195, 0]
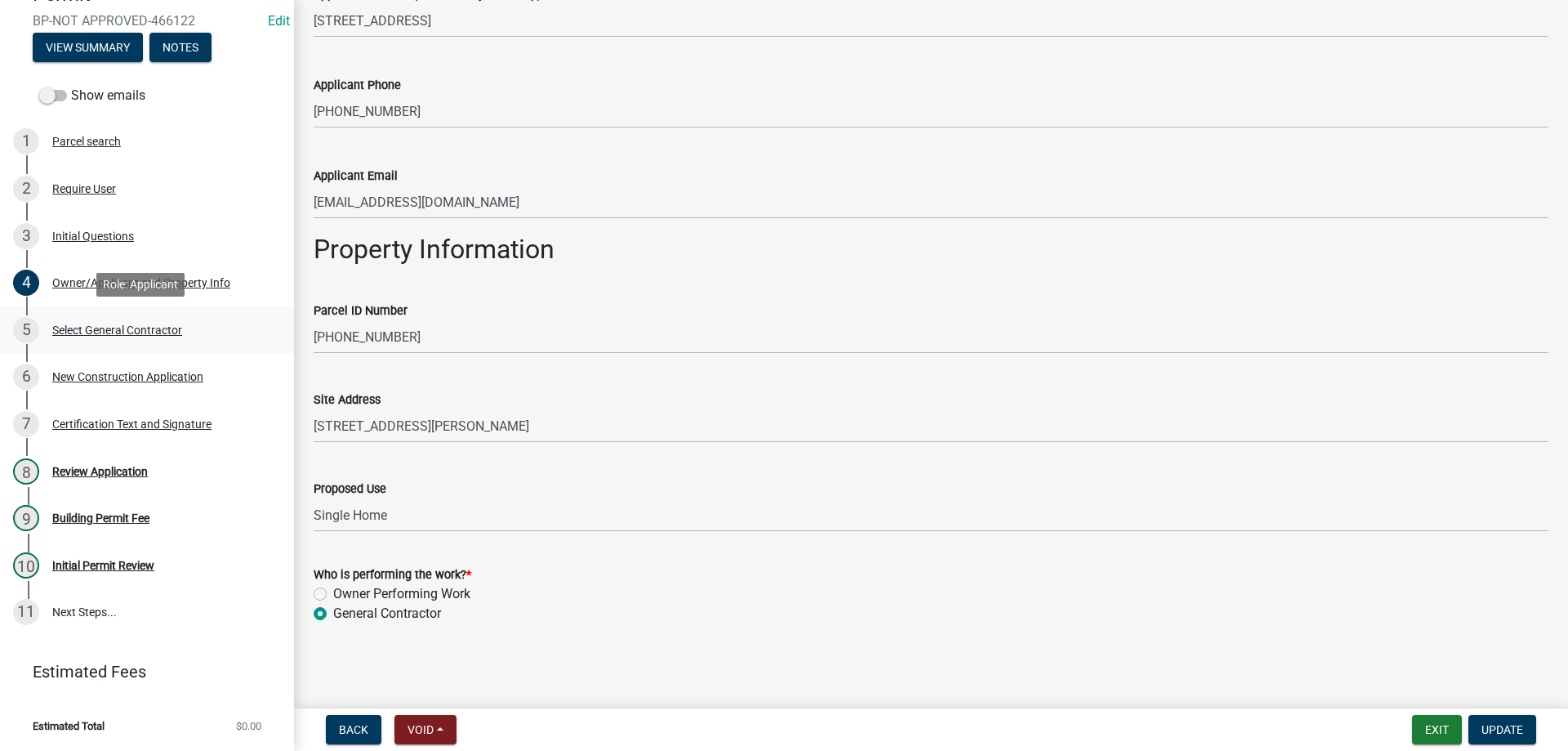
click at [92, 337] on div "5 Select General Contractor" at bounding box center [141, 329] width 255 height 26
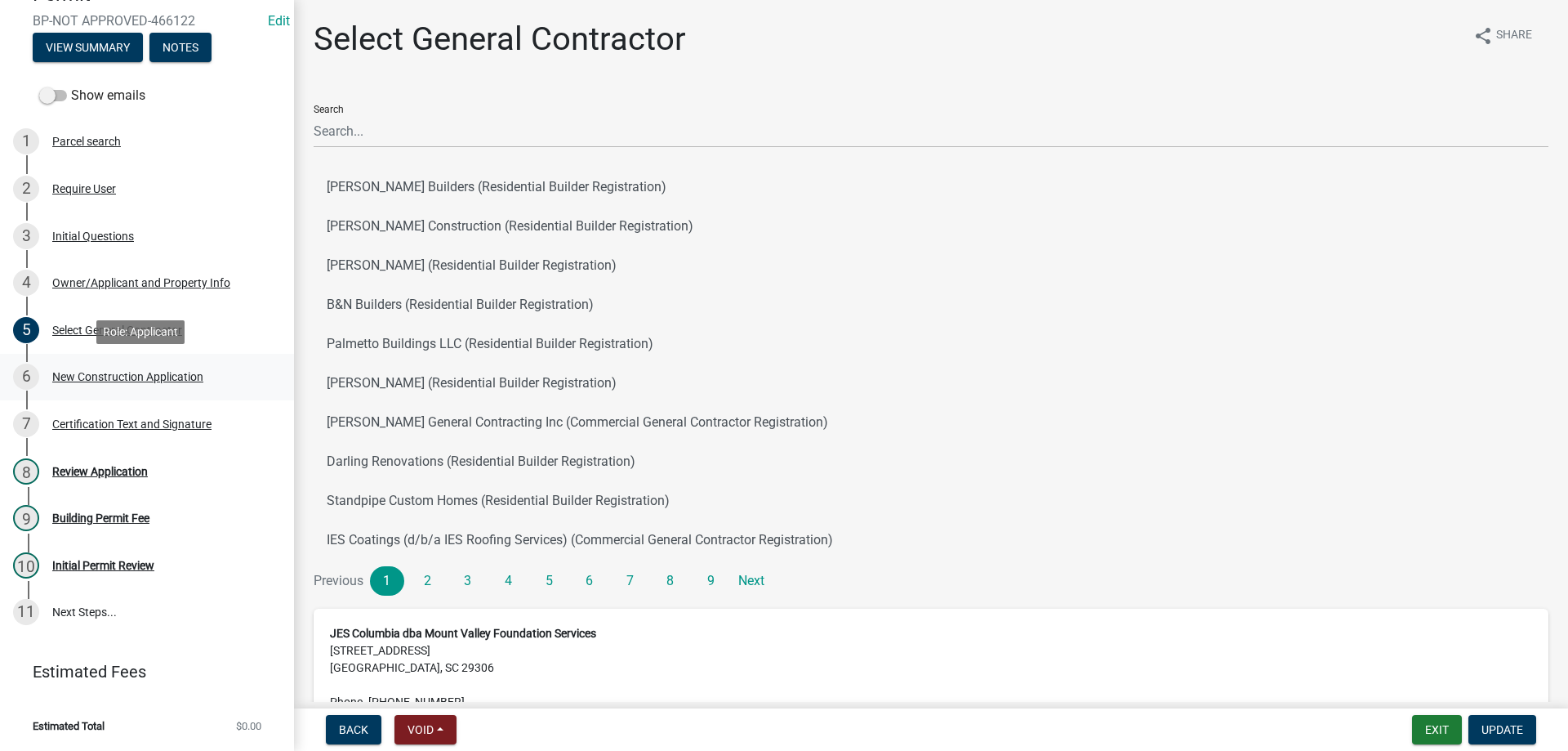
click at [91, 379] on div "New Construction Application" at bounding box center [127, 376] width 151 height 12
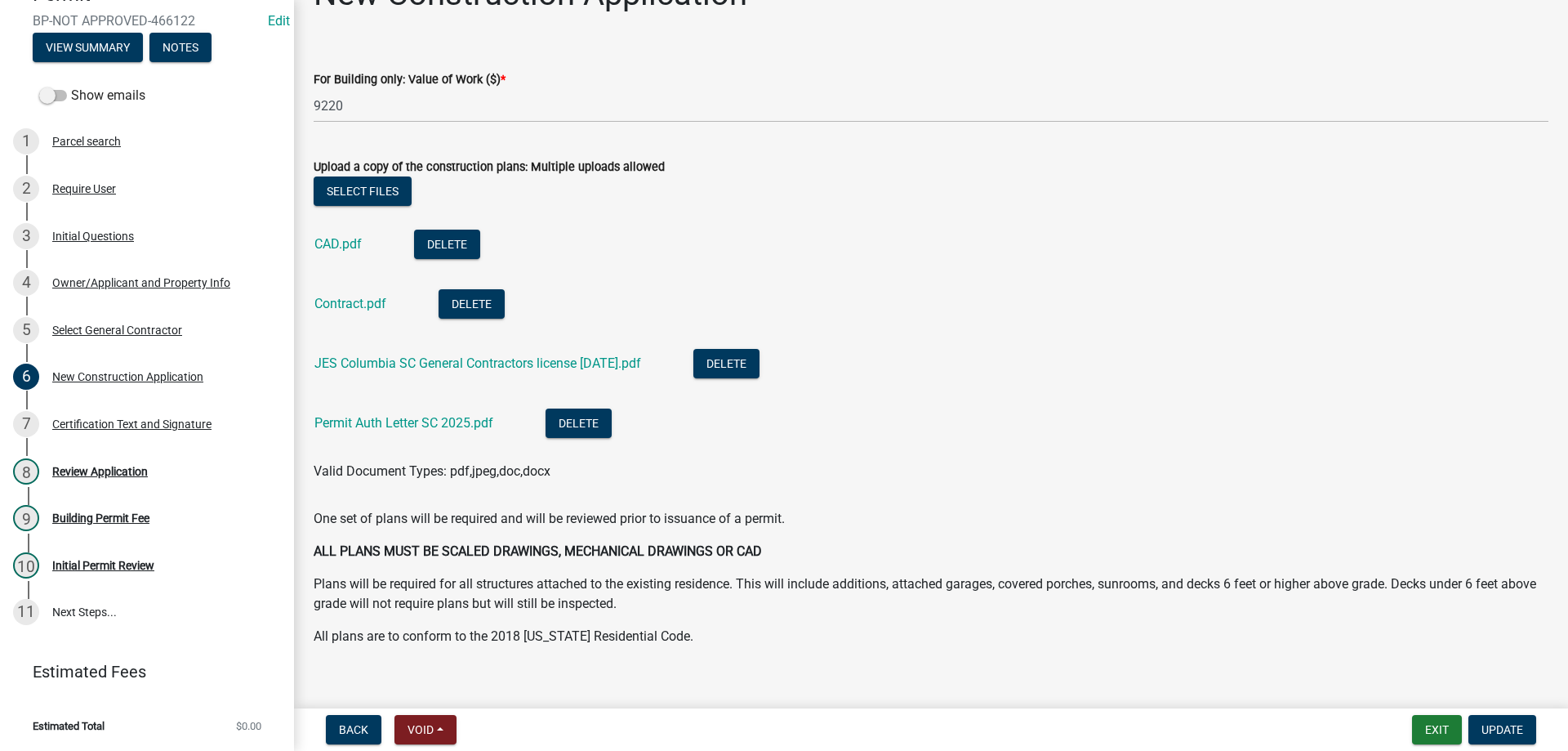
scroll to position [66, 0]
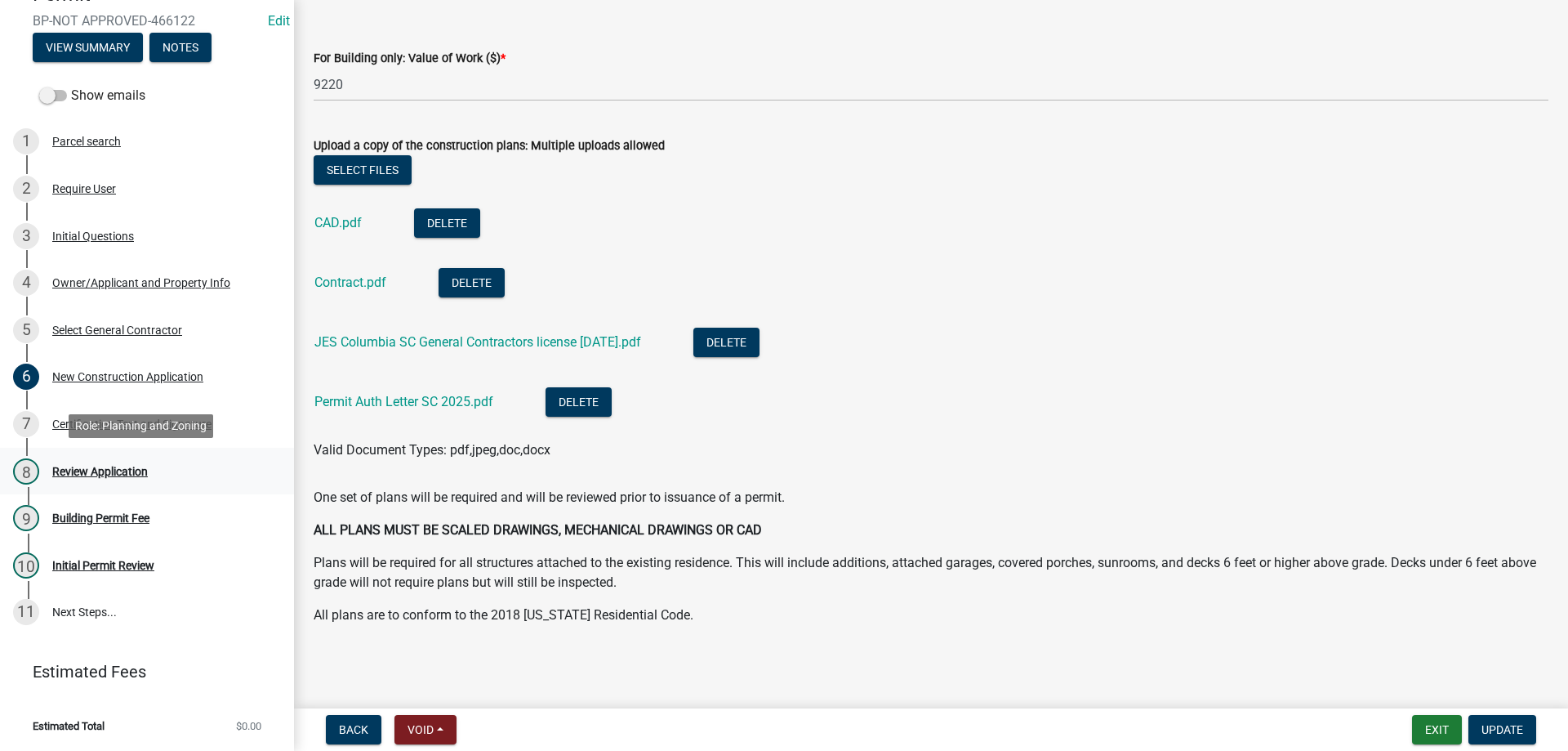
click at [74, 465] on div "Review Application" at bounding box center [99, 471] width 96 height 12
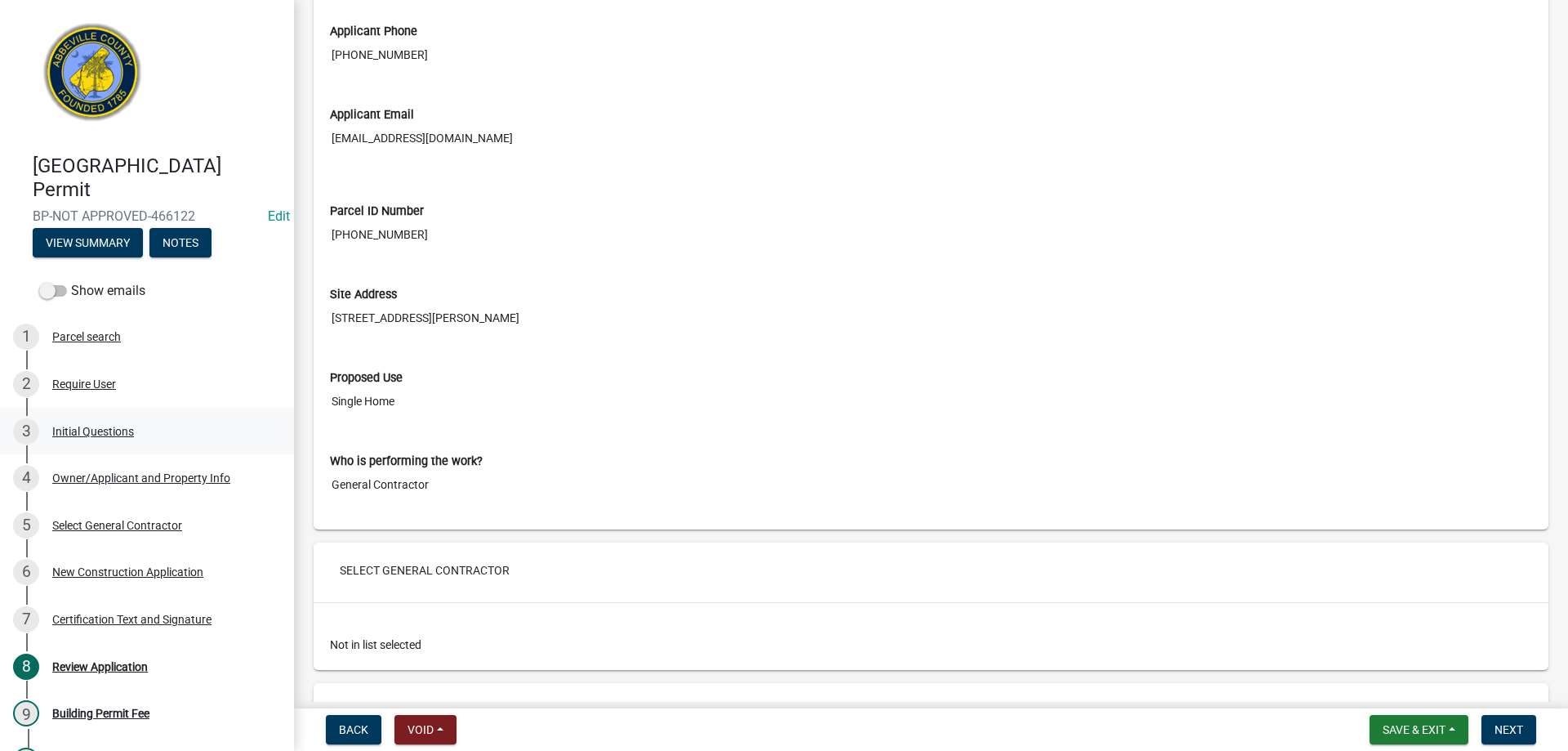
scroll to position [2206, 0]
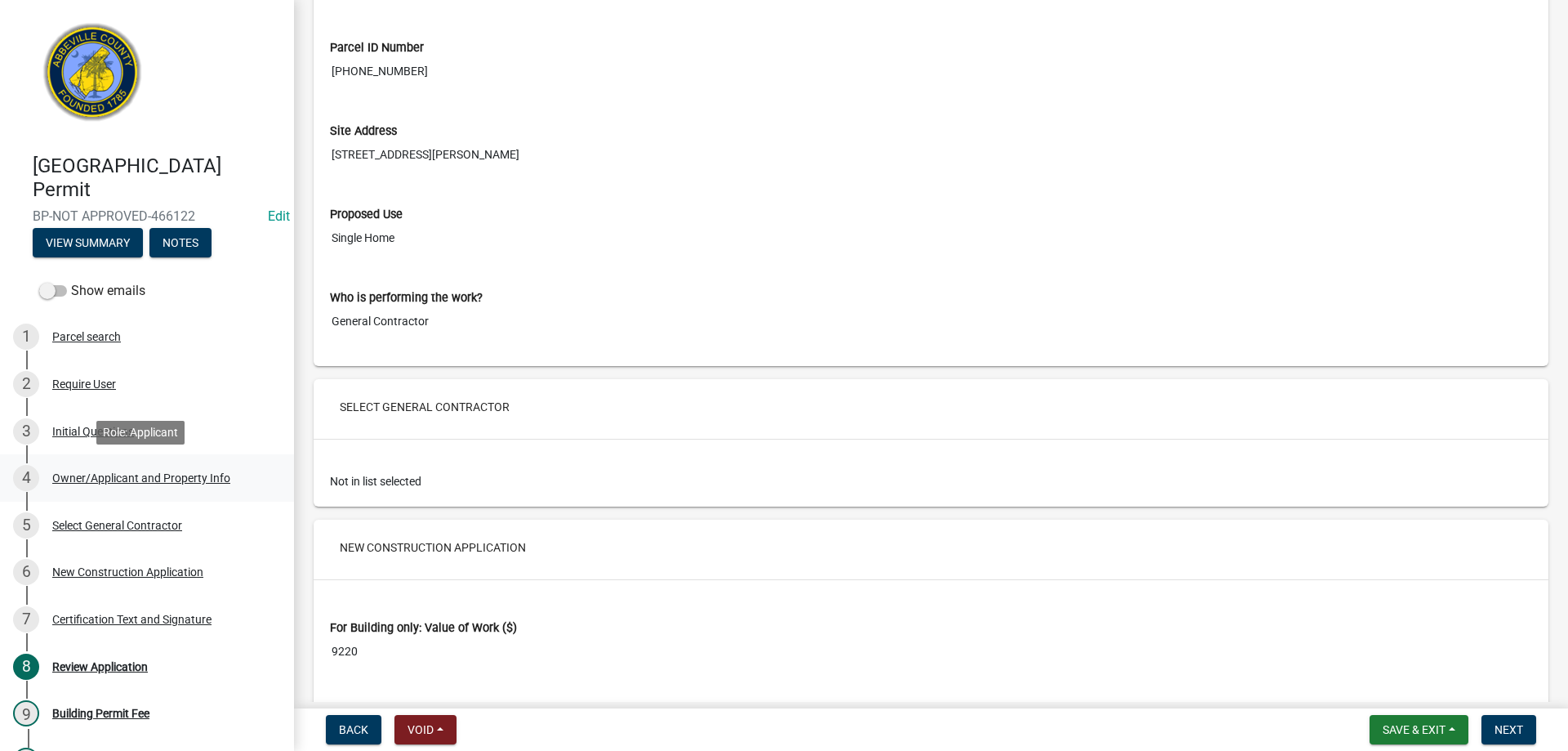
click at [100, 482] on div "Owner/Applicant and Property Info" at bounding box center [141, 478] width 178 height 12
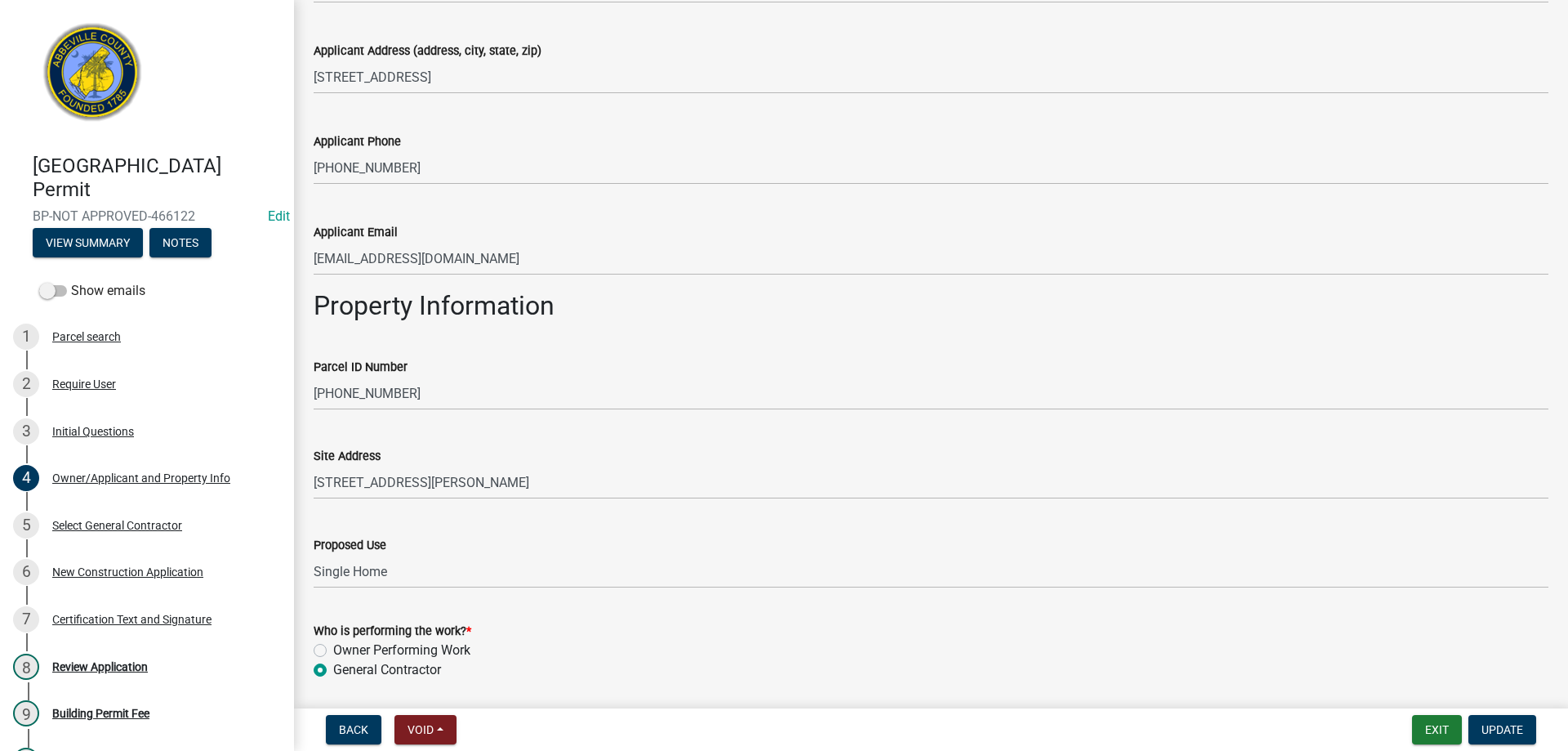
scroll to position [581, 0]
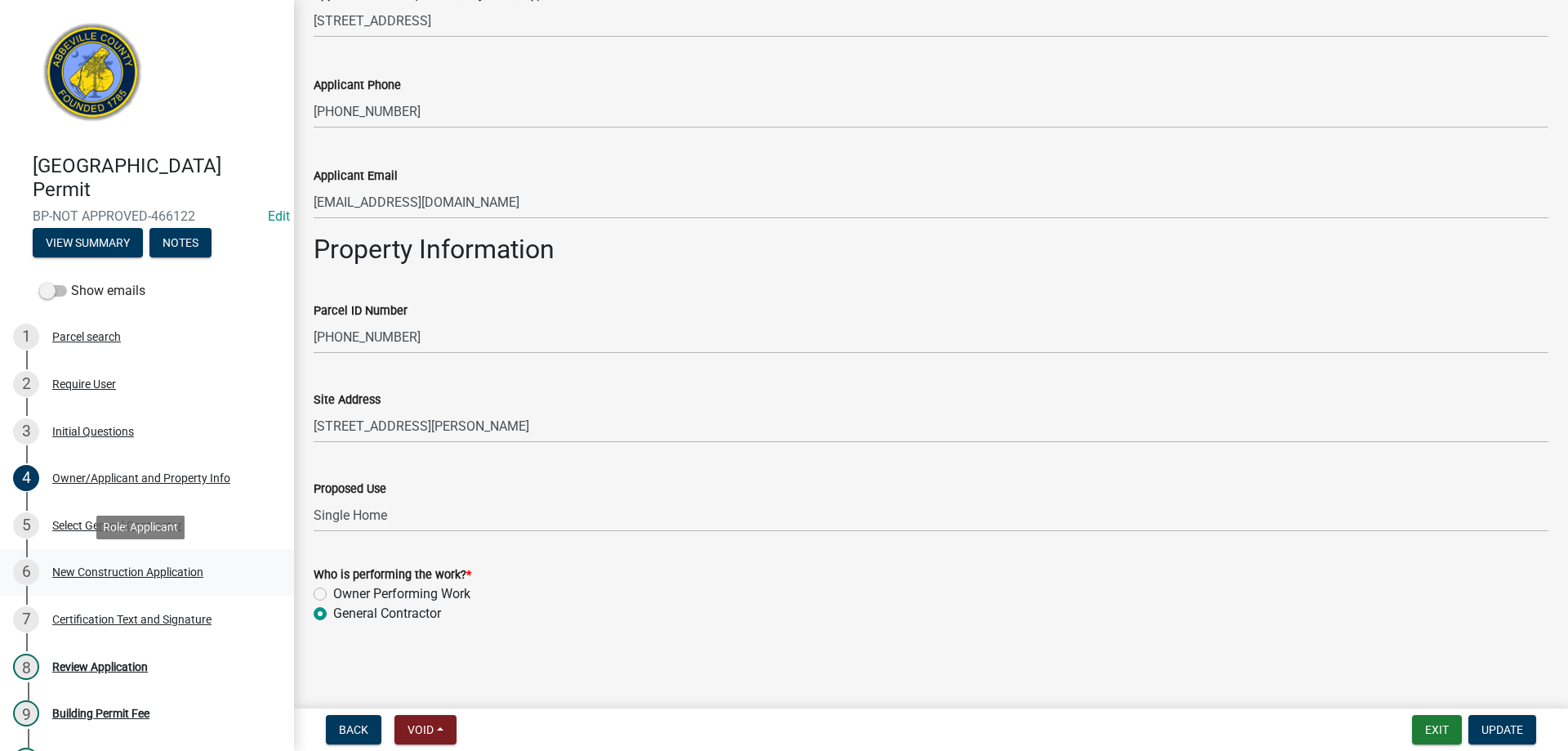
click at [96, 571] on div "New Construction Application" at bounding box center [127, 571] width 151 height 12
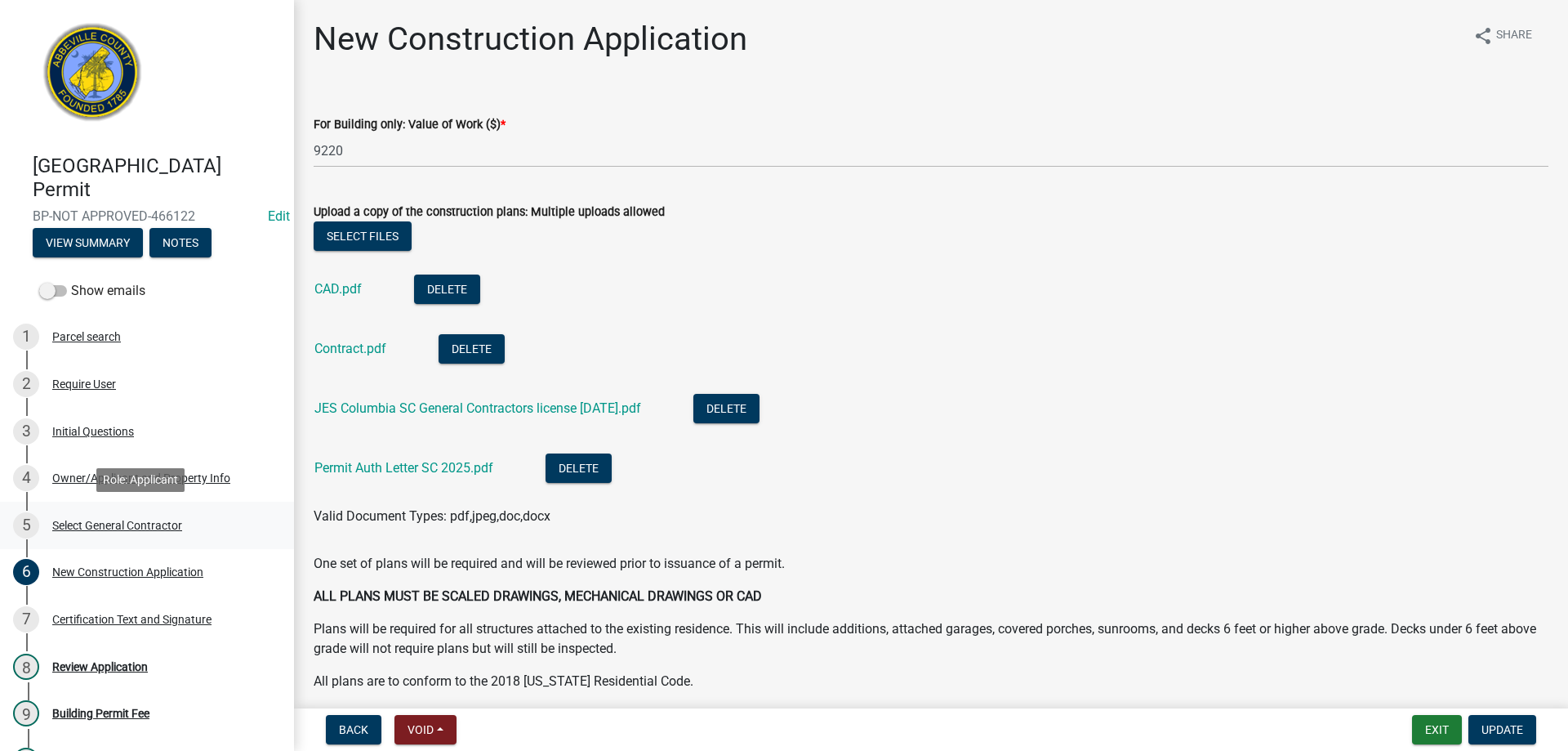
click at [64, 524] on div "Select General Contractor" at bounding box center [116, 525] width 130 height 12
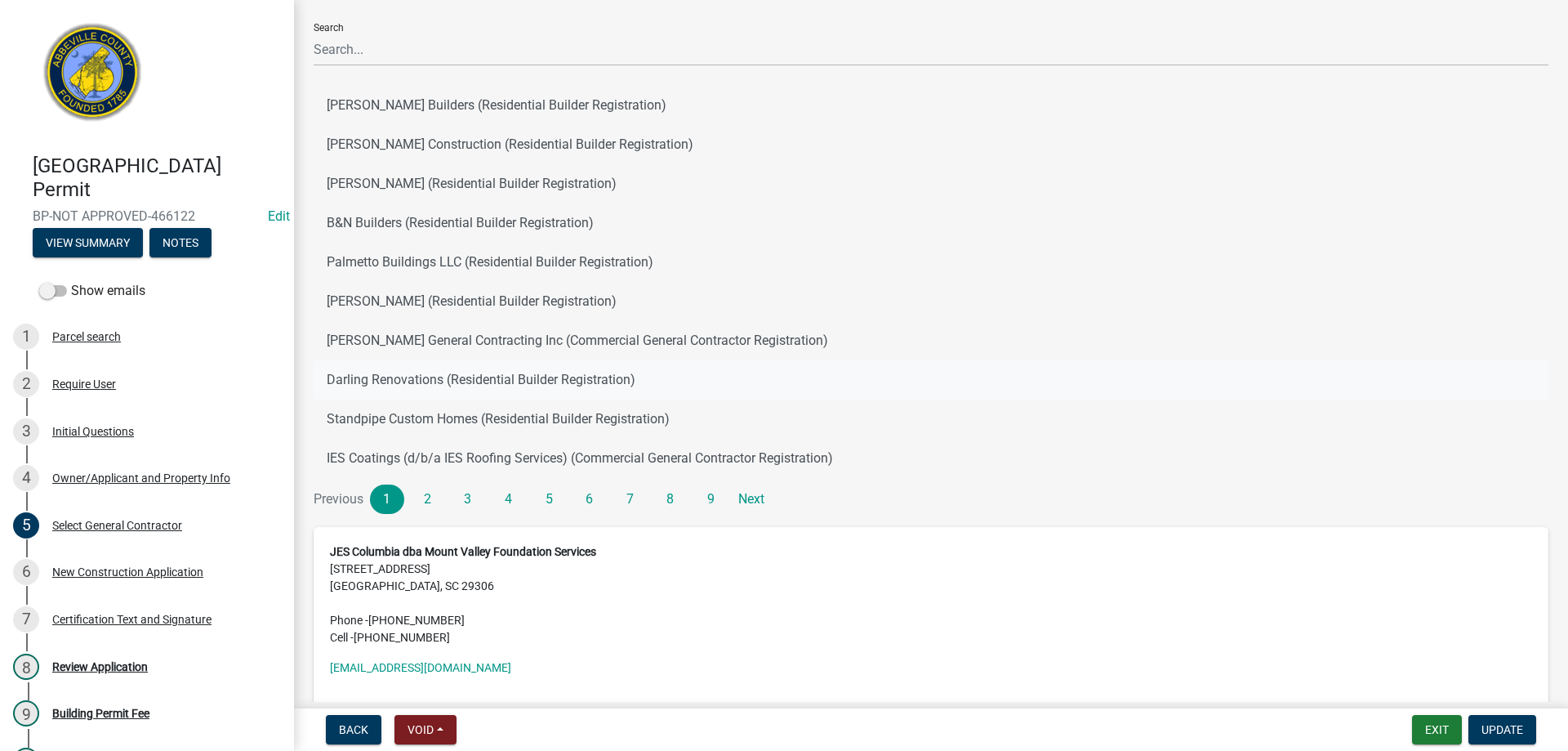
scroll to position [163, 0]
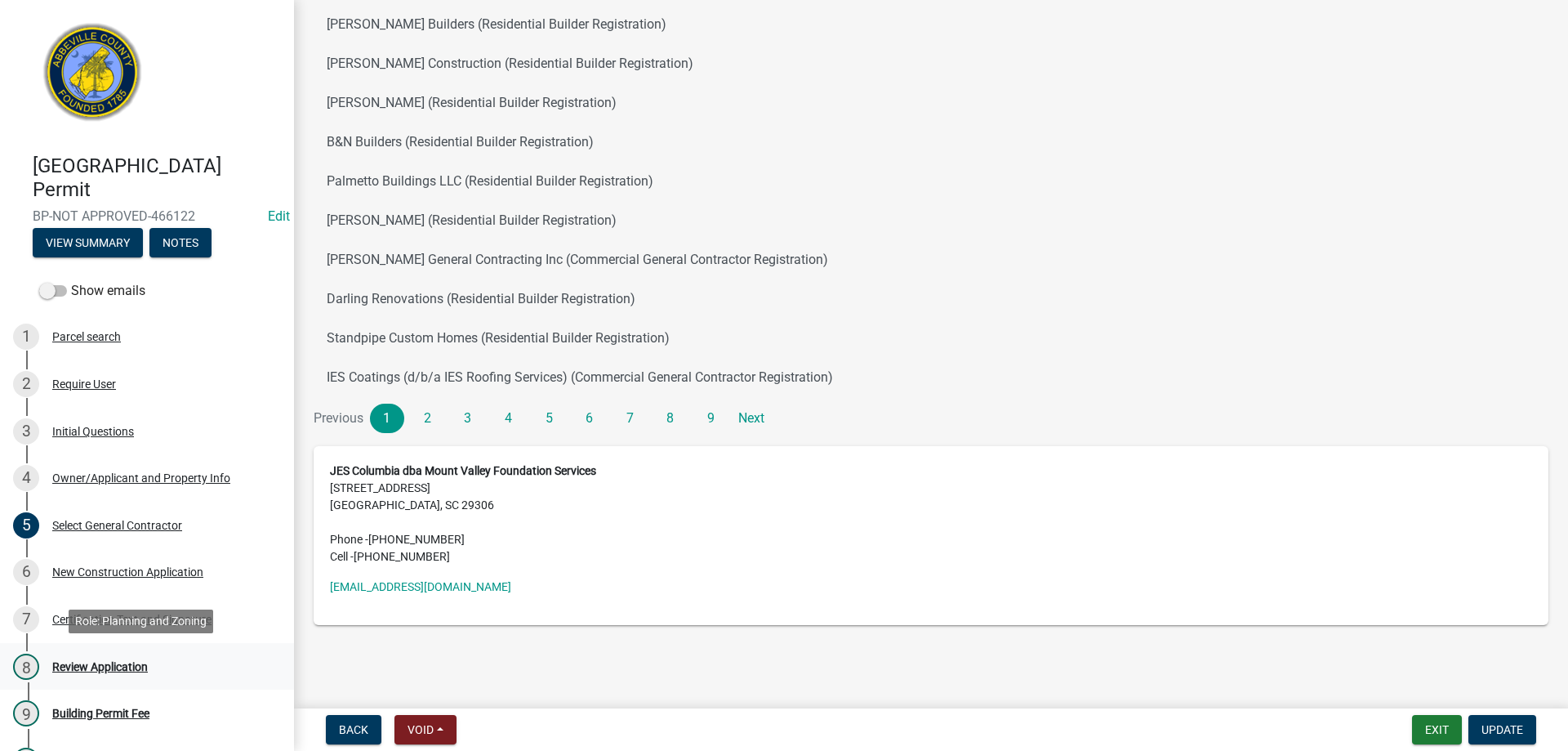
click at [93, 671] on div "Review Application" at bounding box center [99, 666] width 96 height 12
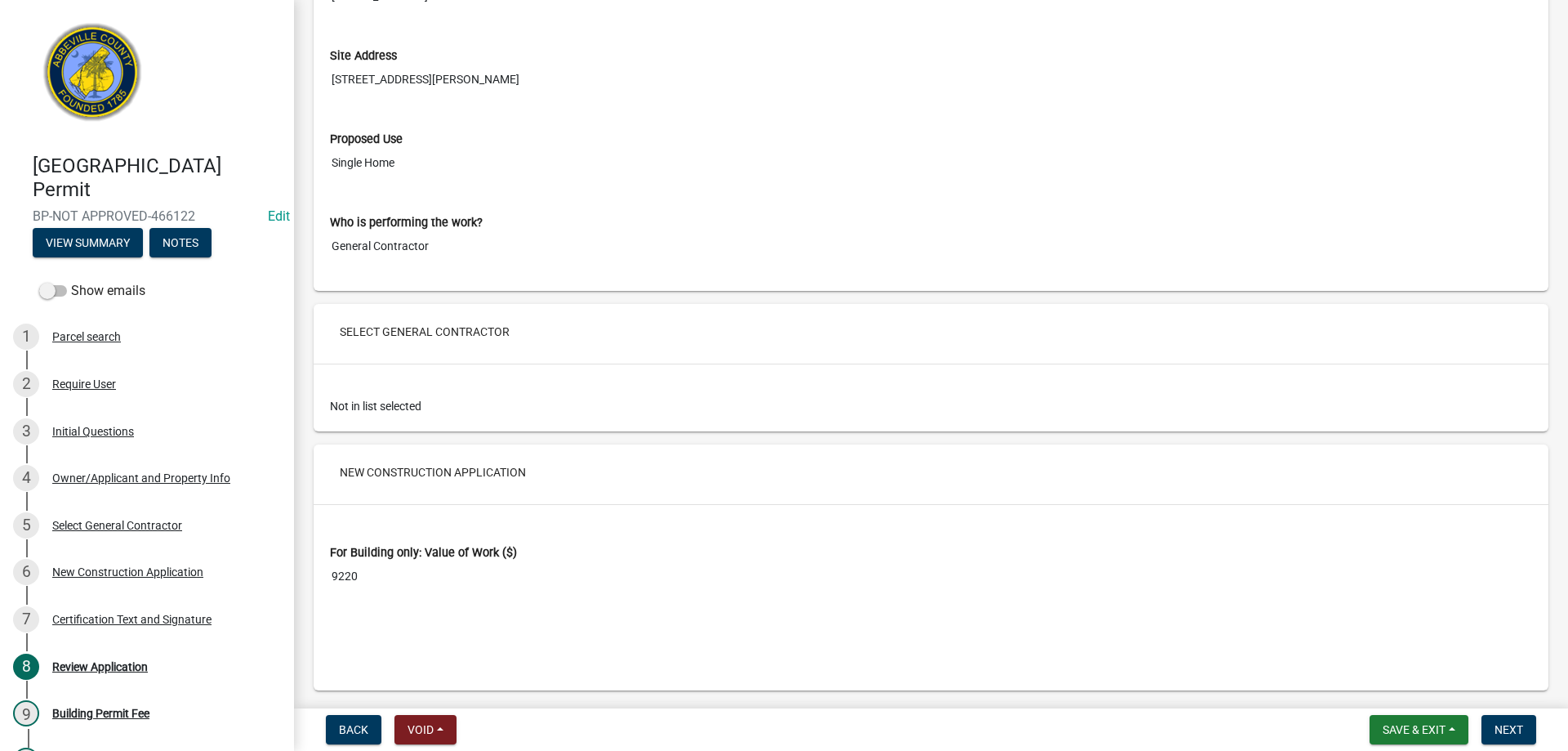
scroll to position [2287, 0]
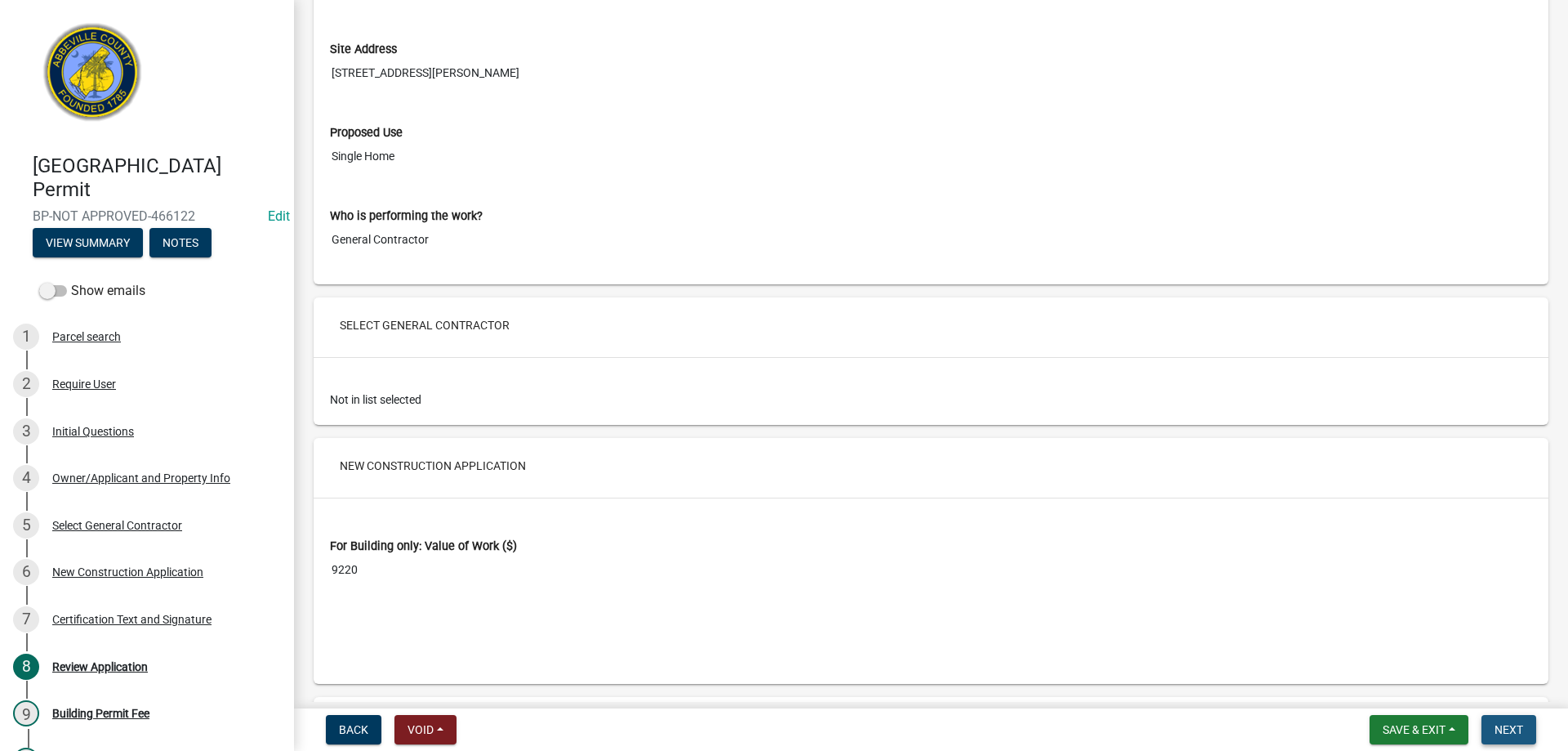
click at [1516, 724] on span "Next" at bounding box center [1509, 730] width 29 height 13
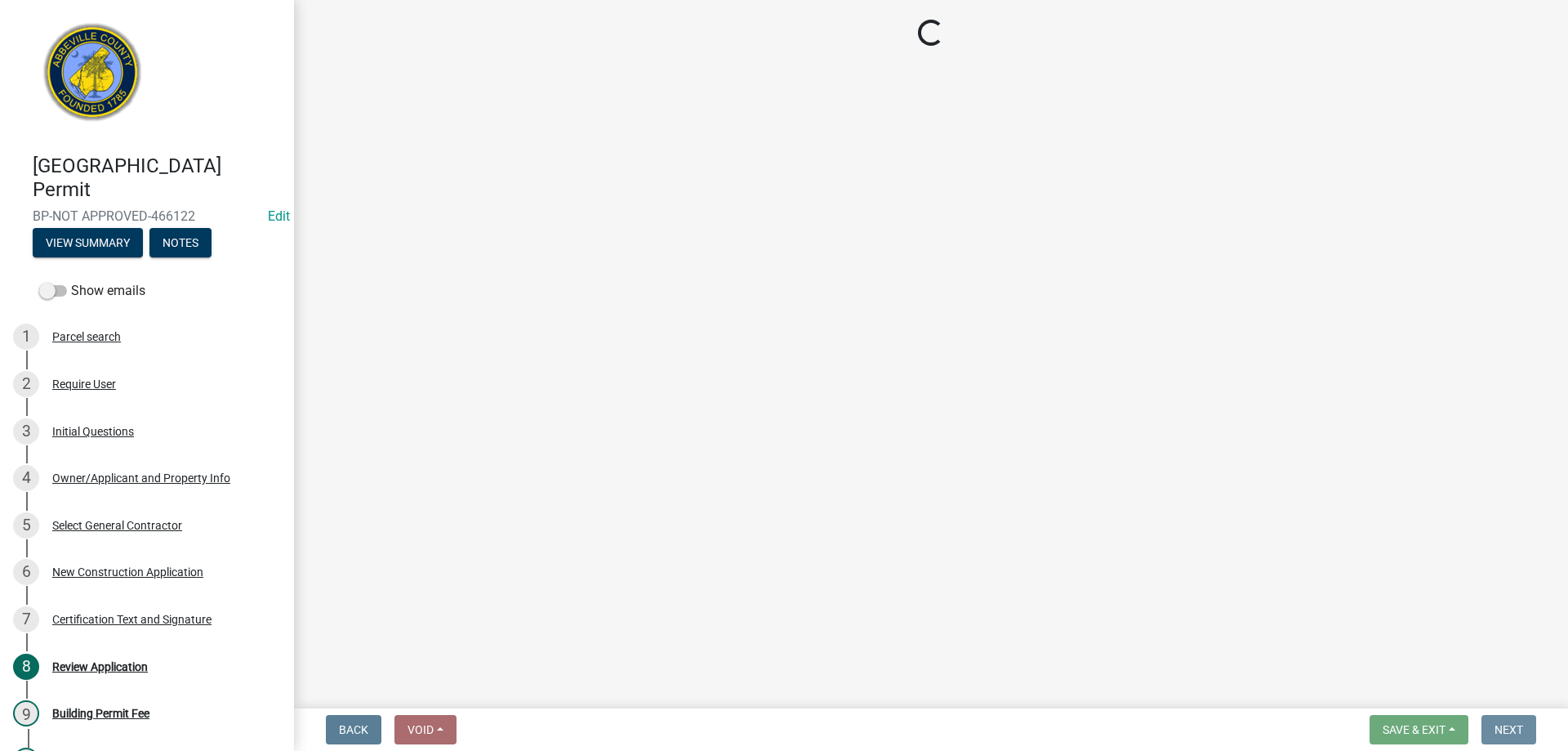
scroll to position [0, 0]
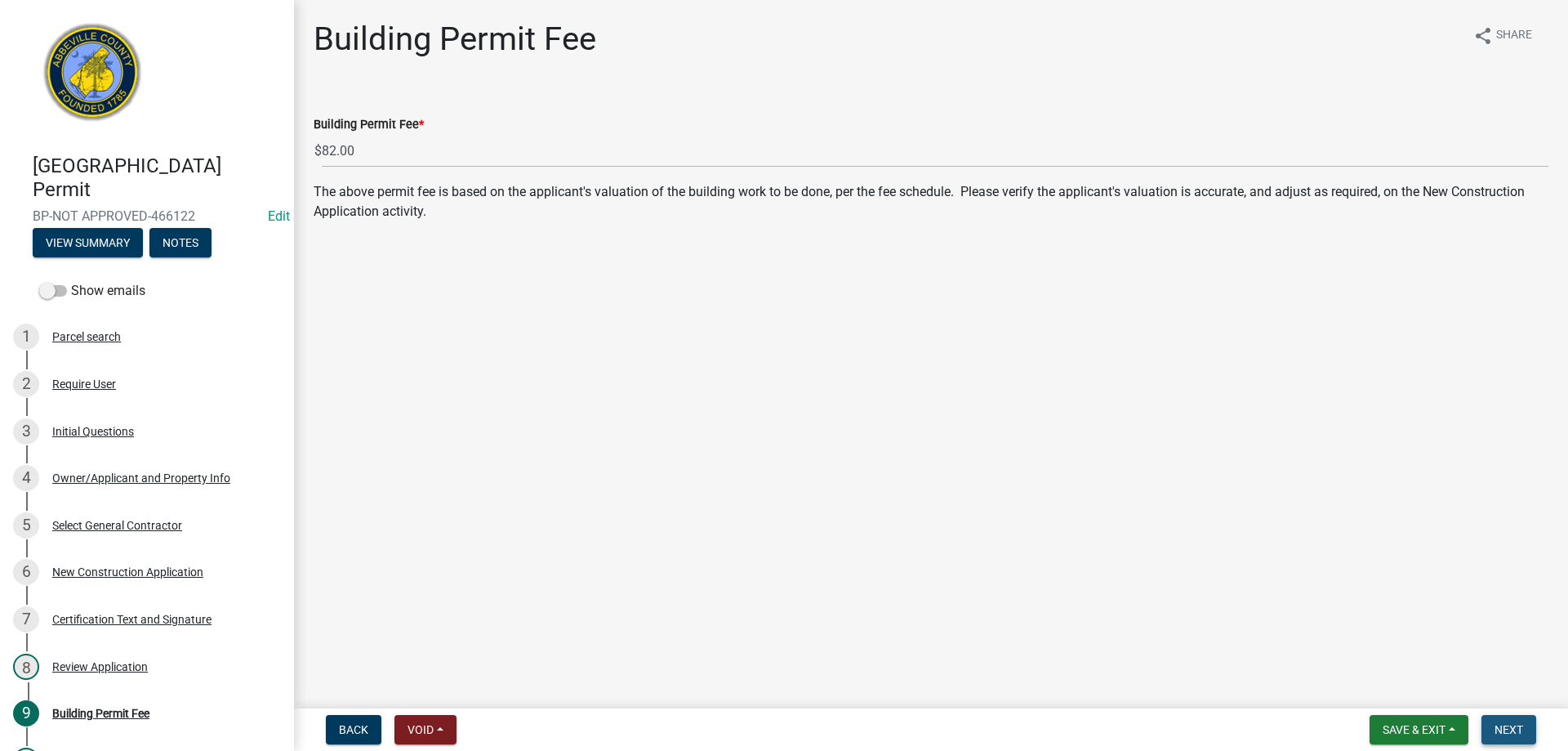
click at [1508, 723] on span "Next" at bounding box center [1509, 730] width 29 height 13
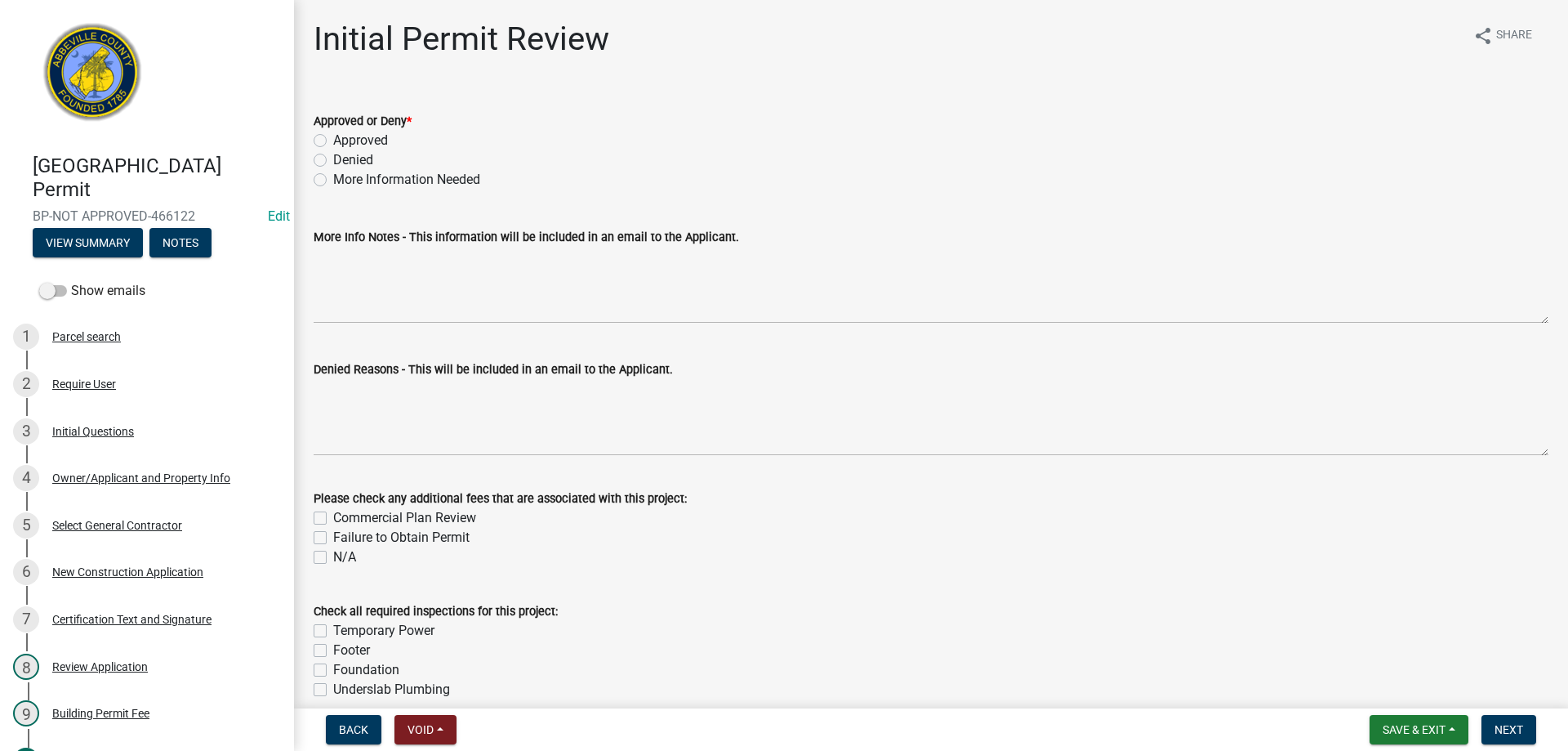
click at [333, 138] on label "Approved" at bounding box center [360, 141] width 55 height 20
click at [333, 138] on input "Approved" at bounding box center [338, 136] width 11 height 11
radio input "true"
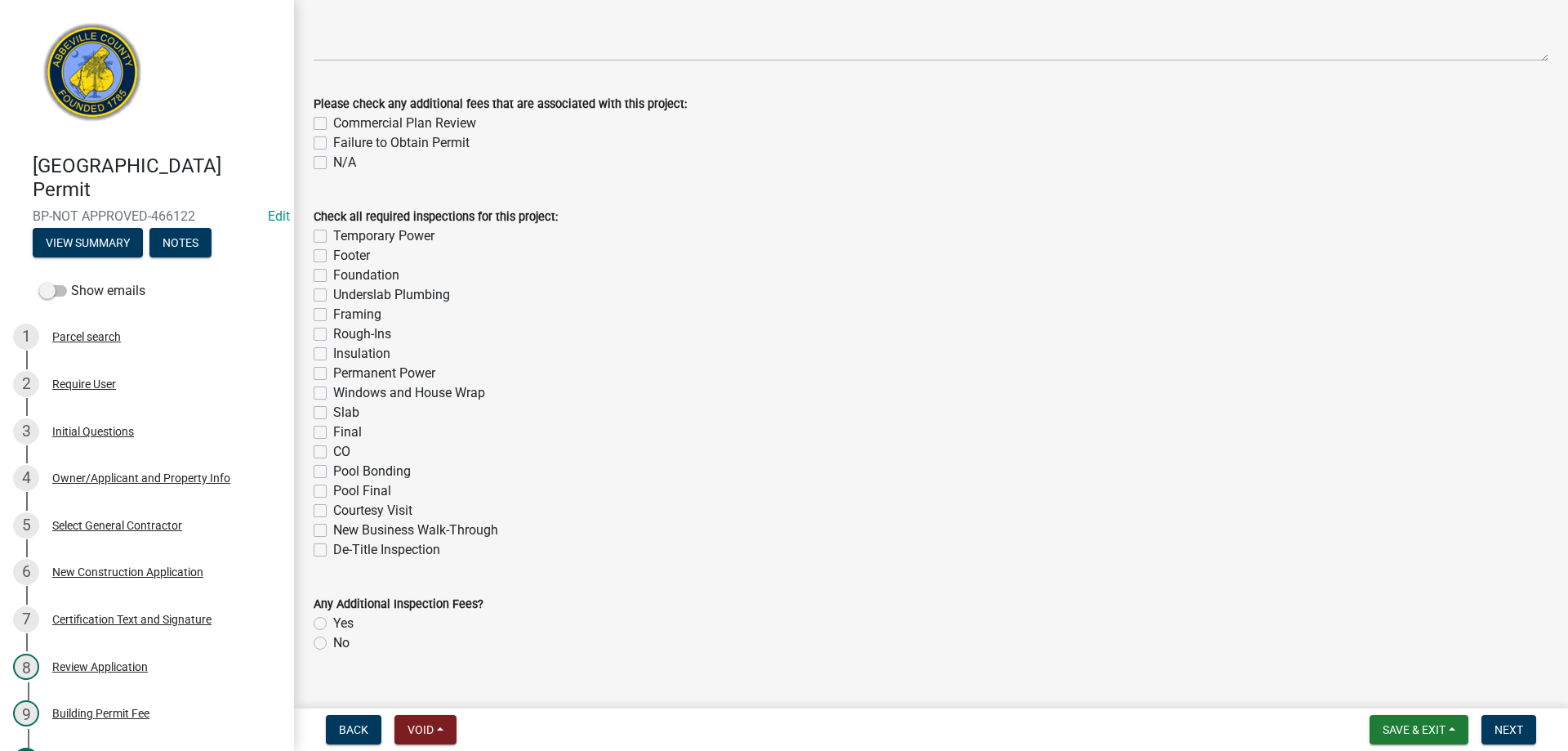
scroll to position [424, 0]
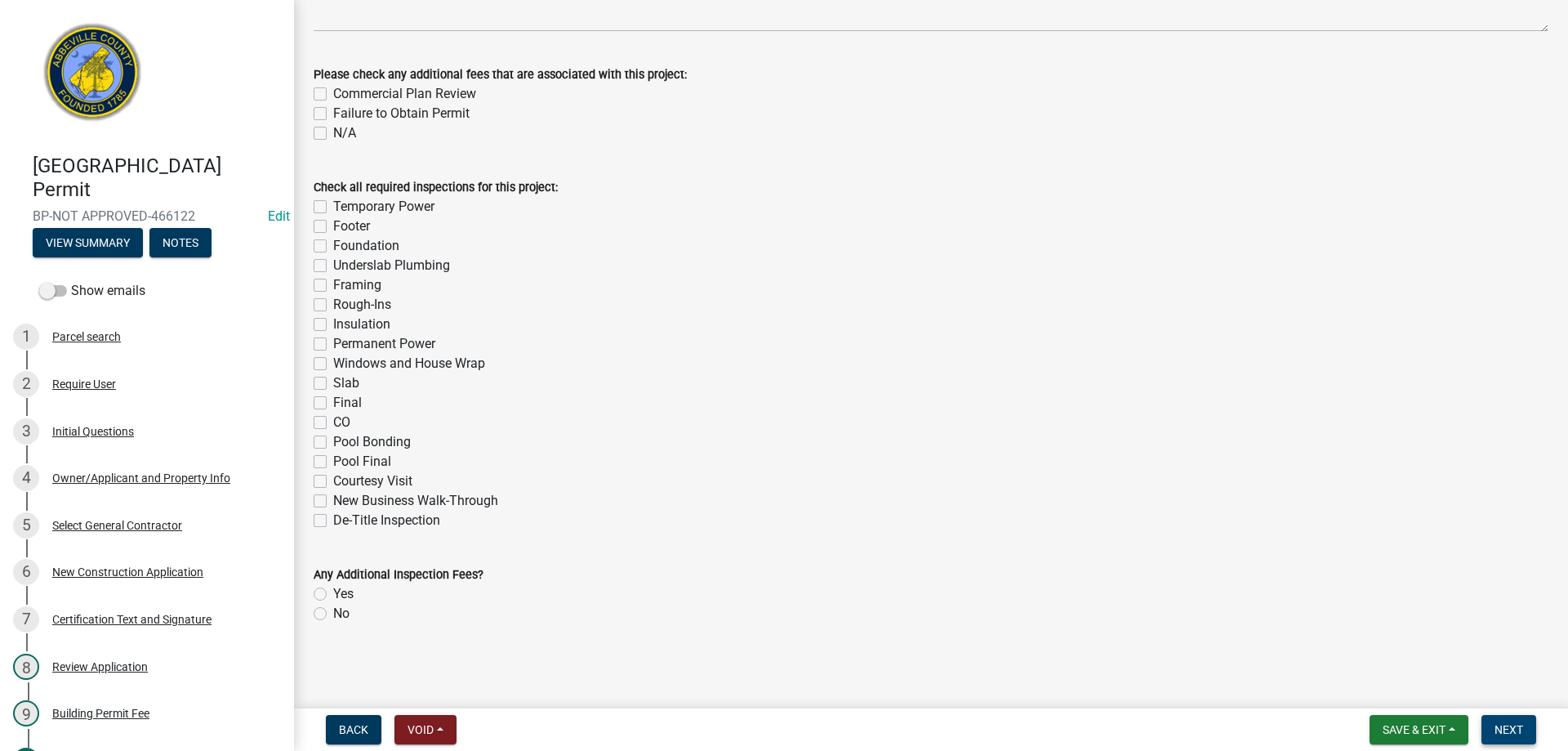
click at [1501, 735] on span "Next" at bounding box center [1509, 730] width 29 height 13
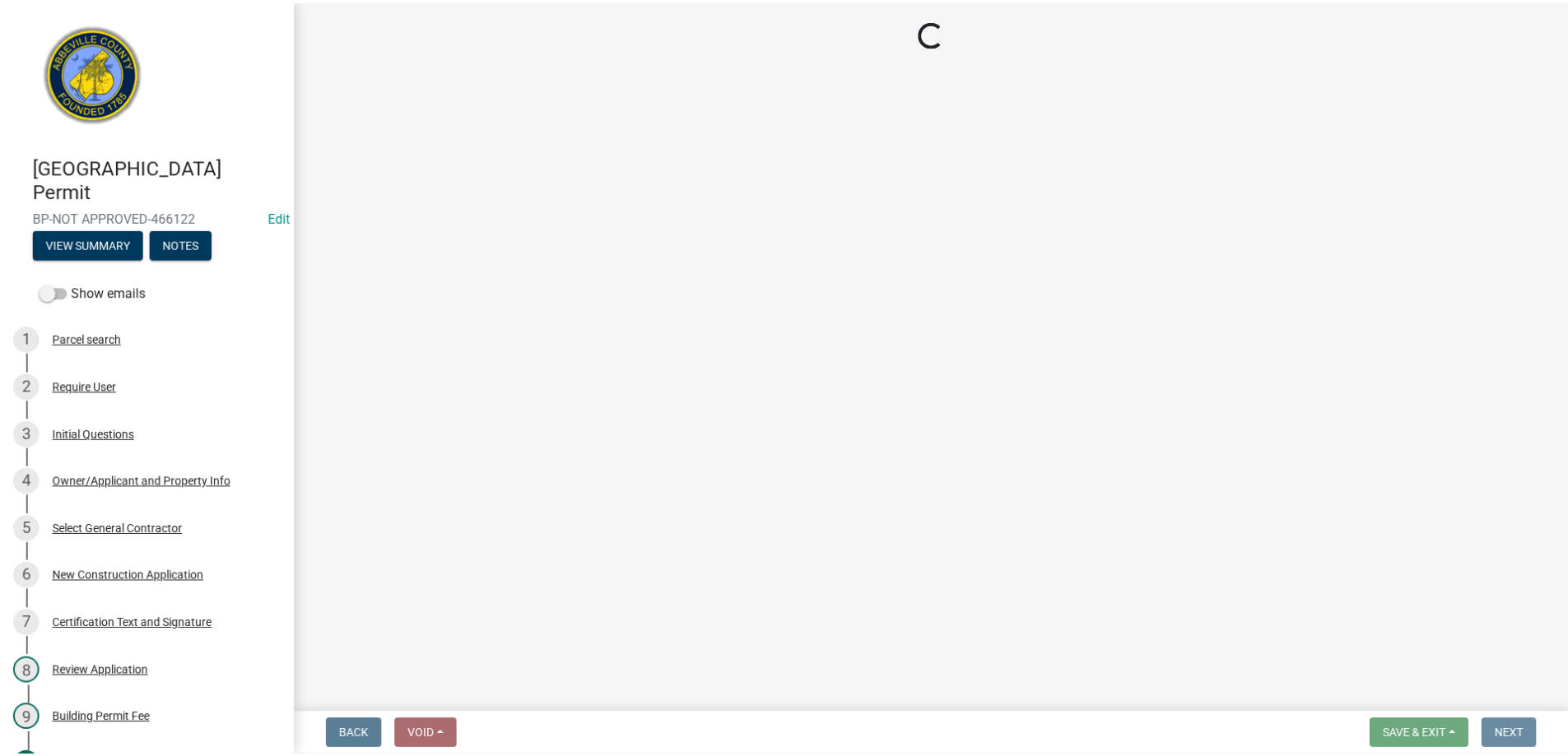
scroll to position [0, 0]
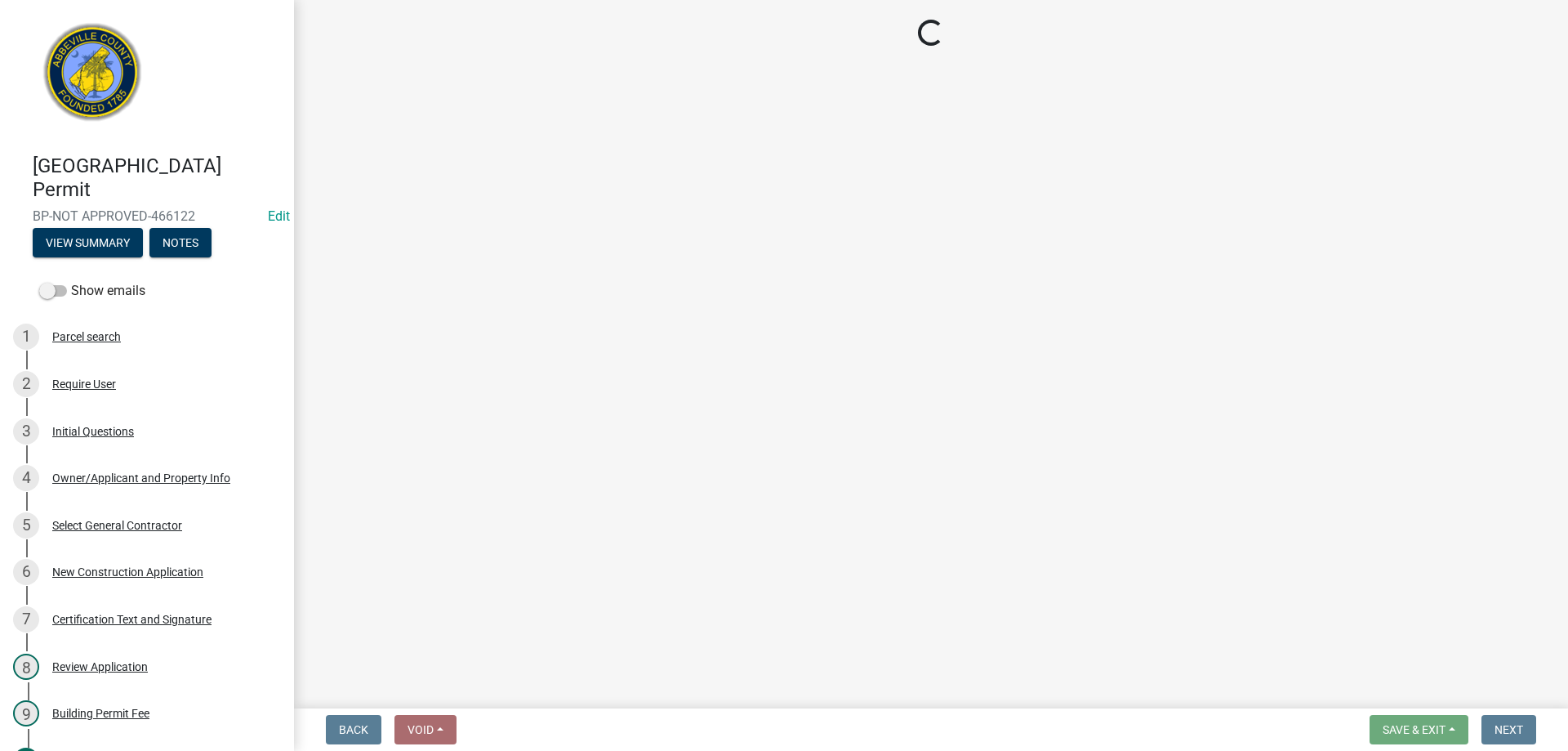
select select "3: 3"
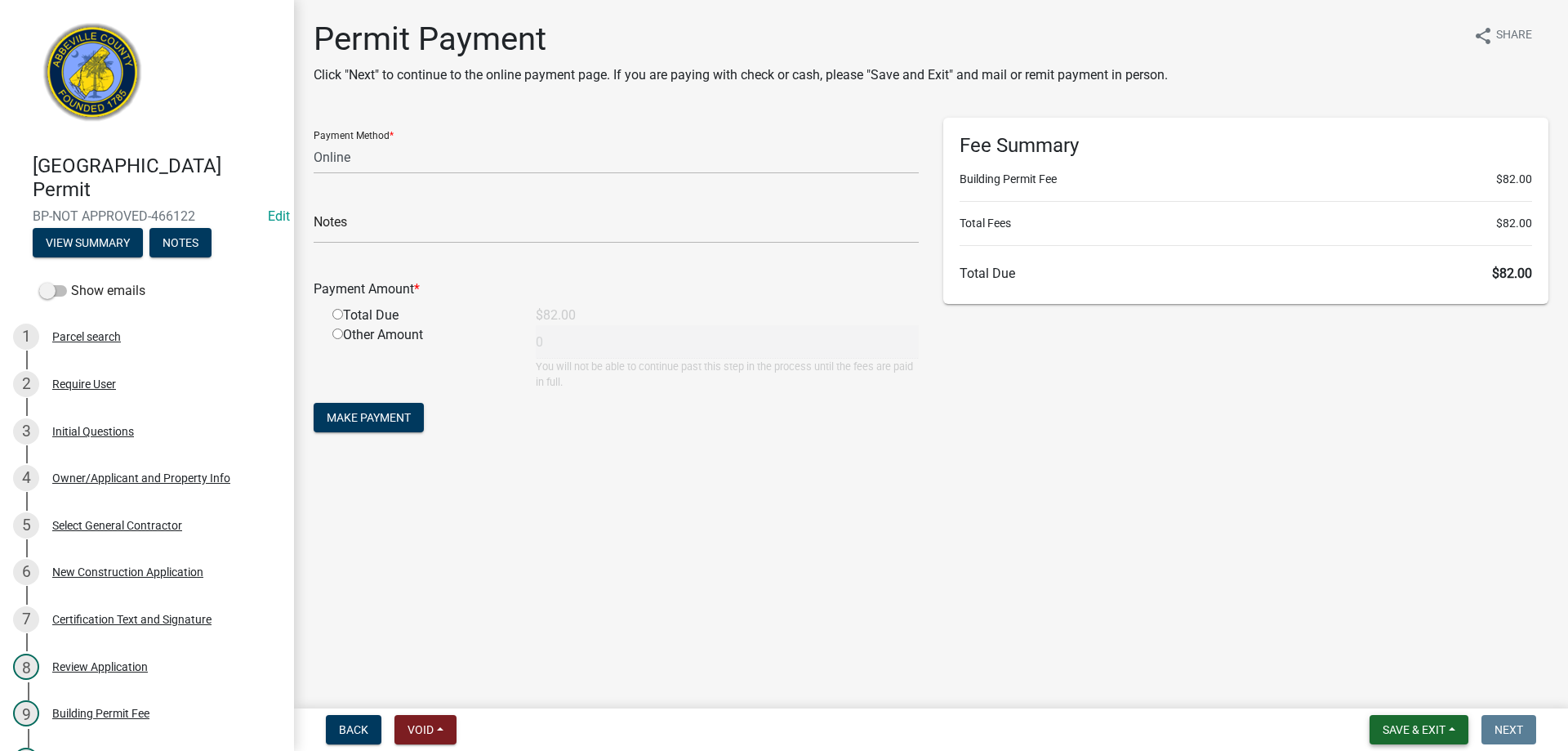
click at [1402, 730] on span "Save & Exit" at bounding box center [1414, 730] width 63 height 13
click at [1408, 690] on button "Save & Exit" at bounding box center [1403, 687] width 131 height 39
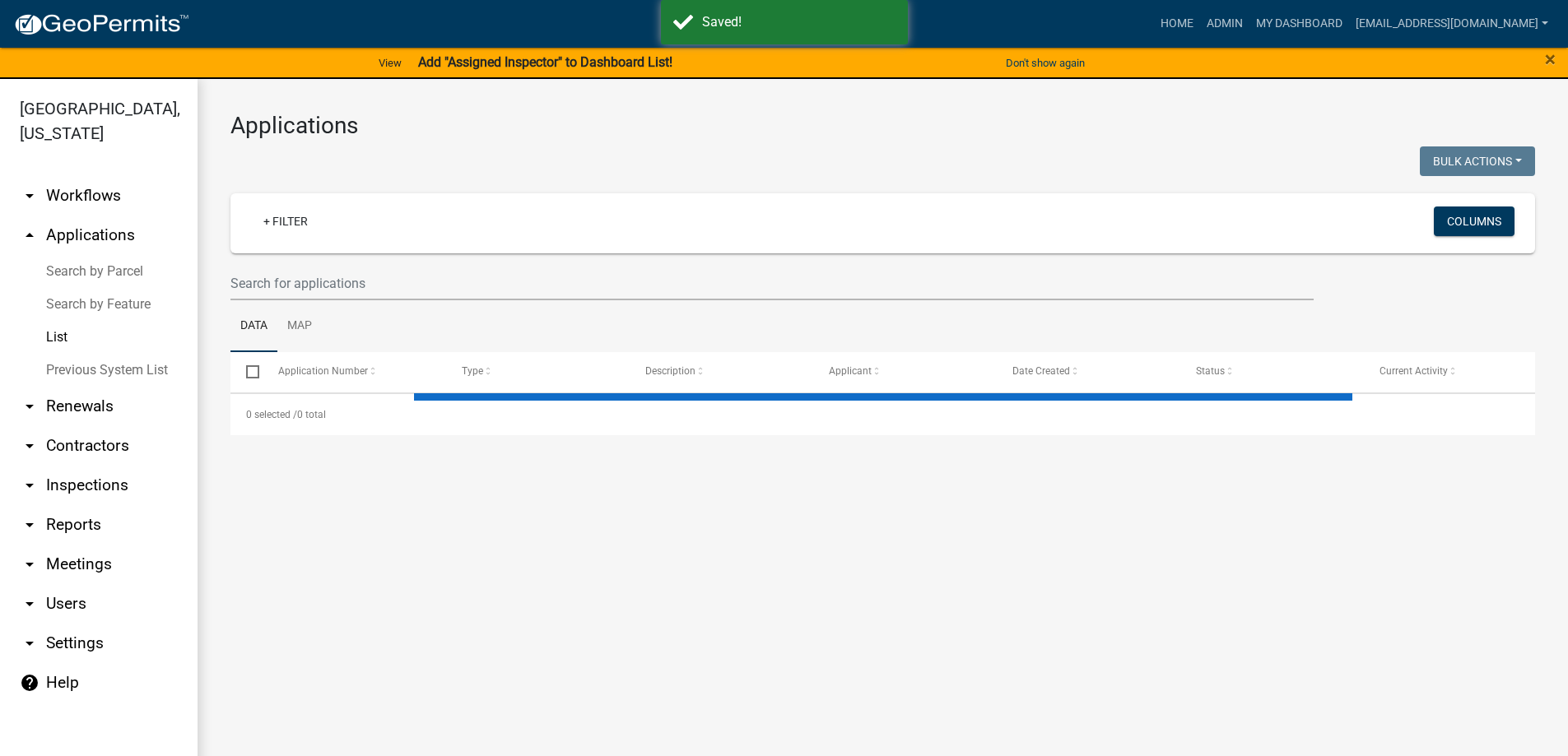
select select "3: 100"
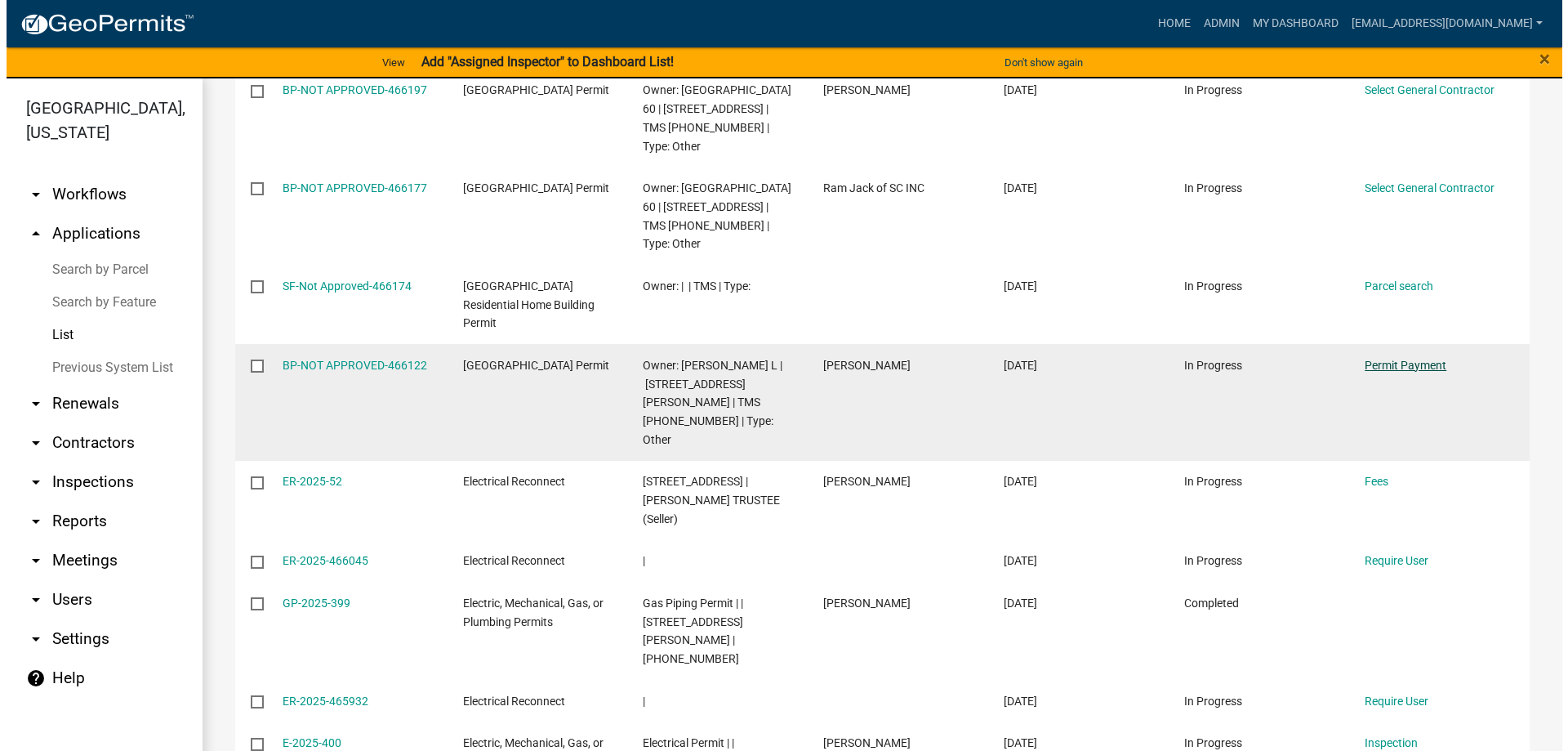
scroll to position [408, 0]
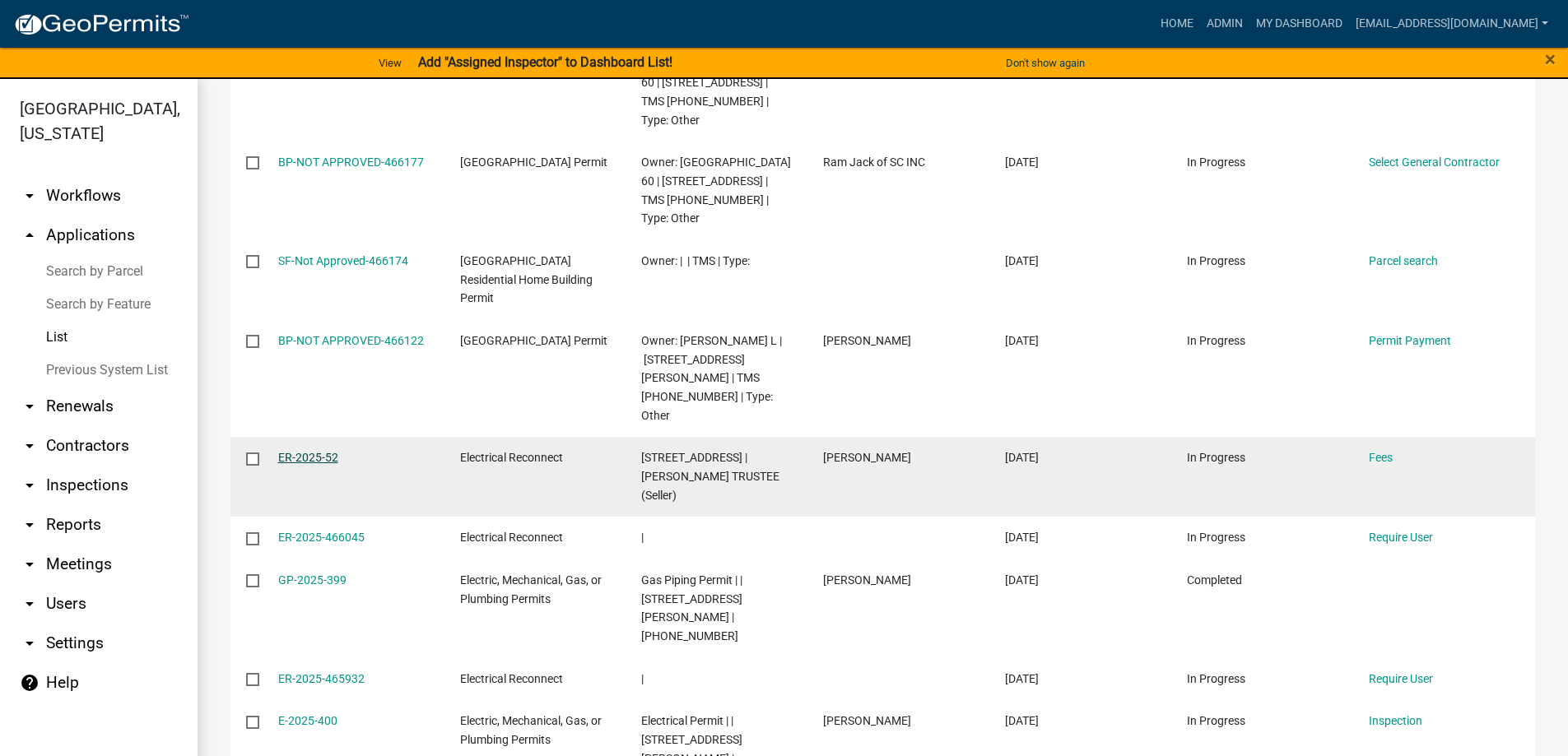
click at [318, 451] on link "ER-2025-52" at bounding box center [307, 457] width 60 height 14
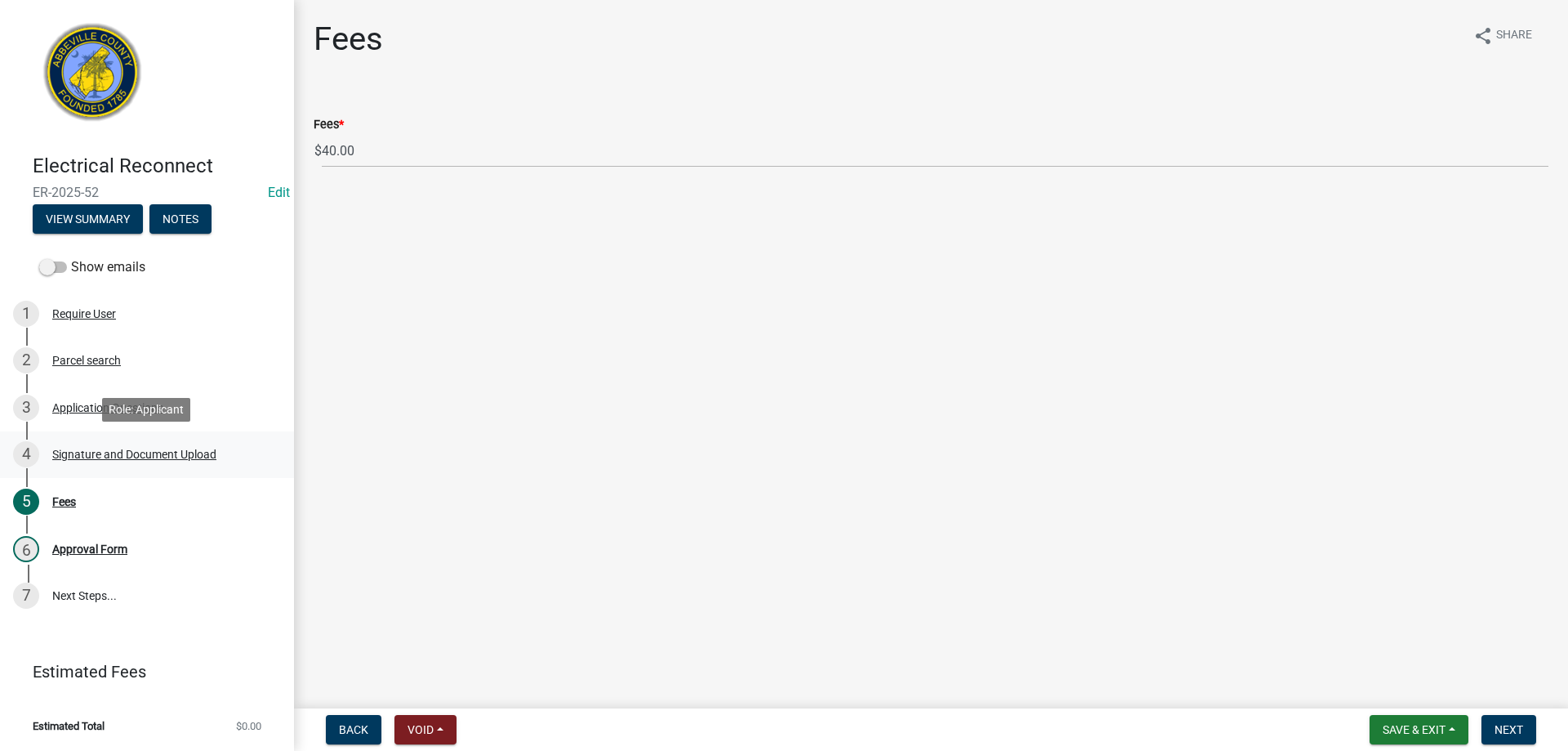
click at [86, 454] on div "Signature and Document Upload" at bounding box center [133, 454] width 164 height 12
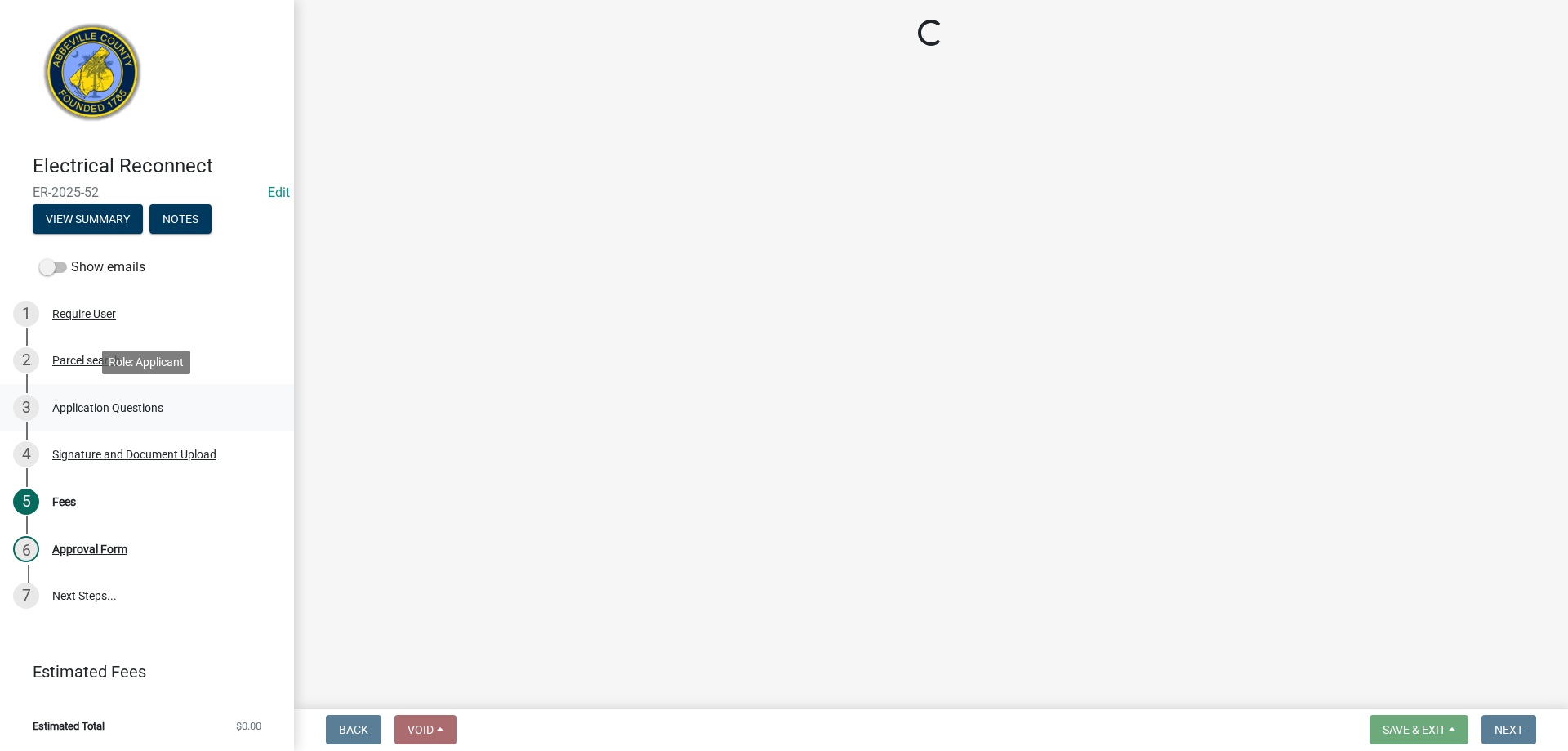
click at [84, 409] on div "Application Questions" at bounding box center [107, 407] width 111 height 12
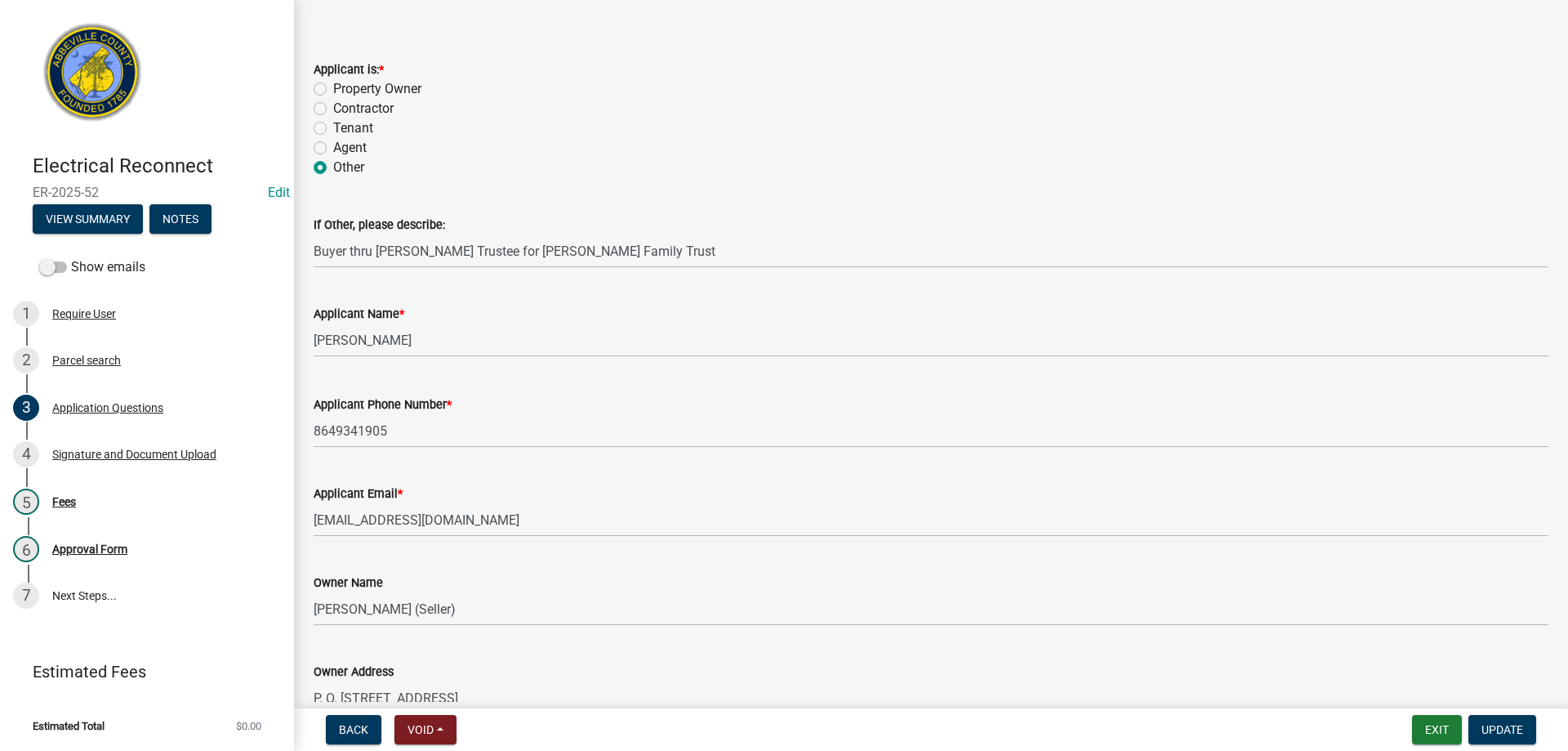
scroll to position [327, 0]
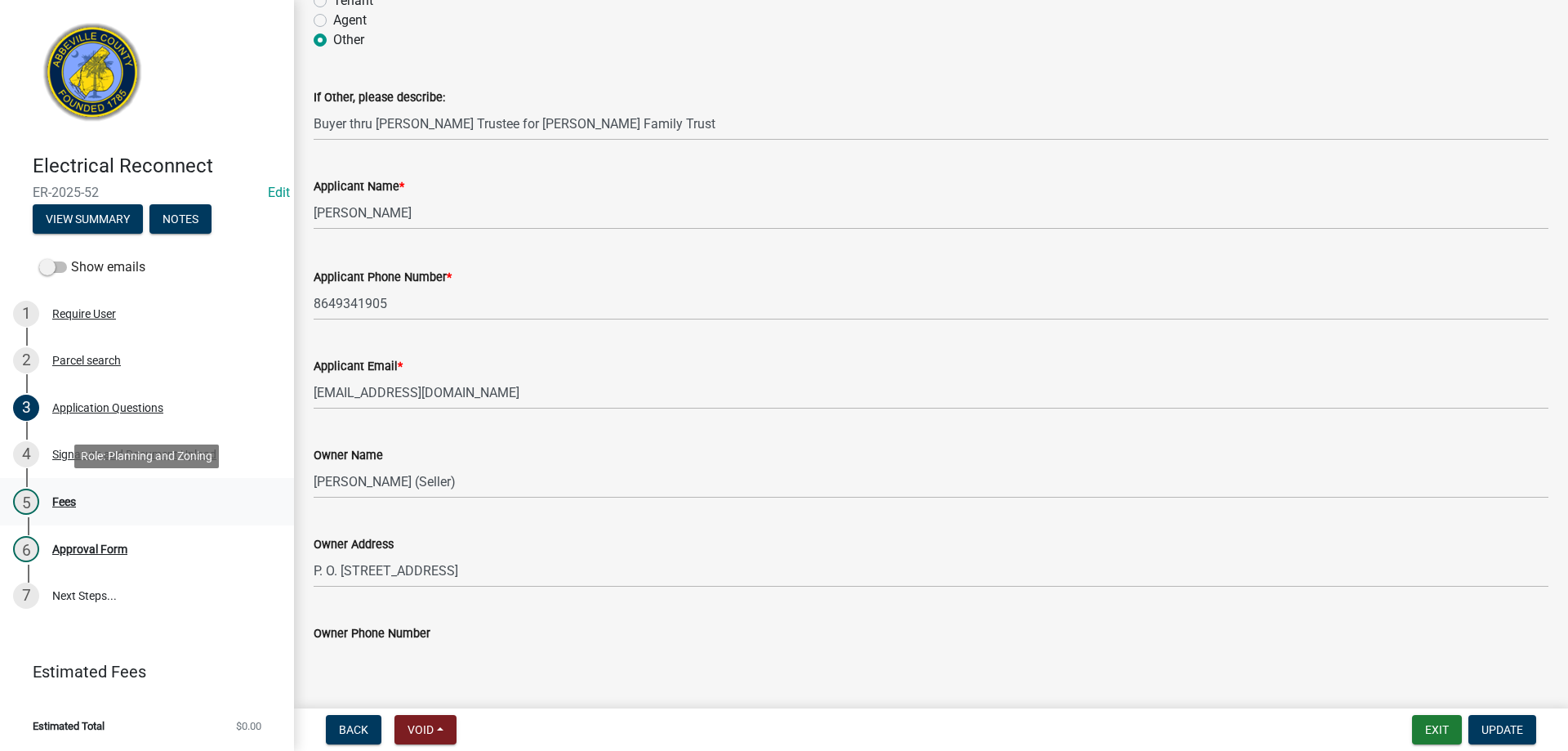
click at [58, 508] on div "5 Fees" at bounding box center [141, 501] width 255 height 26
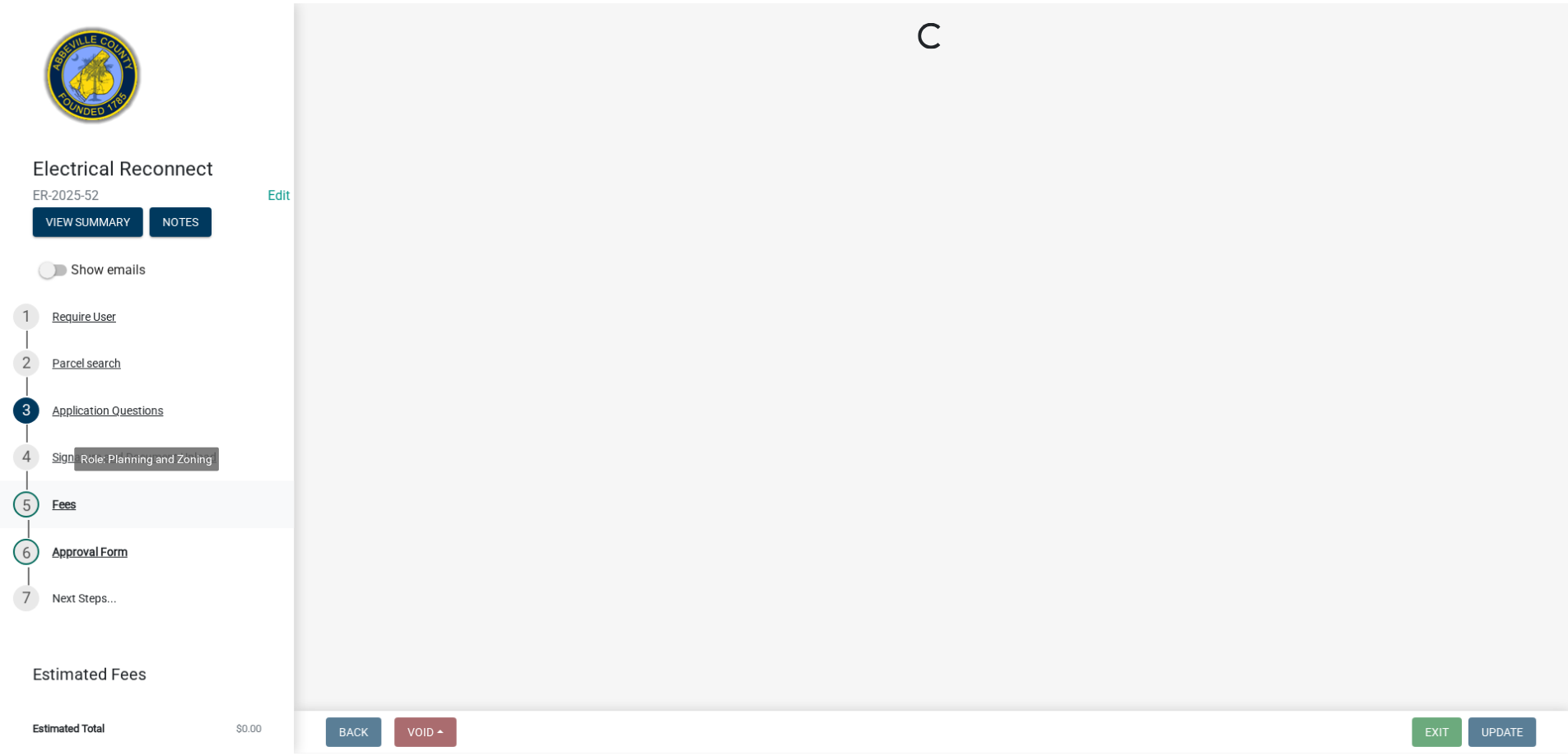
scroll to position [0, 0]
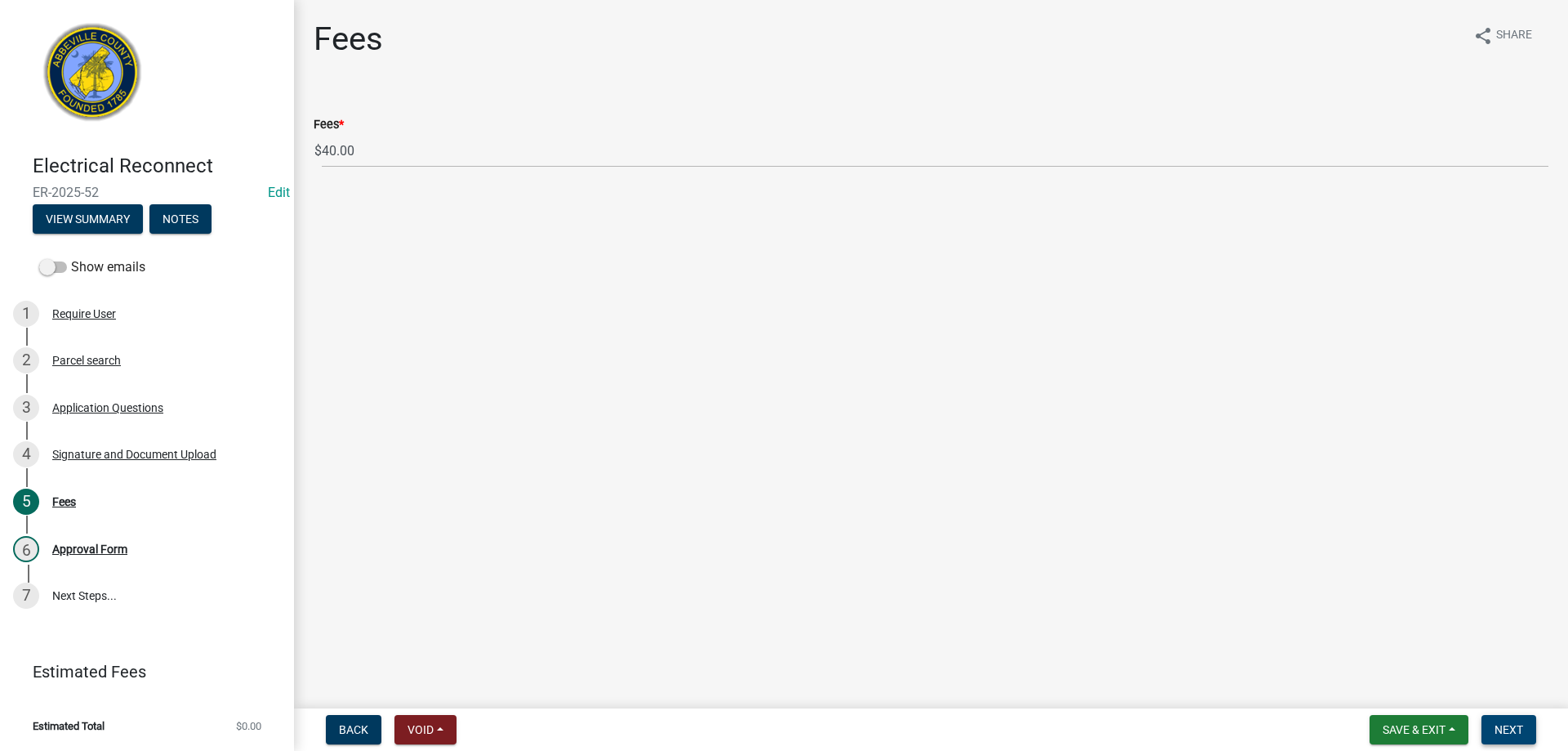
click at [1504, 720] on button "Next" at bounding box center [1509, 730] width 55 height 30
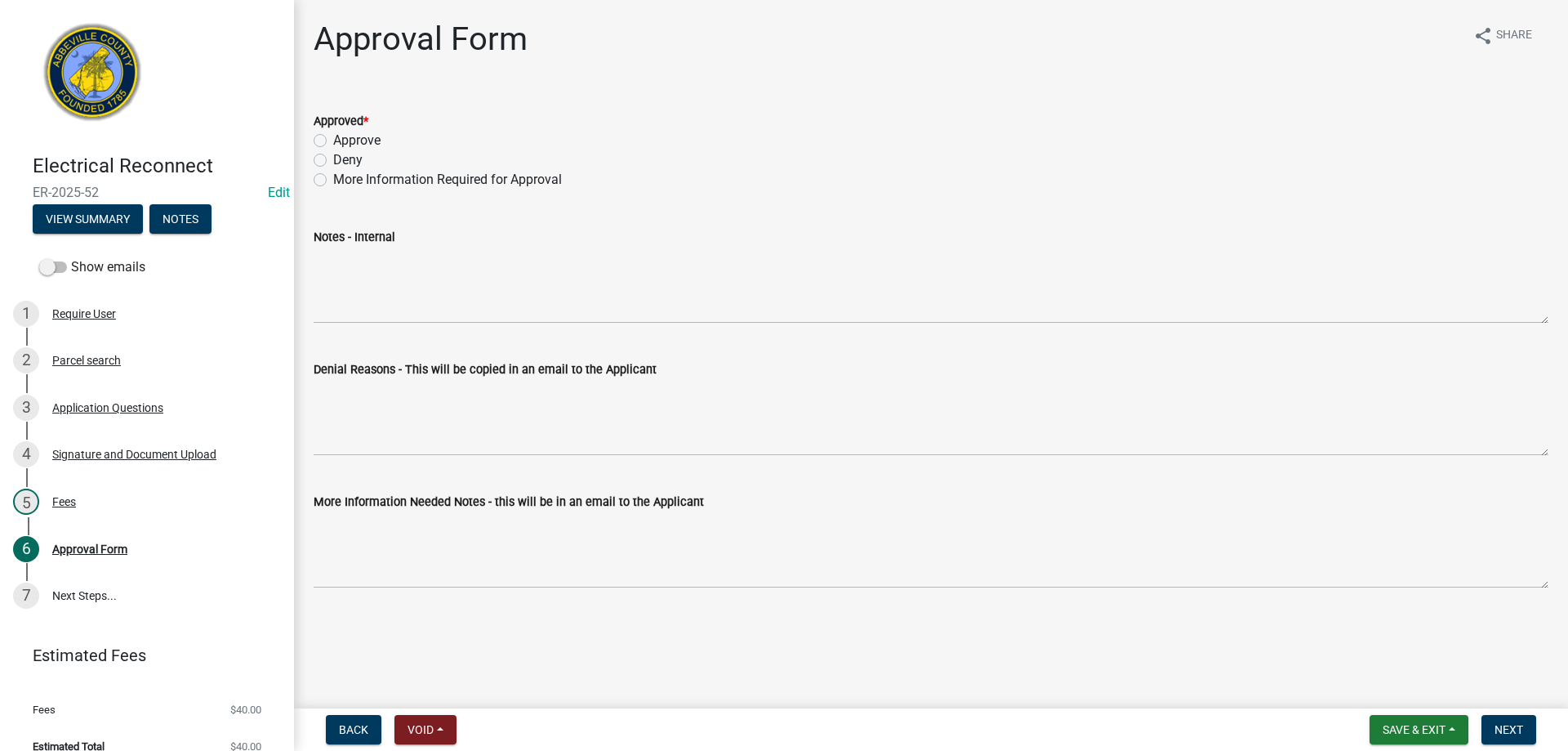
click at [333, 139] on label "Approve" at bounding box center [356, 141] width 47 height 20
click at [333, 139] on input "Approve" at bounding box center [338, 136] width 11 height 11
radio input "true"
click at [1490, 716] on button "Next" at bounding box center [1509, 730] width 55 height 30
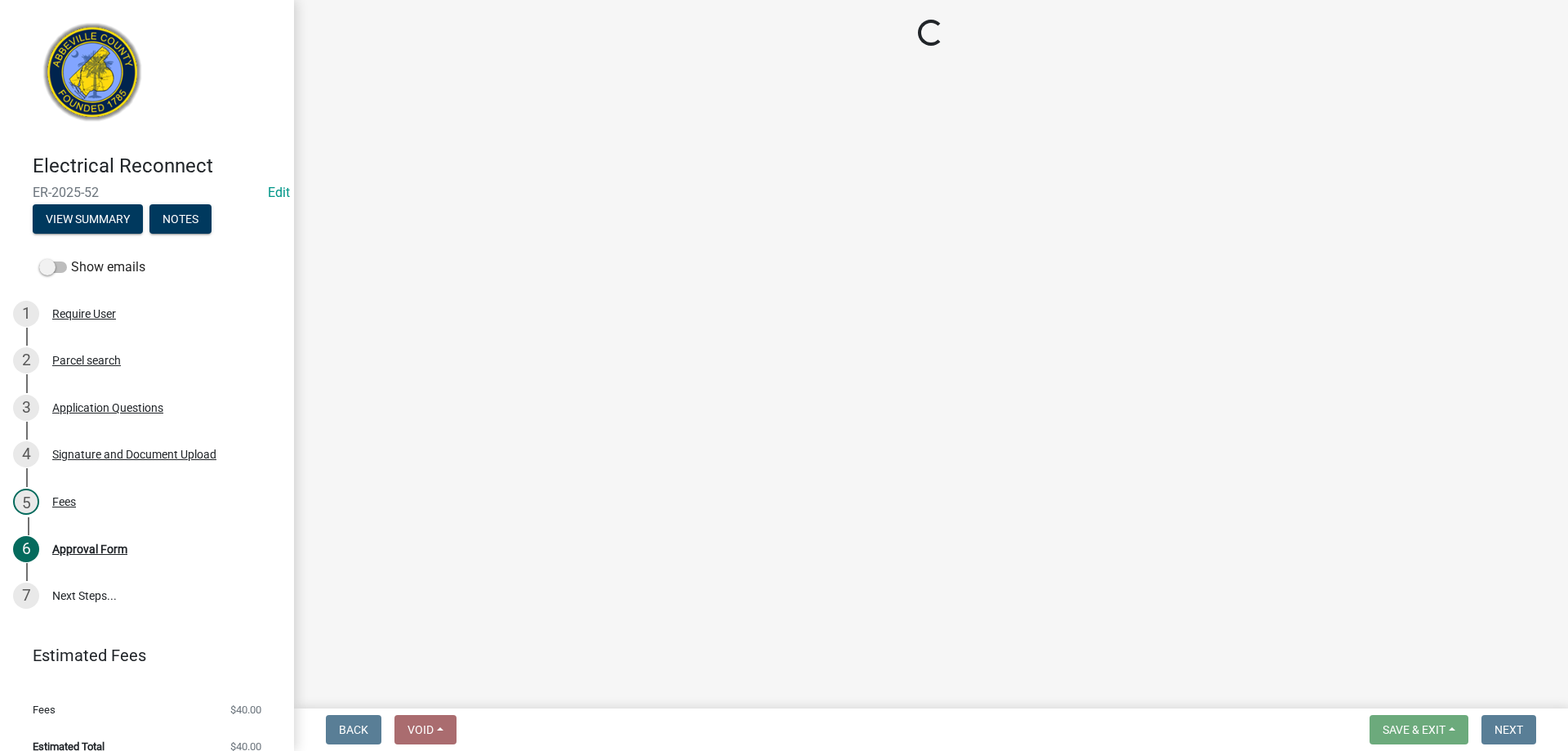
select select "3: 3"
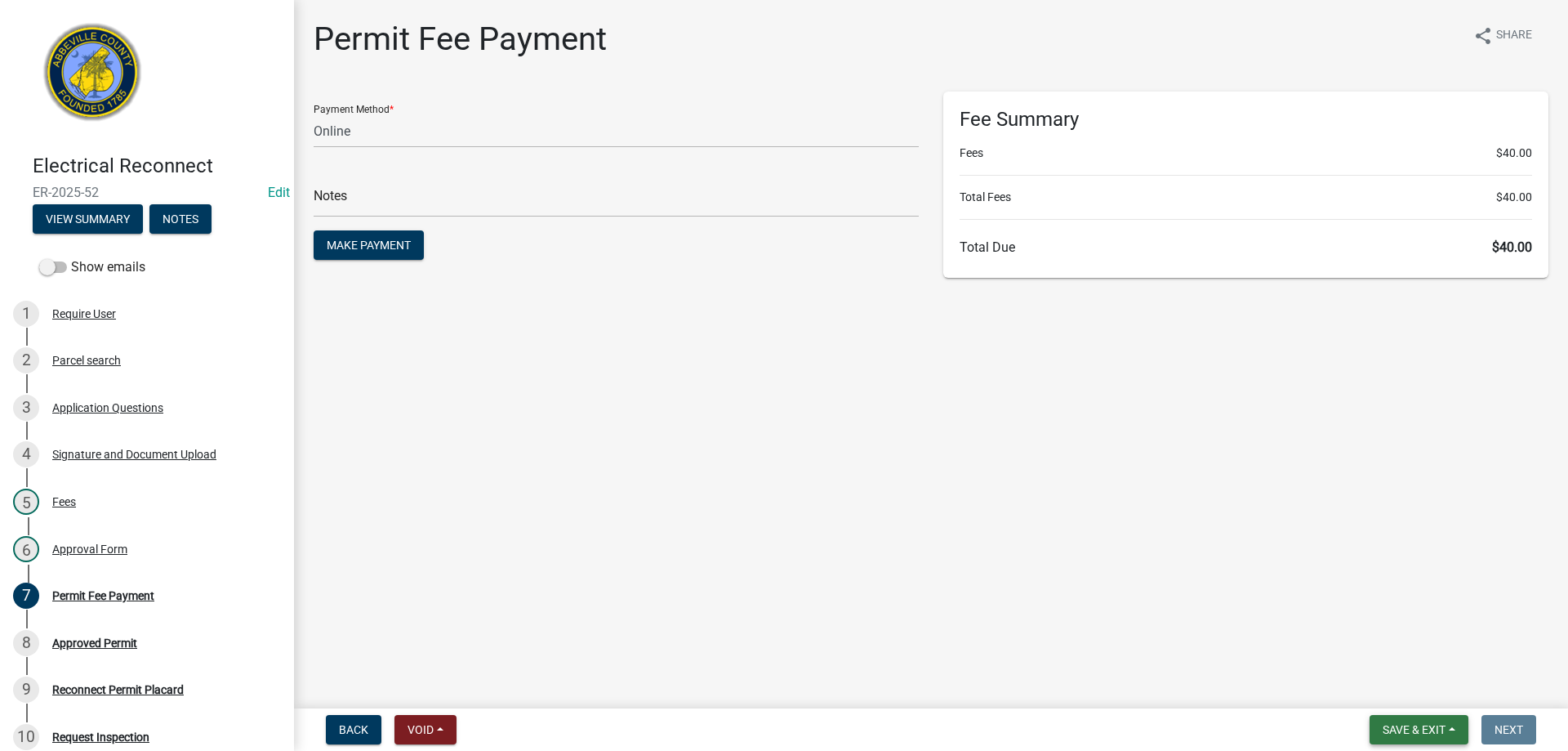
click at [1409, 727] on span "Save & Exit" at bounding box center [1414, 730] width 63 height 13
click at [1437, 687] on button "Save & Exit" at bounding box center [1403, 687] width 131 height 39
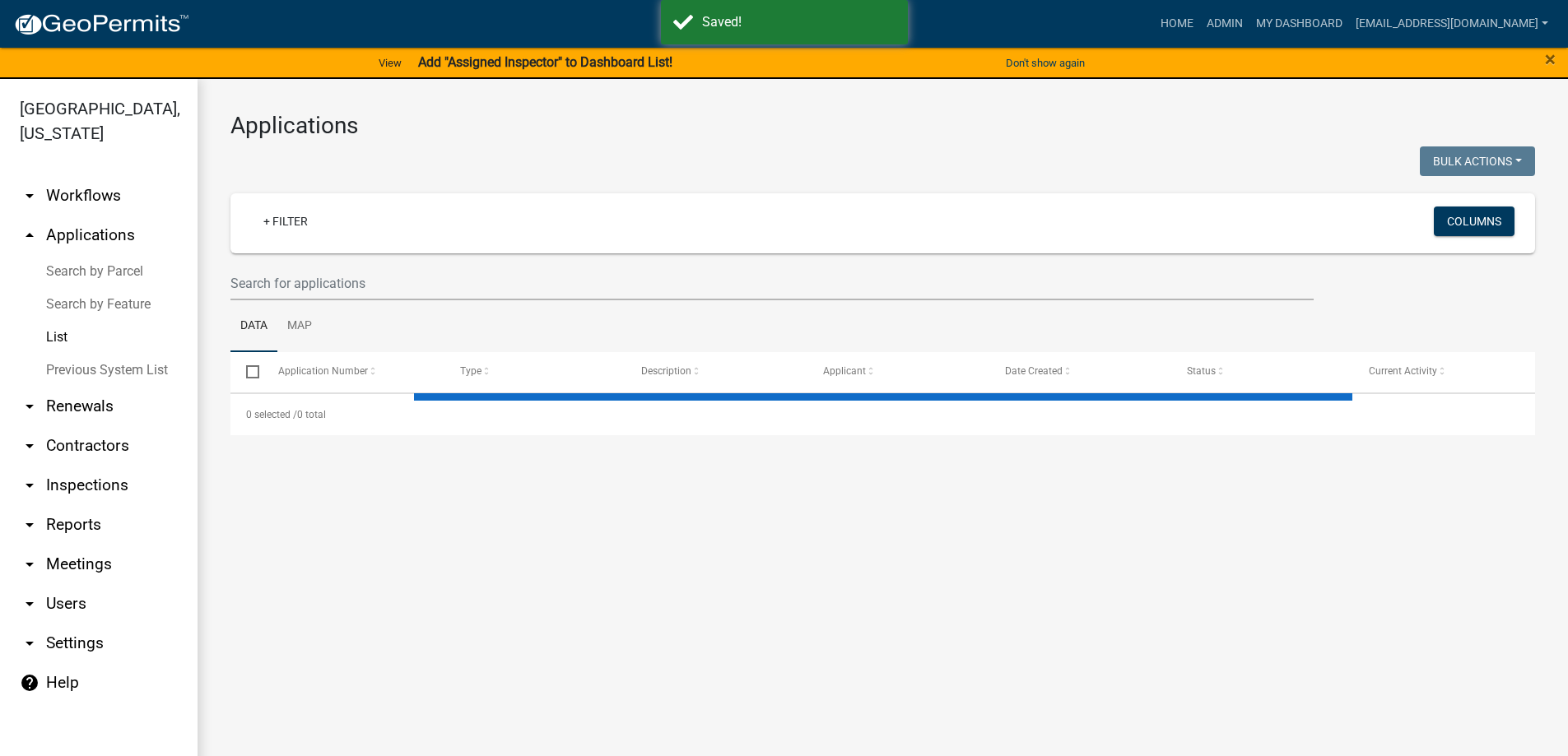
select select "3: 100"
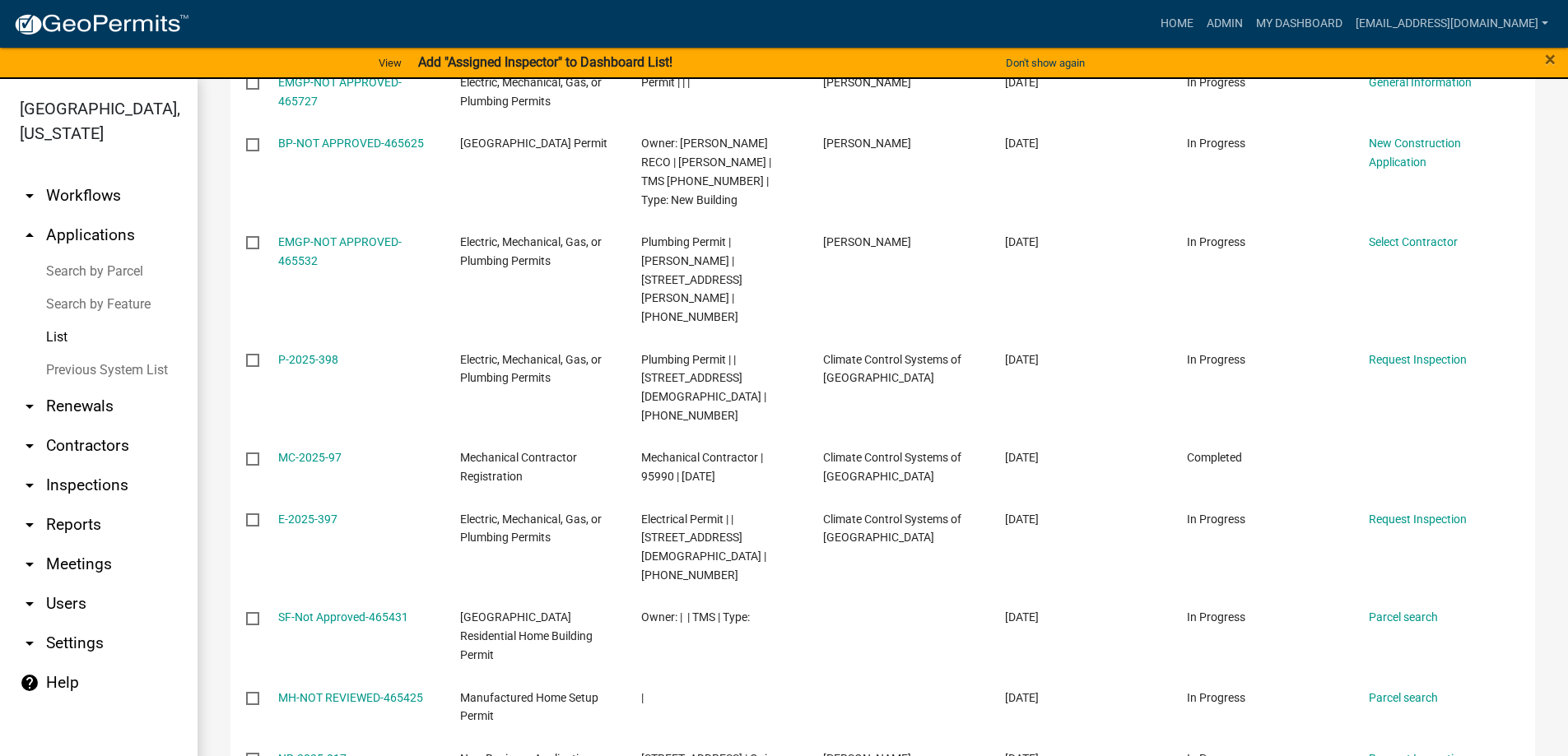
scroll to position [1152, 0]
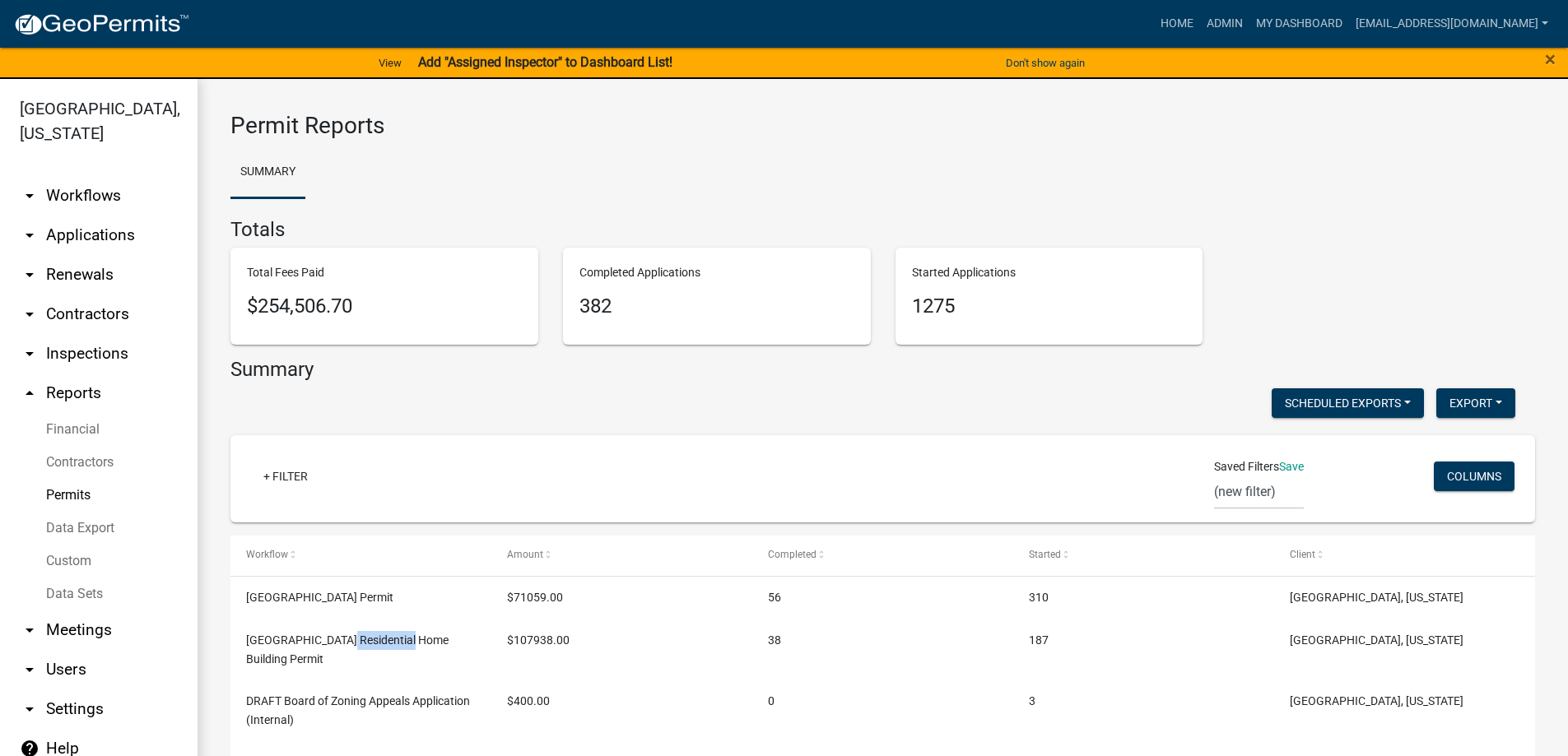
scroll to position [103, 0]
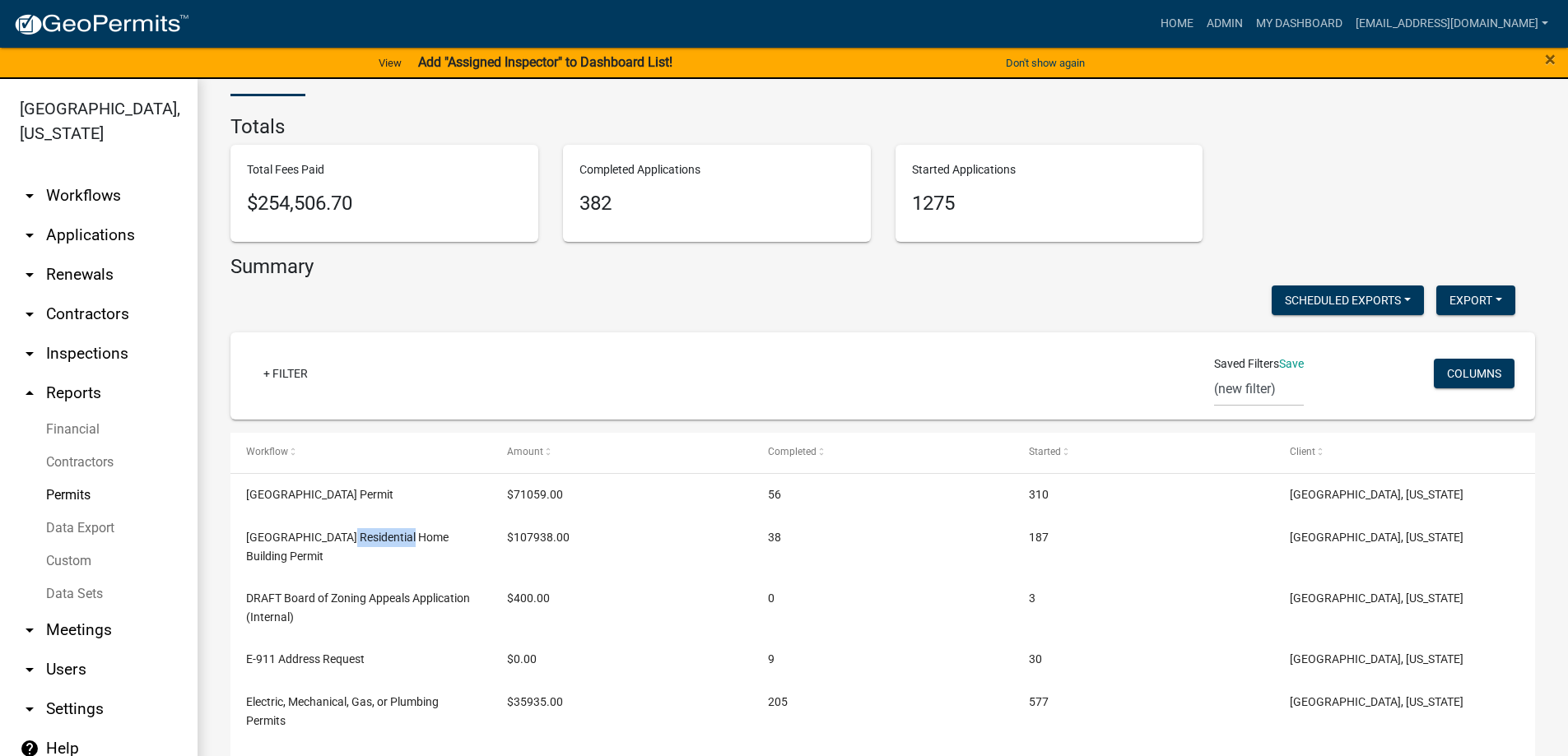
click at [68, 232] on link "arrow_drop_down Applications" at bounding box center [98, 235] width 197 height 40
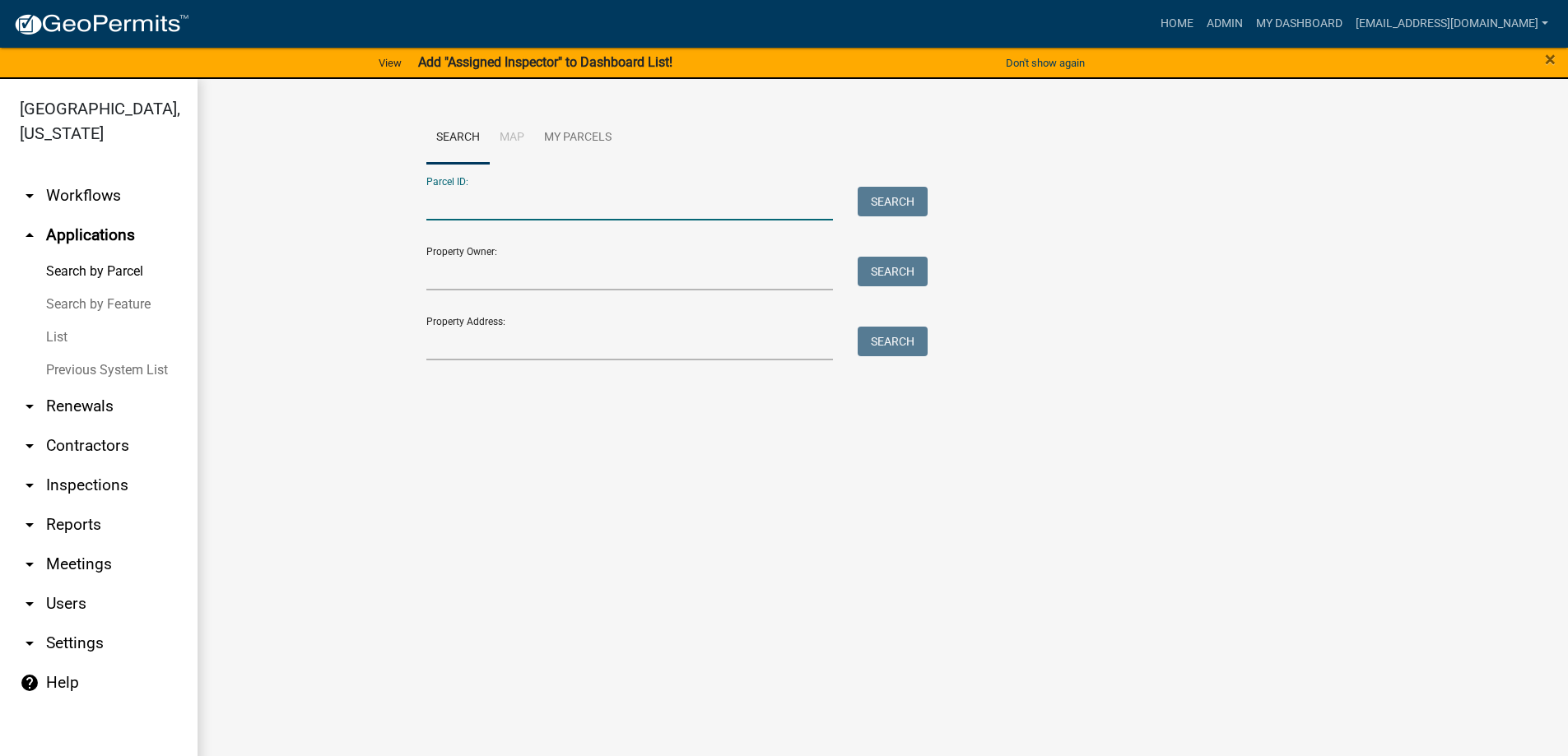
paste input "[PHONE_NUMBER]"
click at [458, 207] on input "[PHONE_NUMBER]" at bounding box center [630, 203] width 408 height 33
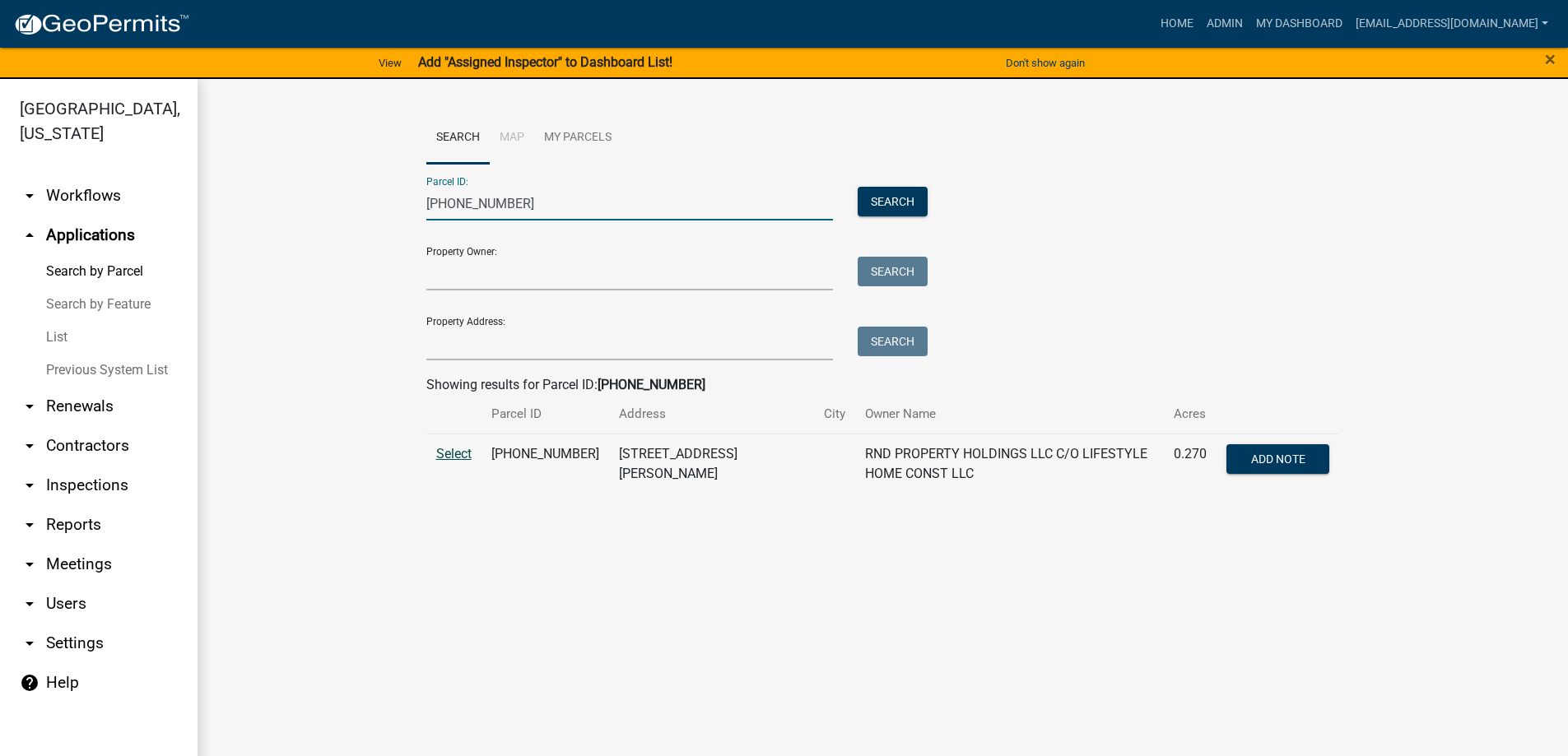
type input "[PHONE_NUMBER]"
click at [448, 457] on span "Select" at bounding box center [454, 453] width 35 height 15
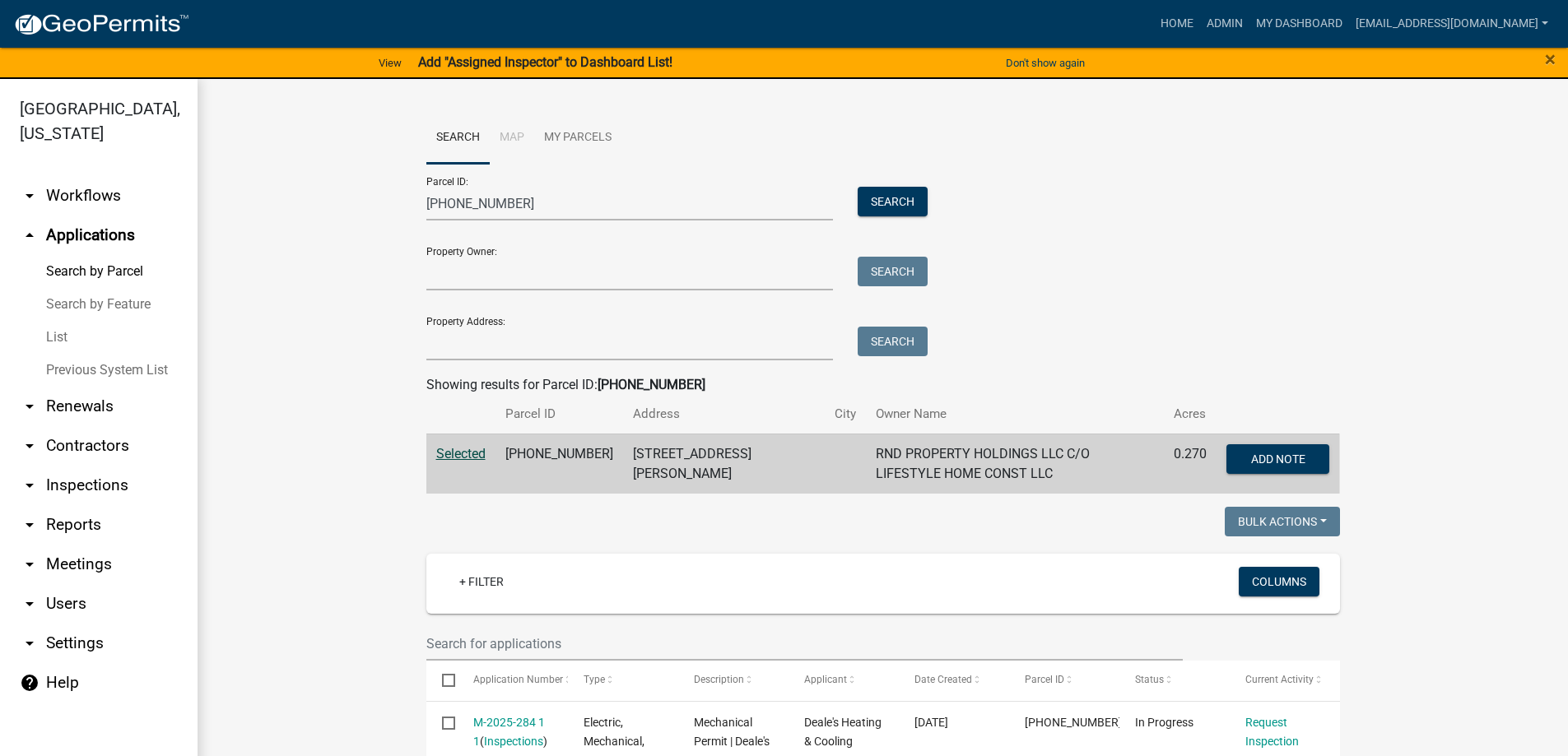
click at [49, 329] on link "List" at bounding box center [98, 337] width 197 height 33
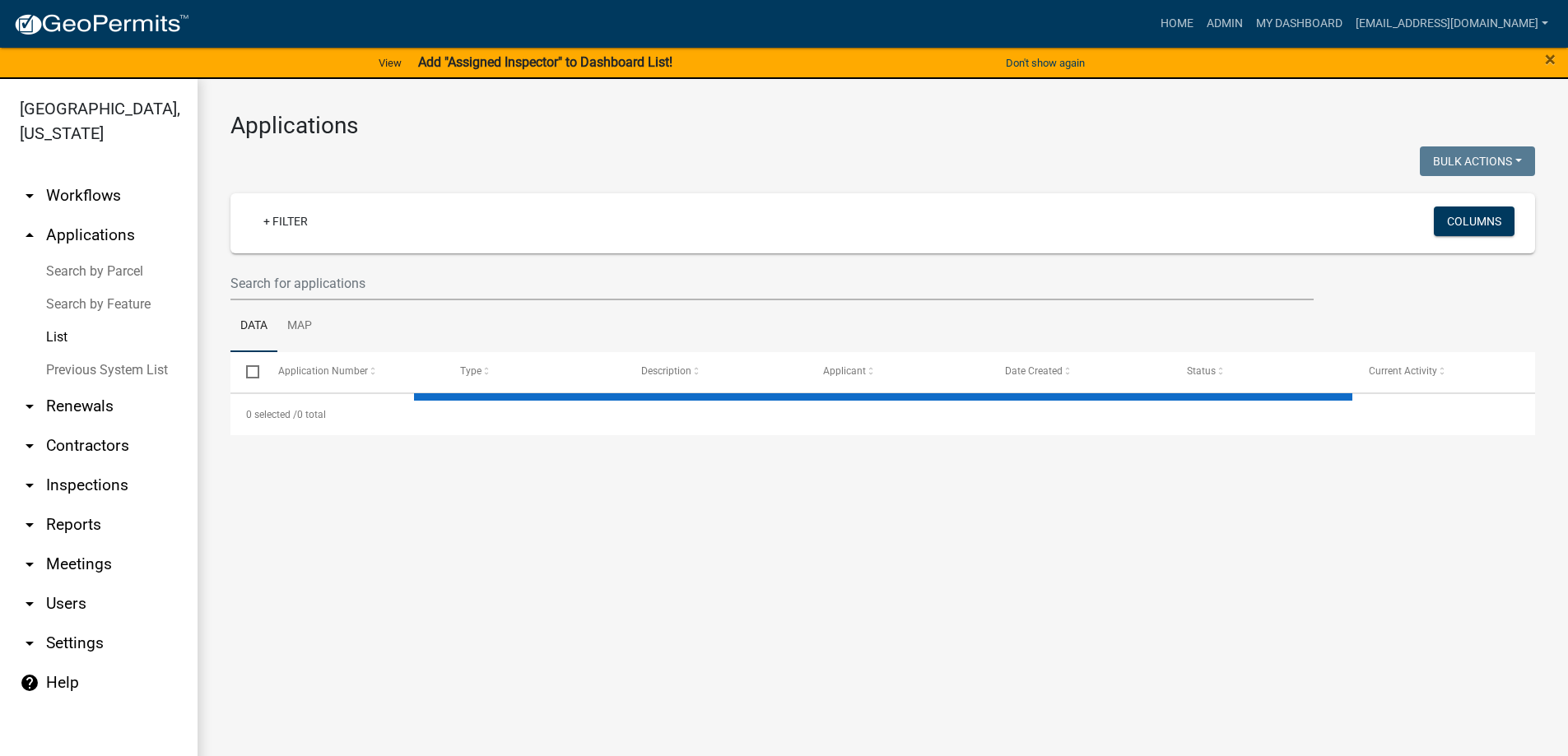
click at [60, 272] on link "Search by Parcel" at bounding box center [98, 271] width 197 height 33
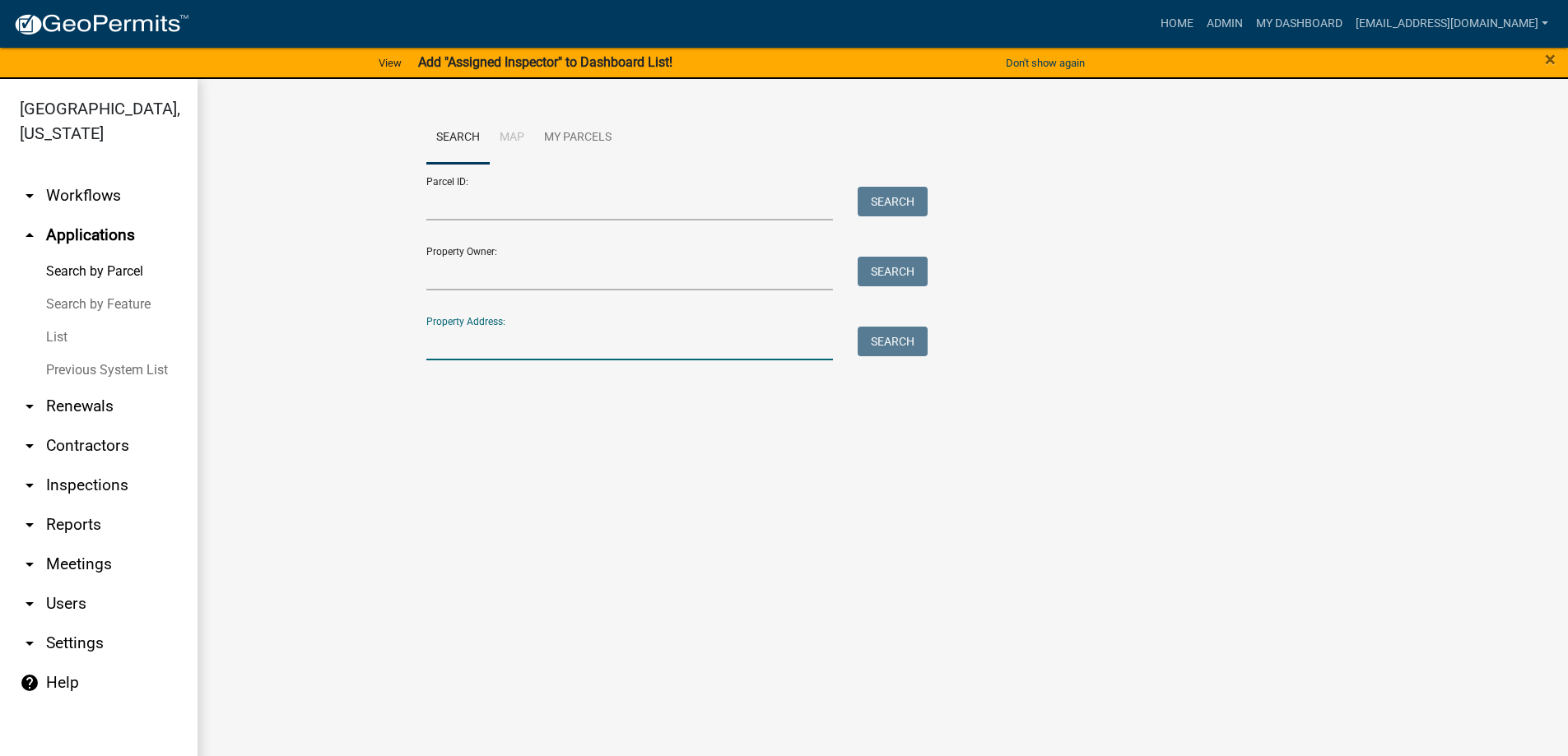
click at [478, 327] on input "Property Address:" at bounding box center [630, 342] width 408 height 33
type input "[STREET_ADDRESS][PERSON_NAME]"
click at [872, 336] on button "Search" at bounding box center [893, 341] width 70 height 30
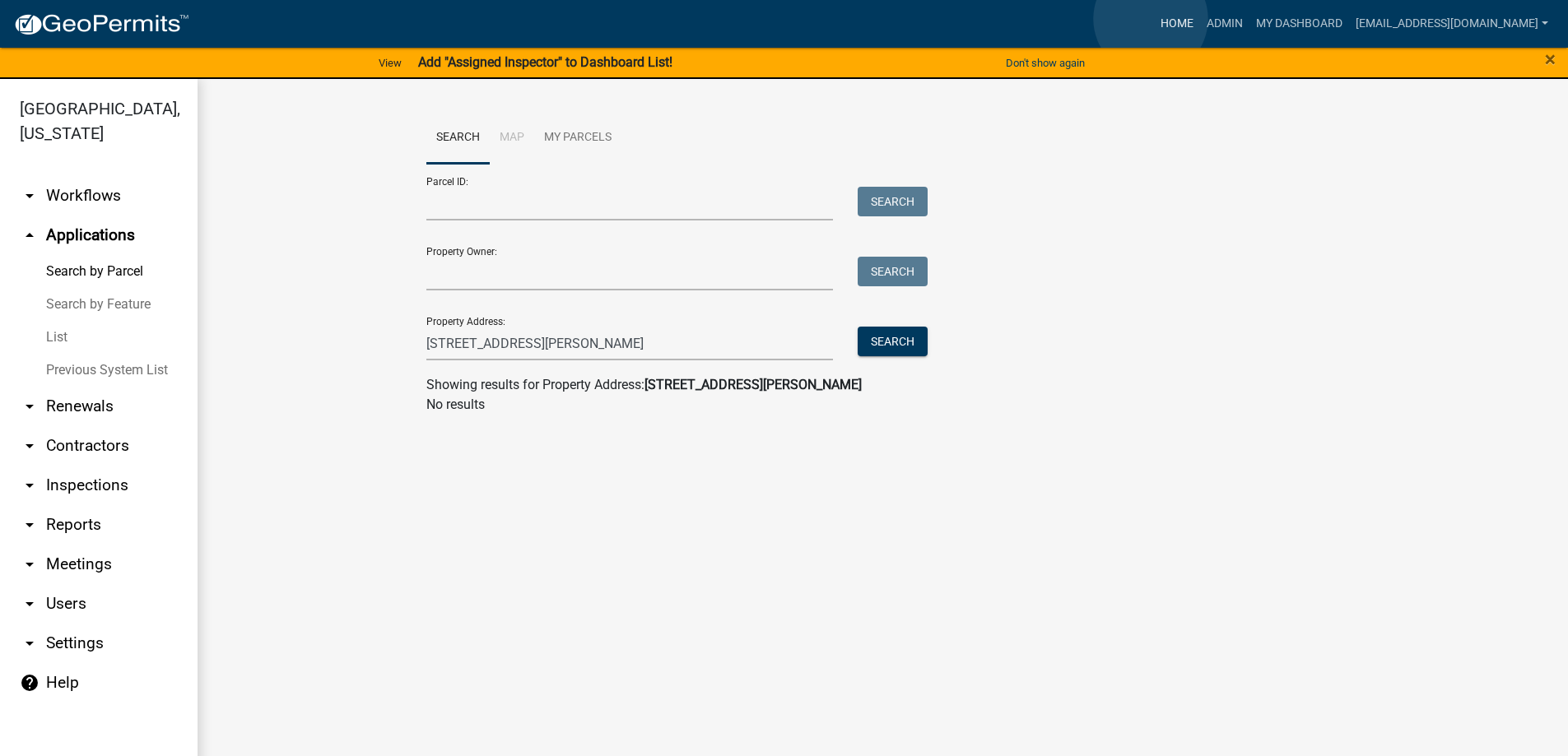
click at [1154, 19] on link "Home" at bounding box center [1177, 23] width 46 height 32
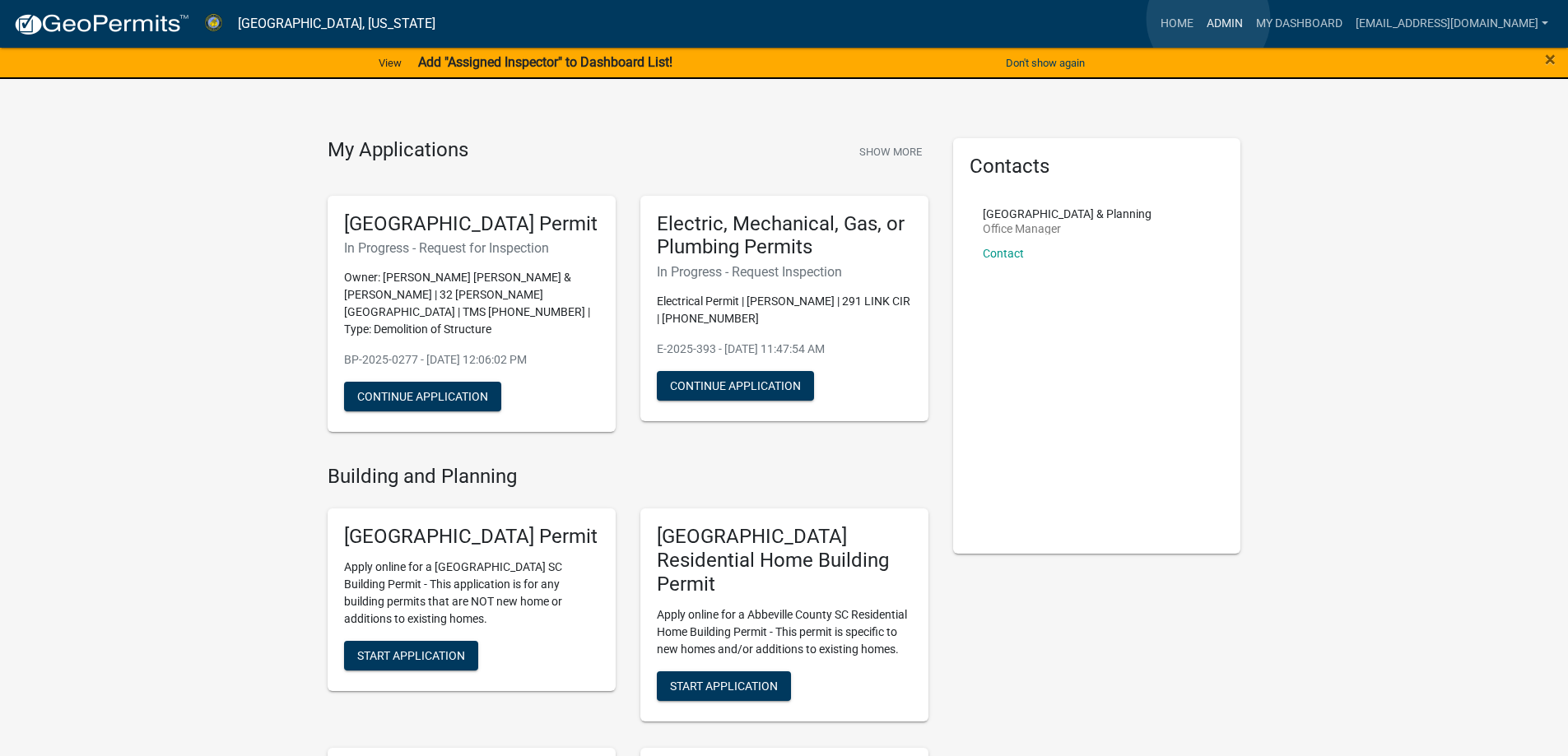
click at [1208, 19] on link "Admin" at bounding box center [1224, 23] width 50 height 32
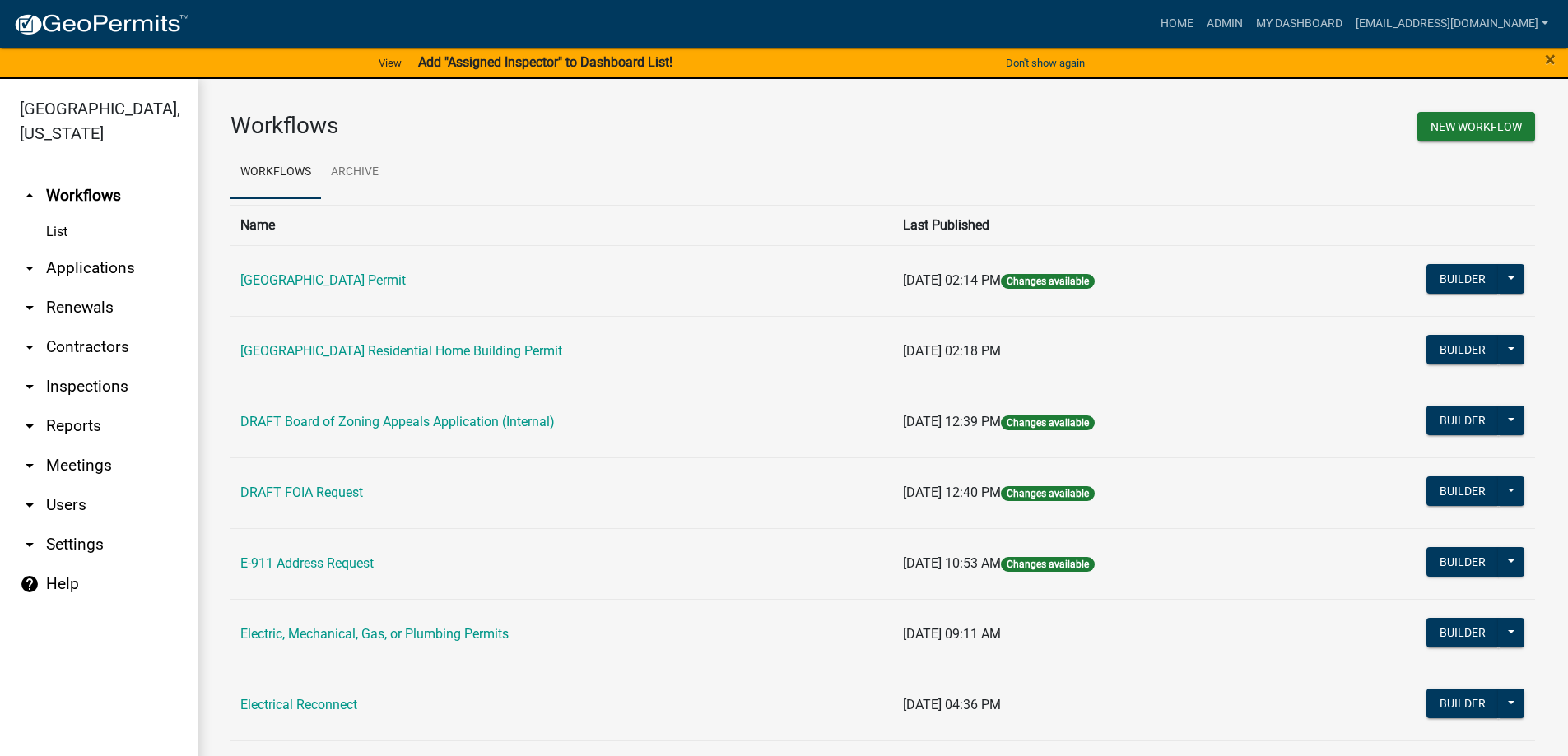
click at [59, 272] on link "arrow_drop_down Applications" at bounding box center [98, 269] width 197 height 40
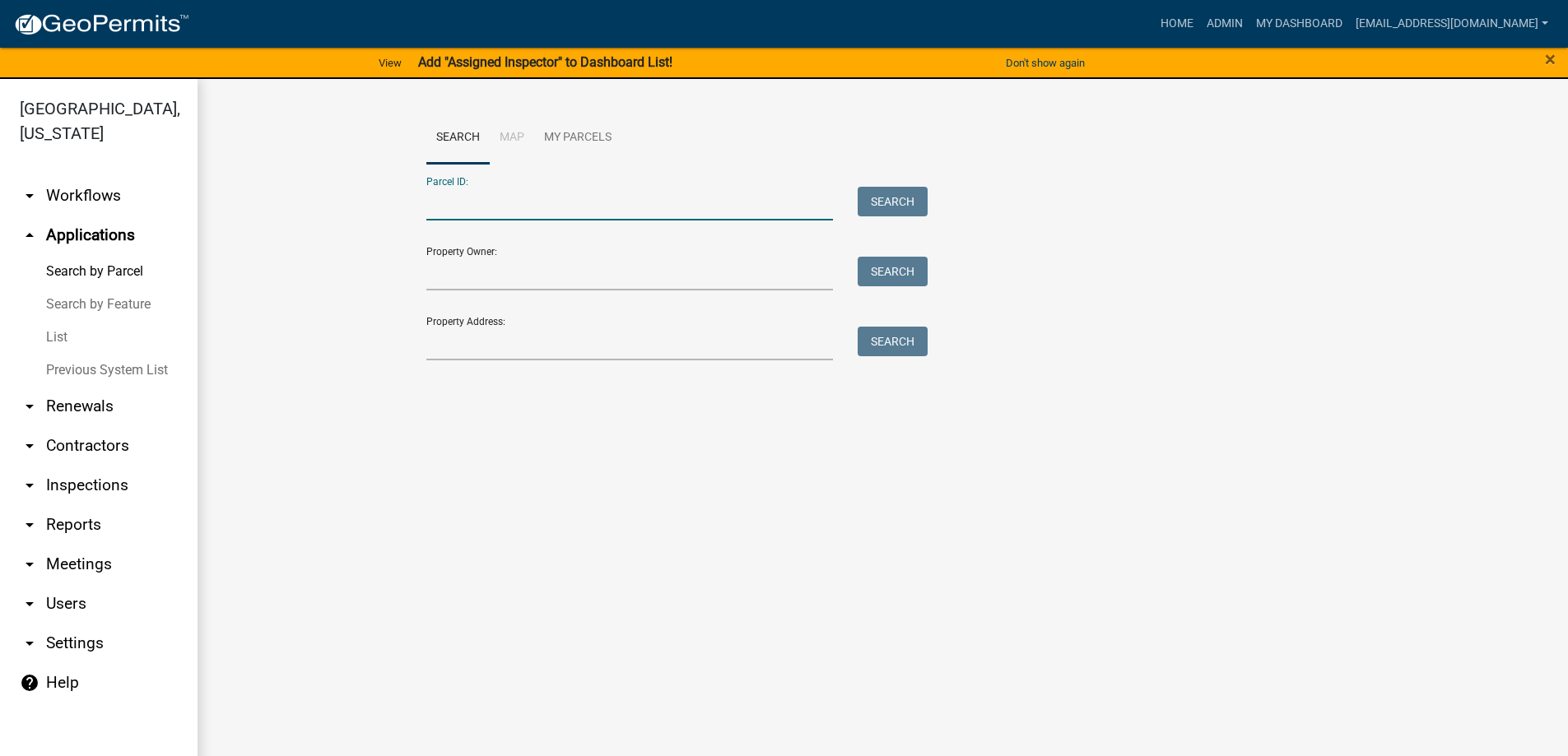
click at [446, 216] on input "Parcel ID:" at bounding box center [630, 203] width 408 height 33
type input "[PHONE_NUMBER]"
click at [903, 185] on div "Parcel ID: [PHONE_NUMBER] Search" at bounding box center [674, 192] width 494 height 57
click at [904, 193] on button "Search" at bounding box center [893, 201] width 70 height 30
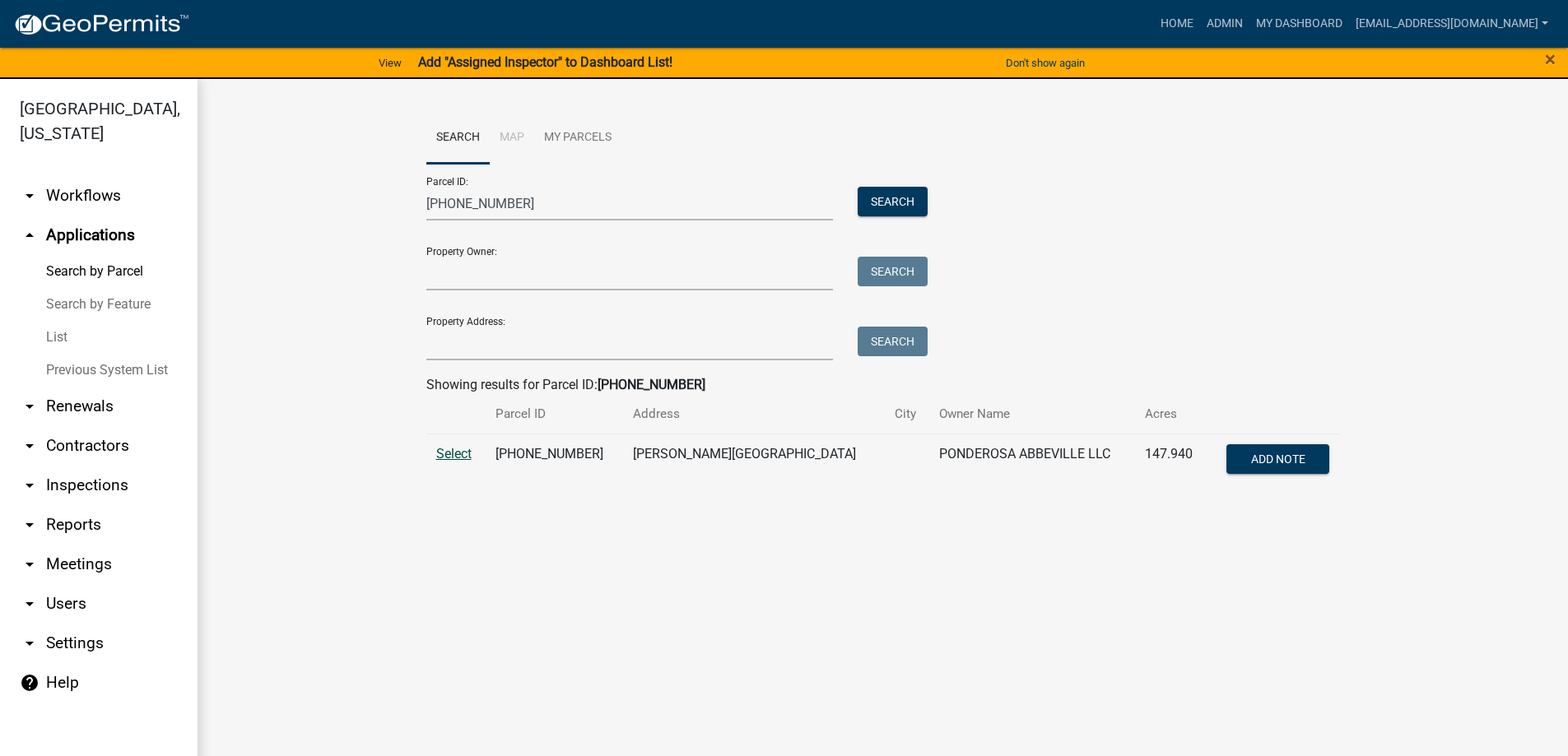
click at [457, 447] on span "Select" at bounding box center [454, 453] width 35 height 15
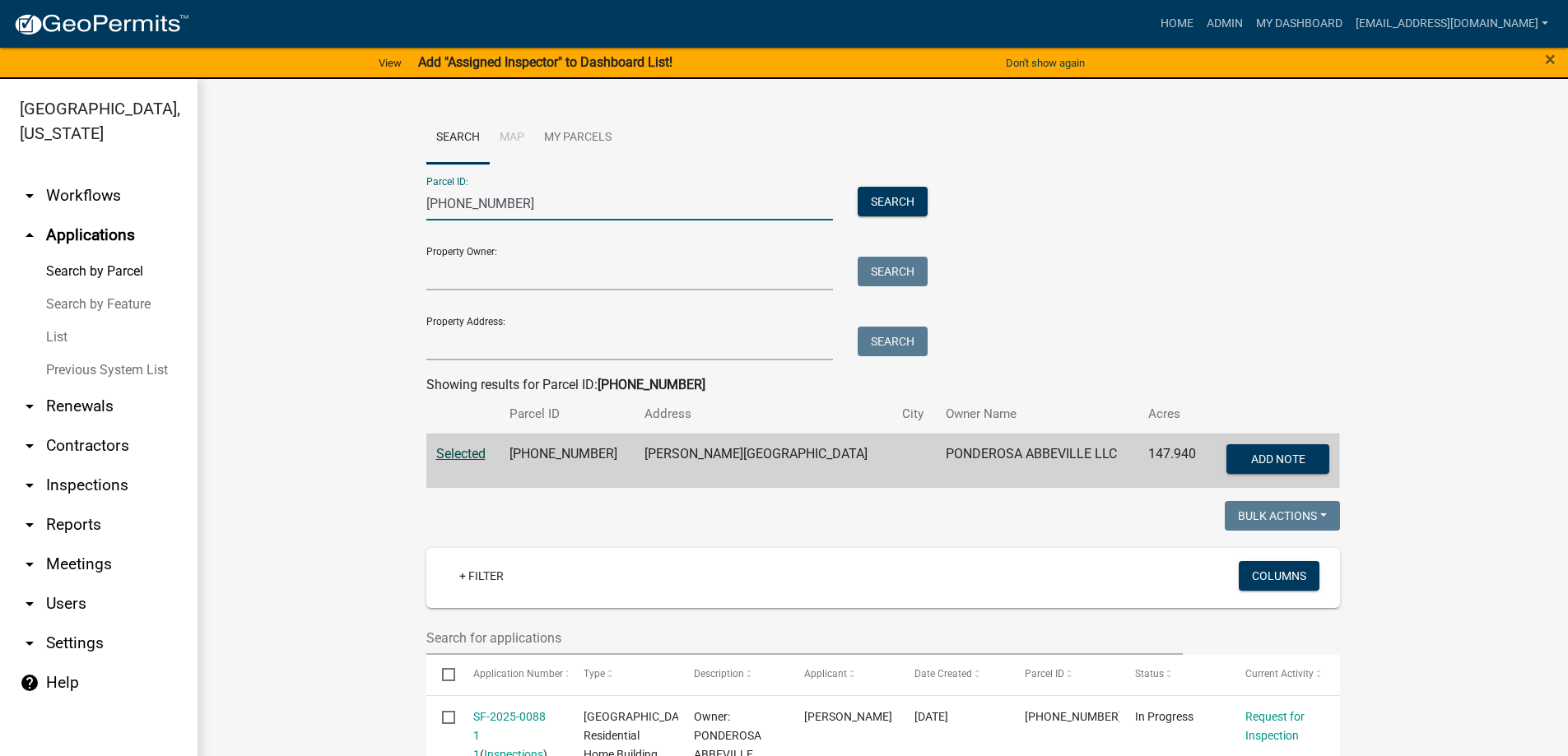
drag, startPoint x: 508, startPoint y: 200, endPoint x: 404, endPoint y: 203, distance: 104.0
click at [404, 203] on wm-workflow-application-search-view "Search Map My Parcels Parcel ID: [PHONE_NUMBER] Search Property Owner: Search P…" at bounding box center [883, 761] width 1305 height 1298
click at [1154, 16] on link "Home" at bounding box center [1177, 23] width 46 height 32
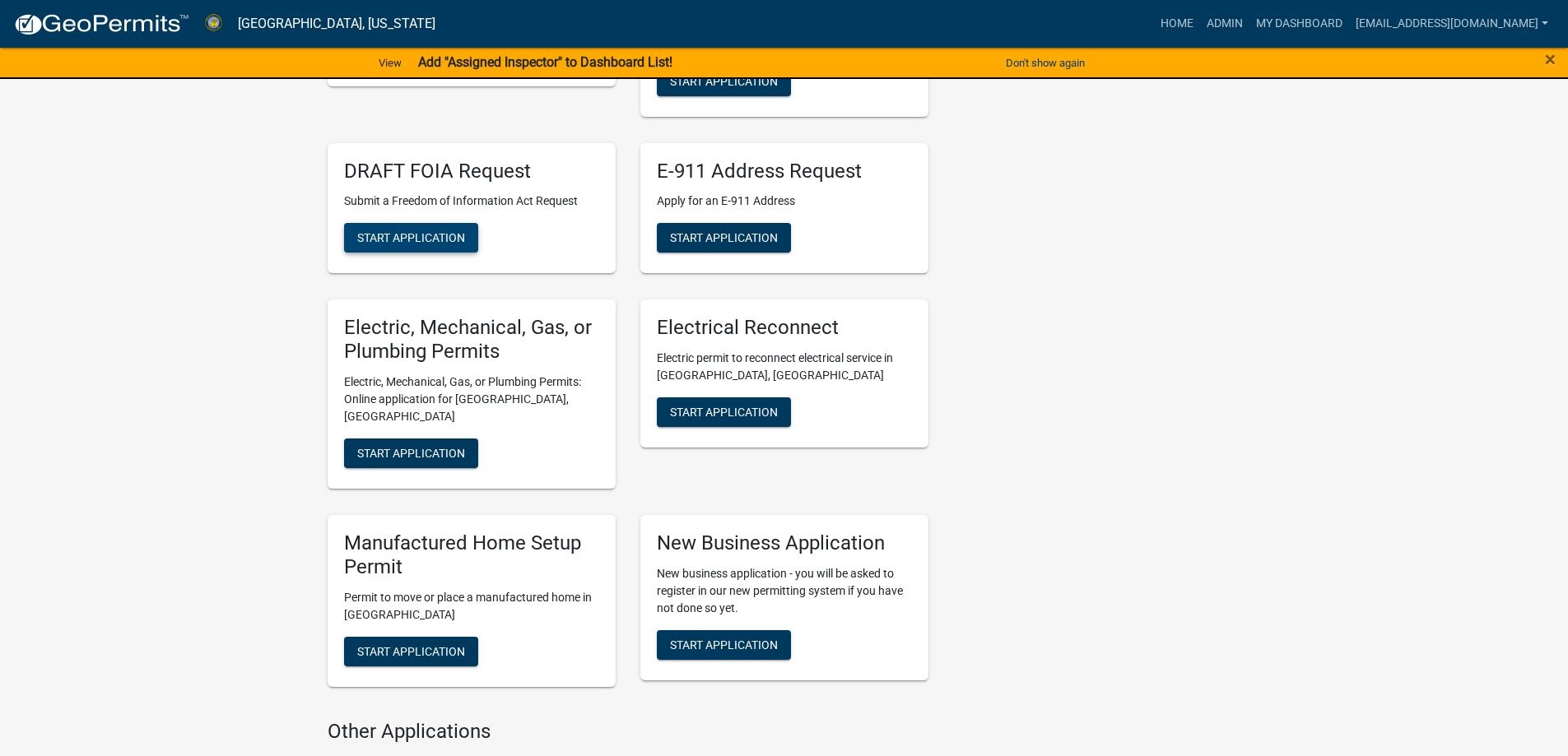
scroll to position [576, 0]
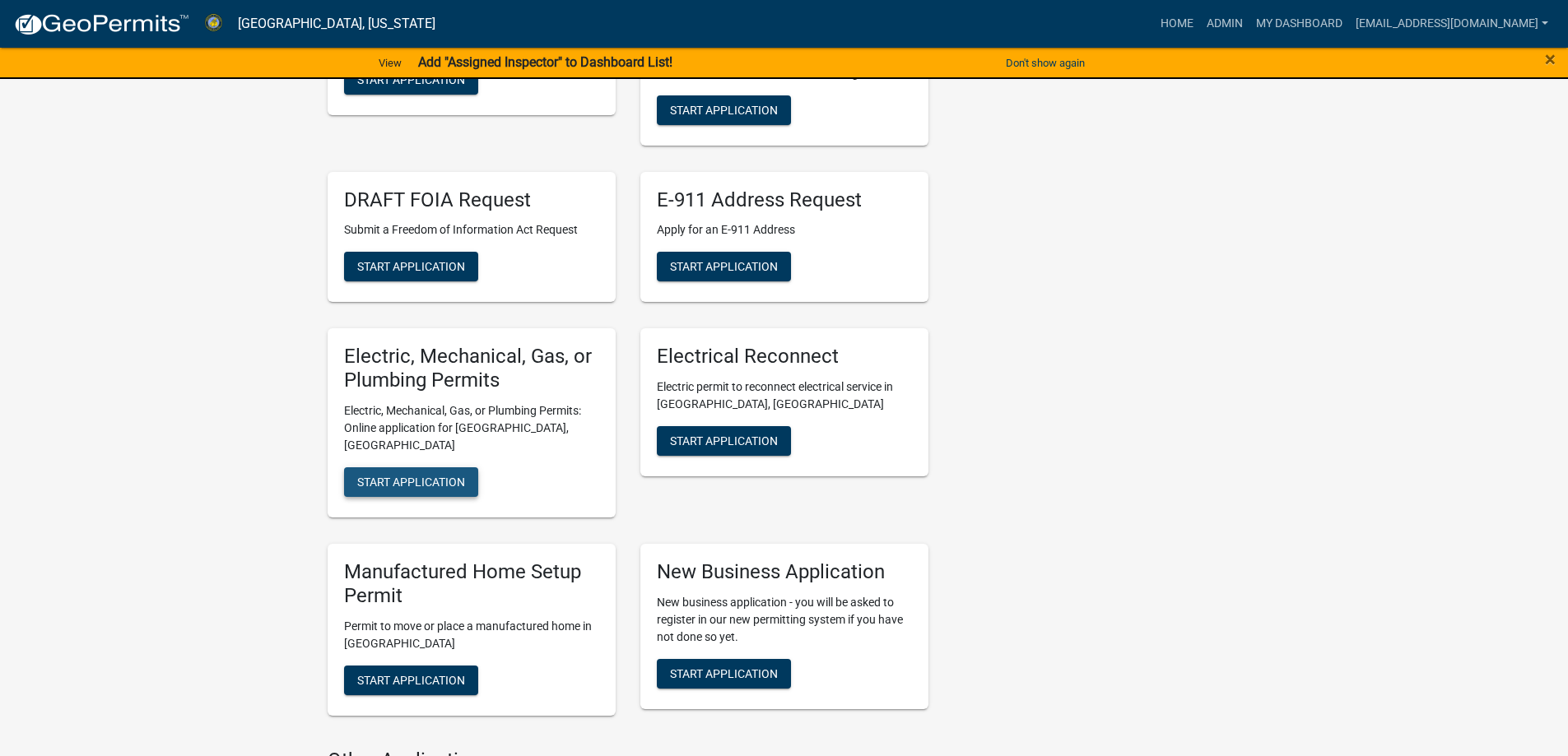
click at [423, 476] on span "Start Application" at bounding box center [411, 482] width 108 height 14
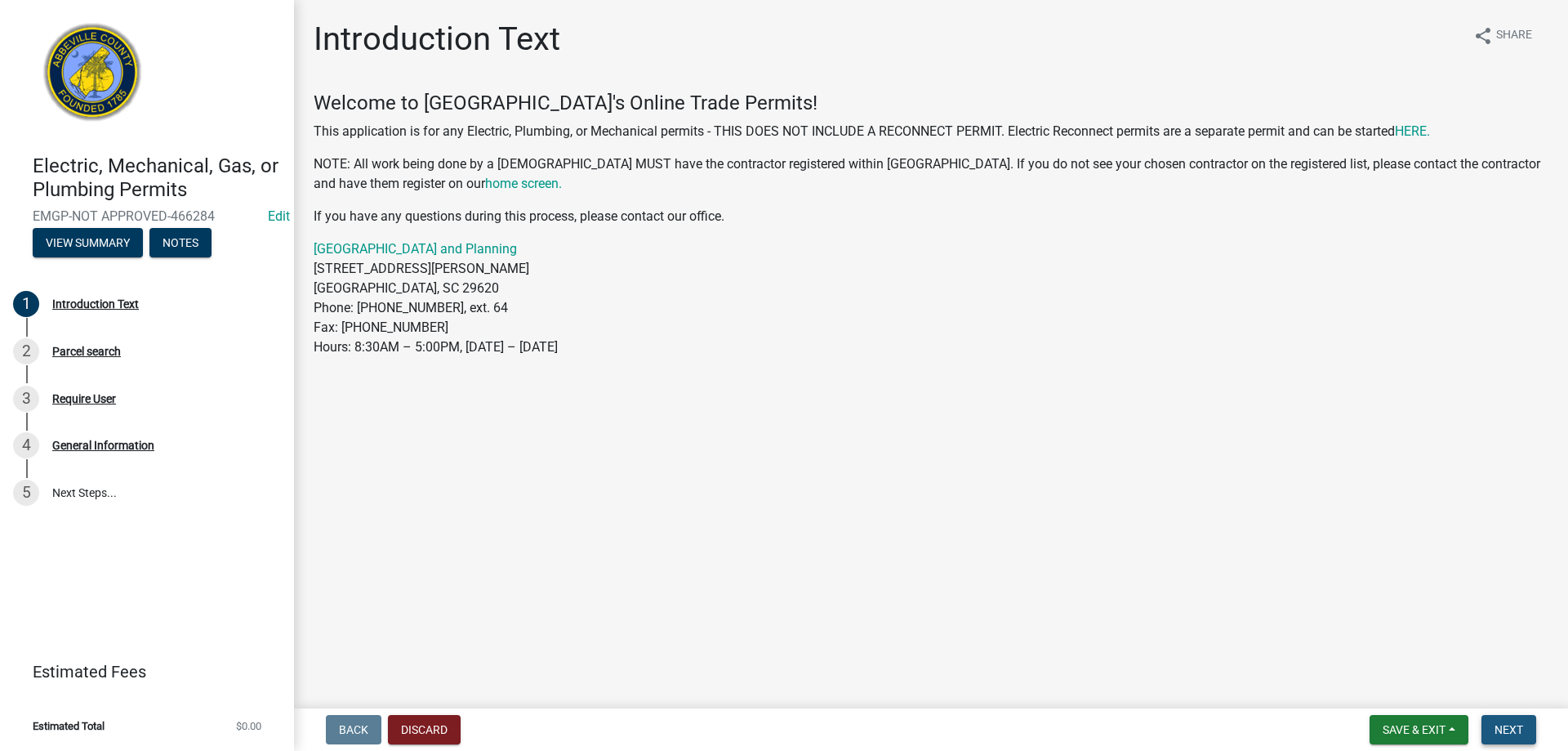
click at [1505, 730] on span "Next" at bounding box center [1509, 730] width 29 height 13
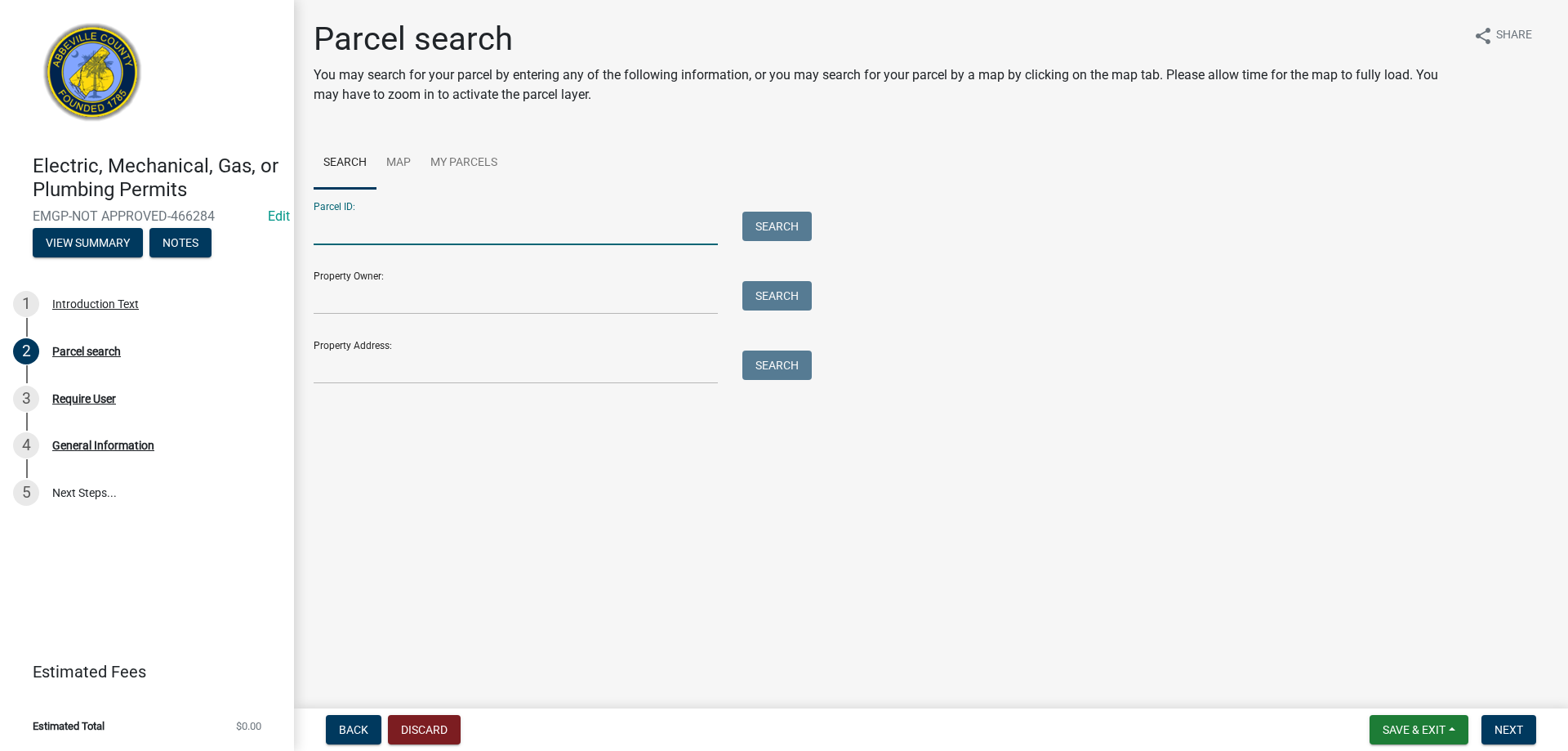
paste input "[PHONE_NUMBER]"
type input "[PHONE_NUMBER]"
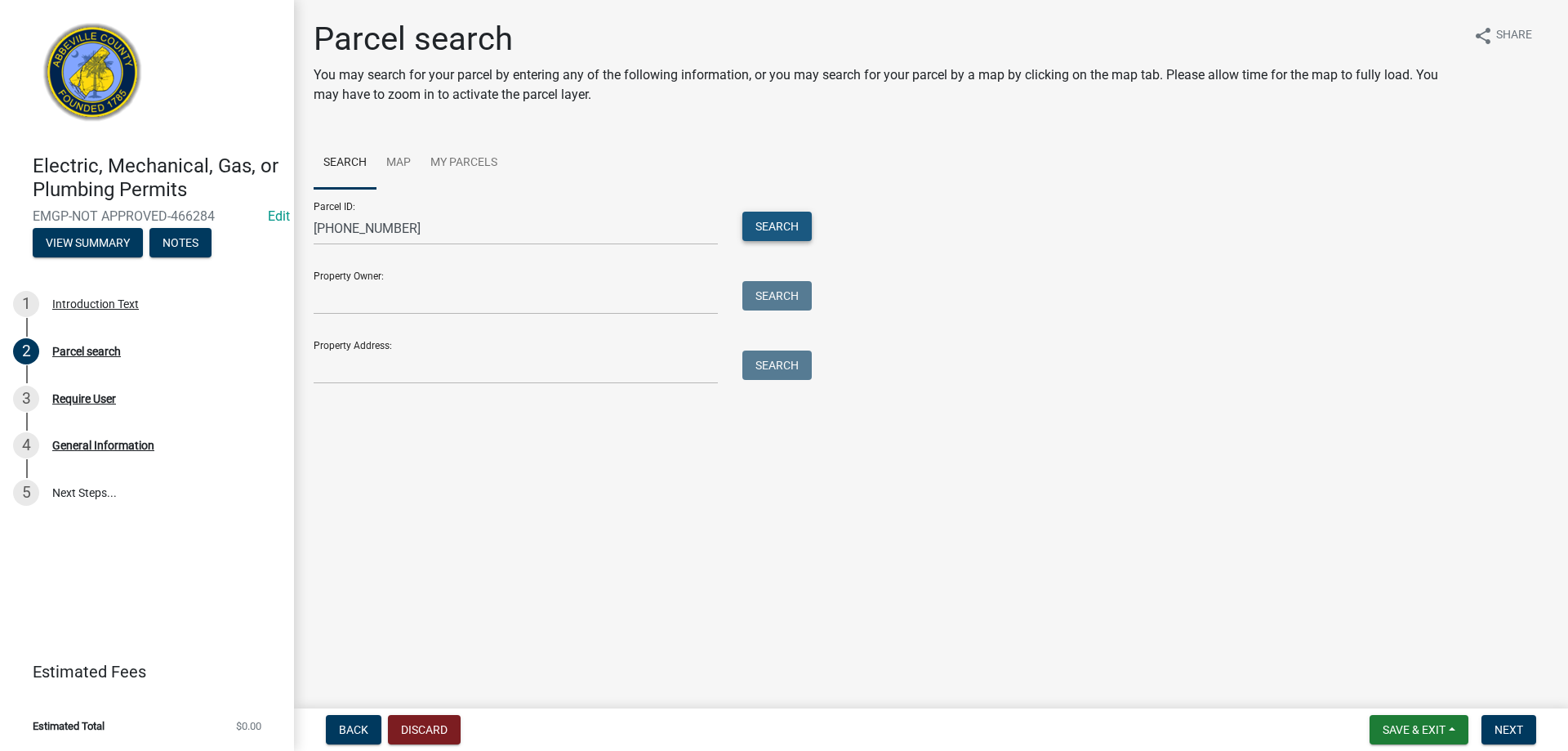
click at [749, 230] on button "Search" at bounding box center [778, 226] width 70 height 30
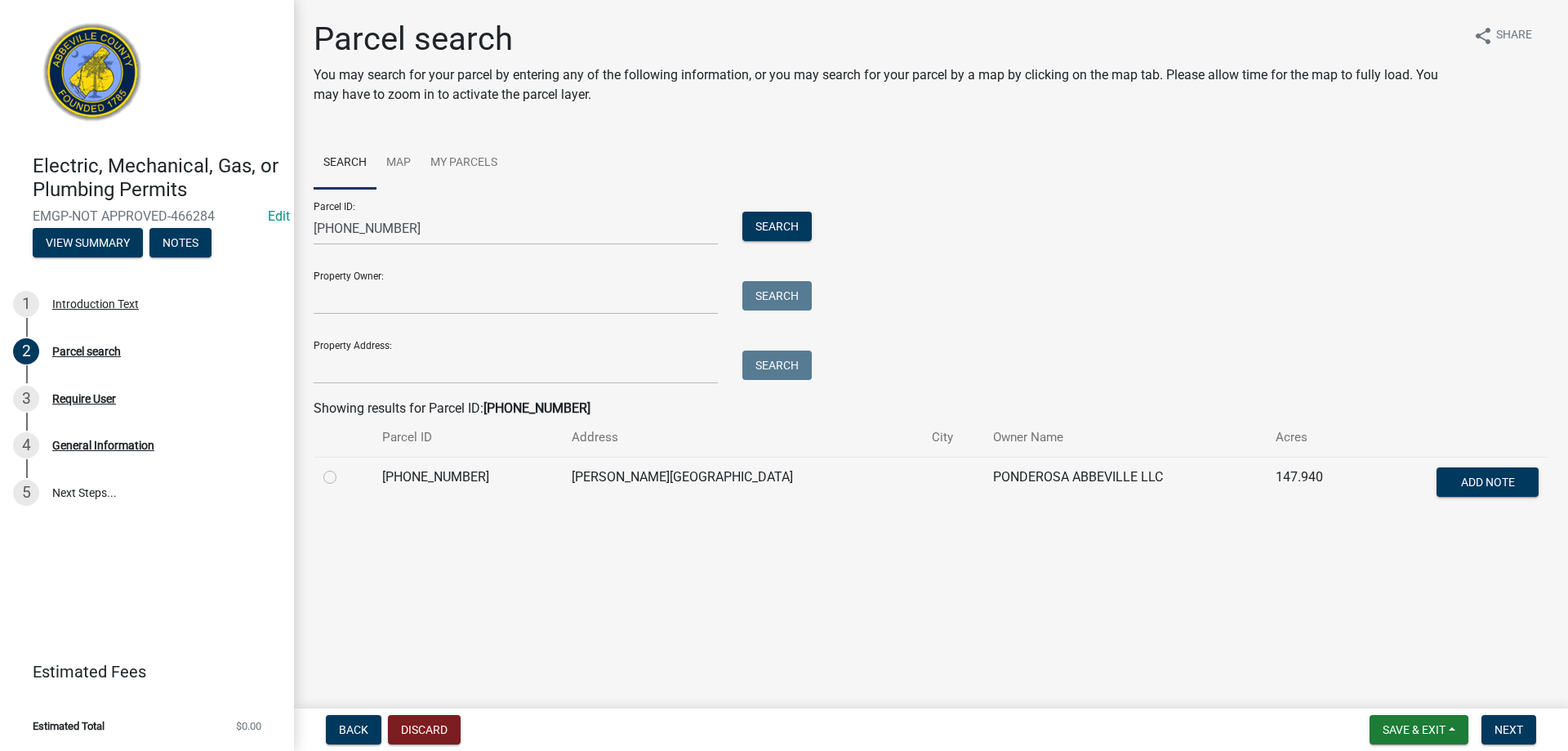
click at [328, 484] on div at bounding box center [343, 477] width 39 height 20
click at [343, 467] on label at bounding box center [343, 467] width 0 height 0
click at [343, 478] on input "radio" at bounding box center [348, 473] width 11 height 11
radio input "true"
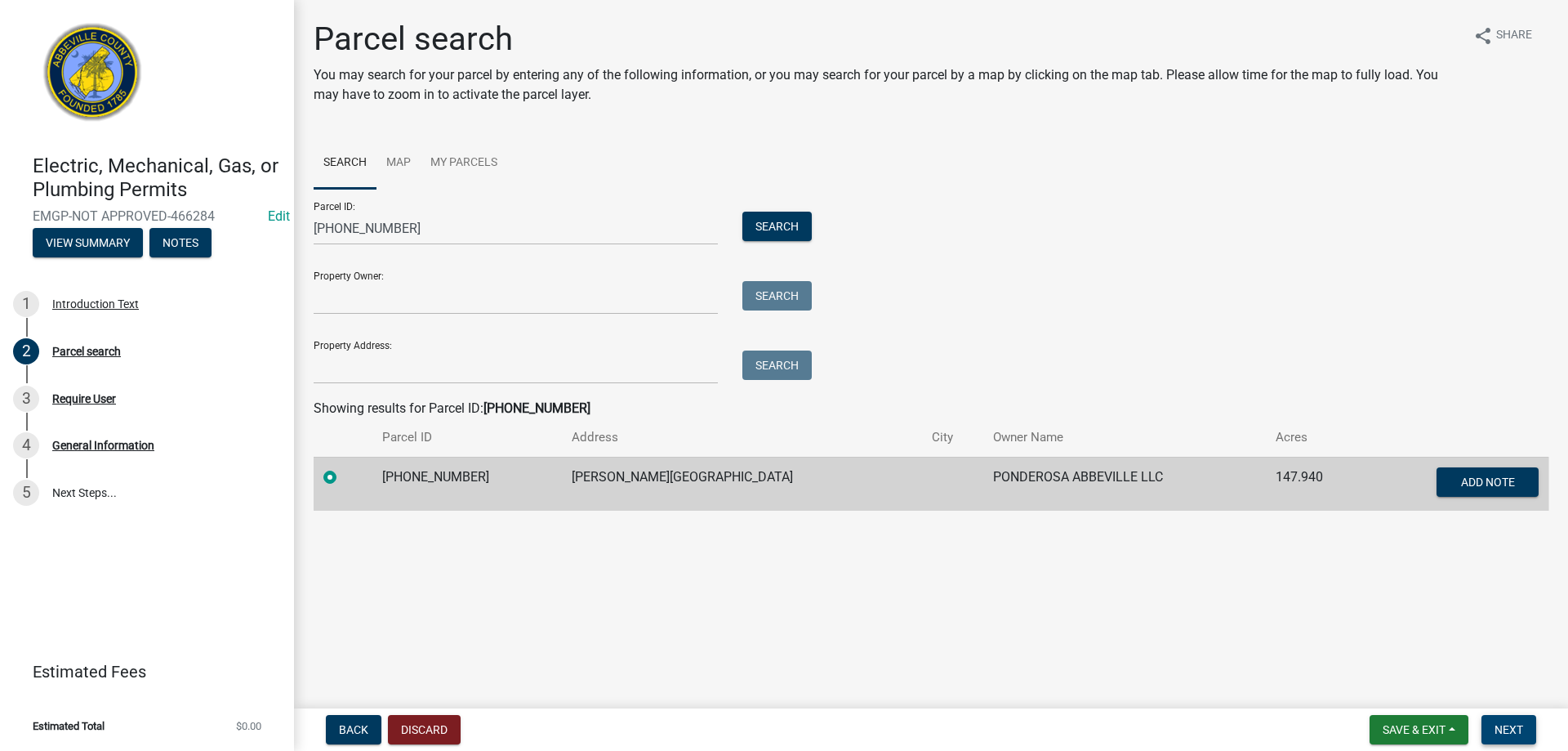
click at [1509, 734] on span "Next" at bounding box center [1509, 730] width 29 height 13
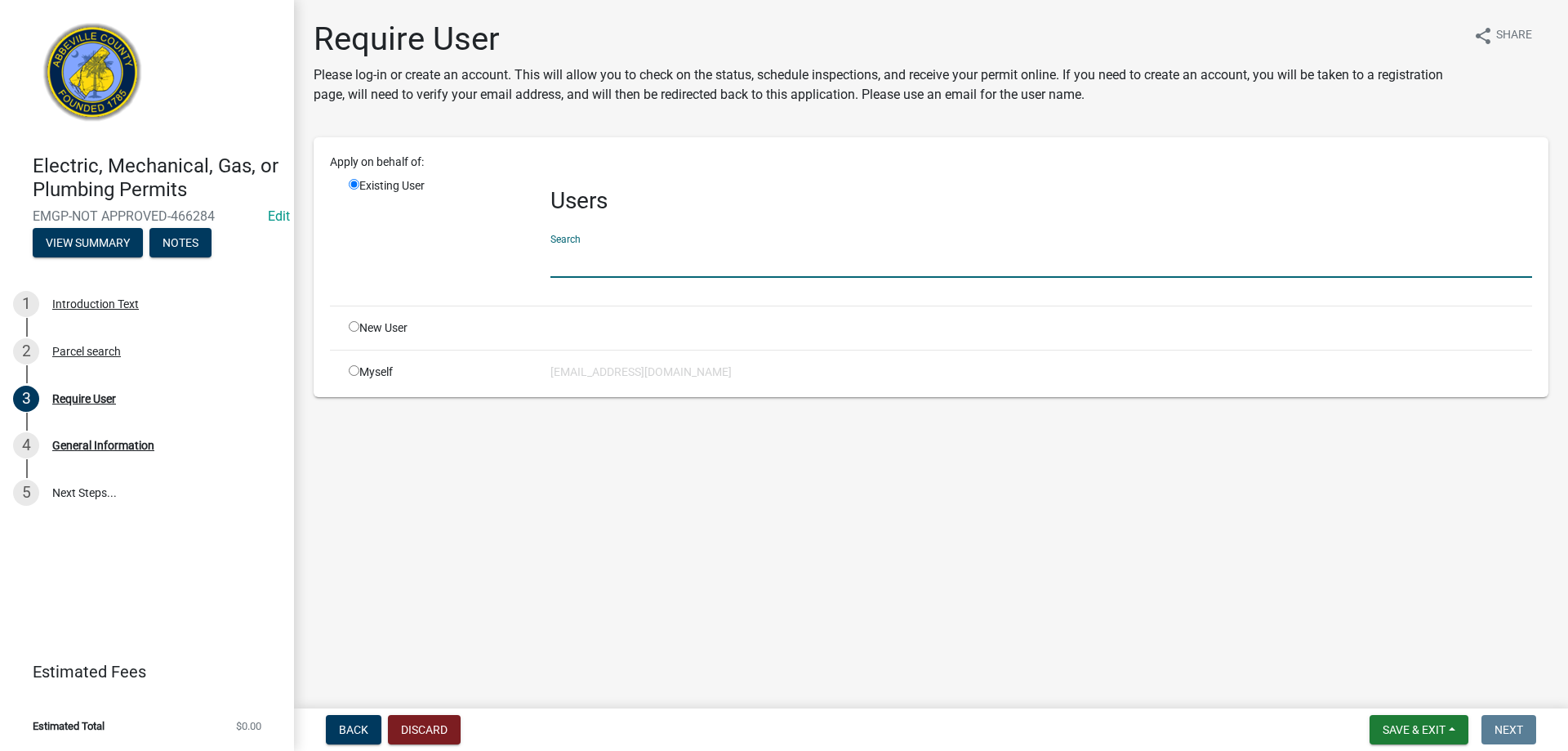
click at [592, 263] on input "text" at bounding box center [1041, 260] width 982 height 33
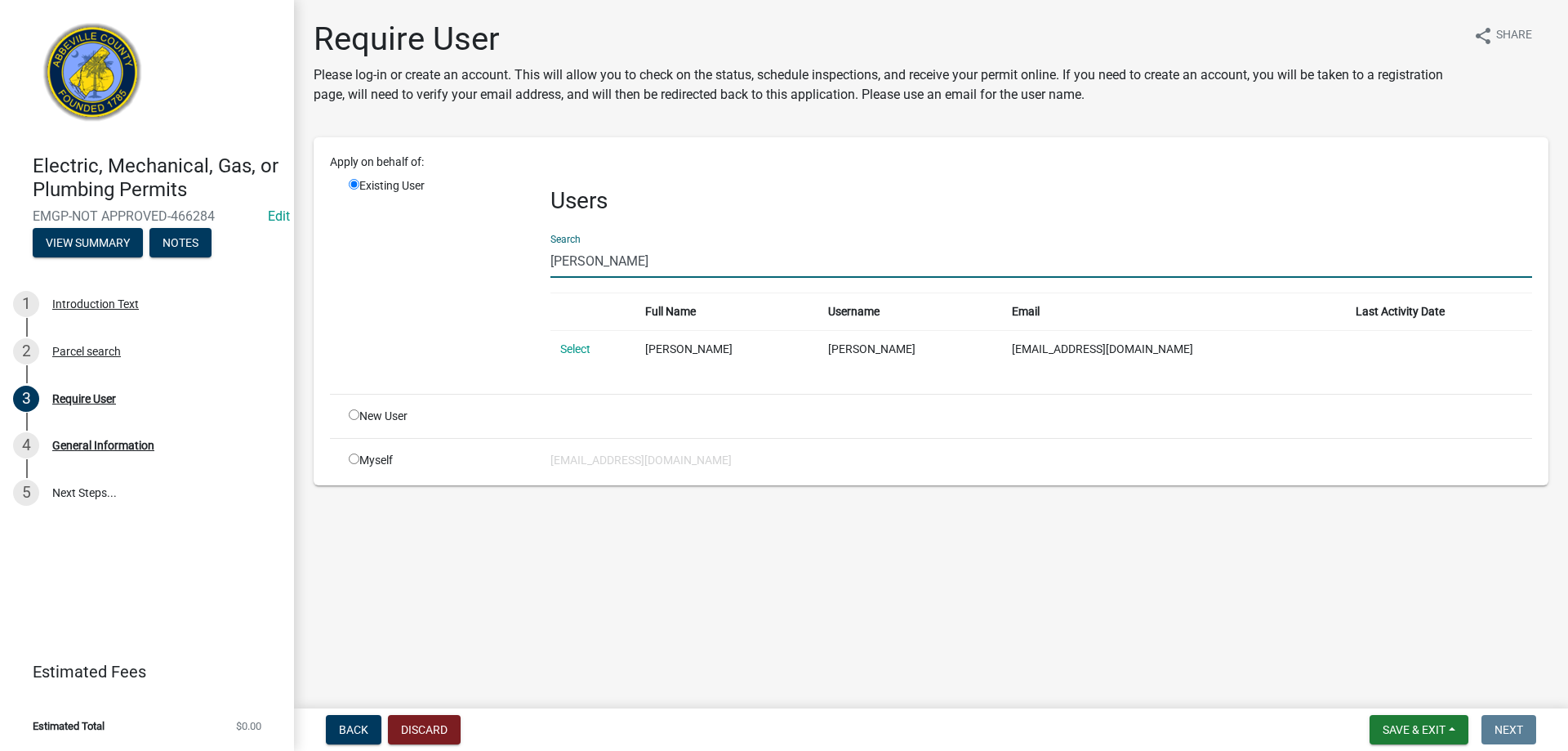
type input "[PERSON_NAME]"
click at [592, 351] on td "Select" at bounding box center [592, 349] width 85 height 38
click at [576, 343] on link "Select" at bounding box center [575, 348] width 30 height 13
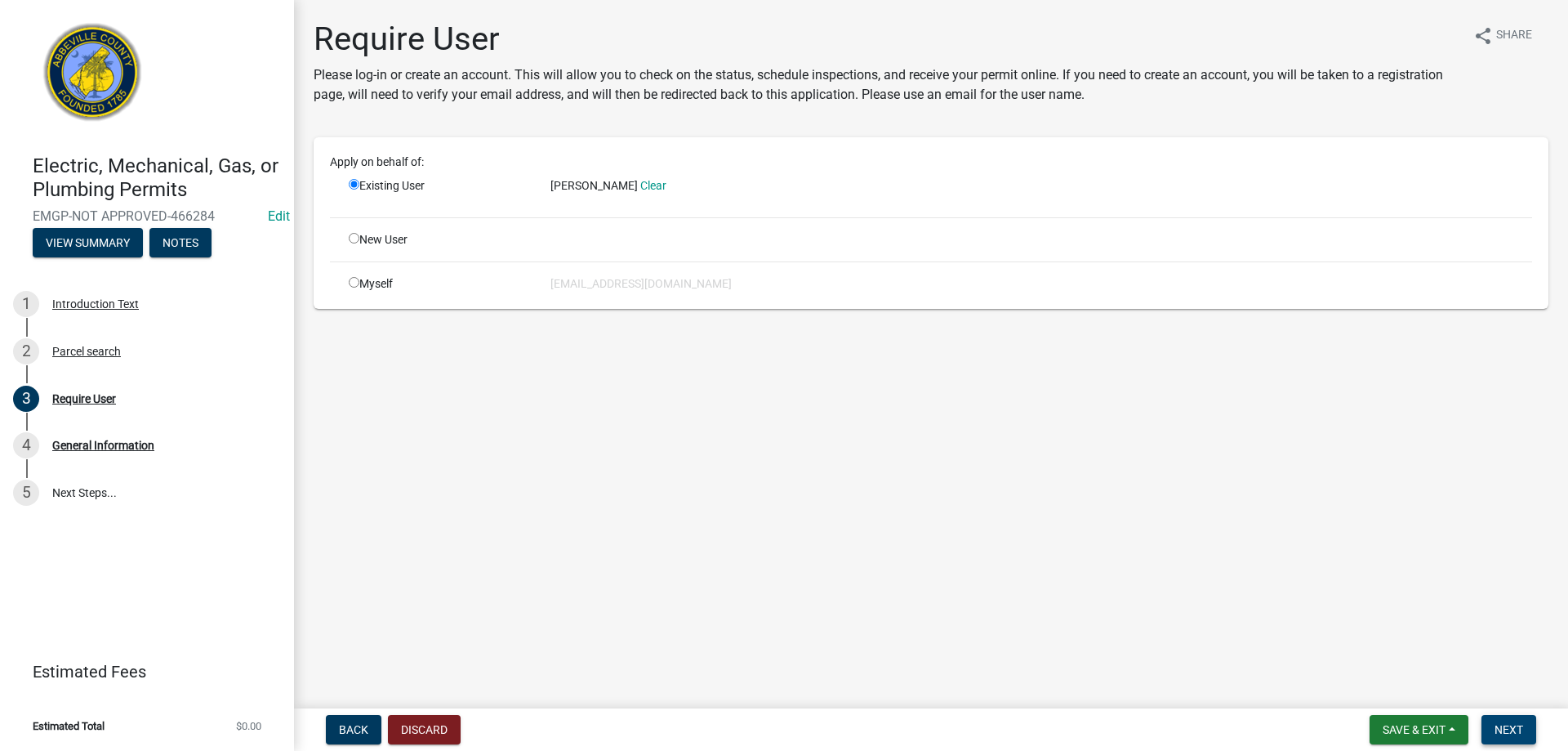
click at [1496, 725] on span "Next" at bounding box center [1509, 730] width 29 height 13
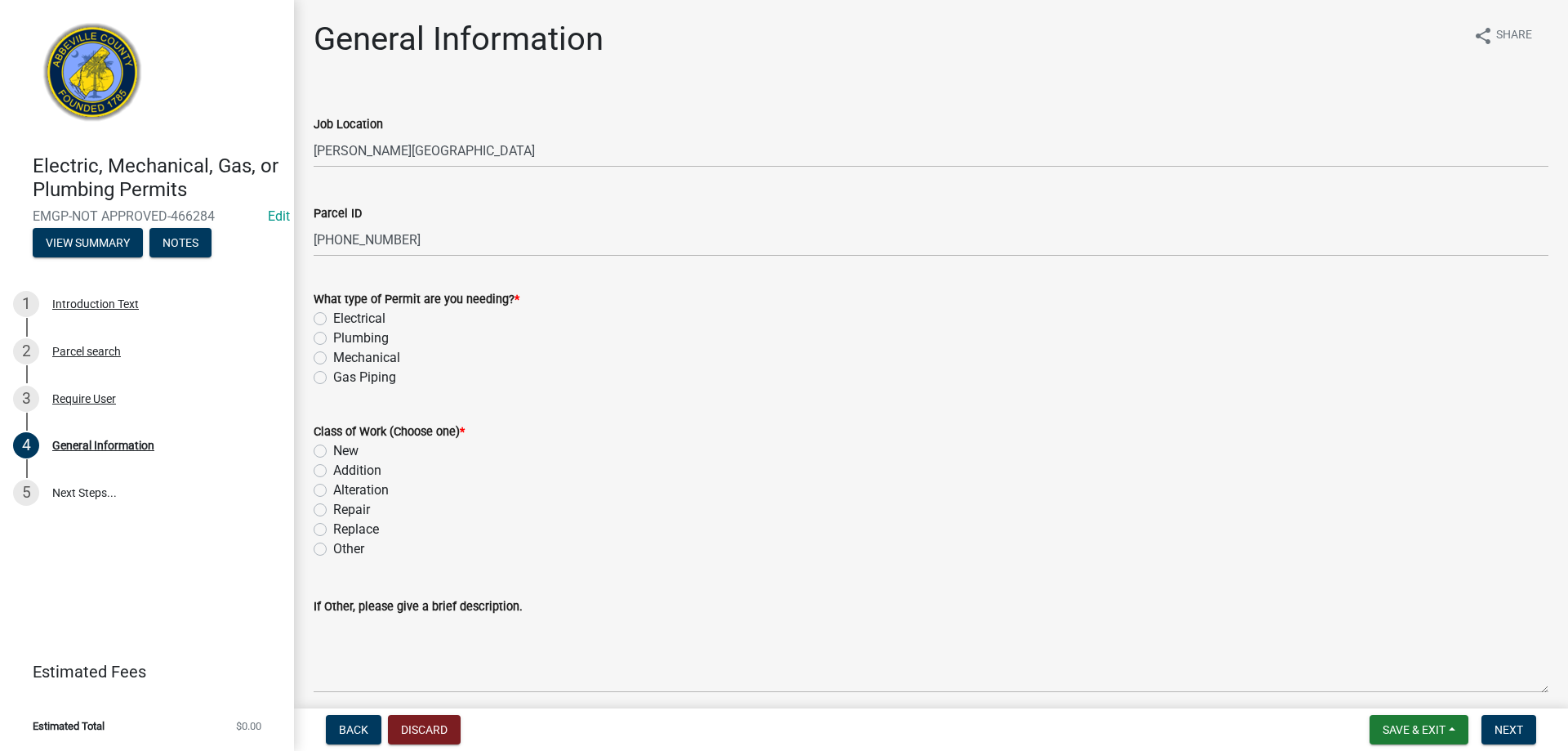
click at [310, 148] on div "Job Location [PERSON_NAME][GEOGRAPHIC_DATA]" at bounding box center [931, 129] width 1259 height 76
click at [312, 150] on div "Job Location [PERSON_NAME][GEOGRAPHIC_DATA]" at bounding box center [931, 129] width 1259 height 76
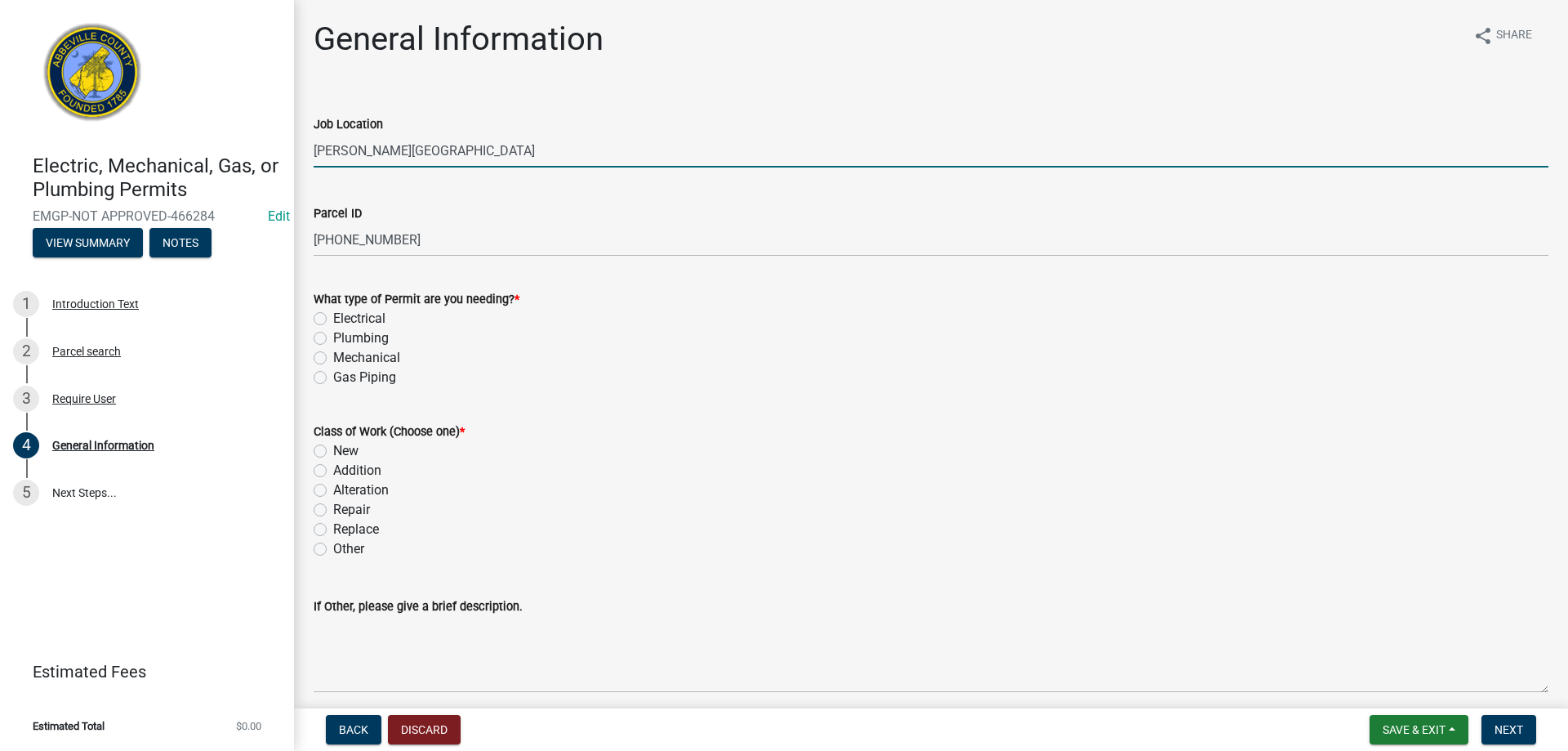
click at [313, 153] on input "[PERSON_NAME][GEOGRAPHIC_DATA]" at bounding box center [931, 150] width 1235 height 33
type input "[STREET_ADDRESS][PERSON_NAME]"
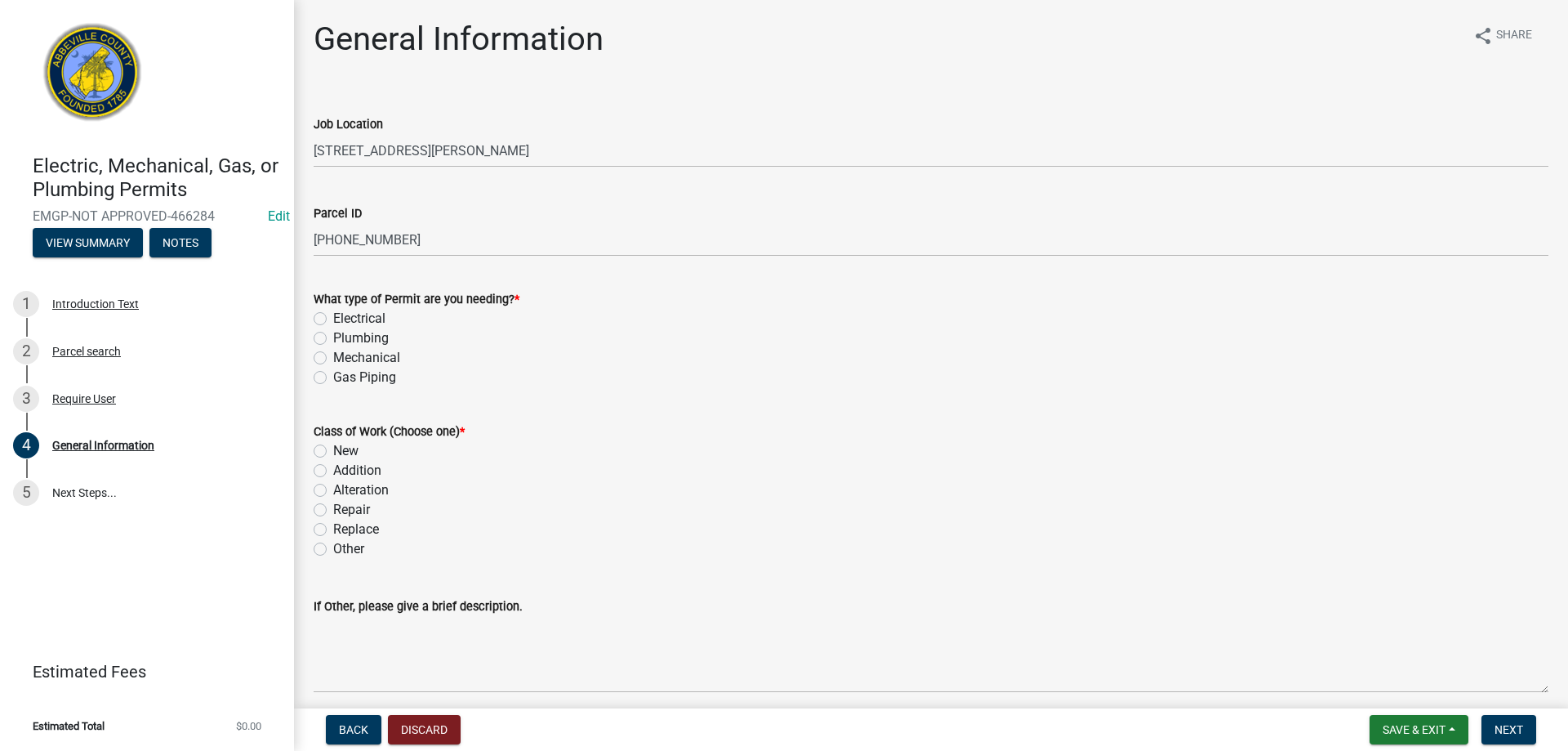
click at [333, 334] on label "Plumbing" at bounding box center [361, 338] width 55 height 20
click at [333, 334] on input "Plumbing" at bounding box center [338, 334] width 11 height 11
radio input "true"
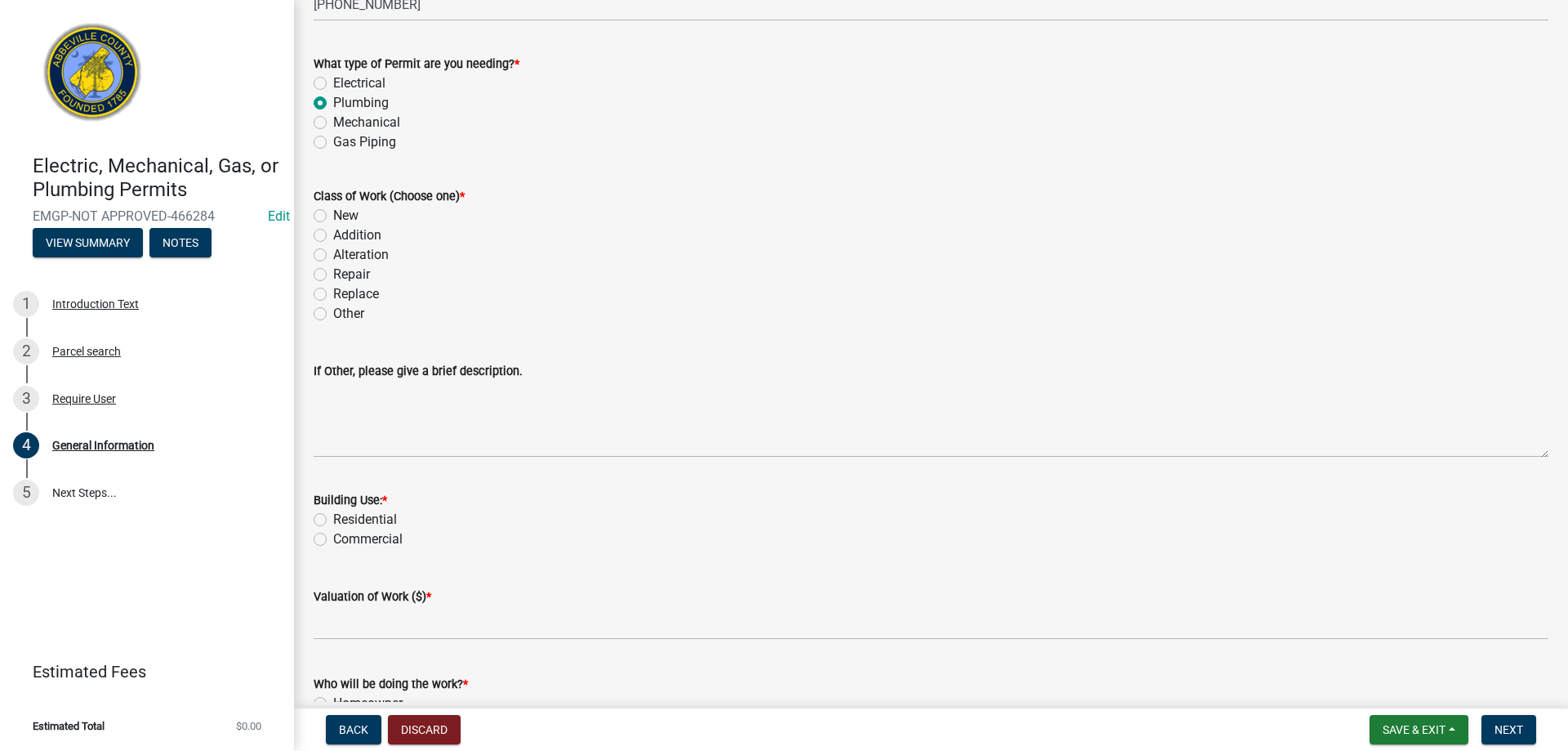
scroll to position [245, 0]
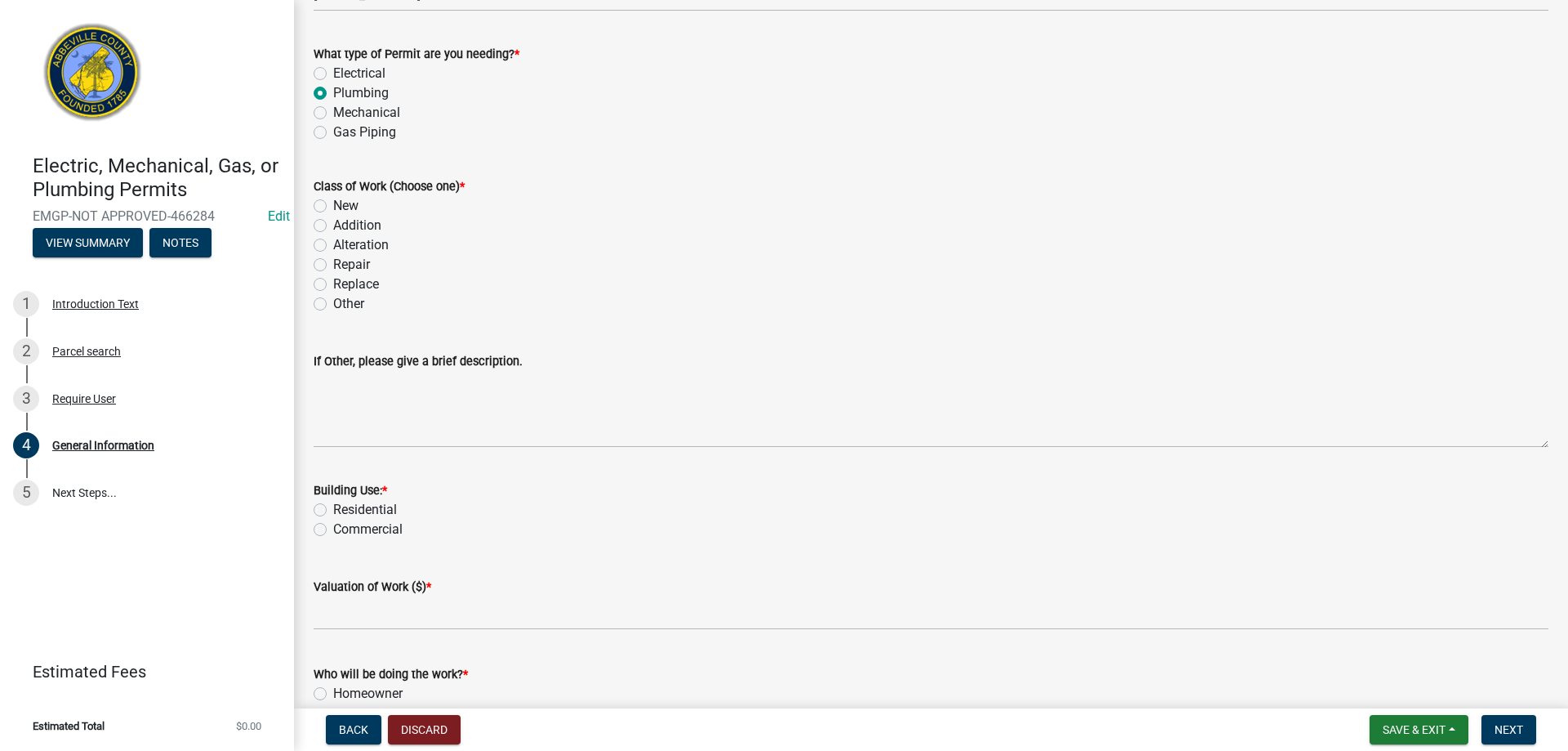
click at [333, 201] on label "New" at bounding box center [345, 206] width 25 height 20
click at [333, 201] on input "New" at bounding box center [338, 201] width 11 height 11
radio input "true"
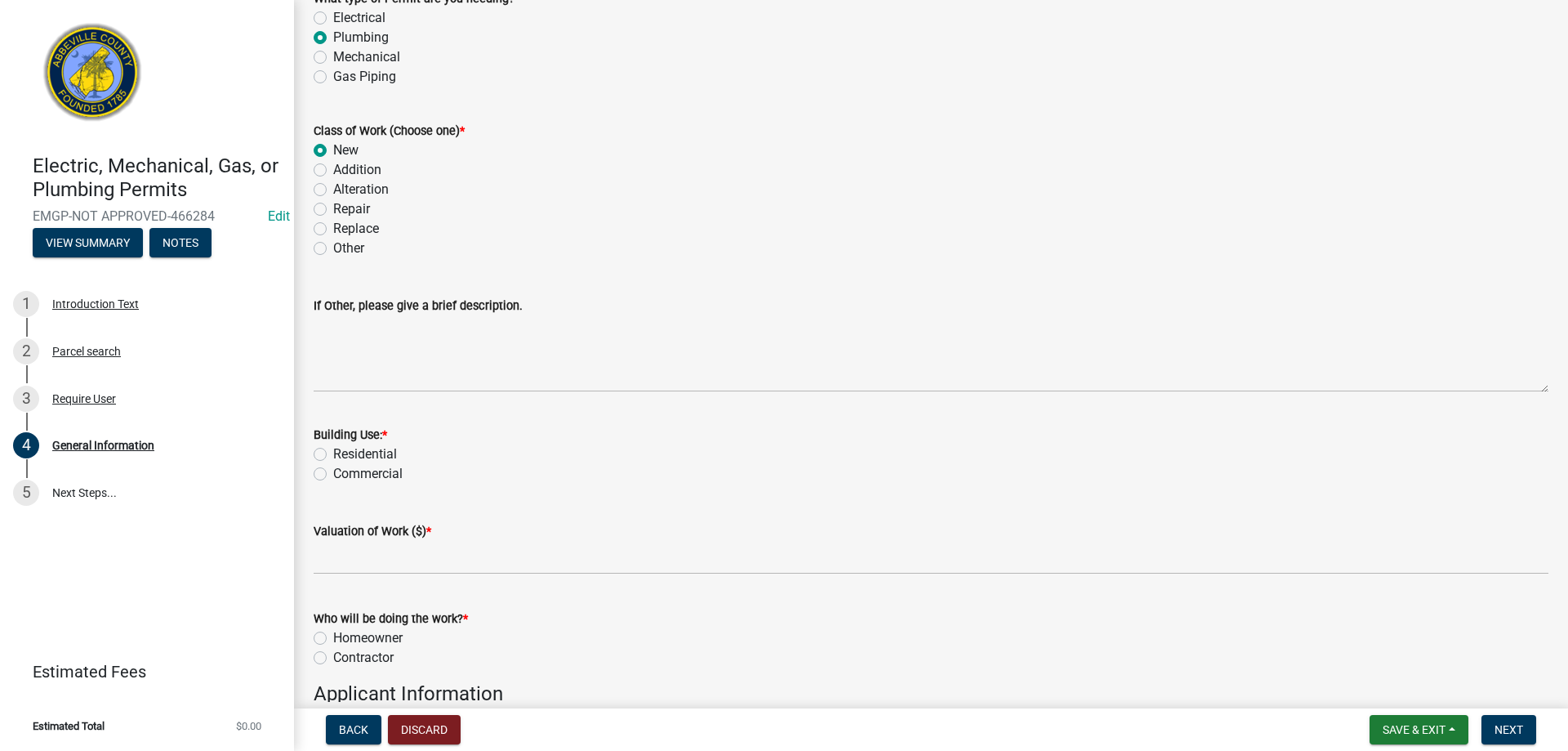
scroll to position [327, 0]
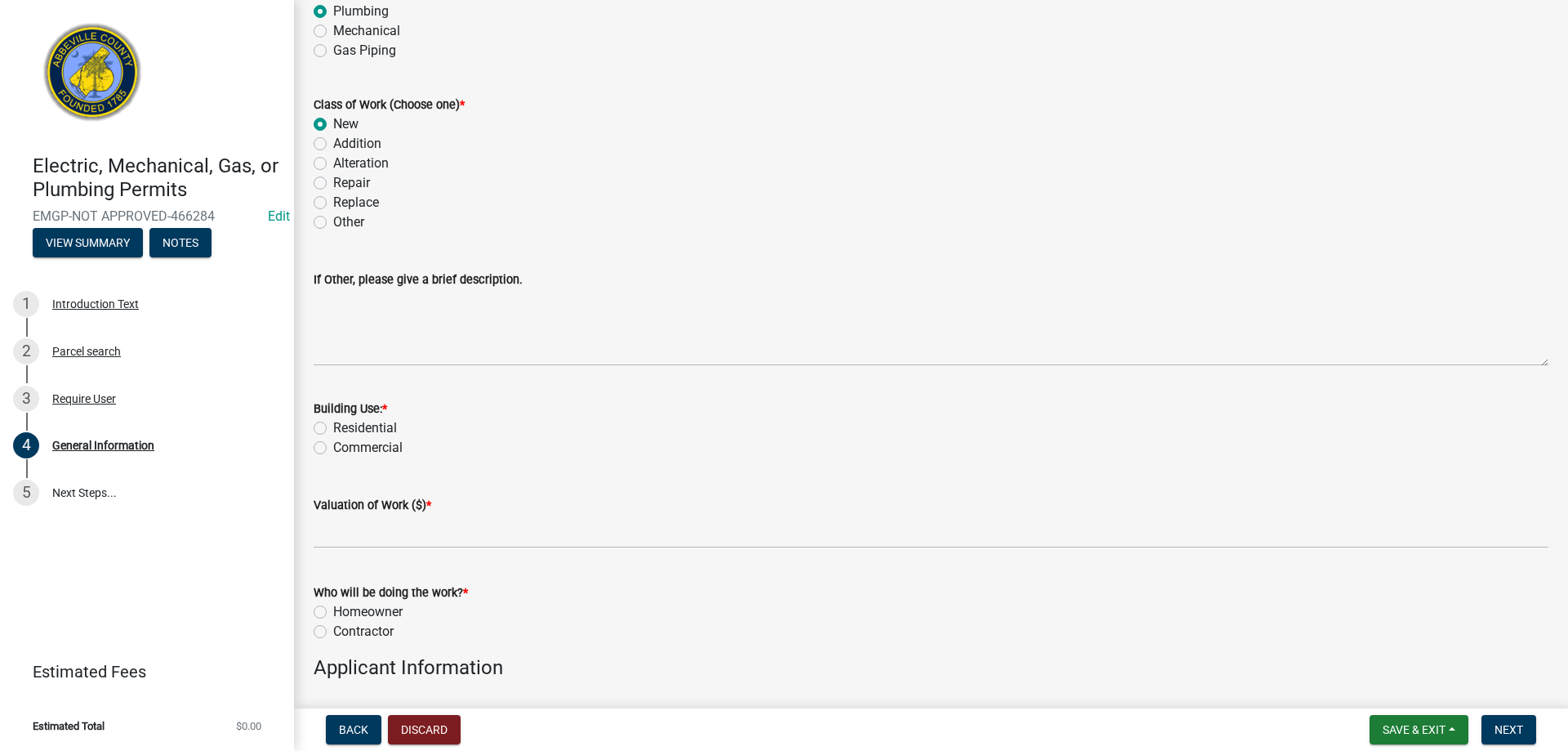
click at [333, 431] on label "Residential" at bounding box center [364, 428] width 64 height 20
click at [333, 429] on input "Residential" at bounding box center [338, 423] width 11 height 11
radio input "true"
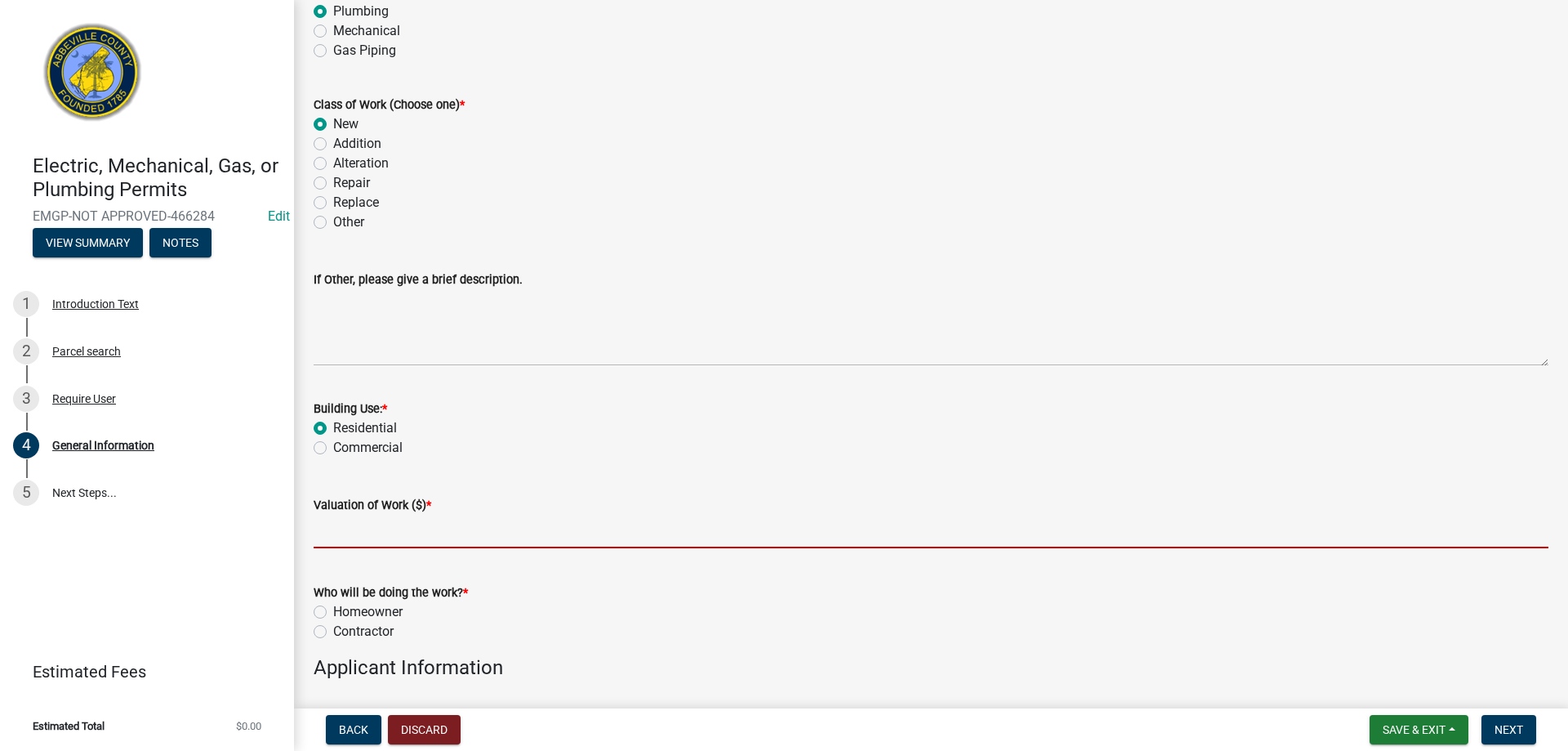
click at [355, 542] on input "text" at bounding box center [931, 531] width 1235 height 33
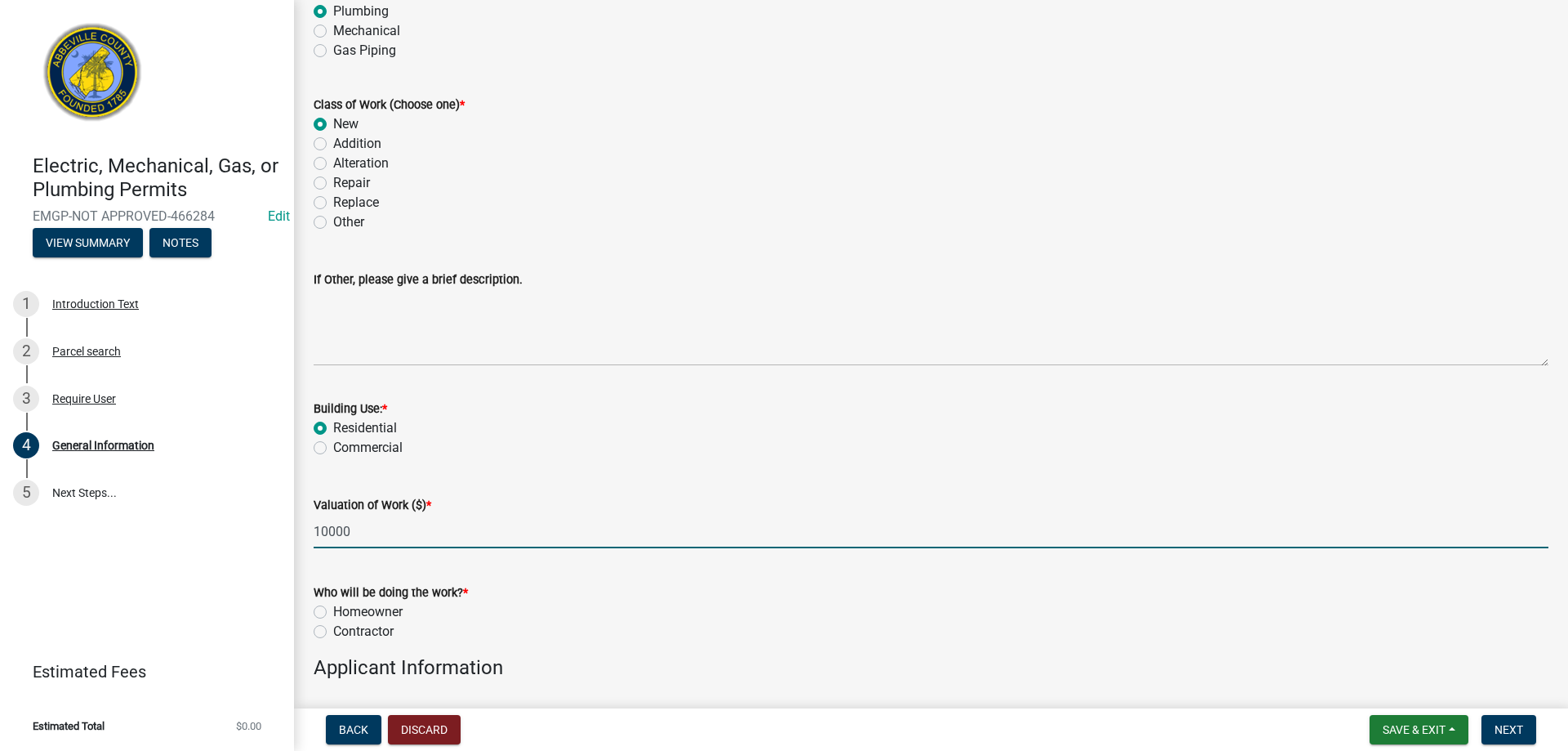
type input "10000"
click at [333, 631] on label "Contractor" at bounding box center [363, 632] width 61 height 20
click at [333, 631] on input "Contractor" at bounding box center [338, 627] width 11 height 11
radio input "true"
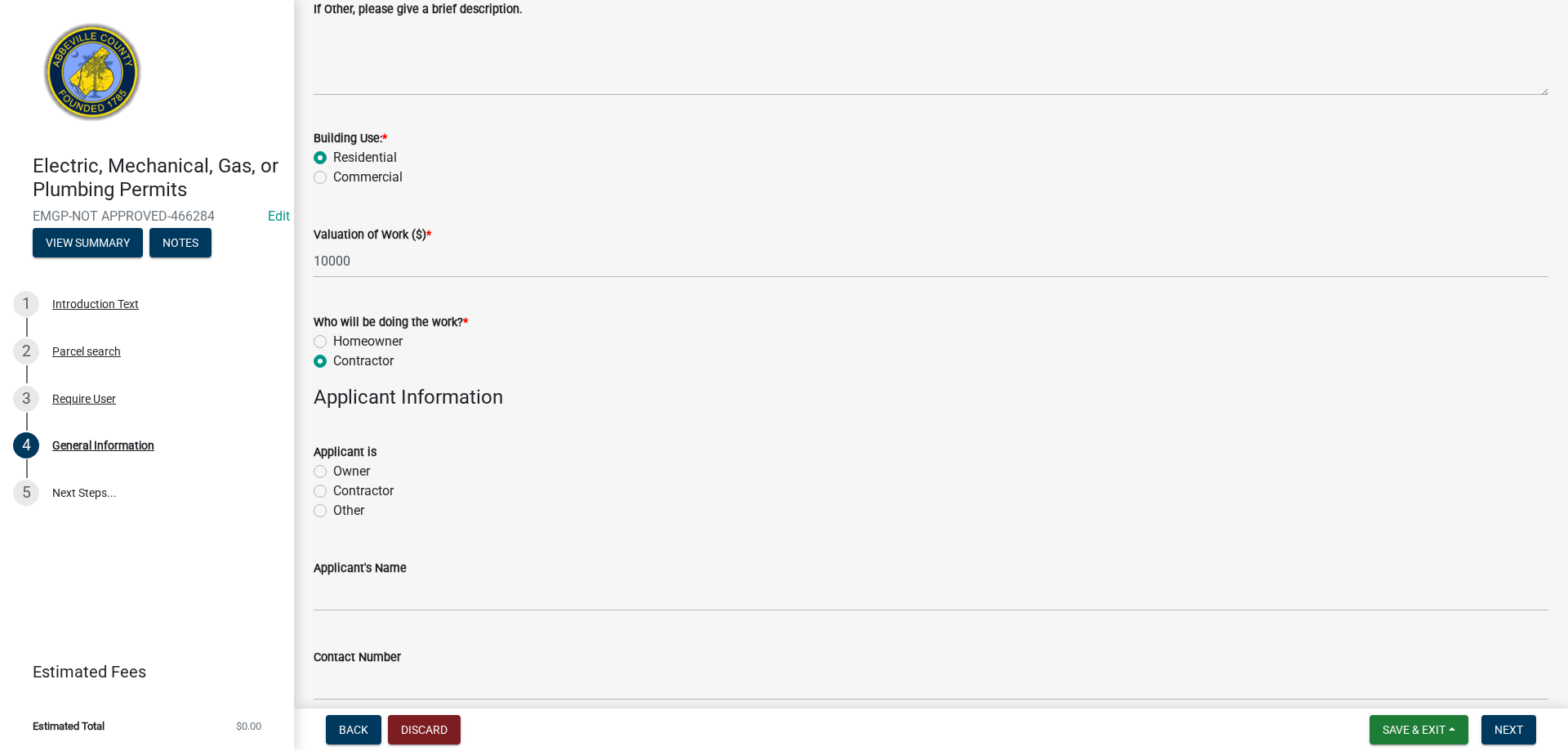
scroll to position [653, 0]
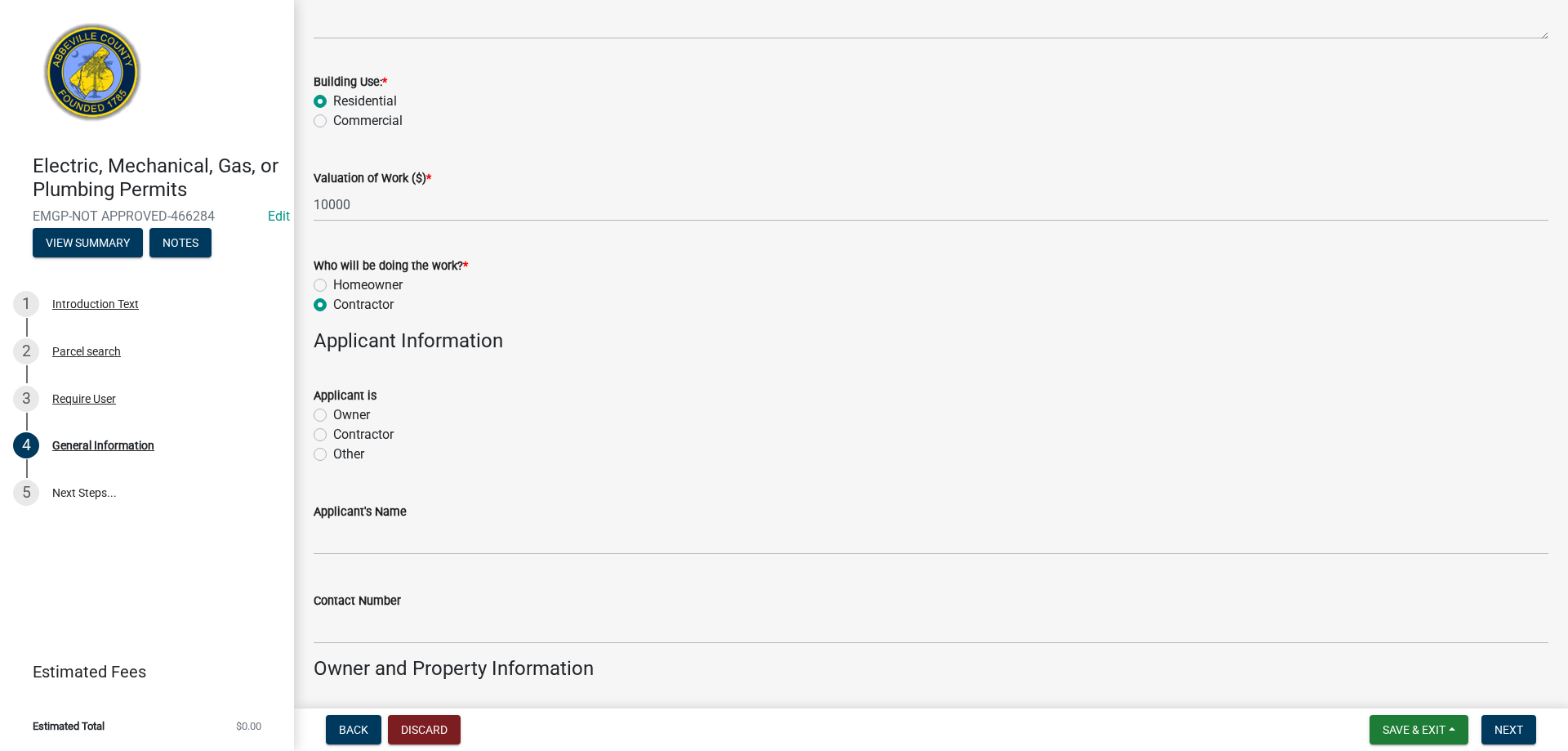
click at [333, 431] on label "Contractor" at bounding box center [363, 435] width 61 height 20
click at [333, 431] on input "Contractor" at bounding box center [338, 431] width 11 height 11
radio input "true"
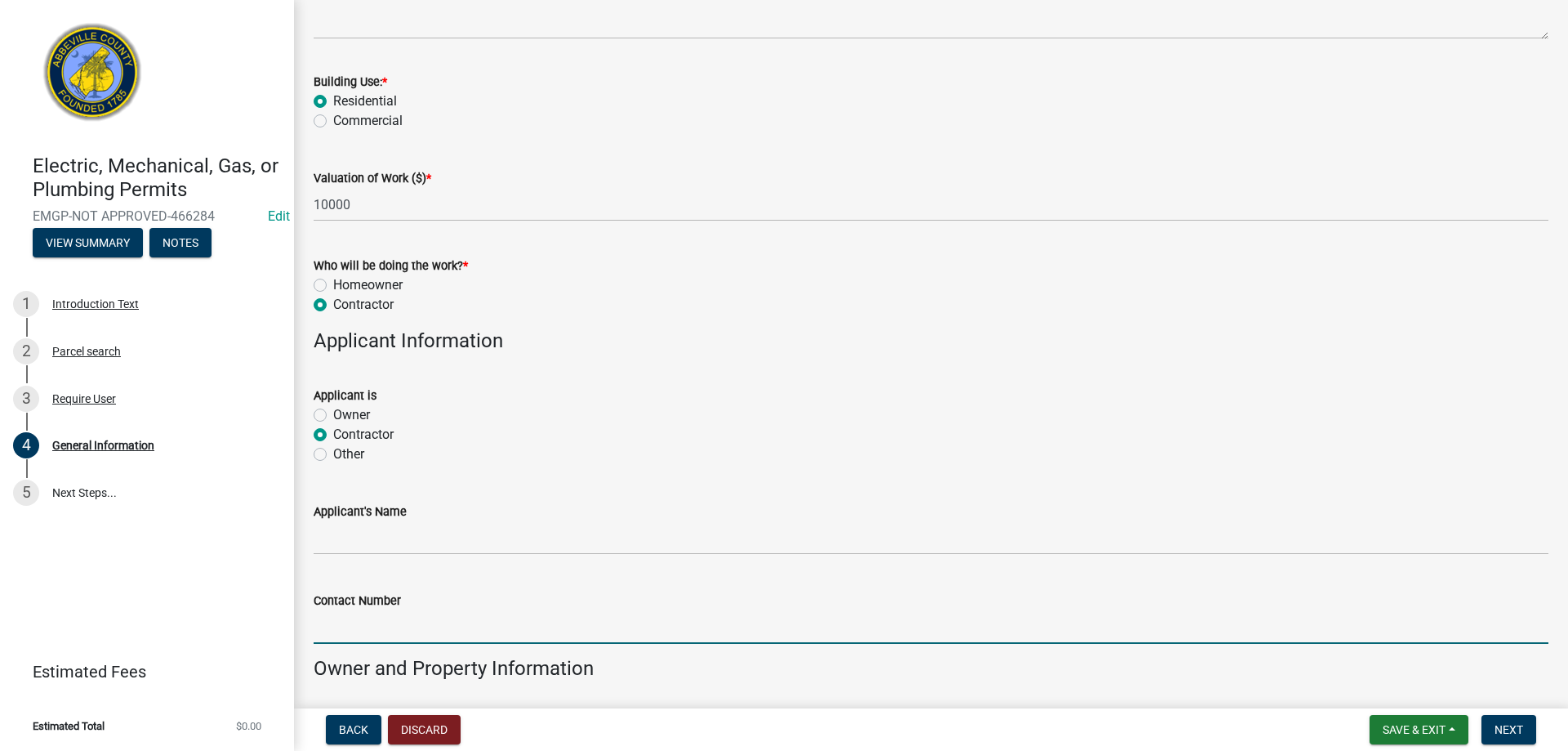
click at [363, 620] on input "Contact Number" at bounding box center [931, 627] width 1235 height 33
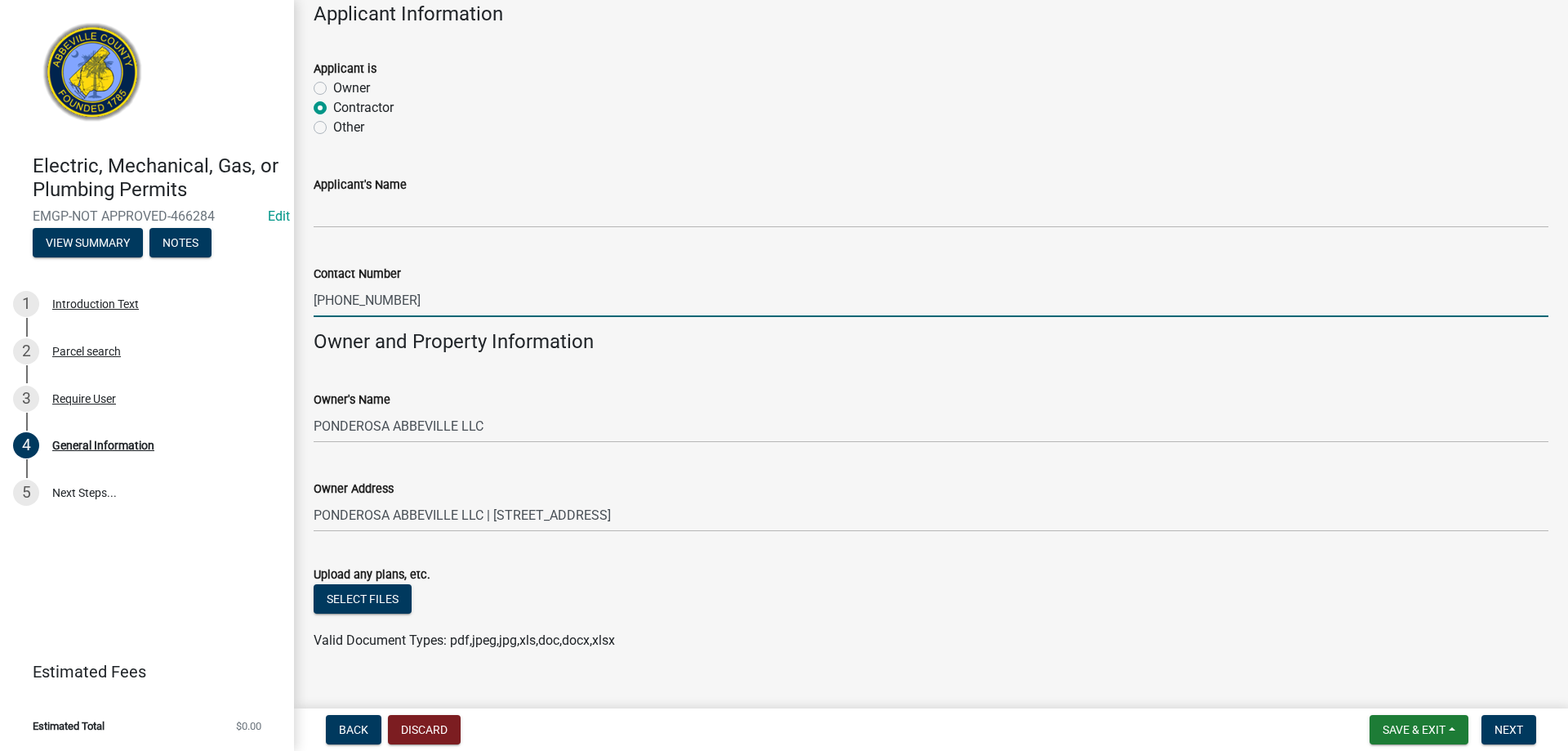
scroll to position [1007, 0]
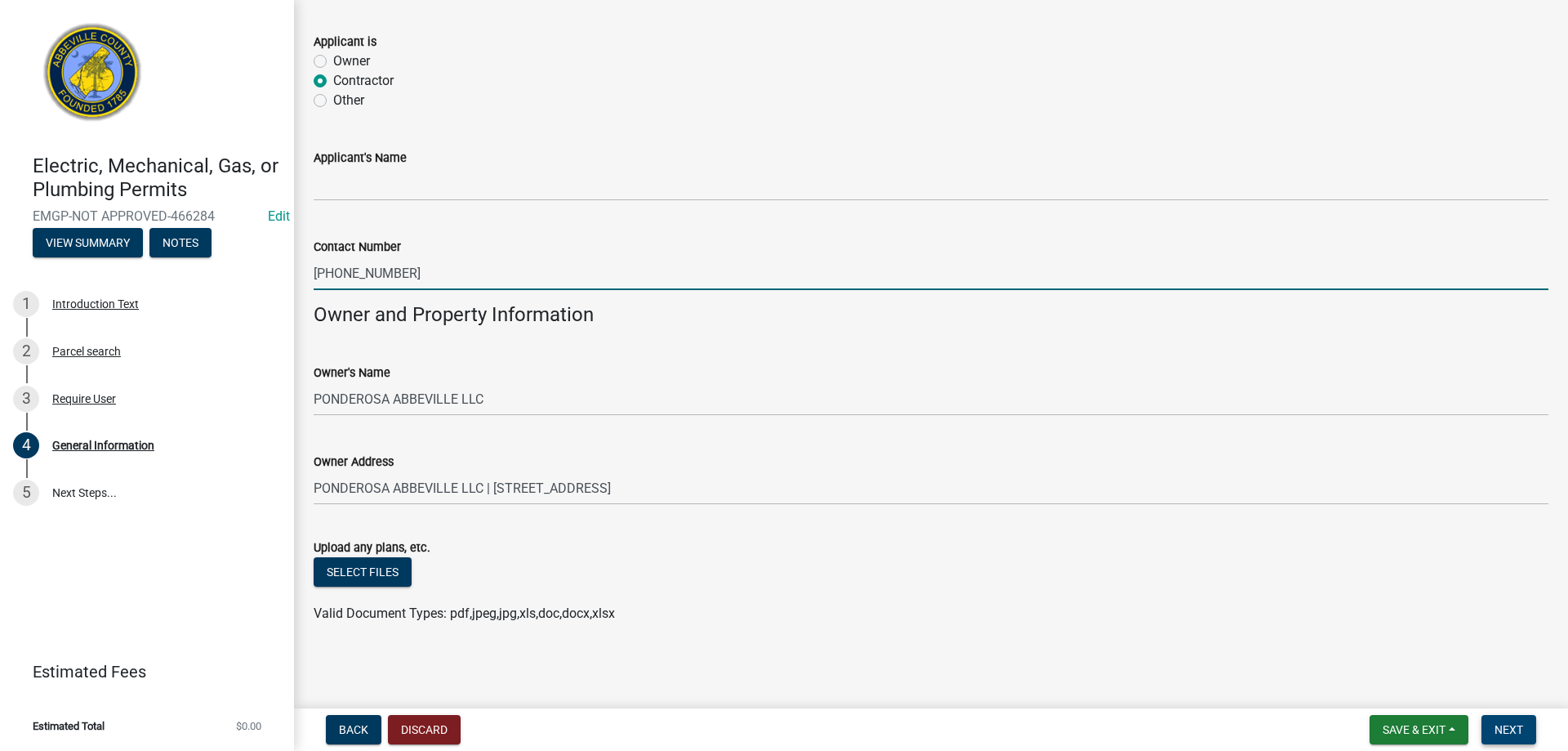
type input "[PHONE_NUMBER]"
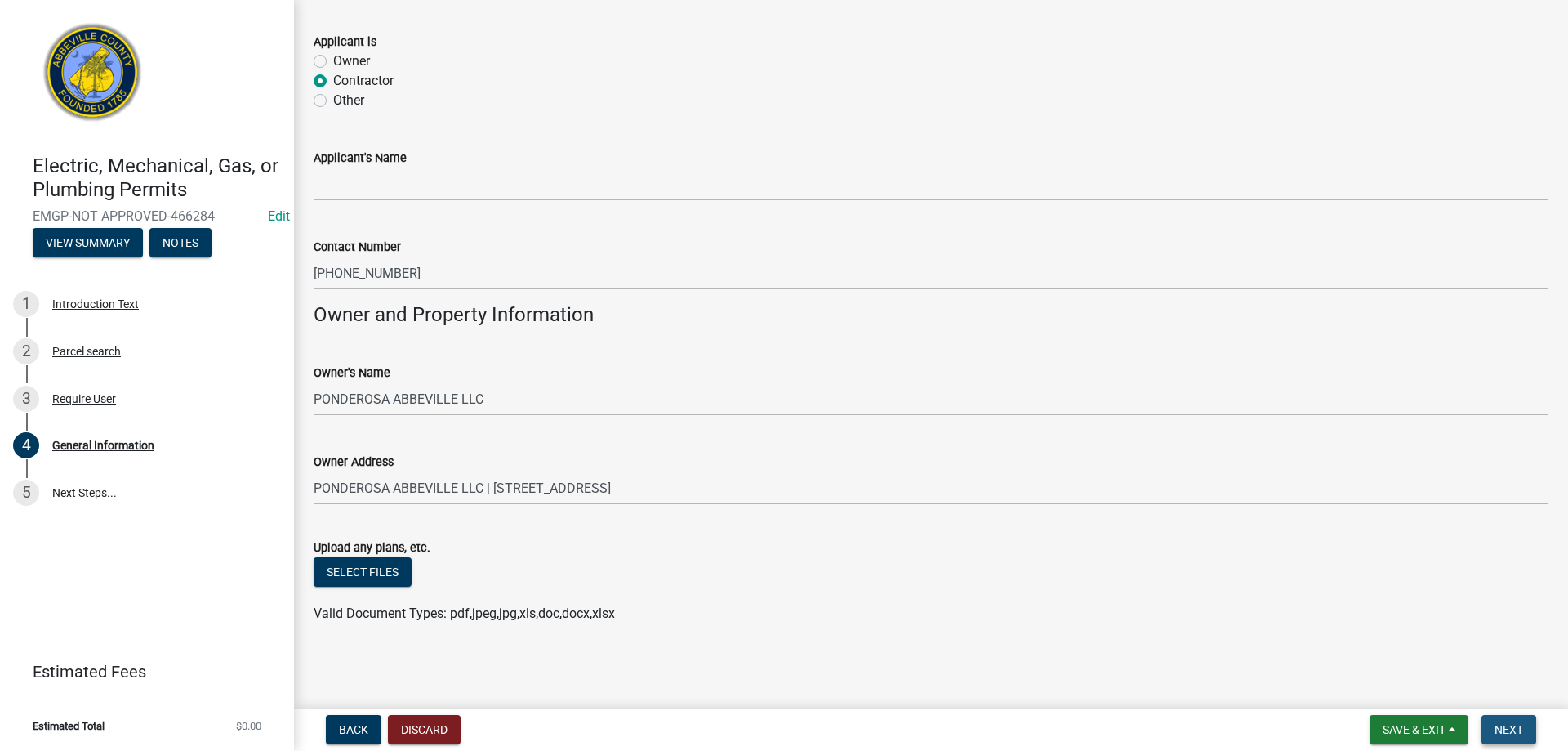
click at [1519, 735] on span "Next" at bounding box center [1509, 730] width 29 height 13
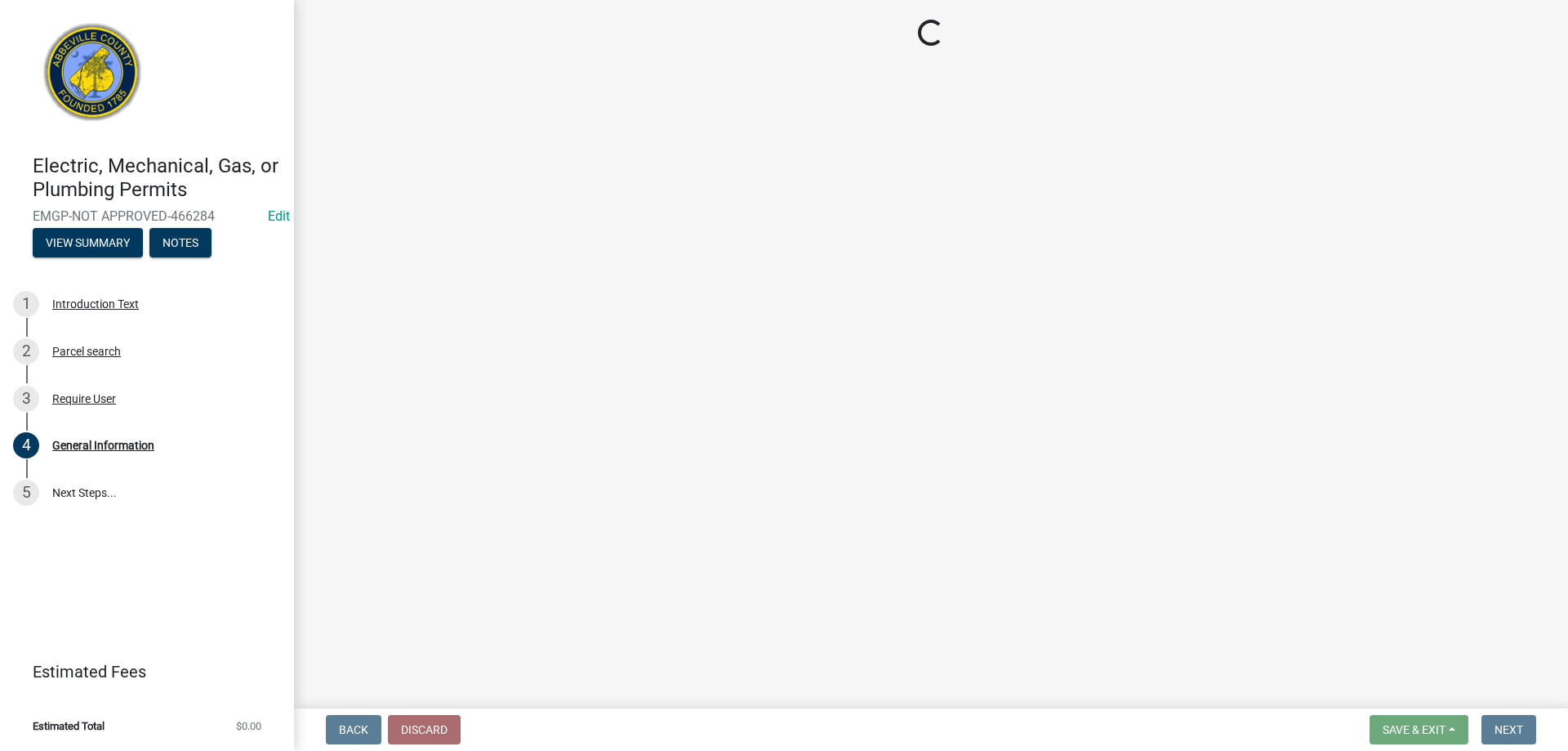
scroll to position [0, 0]
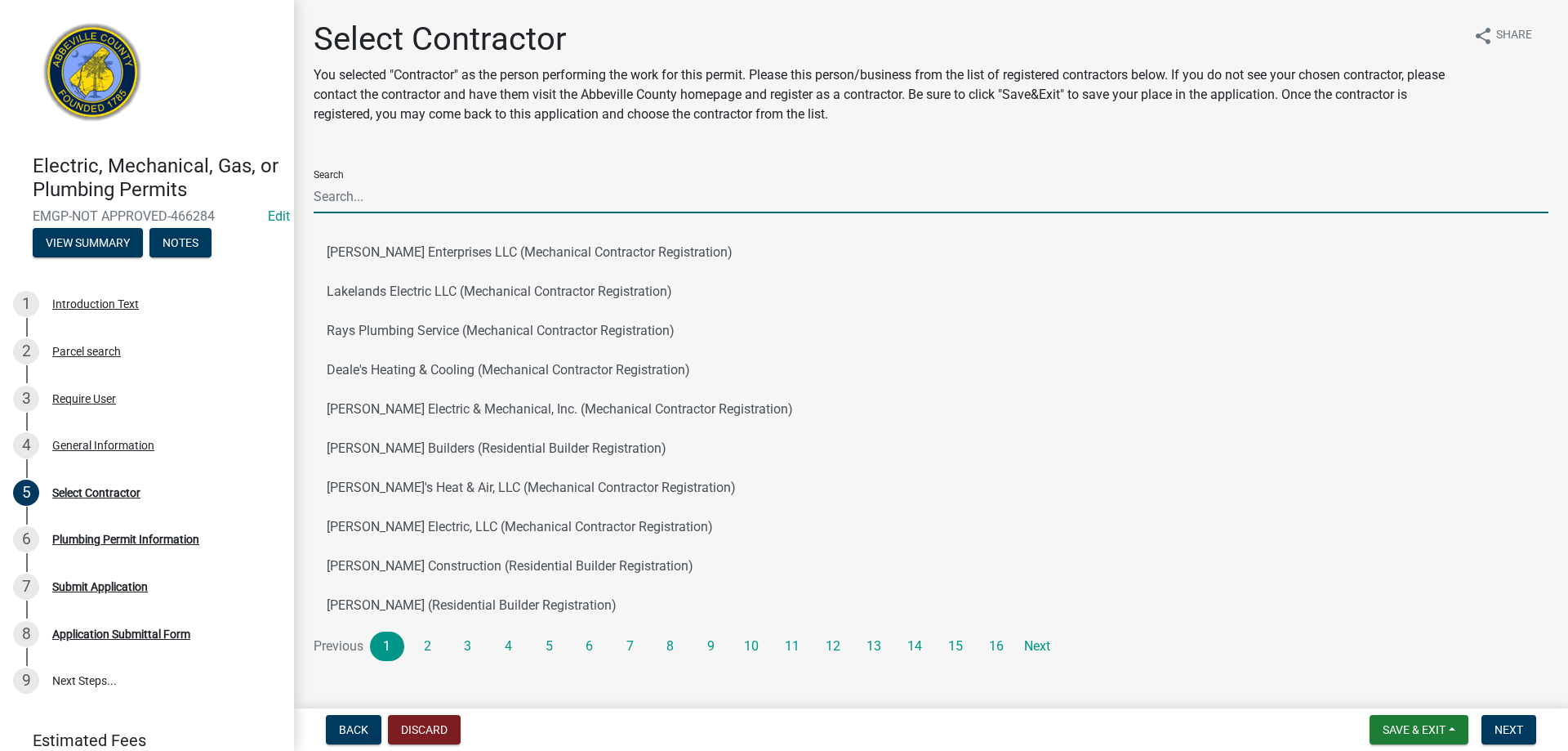
click at [350, 202] on input "Search" at bounding box center [931, 196] width 1235 height 33
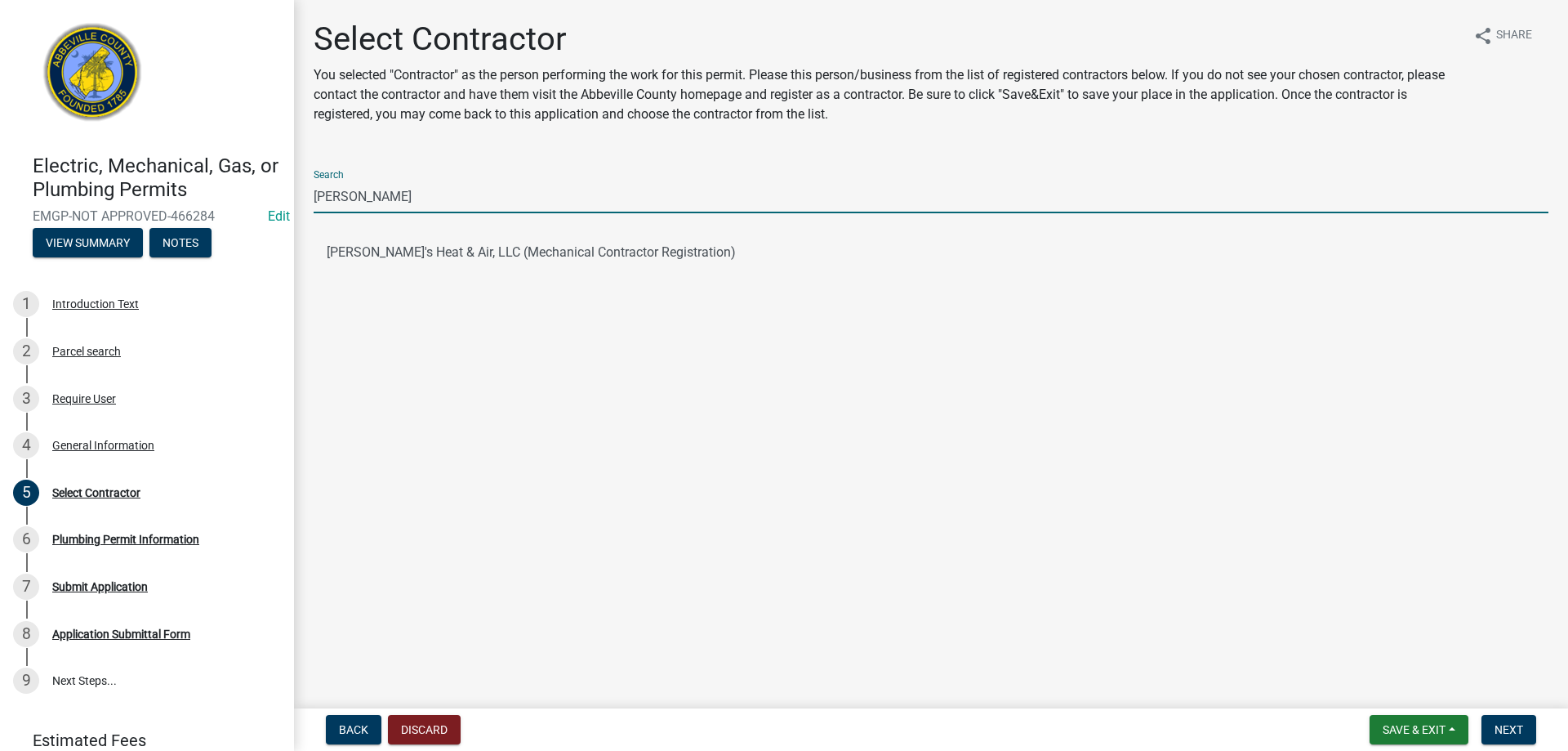
drag, startPoint x: 364, startPoint y: 194, endPoint x: 243, endPoint y: 192, distance: 121.0
click at [243, 192] on div "Electric, Mechanical, Gas, or Plumbing Permits EMGP-NOT APPROVED-466284 Edit Vi…" at bounding box center [784, 375] width 1568 height 751
type input "MORG"
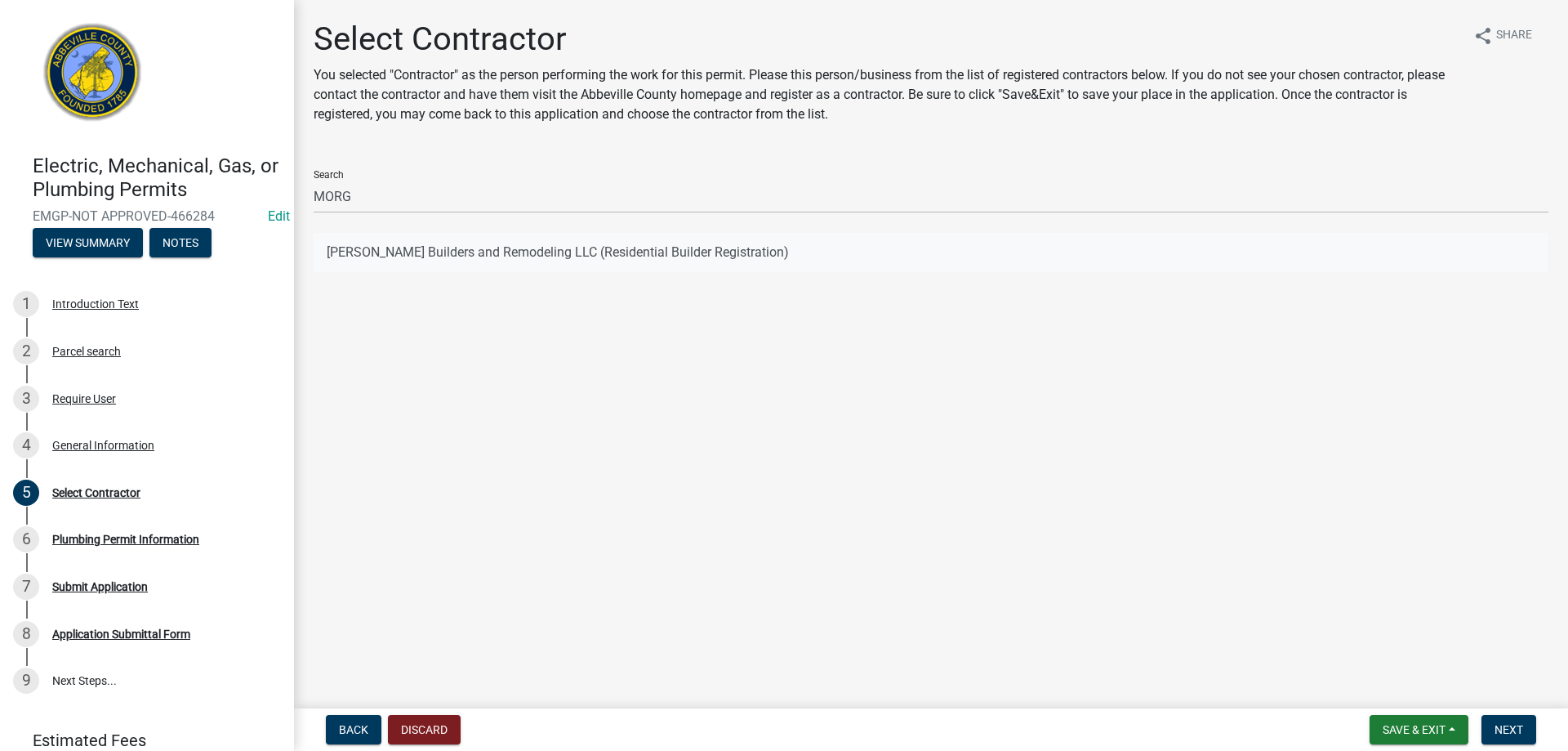
click at [377, 259] on button "[PERSON_NAME] Builders and Remodeling LLC (Residential Builder Registration)" at bounding box center [931, 252] width 1235 height 39
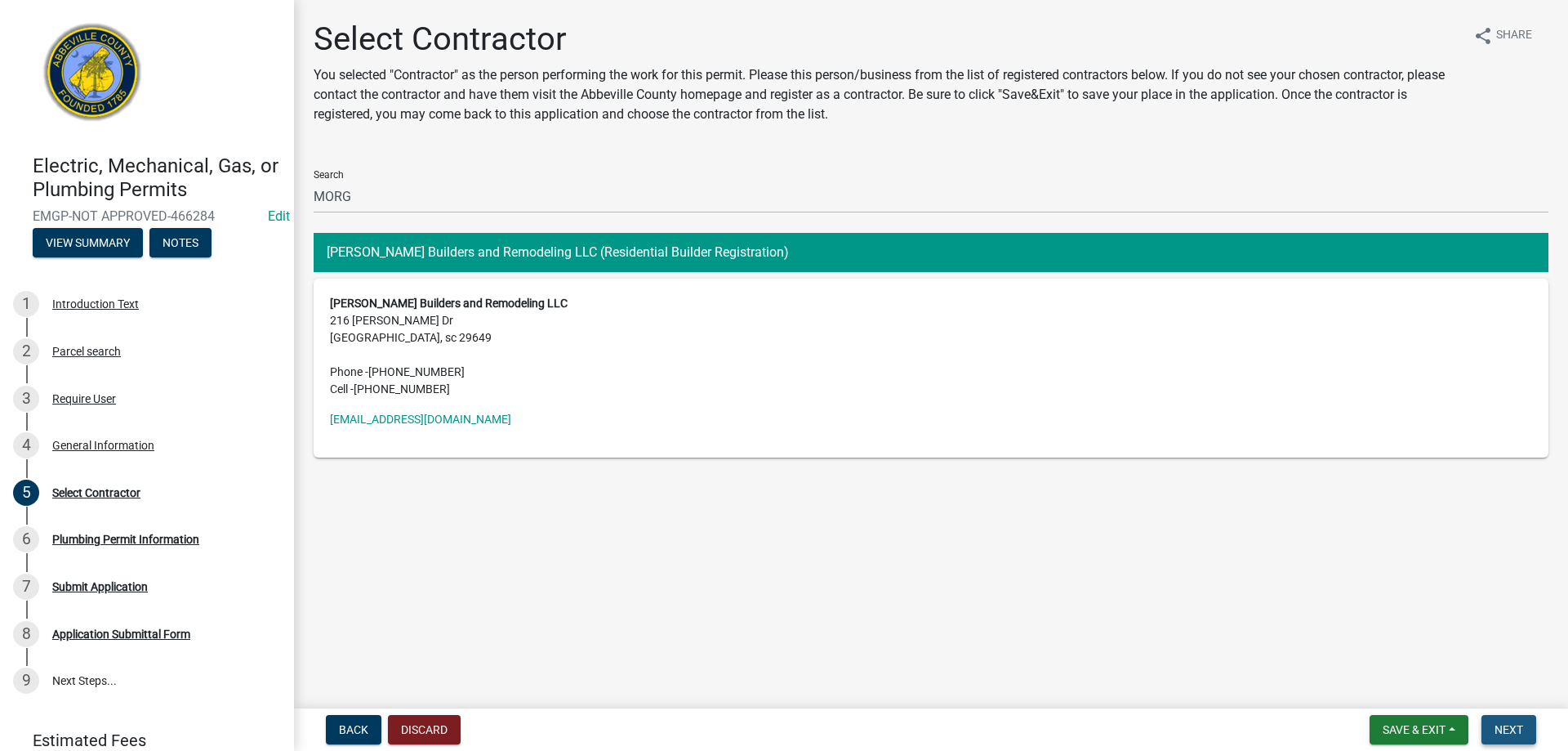
click at [1511, 738] on button "Next" at bounding box center [1509, 730] width 55 height 30
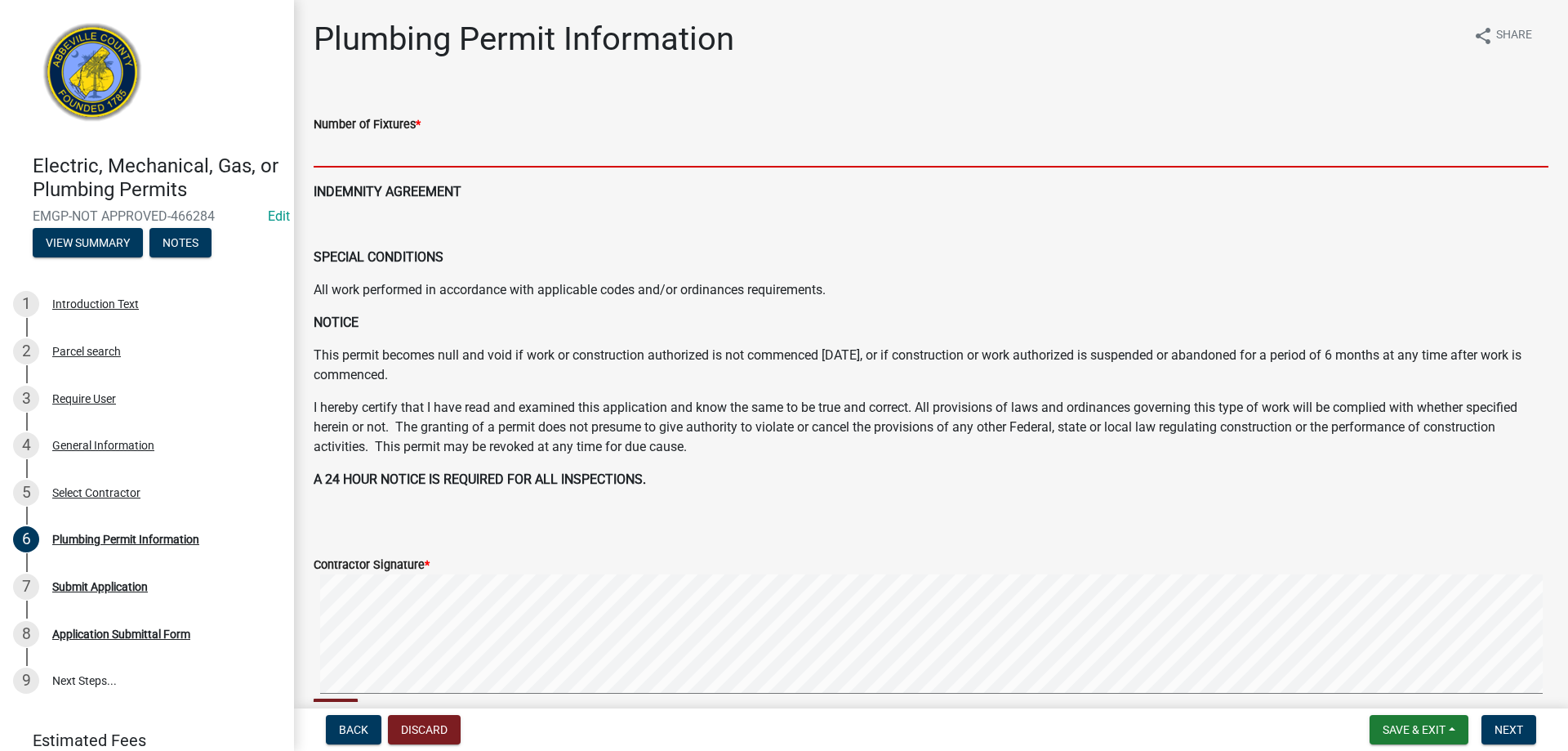
click at [438, 162] on input "text" at bounding box center [931, 150] width 1235 height 33
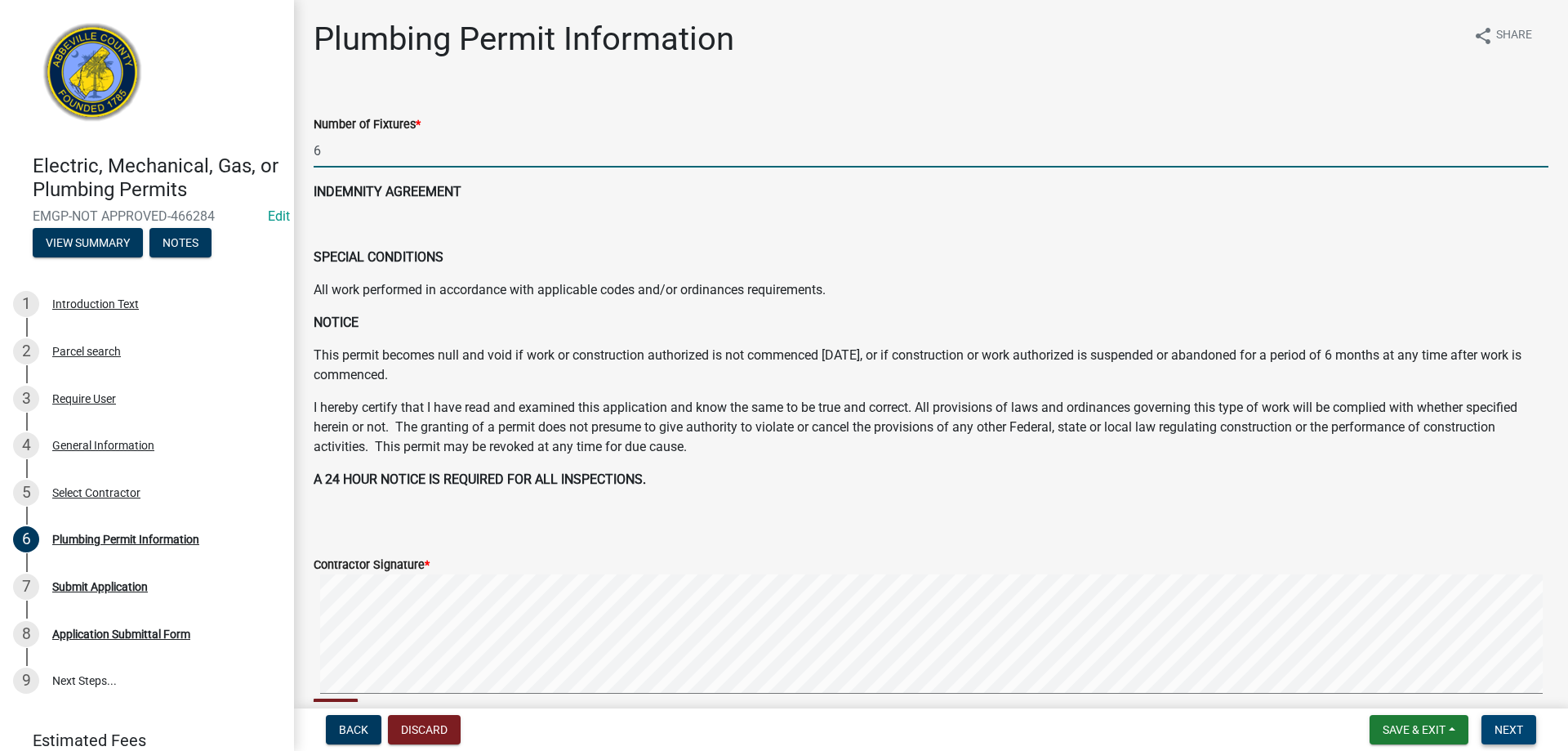
type input "6"
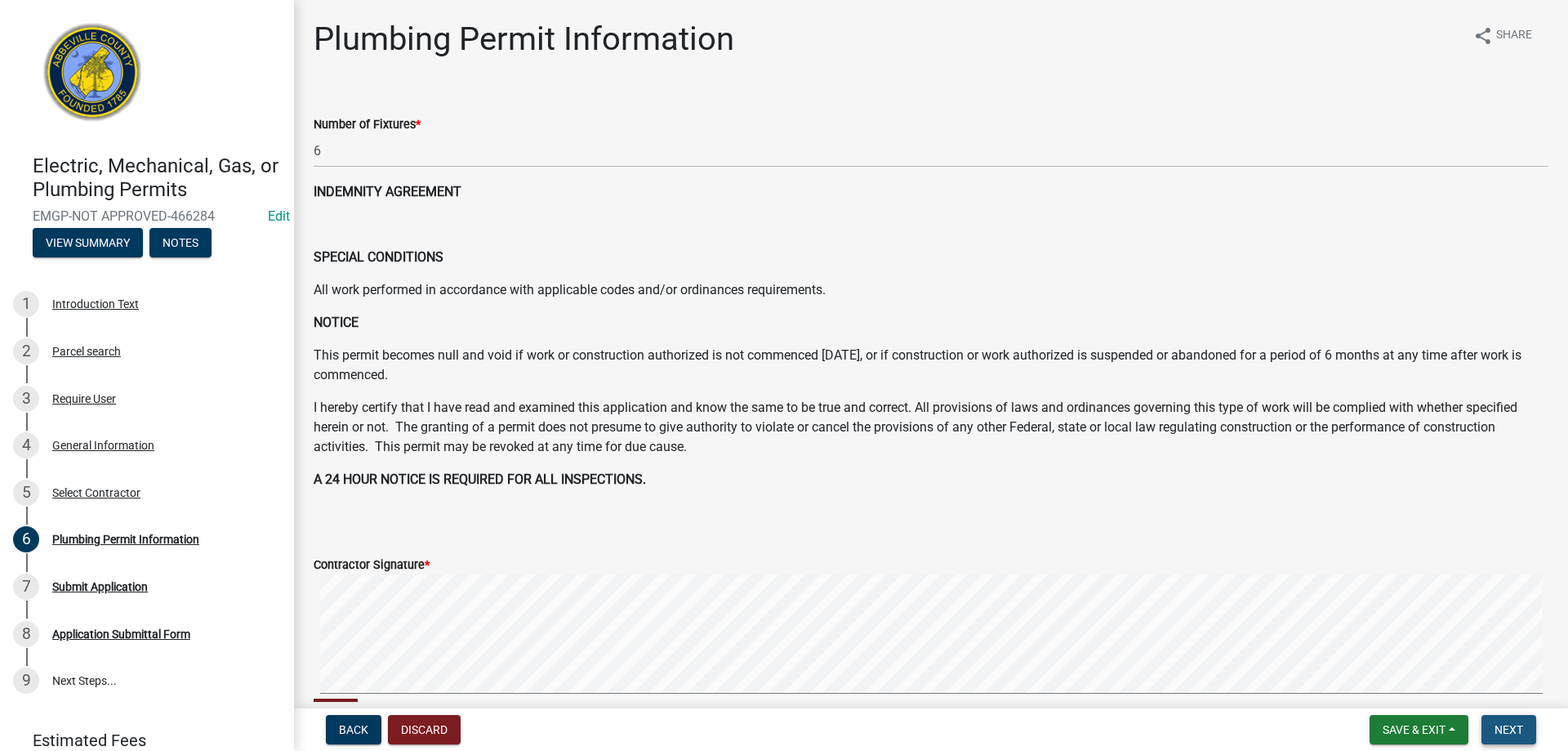
click at [1511, 736] on span "Next" at bounding box center [1509, 730] width 29 height 13
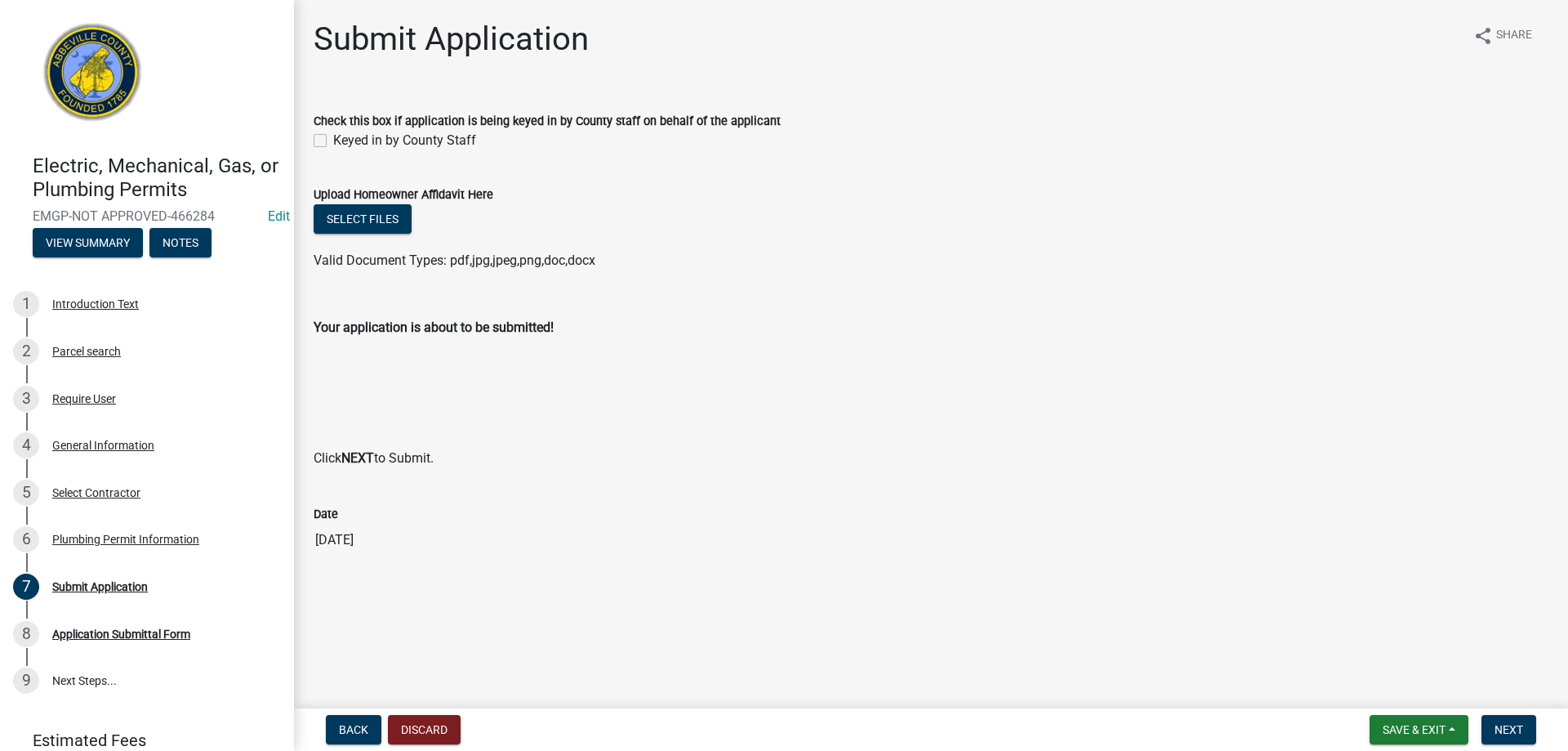
click at [333, 138] on label "Keyed in by County Staff" at bounding box center [405, 141] width 143 height 20
click at [333, 138] on input "Keyed in by County Staff" at bounding box center [338, 136] width 11 height 11
checkbox input "true"
click at [1513, 730] on span "Next" at bounding box center [1509, 730] width 29 height 13
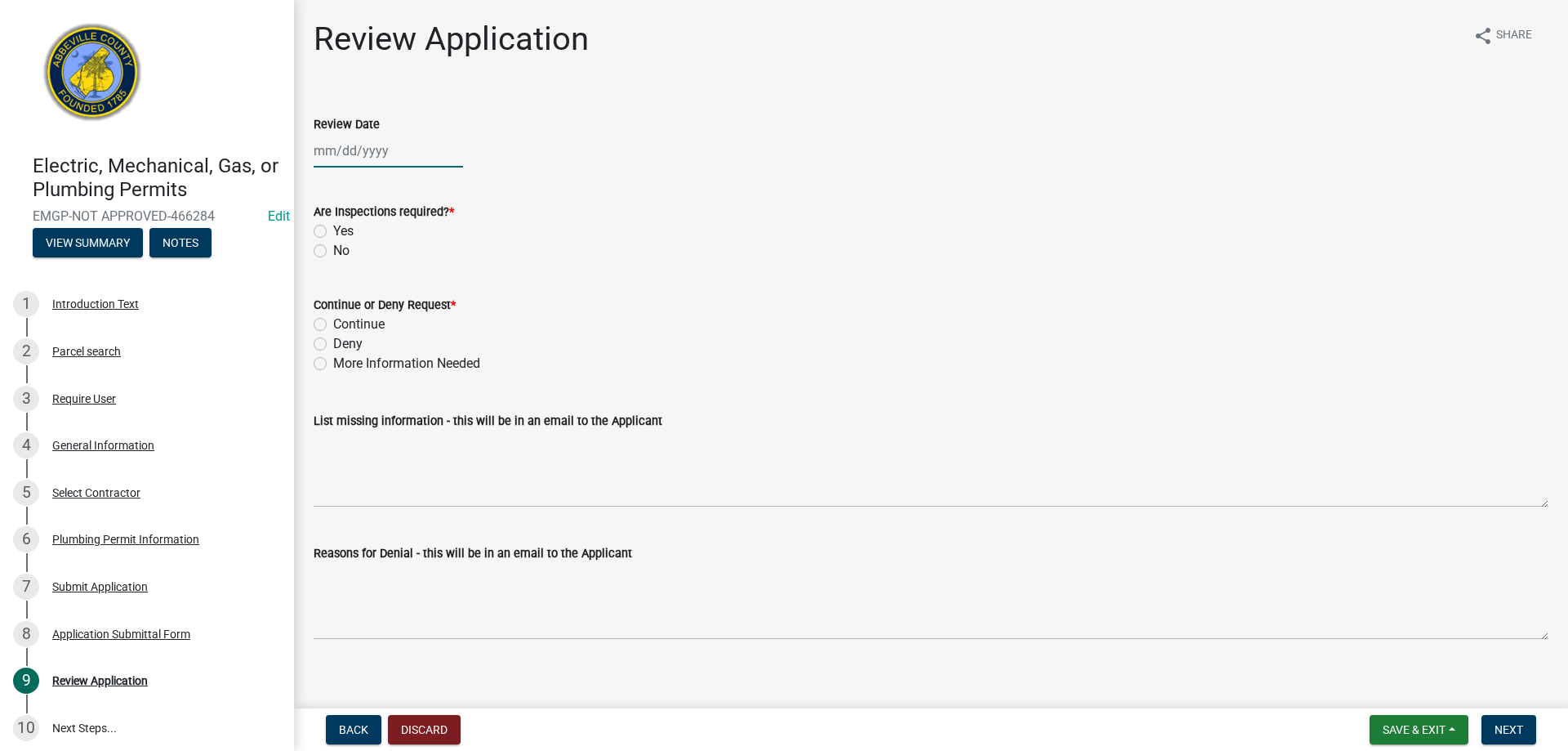
click at [339, 159] on div at bounding box center [388, 150] width 149 height 33
select select "8"
select select "2025"
click at [348, 313] on div "19" at bounding box center [355, 316] width 26 height 26
type input "[DATE]"
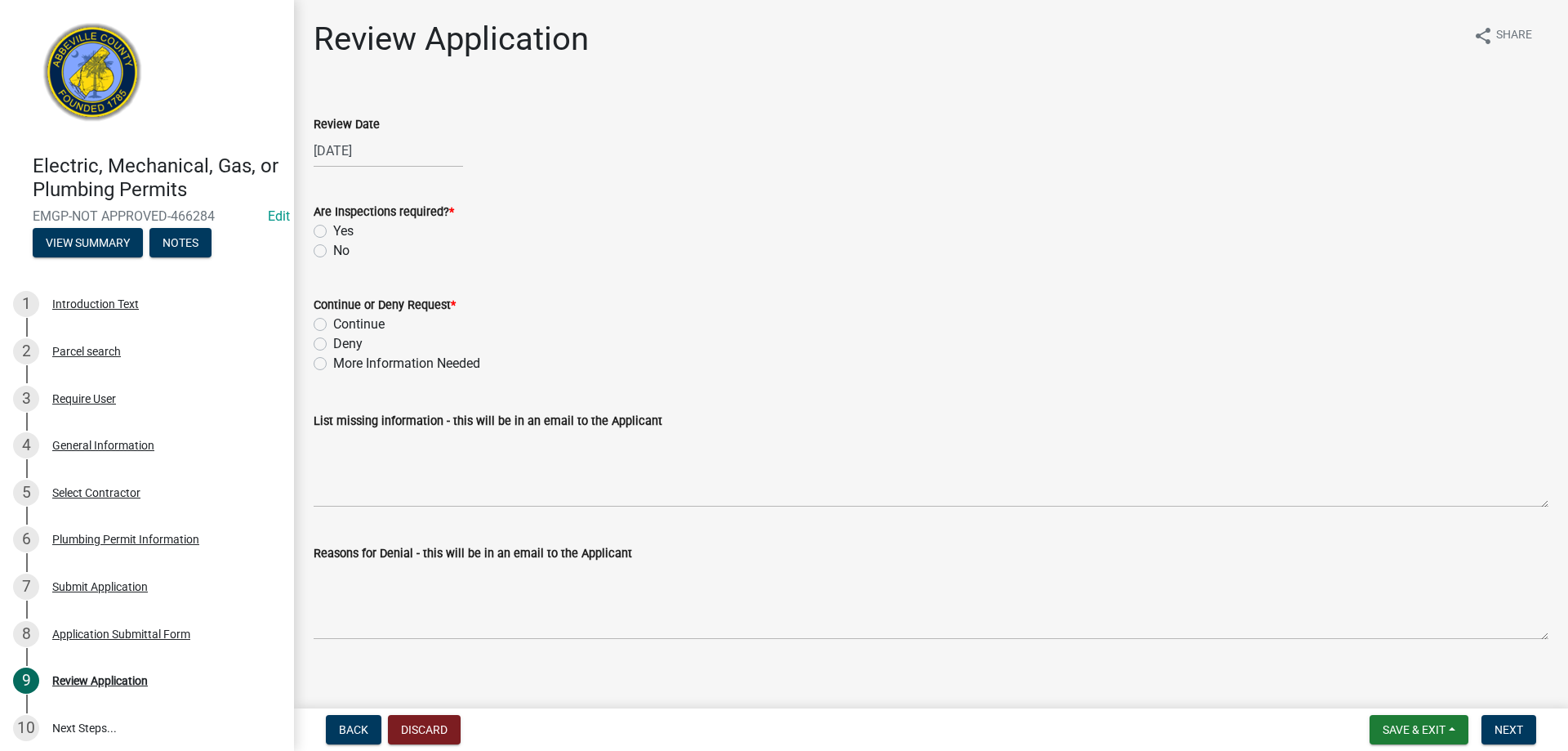
click at [333, 225] on label "Yes" at bounding box center [343, 231] width 21 height 20
click at [333, 225] on input "Yes" at bounding box center [338, 226] width 11 height 11
radio input "true"
click at [333, 320] on label "Continue" at bounding box center [358, 324] width 51 height 20
click at [333, 320] on input "Continue" at bounding box center [338, 320] width 11 height 11
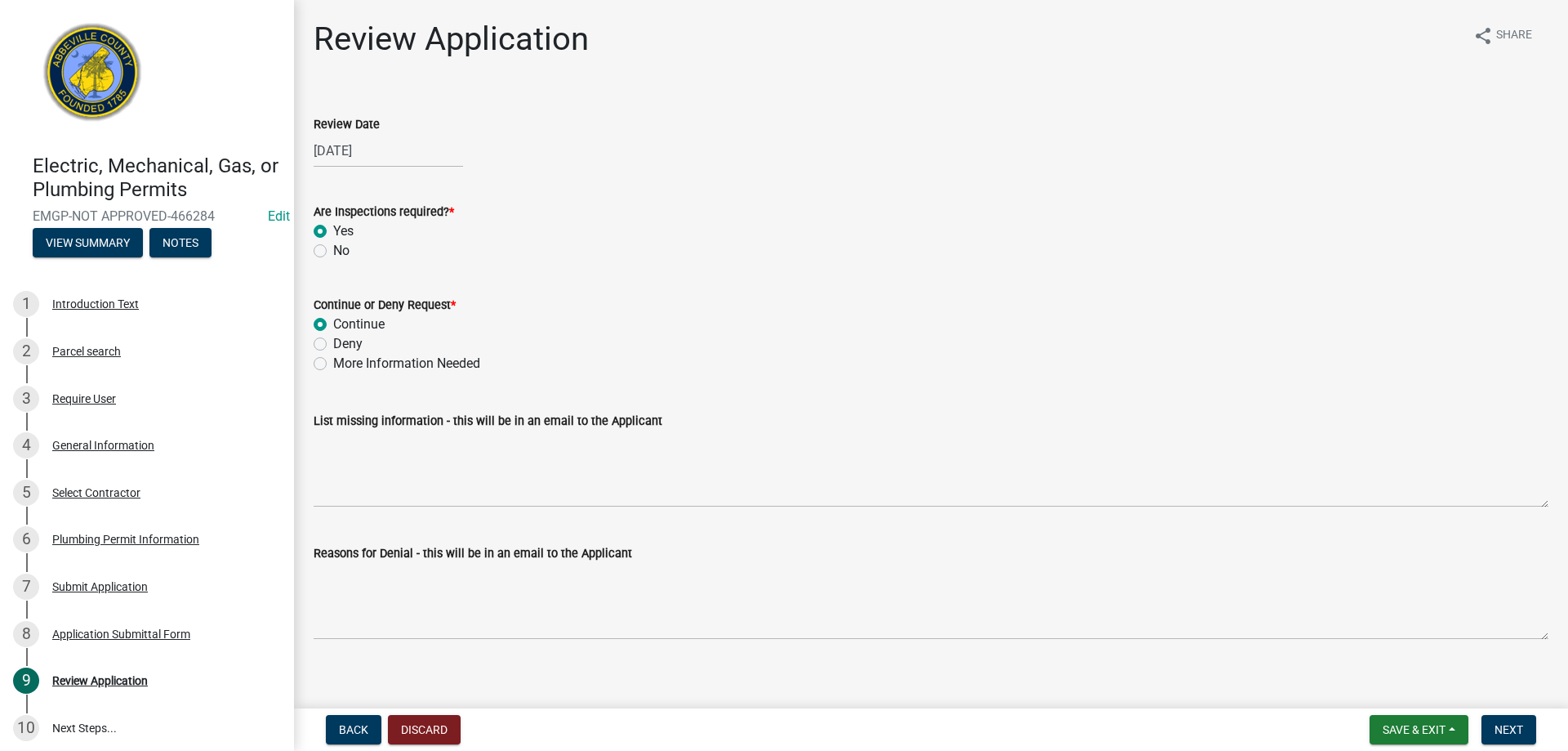
radio input "true"
click at [1505, 737] on button "Next" at bounding box center [1509, 730] width 55 height 30
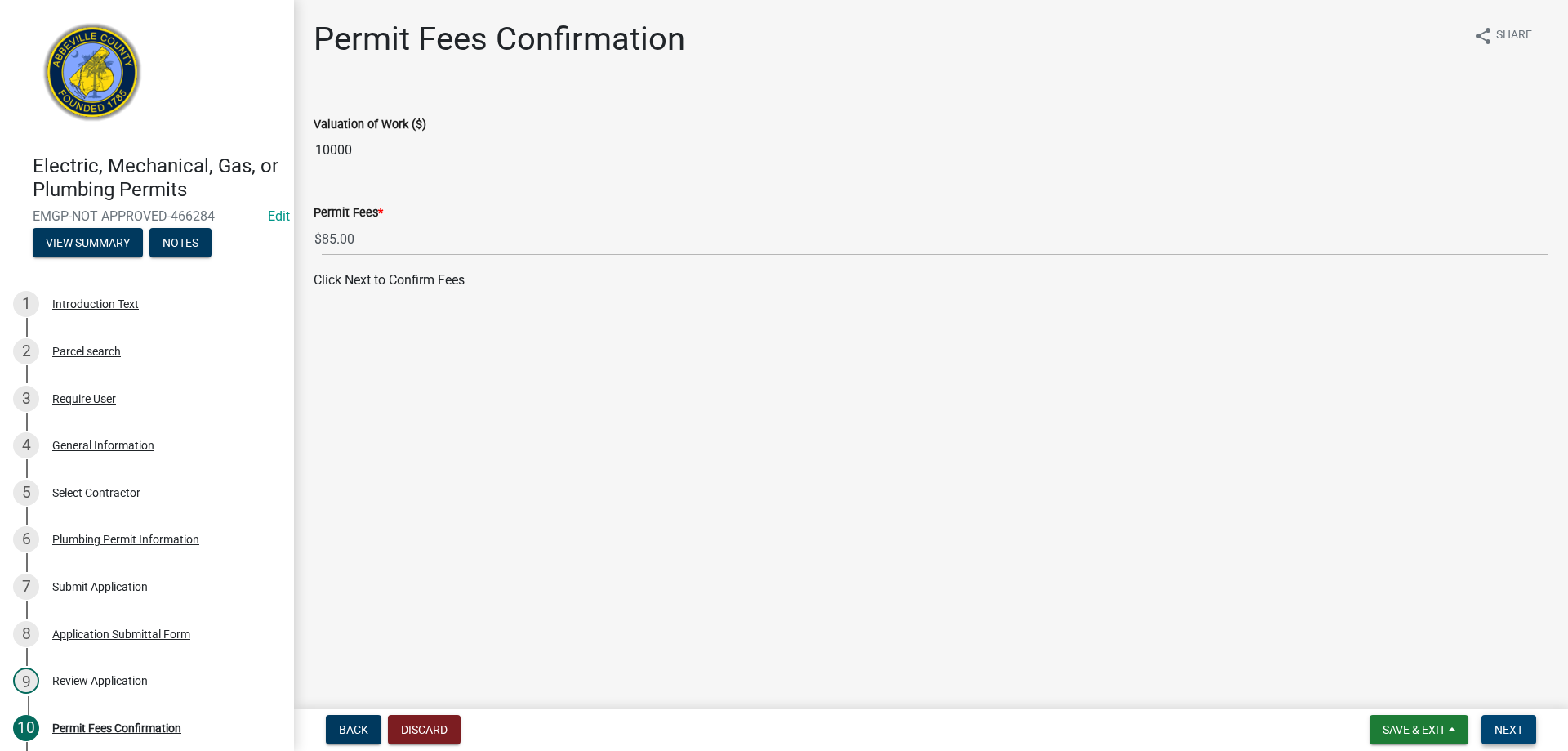
click at [1501, 725] on span "Next" at bounding box center [1509, 730] width 29 height 13
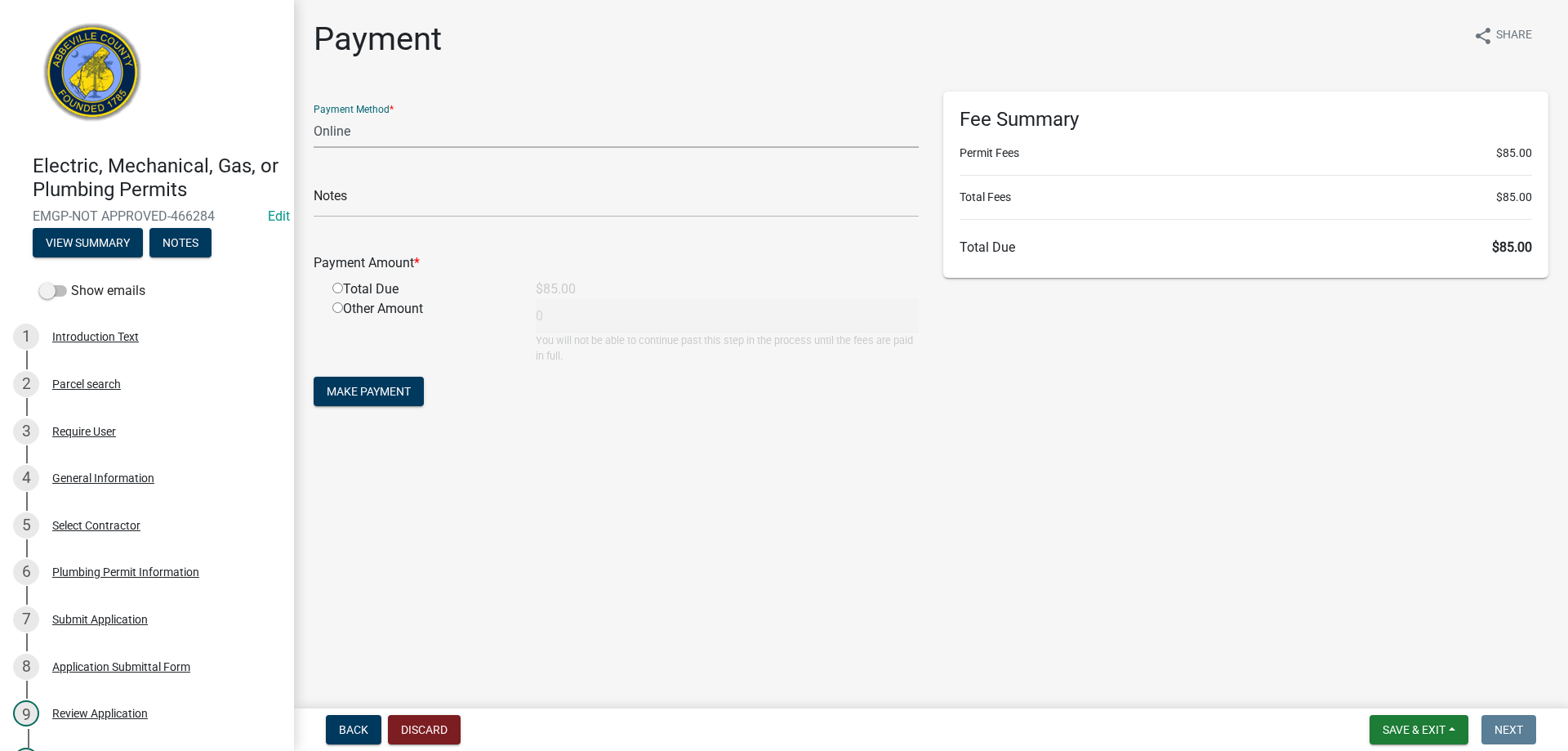
click at [379, 136] on select "Credit Card POS Check Cash Online" at bounding box center [616, 131] width 605 height 33
select select "0: 2"
click at [313, 115] on select "Credit Card POS Check Cash Online" at bounding box center [616, 131] width 605 height 33
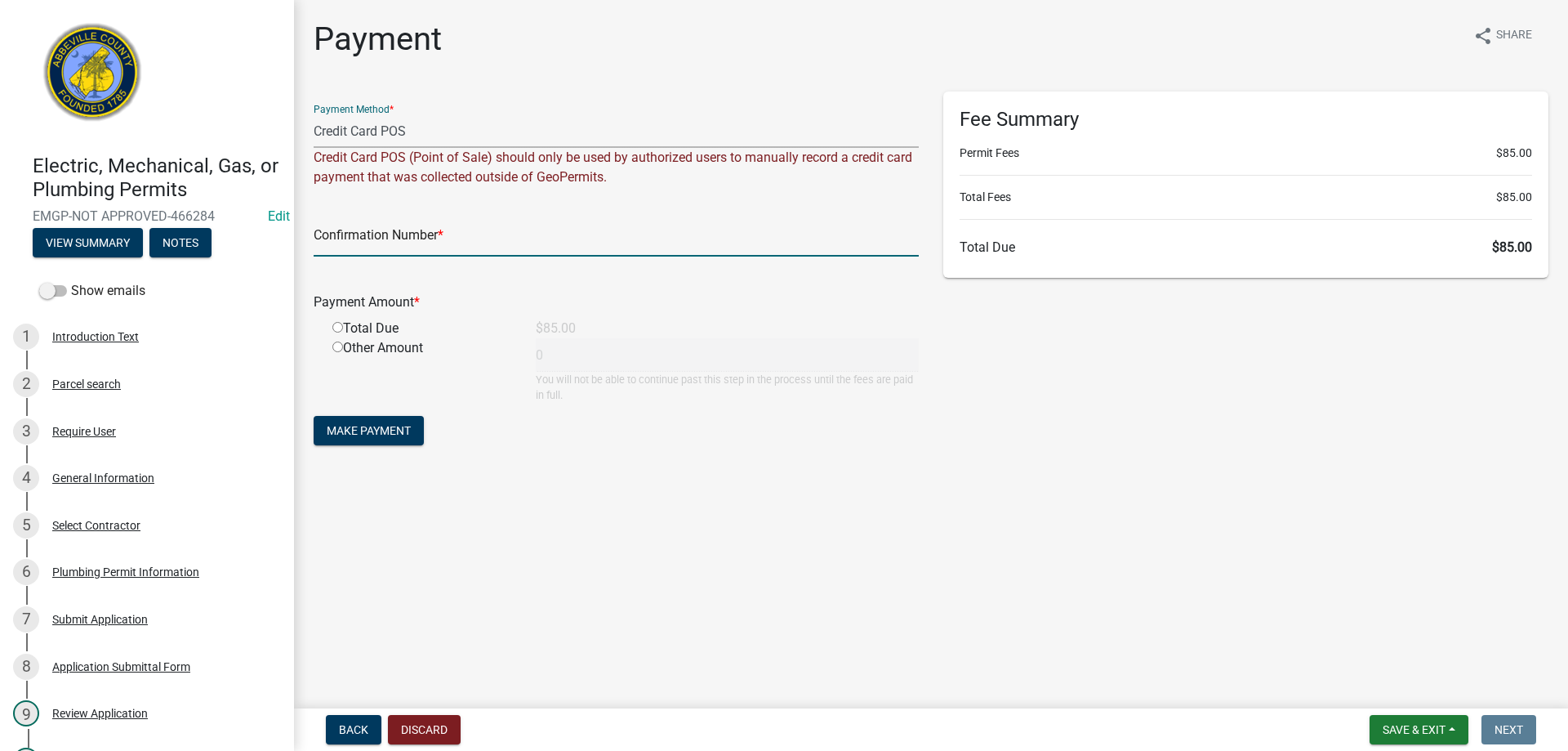
click at [386, 243] on input "text" at bounding box center [616, 239] width 605 height 33
type input "Square"
click at [339, 334] on div "Total Due" at bounding box center [422, 329] width 203 height 20
click at [329, 328] on div "Total Due" at bounding box center [422, 329] width 203 height 20
click at [333, 328] on input "radio" at bounding box center [337, 328] width 11 height 11
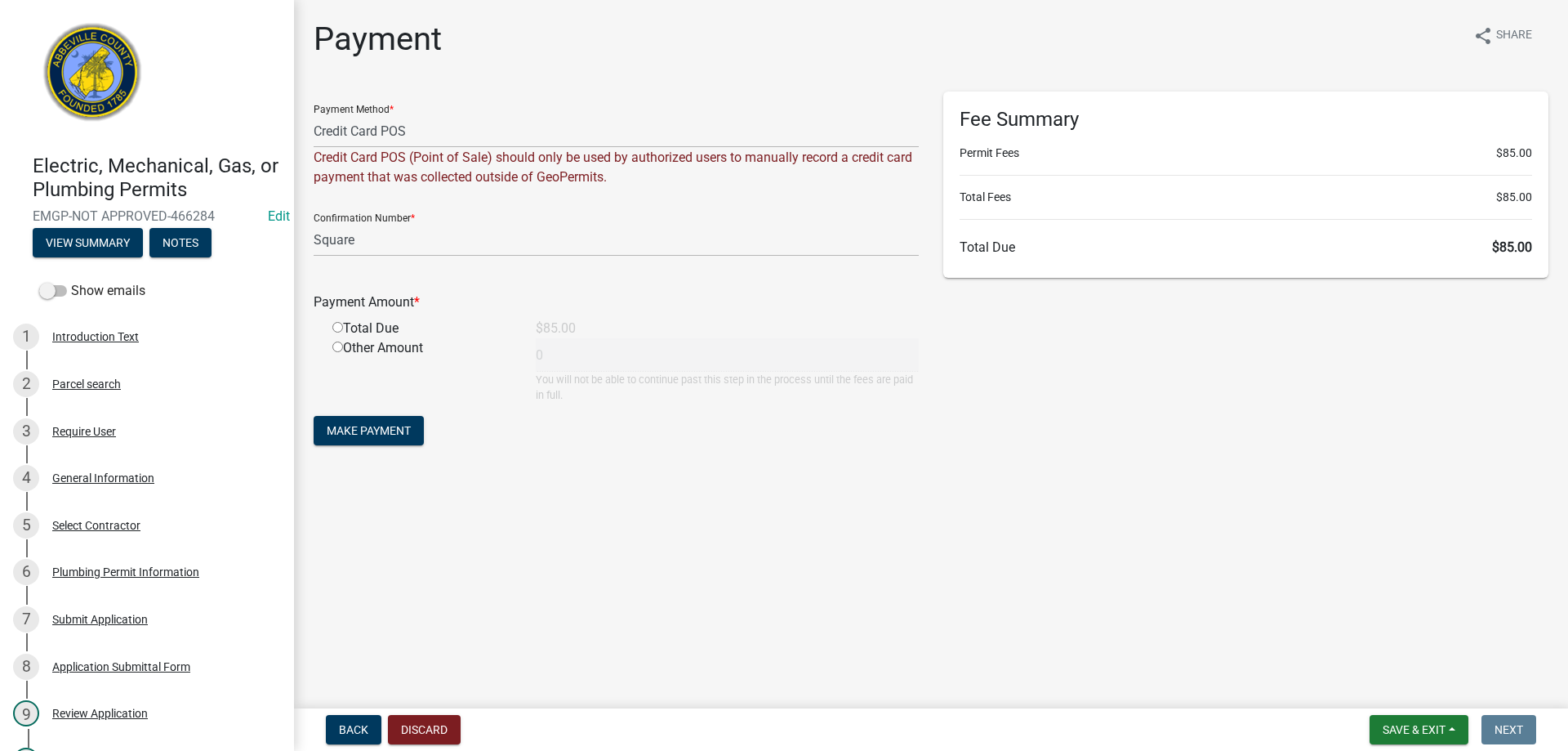
radio input "true"
type input "85"
click at [352, 422] on button "Make Payment" at bounding box center [368, 431] width 110 height 30
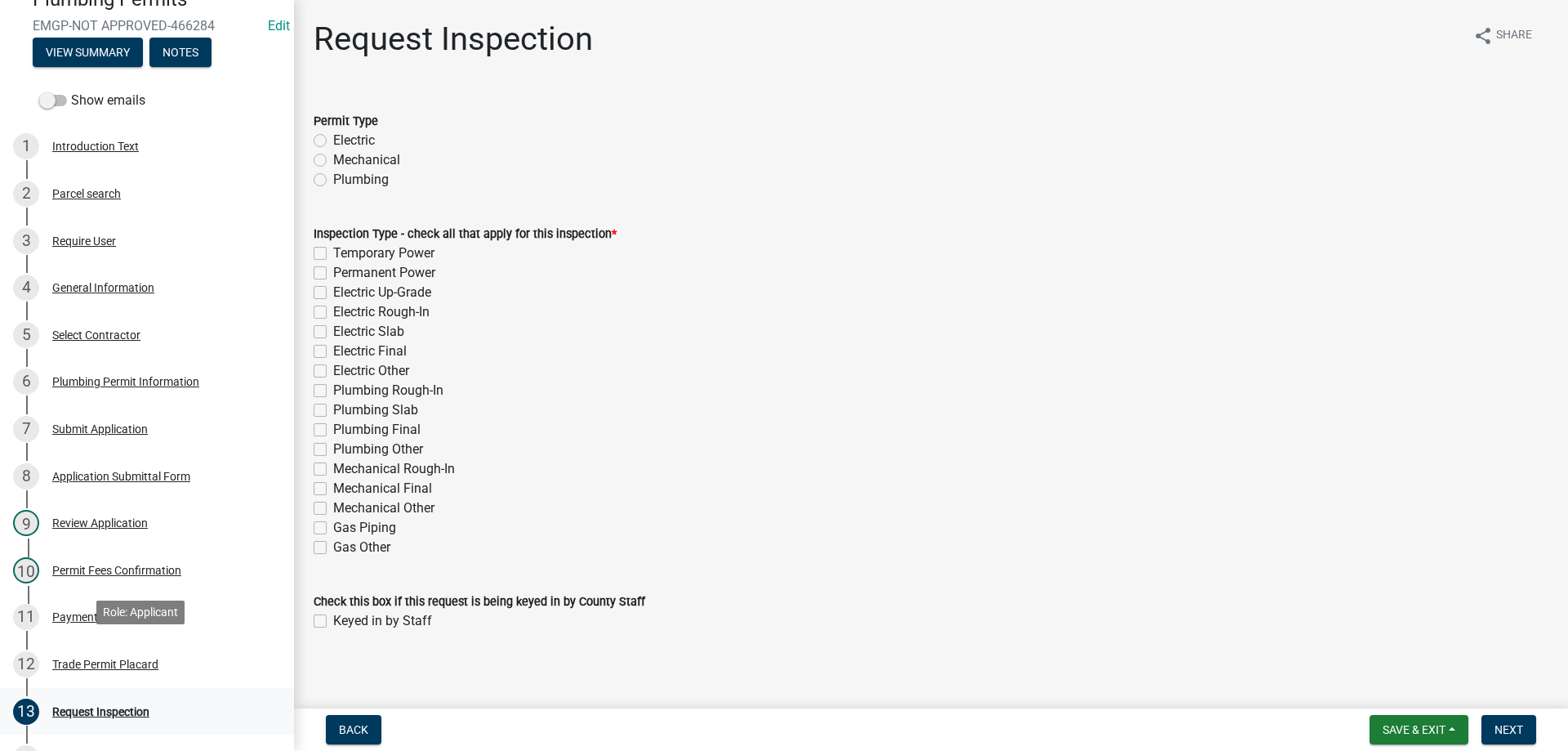
scroll to position [245, 0]
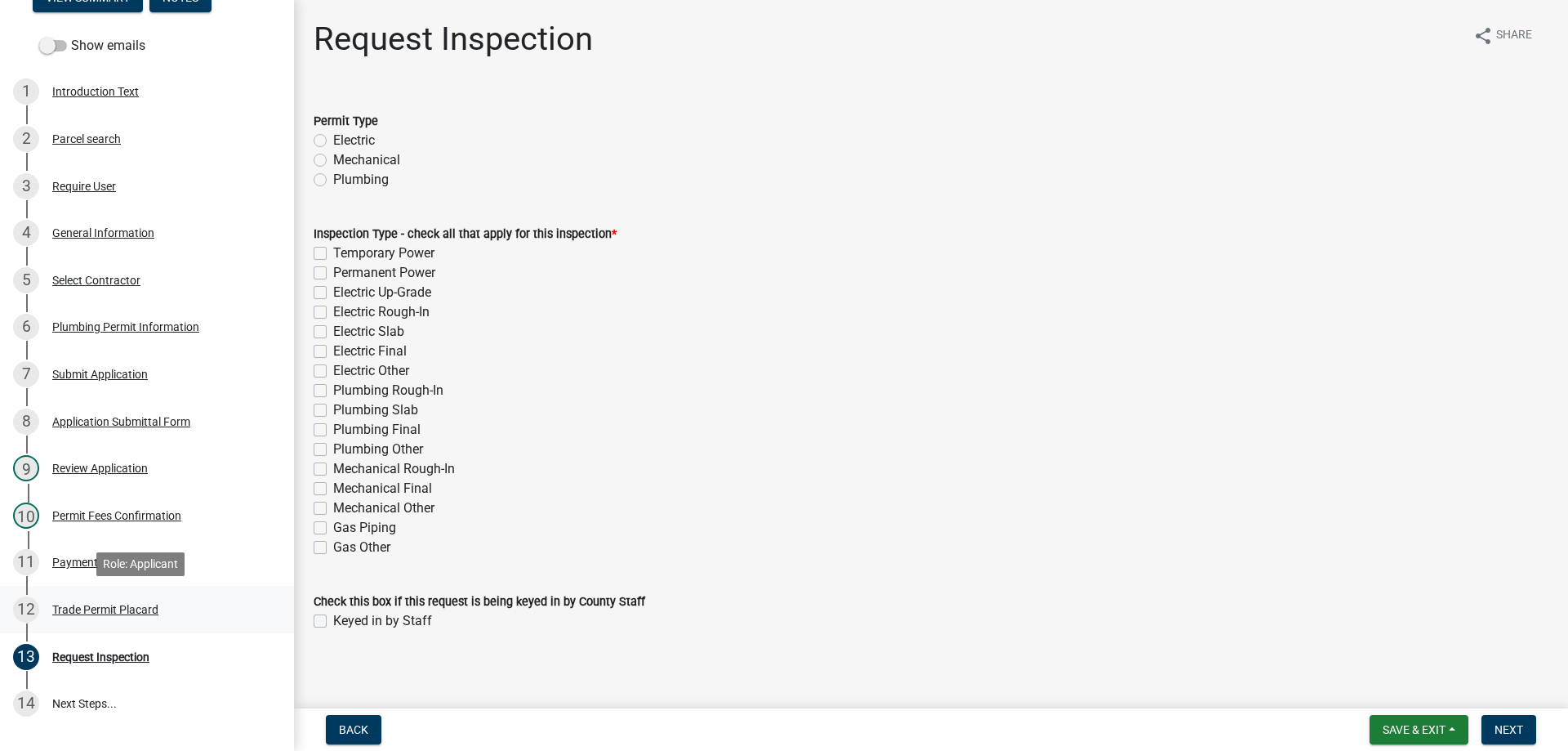
click at [94, 610] on div "Trade Permit Placard" at bounding box center [105, 609] width 107 height 12
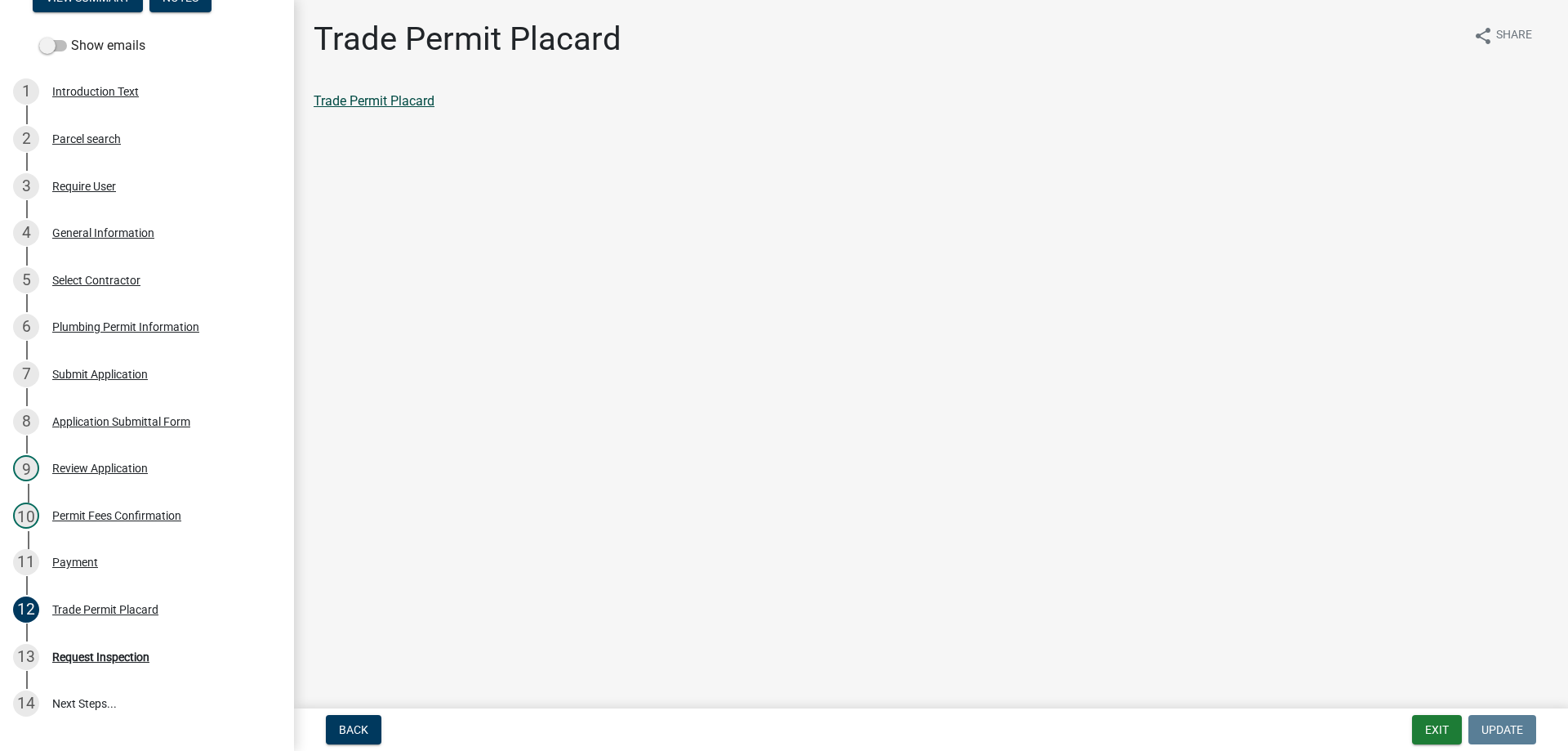
click at [399, 96] on link "Trade Permit Placard" at bounding box center [373, 100] width 121 height 15
click at [61, 570] on div "11 Payment" at bounding box center [141, 561] width 255 height 26
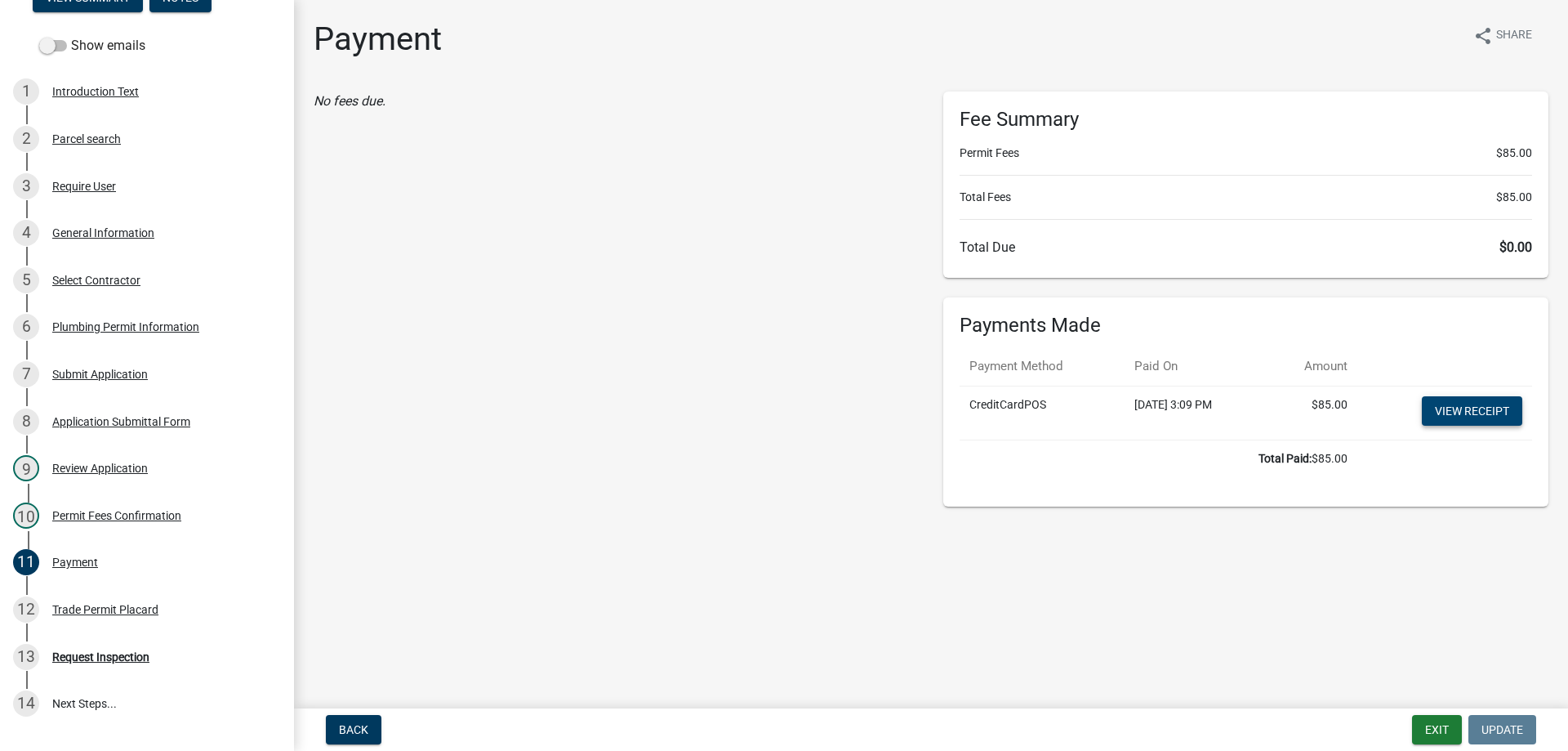
click at [1473, 413] on link "View receipt" at bounding box center [1472, 411] width 100 height 30
drag, startPoint x: 1436, startPoint y: 719, endPoint x: 1279, endPoint y: 640, distance: 175.8
click at [1436, 719] on button "Exit" at bounding box center [1437, 730] width 50 height 30
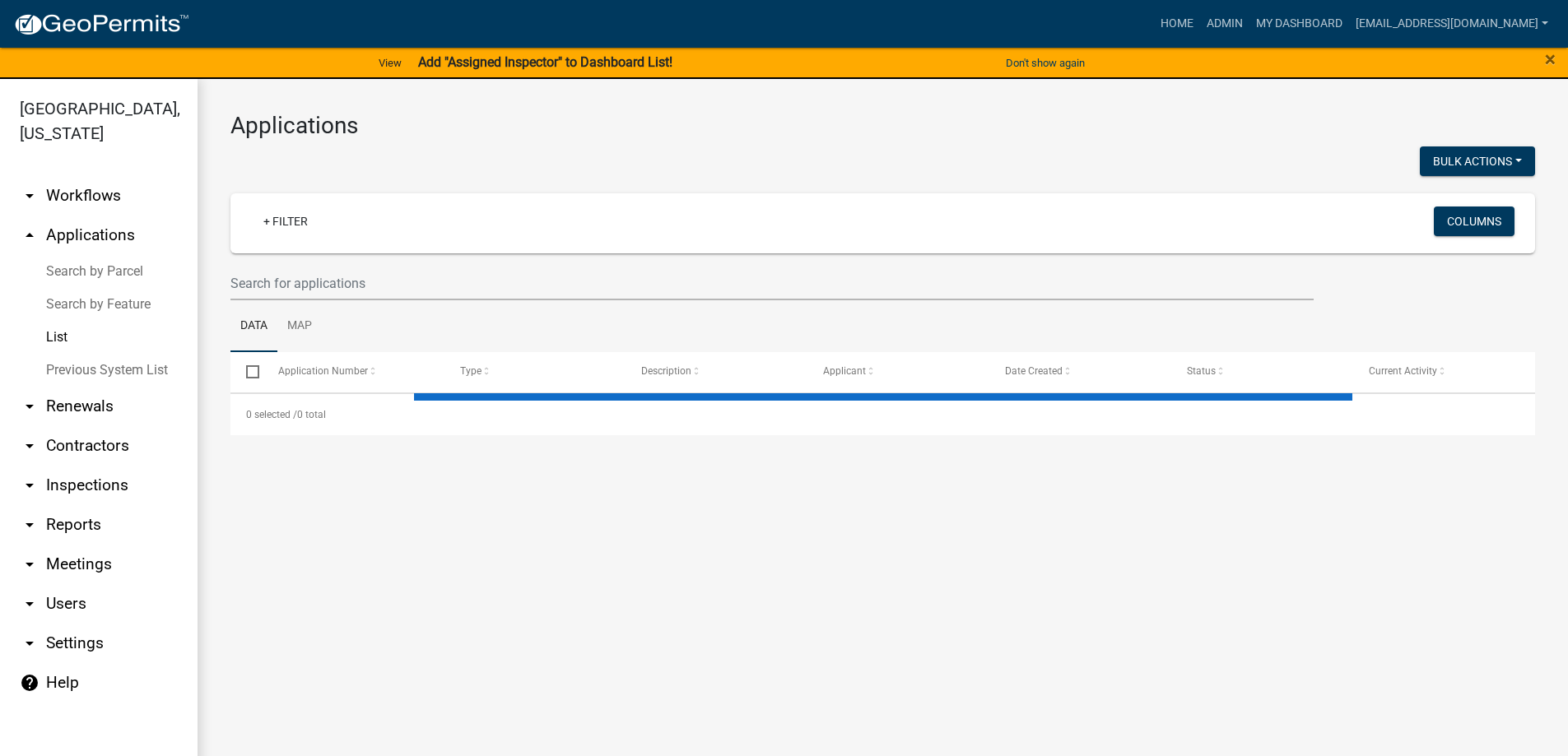
select select "3: 100"
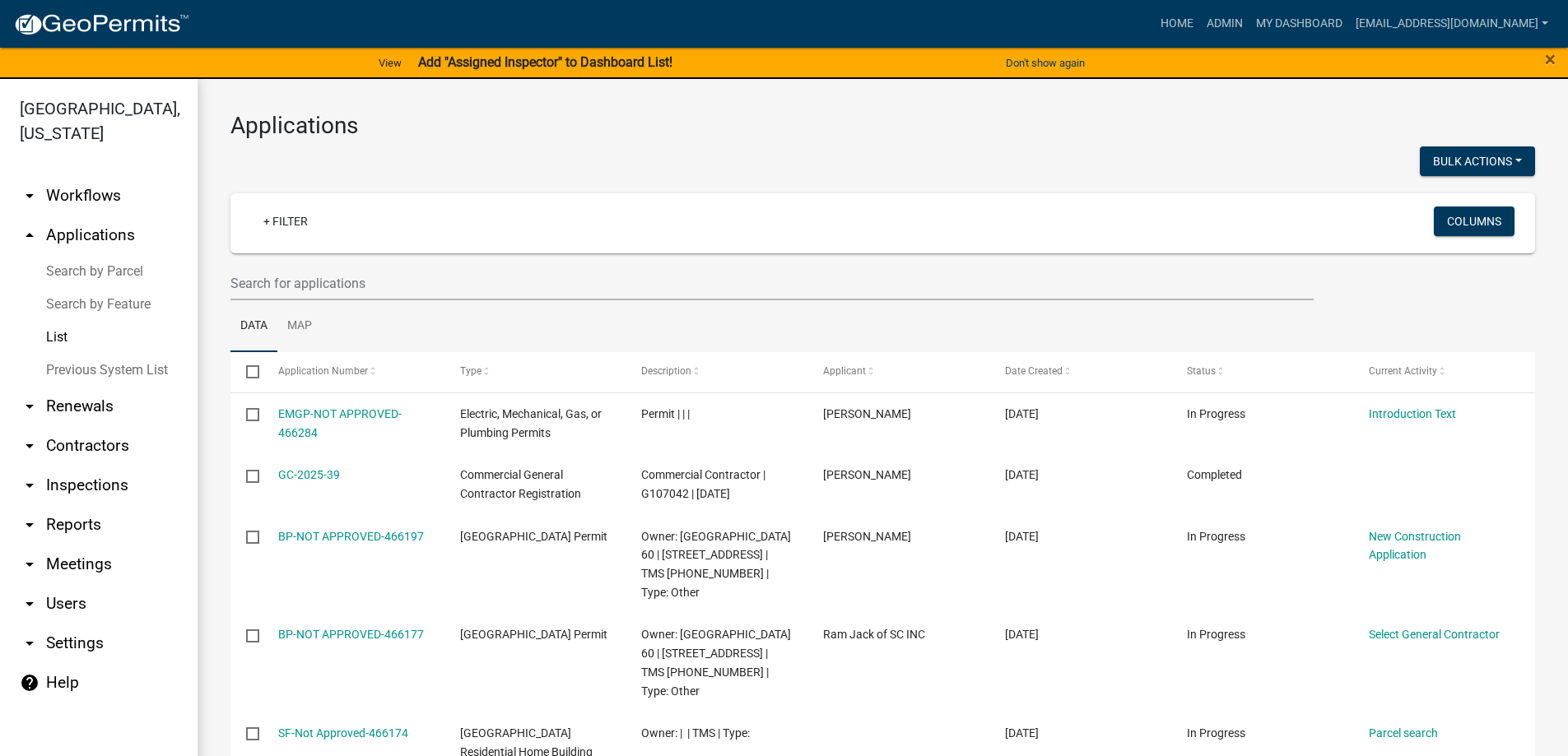
click at [96, 263] on link "Search by Parcel" at bounding box center [98, 271] width 197 height 33
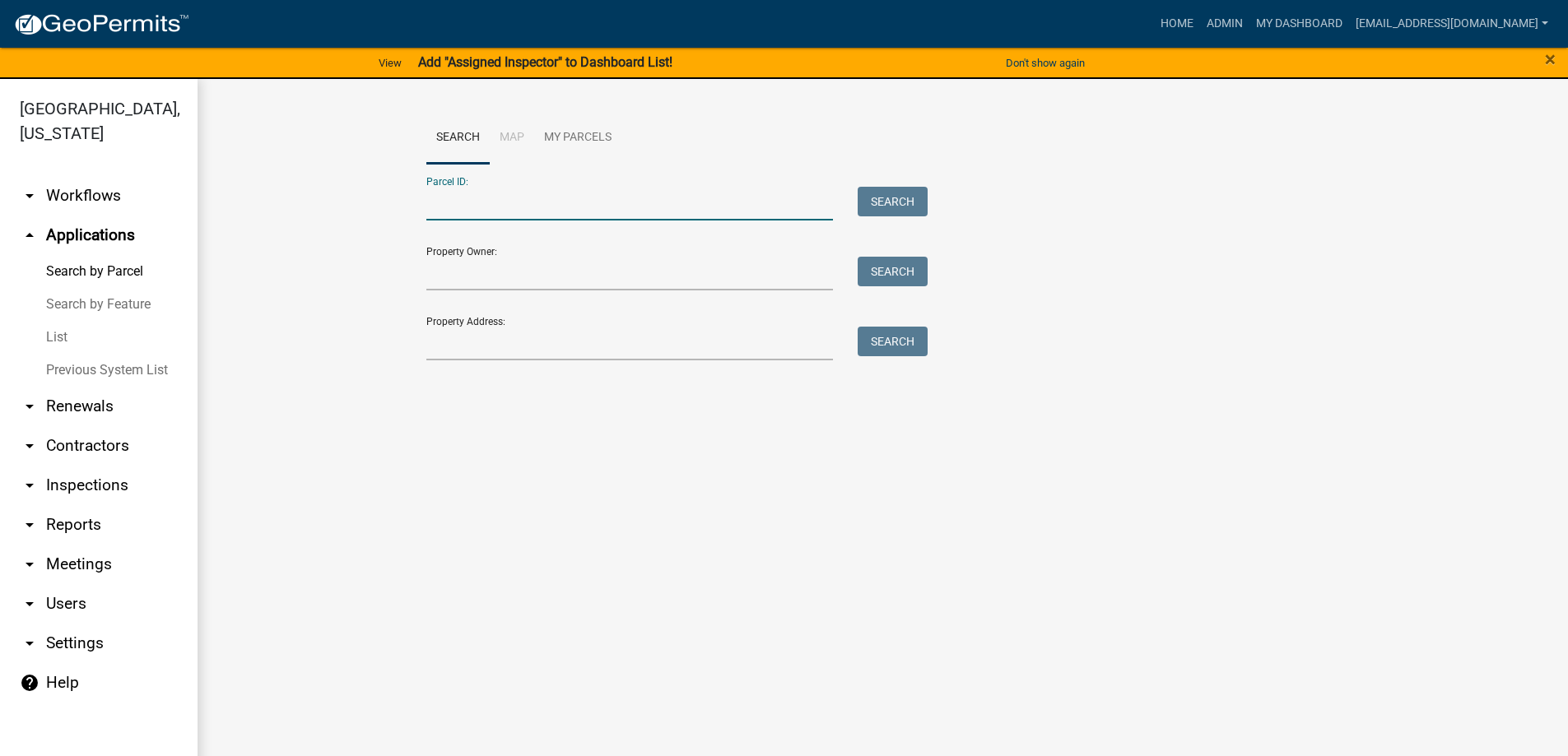
paste input "[PHONE_NUMBER]"
type input "[PHONE_NUMBER]"
click at [894, 202] on button "Search" at bounding box center [893, 201] width 70 height 30
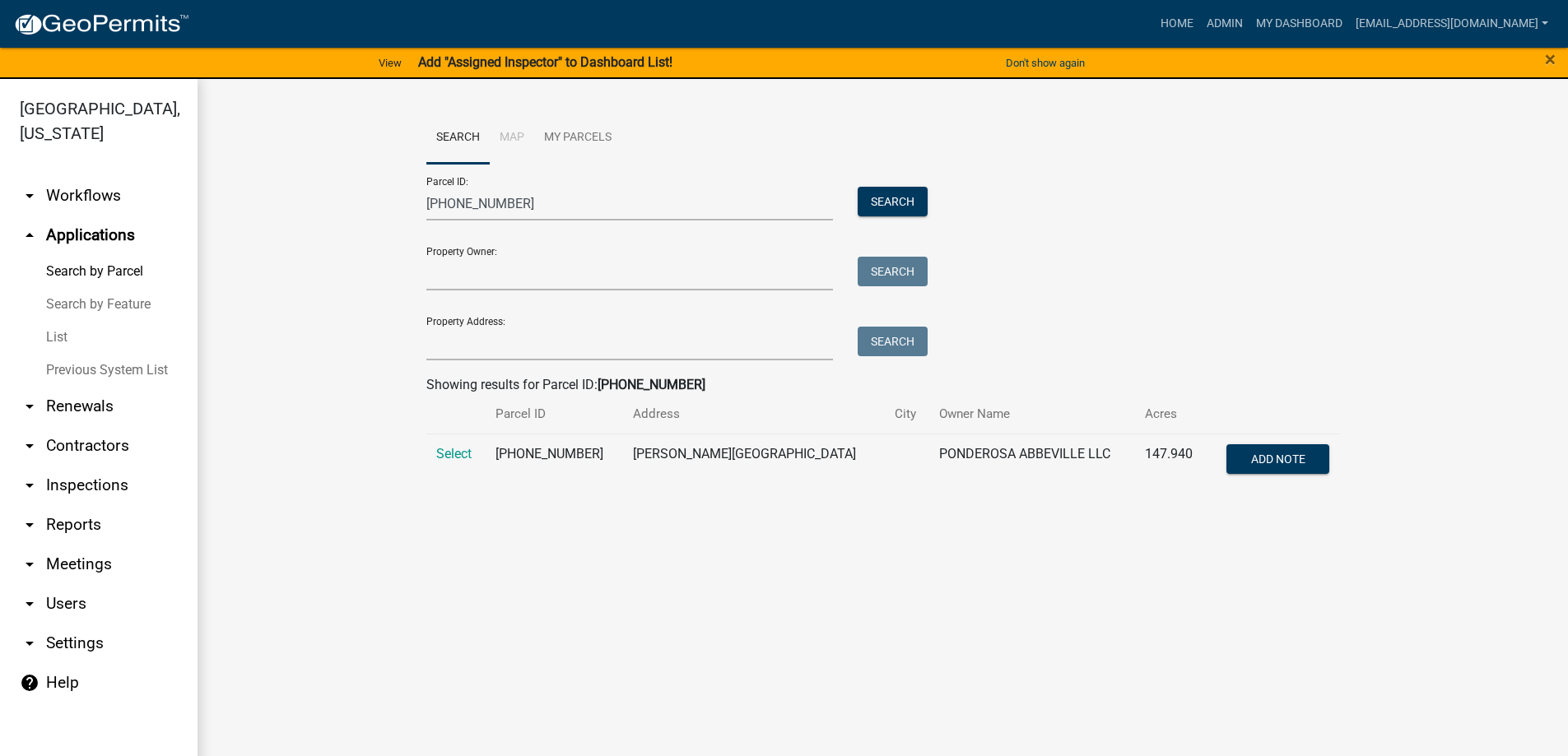
click at [435, 450] on td "Select" at bounding box center [456, 460] width 60 height 54
click at [448, 453] on span "Select" at bounding box center [454, 453] width 35 height 15
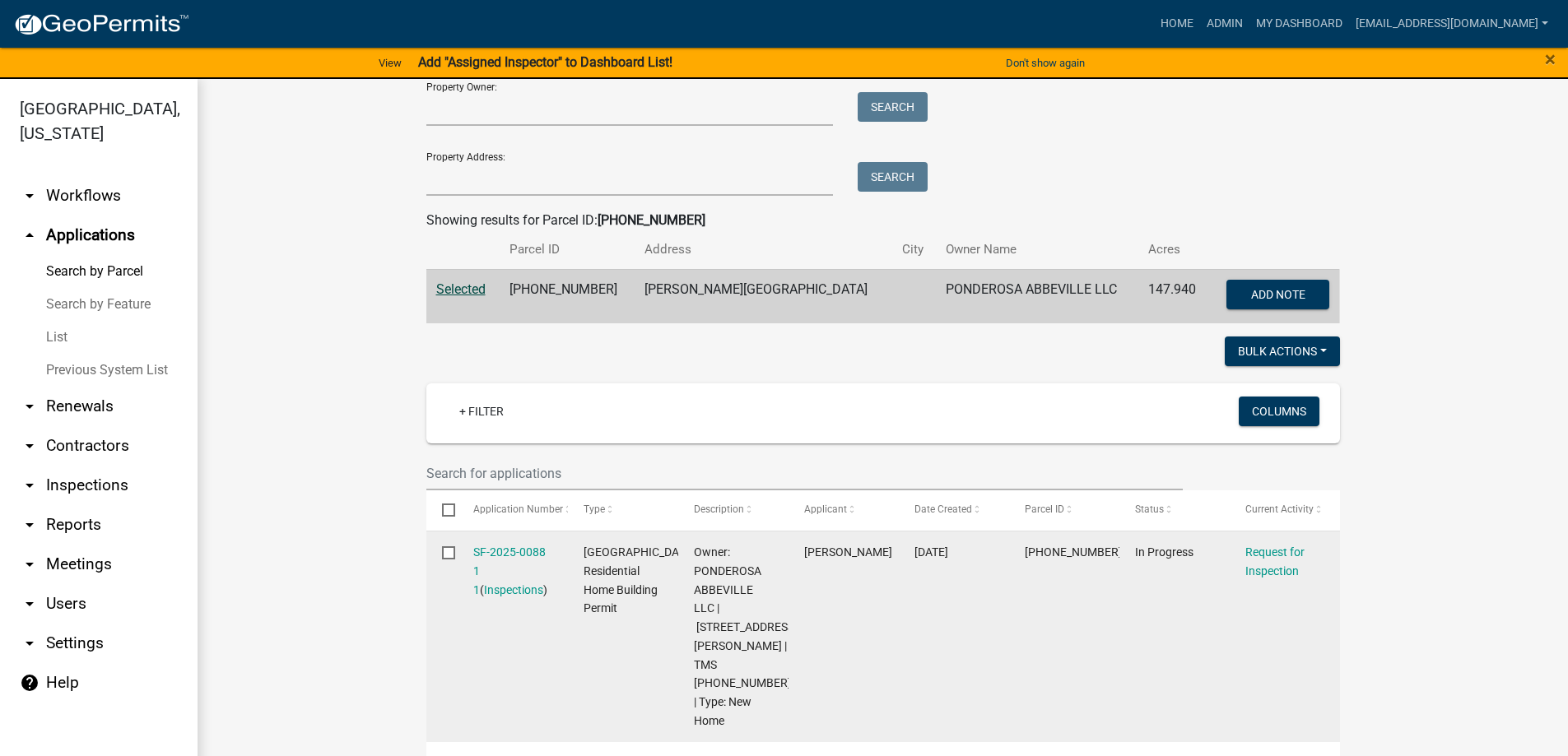
scroll to position [247, 0]
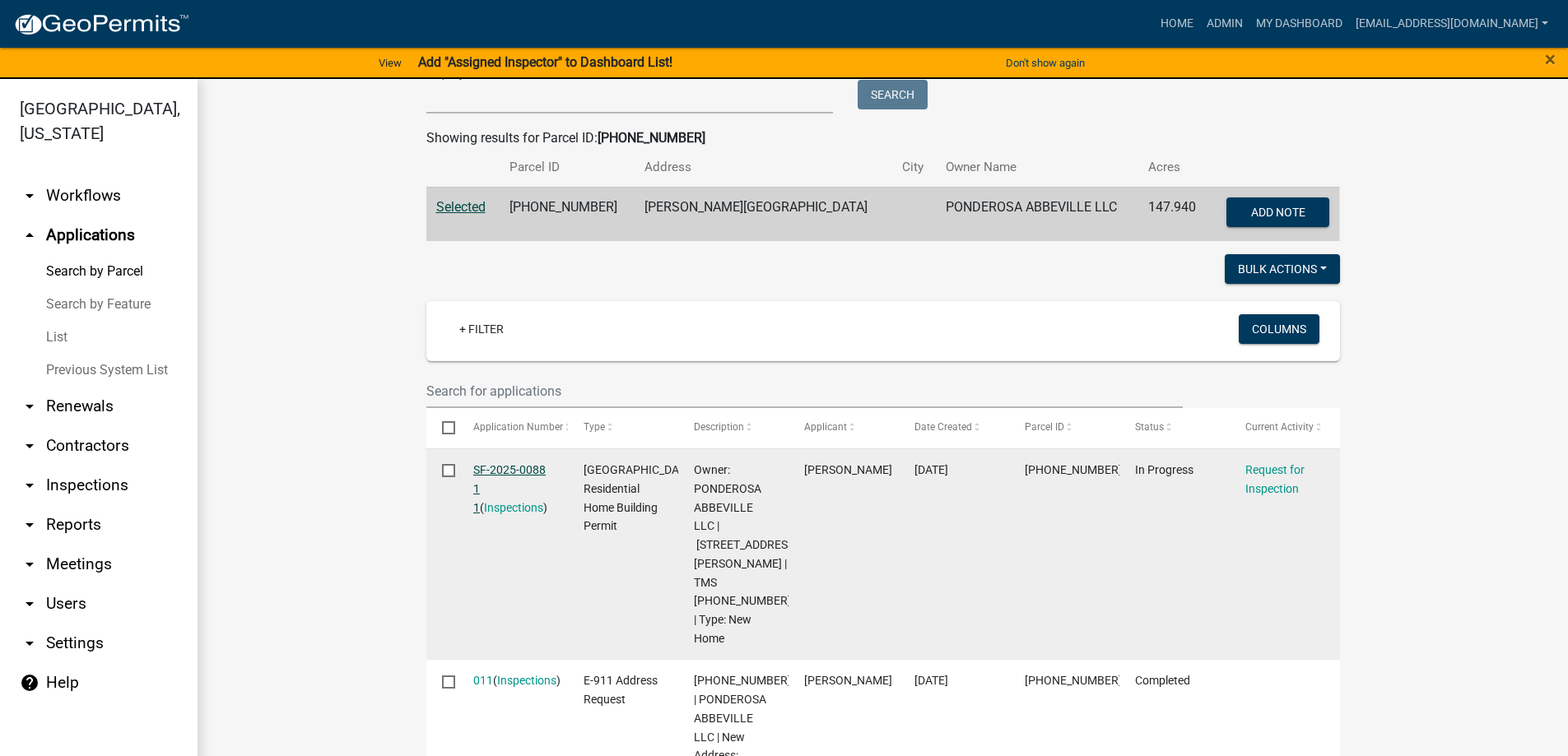
click at [497, 466] on link "SF-2025-0088 1 1" at bounding box center [509, 488] width 72 height 51
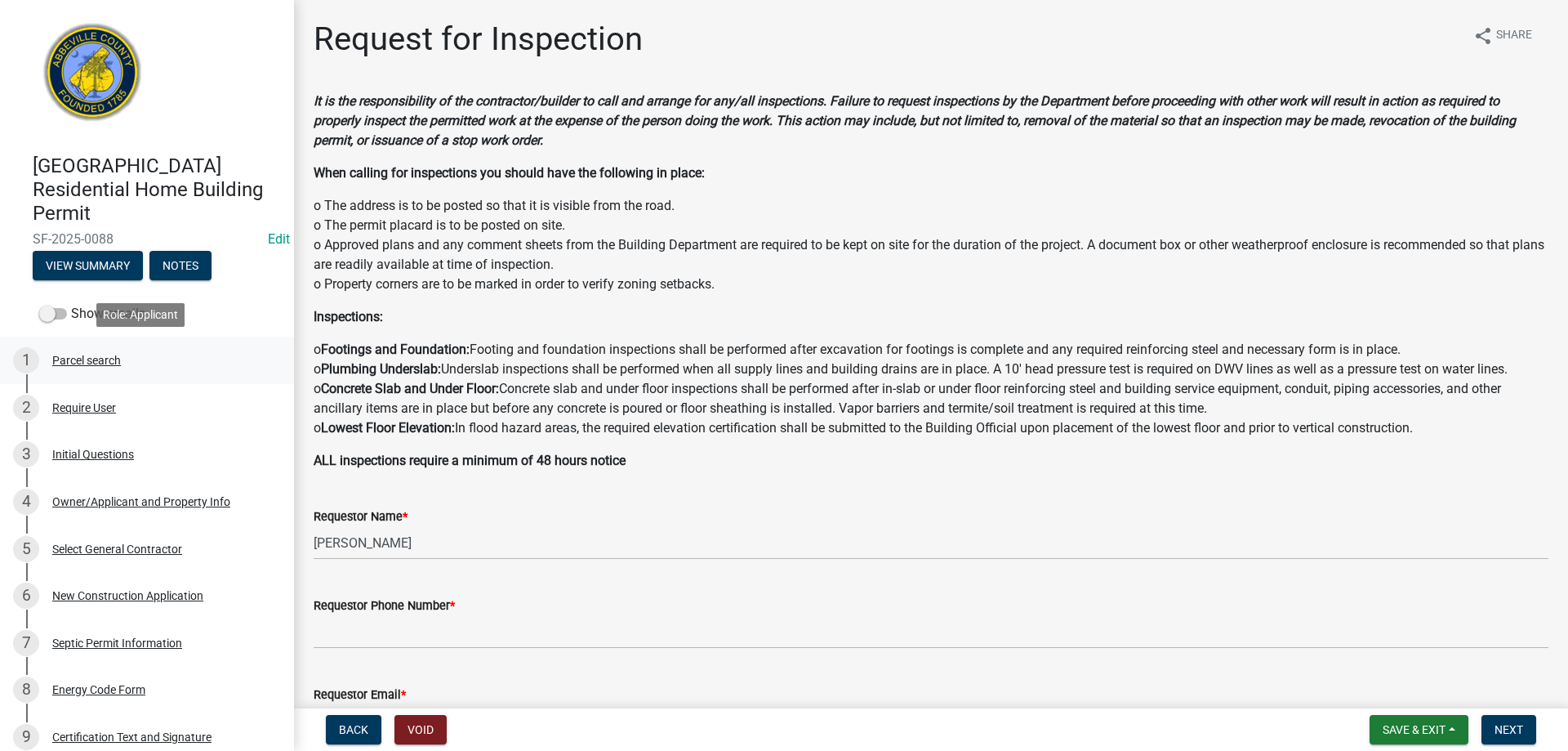
click at [83, 358] on div "Parcel search" at bounding box center [86, 360] width 69 height 12
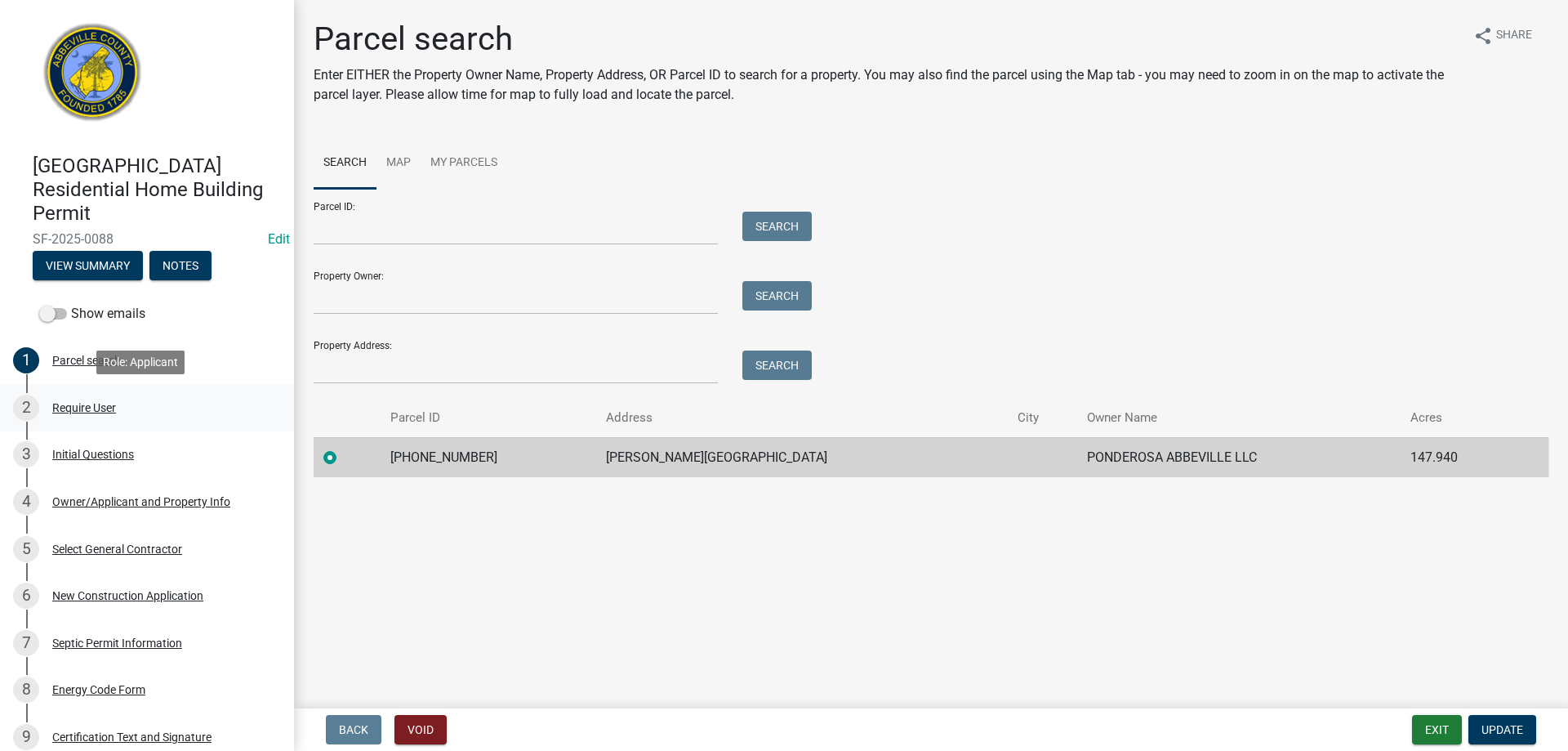
click at [83, 409] on div "Require User" at bounding box center [83, 407] width 64 height 12
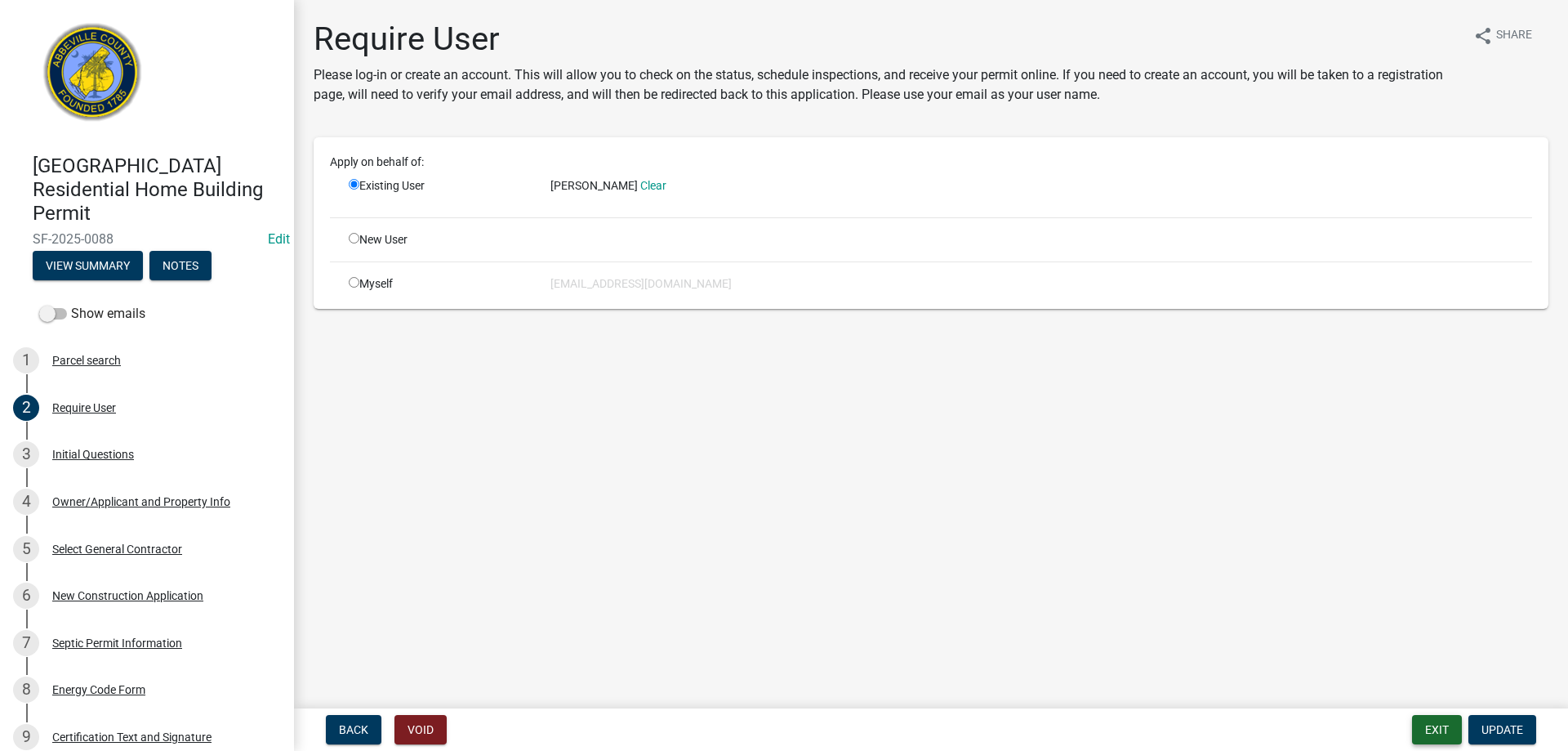
click at [1437, 726] on button "Exit" at bounding box center [1437, 730] width 50 height 30
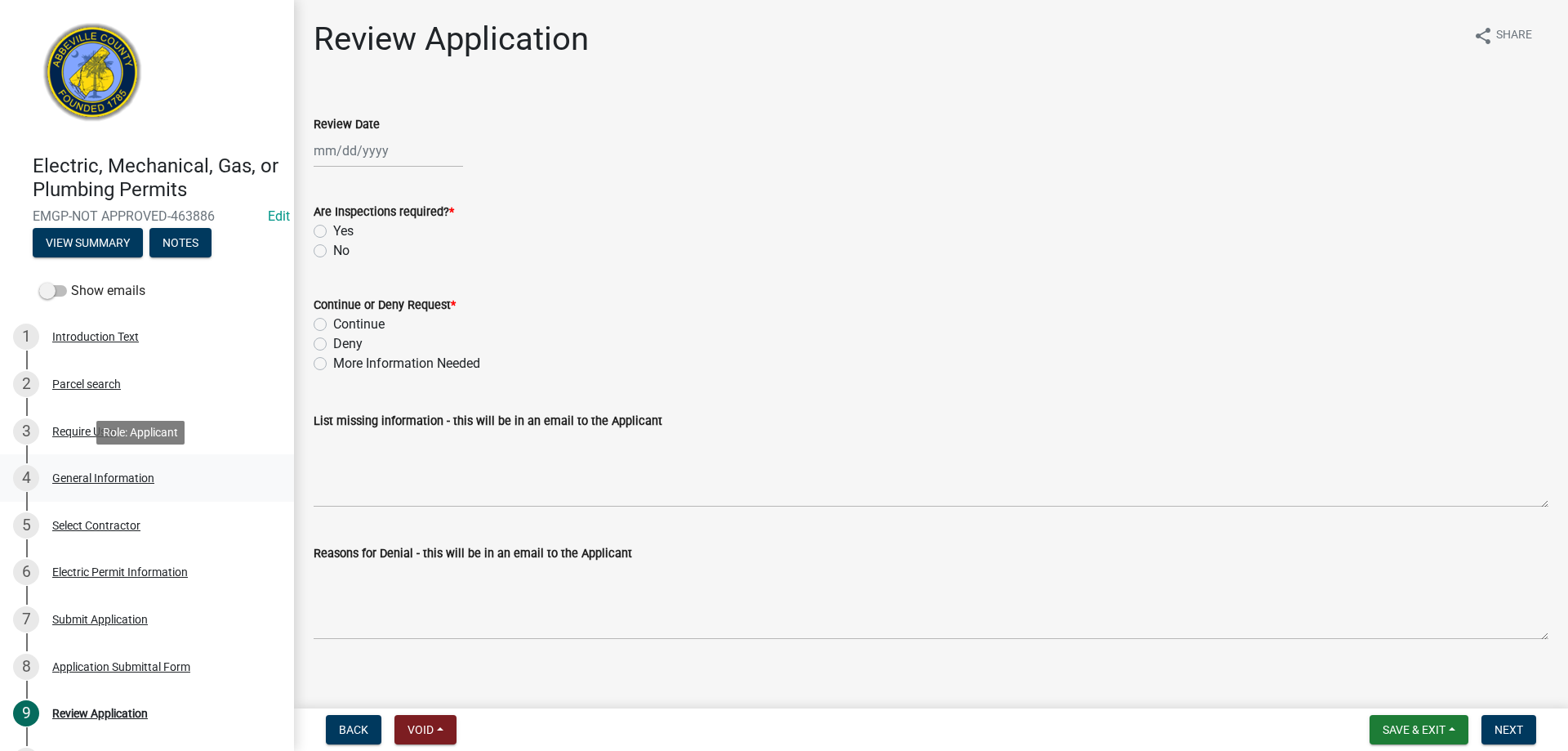
click at [103, 464] on link "4 General Information" at bounding box center [147, 477] width 294 height 47
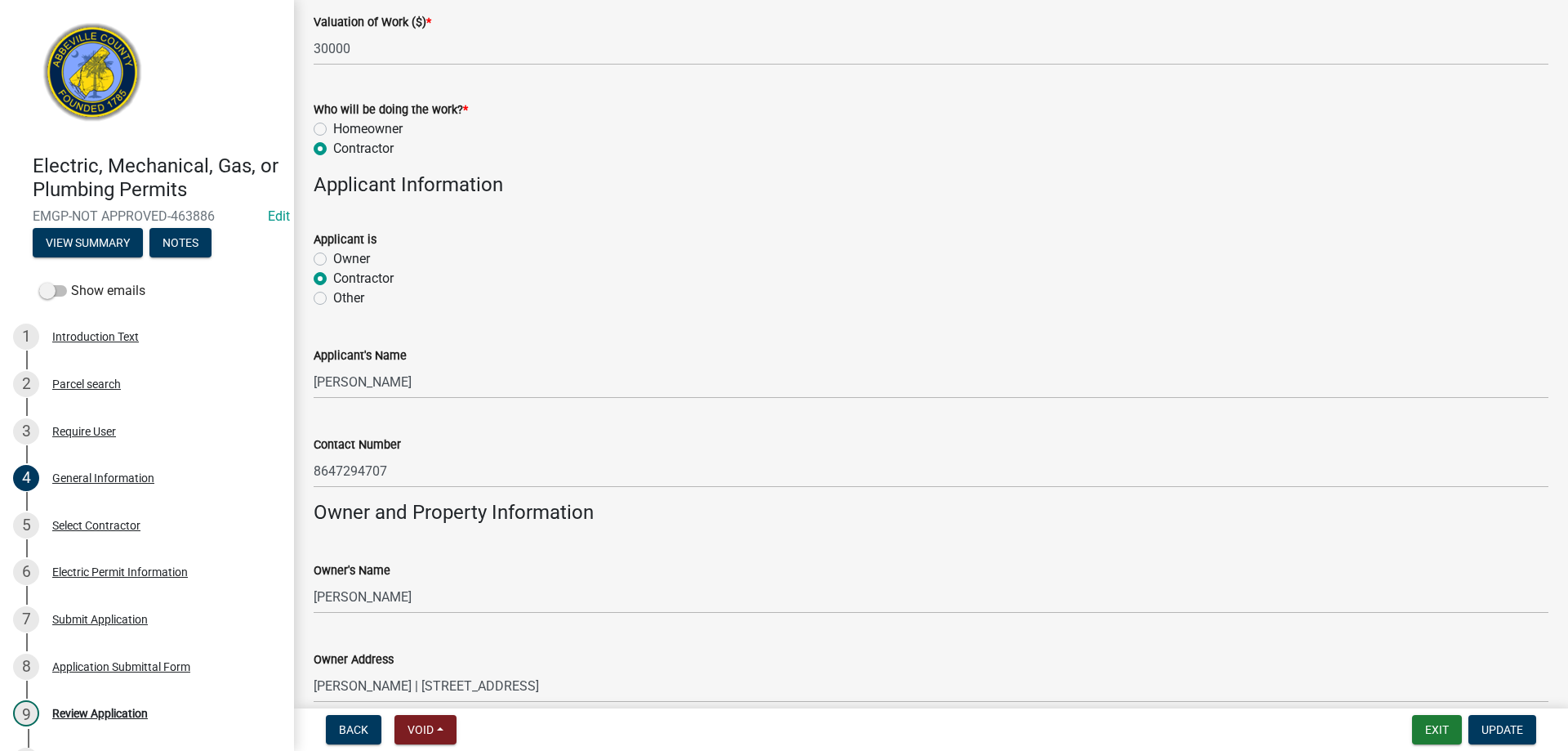
scroll to position [1062, 0]
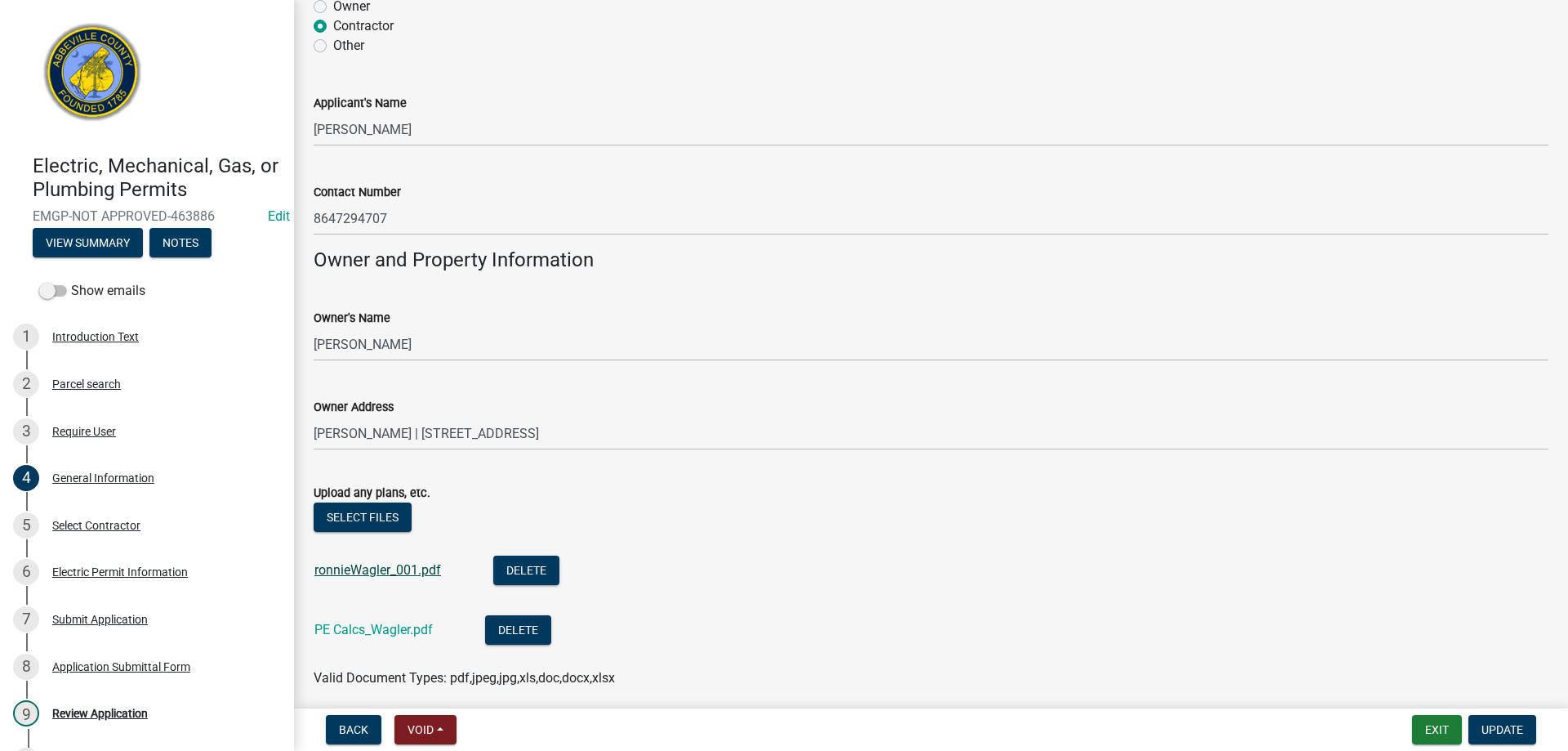
click at [338, 569] on link "ronnieWagler_001.pdf" at bounding box center [377, 569] width 126 height 15
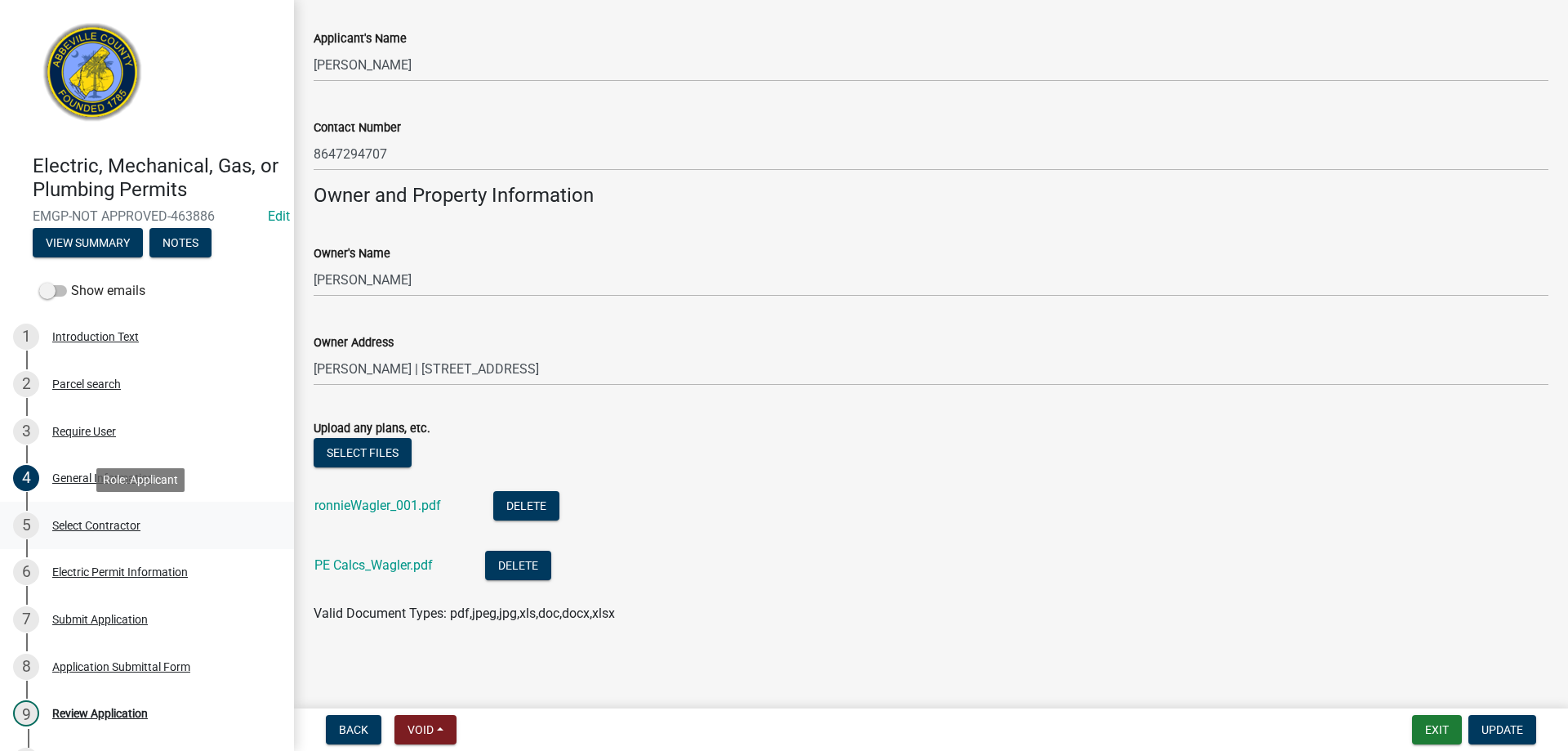
click at [63, 533] on div "5 Select Contractor" at bounding box center [141, 525] width 255 height 26
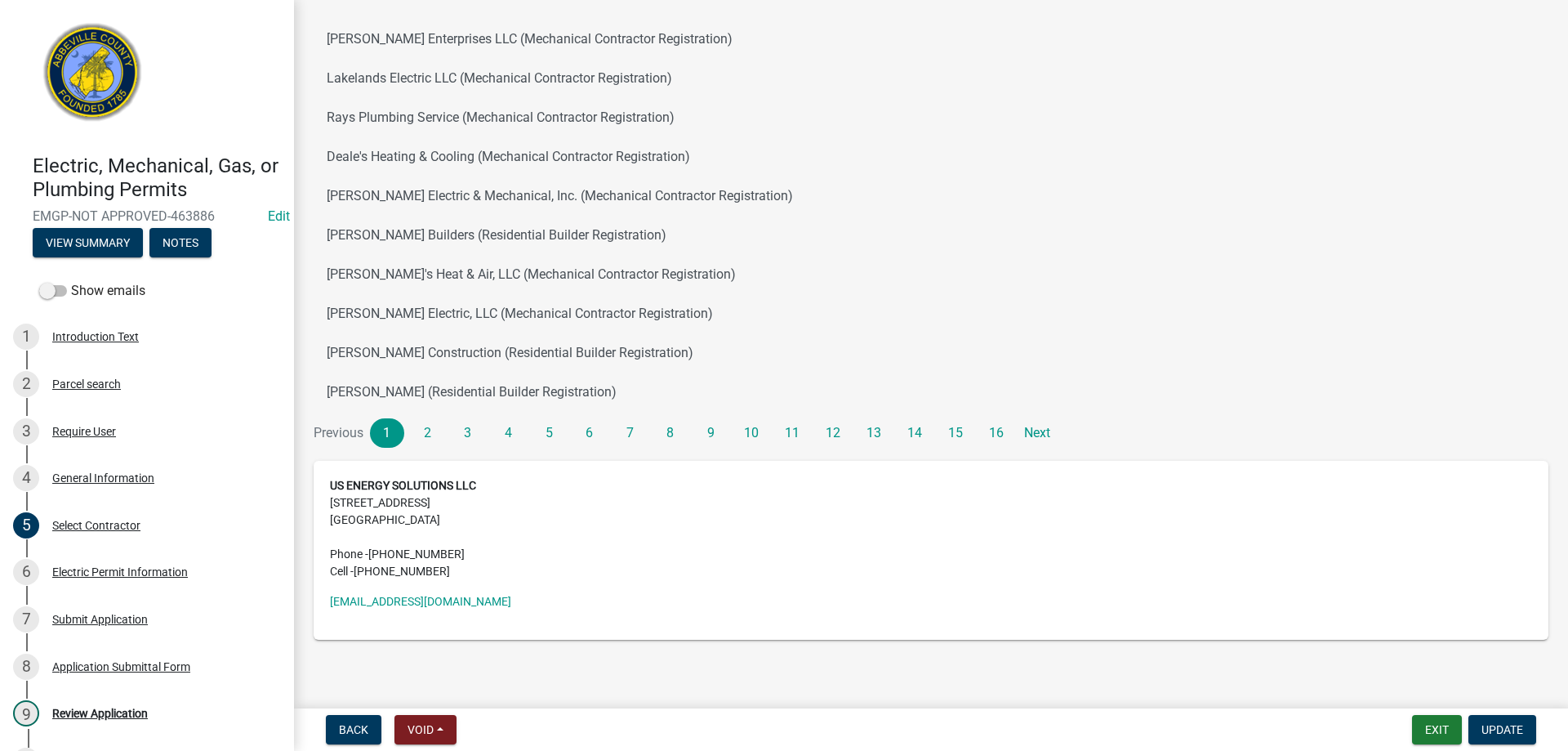
scroll to position [228, 0]
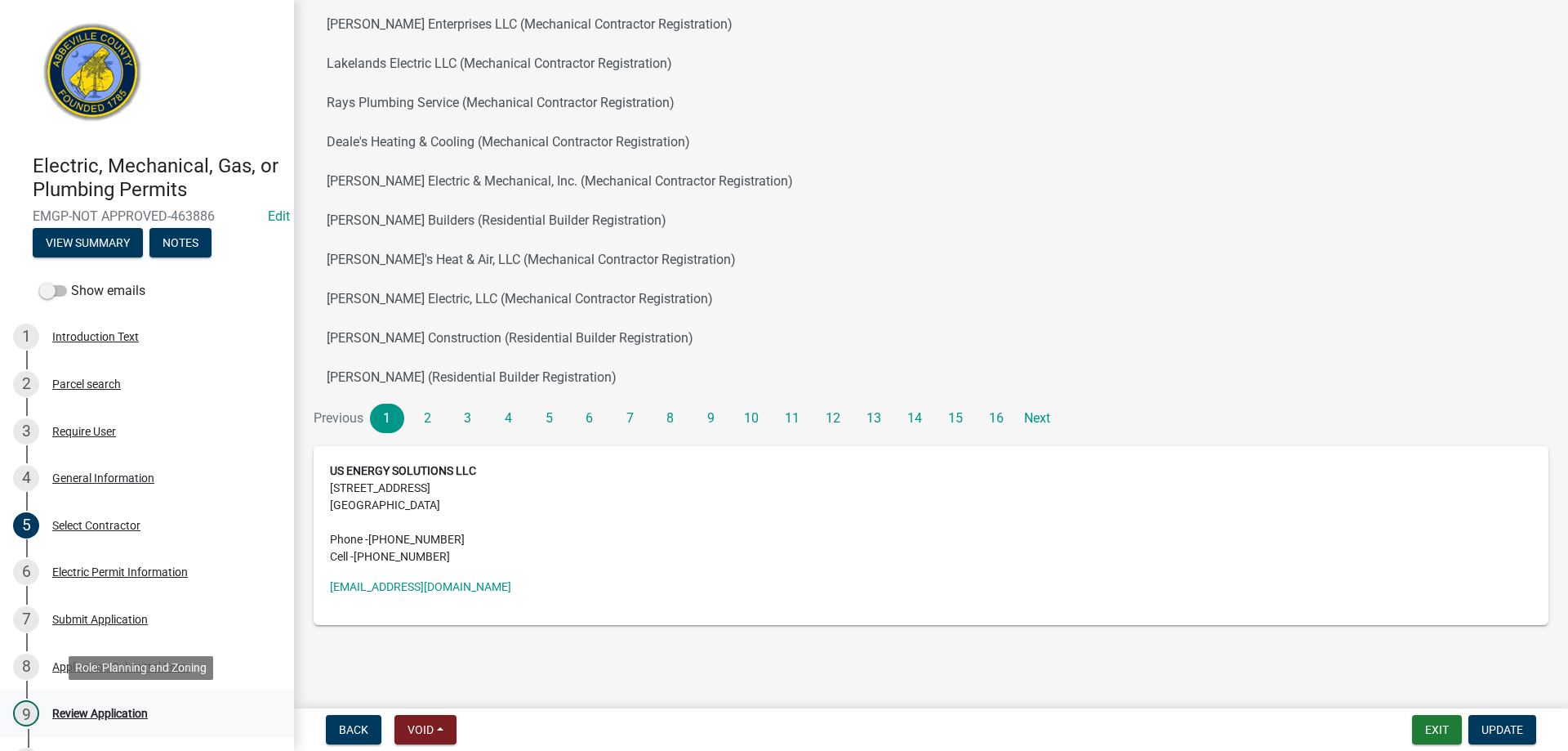
click at [89, 707] on div "Review Application" at bounding box center [99, 713] width 96 height 12
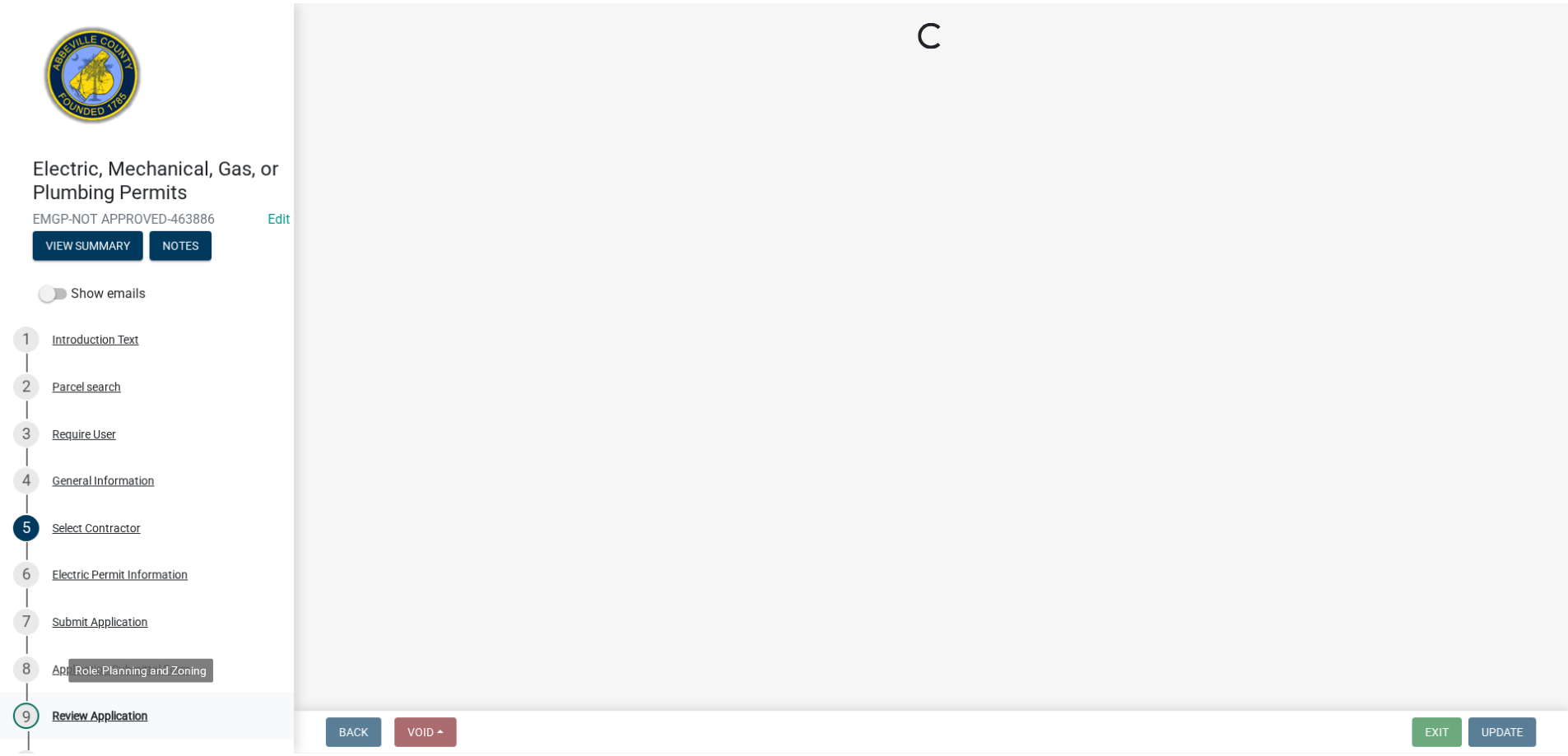
scroll to position [0, 0]
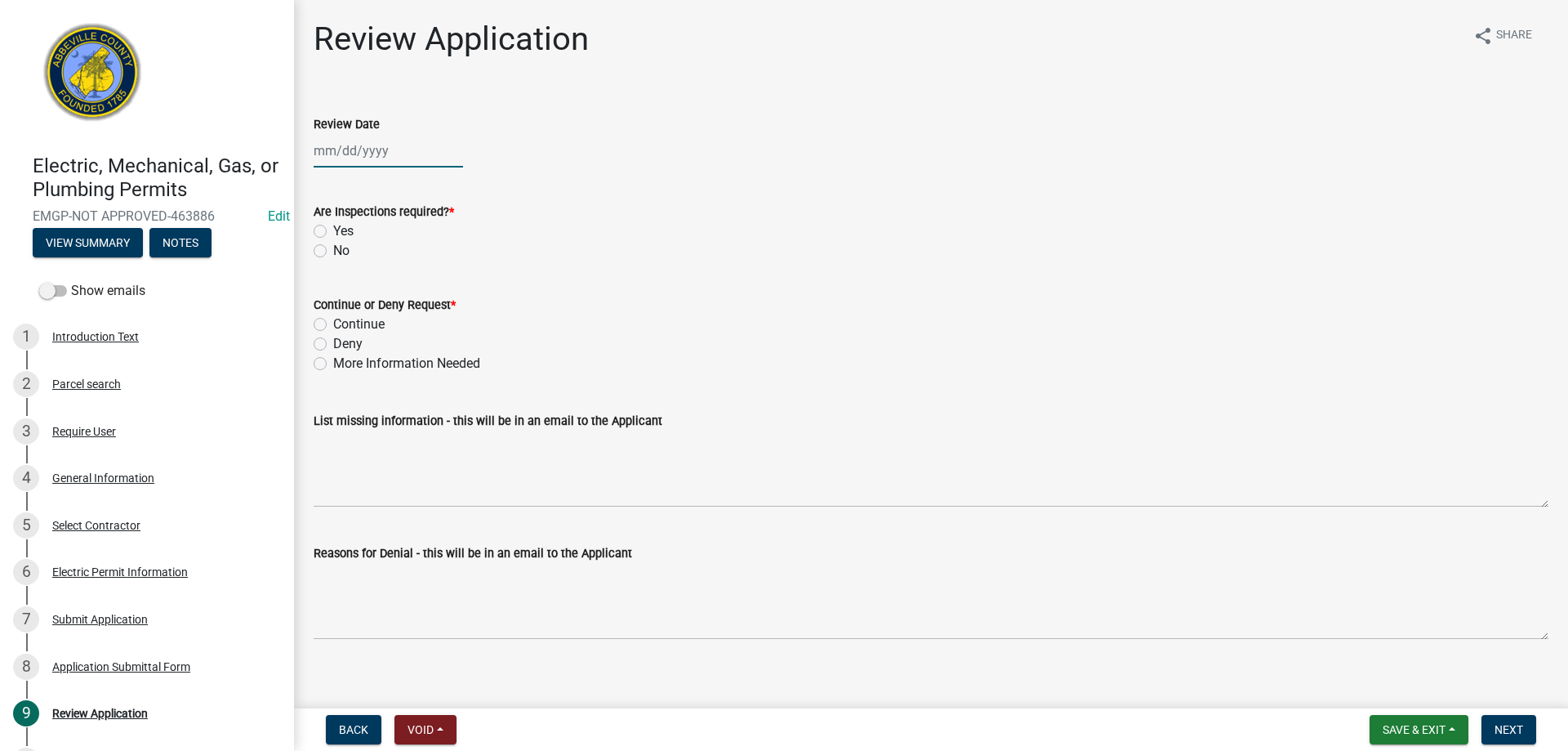
click at [351, 153] on div at bounding box center [388, 150] width 149 height 33
select select "8"
select select "2025"
click at [362, 319] on div "19" at bounding box center [355, 316] width 26 height 26
type input "[DATE]"
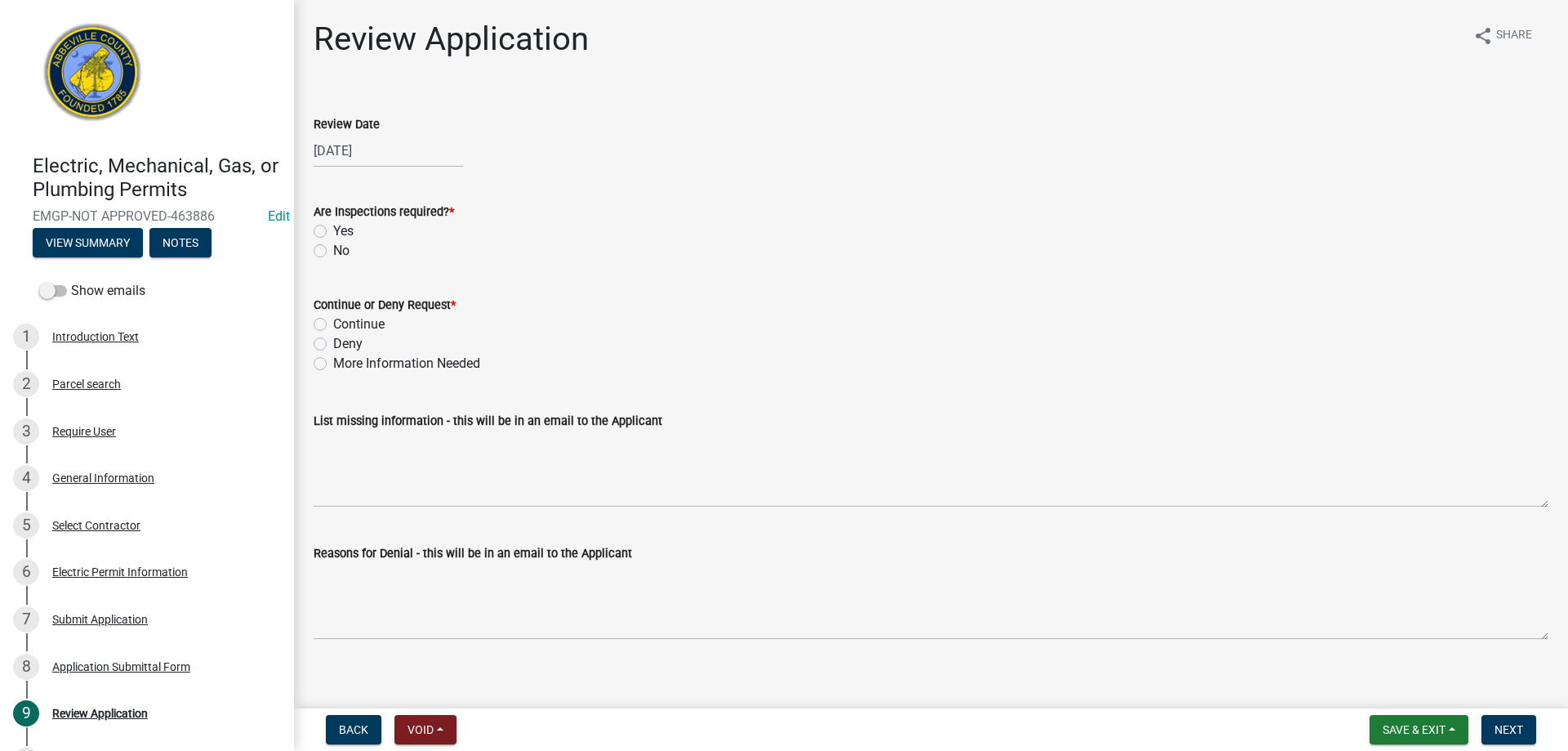
click at [333, 230] on label "Yes" at bounding box center [343, 231] width 21 height 20
click at [333, 230] on input "Yes" at bounding box center [338, 226] width 11 height 11
radio input "true"
click at [328, 324] on div "Continue" at bounding box center [931, 324] width 1235 height 20
click at [333, 324] on label "Continue" at bounding box center [358, 324] width 51 height 20
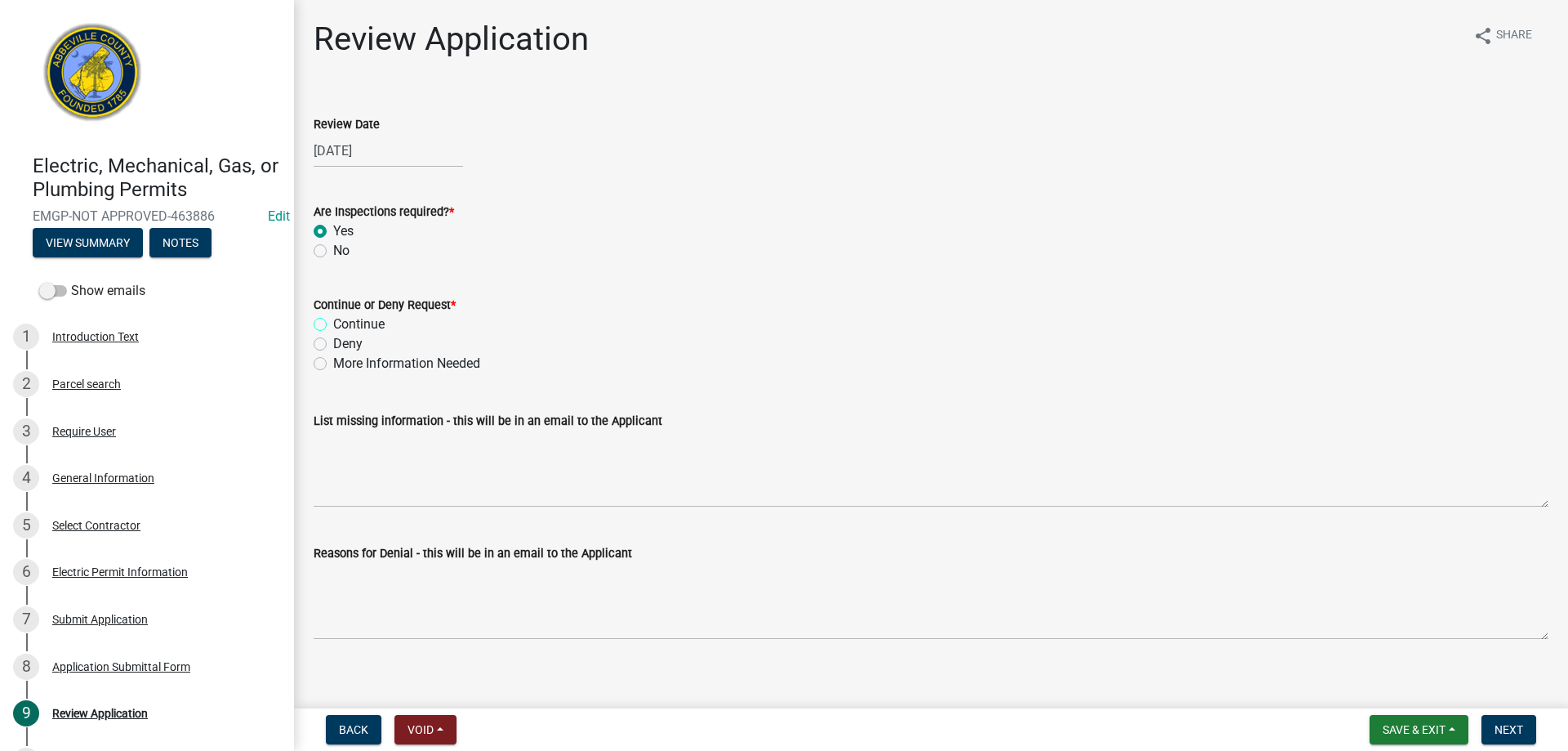
click at [333, 324] on input "Continue" at bounding box center [338, 320] width 11 height 11
radio input "true"
click at [1513, 726] on span "Next" at bounding box center [1509, 730] width 29 height 13
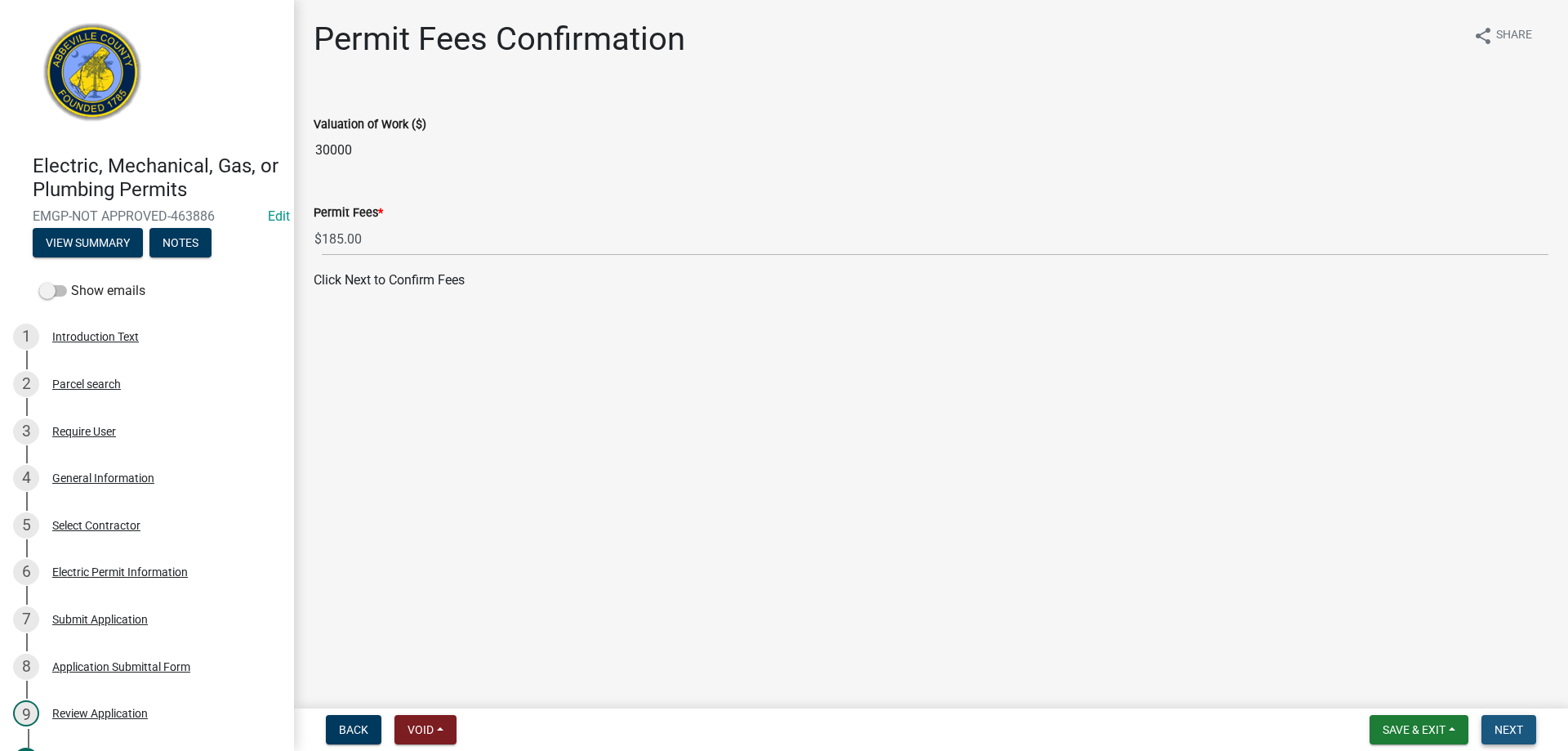
click at [1511, 740] on button "Next" at bounding box center [1509, 730] width 55 height 30
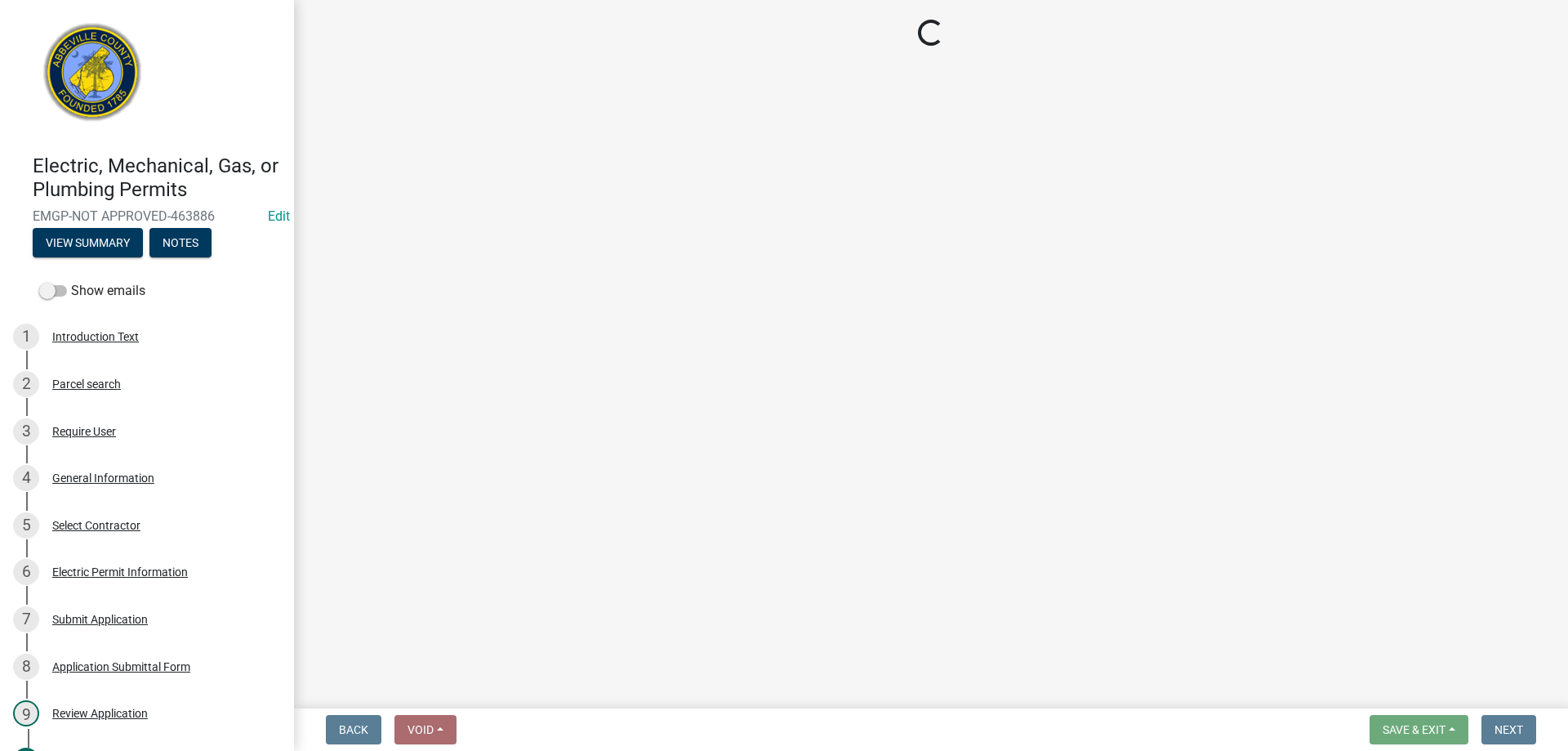
select select "3: 3"
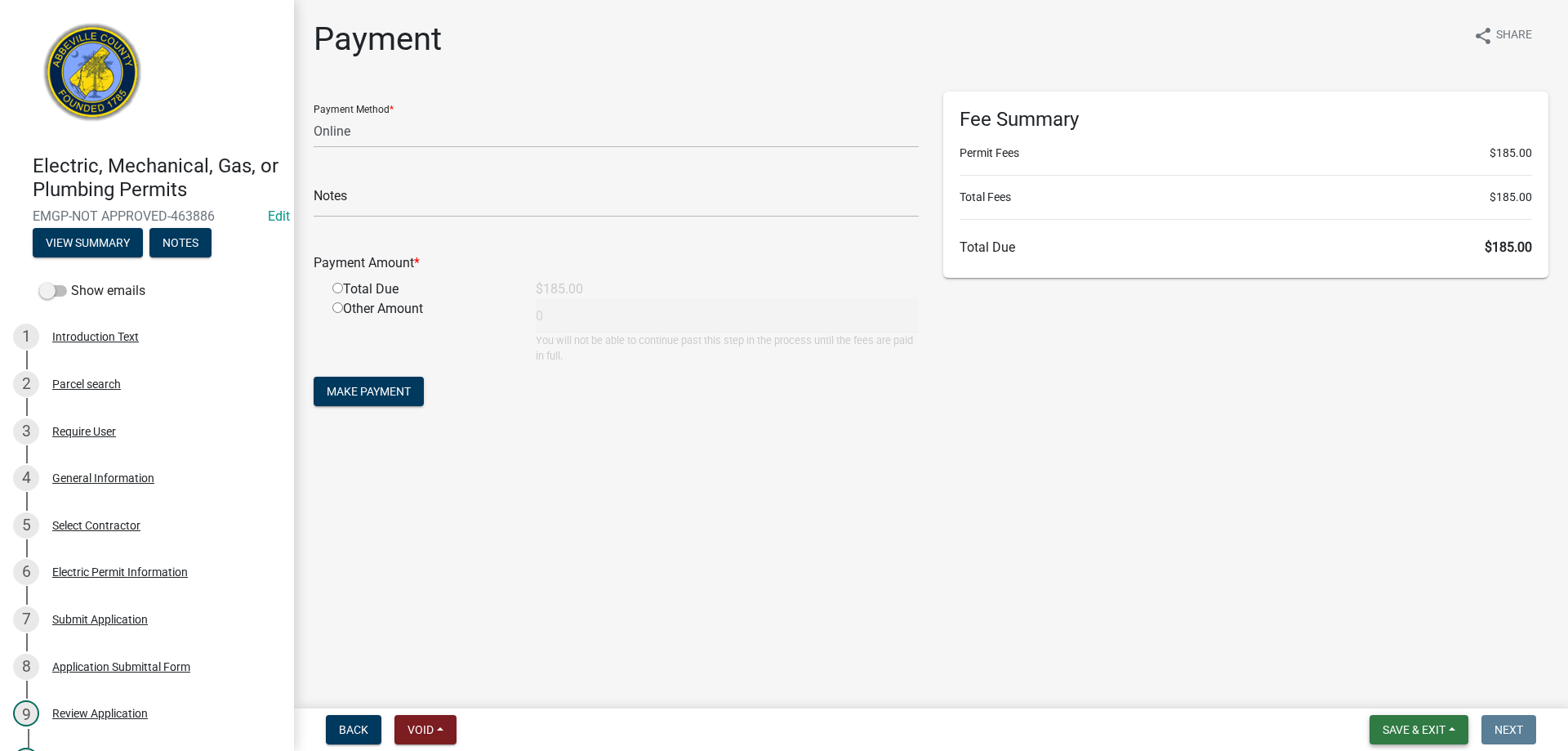
click at [1399, 730] on span "Save & Exit" at bounding box center [1414, 730] width 63 height 13
click at [1406, 682] on button "Save & Exit" at bounding box center [1403, 687] width 131 height 39
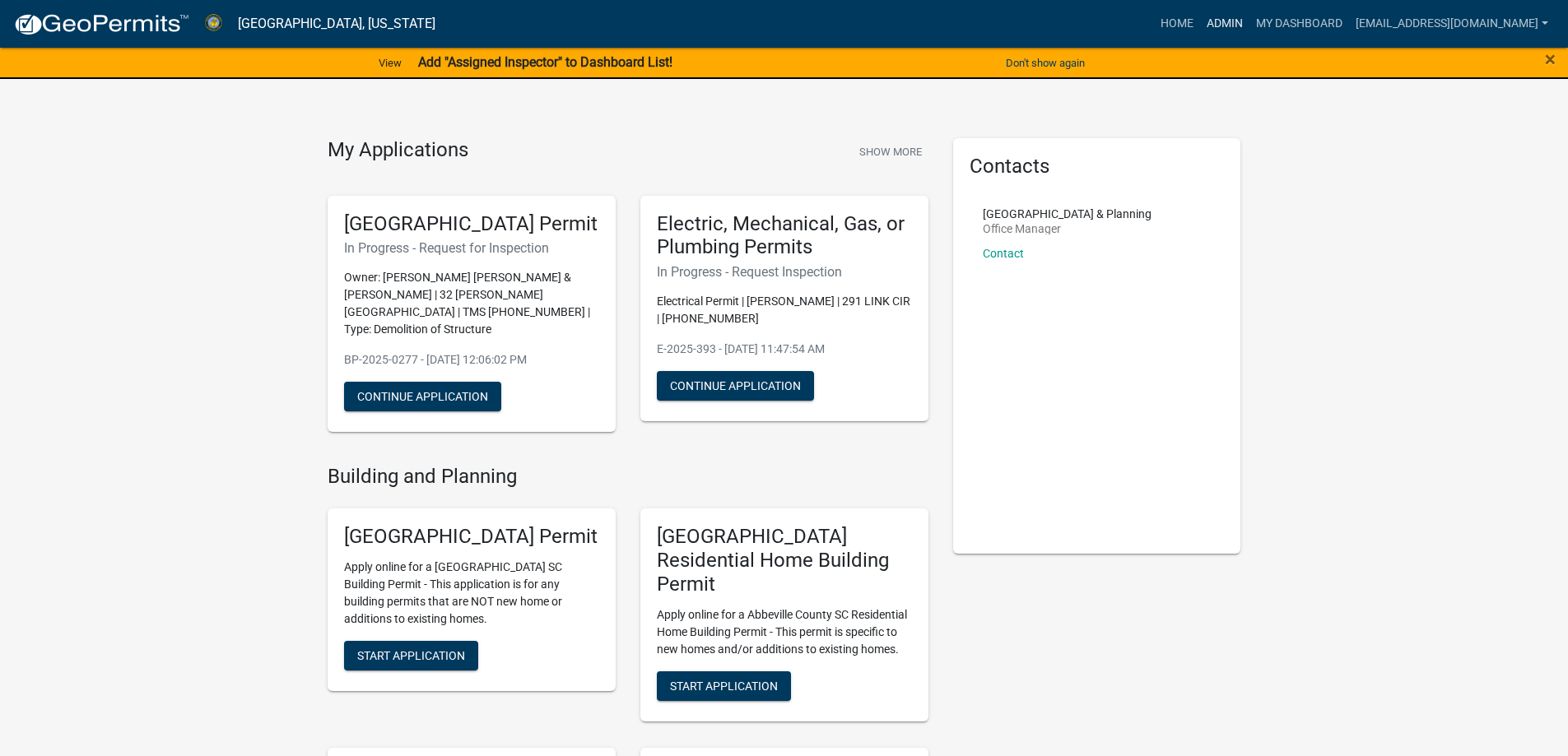
click at [1200, 25] on link "Admin" at bounding box center [1224, 23] width 50 height 32
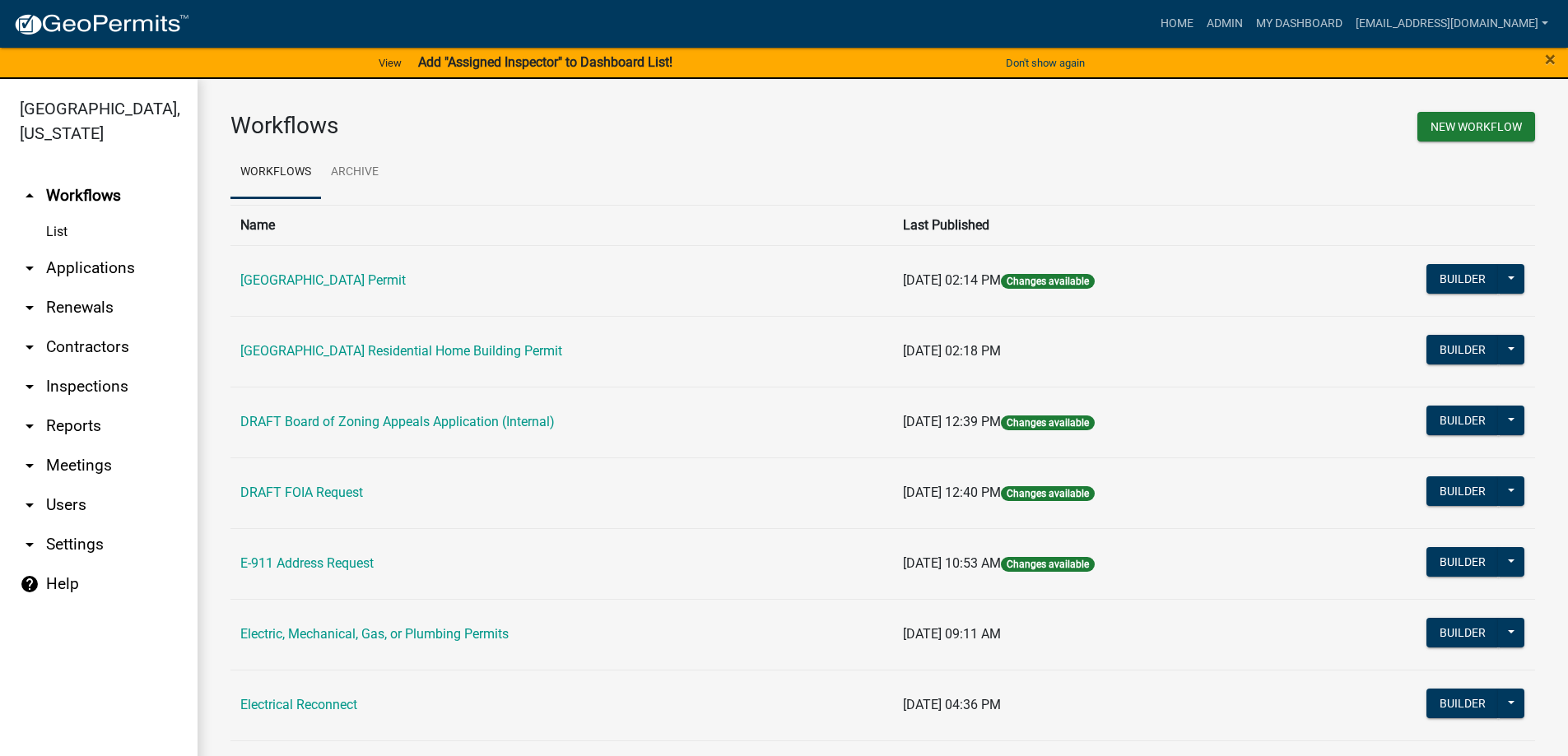
click at [82, 269] on link "arrow_drop_down Applications" at bounding box center [98, 269] width 197 height 40
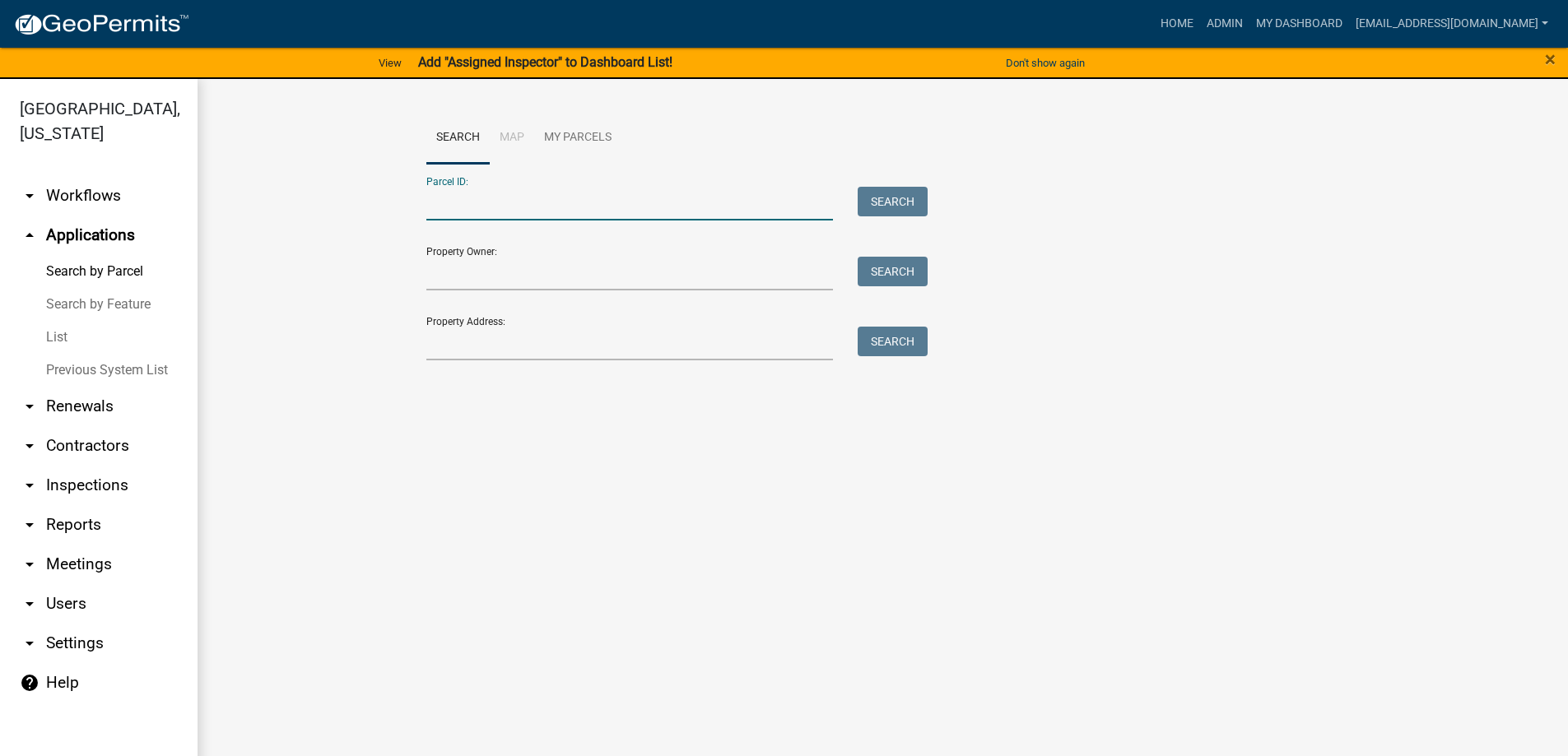
click at [474, 210] on input "Parcel ID:" at bounding box center [630, 203] width 408 height 33
click at [476, 202] on input "Parcel ID:" at bounding box center [630, 203] width 408 height 33
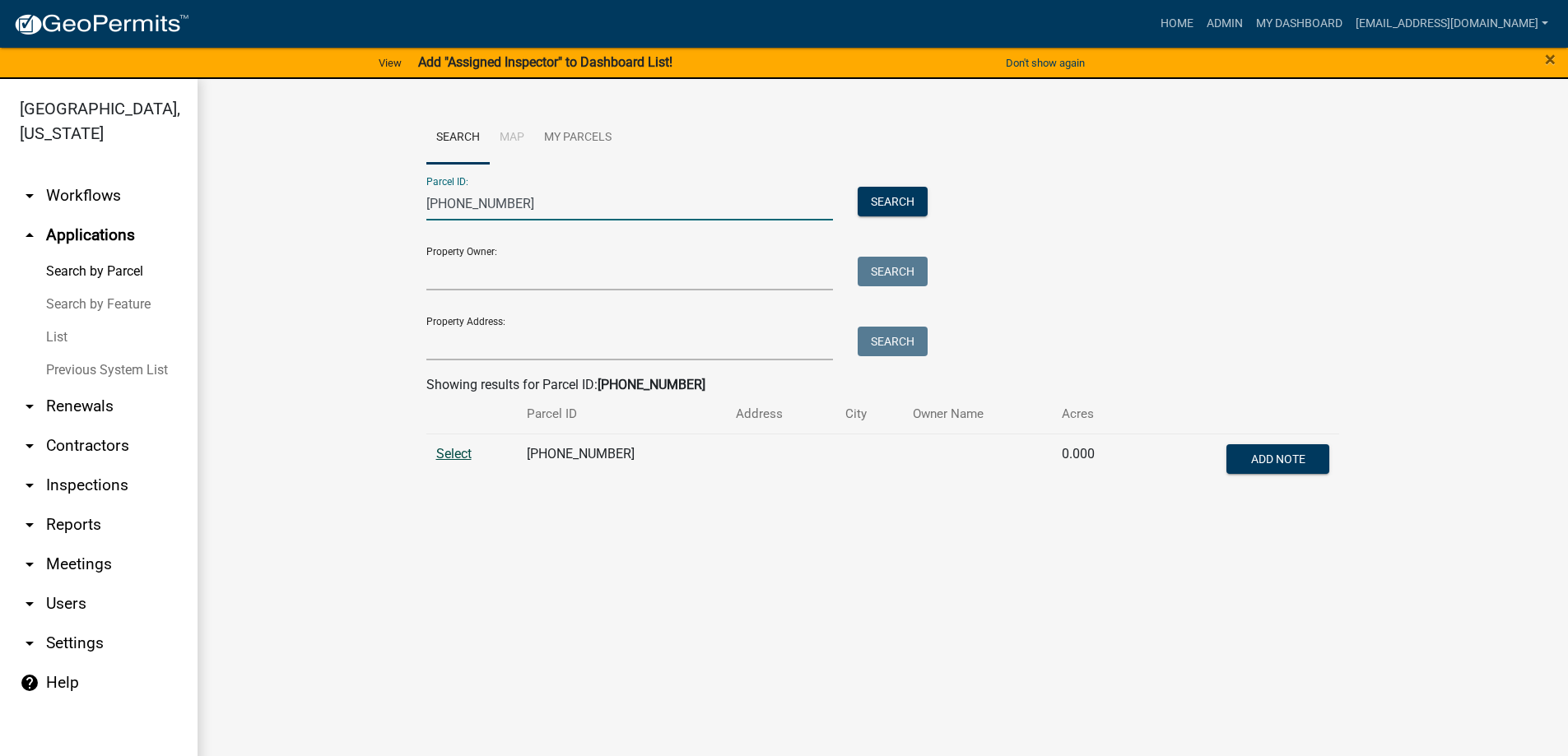
click at [455, 448] on span "Select" at bounding box center [454, 453] width 35 height 15
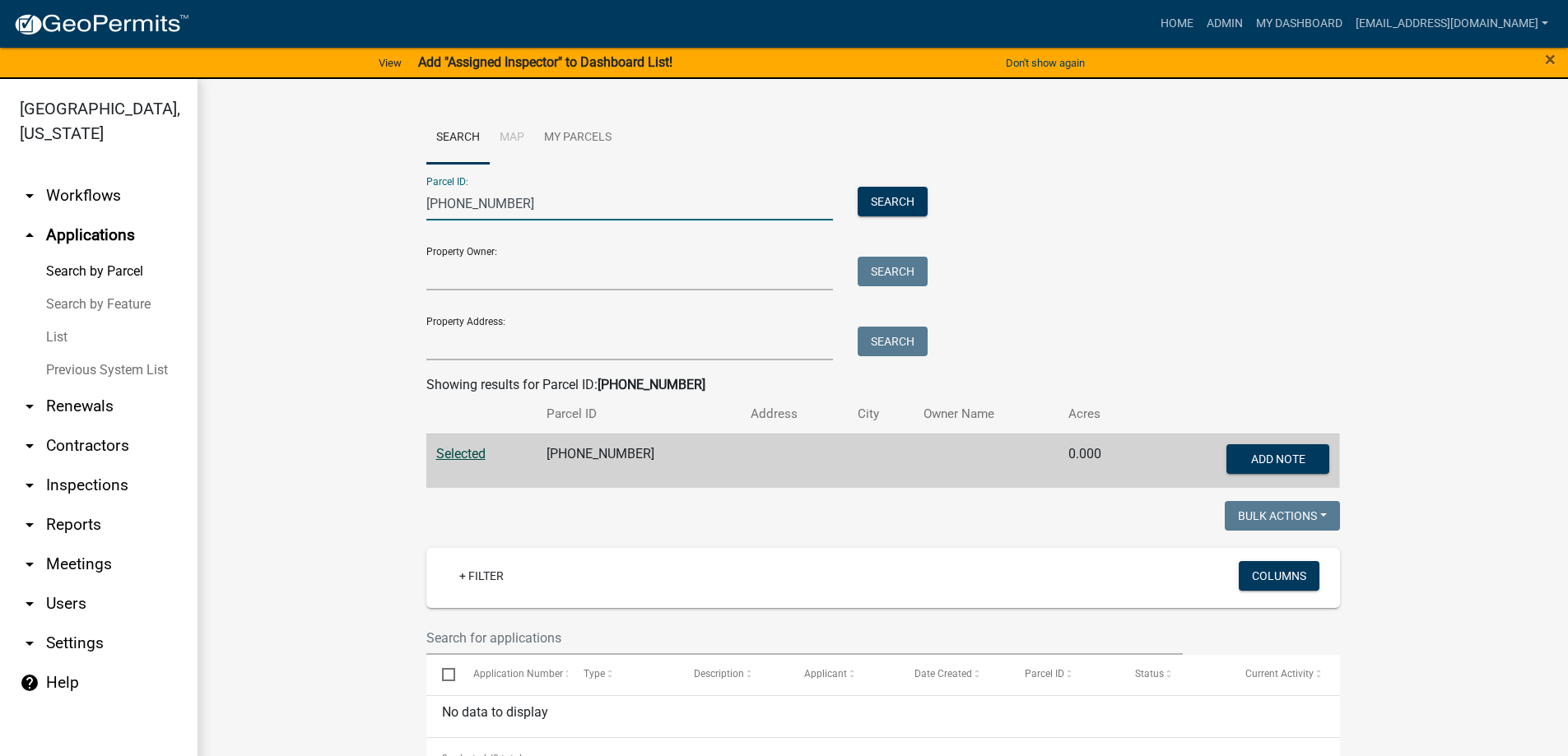
click at [512, 209] on input "008-00-00-125" at bounding box center [630, 203] width 408 height 33
drag, startPoint x: 523, startPoint y: 208, endPoint x: 237, endPoint y: 185, distance: 286.9
click at [237, 185] on wm-workflow-application-search-view "Search Map My Parcels Parcel ID: 008-00-00-125 Search Property Owner: Search Pr…" at bounding box center [883, 596] width 1305 height 968
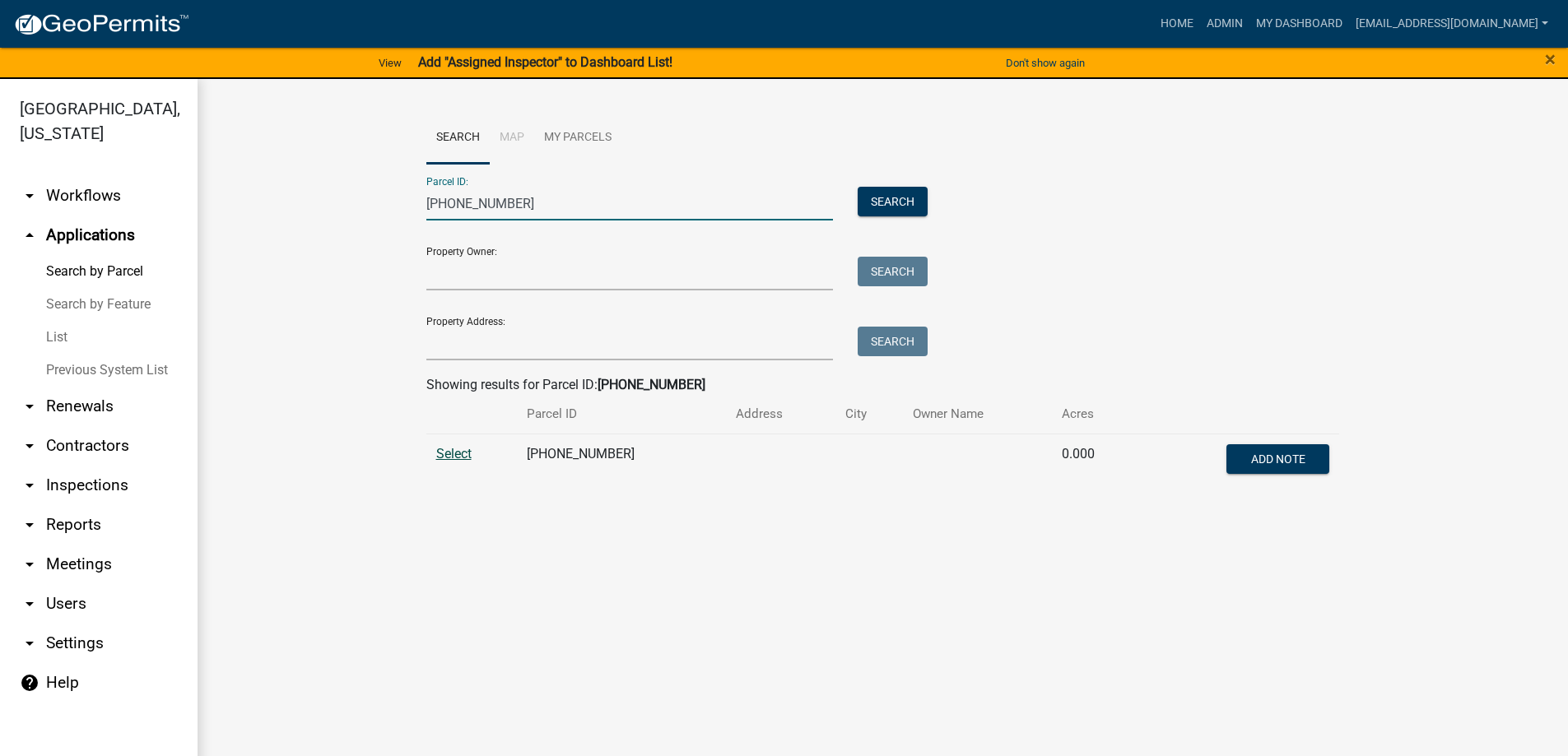
type input "054-00-00-649"
click at [462, 452] on span "Select" at bounding box center [454, 453] width 35 height 15
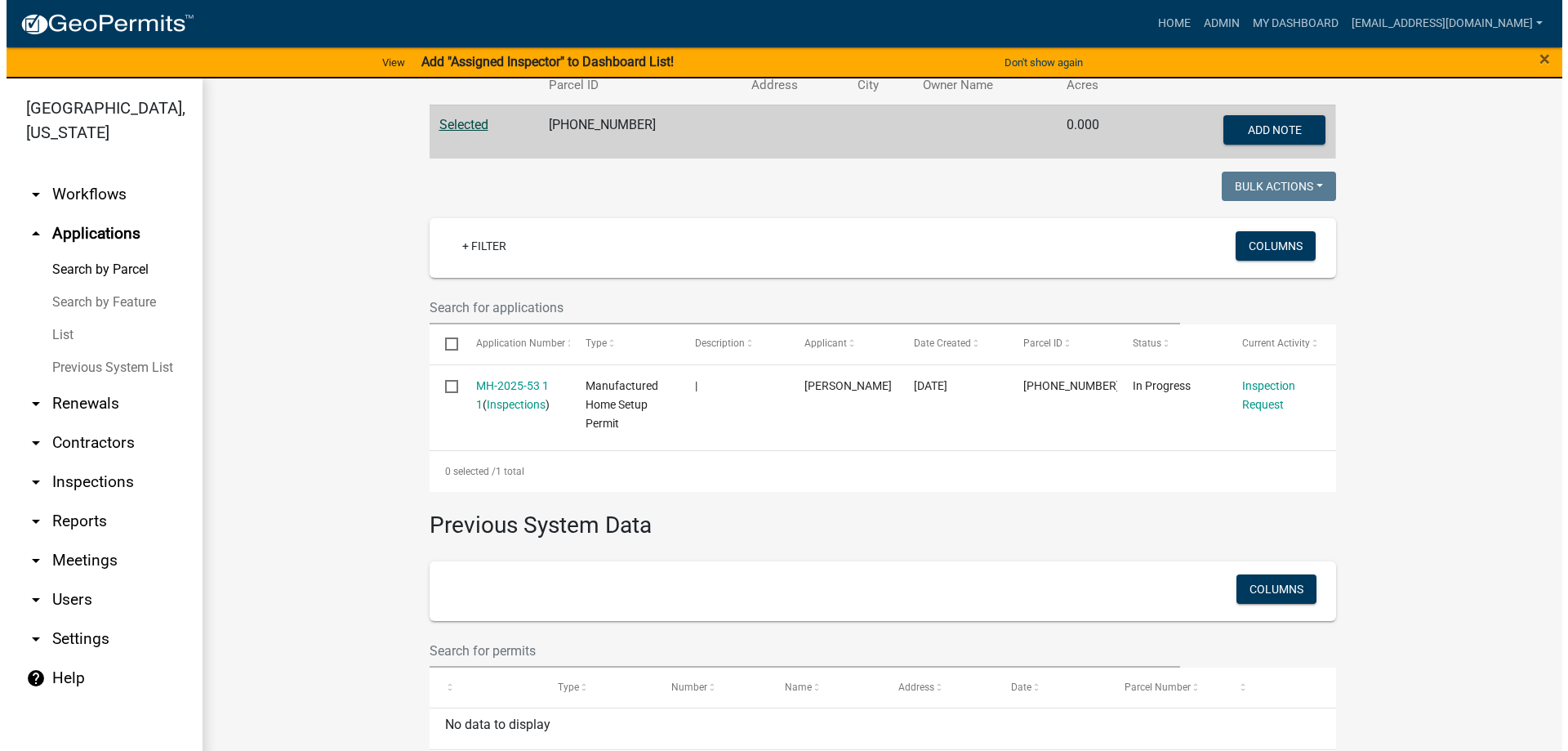
scroll to position [327, 0]
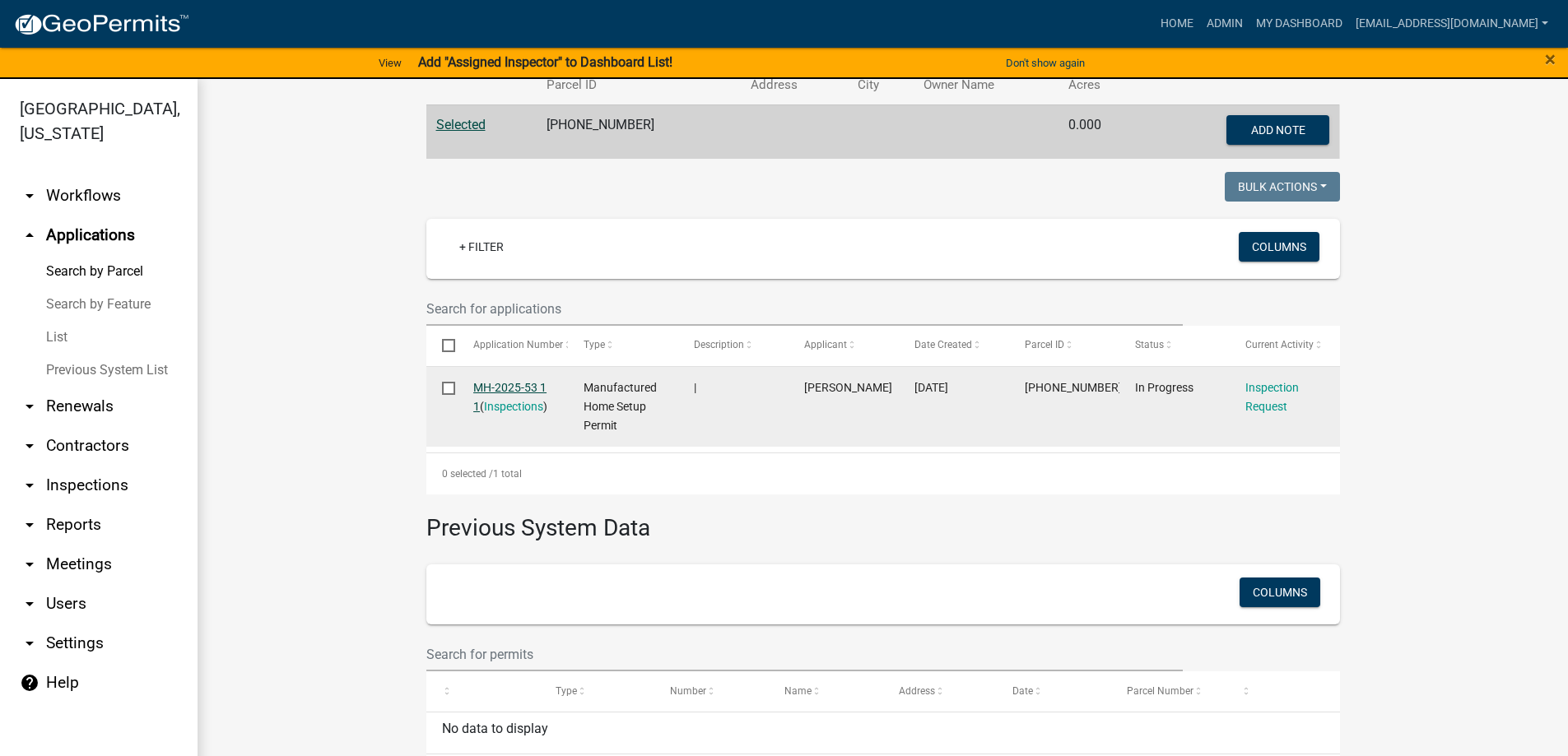
click at [483, 394] on link "MH-2025-53 1 1" at bounding box center [509, 397] width 73 height 32
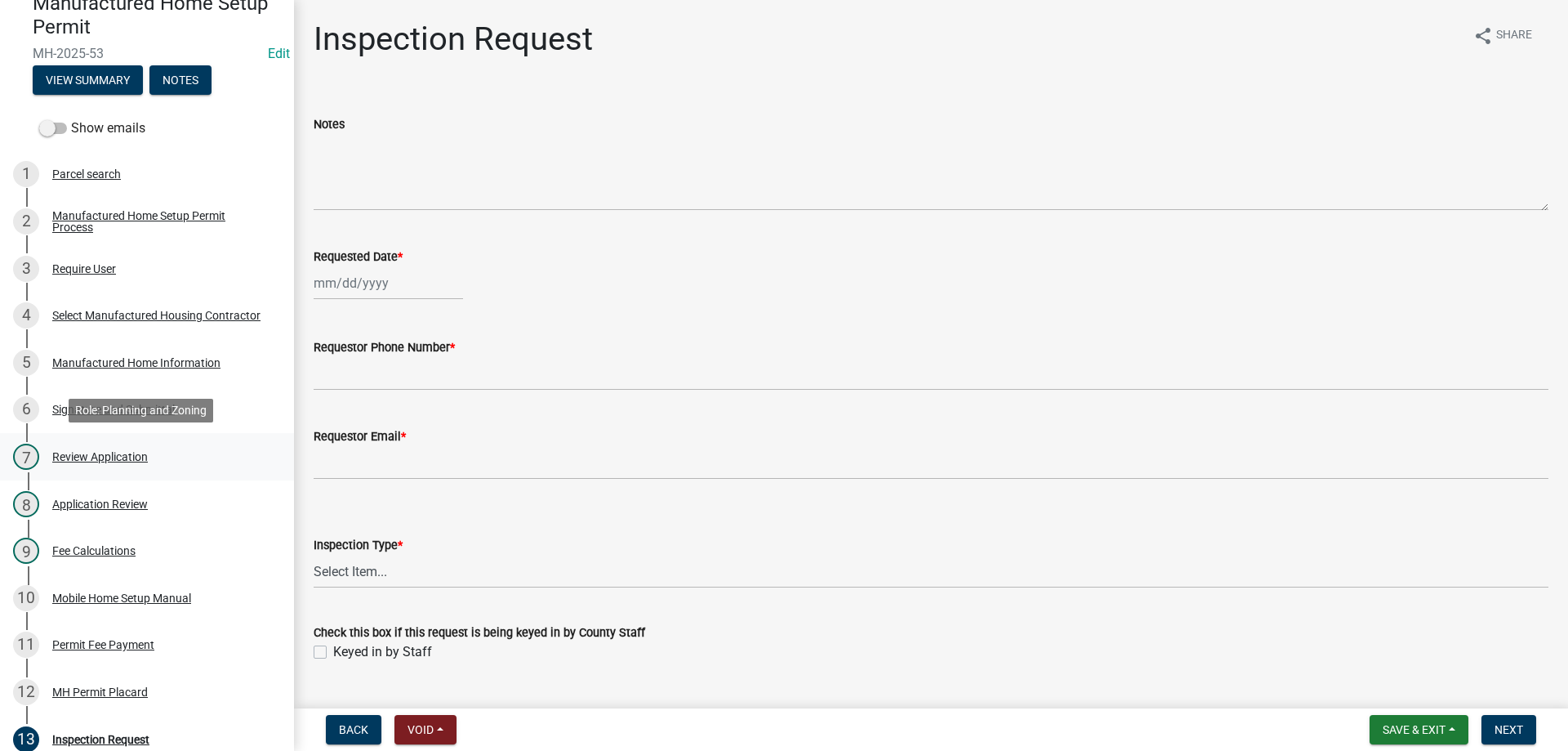
scroll to position [164, 0]
click at [87, 228] on div "Manufactured Home Setup Permit Process" at bounding box center [159, 221] width 216 height 23
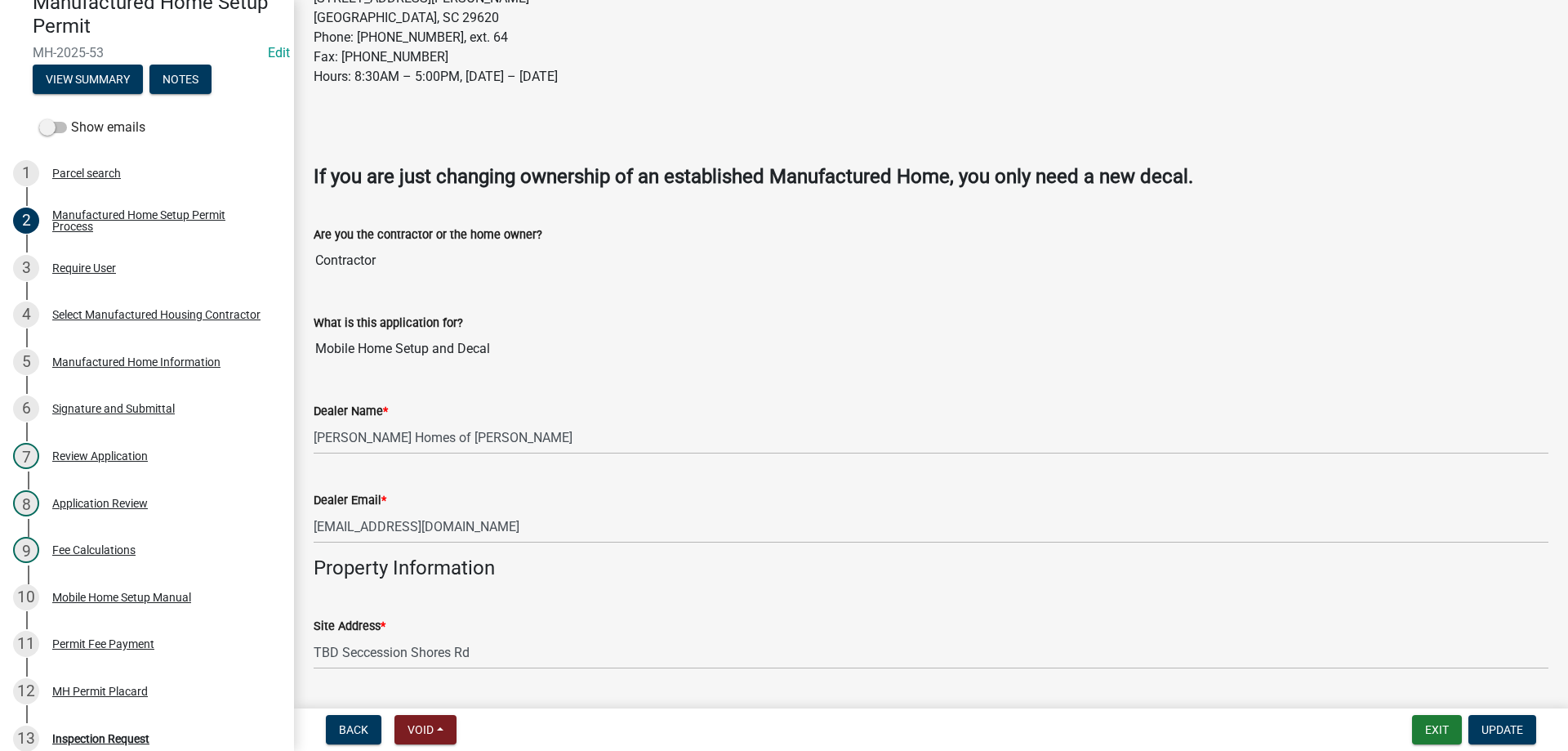
scroll to position [491, 0]
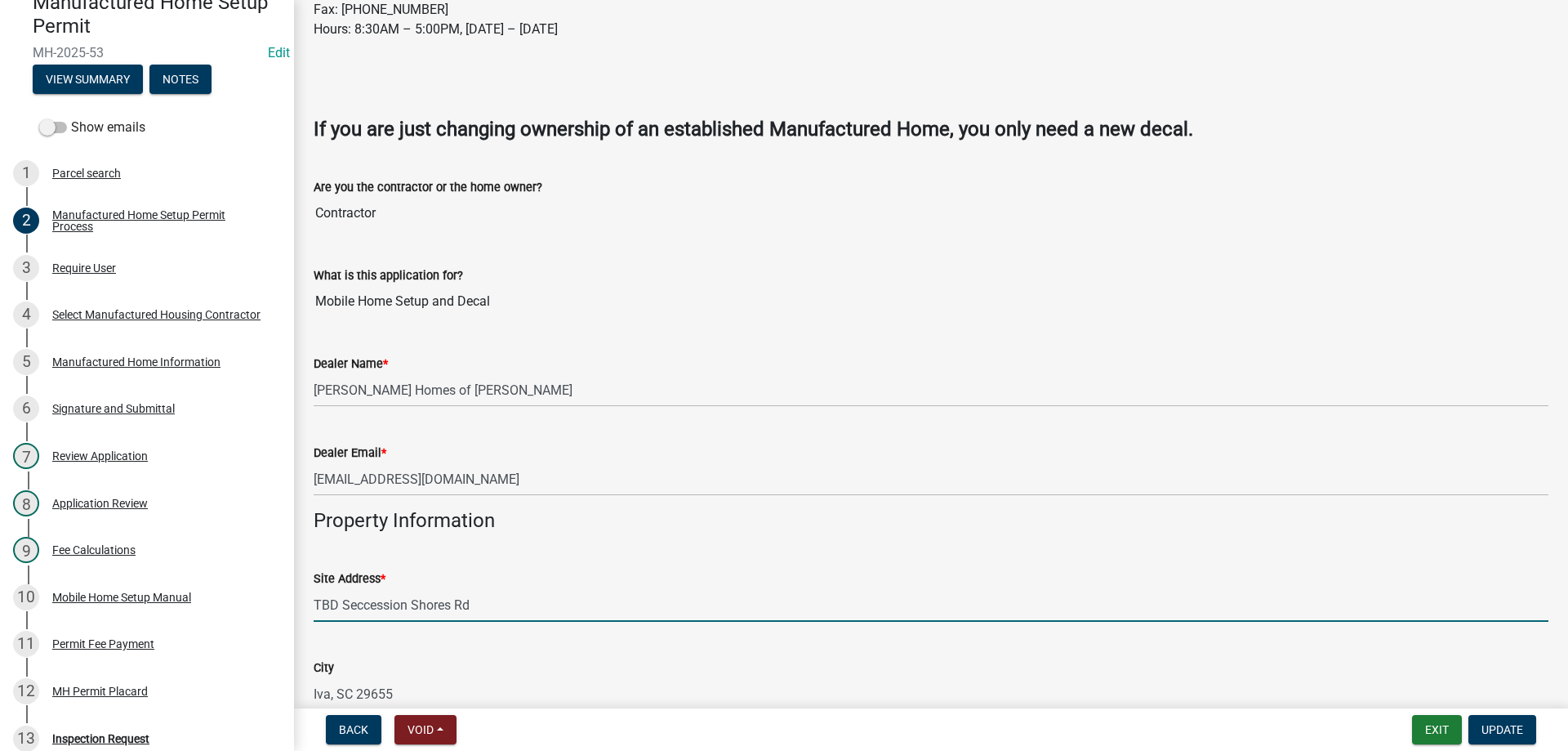
drag, startPoint x: 336, startPoint y: 605, endPoint x: 291, endPoint y: 605, distance: 45.0
click at [291, 605] on div "Manufactured Home Setup Permit MH-2025-53 Edit View Summary Notes Show emails 1…" at bounding box center [784, 375] width 1568 height 751
type input "70 Seccession Shores Rd"
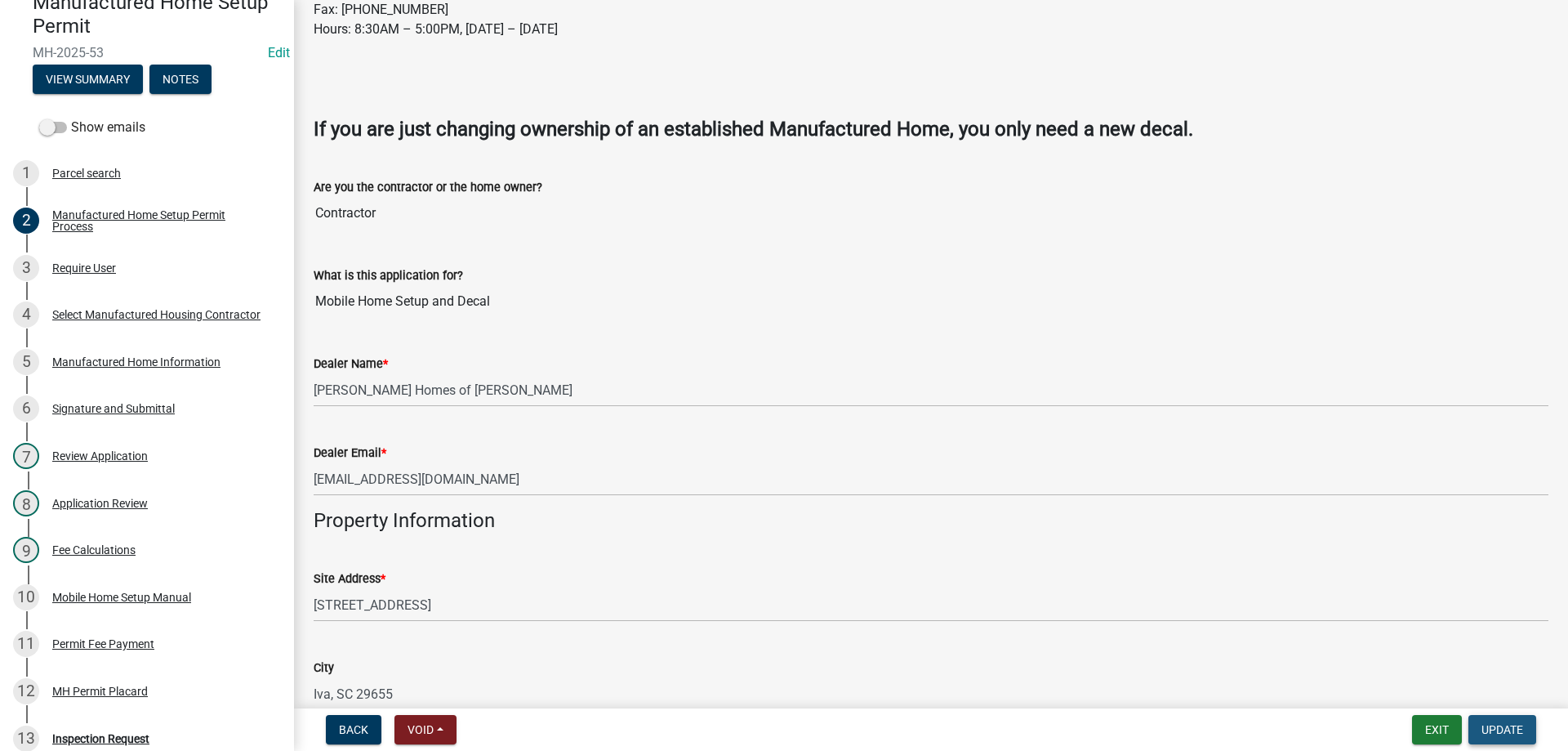
click at [1488, 732] on span "Update" at bounding box center [1503, 730] width 42 height 13
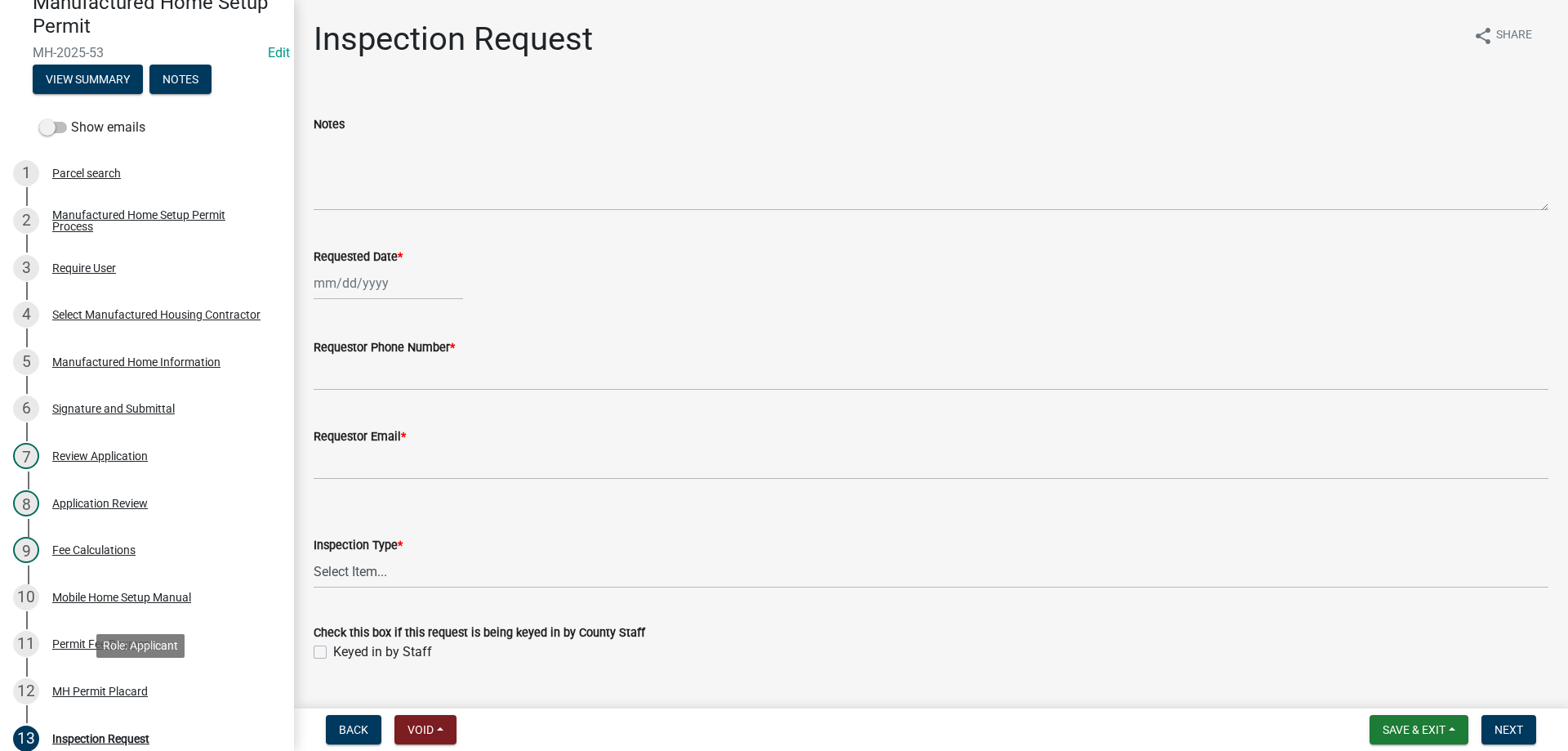
click at [89, 687] on div "MH Permit Placard" at bounding box center [99, 691] width 96 height 12
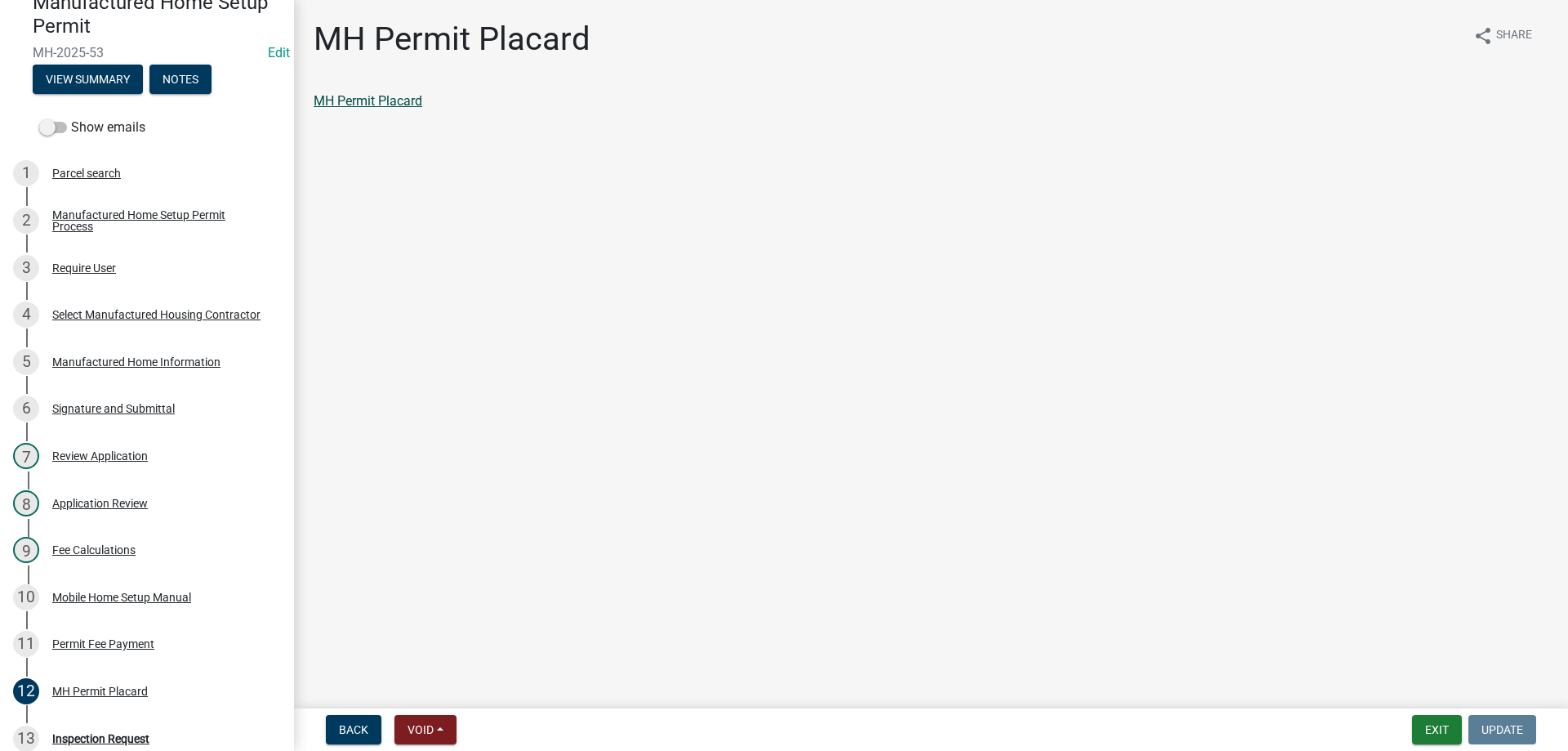
click at [380, 97] on link "MH Permit Placard" at bounding box center [367, 100] width 108 height 15
click at [94, 638] on div "Permit Fee Payment" at bounding box center [103, 644] width 102 height 12
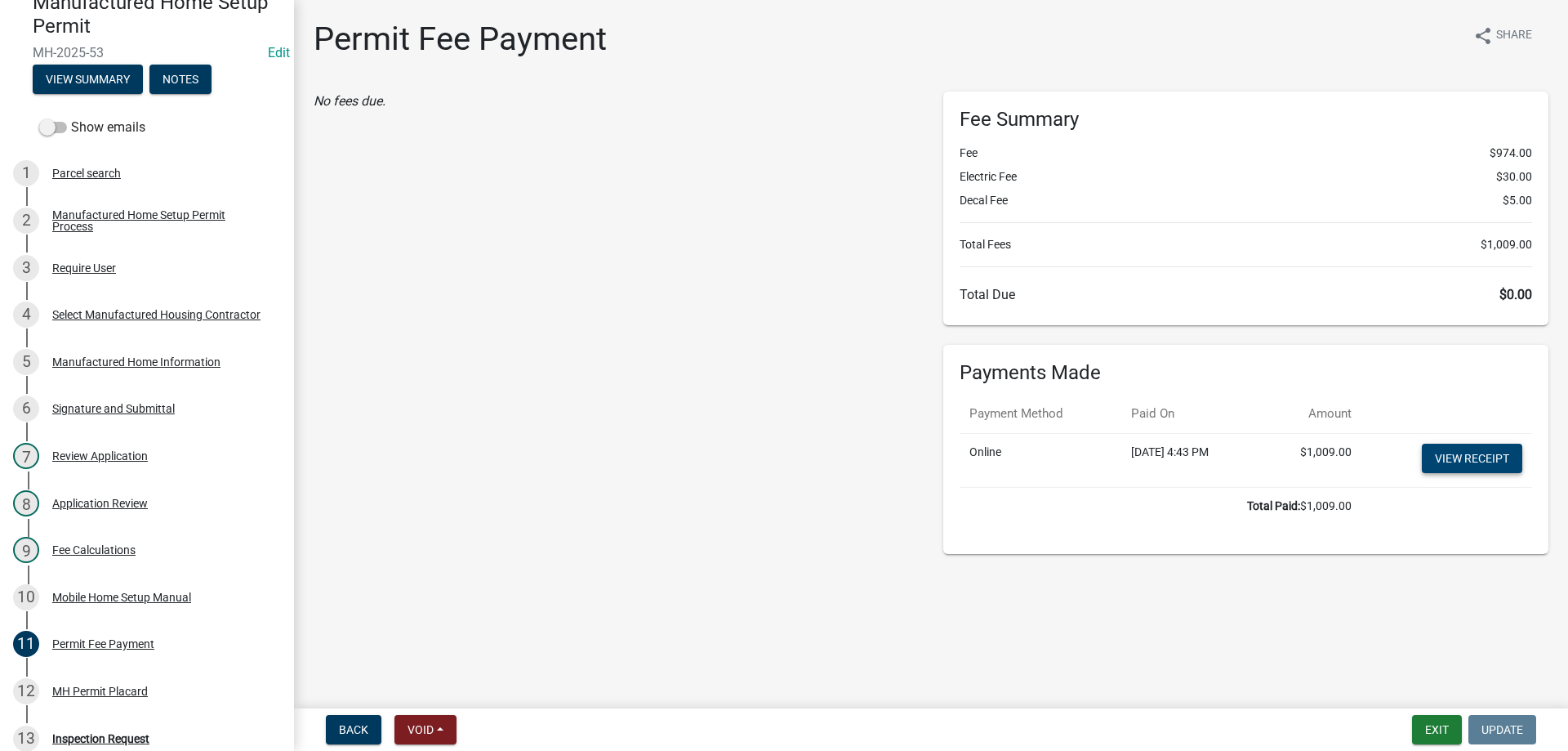
click at [1479, 453] on link "View receipt" at bounding box center [1472, 458] width 100 height 30
click at [111, 353] on div "5 Manufactured Home Information" at bounding box center [141, 362] width 255 height 26
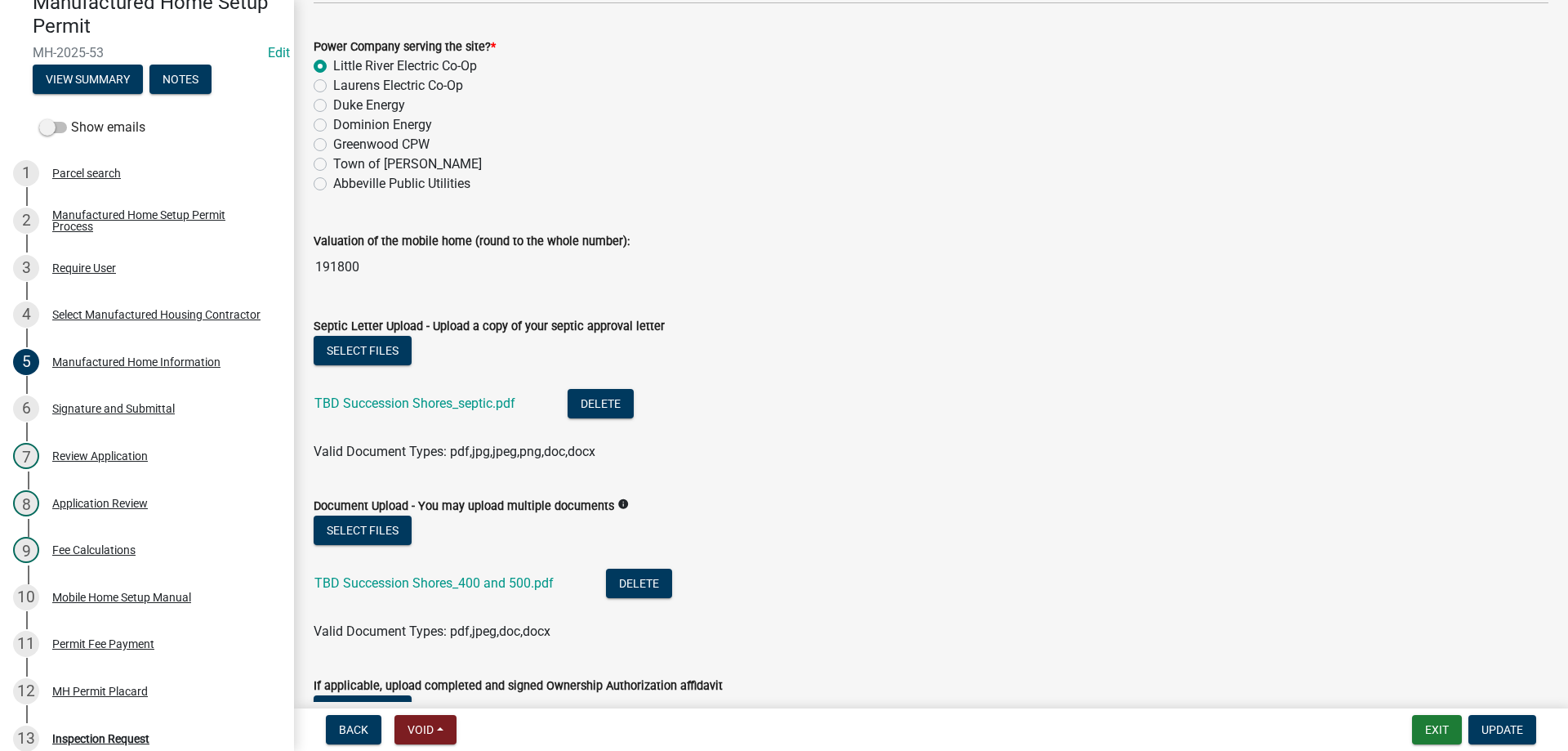
scroll to position [245, 0]
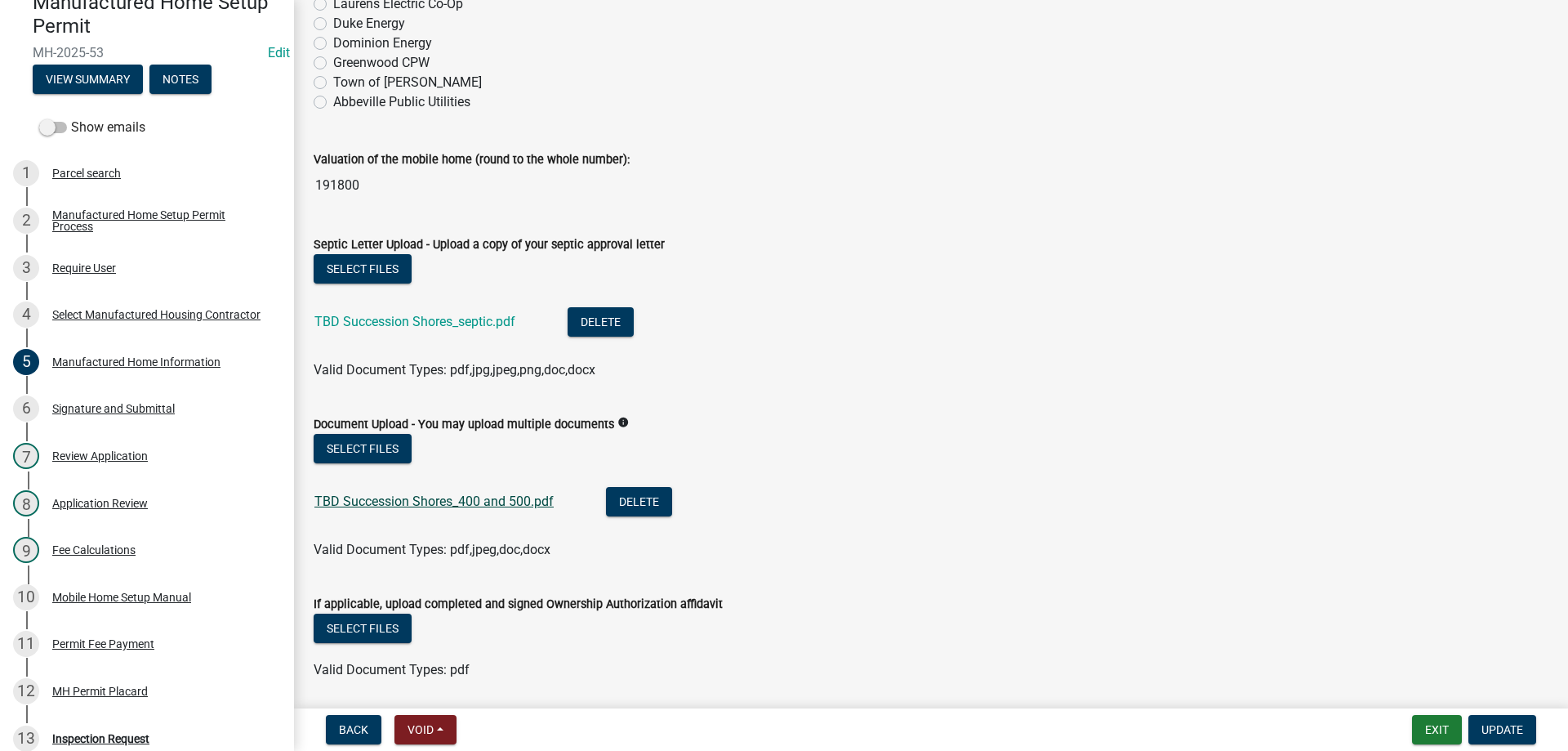
click at [414, 508] on link "TBD Succession Shores_400 and 500.pdf" at bounding box center [433, 500] width 239 height 15
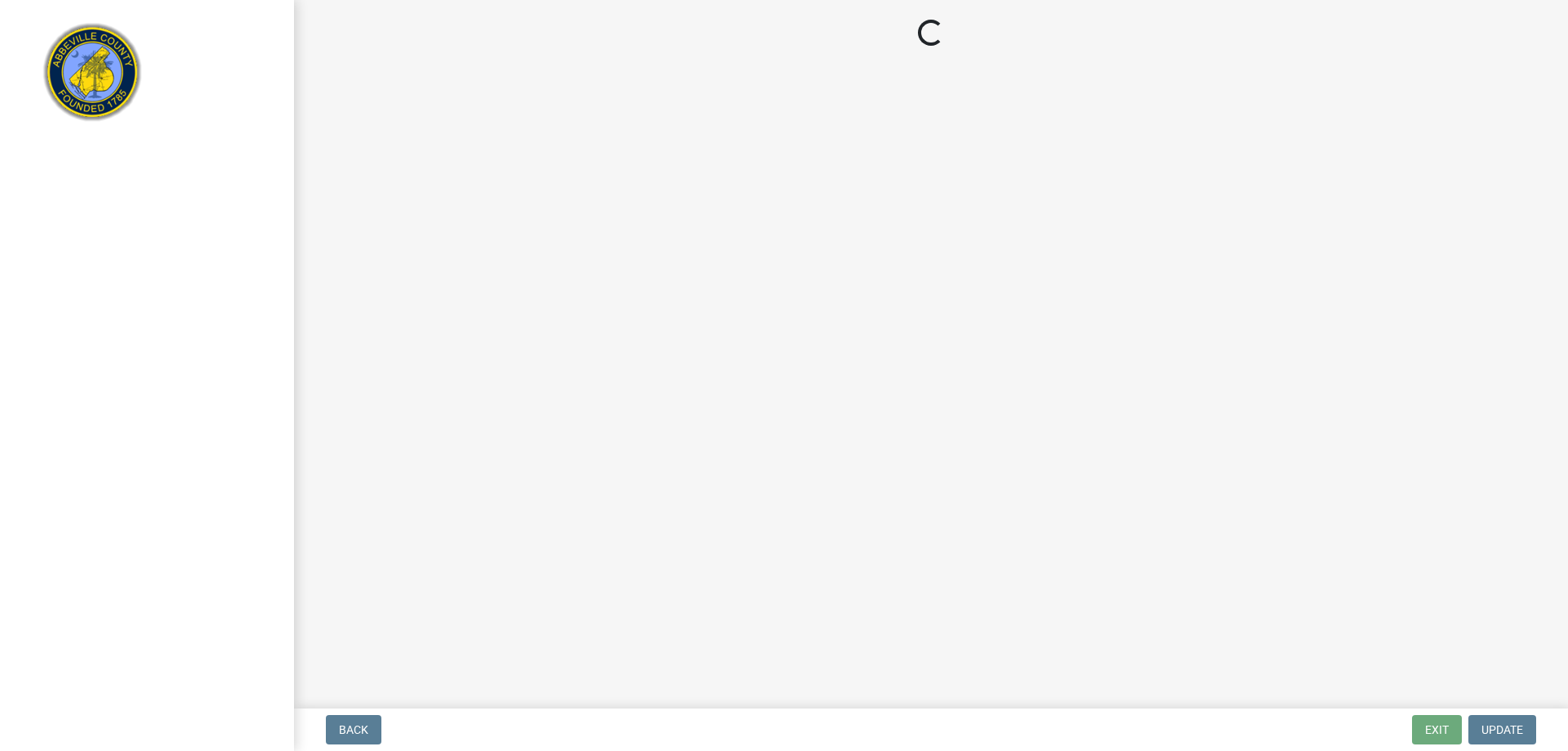
select select "3: 3"
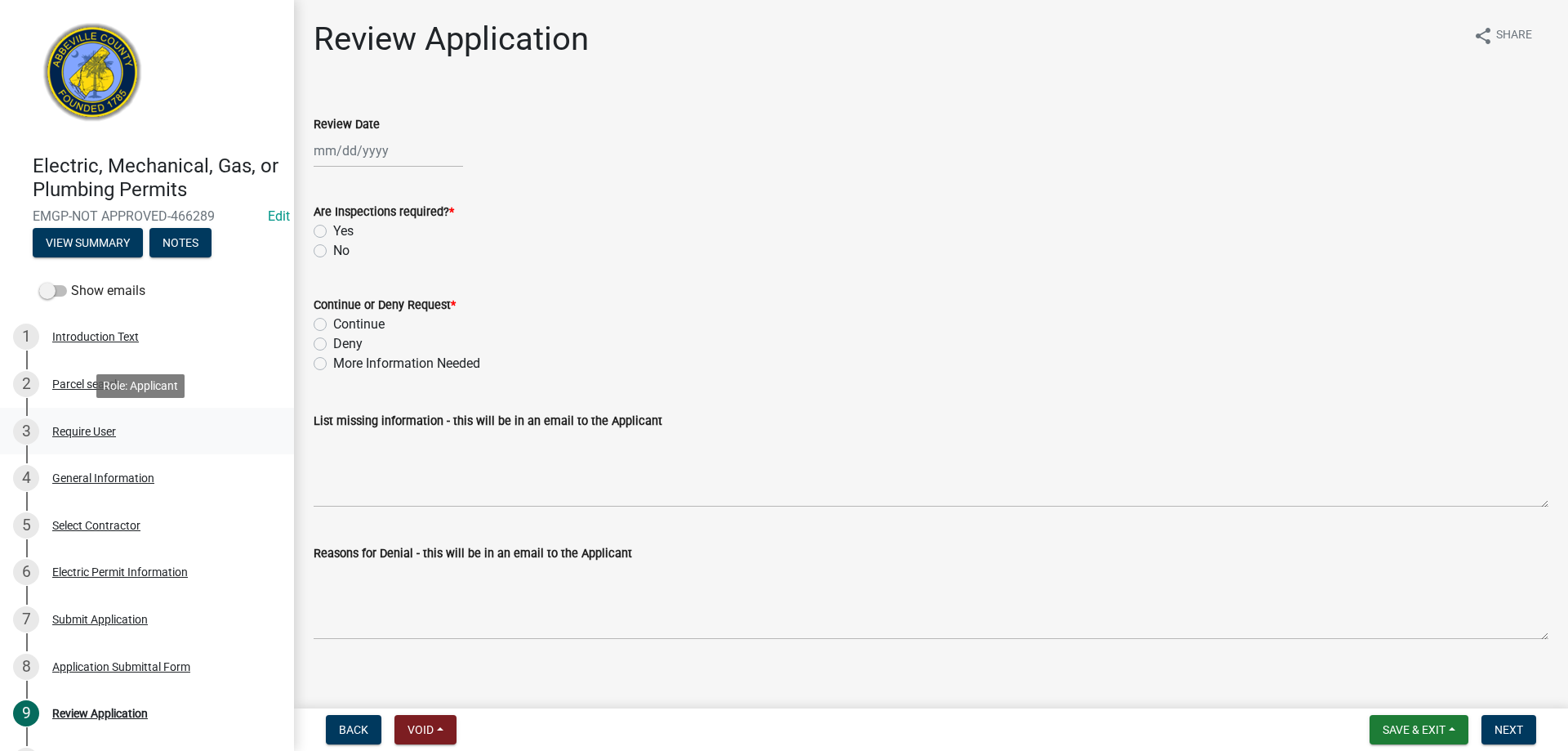
click at [67, 423] on div "3 Require User" at bounding box center [141, 431] width 255 height 26
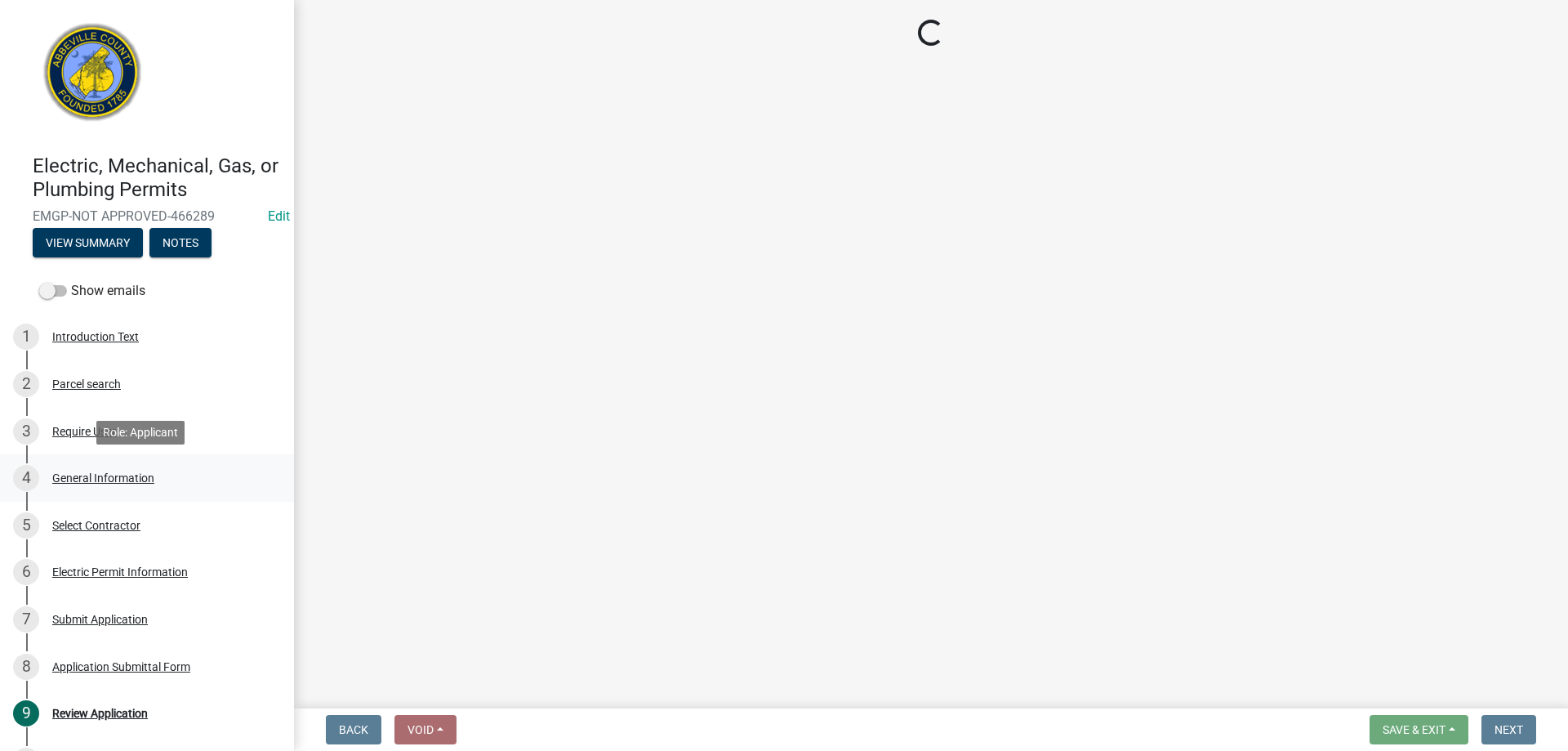
drag, startPoint x: 138, startPoint y: 482, endPoint x: 102, endPoint y: 465, distance: 39.8
click at [136, 482] on div "General Information" at bounding box center [103, 478] width 102 height 12
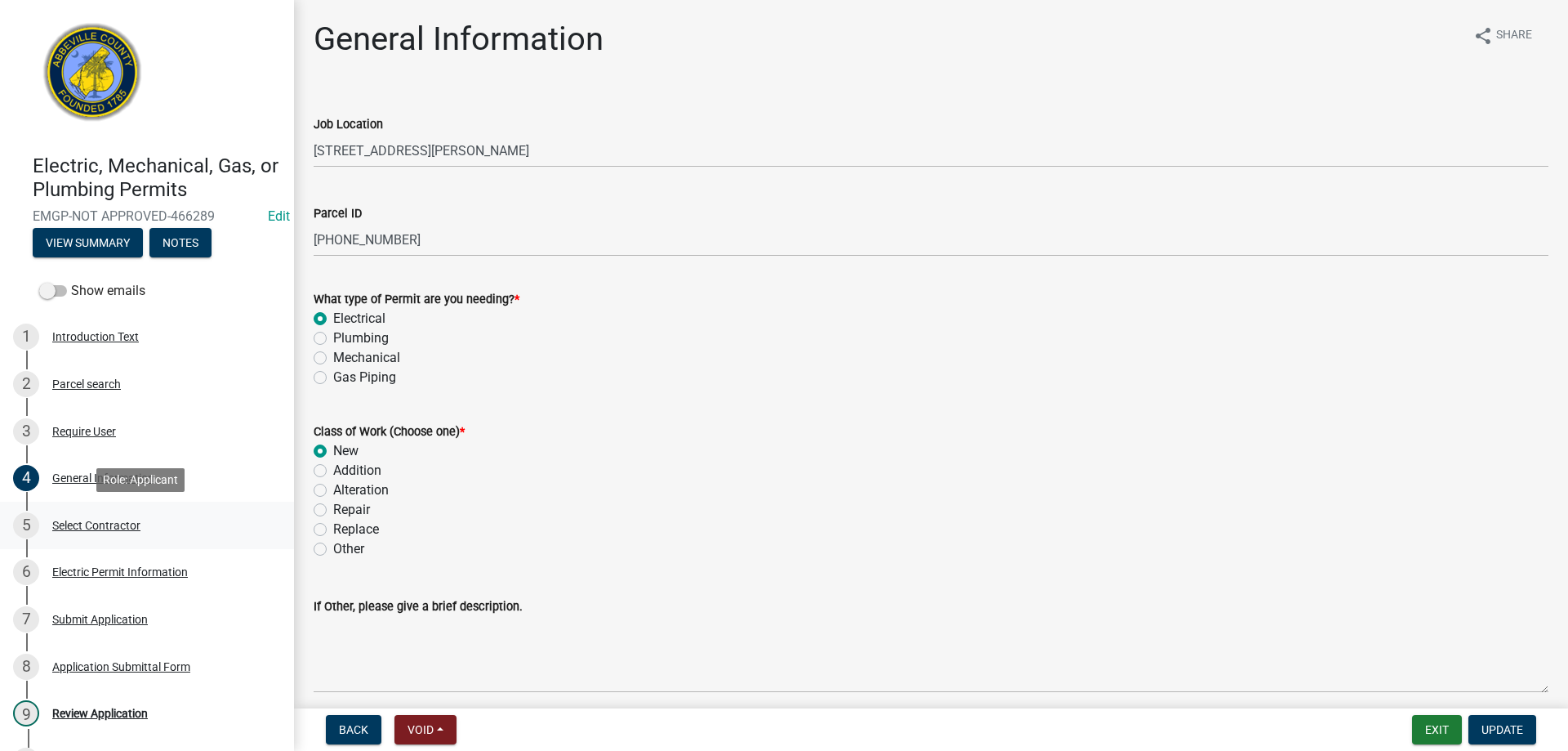
click at [112, 526] on div "Select Contractor" at bounding box center [96, 525] width 89 height 12
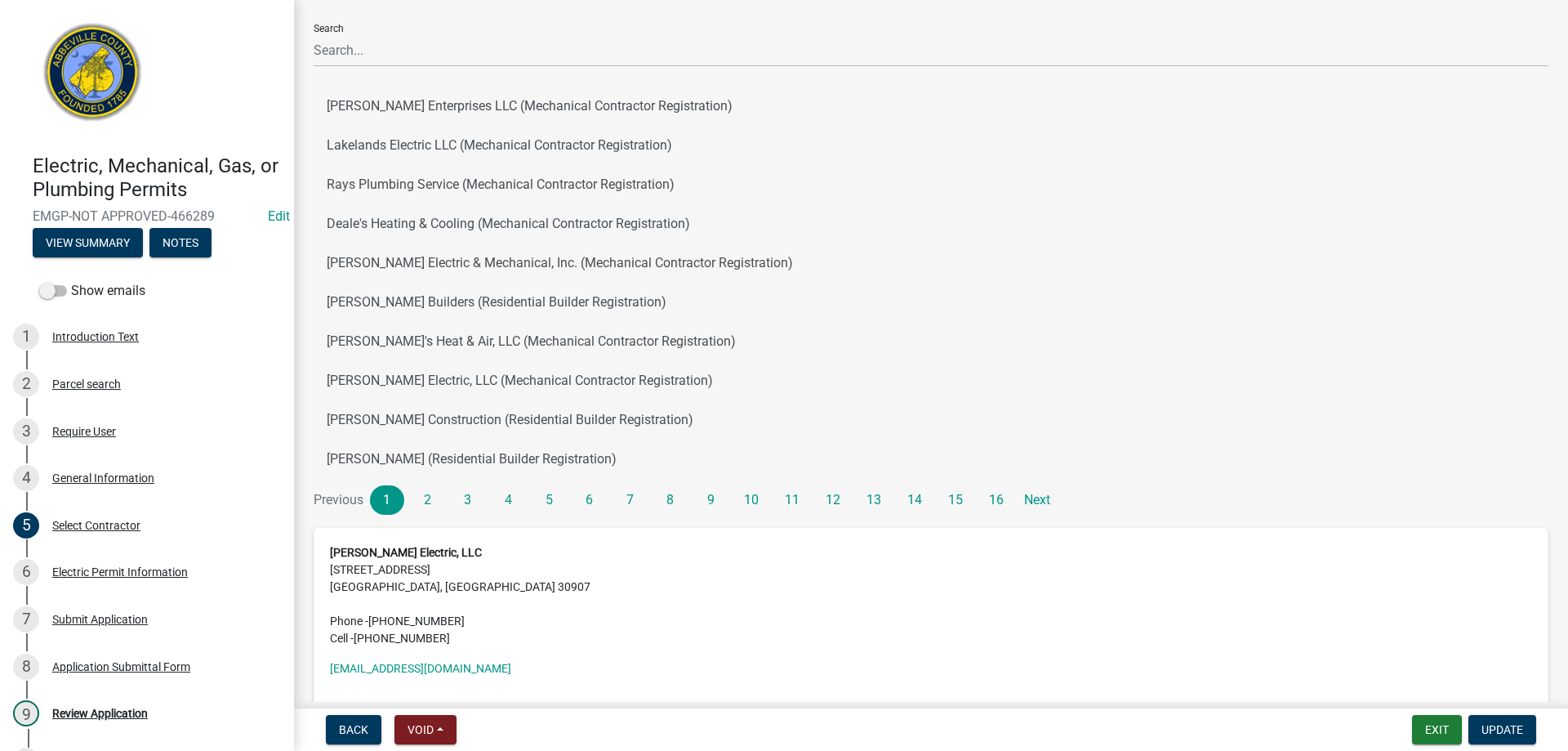
scroll to position [164, 0]
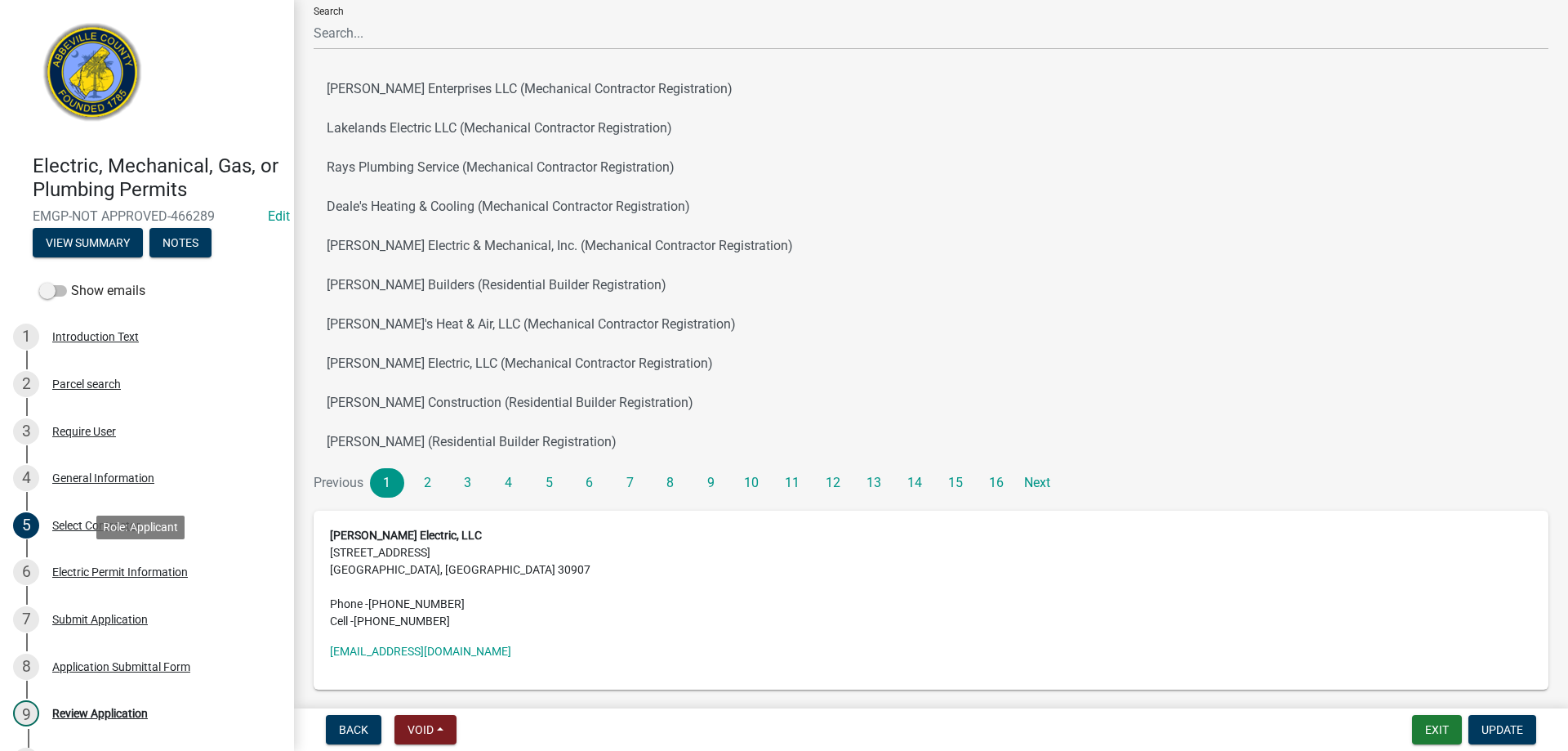
click at [114, 576] on div "Electric Permit Information" at bounding box center [120, 571] width 136 height 12
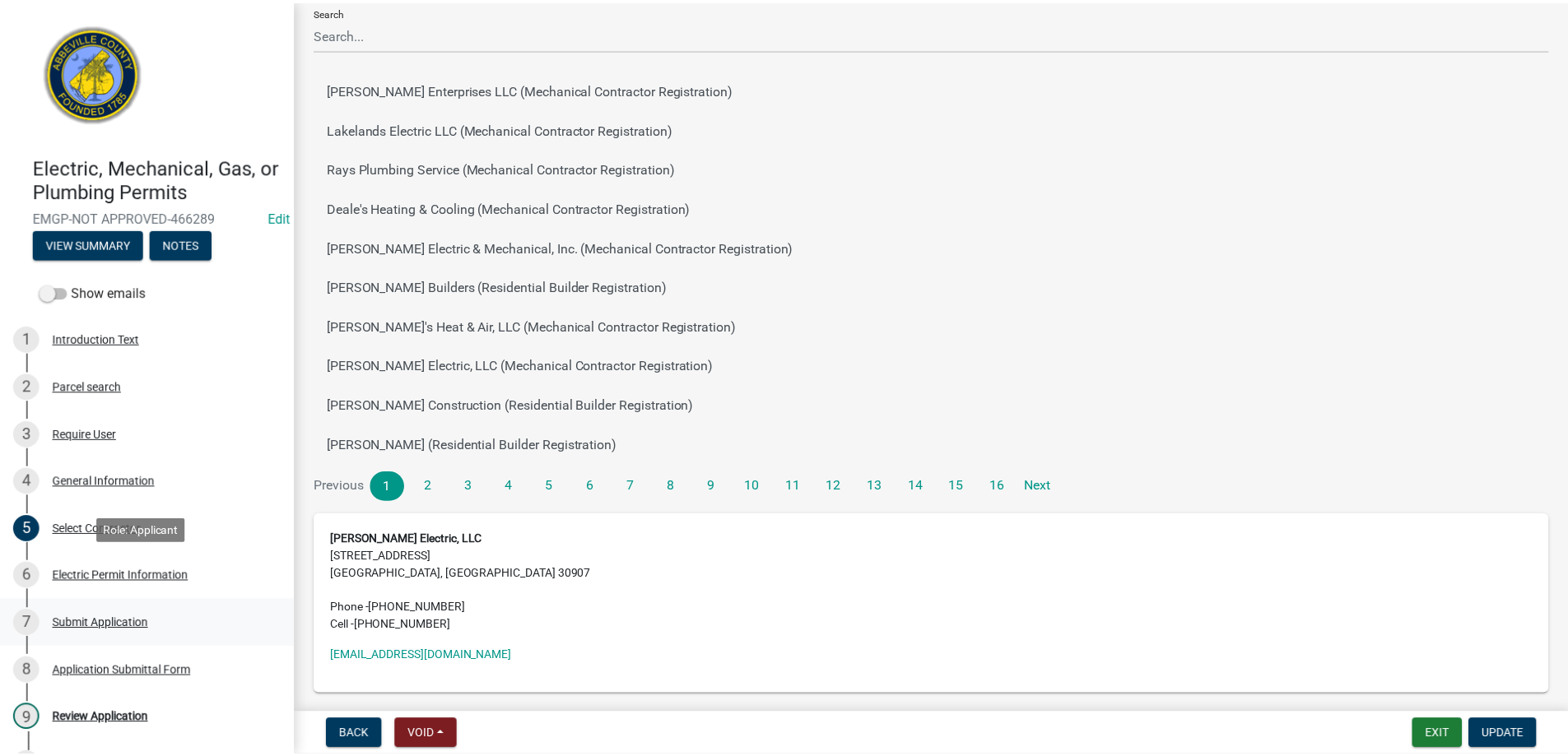
scroll to position [0, 0]
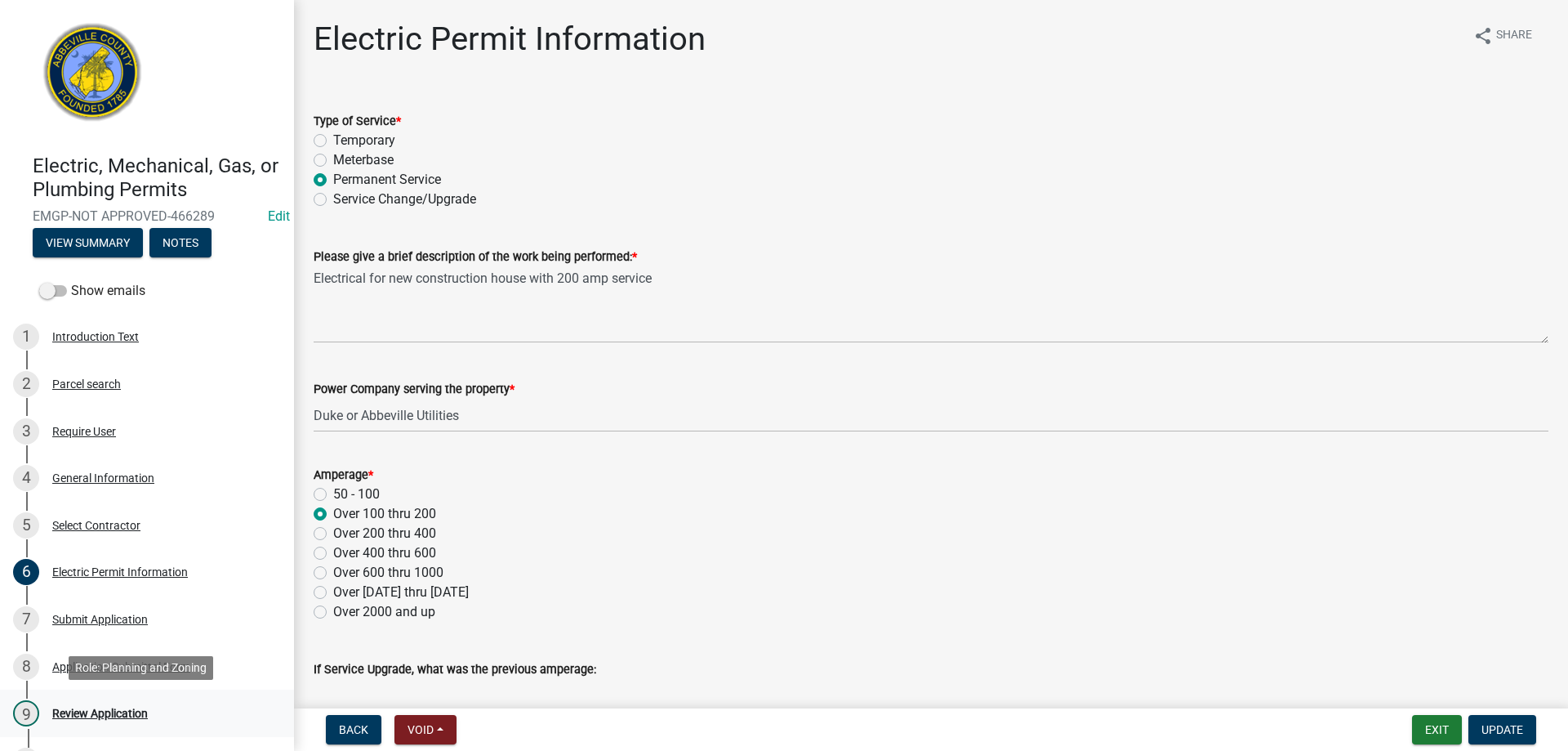
click at [106, 713] on div "Review Application" at bounding box center [99, 713] width 96 height 12
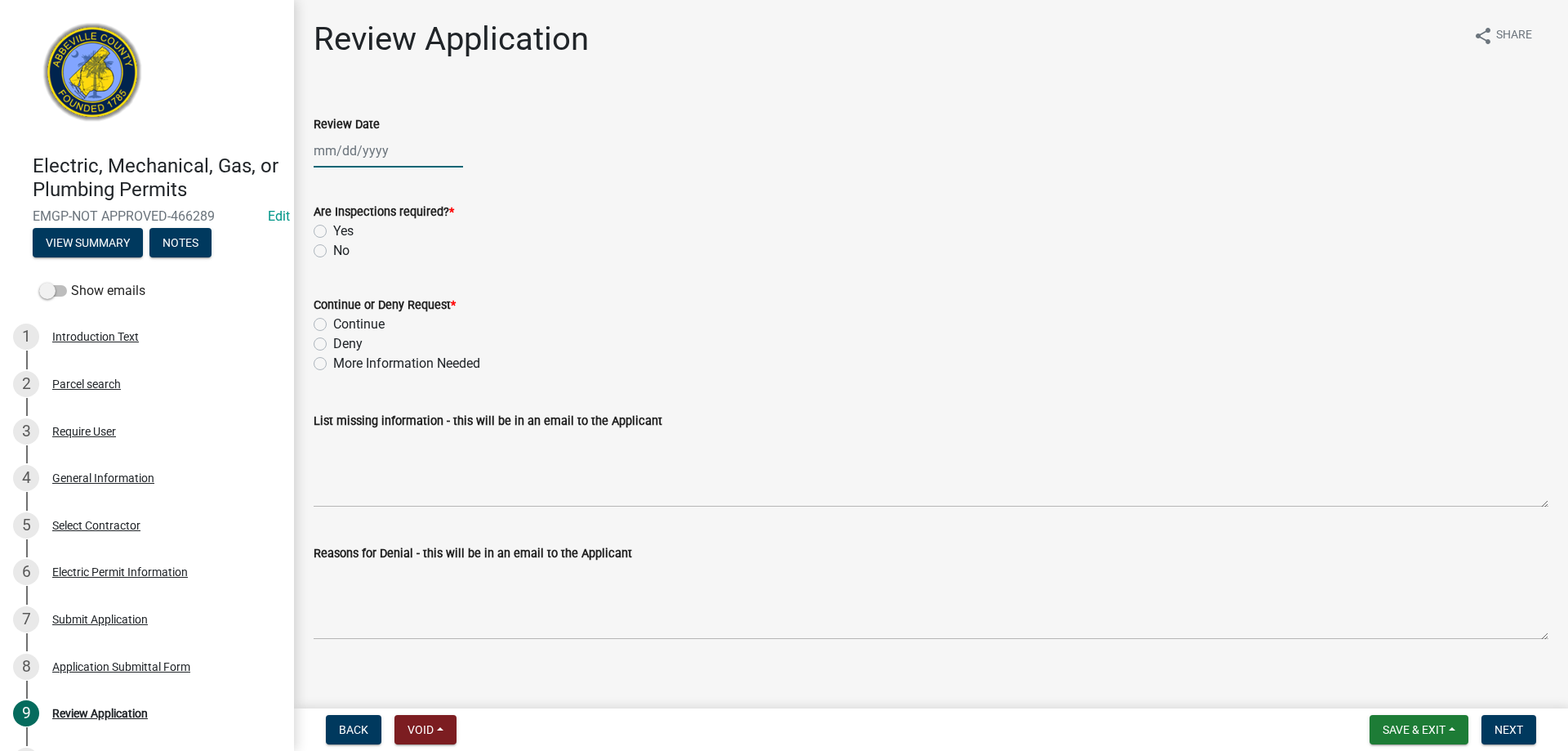
click at [321, 147] on div at bounding box center [388, 150] width 149 height 33
select select "8"
select select "2025"
click at [352, 312] on div "19" at bounding box center [355, 316] width 26 height 26
type input "08/19/2025"
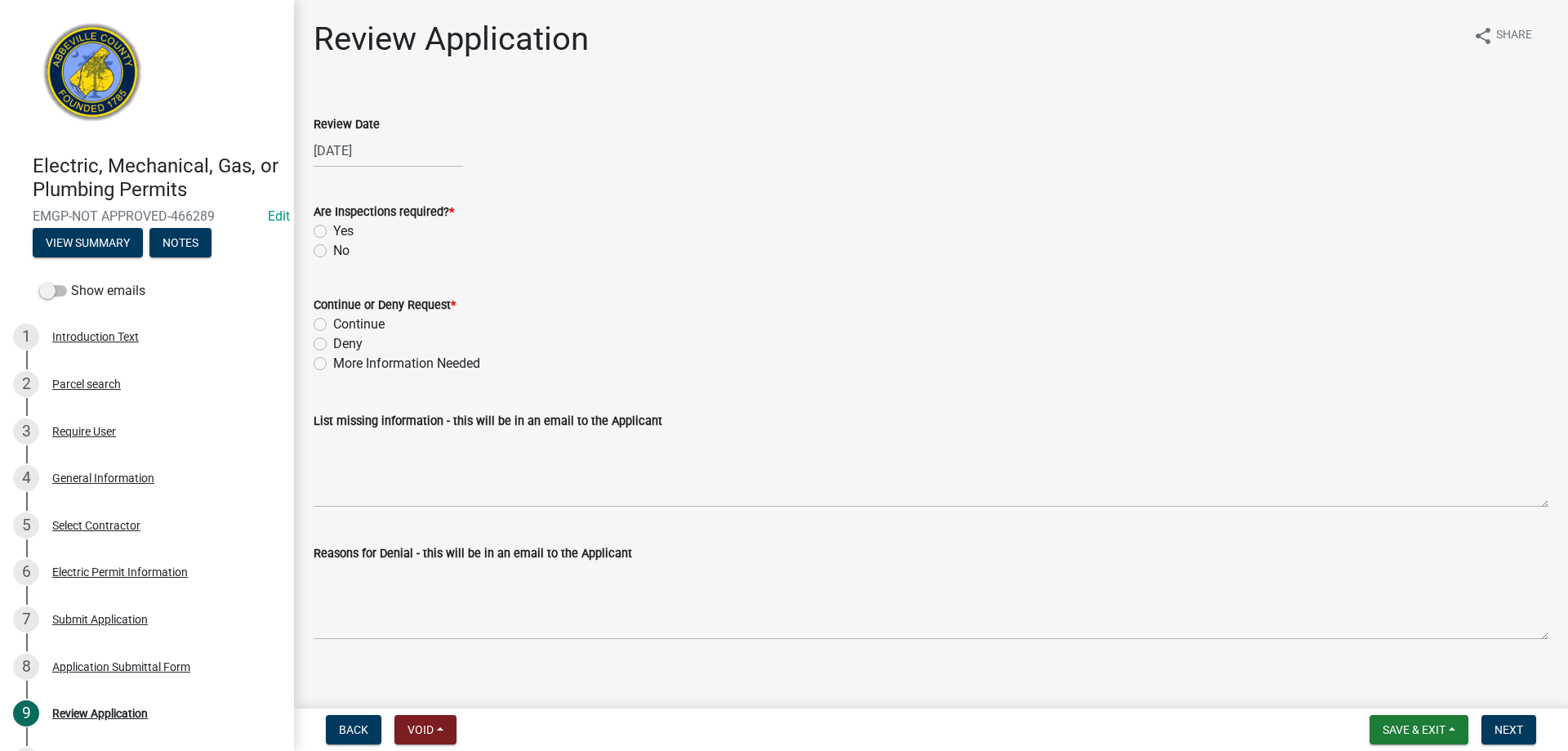
click at [333, 228] on label "Yes" at bounding box center [343, 231] width 21 height 20
click at [333, 228] on input "Yes" at bounding box center [338, 226] width 11 height 11
radio input "true"
click at [320, 313] on div "Continue or Deny Request *" at bounding box center [931, 304] width 1235 height 20
click at [333, 320] on label "Continue" at bounding box center [358, 324] width 51 height 20
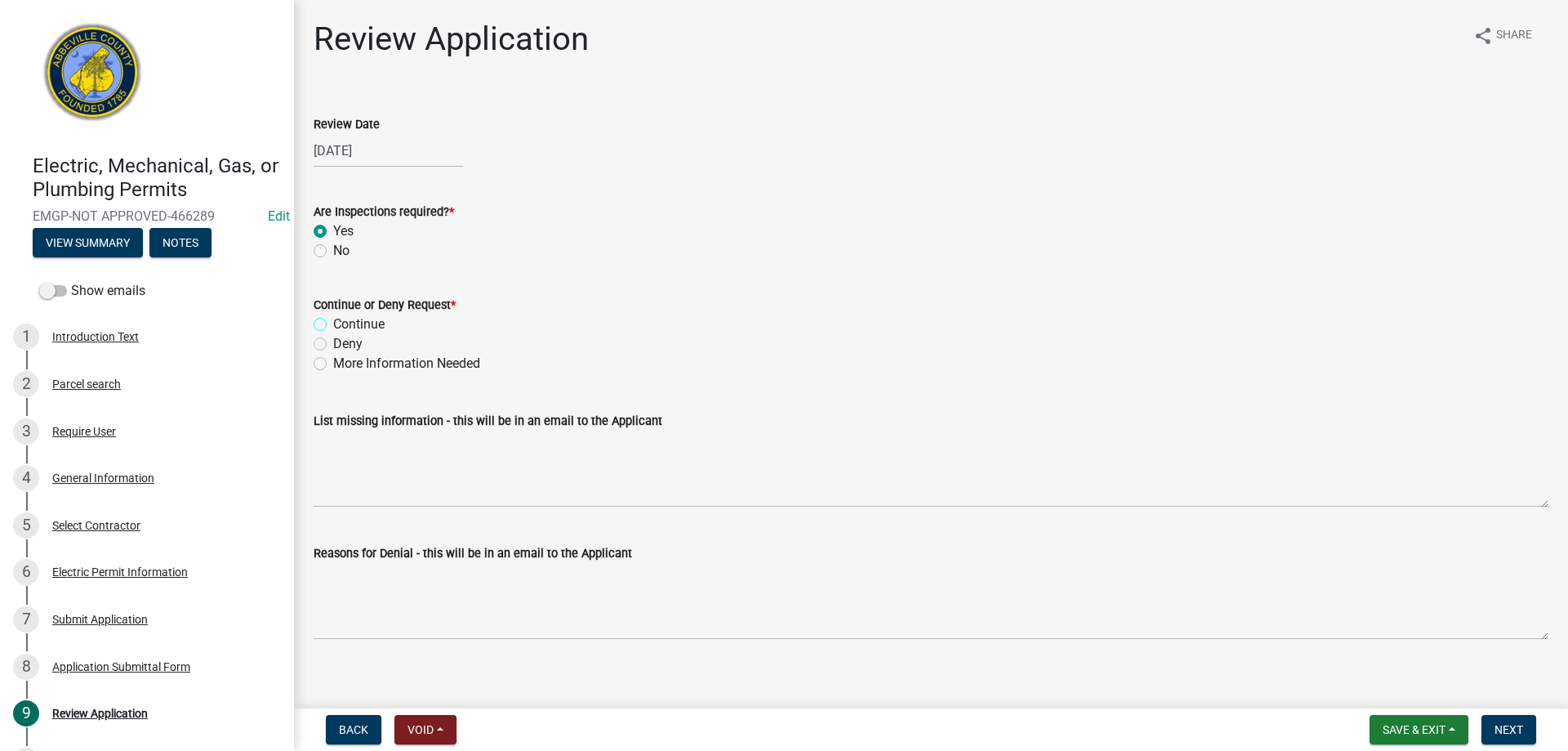
click at [333, 320] on input "Continue" at bounding box center [338, 320] width 11 height 11
radio input "true"
click at [1496, 726] on span "Next" at bounding box center [1509, 730] width 29 height 13
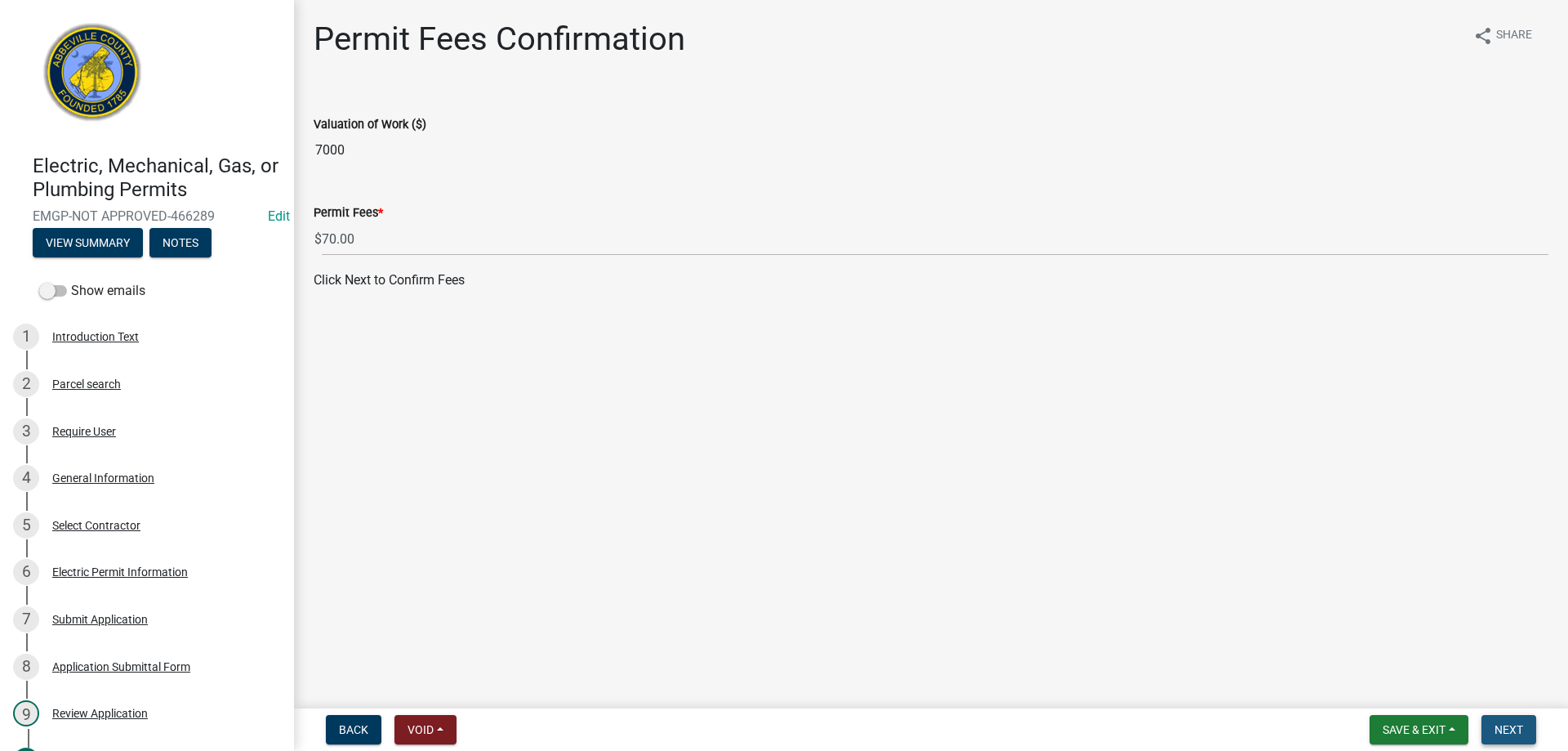
click at [1496, 726] on span "Next" at bounding box center [1509, 730] width 29 height 13
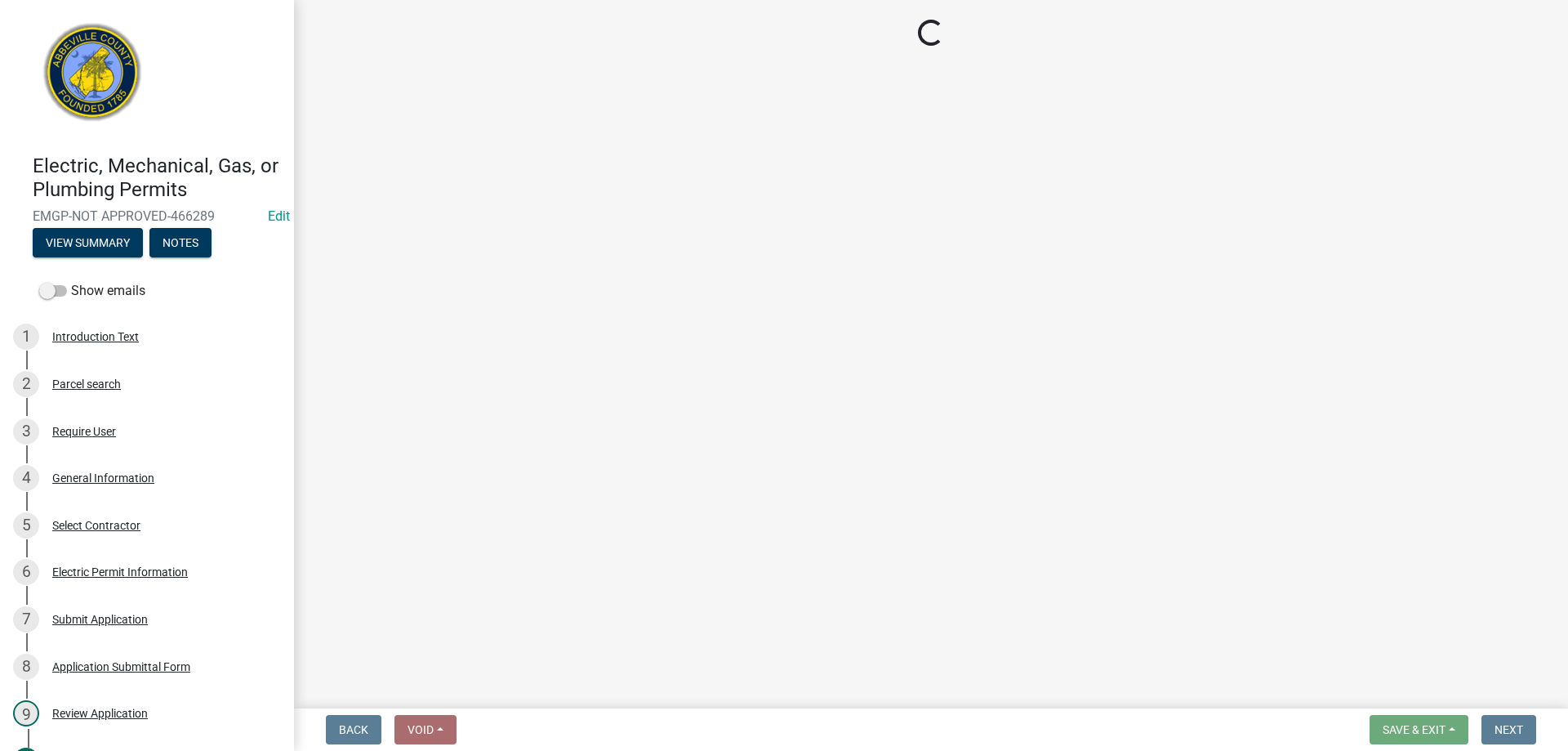
select select "3: 3"
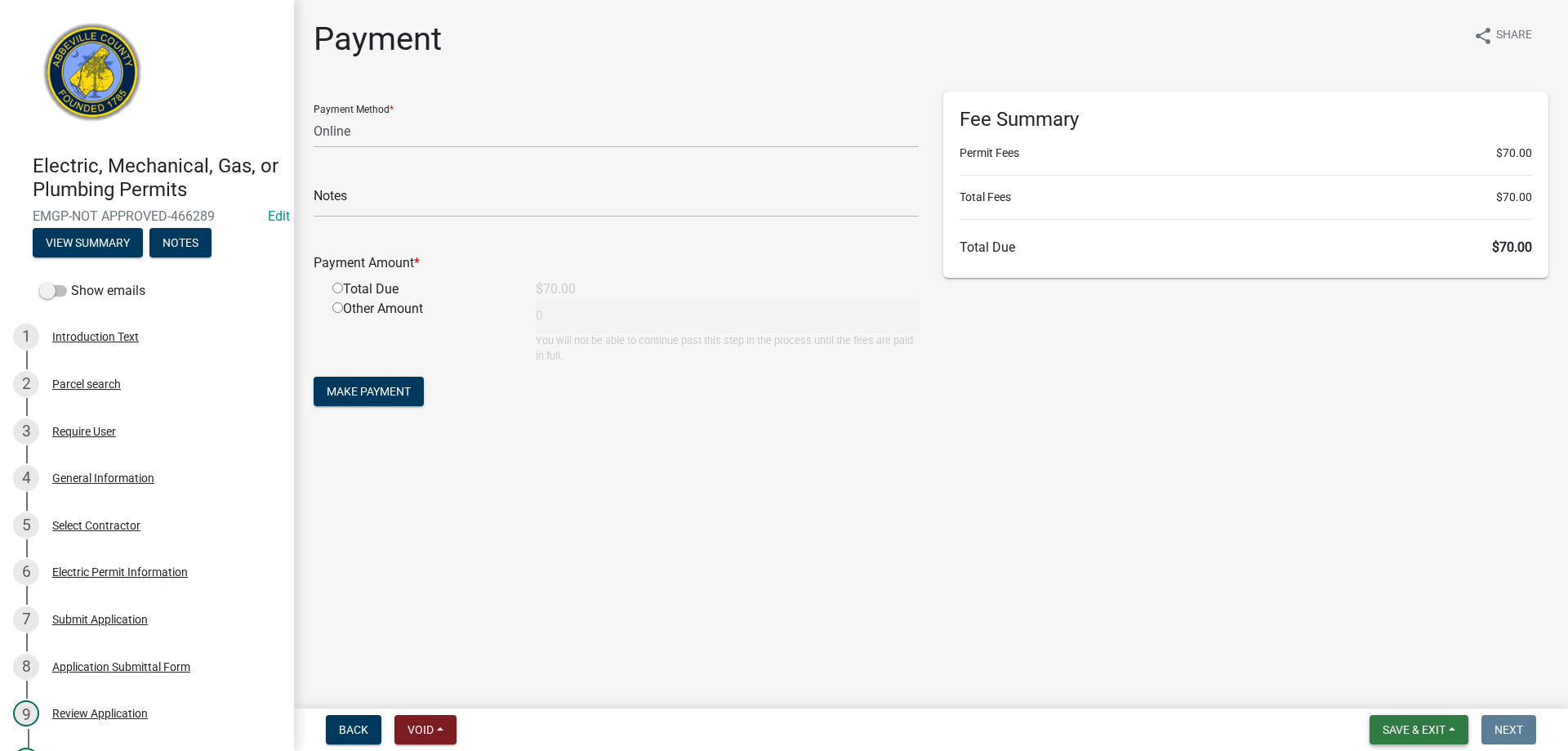
click at [1453, 738] on button "Save & Exit" at bounding box center [1419, 730] width 98 height 30
click at [1422, 687] on button "Save & Exit" at bounding box center [1403, 687] width 131 height 39
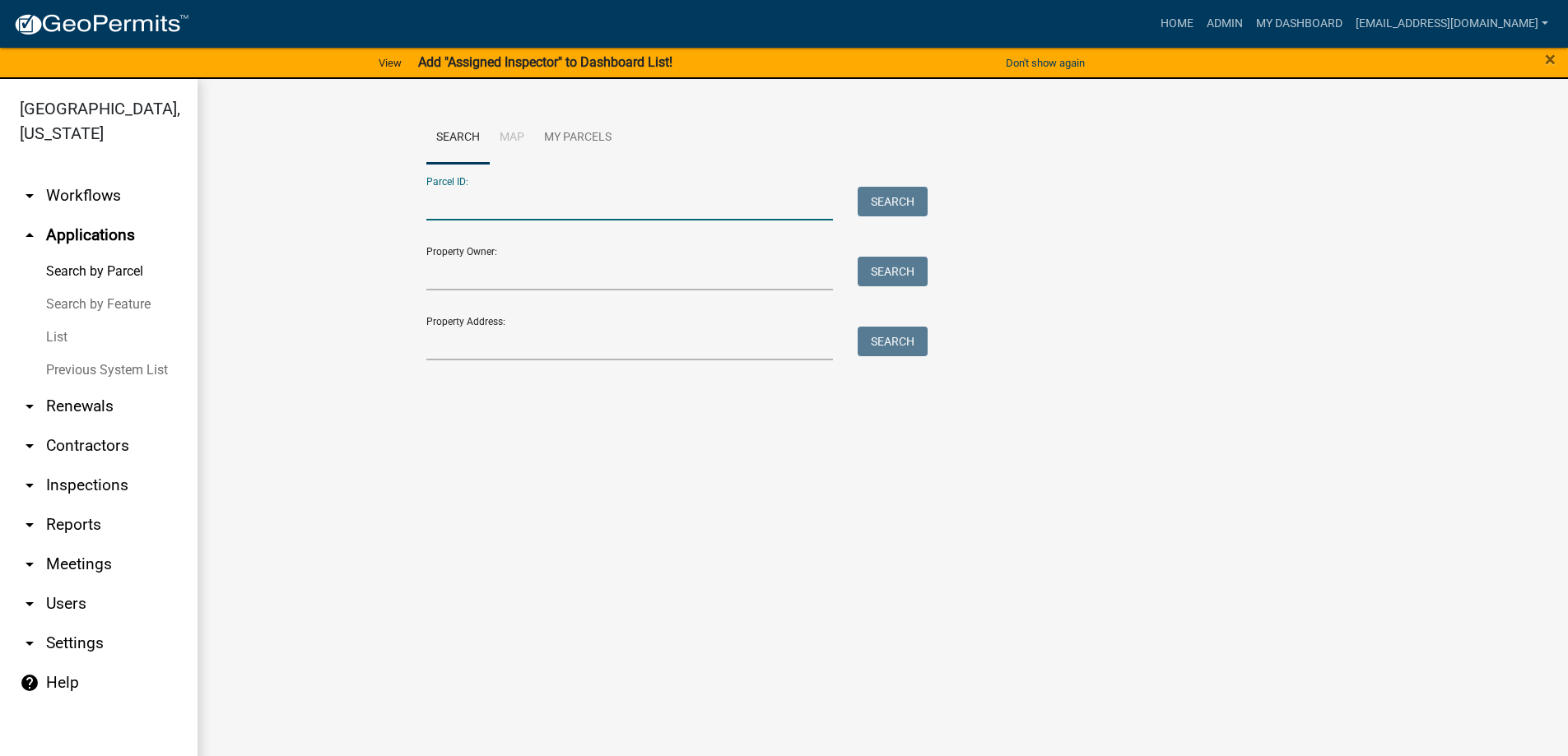
click at [445, 212] on input "Parcel ID:" at bounding box center [630, 203] width 408 height 33
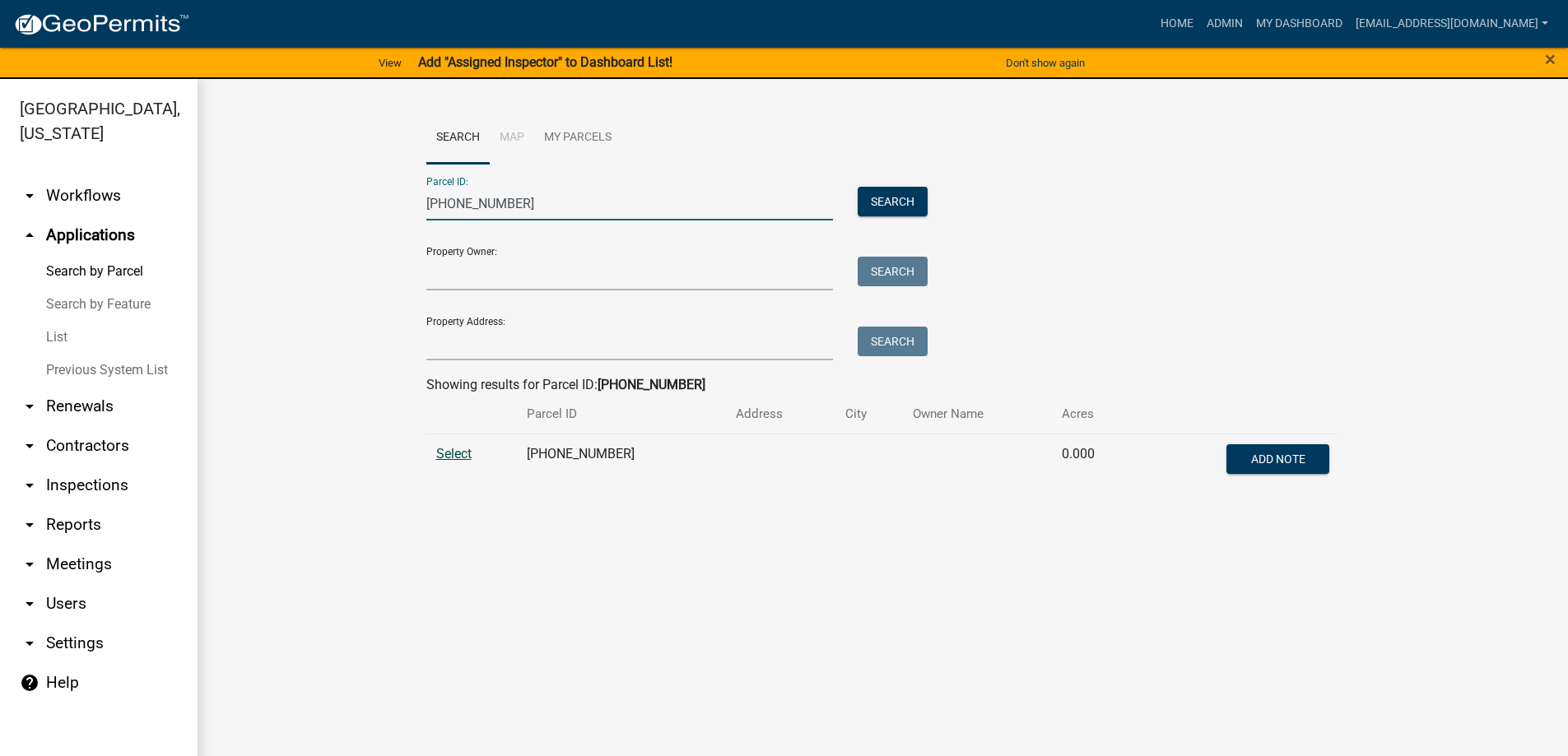
type input "008-00-00-125"
click at [440, 450] on span "Select" at bounding box center [454, 453] width 35 height 15
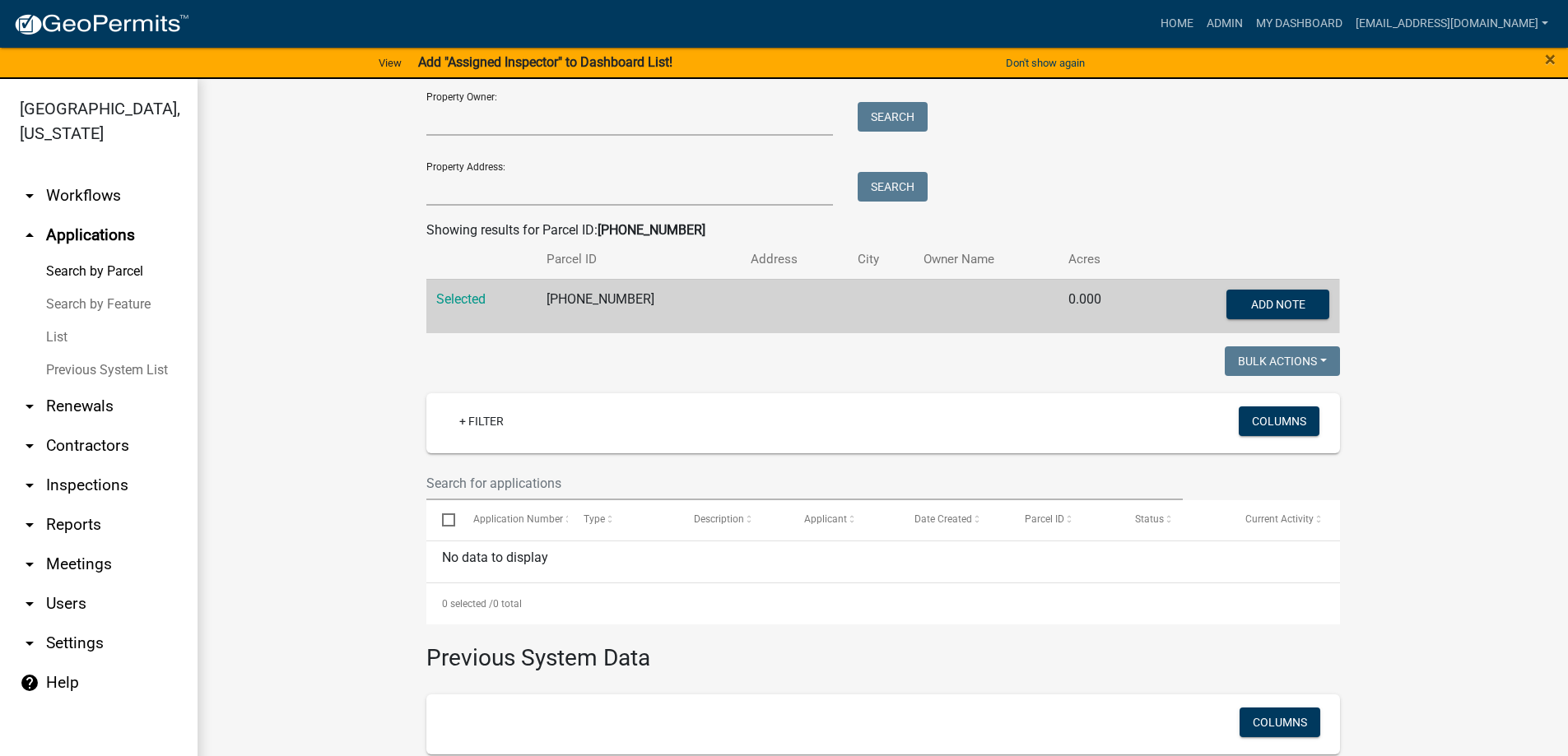
scroll to position [337, 0]
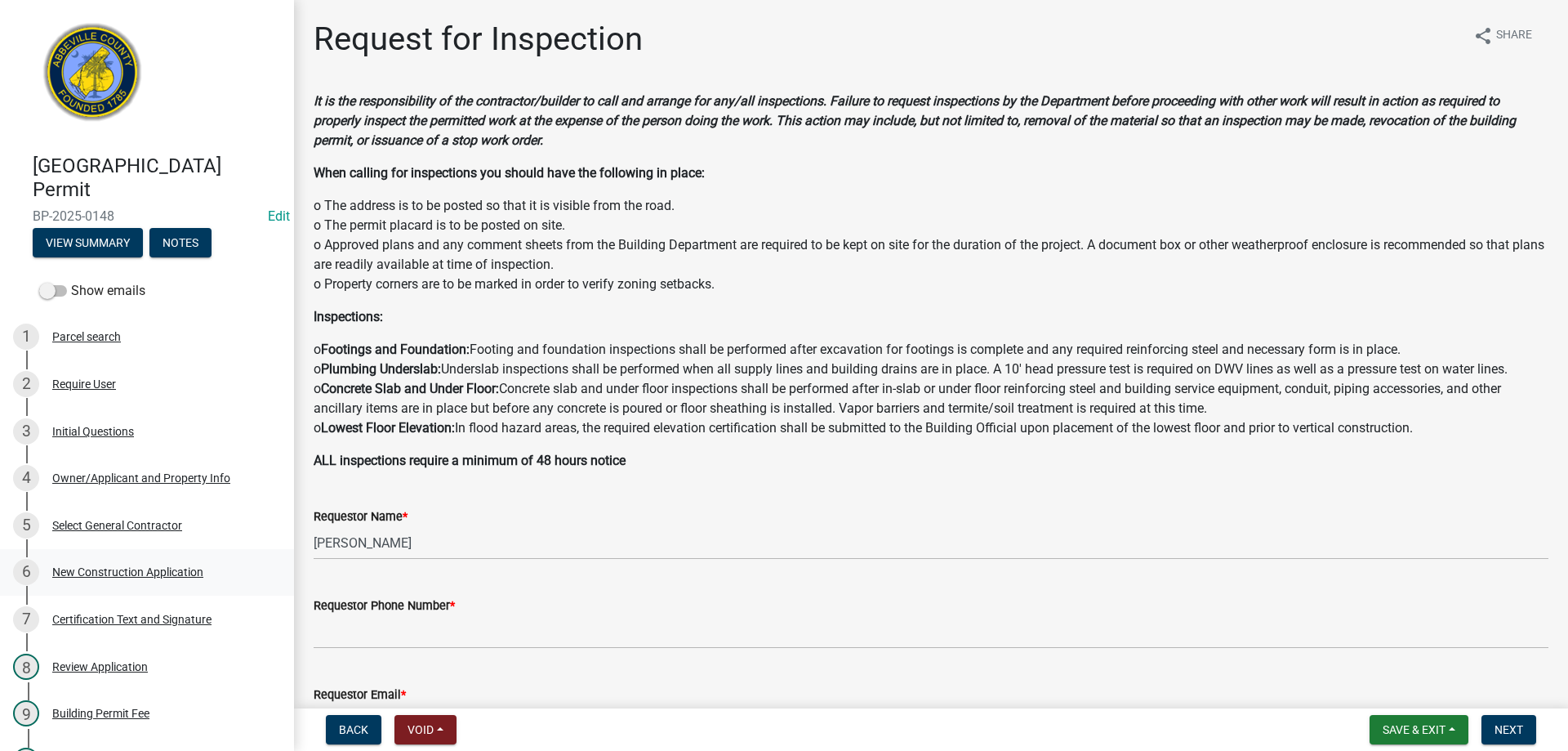
click at [98, 562] on div "6 New Construction Application" at bounding box center [141, 571] width 255 height 26
click at [80, 482] on div "Owner/Applicant and Property Info" at bounding box center [141, 478] width 178 height 12
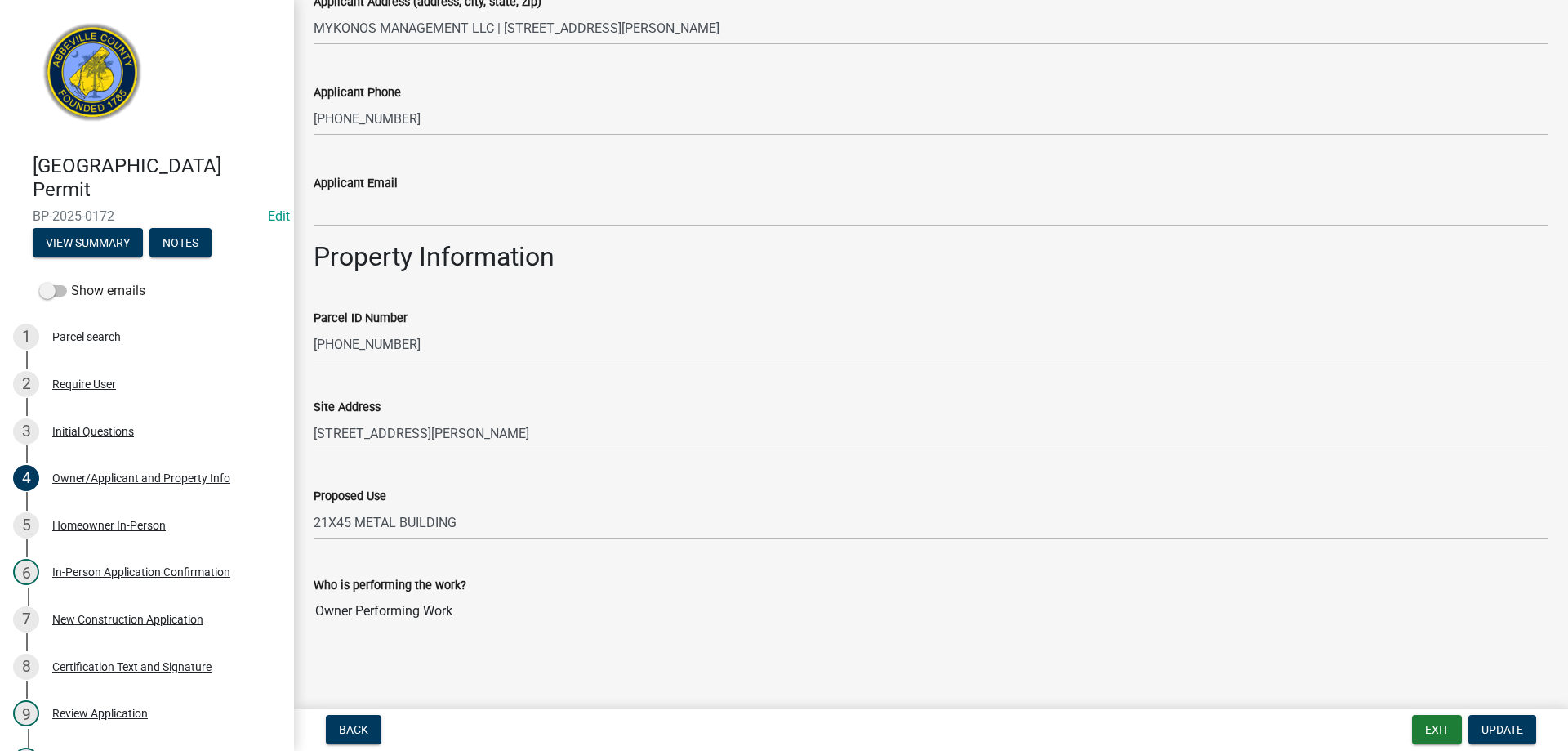
scroll to position [576, 0]
drag, startPoint x: 1440, startPoint y: 729, endPoint x: 343, endPoint y: 126, distance: 1251.8
click at [351, 165] on wm-app "[GEOGRAPHIC_DATA] Permit BP-2025-0172 Edit View Summary Notes Show emails 1 Par…" at bounding box center [784, 375] width 1568 height 751
